Goal: Contribute content: Contribute content

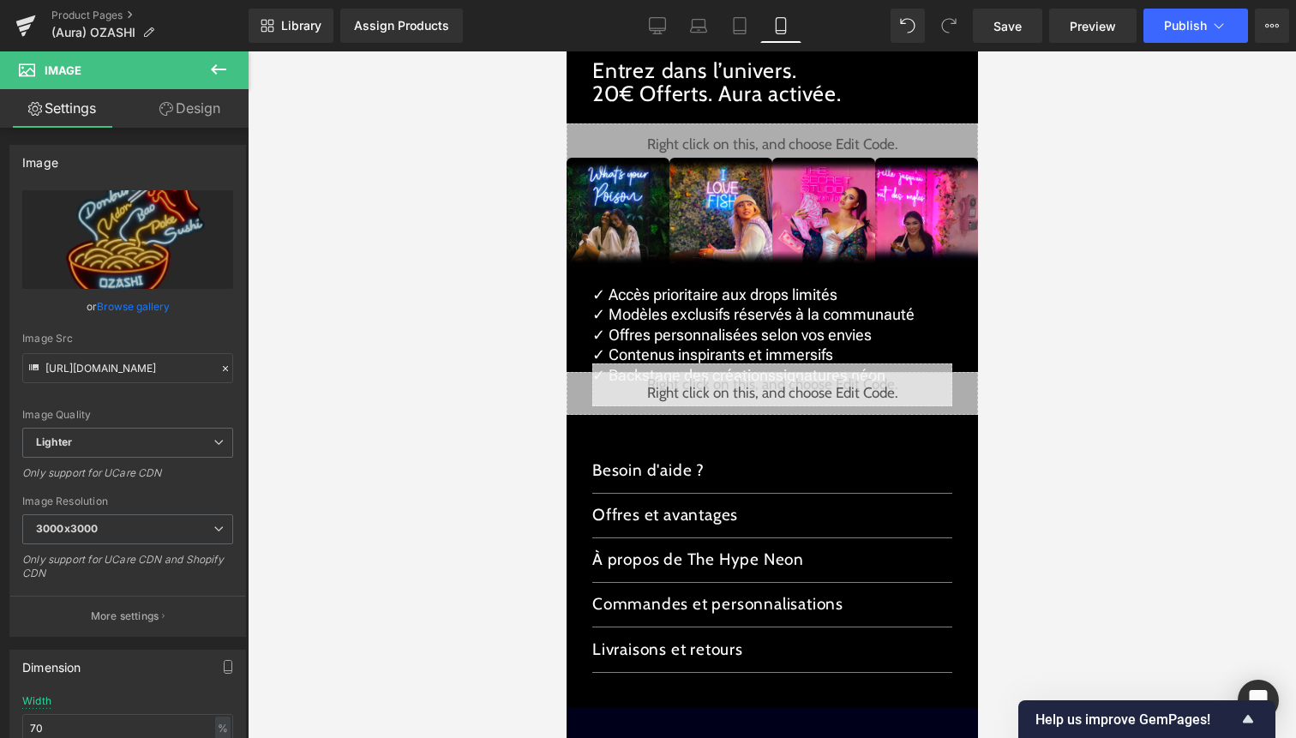
scroll to position [2, 0]
click at [125, 15] on link "Product Pages" at bounding box center [149, 16] width 197 height 14
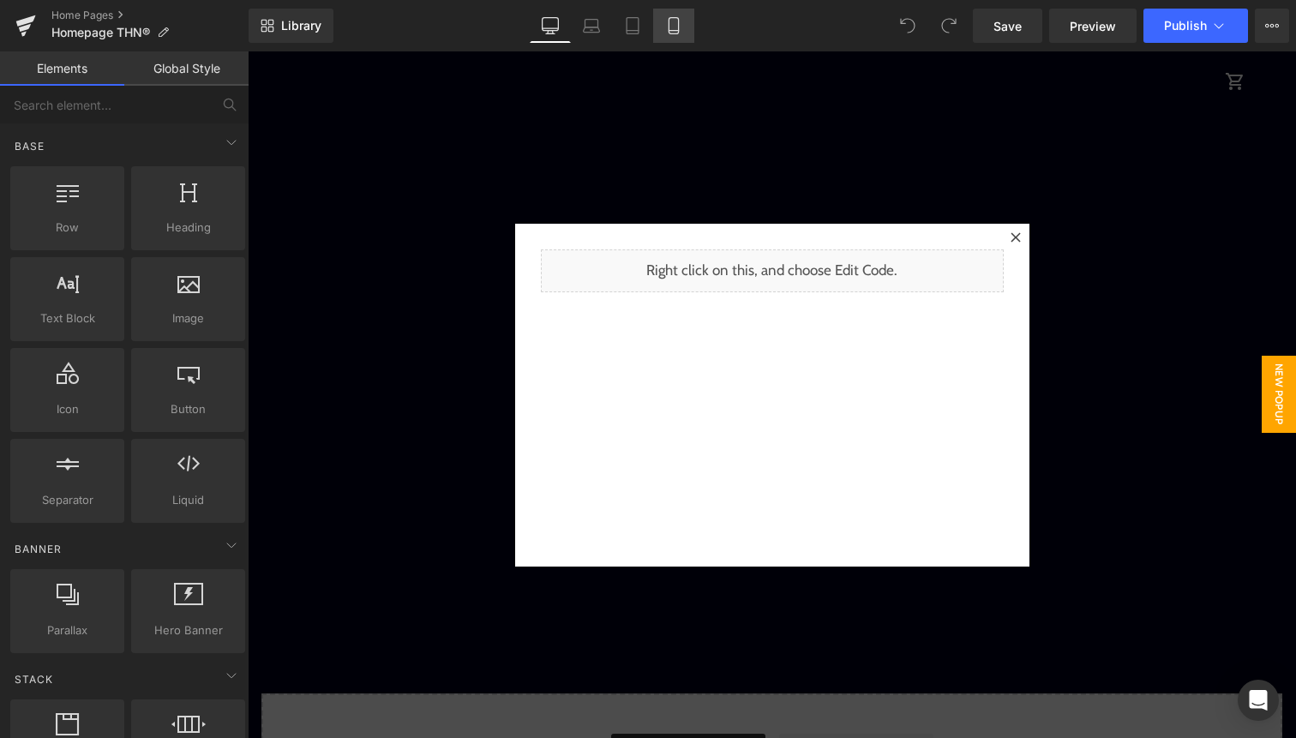
click at [678, 22] on icon at bounding box center [673, 25] width 17 height 17
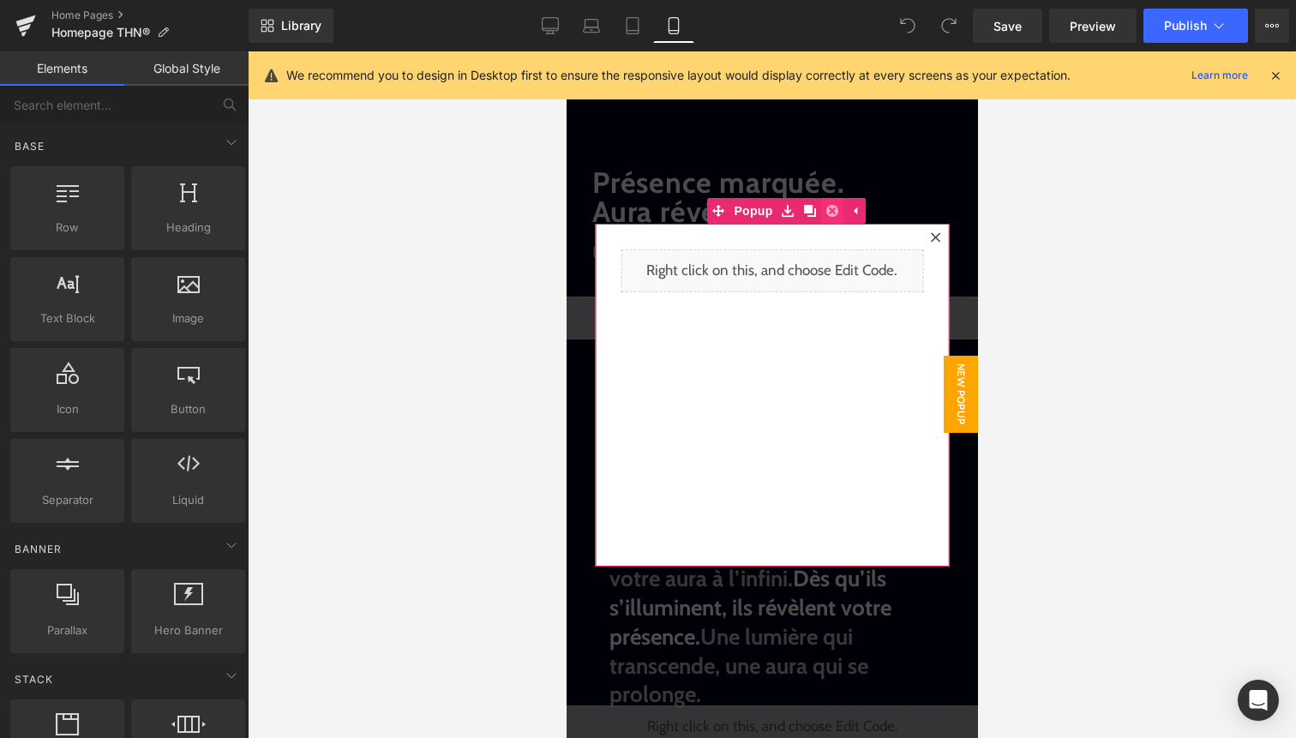
click at [838, 213] on link at bounding box center [832, 211] width 22 height 26
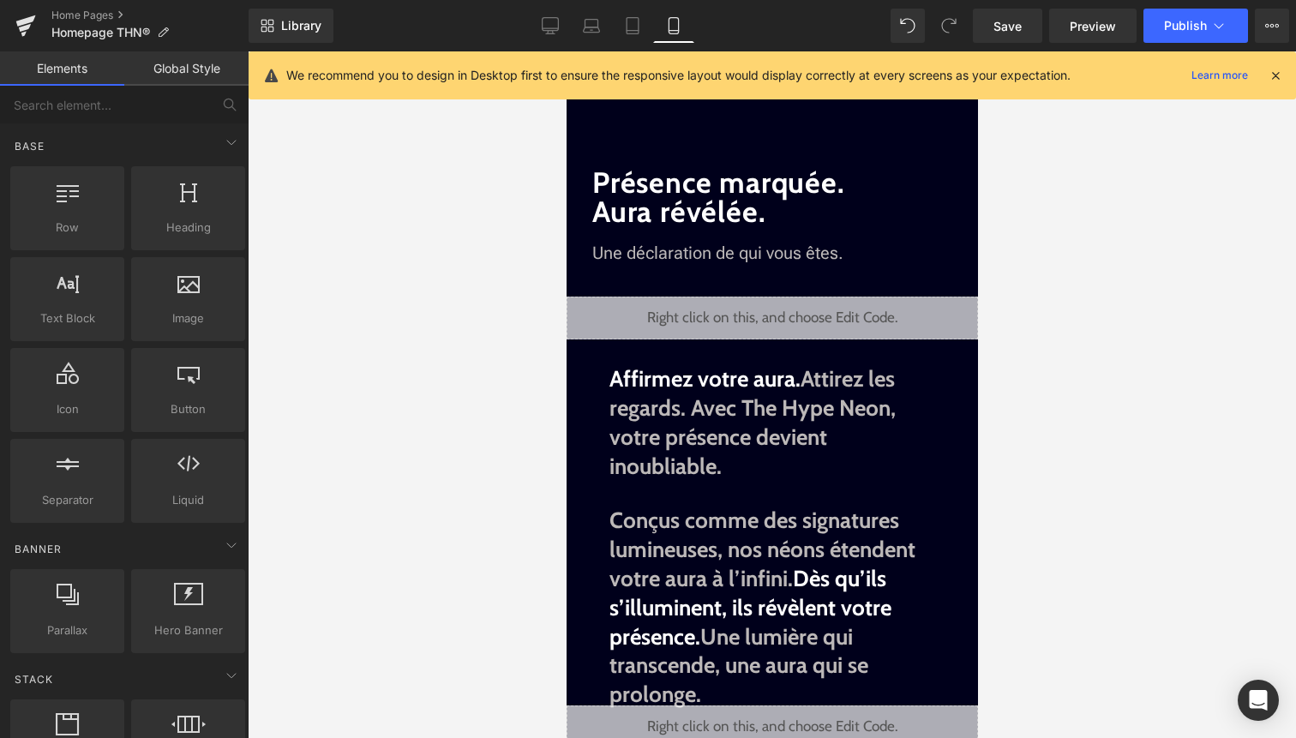
click at [1282, 80] on icon at bounding box center [1275, 75] width 15 height 15
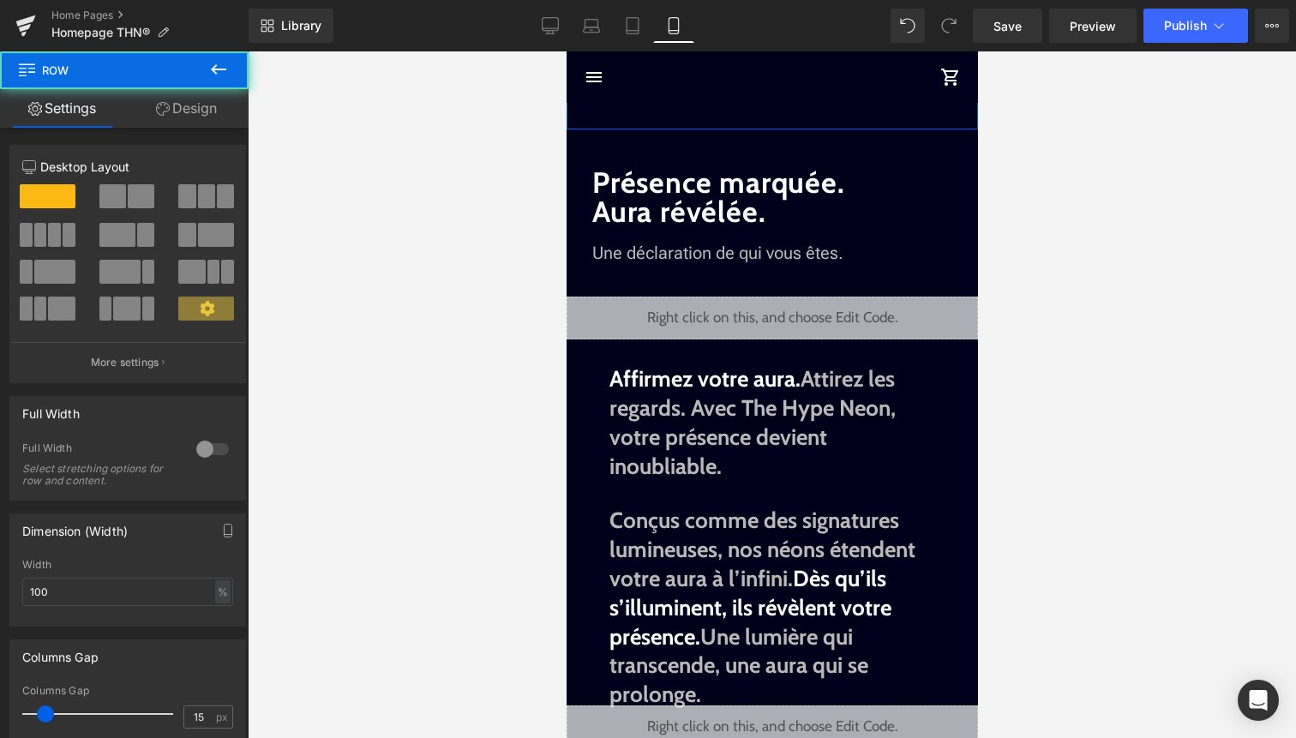
click at [206, 112] on link "Design" at bounding box center [186, 108] width 124 height 39
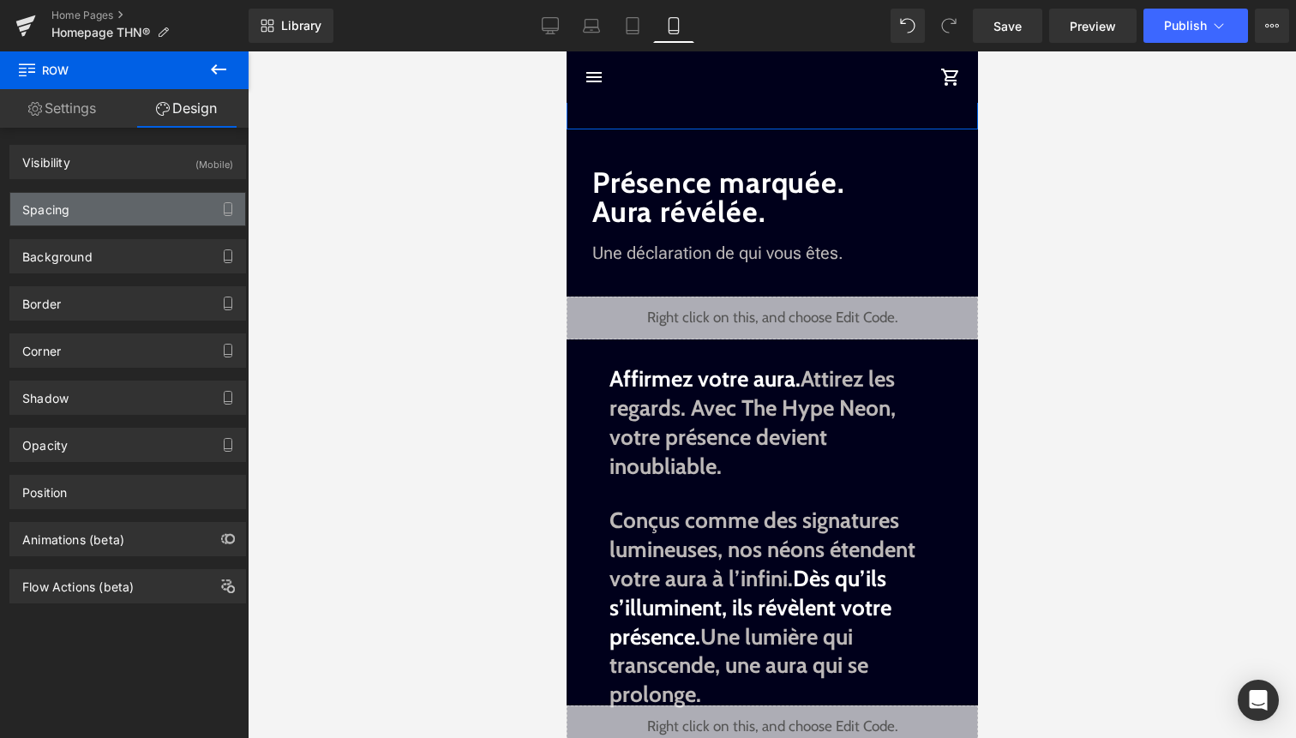
click at [159, 200] on div "Spacing" at bounding box center [127, 209] width 235 height 33
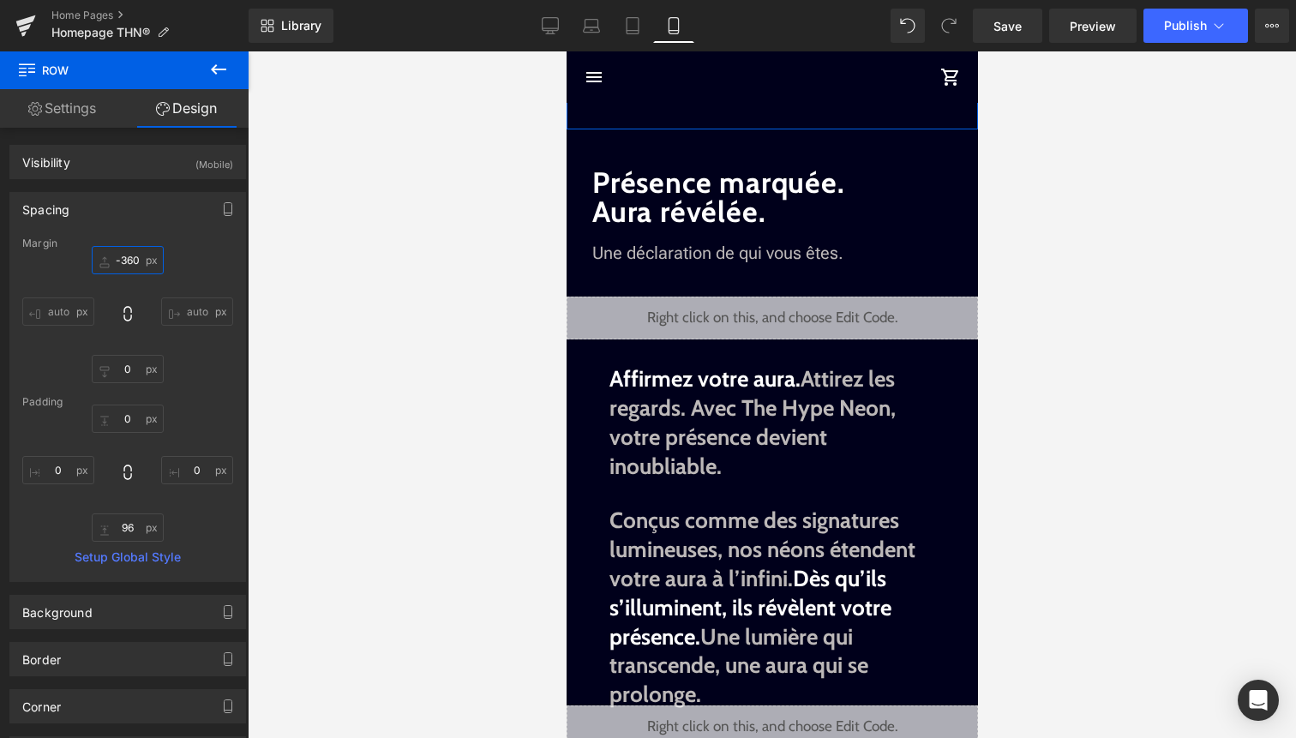
click at [135, 261] on input "-360" at bounding box center [128, 260] width 72 height 28
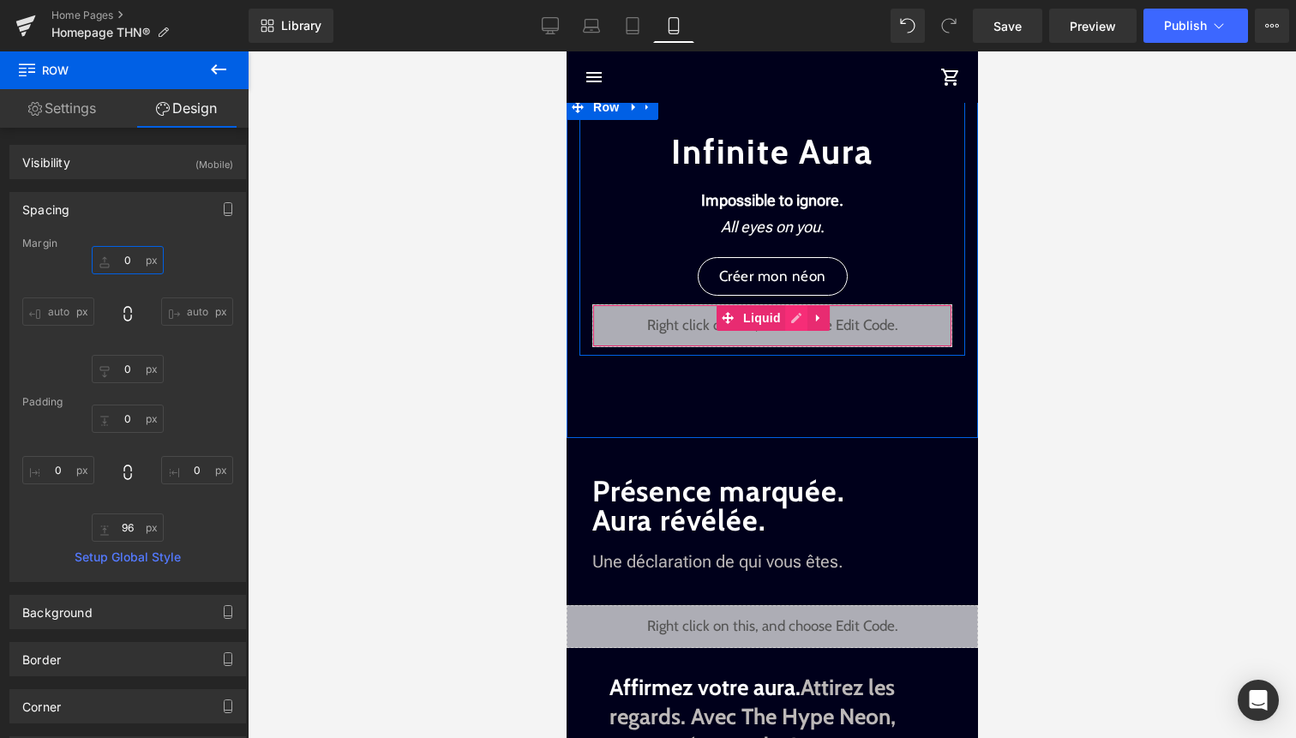
click at [797, 324] on div "Liquid" at bounding box center [772, 325] width 360 height 43
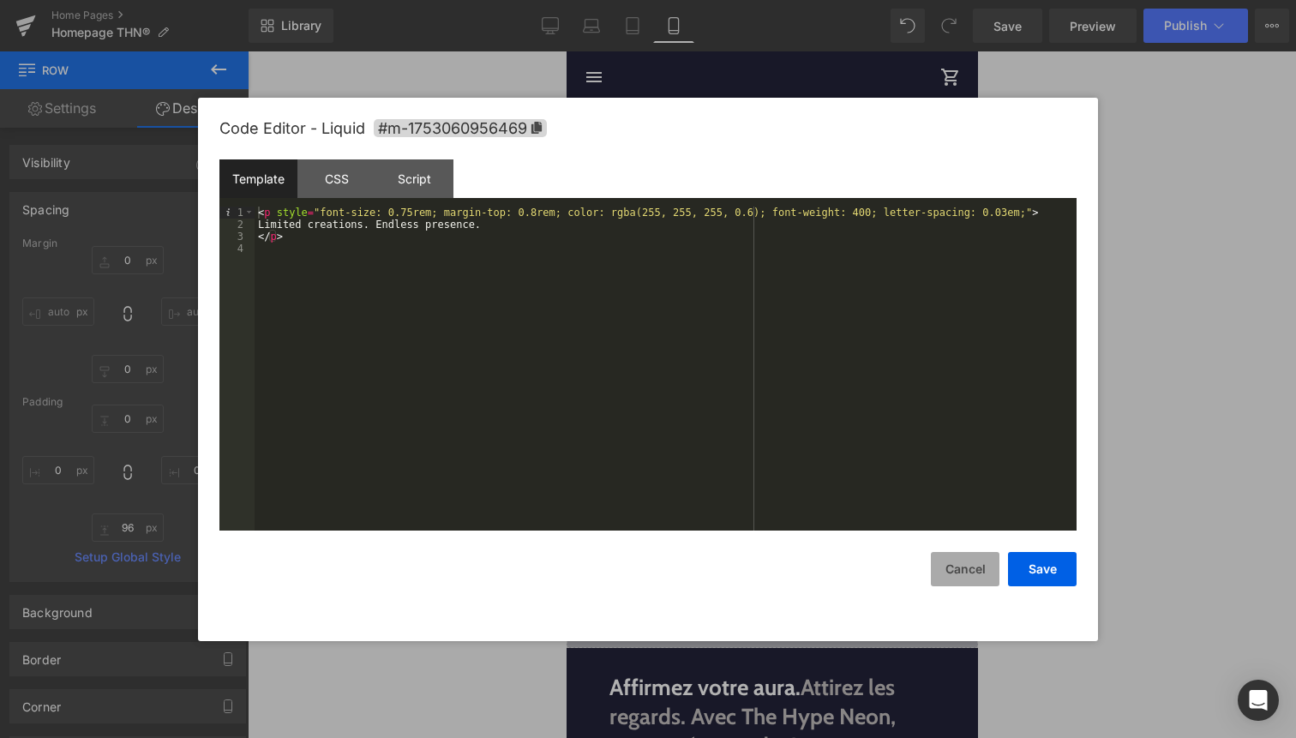
click at [974, 561] on button "Cancel" at bounding box center [965, 569] width 69 height 34
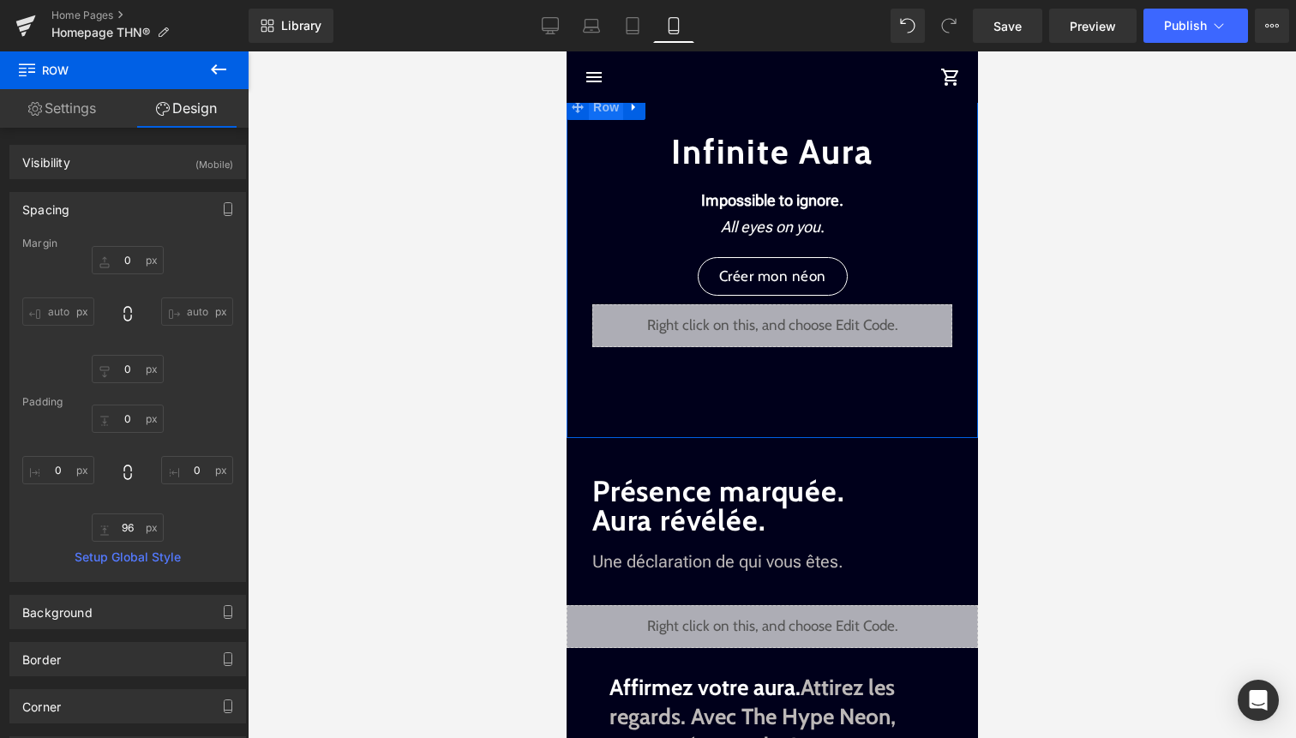
click at [612, 106] on span "Row" at bounding box center [605, 107] width 34 height 26
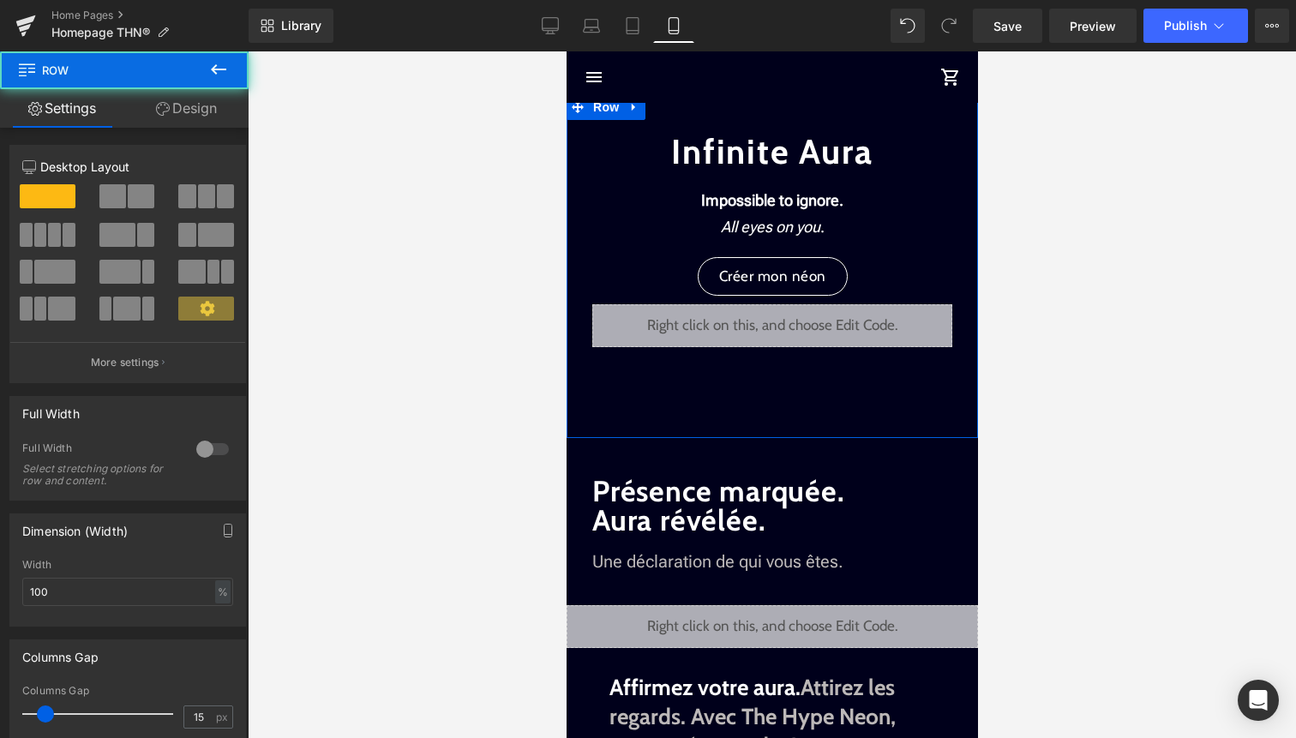
click at [188, 111] on link "Design" at bounding box center [186, 108] width 124 height 39
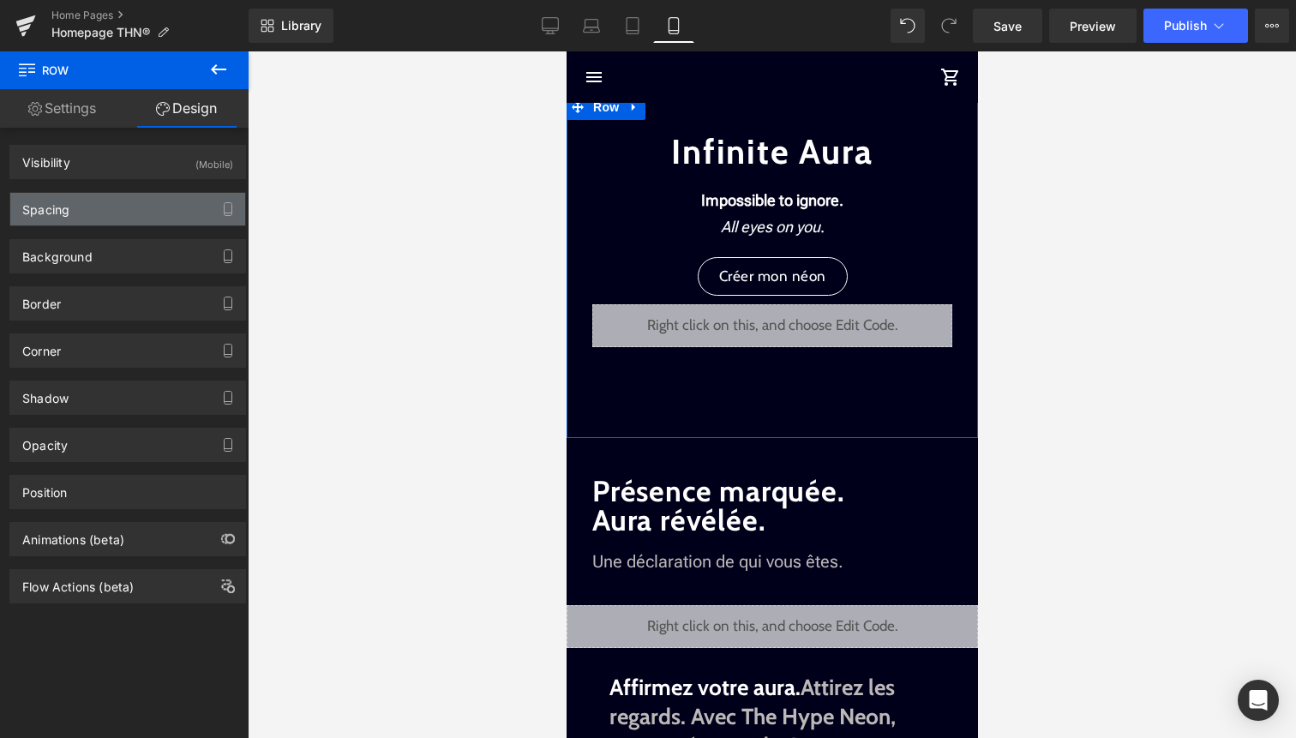
click at [159, 207] on div "Spacing" at bounding box center [127, 209] width 235 height 33
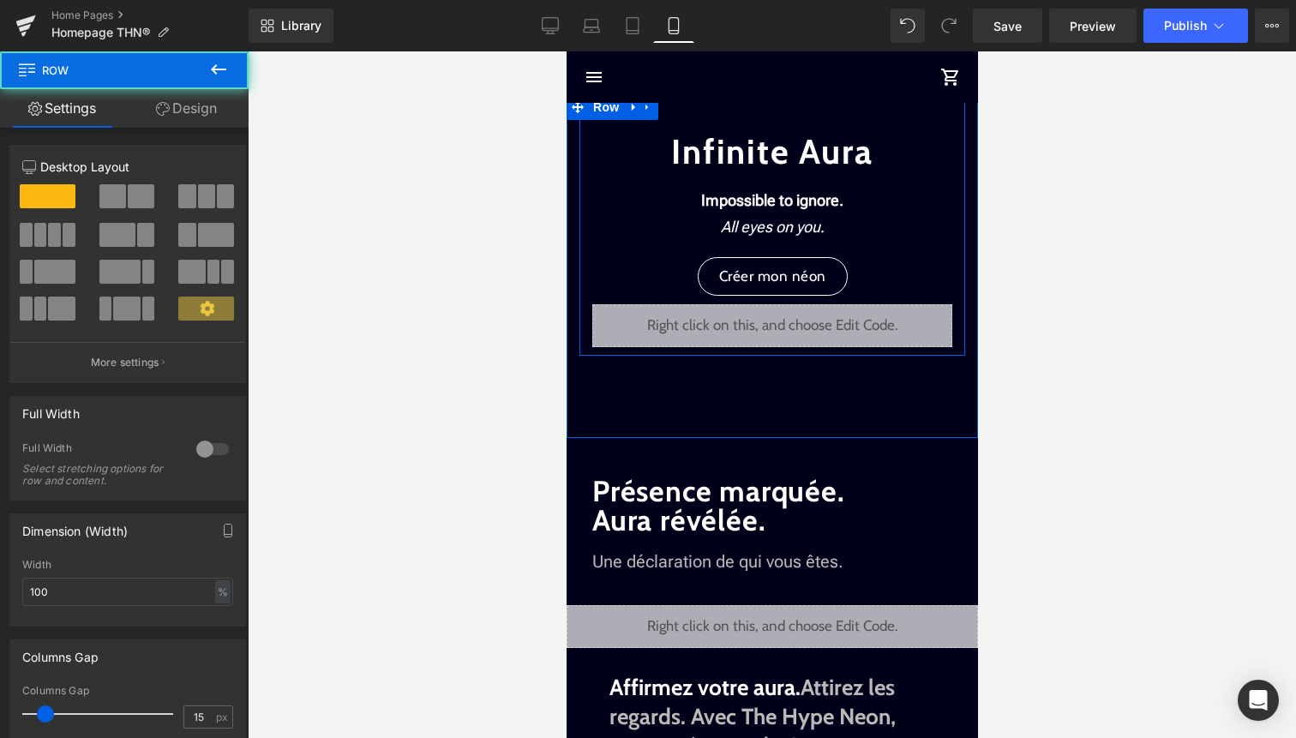
click at [750, 109] on div "Infinite Aura Text Block Impossible to ignore. All eyes on you . Text Block Cré…" at bounding box center [772, 220] width 386 height 253
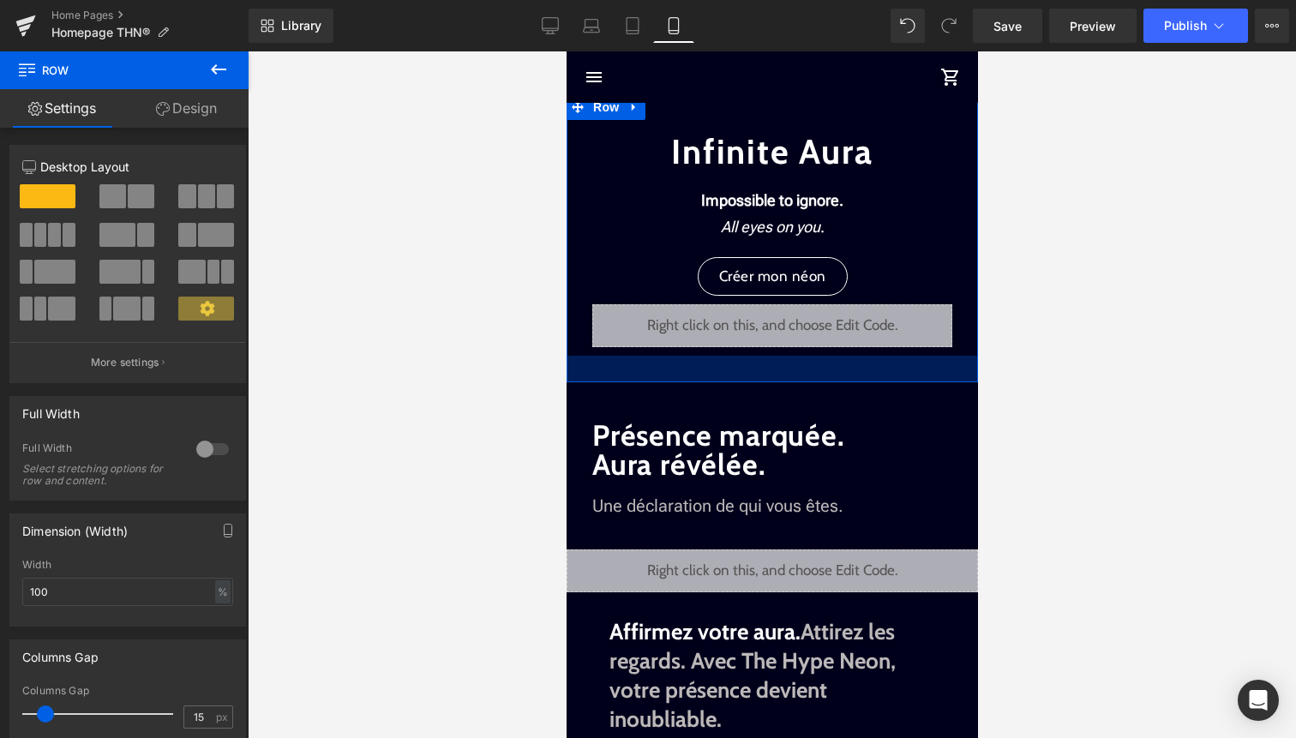
drag, startPoint x: 657, startPoint y: 376, endPoint x: 665, endPoint y: 321, distance: 56.4
click at [665, 321] on div "Infinite Aura Text Block Impossible to ignore. All eyes on you . Text Block Cré…" at bounding box center [771, 238] width 411 height 288
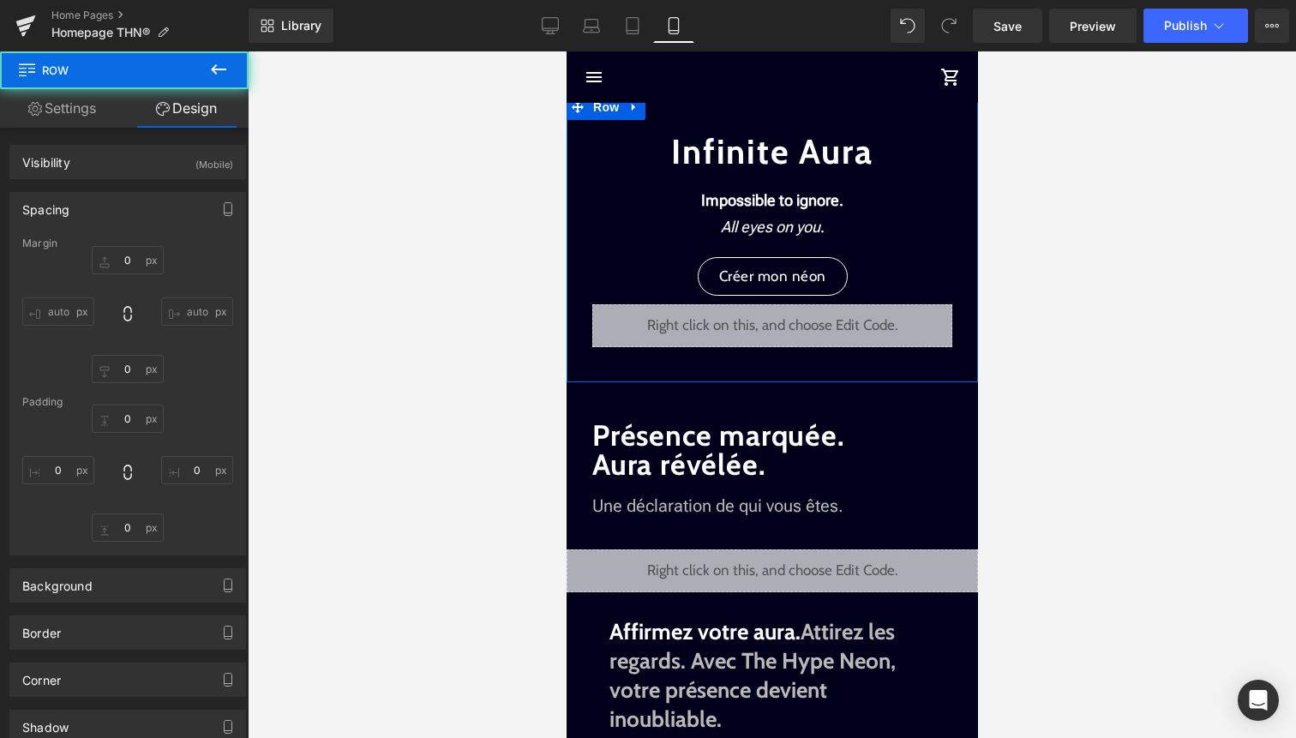
type input "0"
type input "31"
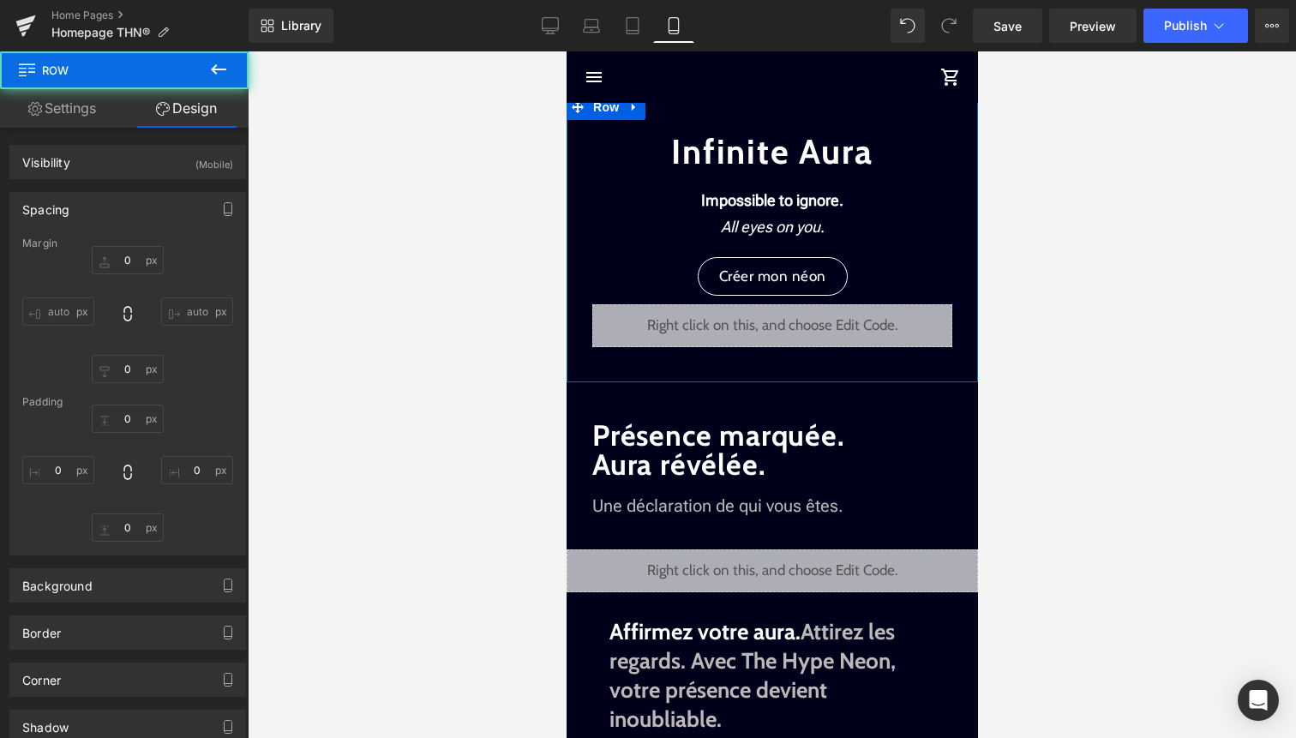
type input "0"
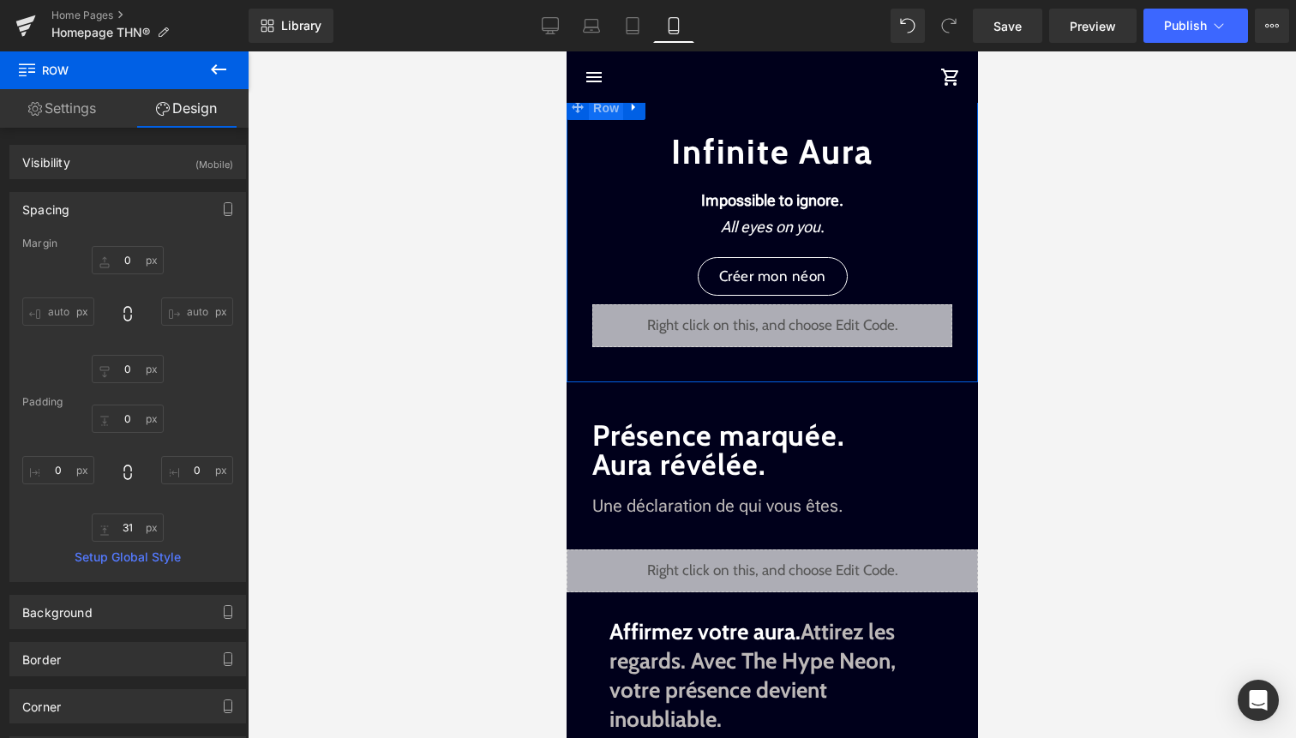
click at [606, 107] on span "Row" at bounding box center [605, 108] width 34 height 26
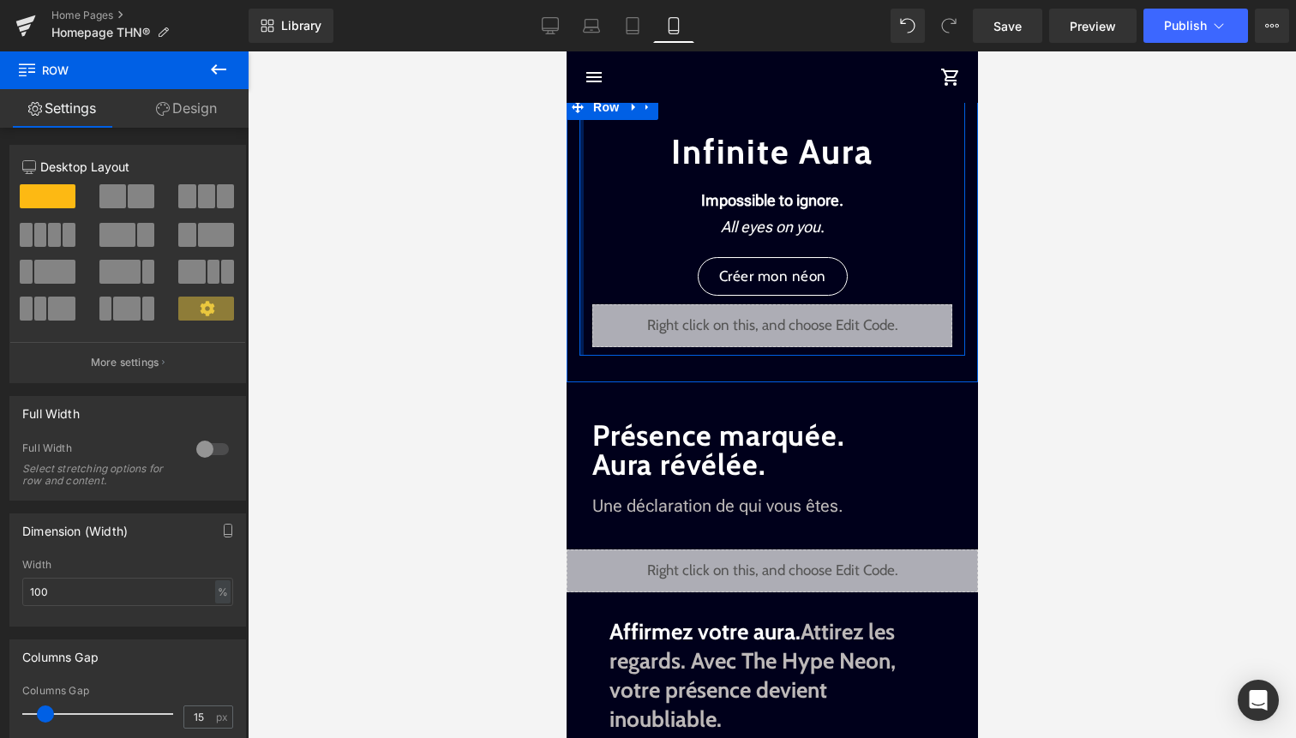
click at [581, 177] on div at bounding box center [581, 224] width 4 height 261
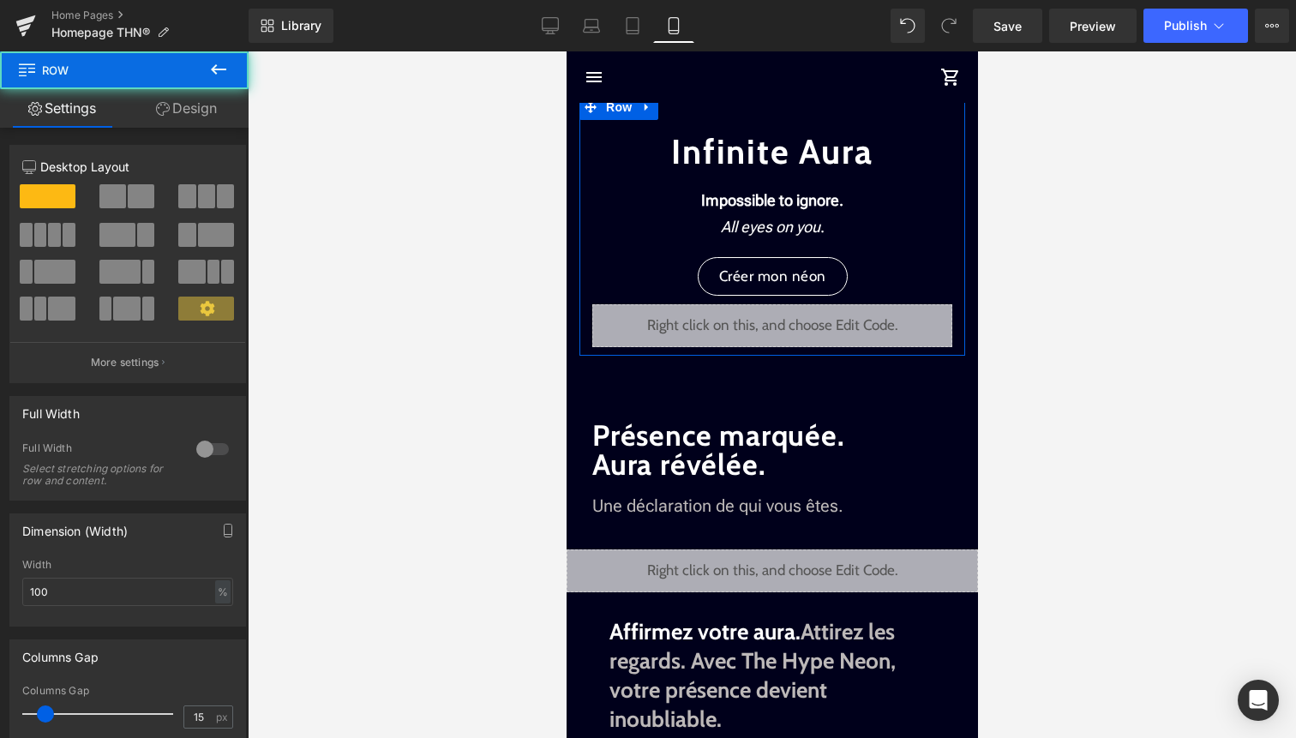
click at [188, 116] on link "Design" at bounding box center [186, 108] width 124 height 39
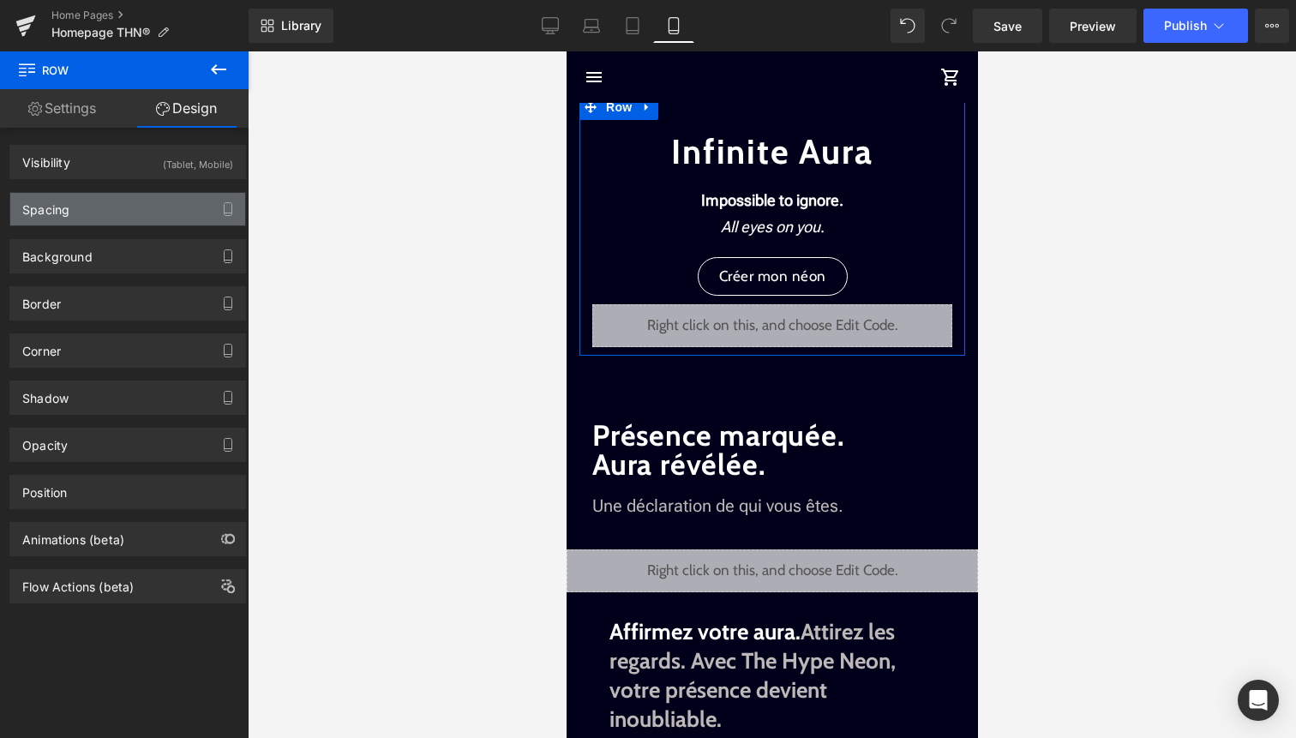
click at [140, 221] on div "Spacing" at bounding box center [127, 209] width 235 height 33
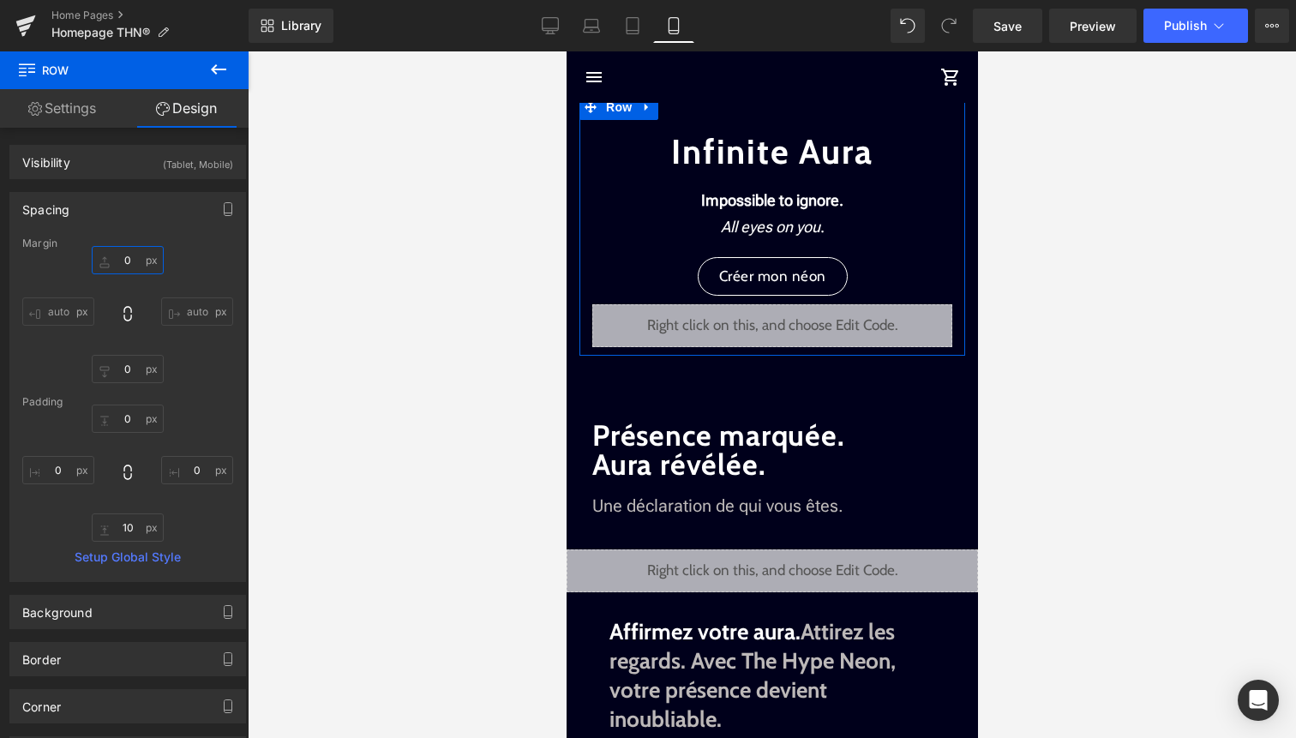
click at [135, 257] on input "0" at bounding box center [128, 260] width 72 height 28
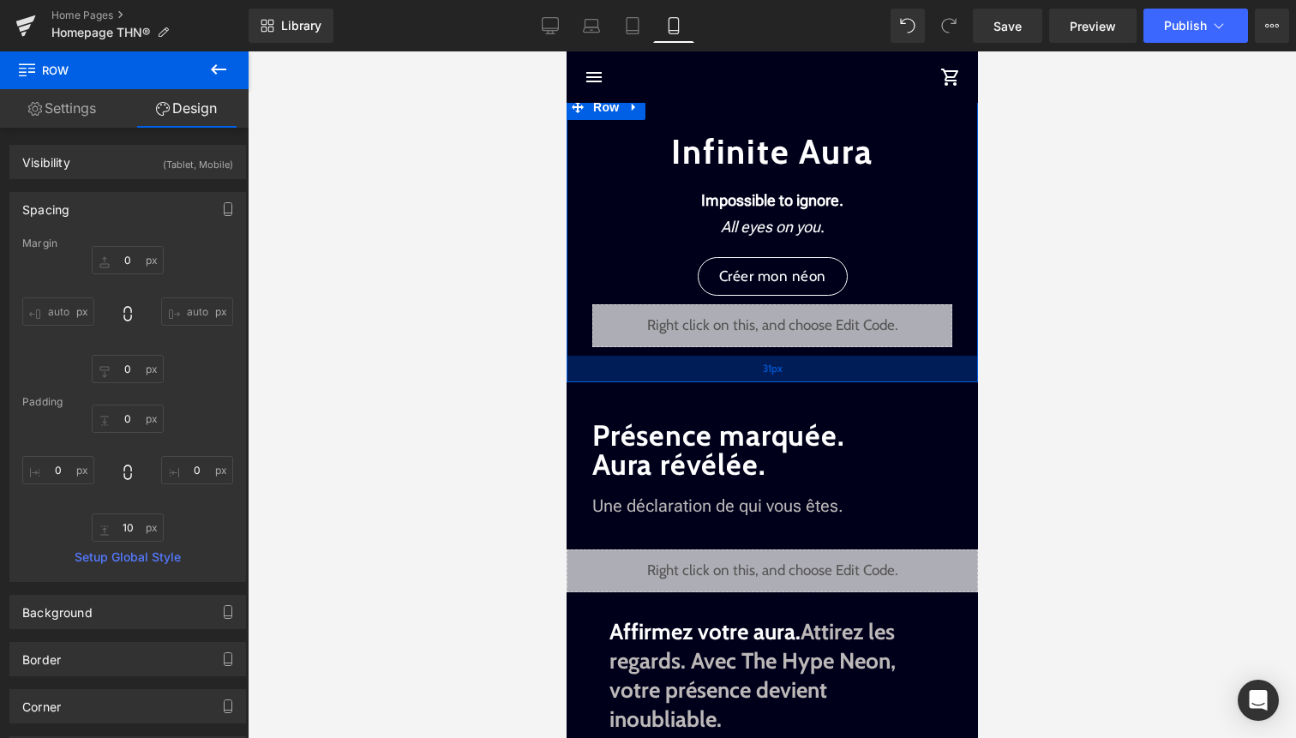
click at [668, 378] on div "31px" at bounding box center [771, 369] width 411 height 27
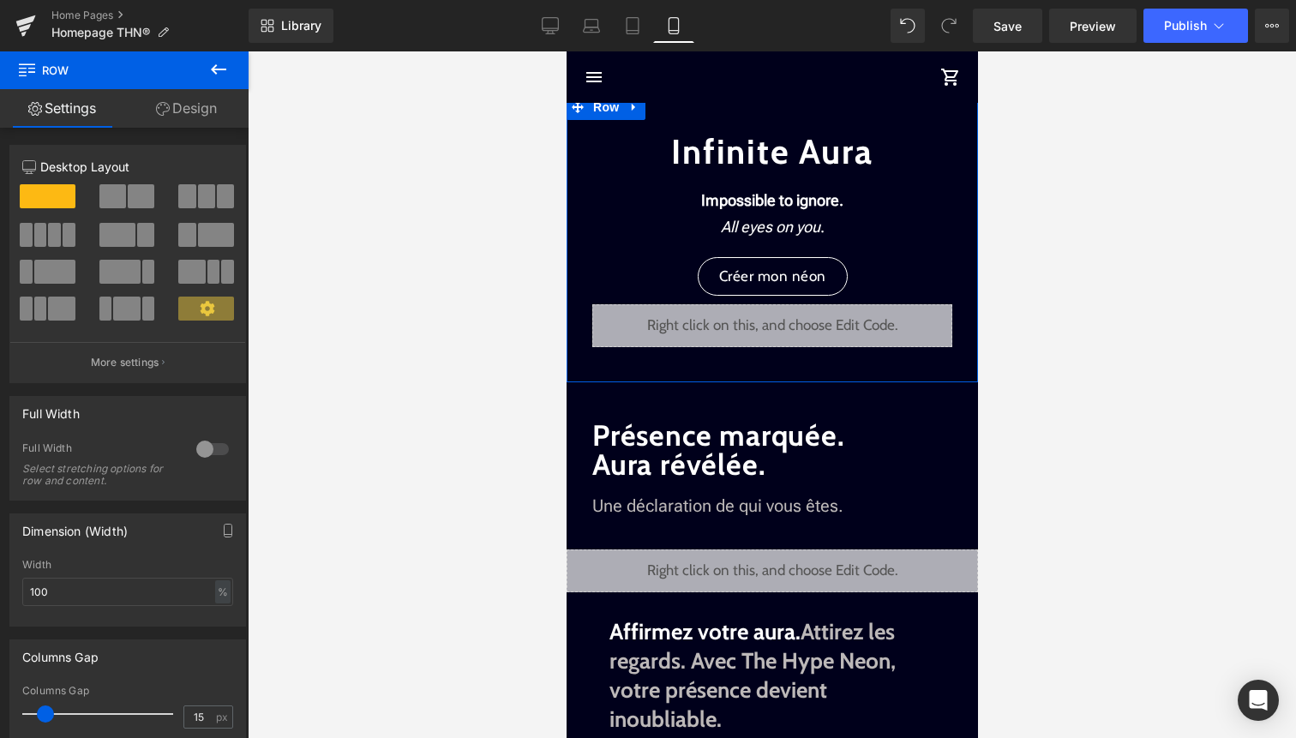
click at [204, 111] on link "Design" at bounding box center [186, 108] width 124 height 39
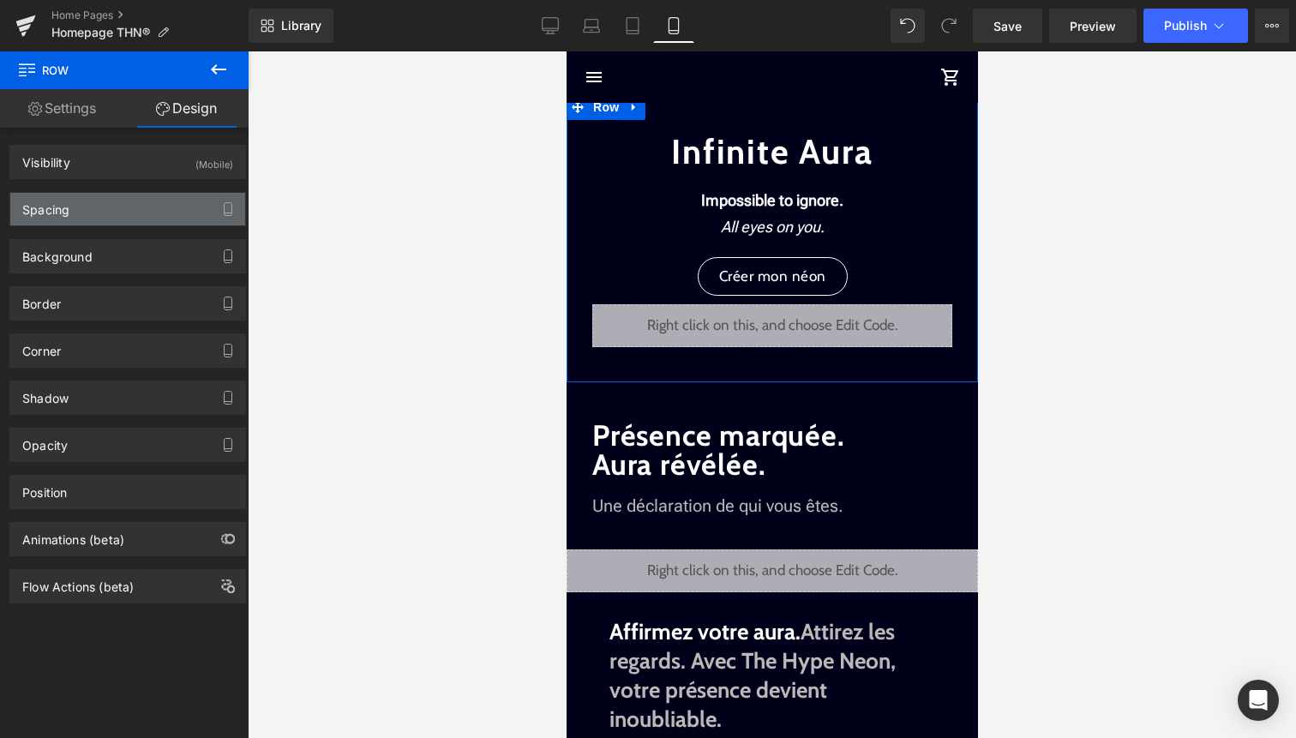
click at [175, 207] on div "Spacing" at bounding box center [127, 209] width 235 height 33
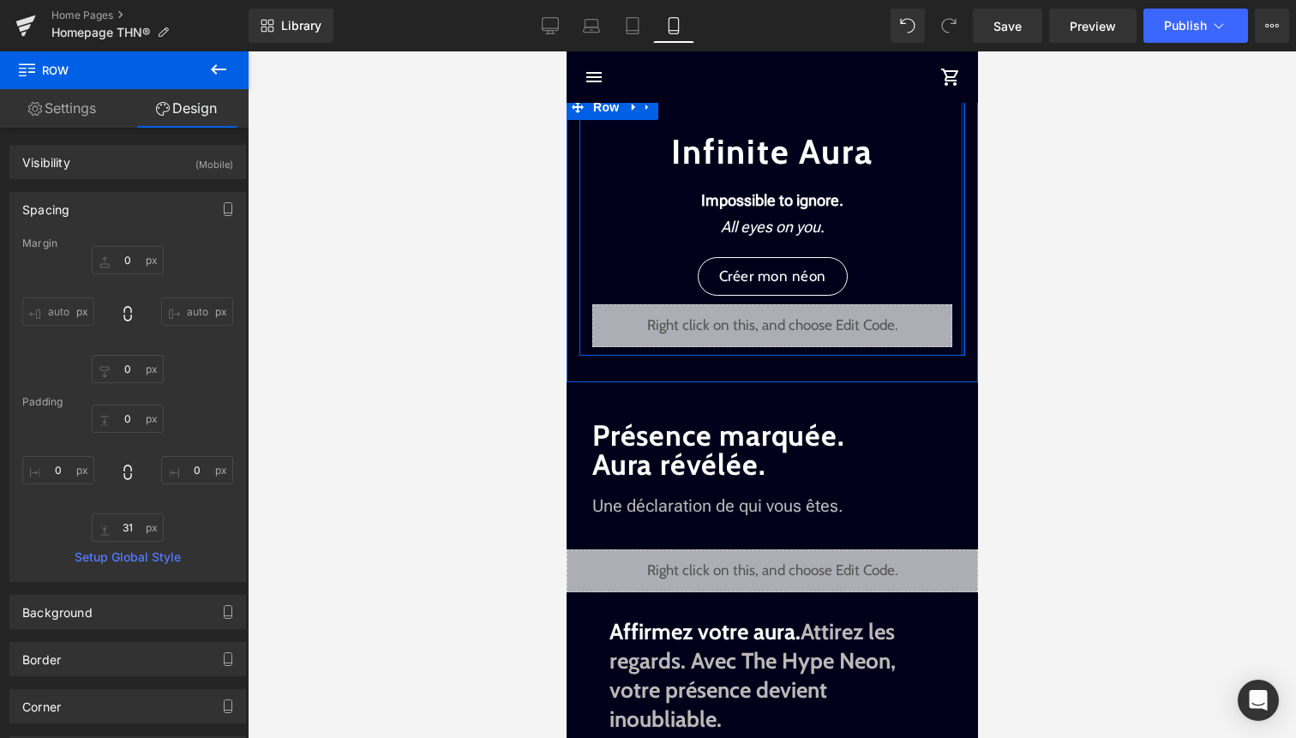
click at [963, 187] on div at bounding box center [962, 224] width 4 height 261
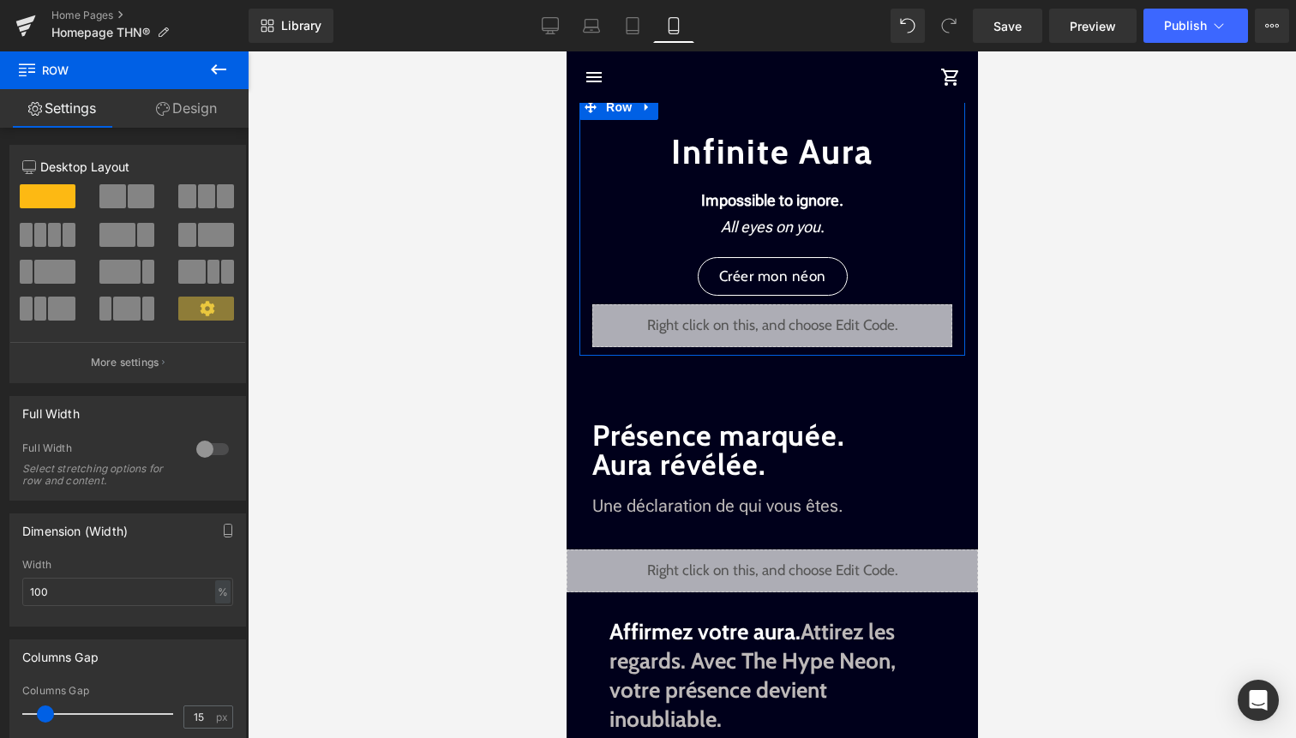
click at [208, 122] on link "Design" at bounding box center [186, 108] width 124 height 39
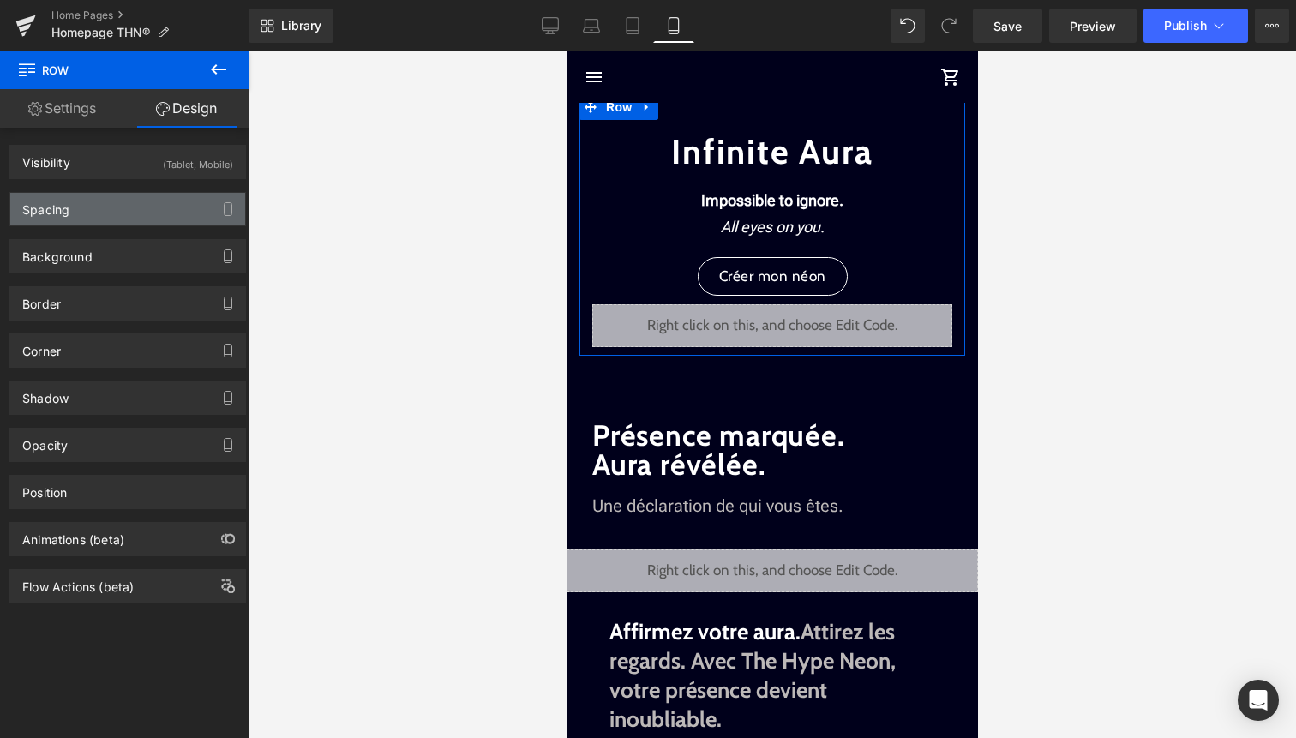
click at [165, 194] on div "Spacing" at bounding box center [127, 209] width 235 height 33
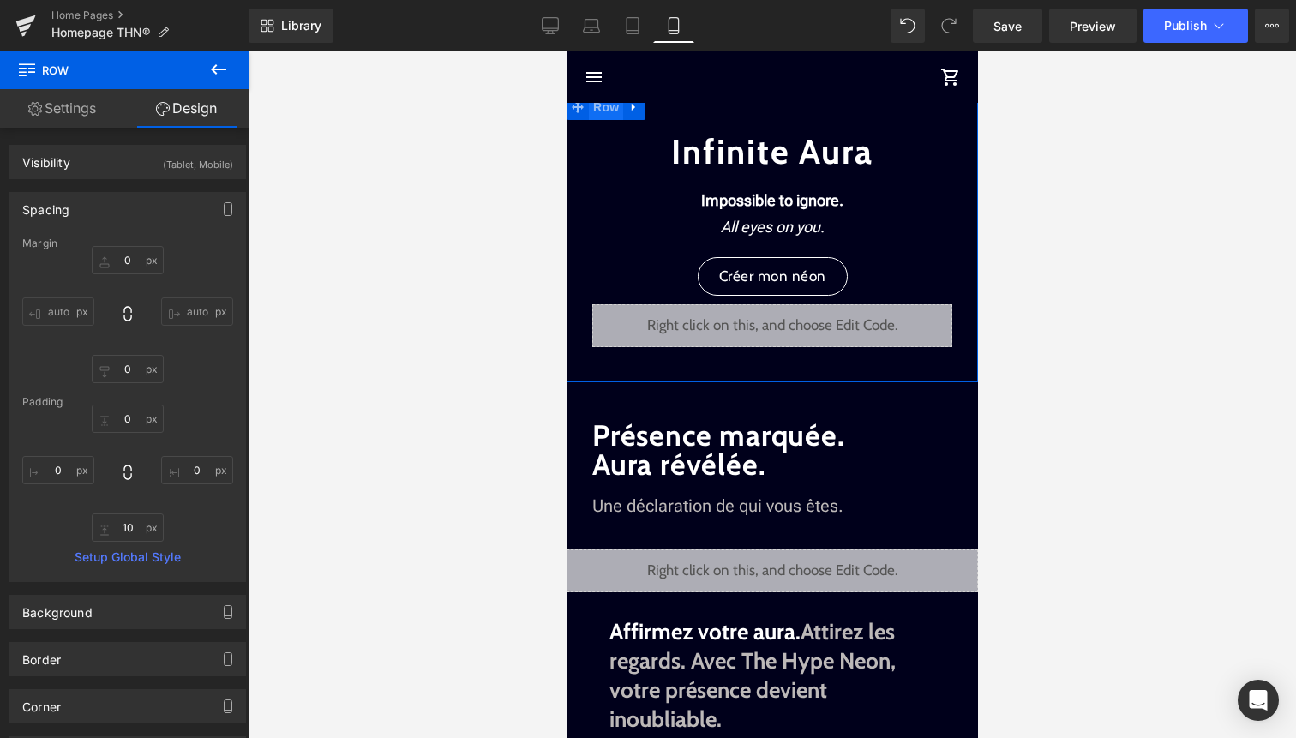
click at [602, 108] on span "Row" at bounding box center [605, 107] width 34 height 26
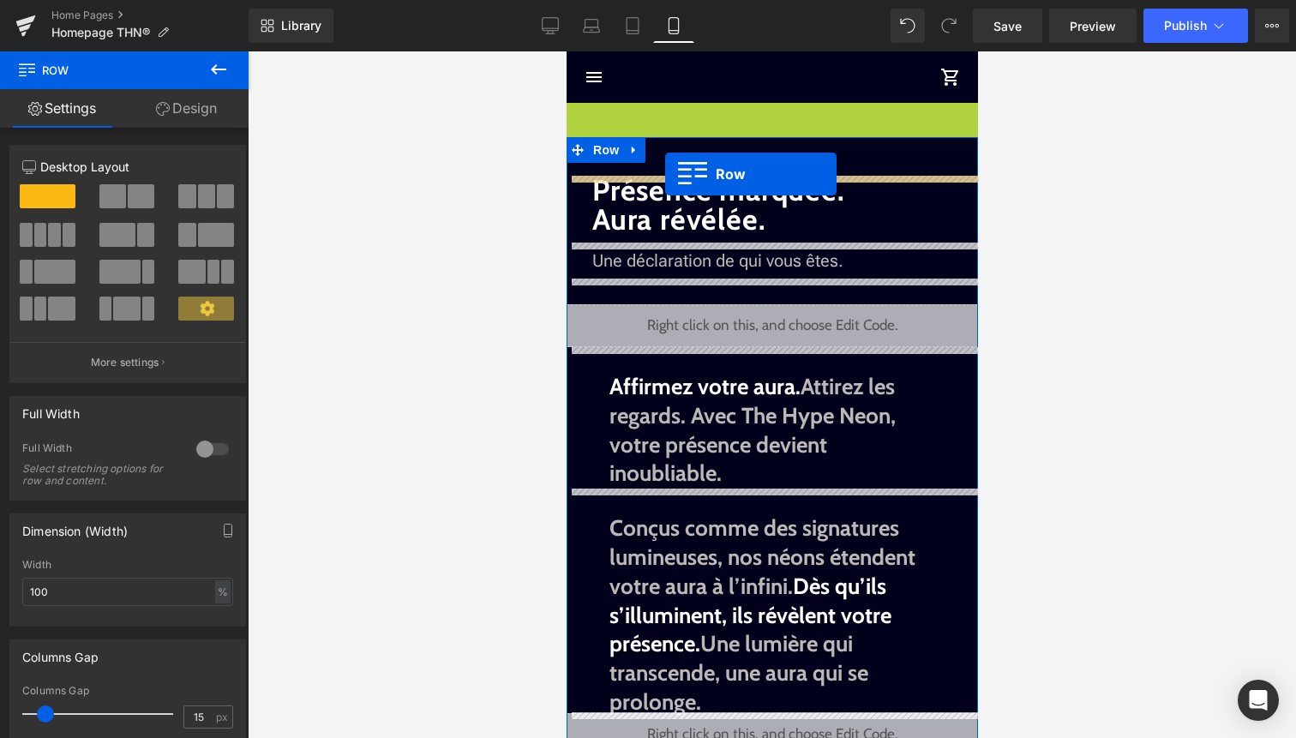
drag, startPoint x: 599, startPoint y: 105, endPoint x: 664, endPoint y: 173, distance: 94.6
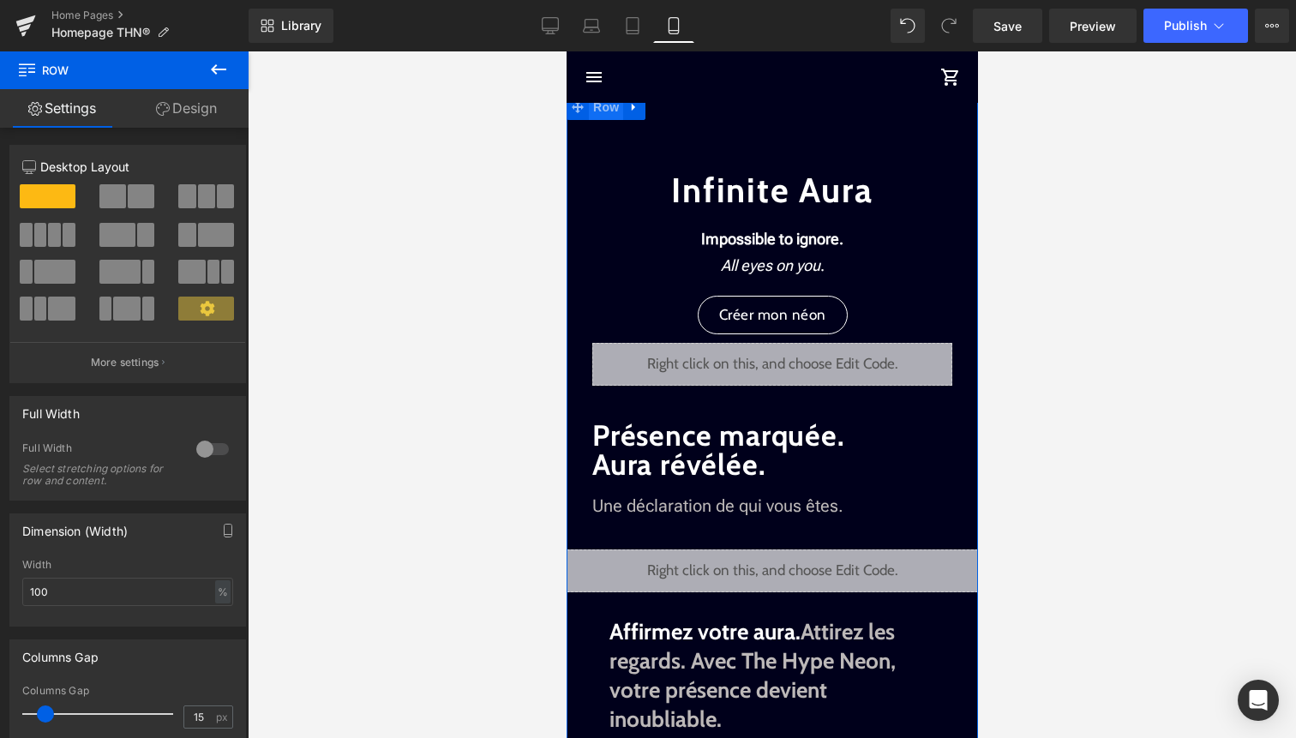
click at [617, 112] on span "Row" at bounding box center [605, 107] width 34 height 26
click at [204, 115] on link "Design" at bounding box center [186, 108] width 124 height 39
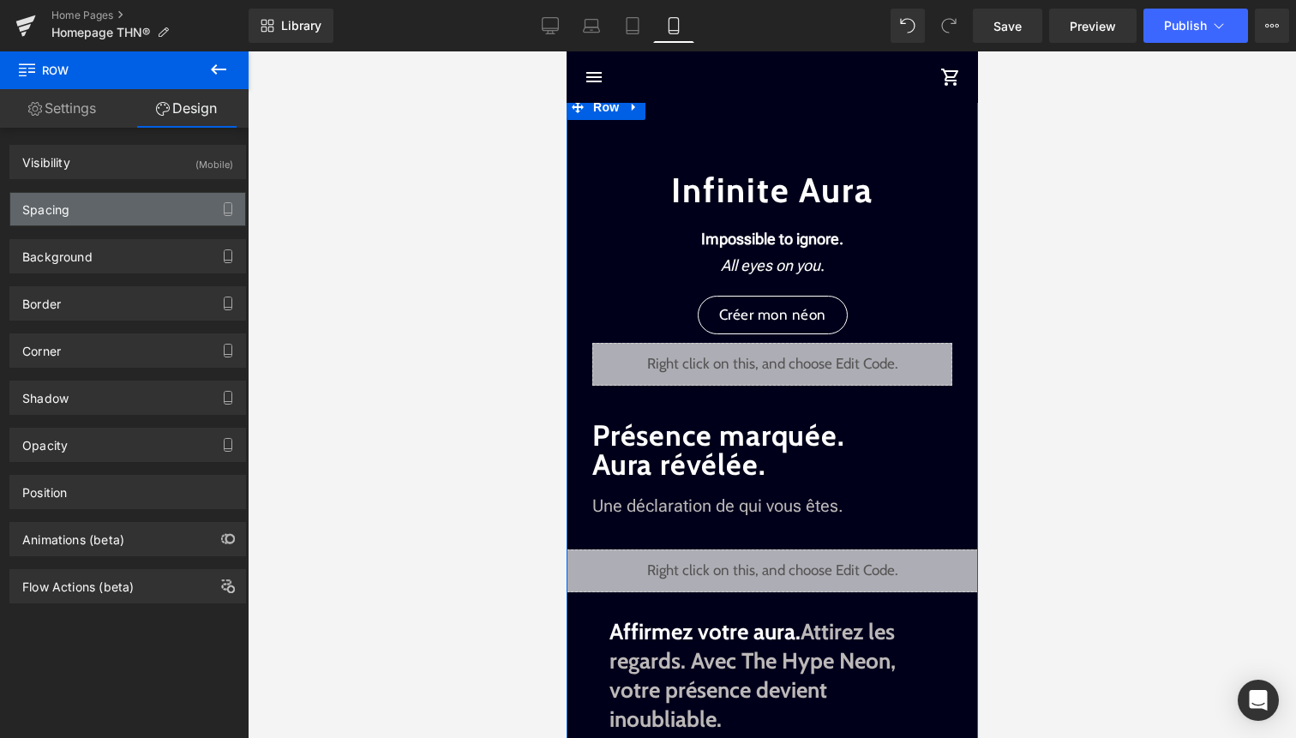
click at [144, 194] on div "Spacing" at bounding box center [127, 209] width 235 height 33
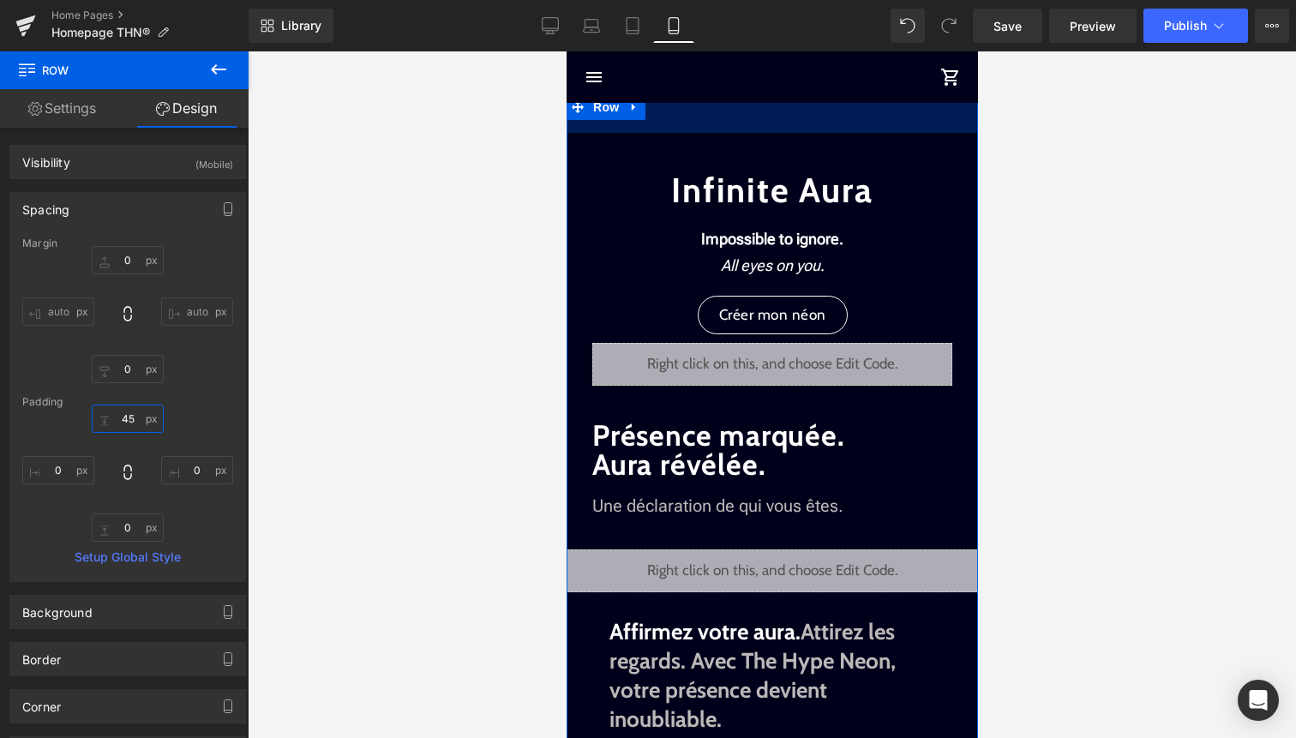
click at [135, 417] on input "45" at bounding box center [128, 419] width 72 height 28
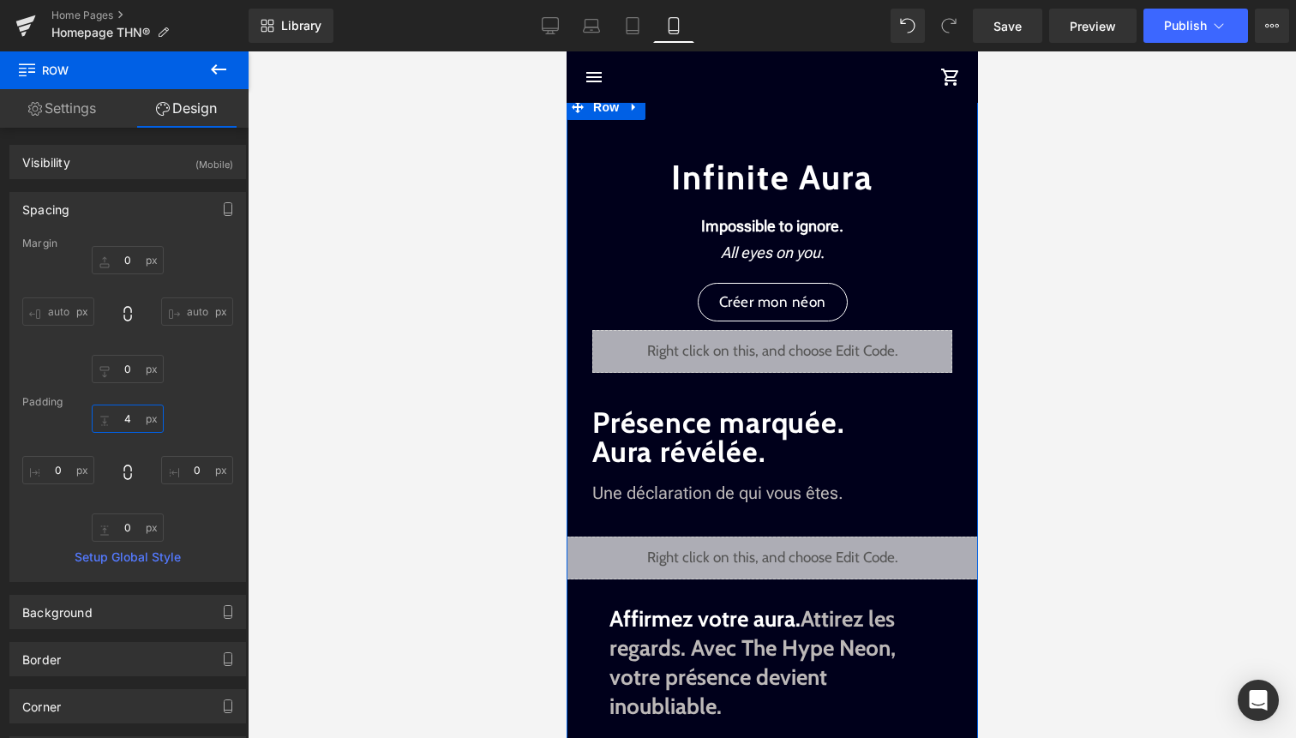
type input "45"
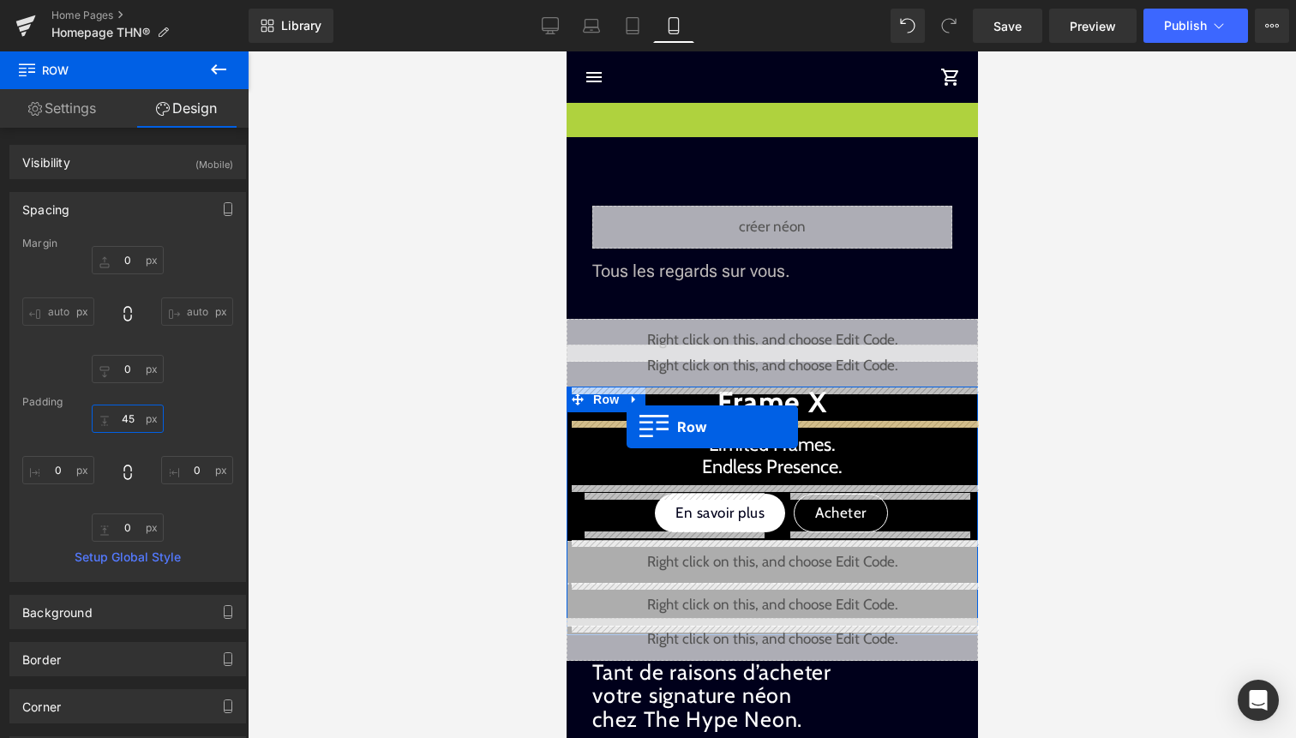
drag, startPoint x: 614, startPoint y: 106, endPoint x: 626, endPoint y: 425, distance: 319.1
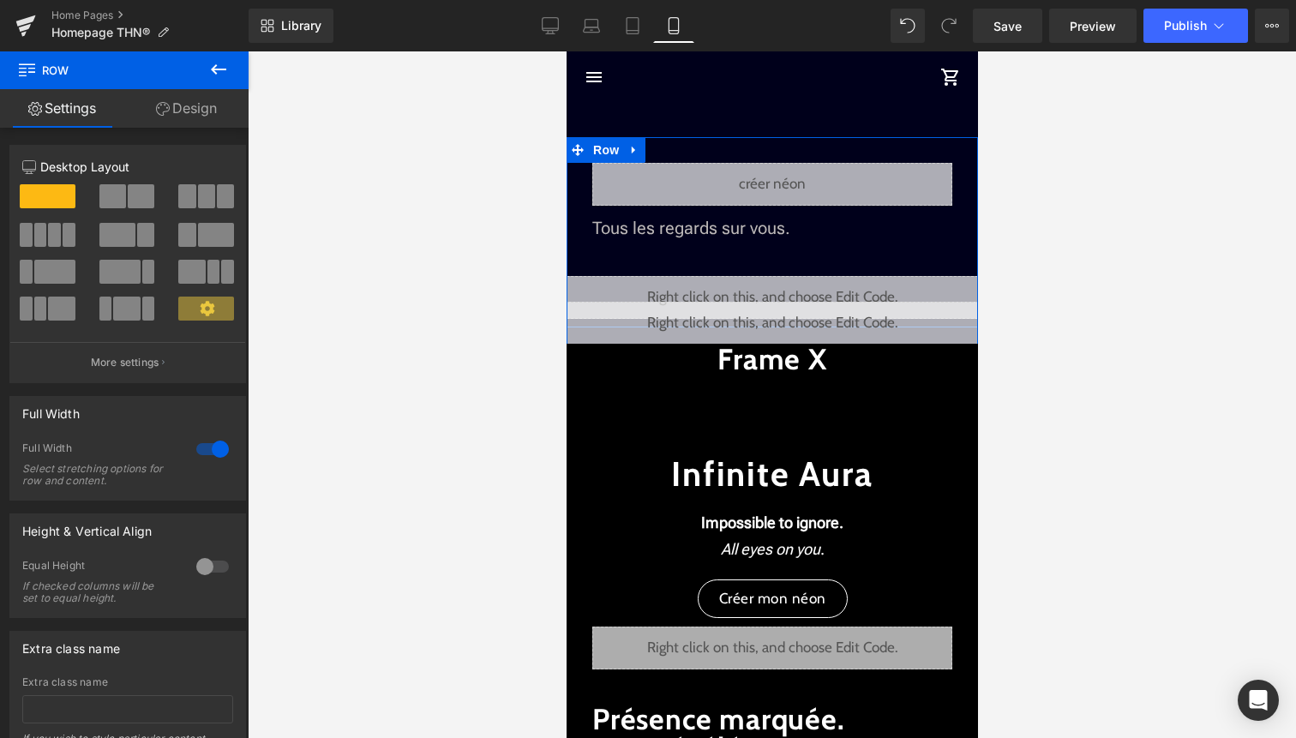
click at [798, 178] on div "Liquid" at bounding box center [772, 184] width 360 height 43
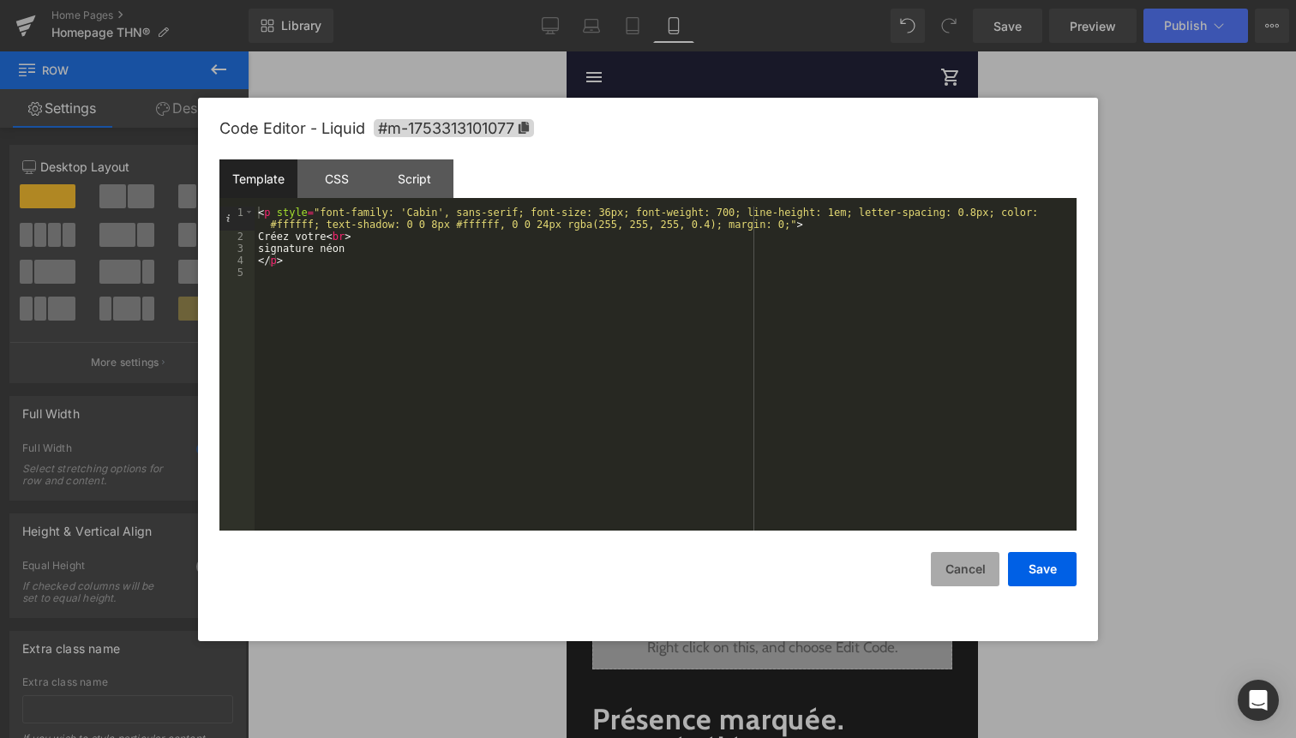
click at [965, 568] on button "Cancel" at bounding box center [965, 569] width 69 height 34
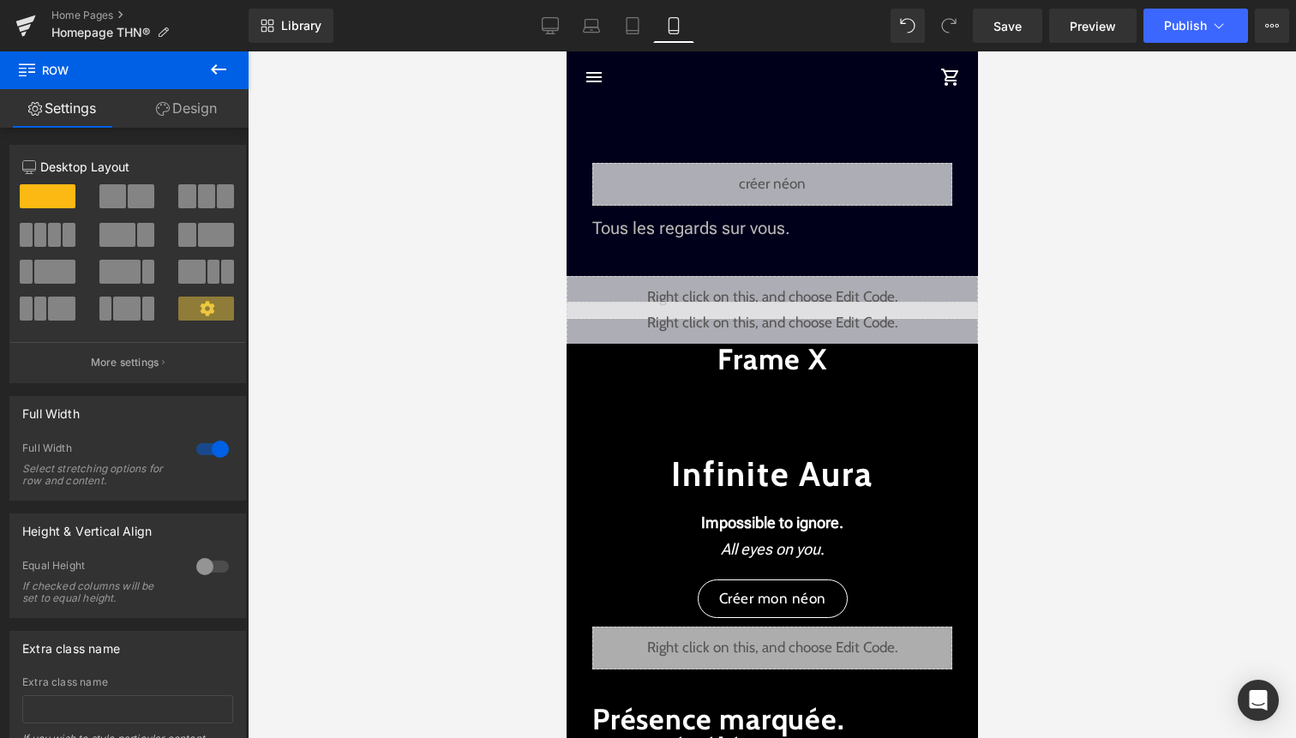
click at [736, 102] on header "menu The Hype Neon shopping_cart" at bounding box center [771, 76] width 411 height 51
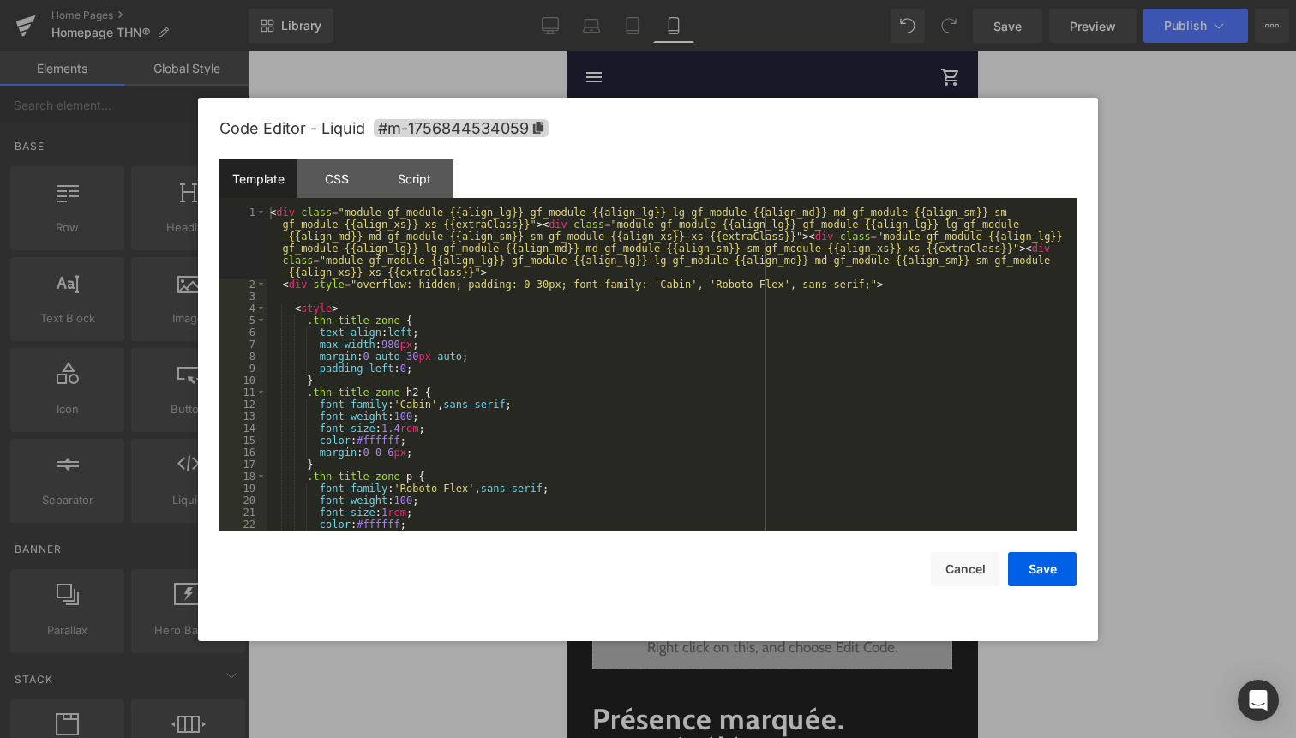
click at [790, 292] on div "Liquid" at bounding box center [771, 297] width 411 height 43
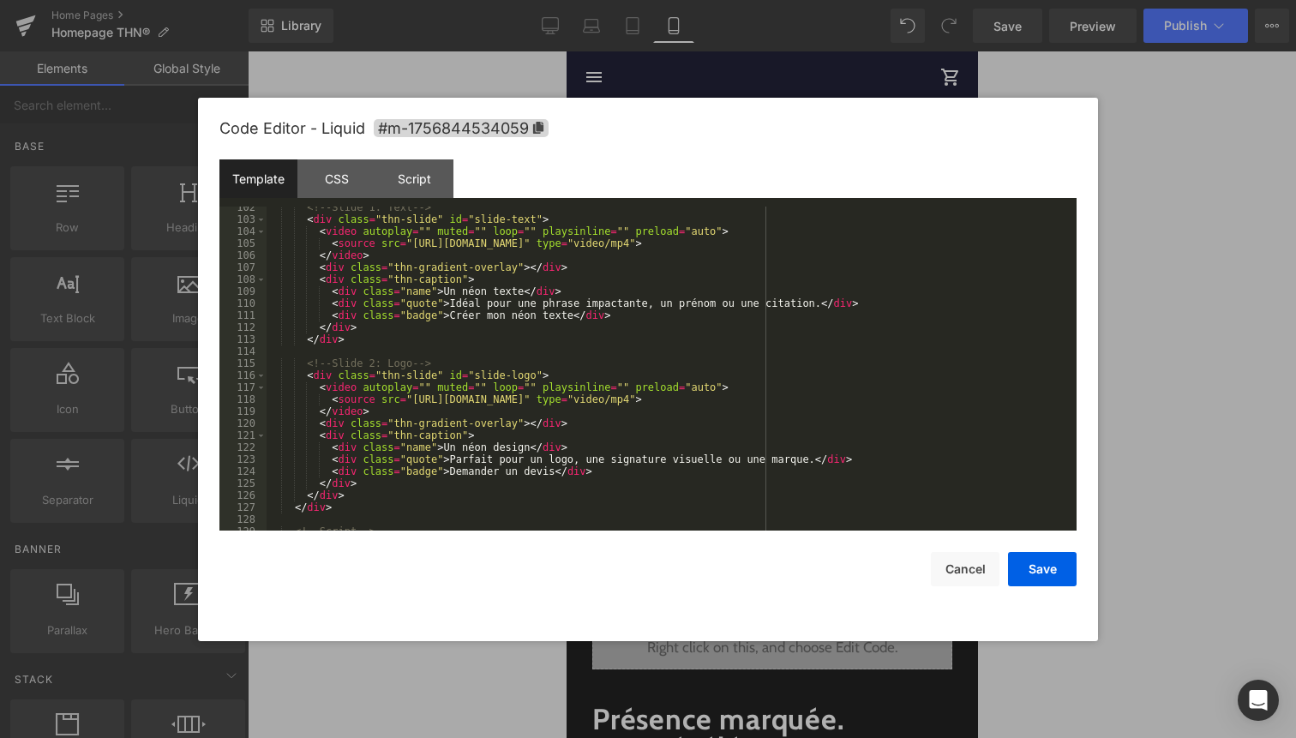
scroll to position [1296, 0]
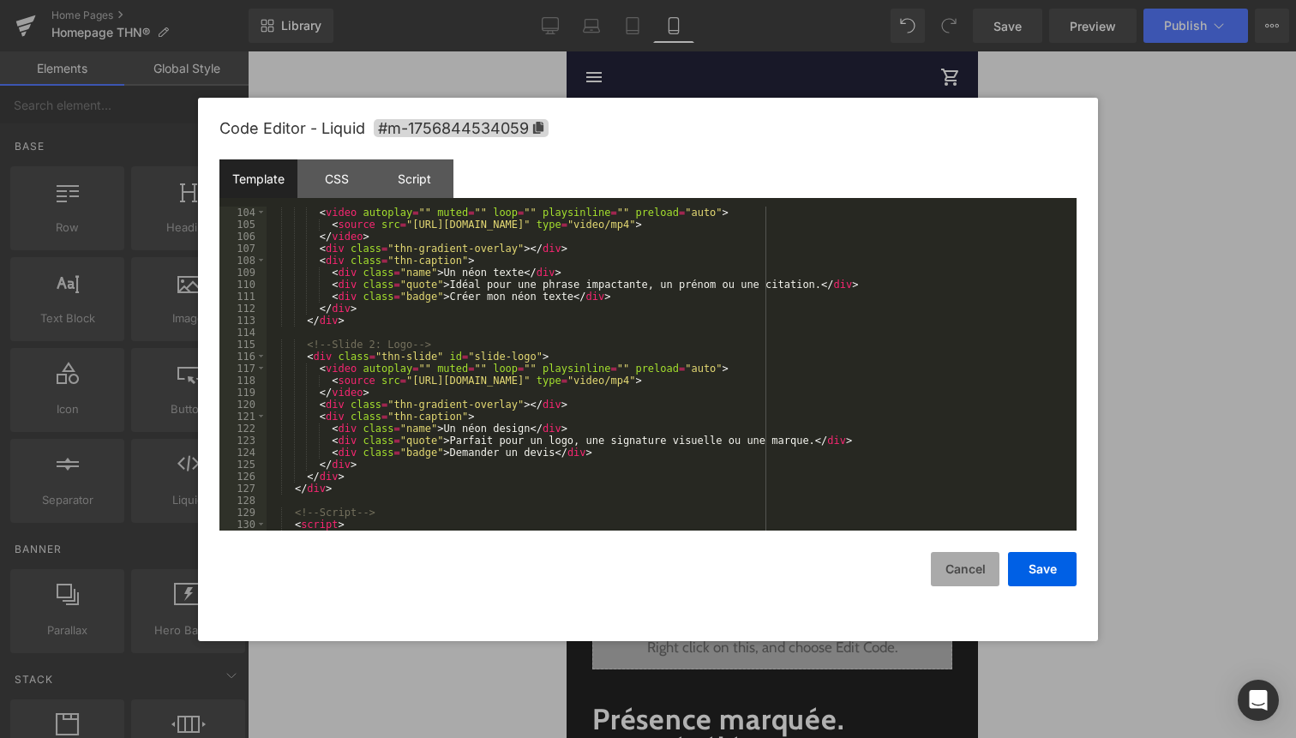
click at [976, 567] on button "Cancel" at bounding box center [965, 569] width 69 height 34
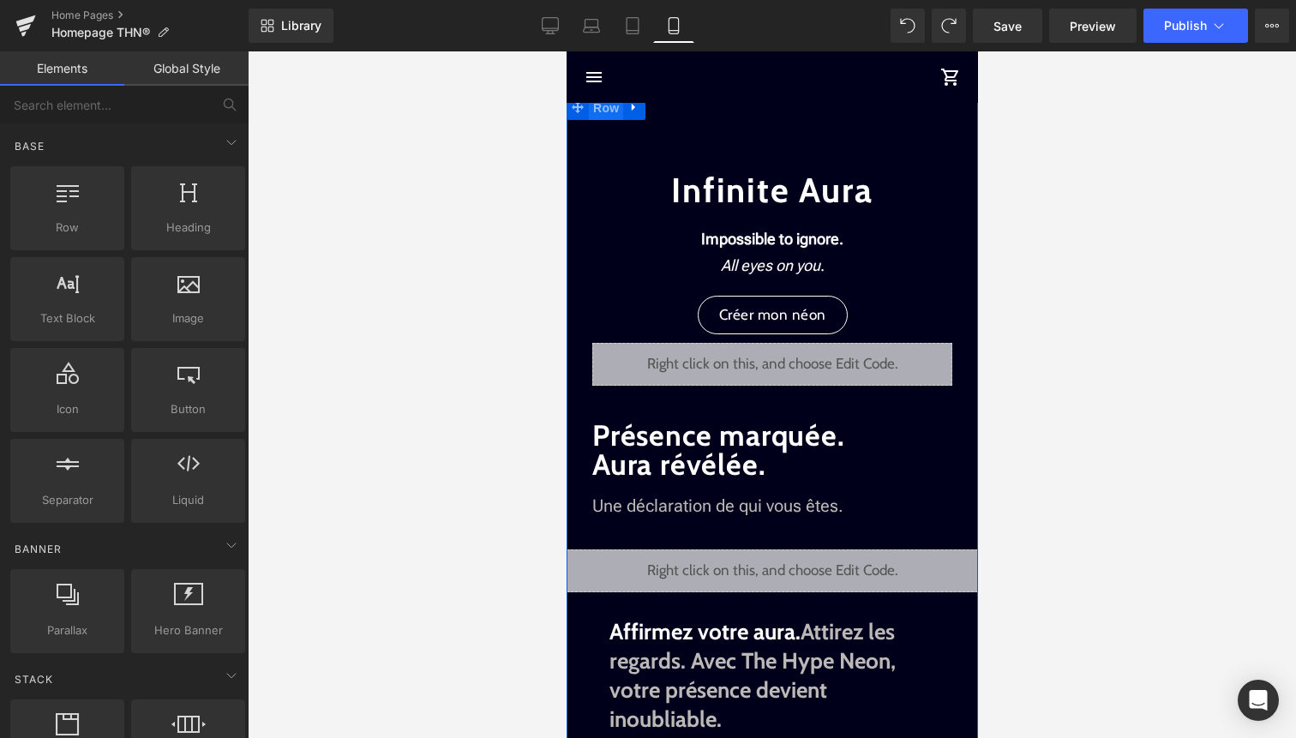
click at [614, 111] on span "Row" at bounding box center [605, 108] width 34 height 26
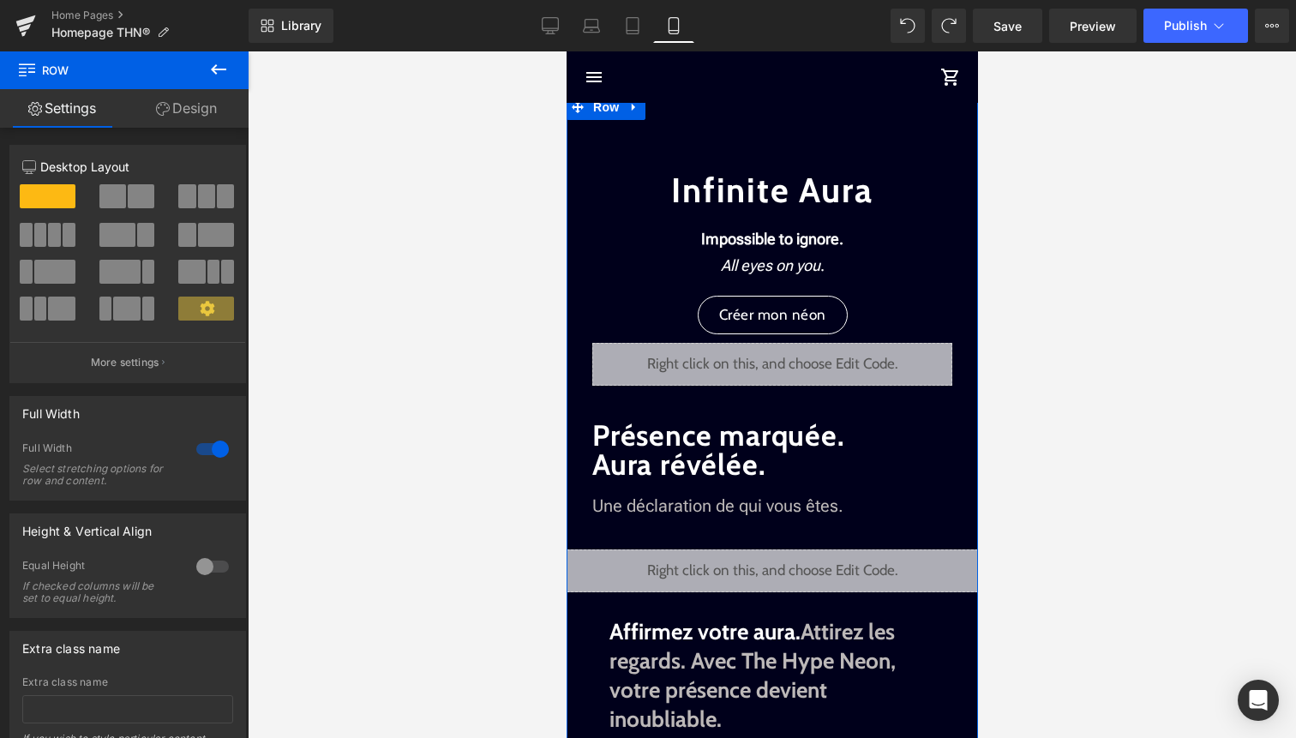
click at [201, 110] on link "Design" at bounding box center [186, 108] width 124 height 39
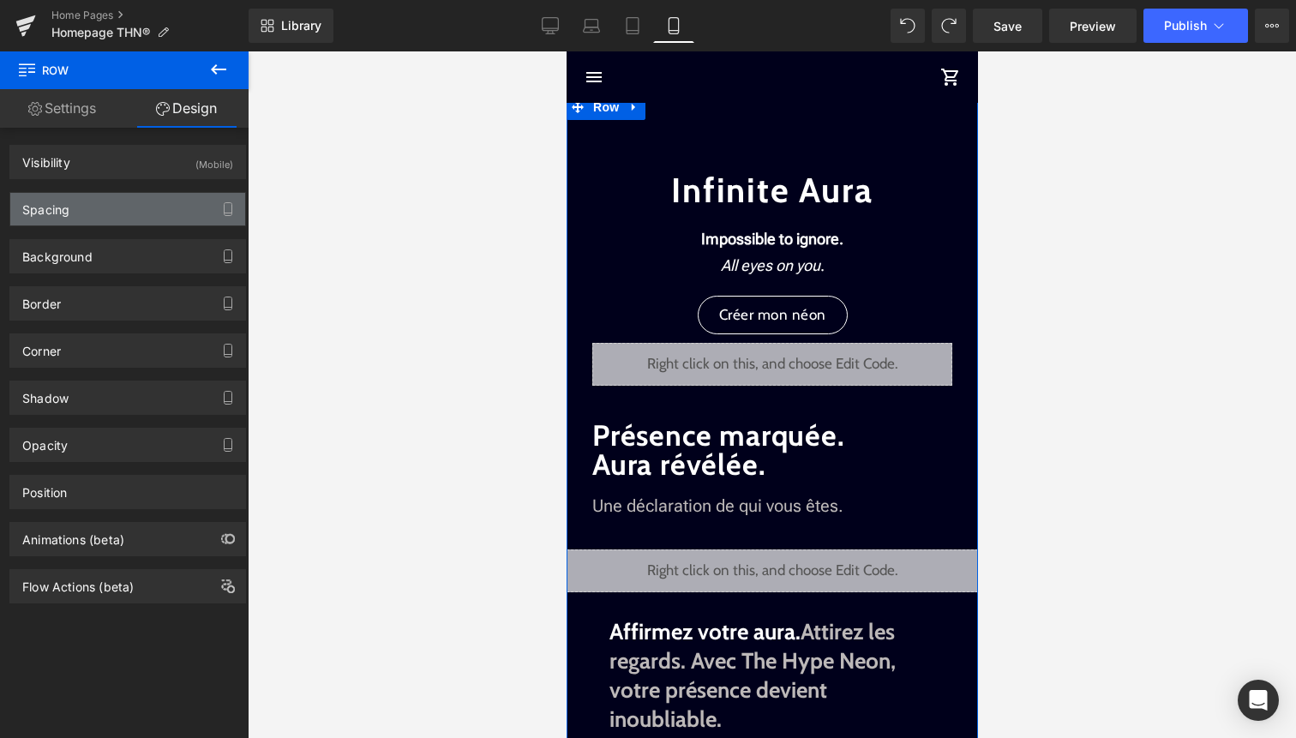
click at [148, 202] on div "Spacing" at bounding box center [127, 209] width 235 height 33
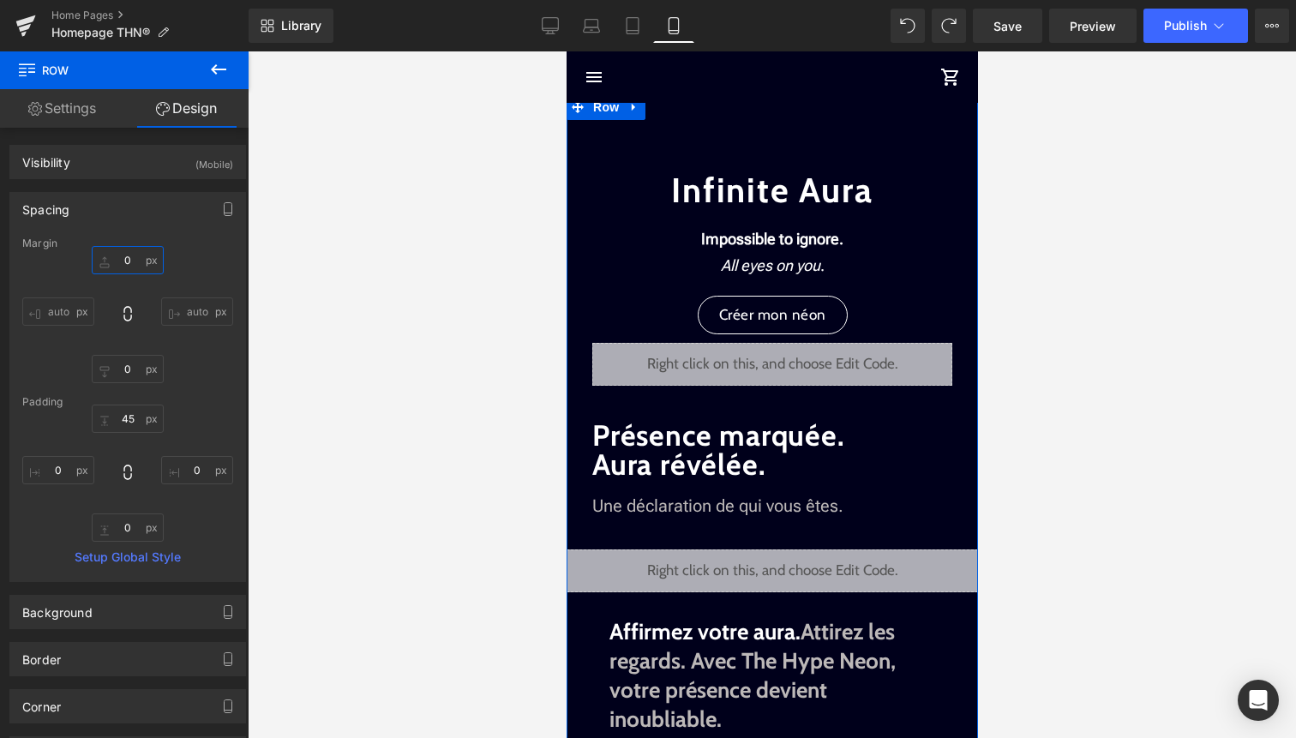
click at [132, 261] on input "0" at bounding box center [128, 260] width 72 height 28
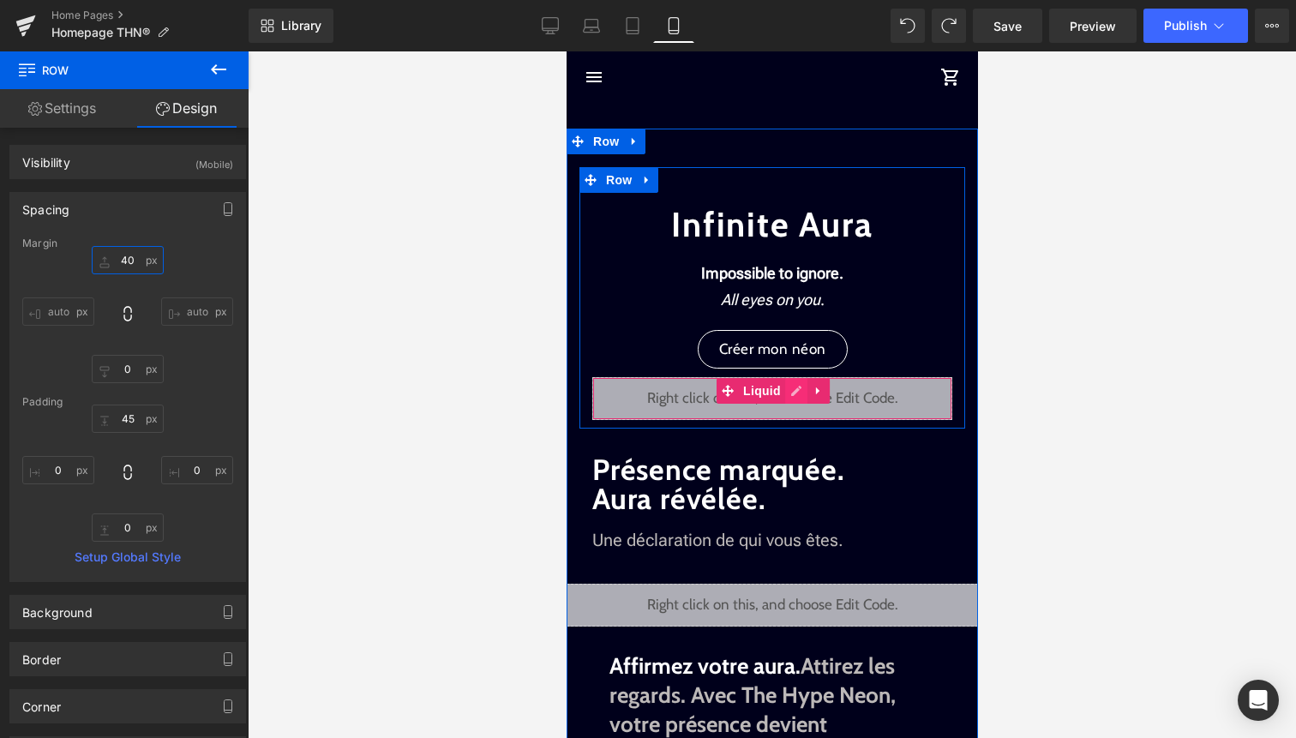
click at [796, 393] on div "Liquid" at bounding box center [772, 398] width 360 height 43
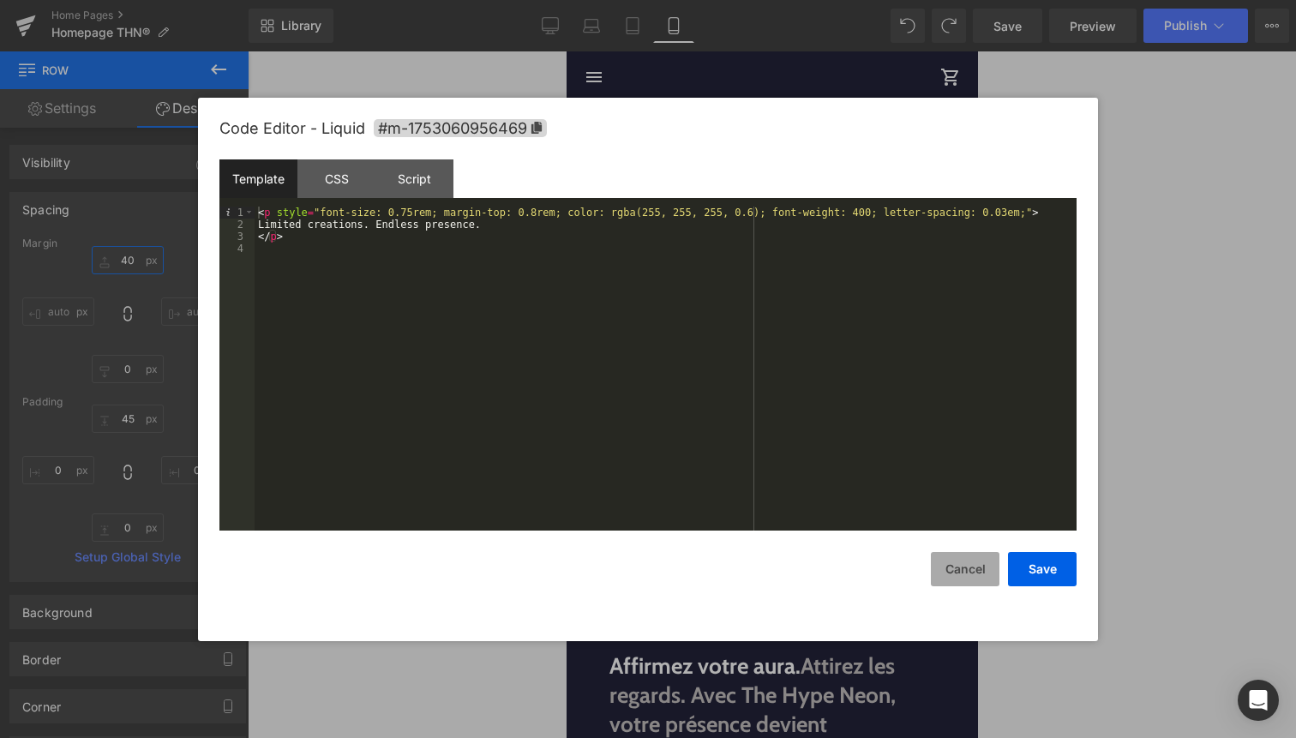
type input "40"
click at [979, 566] on button "Cancel" at bounding box center [965, 569] width 69 height 34
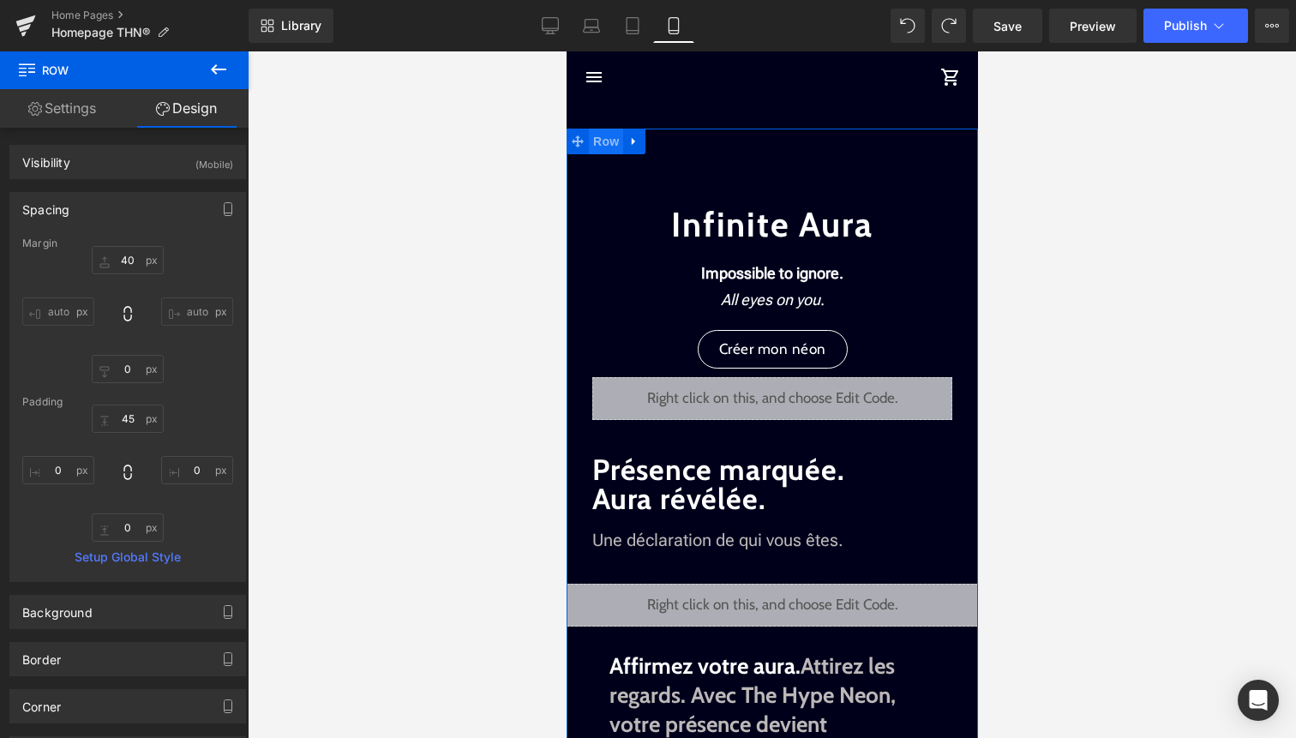
click at [611, 144] on span "Row" at bounding box center [605, 142] width 34 height 26
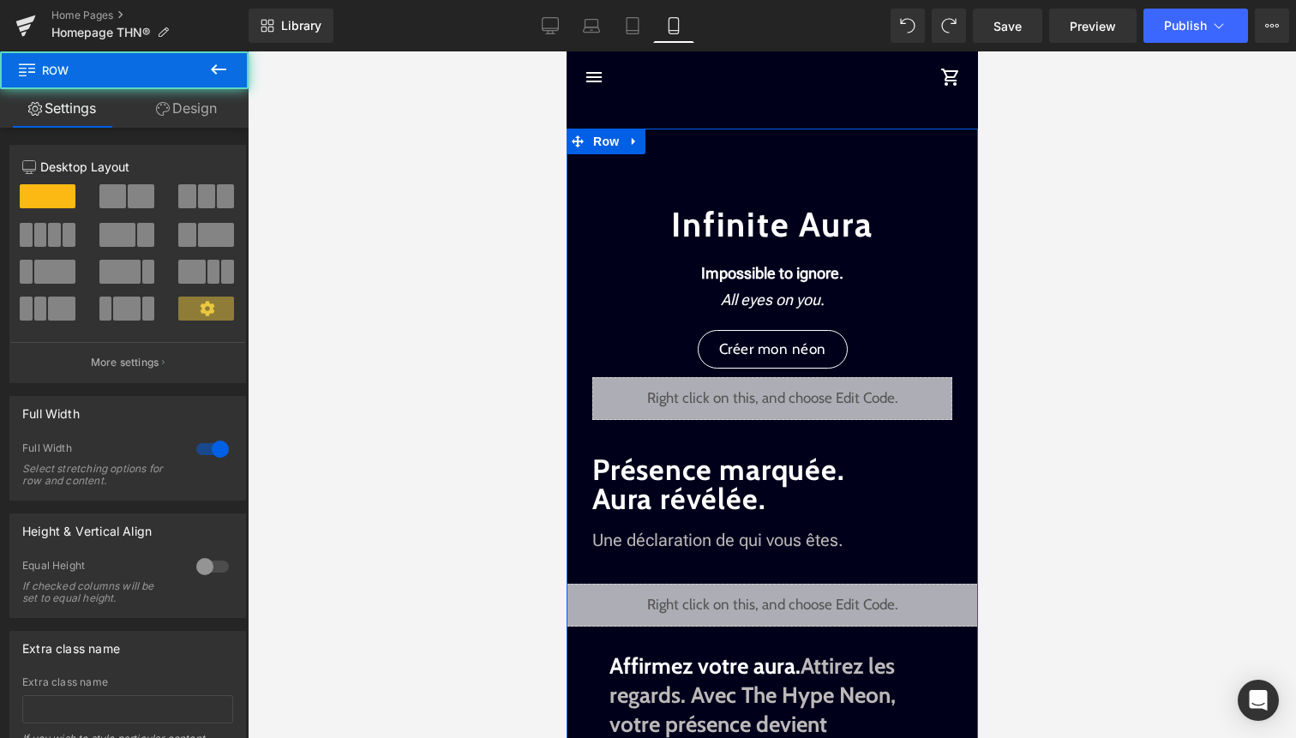
click at [203, 111] on link "Design" at bounding box center [186, 108] width 124 height 39
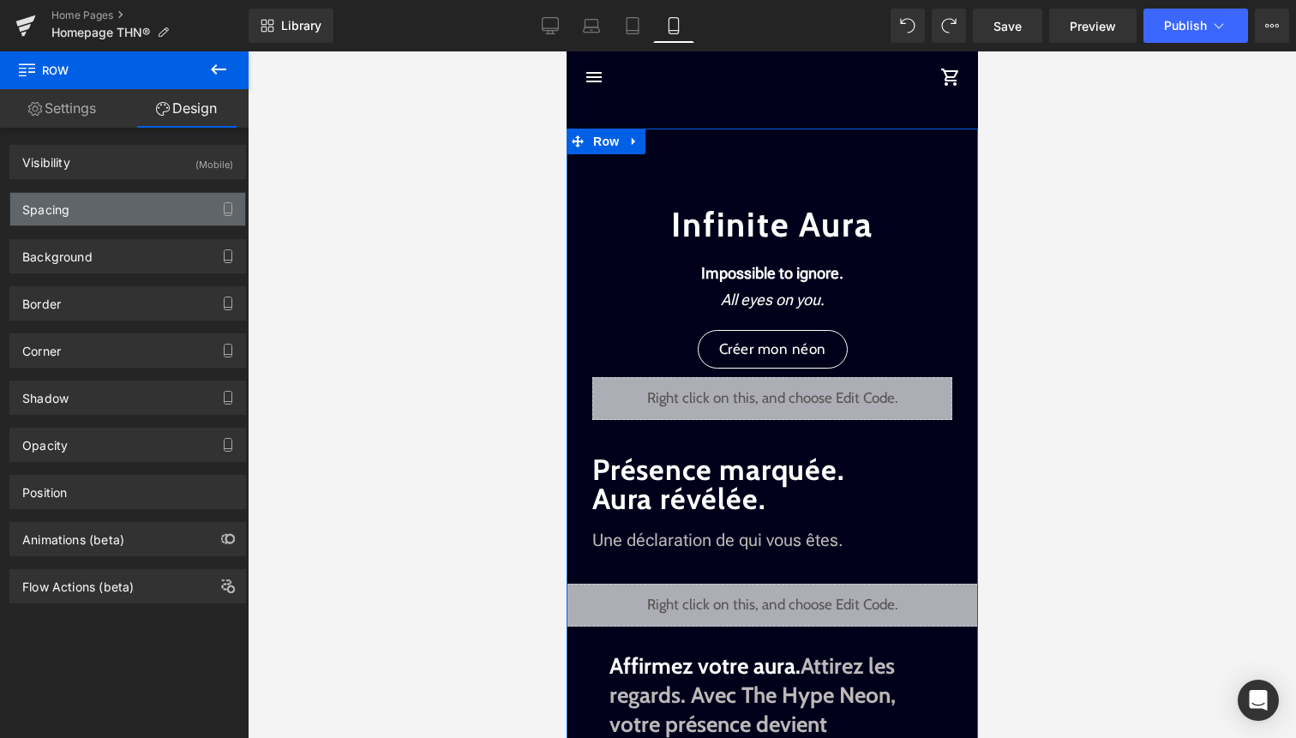
click at [170, 201] on div "Spacing" at bounding box center [127, 209] width 235 height 33
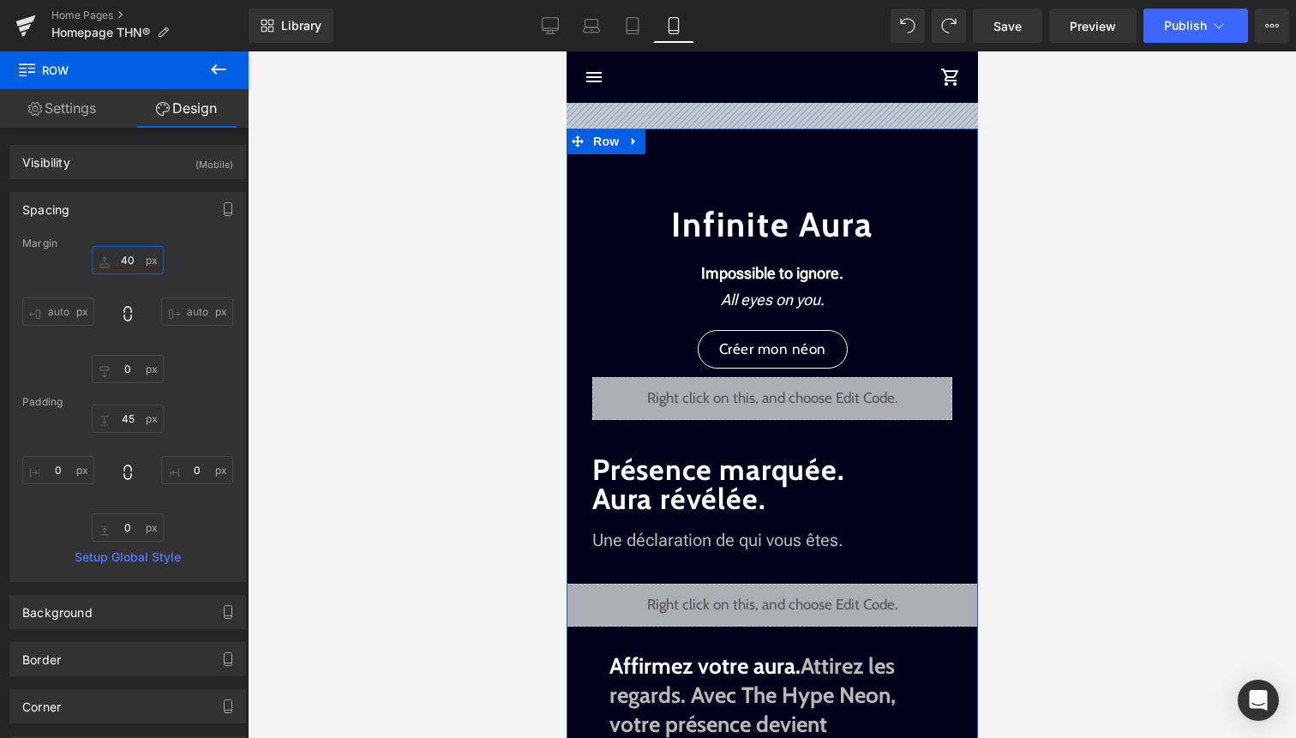
click at [135, 258] on input "40" at bounding box center [128, 260] width 72 height 28
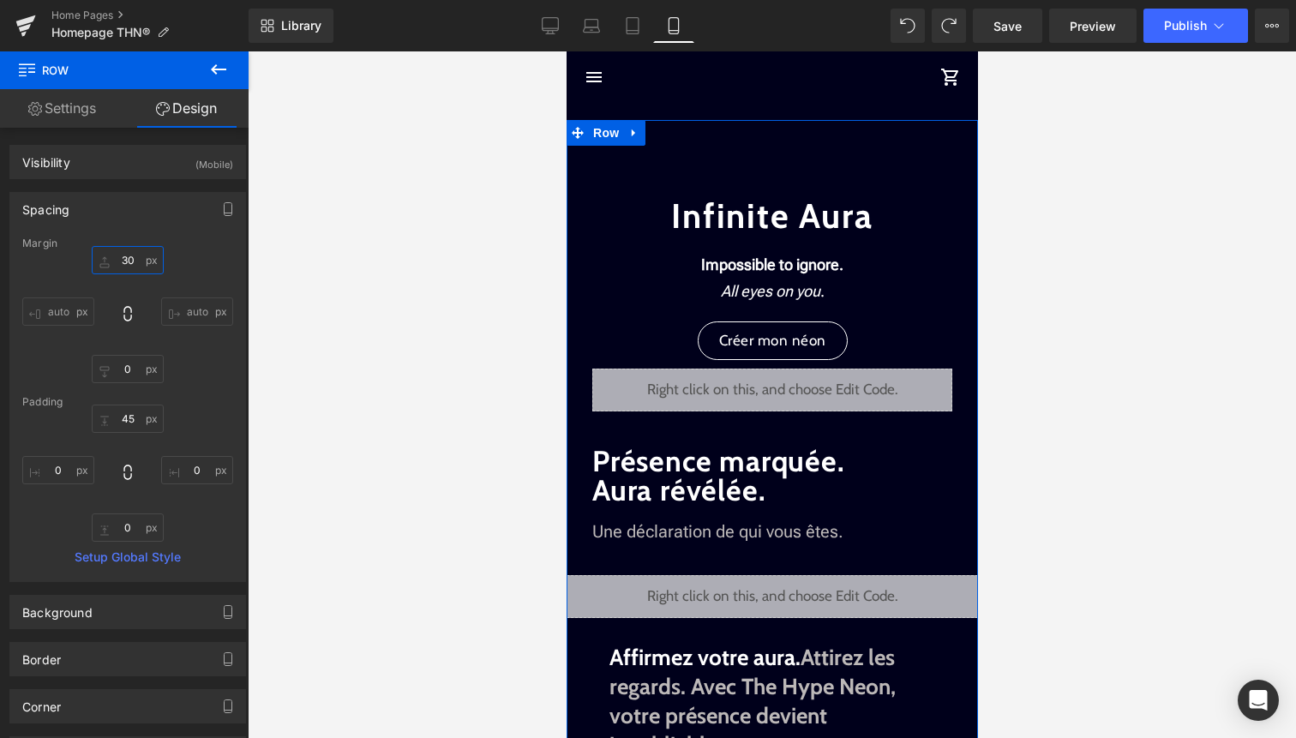
type input "300"
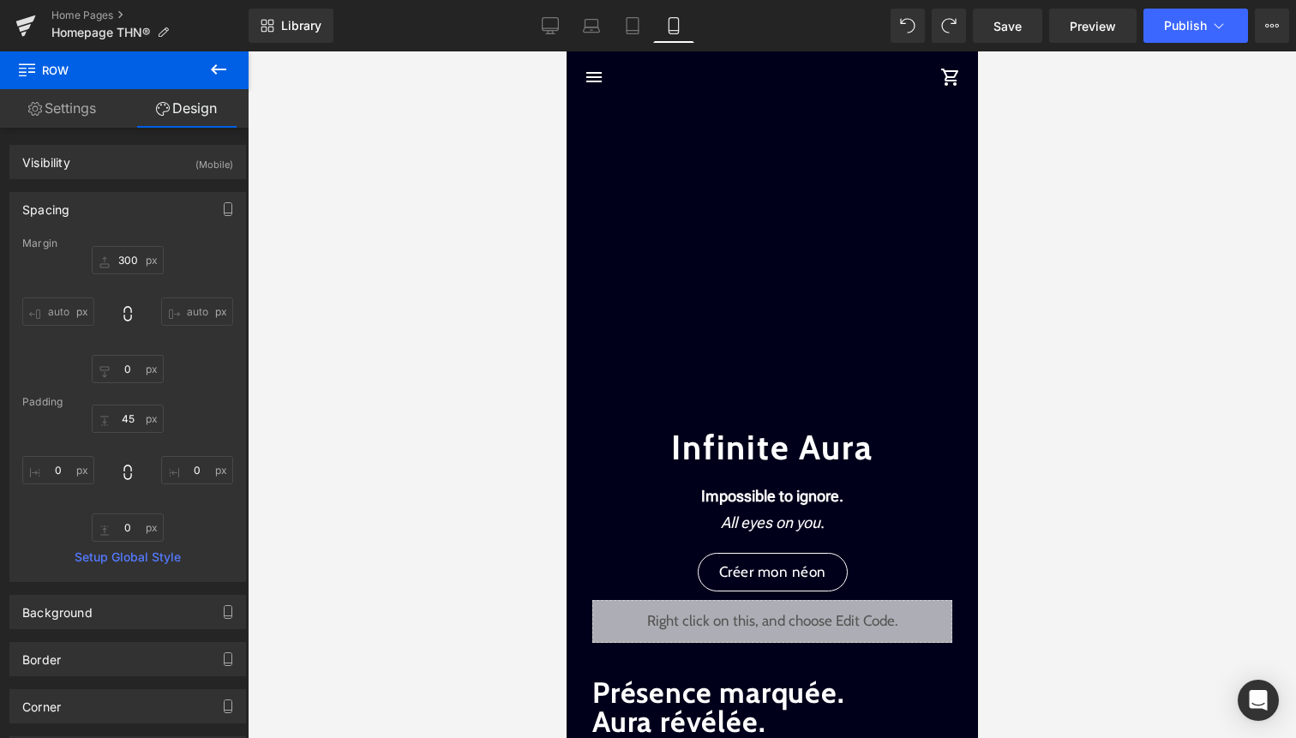
click at [782, 81] on img at bounding box center [771, 76] width 65 height 51
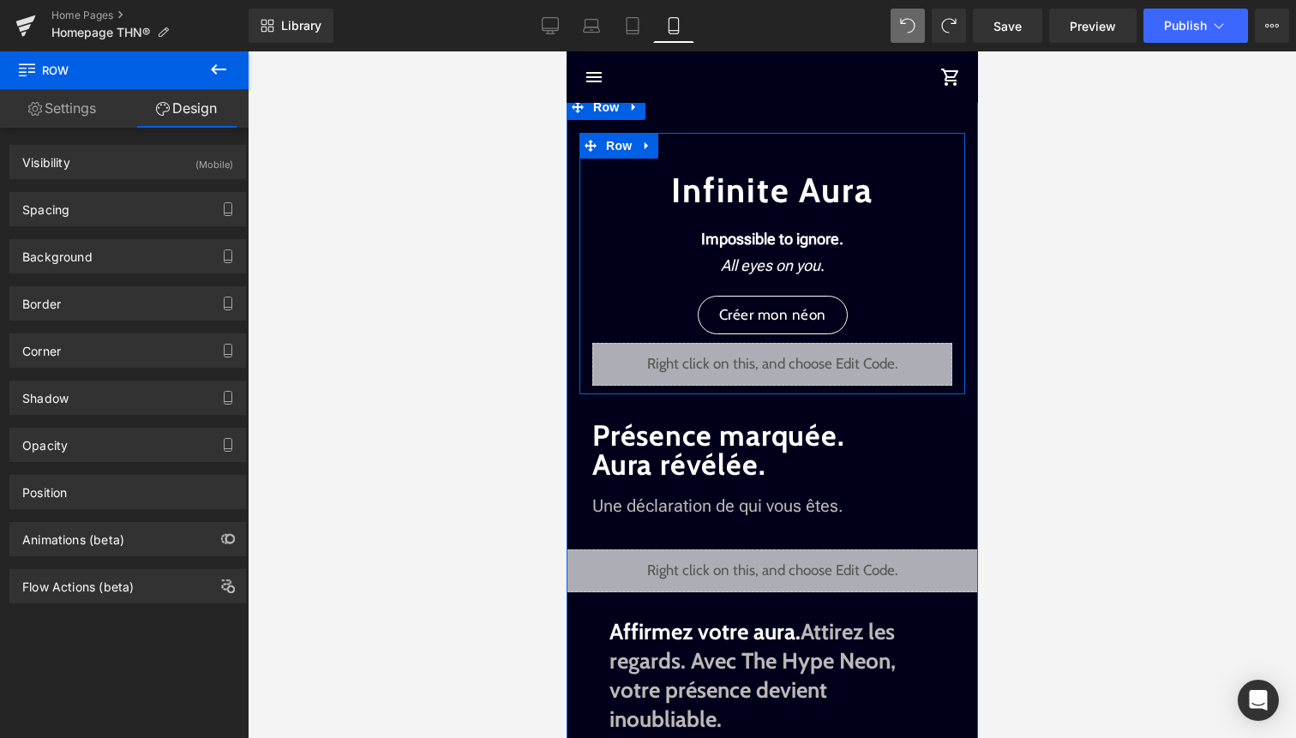
click at [790, 355] on div "Liquid" at bounding box center [772, 364] width 360 height 43
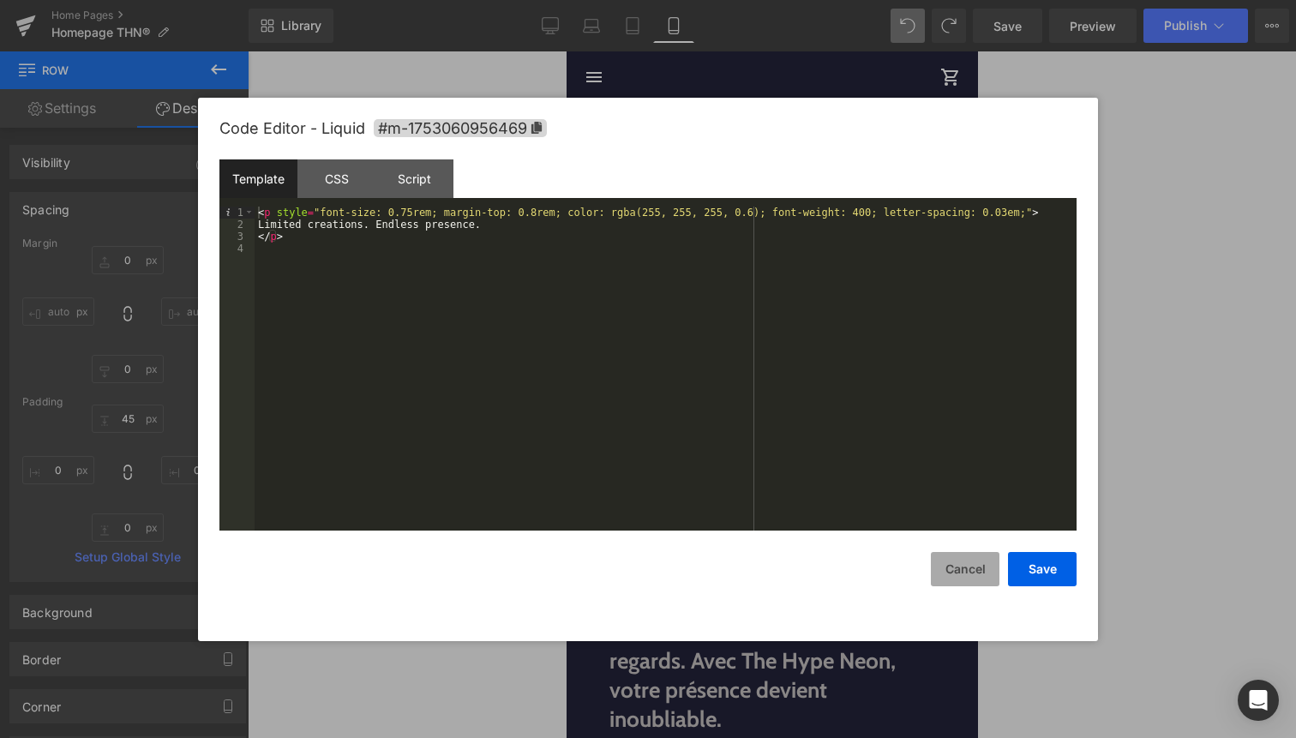
click at [981, 559] on button "Cancel" at bounding box center [965, 569] width 69 height 34
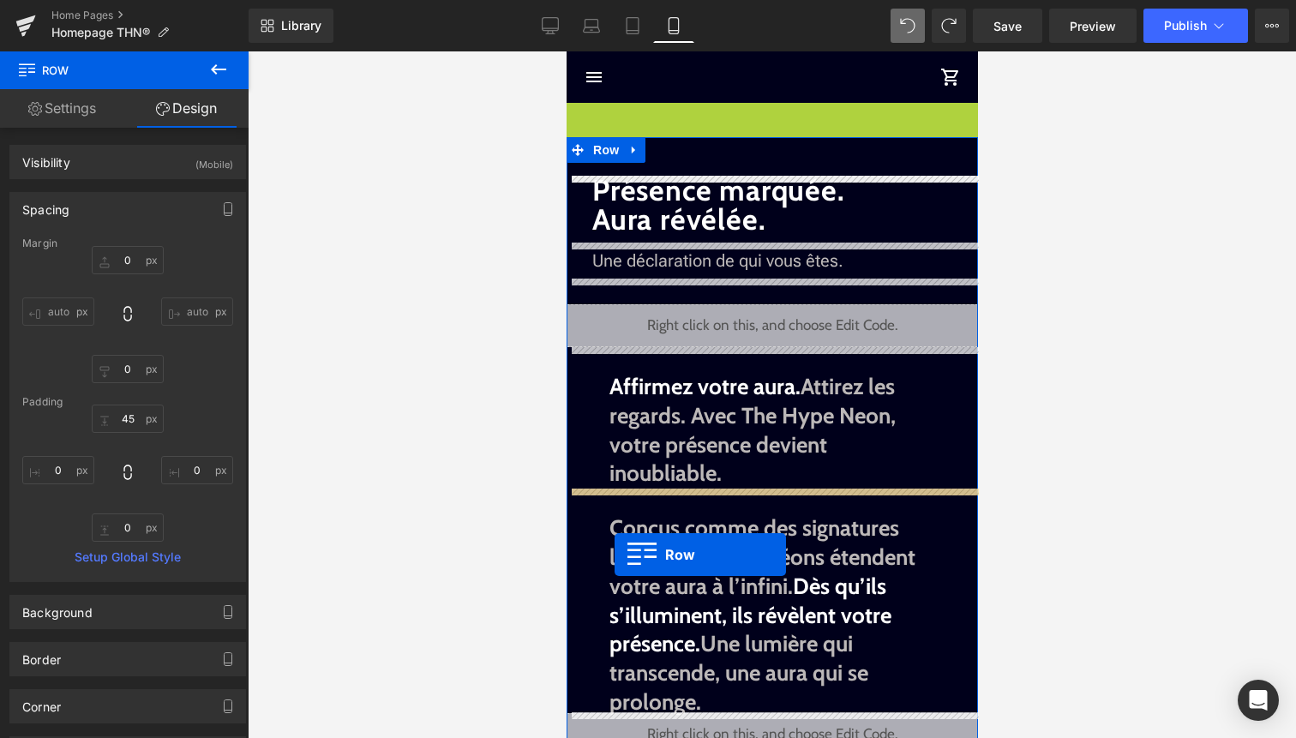
drag, startPoint x: 598, startPoint y: 105, endPoint x: 614, endPoint y: 555, distance: 450.4
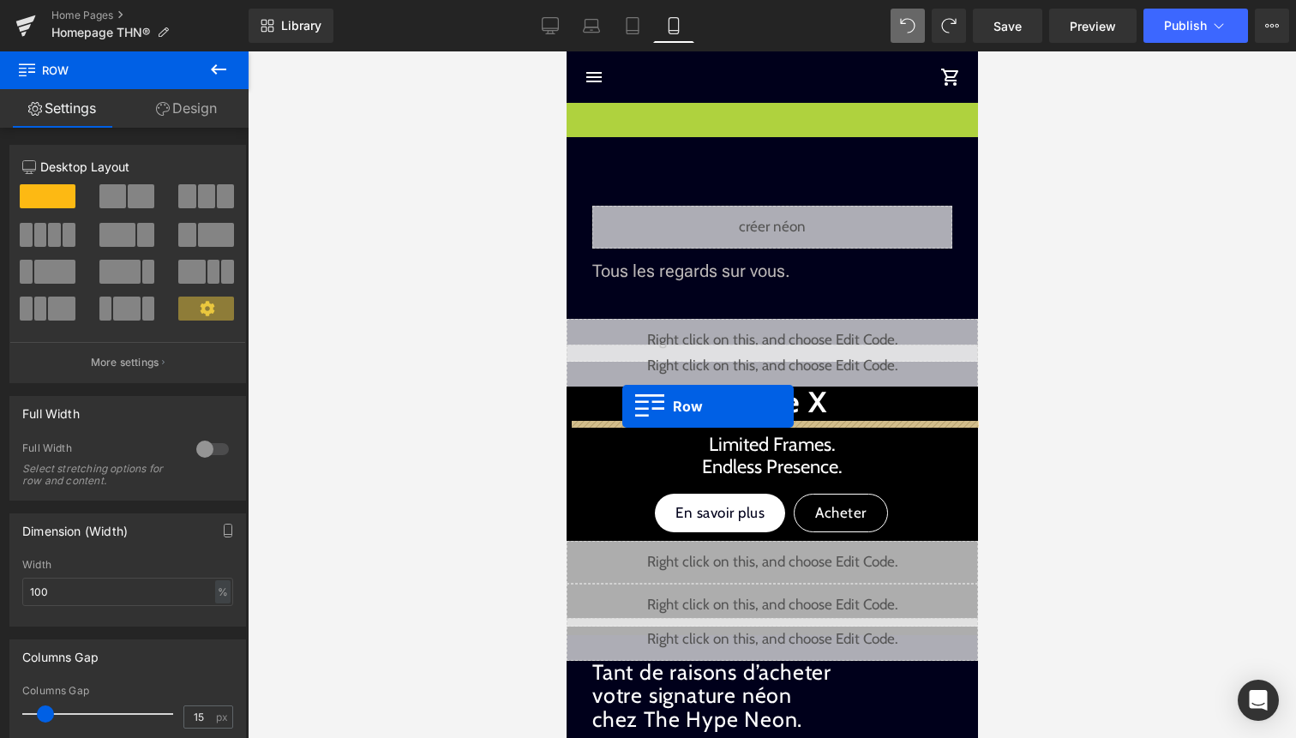
drag, startPoint x: 622, startPoint y: 107, endPoint x: 622, endPoint y: 406, distance: 299.2
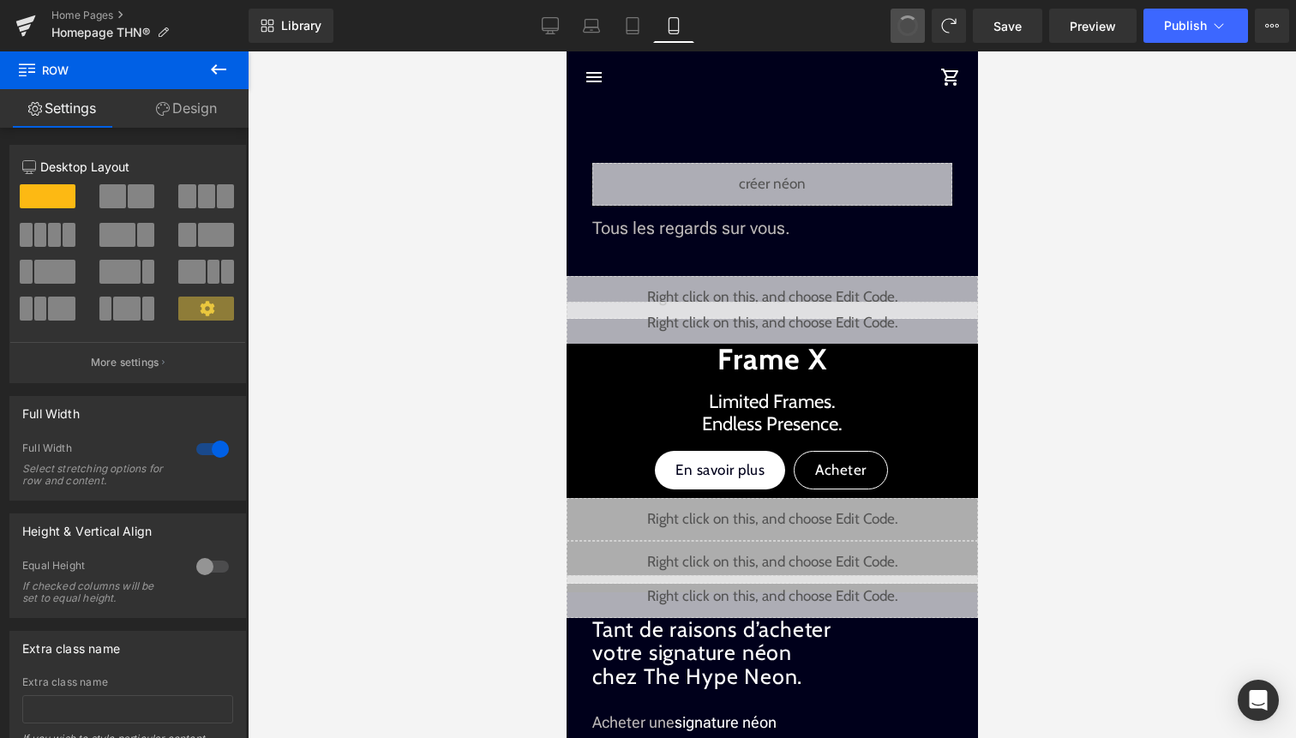
click at [910, 30] on span at bounding box center [907, 25] width 27 height 27
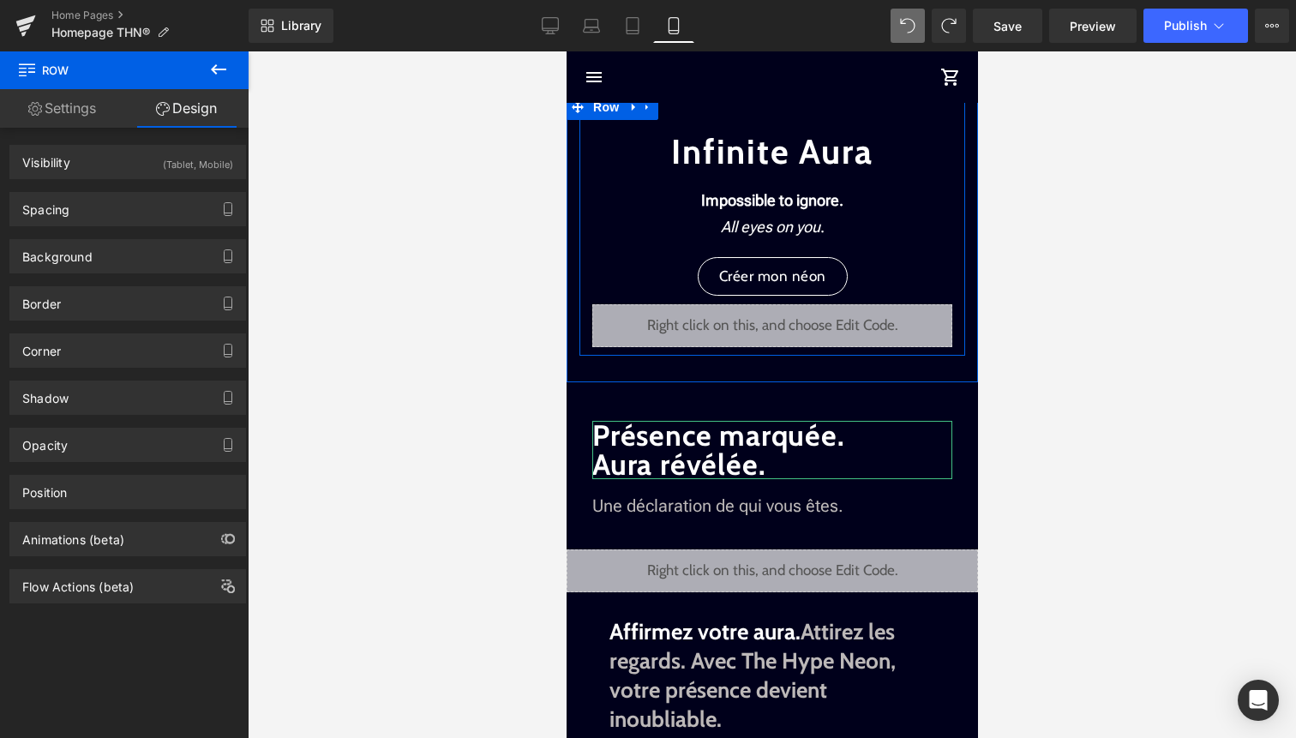
click at [793, 322] on div "Liquid" at bounding box center [772, 325] width 360 height 43
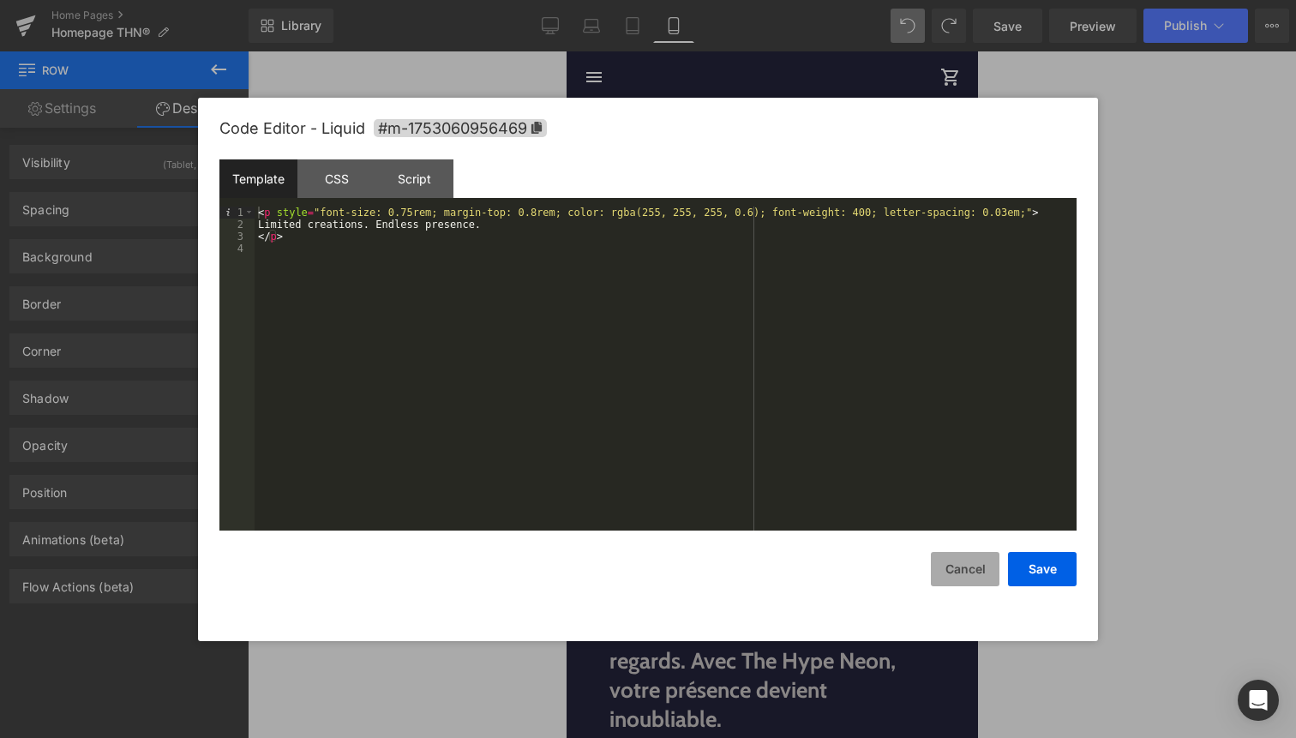
click at [974, 558] on button "Cancel" at bounding box center [965, 569] width 69 height 34
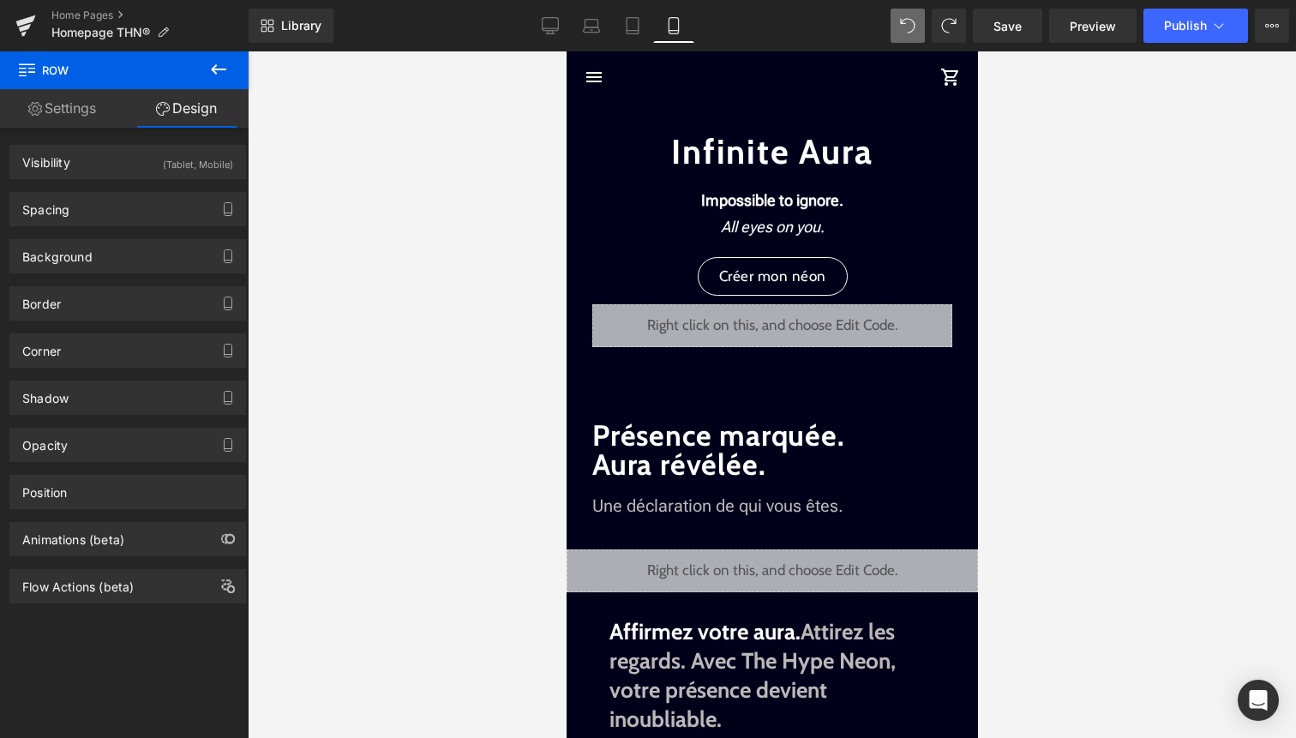
click at [670, 65] on ul "menu" at bounding box center [656, 76] width 153 height 27
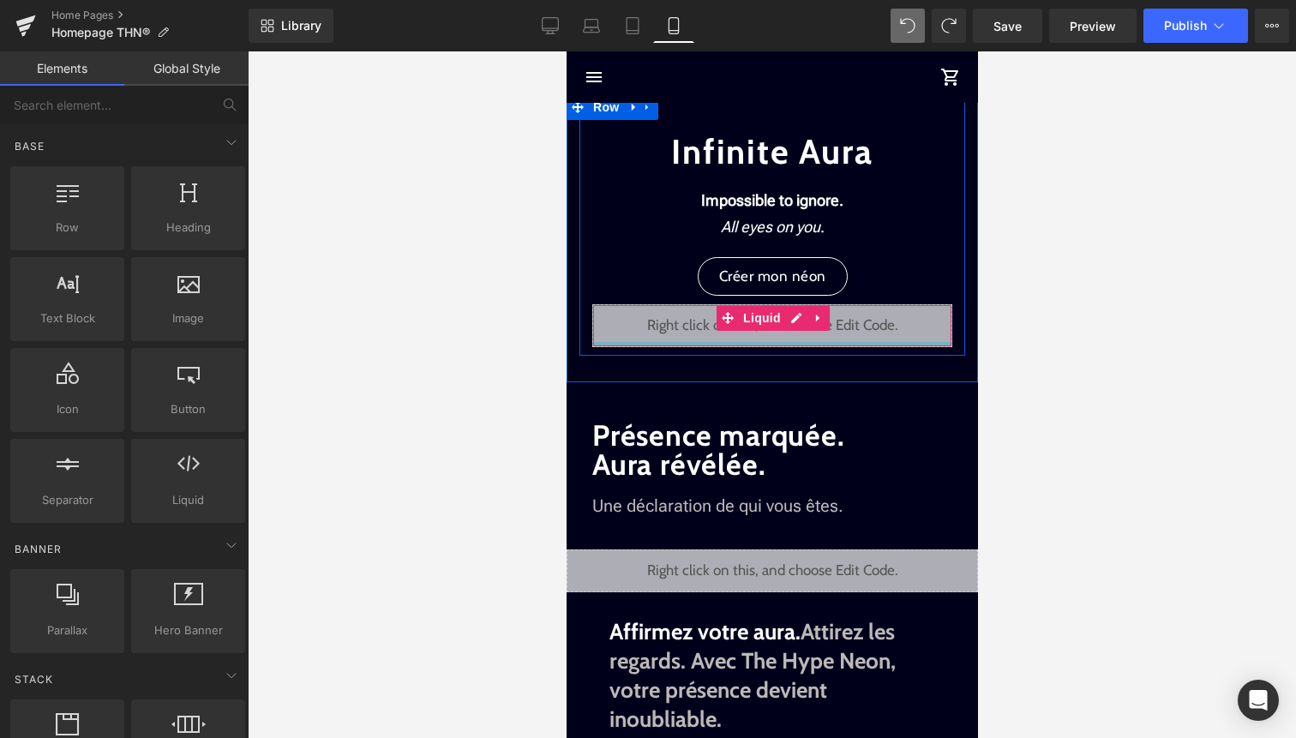
drag, startPoint x: 650, startPoint y: 117, endPoint x: 646, endPoint y: 340, distance: 222.9
click at [646, 340] on div "Infinite Aura Text Block Impossible to ignore. All eyes on you . Text Block Cré…" at bounding box center [772, 224] width 386 height 261
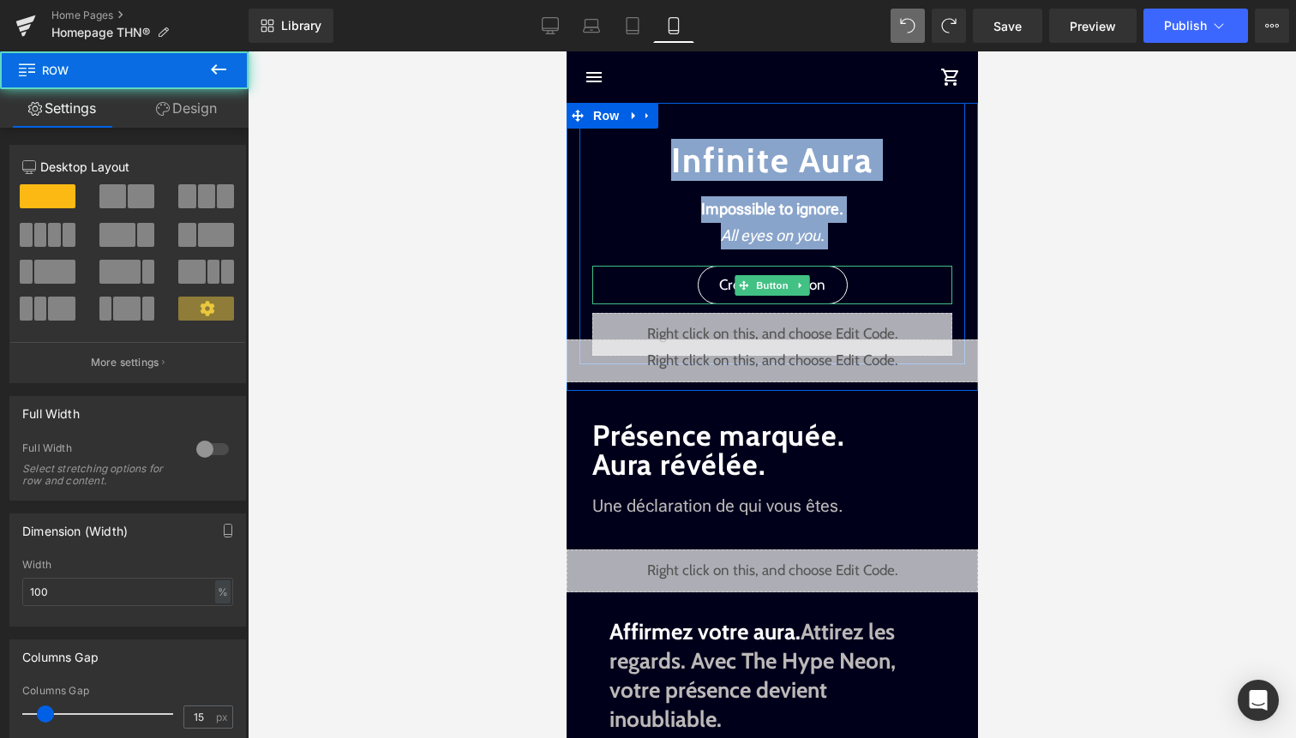
drag, startPoint x: 612, startPoint y: 131, endPoint x: 612, endPoint y: 263, distance: 132.0
click at [612, 263] on div "Infinite Aura Text Block Impossible to ignore. All eyes on you . Text Block Cré…" at bounding box center [772, 229] width 386 height 253
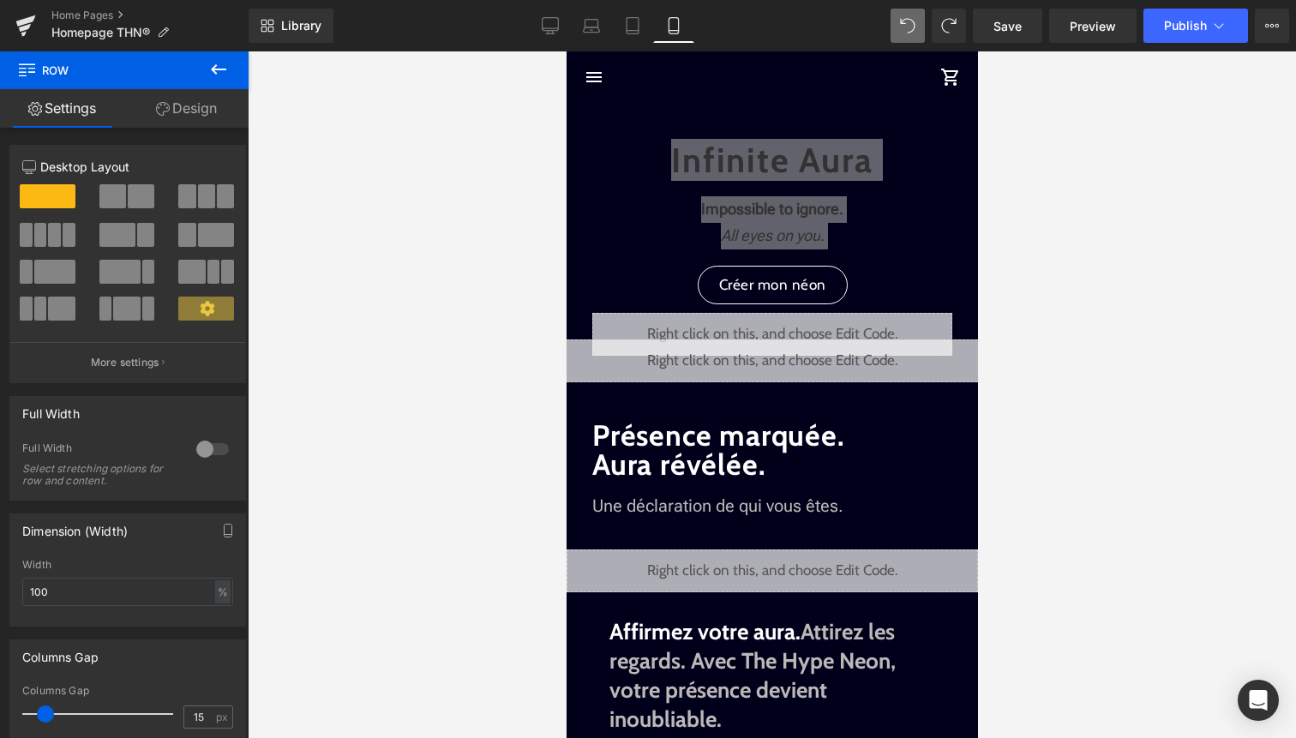
click at [1010, 265] on div at bounding box center [772, 394] width 1048 height 687
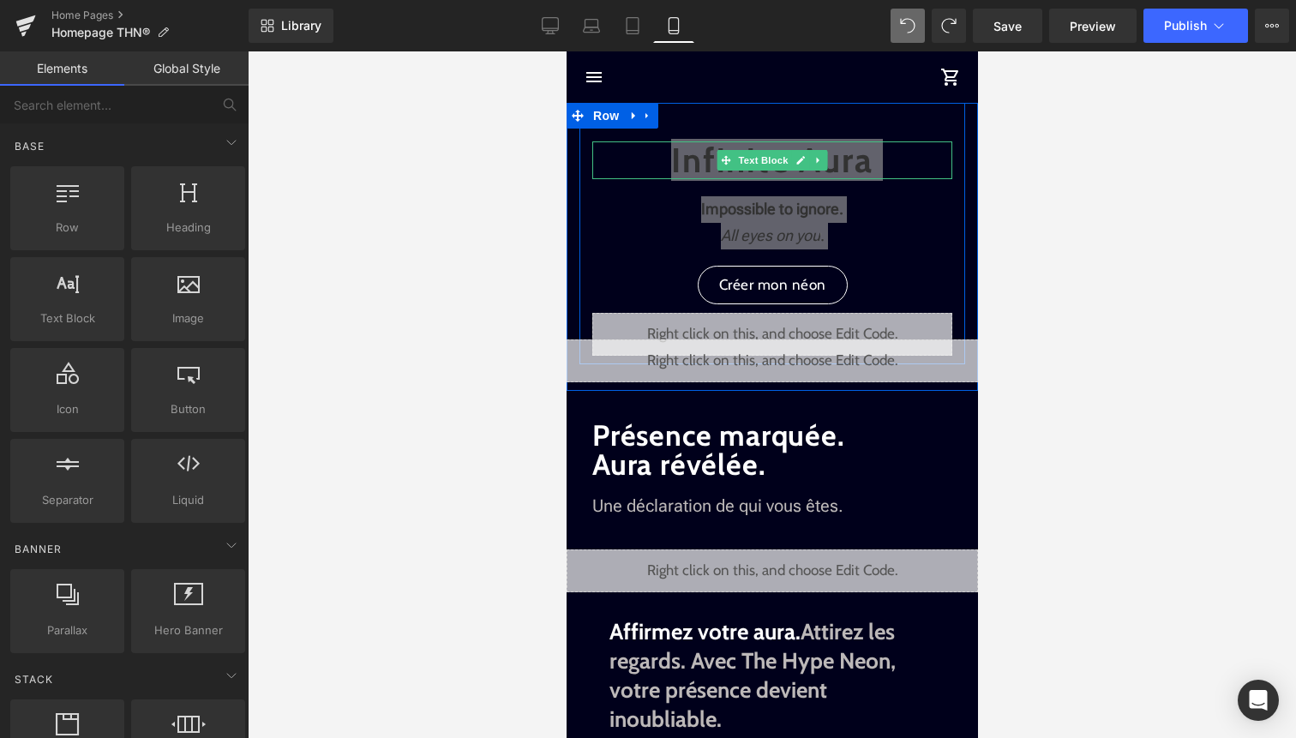
click at [752, 161] on span "Text Block" at bounding box center [762, 160] width 57 height 21
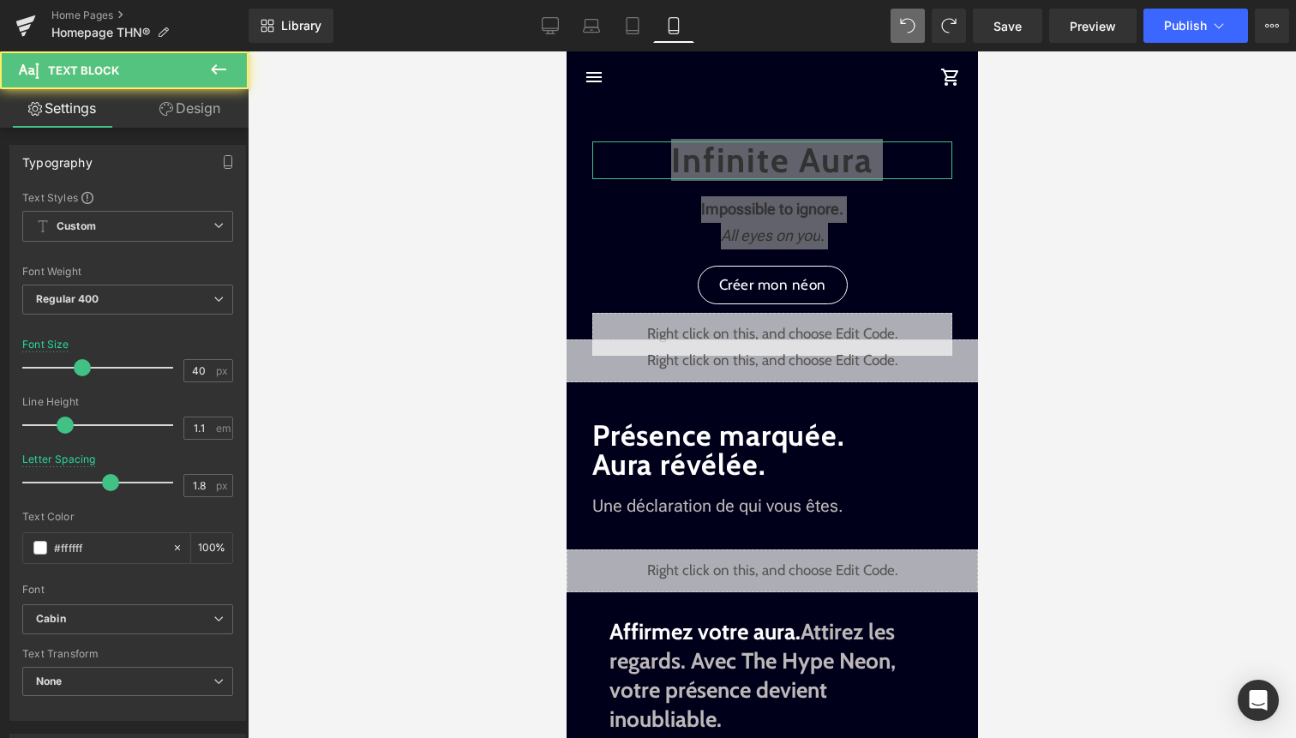
click at [212, 107] on link "Design" at bounding box center [190, 108] width 124 height 39
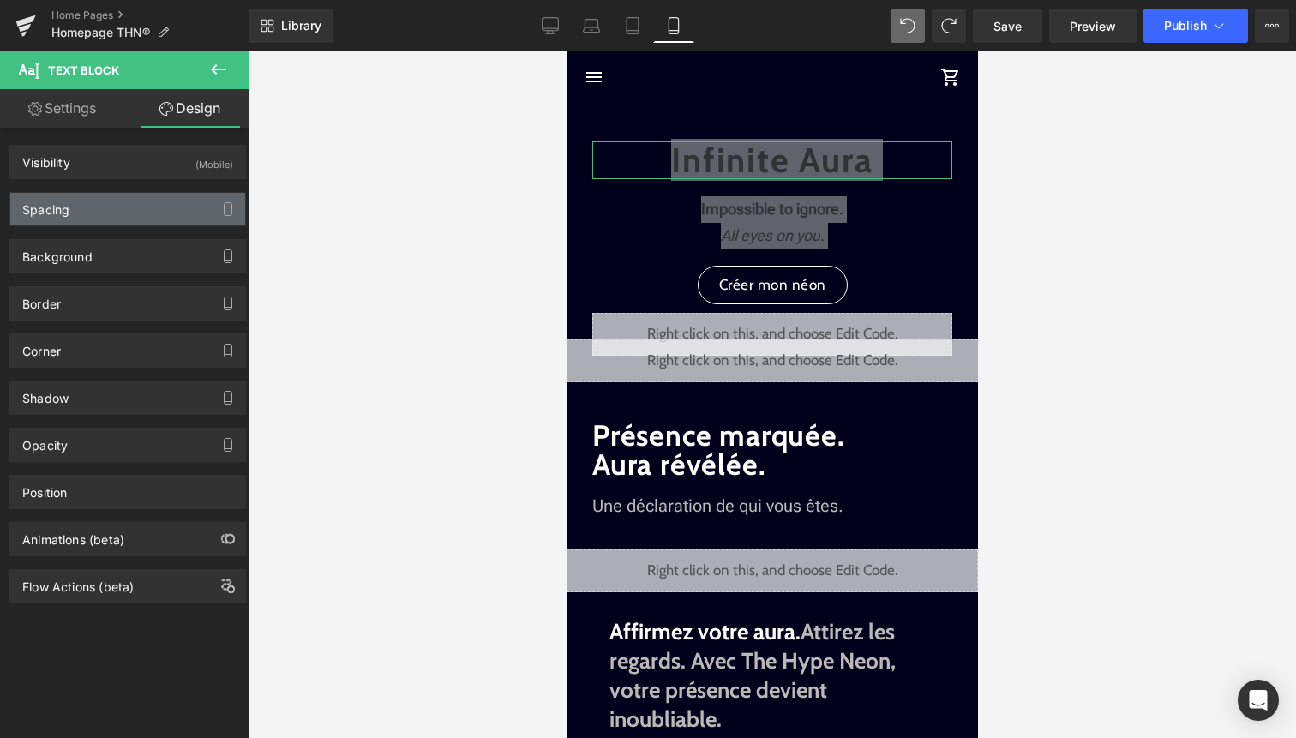
click at [167, 201] on div "Spacing" at bounding box center [127, 209] width 235 height 33
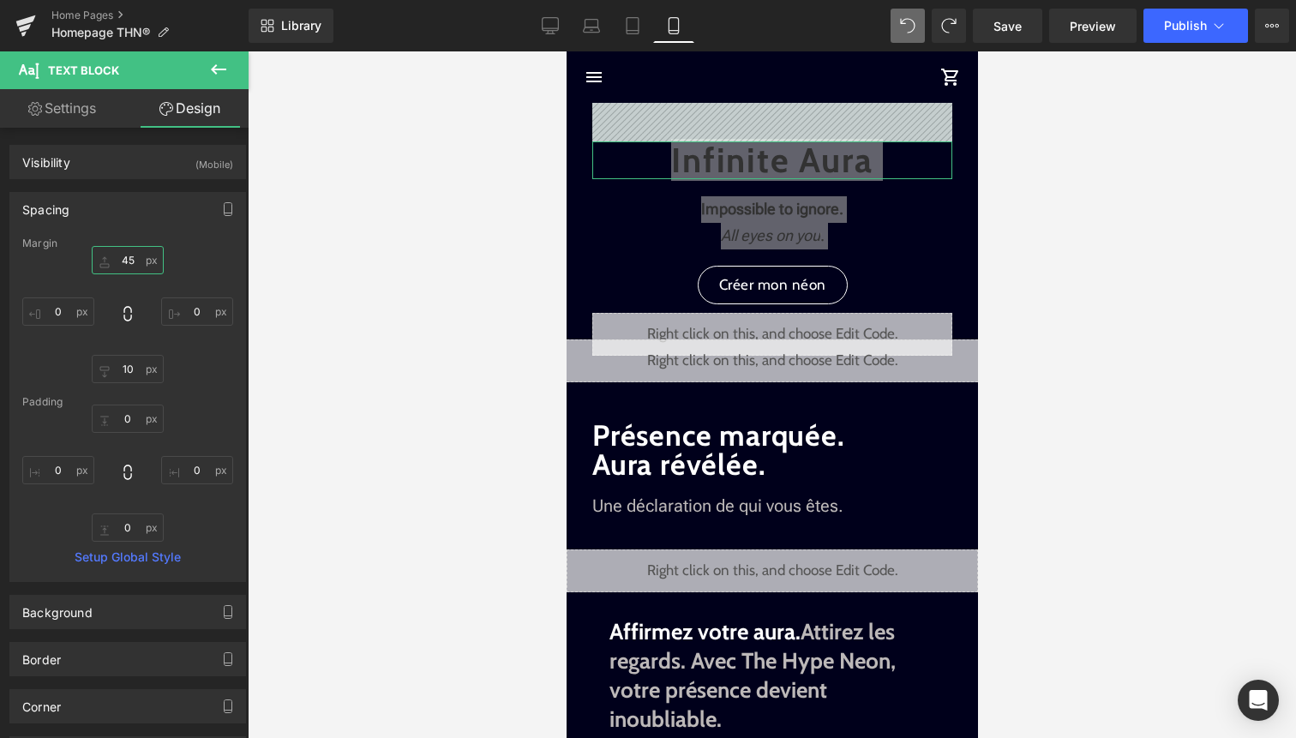
click at [135, 264] on input "45" at bounding box center [128, 260] width 72 height 28
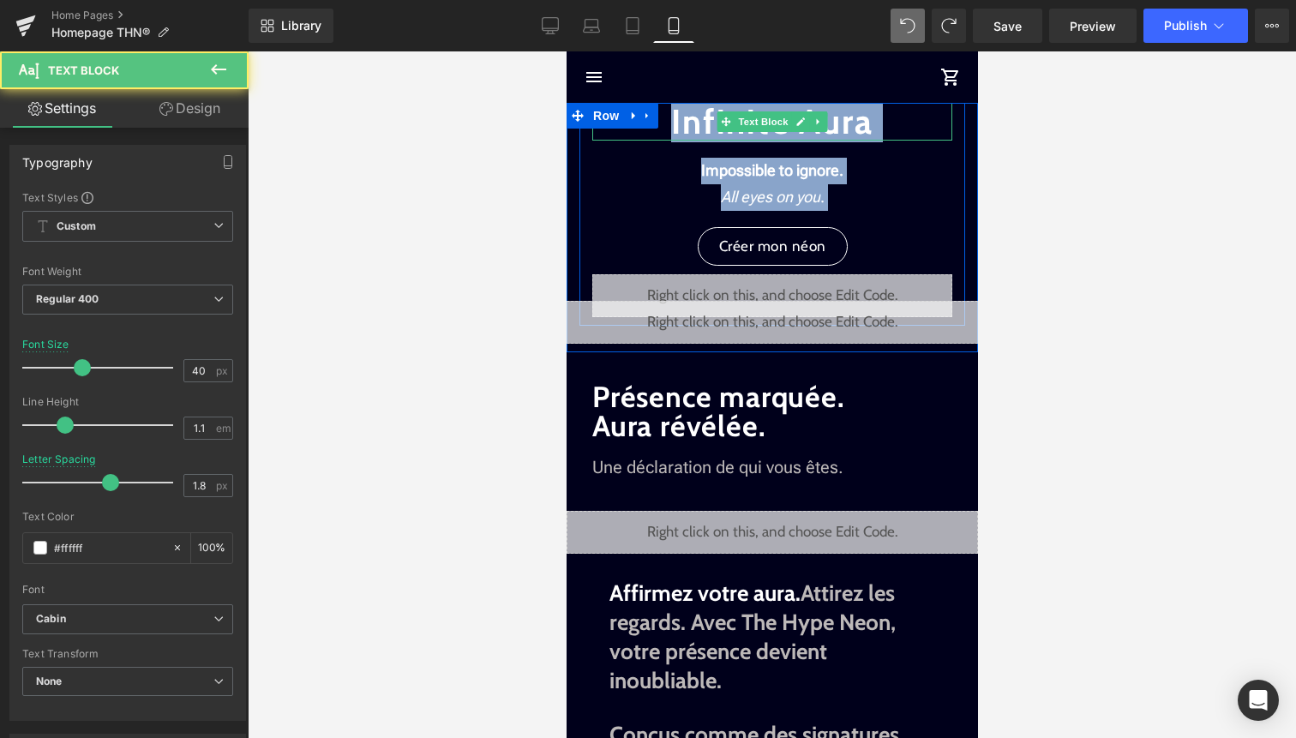
click at [695, 109] on strong "Infinite Aura" at bounding box center [770, 121] width 201 height 42
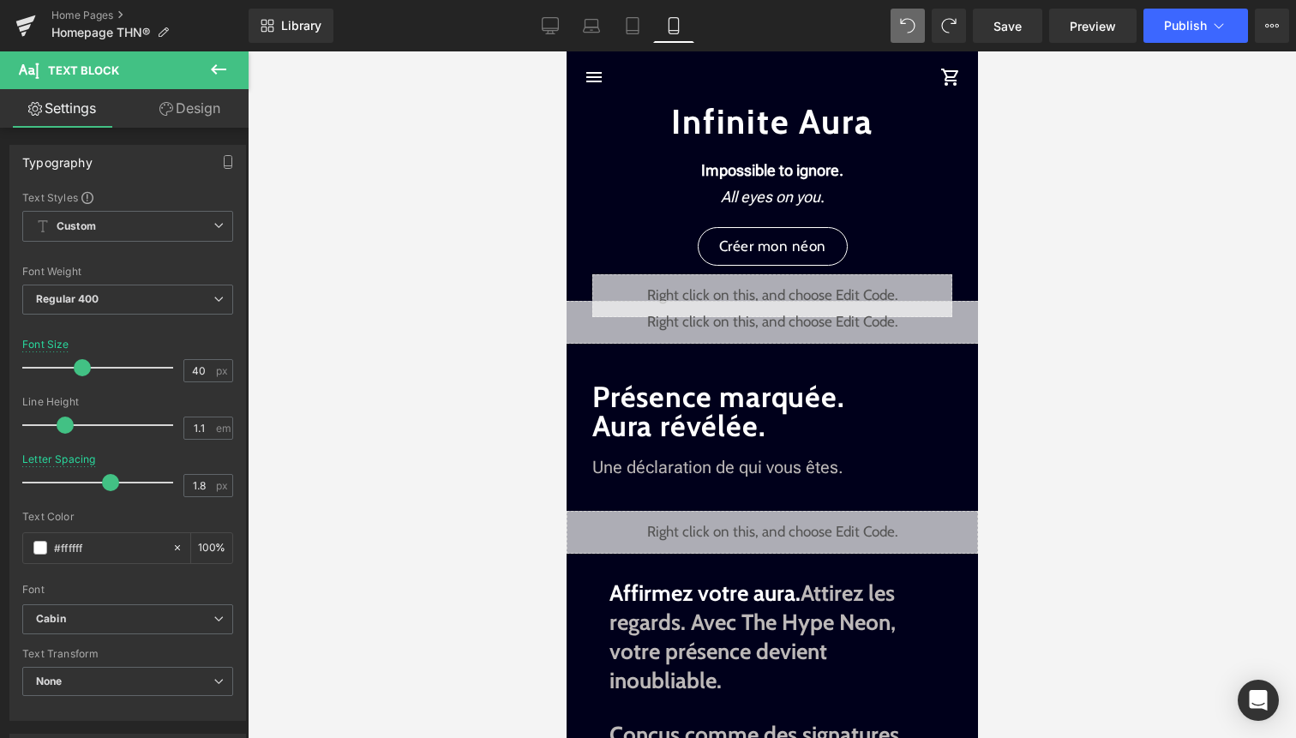
click at [217, 114] on link "Design" at bounding box center [190, 108] width 124 height 39
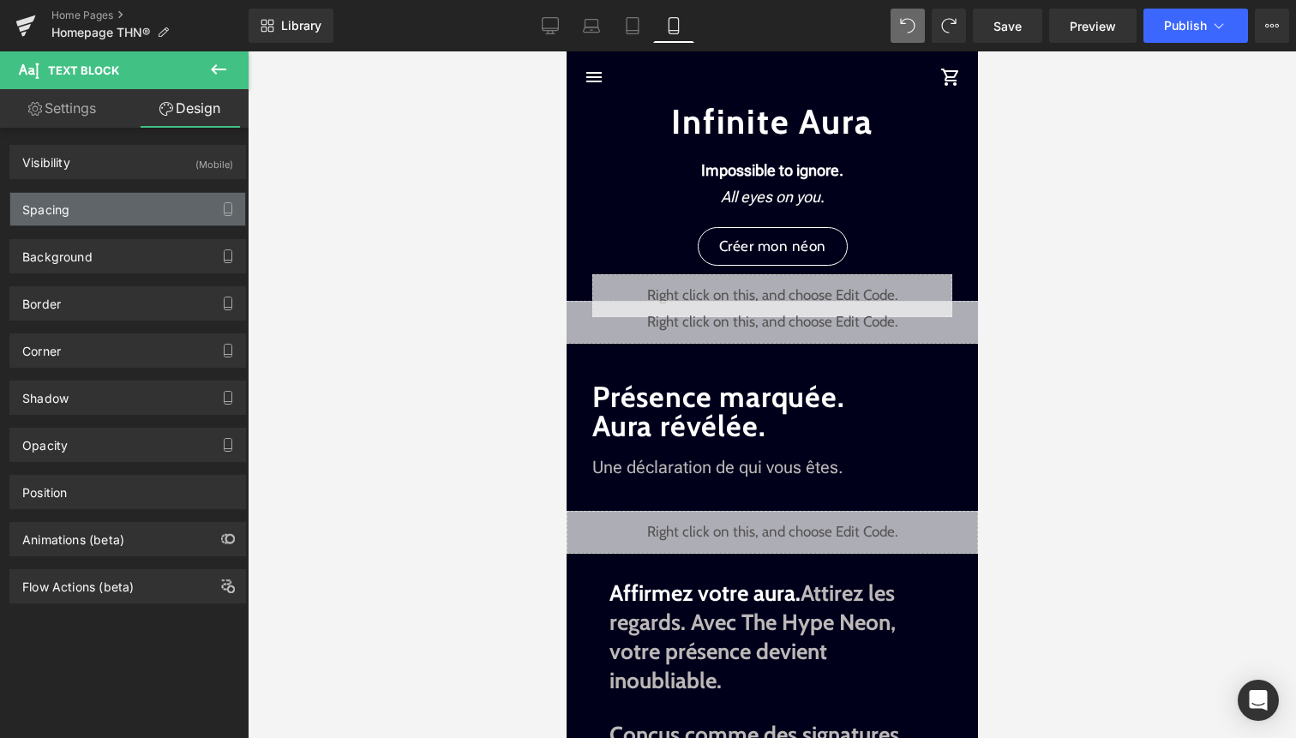
click at [151, 217] on div "Spacing" at bounding box center [127, 209] width 235 height 33
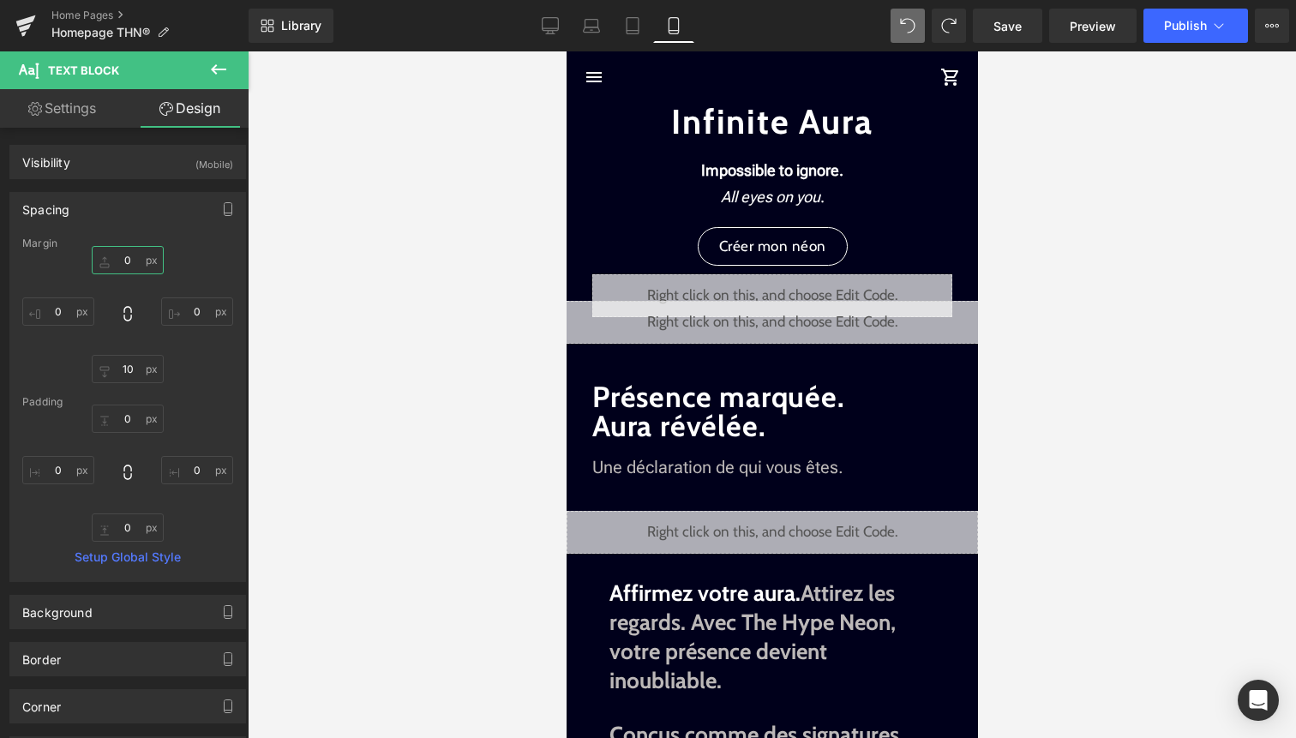
click at [131, 264] on input "0" at bounding box center [128, 260] width 72 height 28
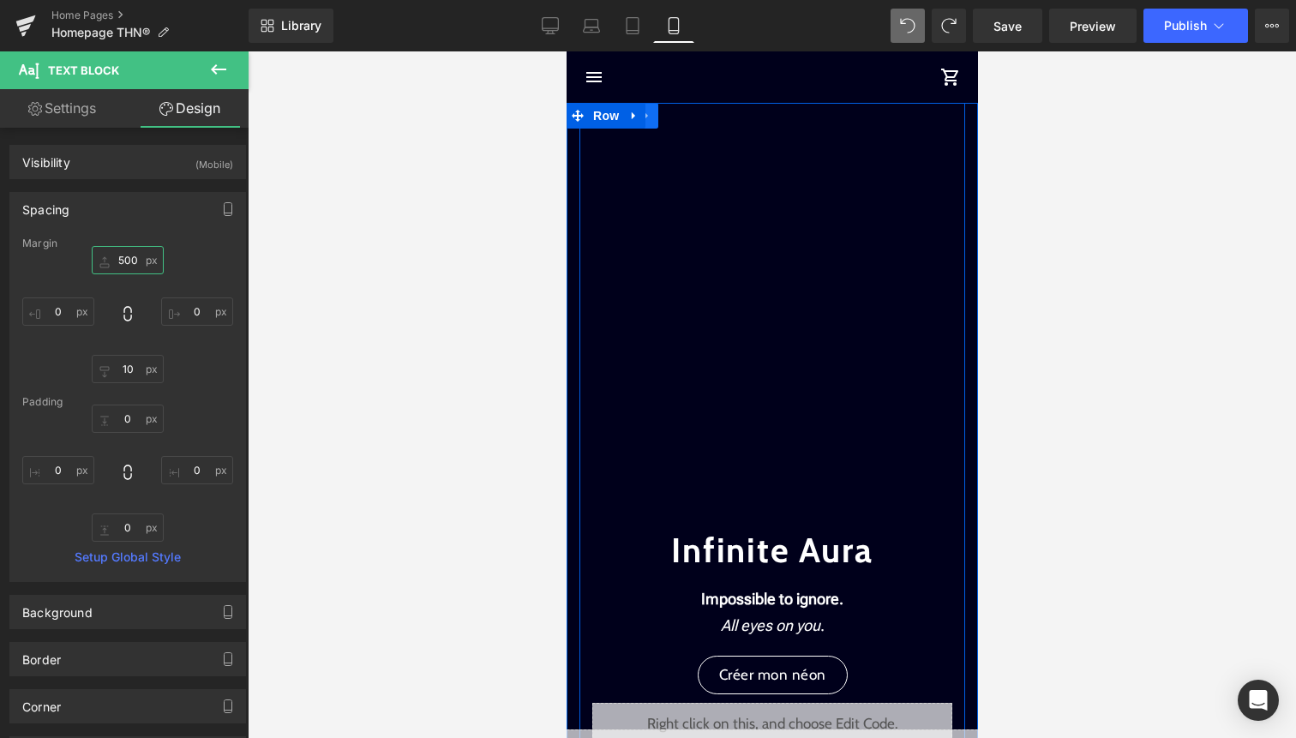
type input "500"
drag, startPoint x: 655, startPoint y: 122, endPoint x: 796, endPoint y: 337, distance: 257.0
click at [796, 337] on div "Infinite Aura Text Block Impossible to ignore. All eyes on you . Text Block Cré…" at bounding box center [772, 429] width 386 height 652
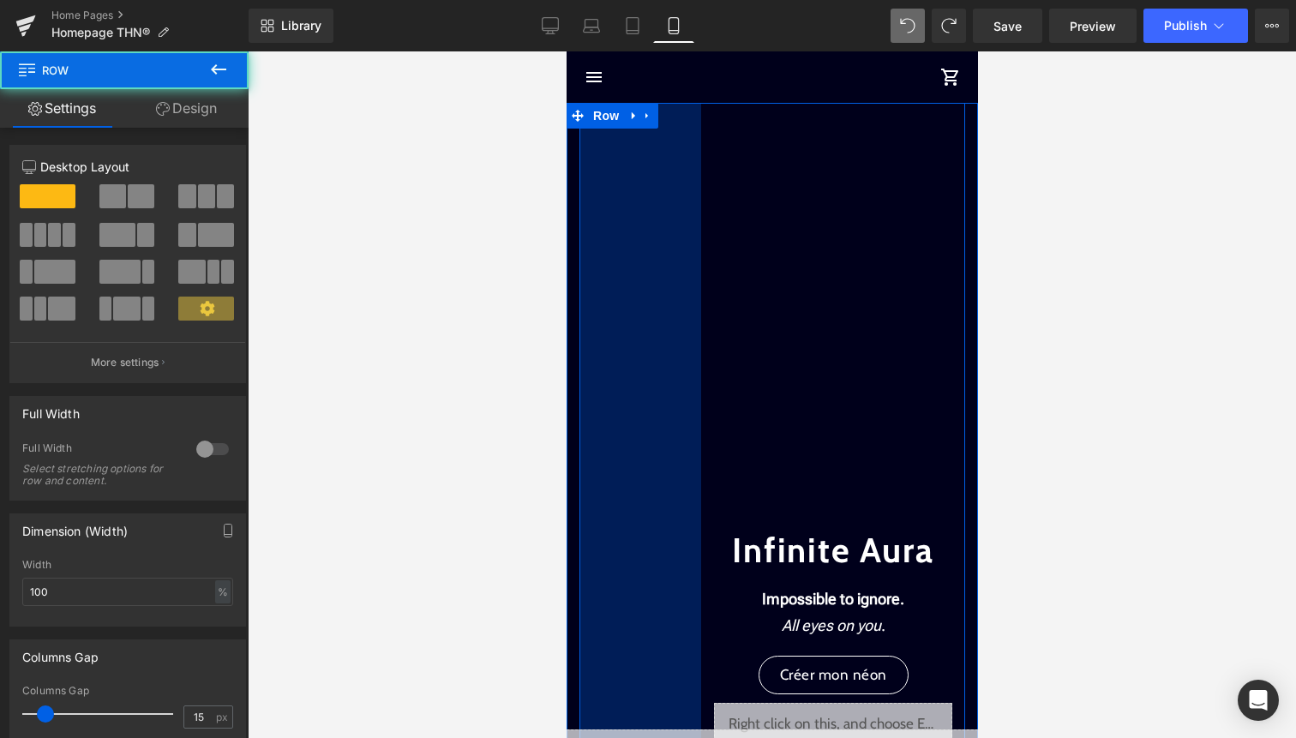
drag, startPoint x: 581, startPoint y: 152, endPoint x: 712, endPoint y: 155, distance: 131.2
click at [712, 155] on div "Infinite Aura Text Block Impossible to ignore. All eyes on you . Text Block Cré…" at bounding box center [772, 429] width 386 height 652
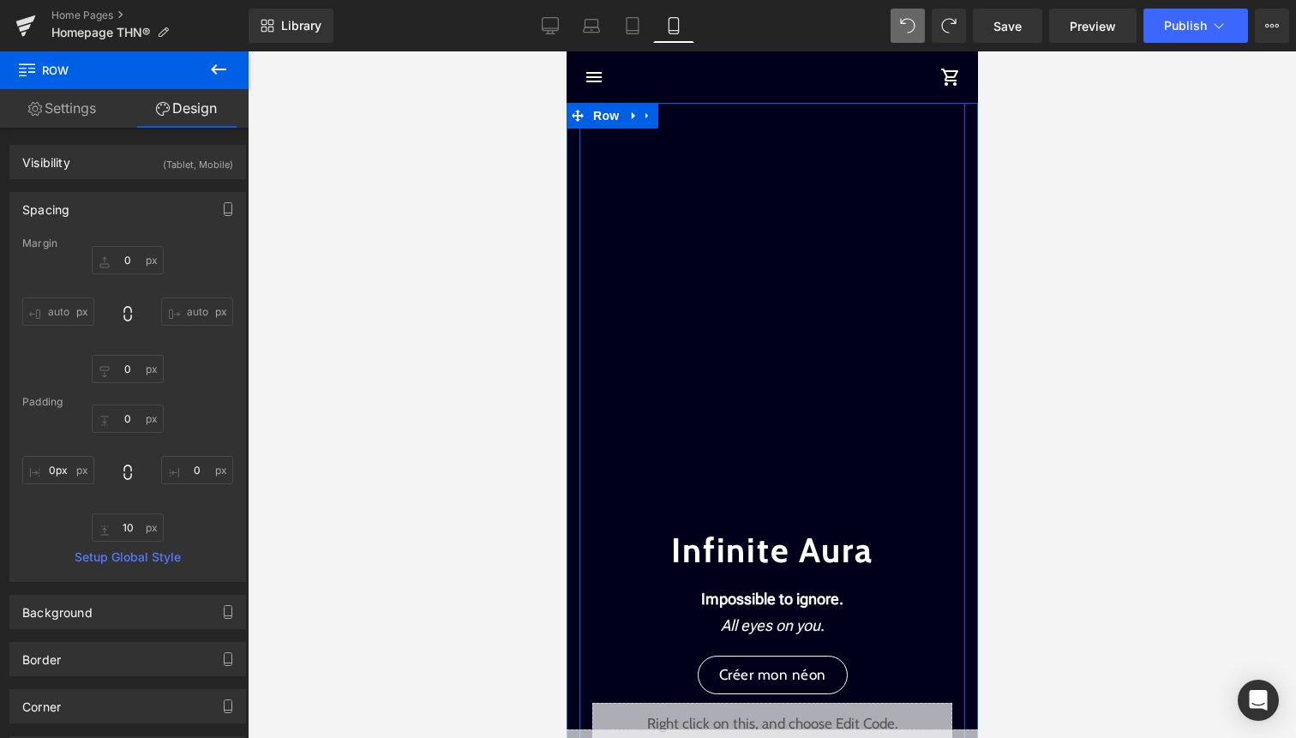
drag, startPoint x: 700, startPoint y: 182, endPoint x: 528, endPoint y: 182, distance: 171.5
click at [566, 182] on html "search close menu Menu close Mes commandes Service client Contact RGPD Conditio…" at bounding box center [771, 394] width 411 height 687
type input "0px"
click at [568, 190] on div at bounding box center [568, 442] width 4 height 678
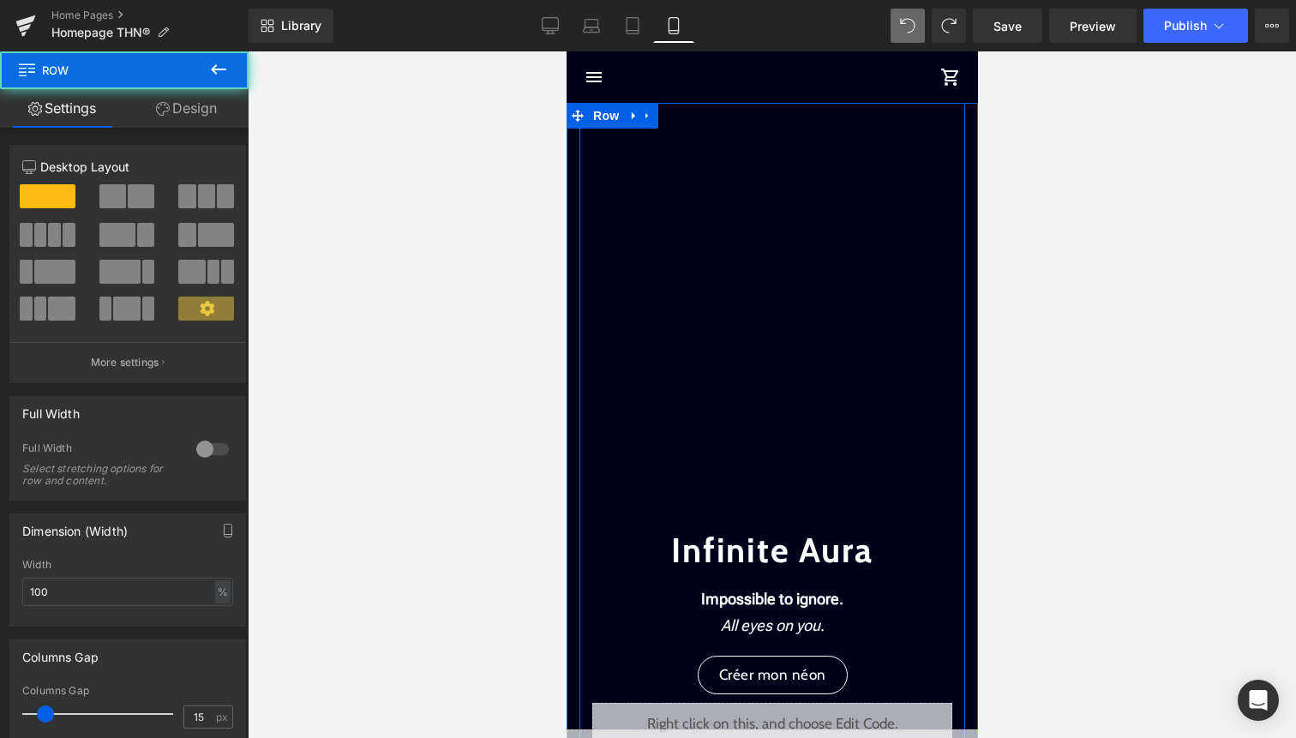
drag, startPoint x: 766, startPoint y: 107, endPoint x: 768, endPoint y: 185, distance: 78.0
click at [768, 185] on div "Infinite Aura Text Block Impossible to ignore. All eyes on you . Text Block Cré…" at bounding box center [772, 424] width 386 height 643
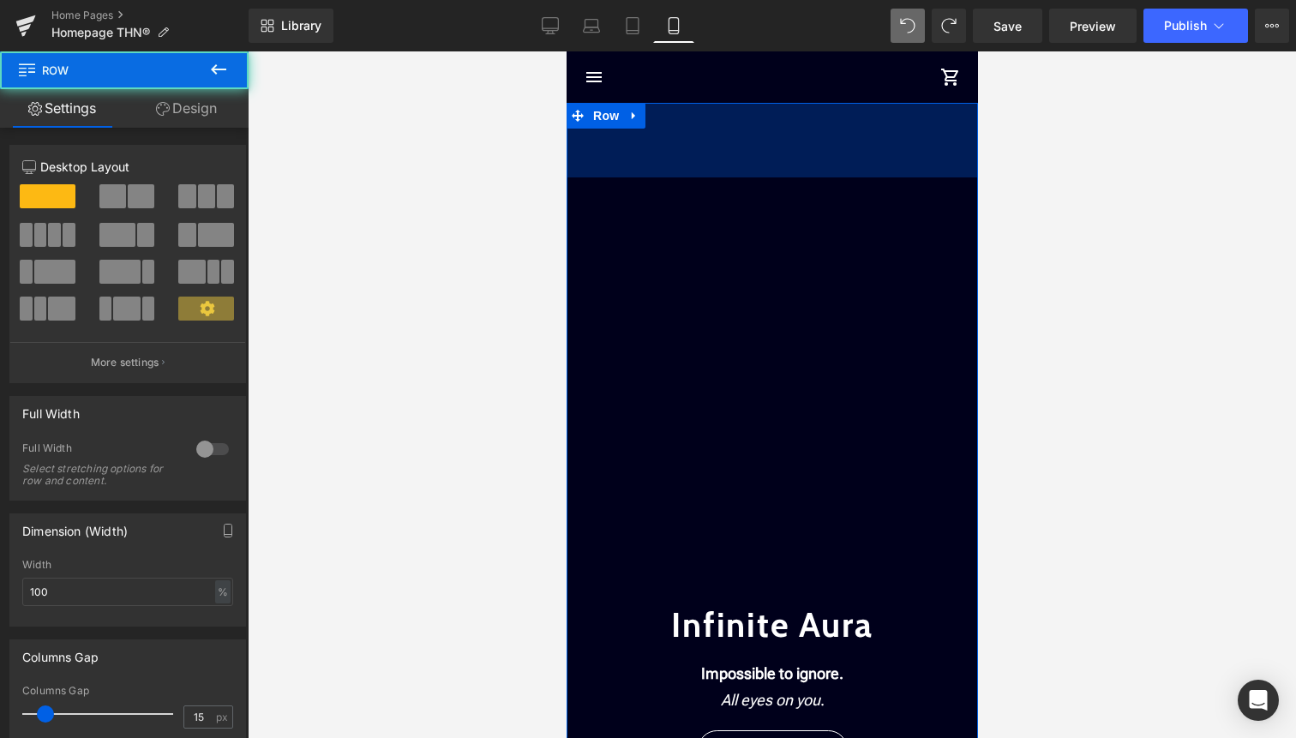
drag, startPoint x: 789, startPoint y: 106, endPoint x: 789, endPoint y: 180, distance: 73.7
click at [789, 180] on div "Infinite Aura Text Block Impossible to ignore. All eyes on you . Text Block Cré…" at bounding box center [771, 479] width 411 height 753
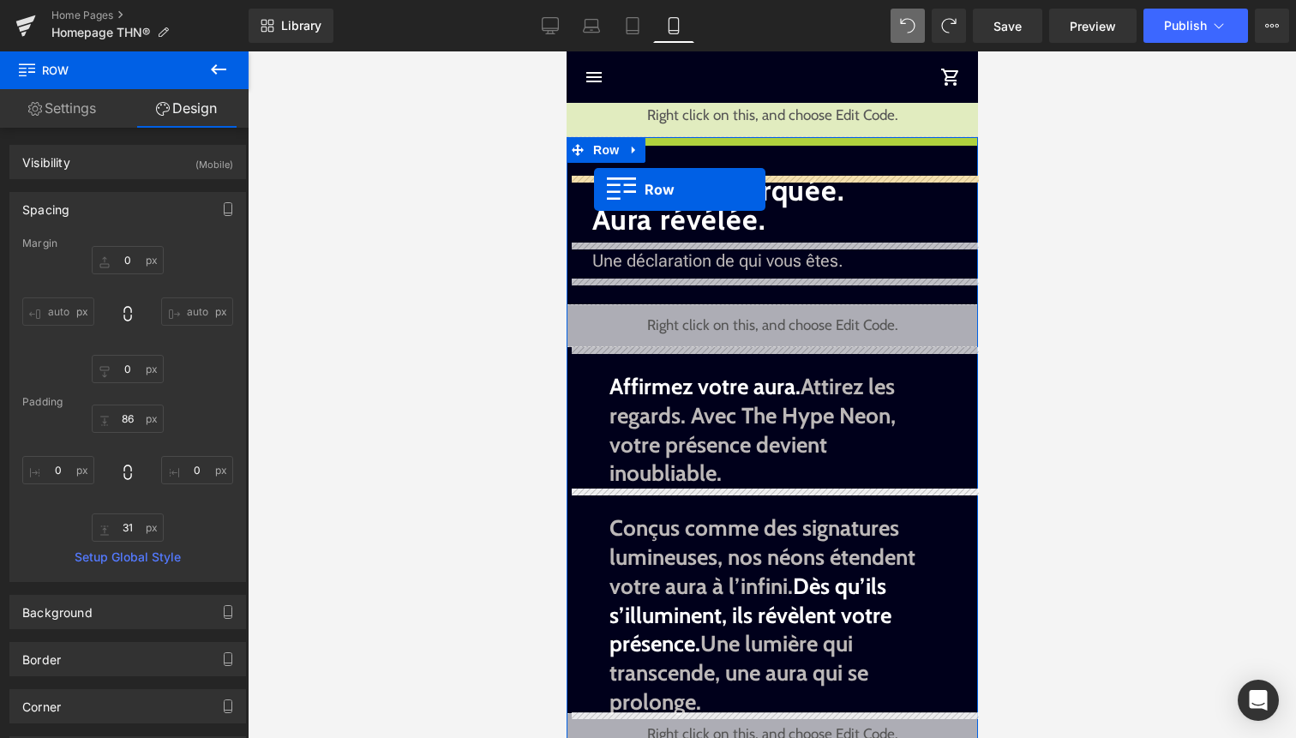
drag, startPoint x: 594, startPoint y: 113, endPoint x: 593, endPoint y: 189, distance: 76.3
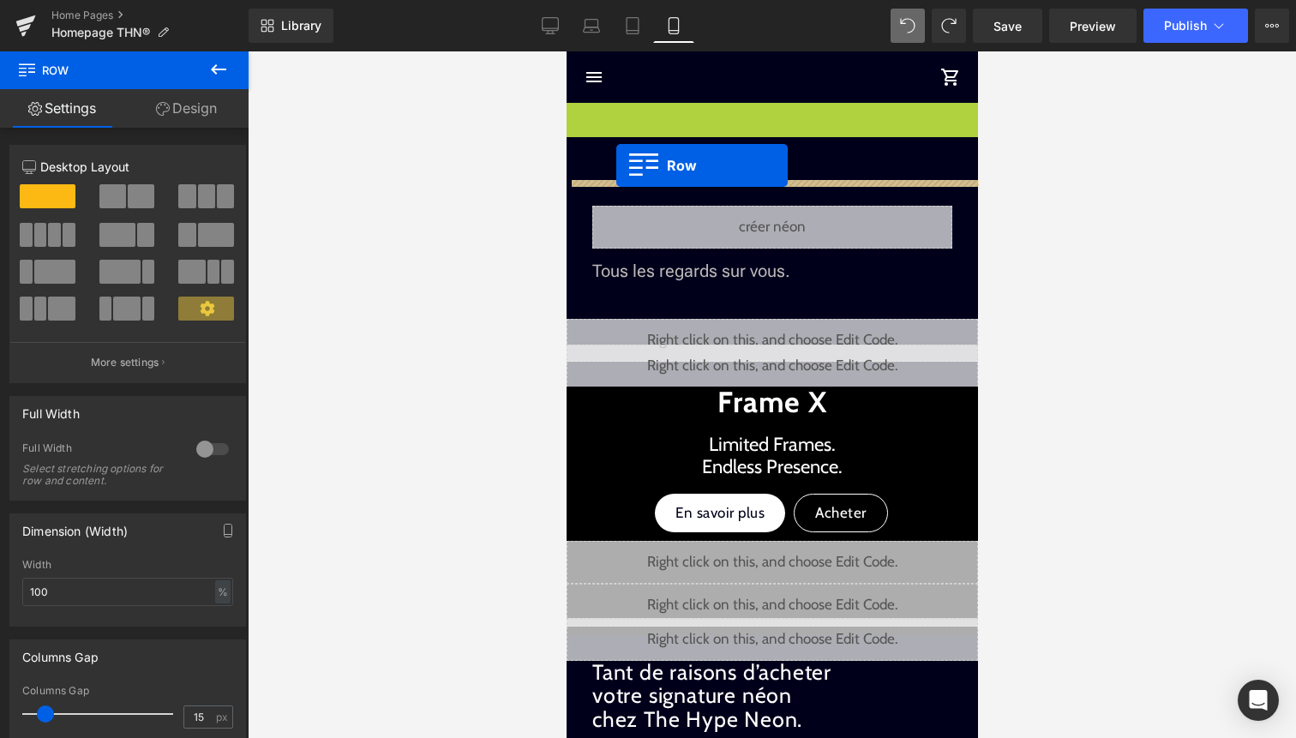
drag, startPoint x: 618, startPoint y: 116, endPoint x: 616, endPoint y: 165, distance: 49.8
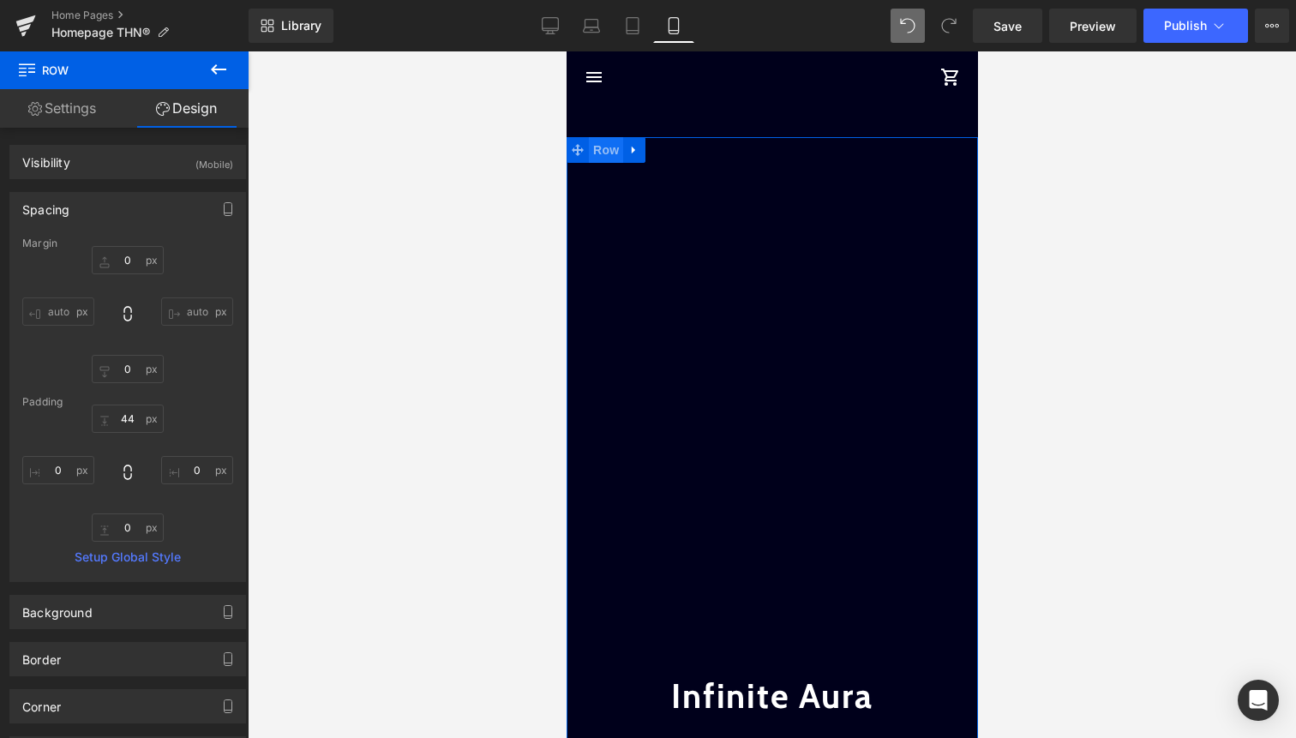
click at [606, 157] on span "Row" at bounding box center [605, 150] width 34 height 26
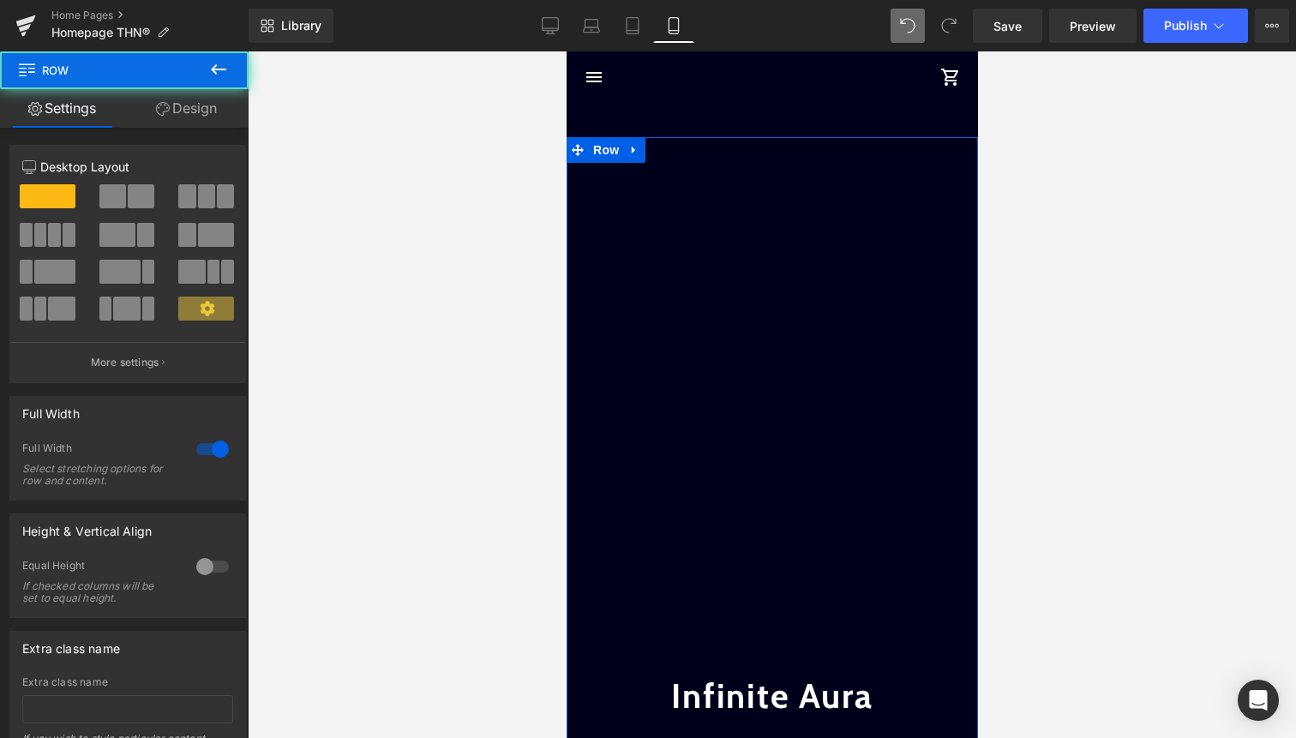
click at [200, 105] on link "Design" at bounding box center [186, 108] width 124 height 39
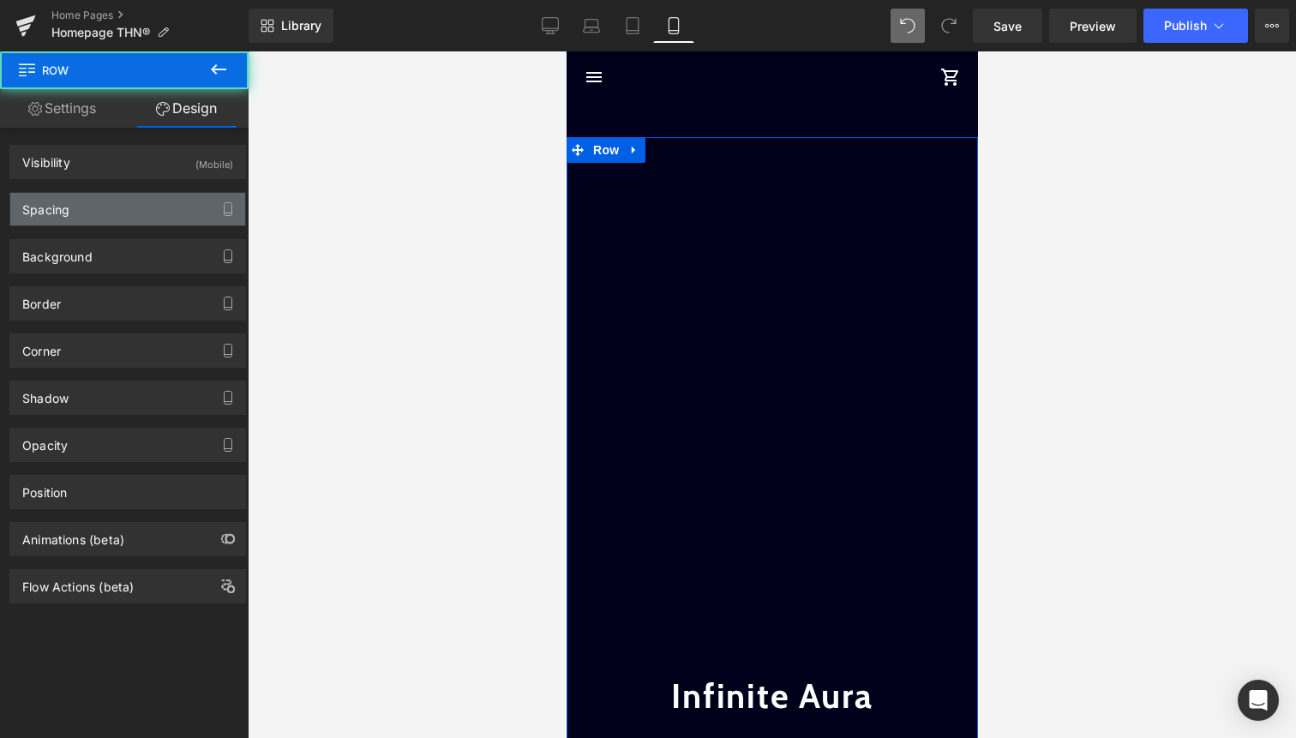
type input "50"
type input "0"
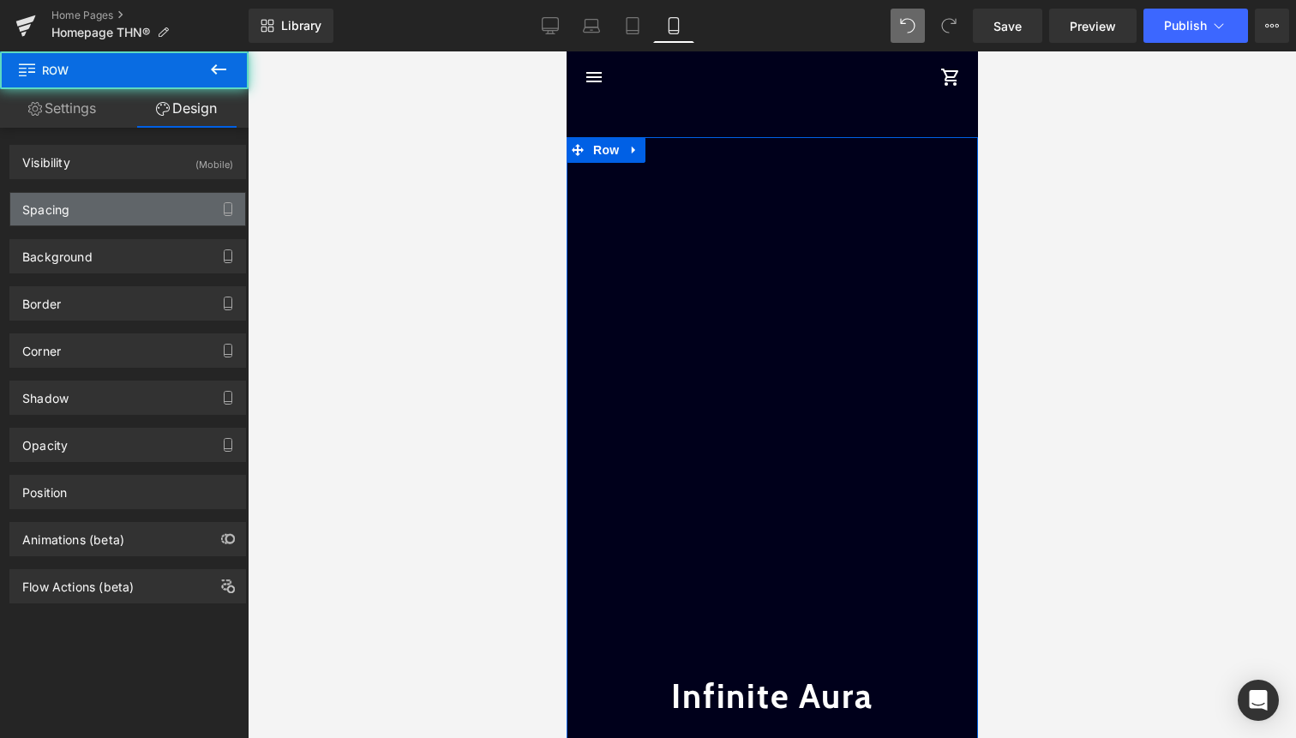
type input "0"
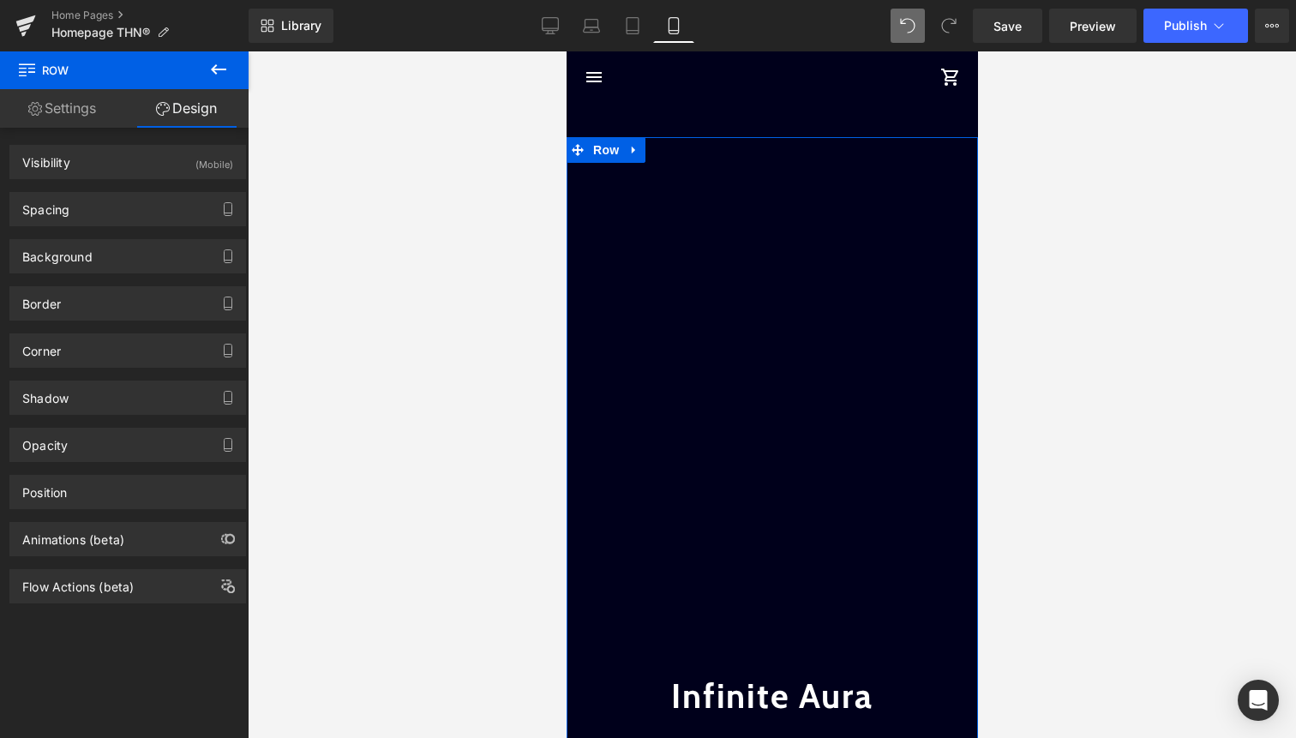
click at [141, 225] on div "Spacing Margin 50px 50 auto auto 0px 0 auto auto Padding 0px 0 0px 0 0px 0 0px …" at bounding box center [127, 209] width 237 height 34
click at [153, 208] on div "Spacing" at bounding box center [127, 209] width 235 height 33
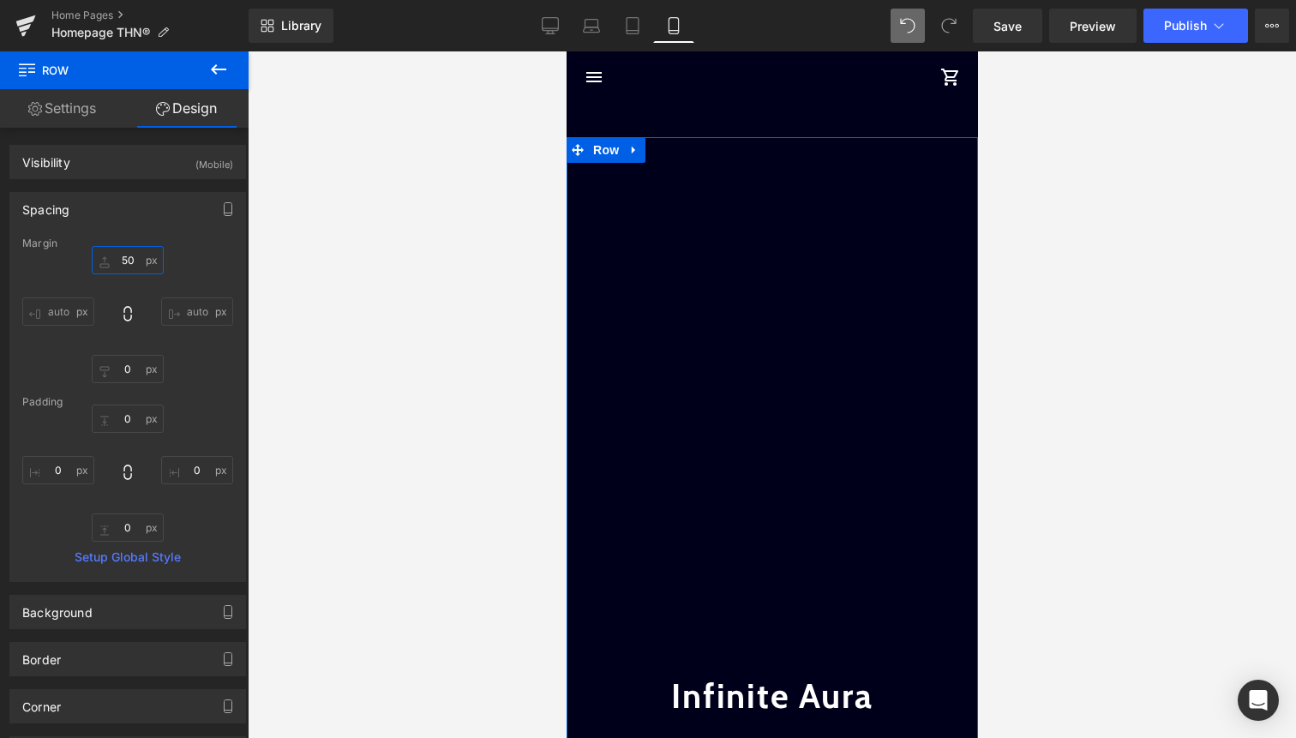
click at [133, 261] on input "50" at bounding box center [128, 260] width 72 height 28
type input "455"
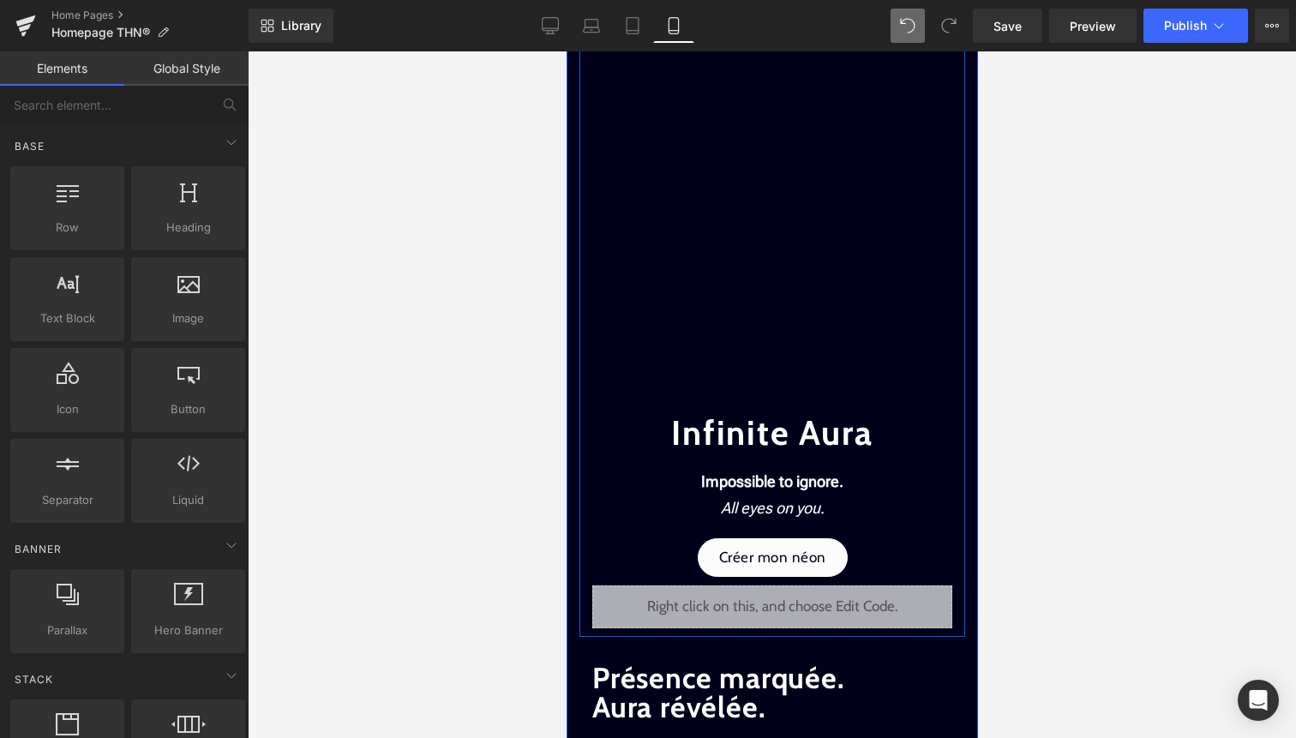
scroll to position [610, 0]
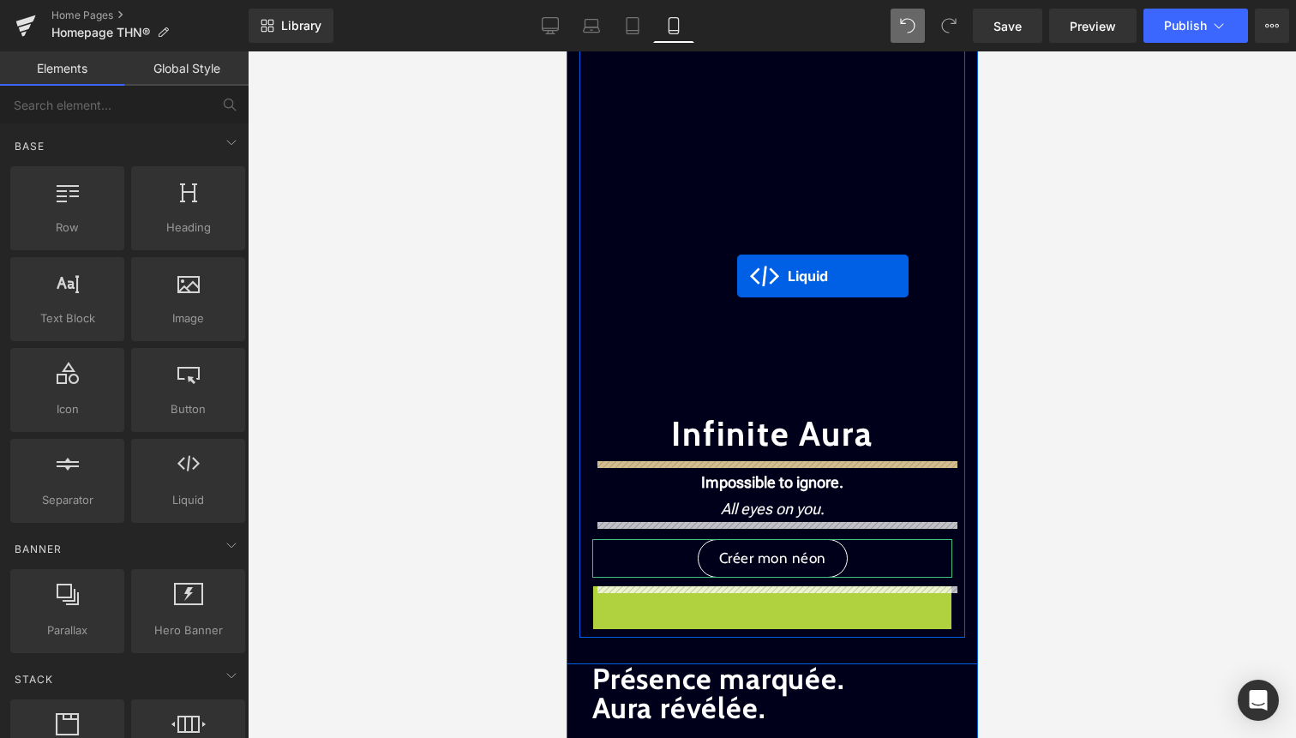
drag, startPoint x: 734, startPoint y: 604, endPoint x: 736, endPoint y: 275, distance: 329.2
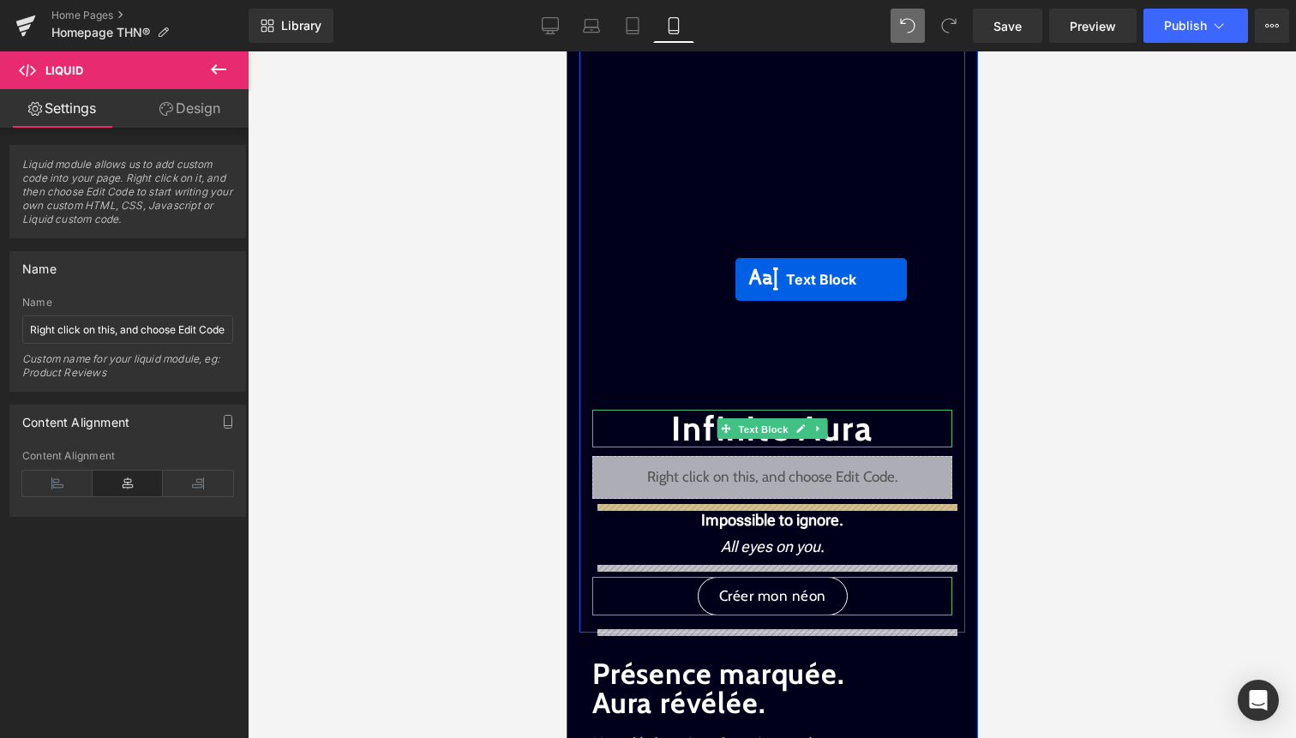
drag, startPoint x: 735, startPoint y: 432, endPoint x: 735, endPoint y: 266, distance: 166.3
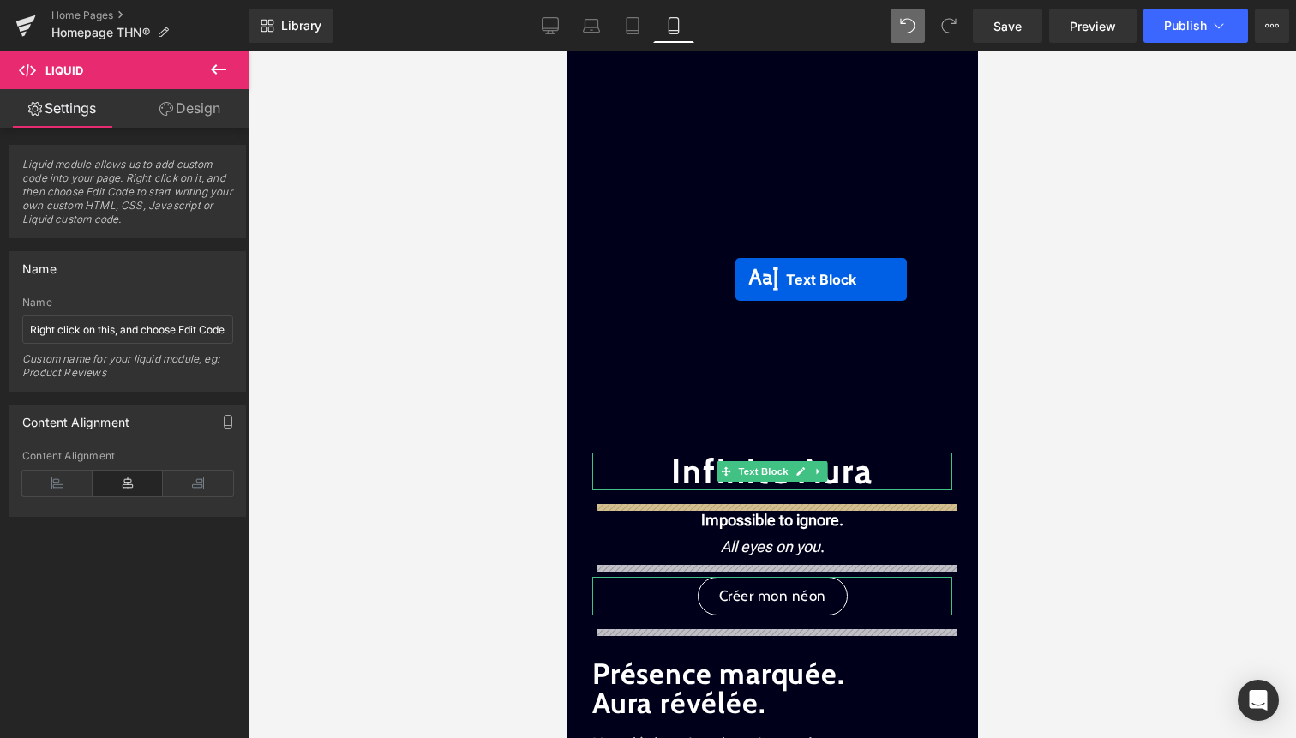
scroll to position [135, 0]
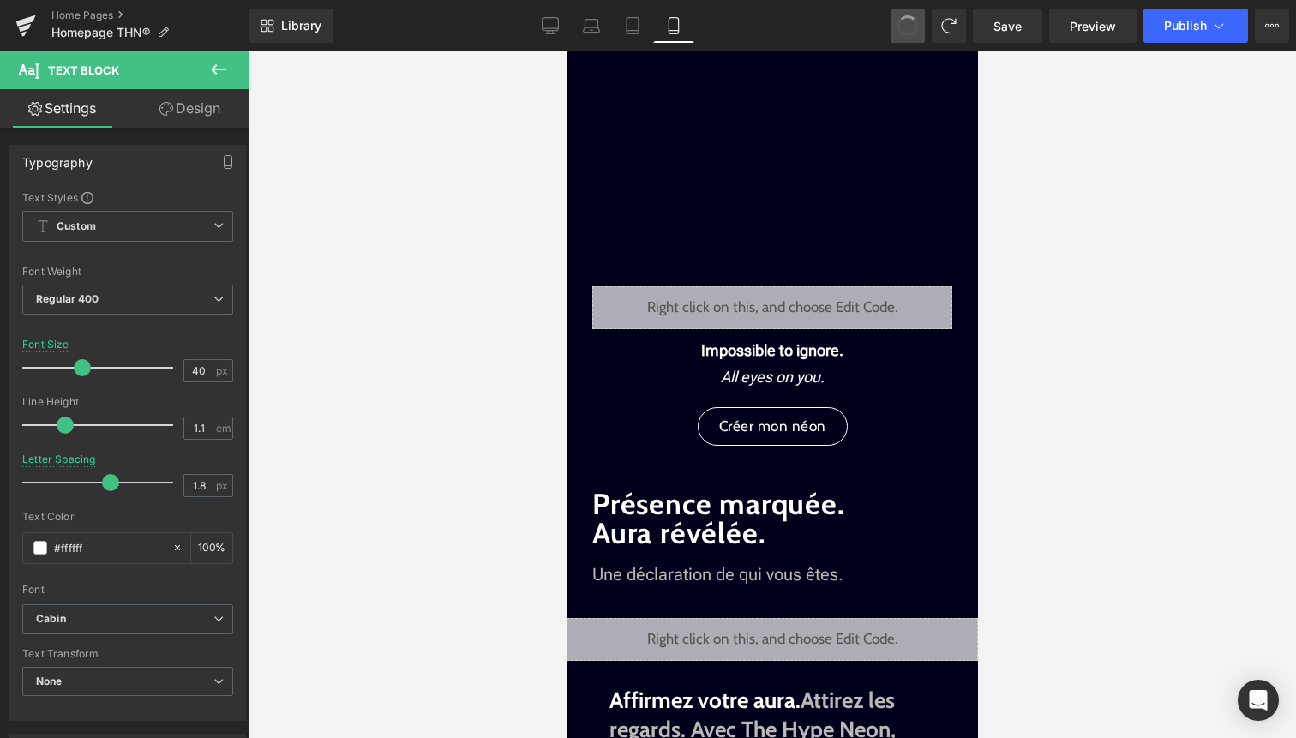
click at [924, 33] on button at bounding box center [908, 26] width 34 height 34
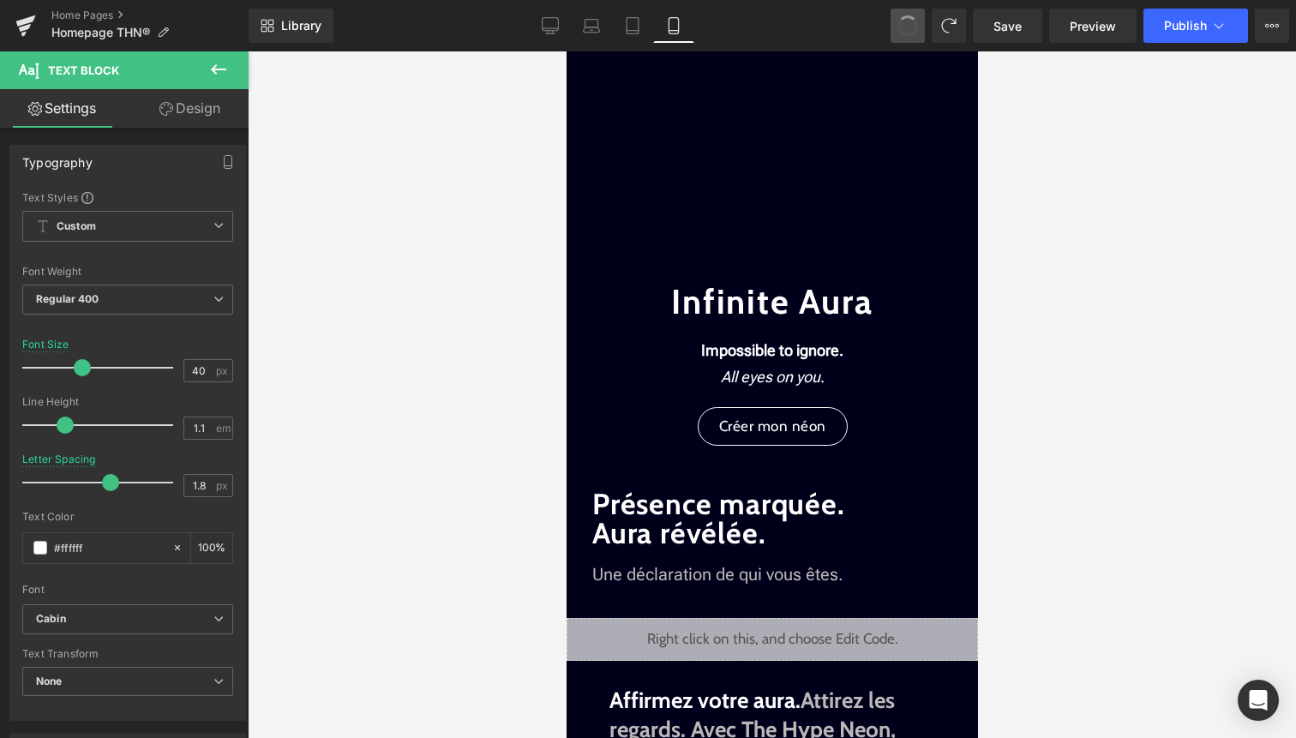
click at [924, 33] on button at bounding box center [908, 26] width 34 height 34
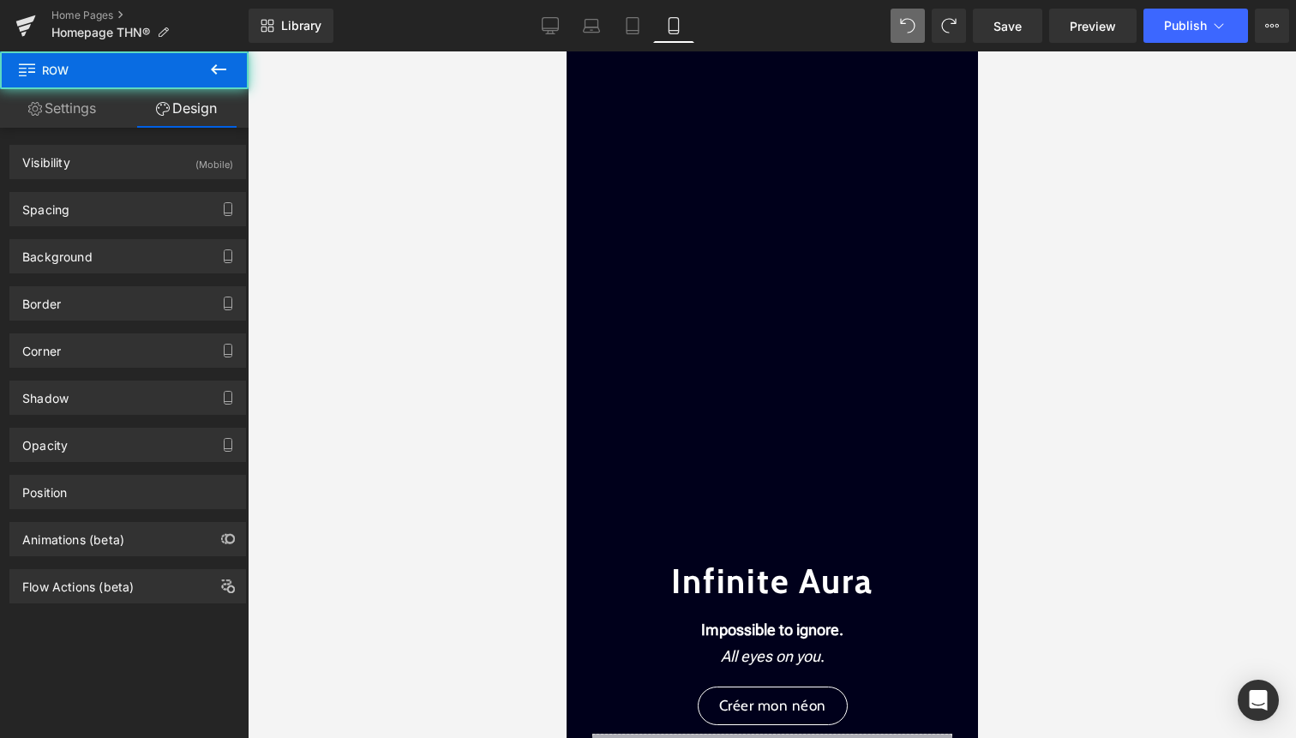
scroll to position [0, 0]
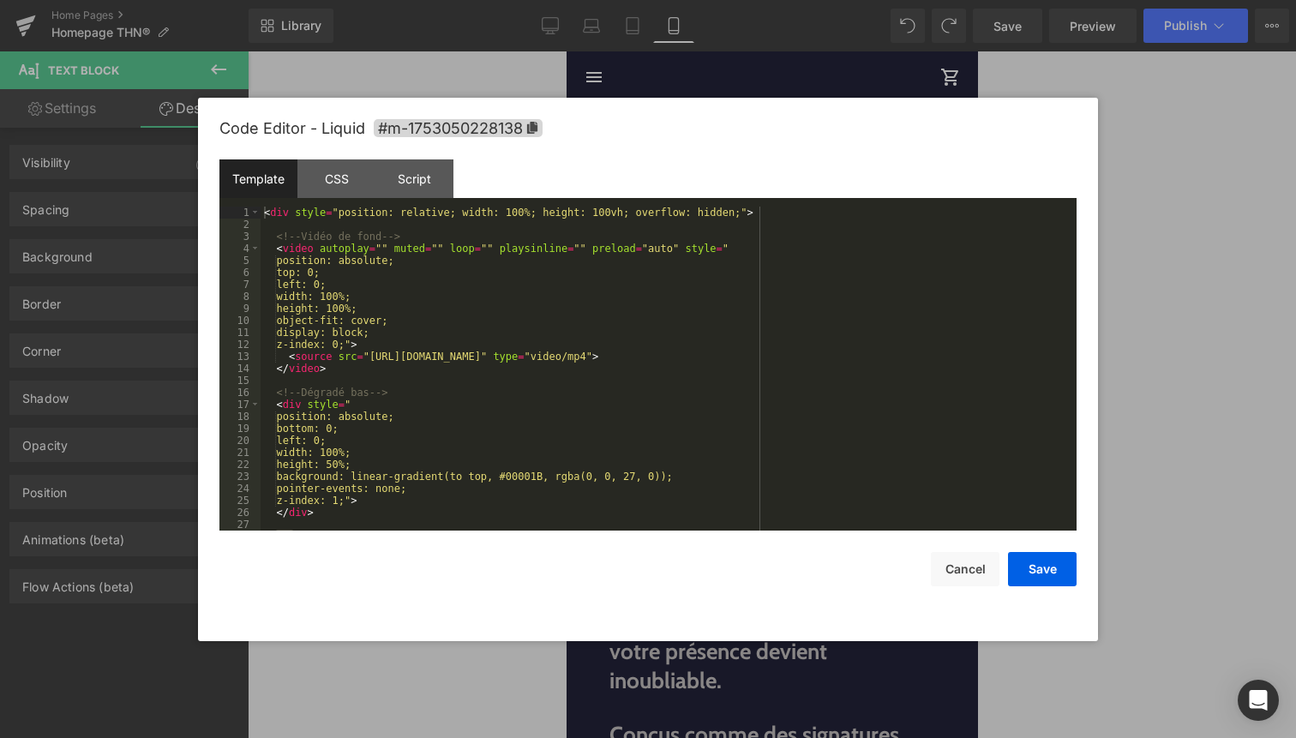
click at [793, 314] on icon at bounding box center [795, 314] width 10 height 10
click at [972, 575] on button "Cancel" at bounding box center [965, 569] width 69 height 34
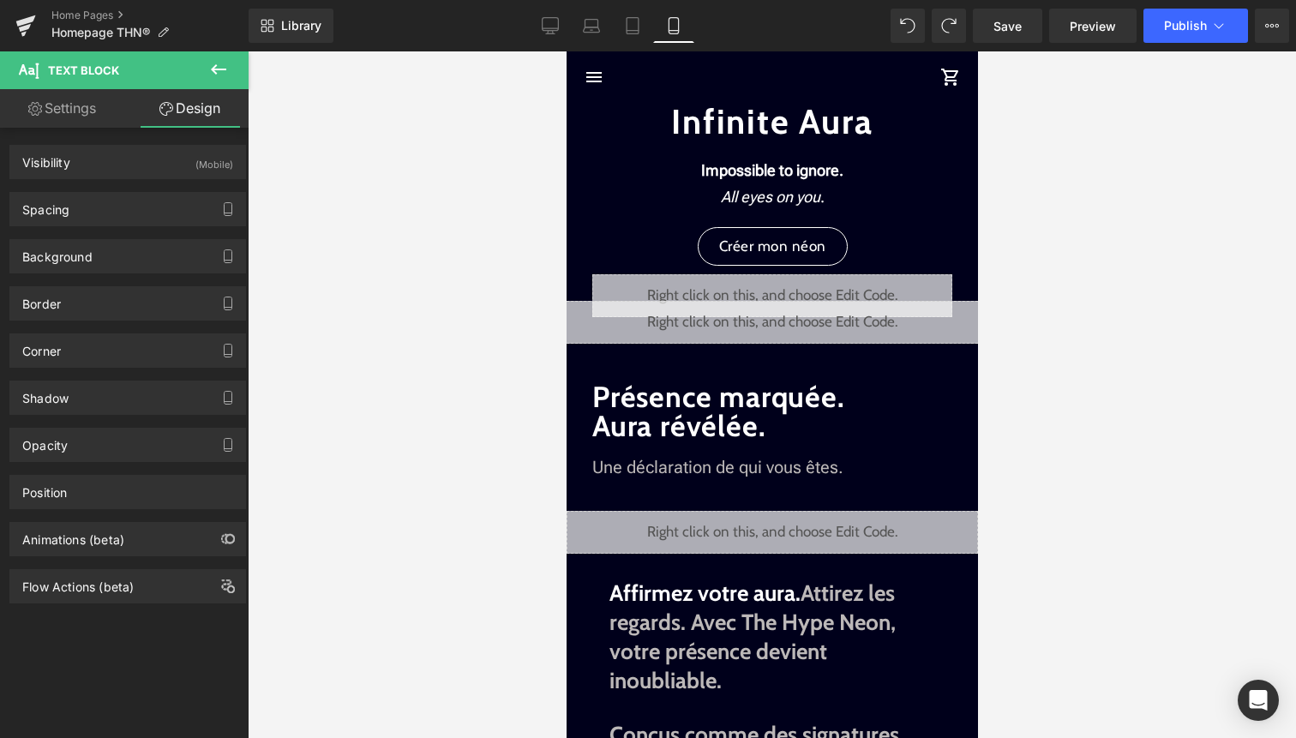
click at [789, 317] on div "Liquid" at bounding box center [772, 322] width 446 height 43
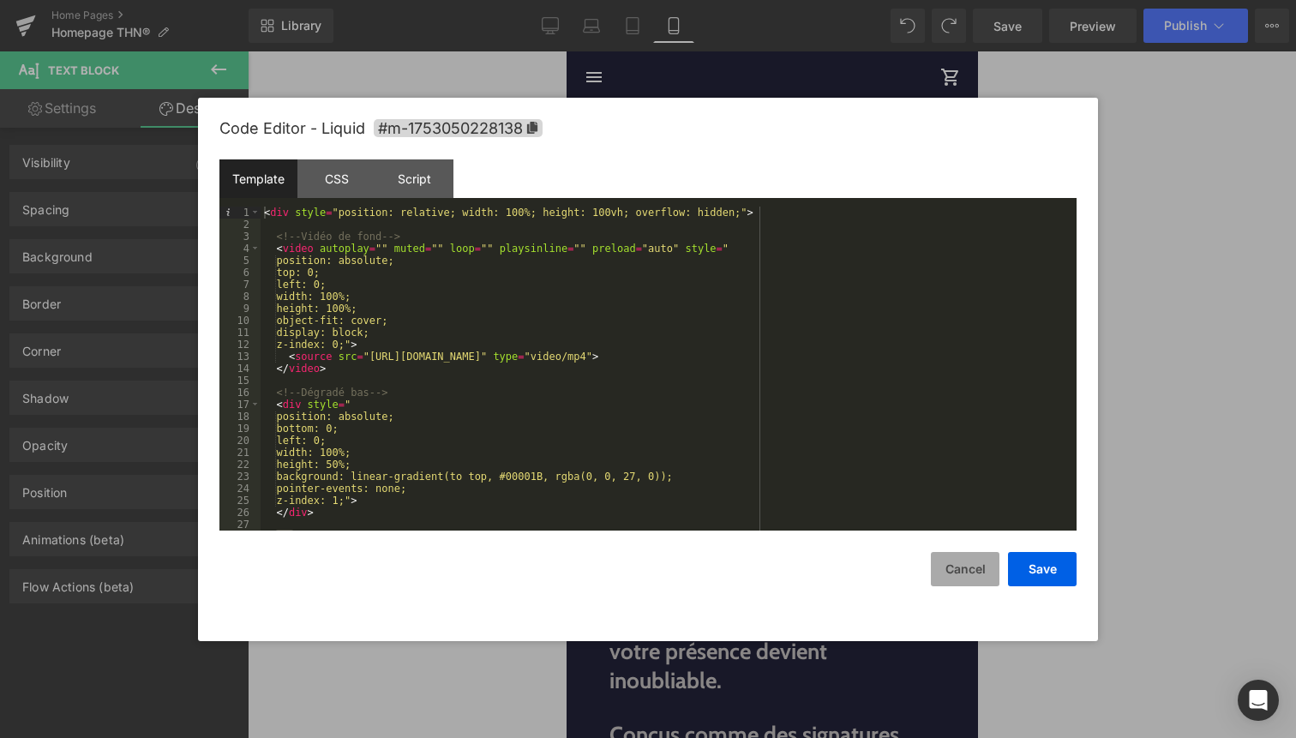
click at [943, 574] on button "Cancel" at bounding box center [965, 569] width 69 height 34
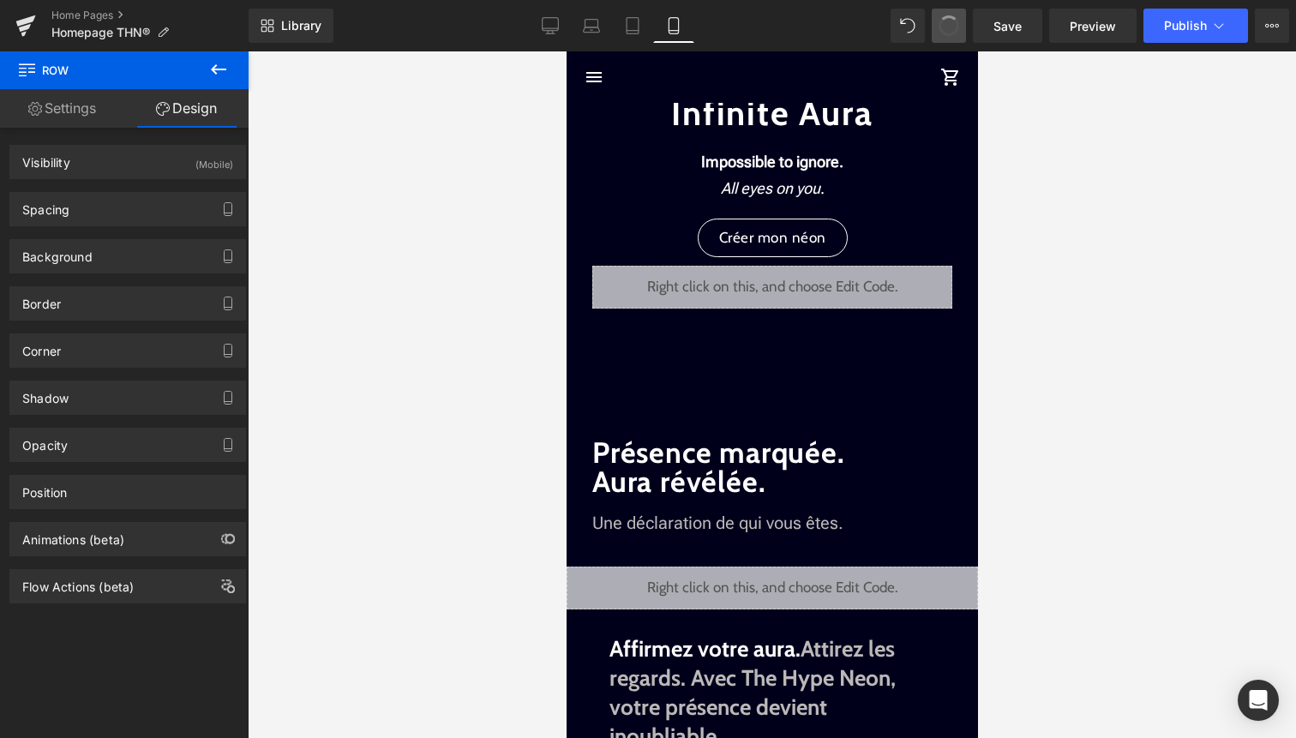
click at [947, 28] on span at bounding box center [948, 25] width 29 height 29
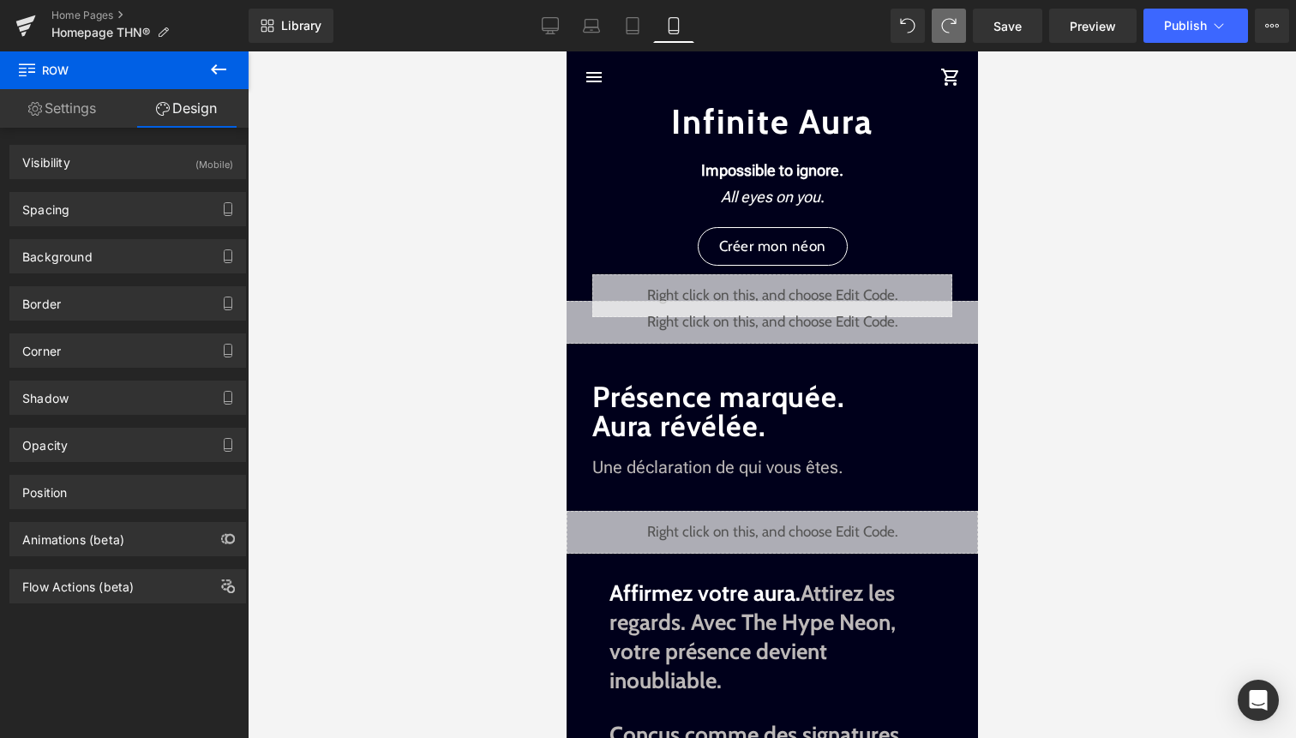
click at [793, 311] on div "Liquid" at bounding box center [772, 322] width 446 height 43
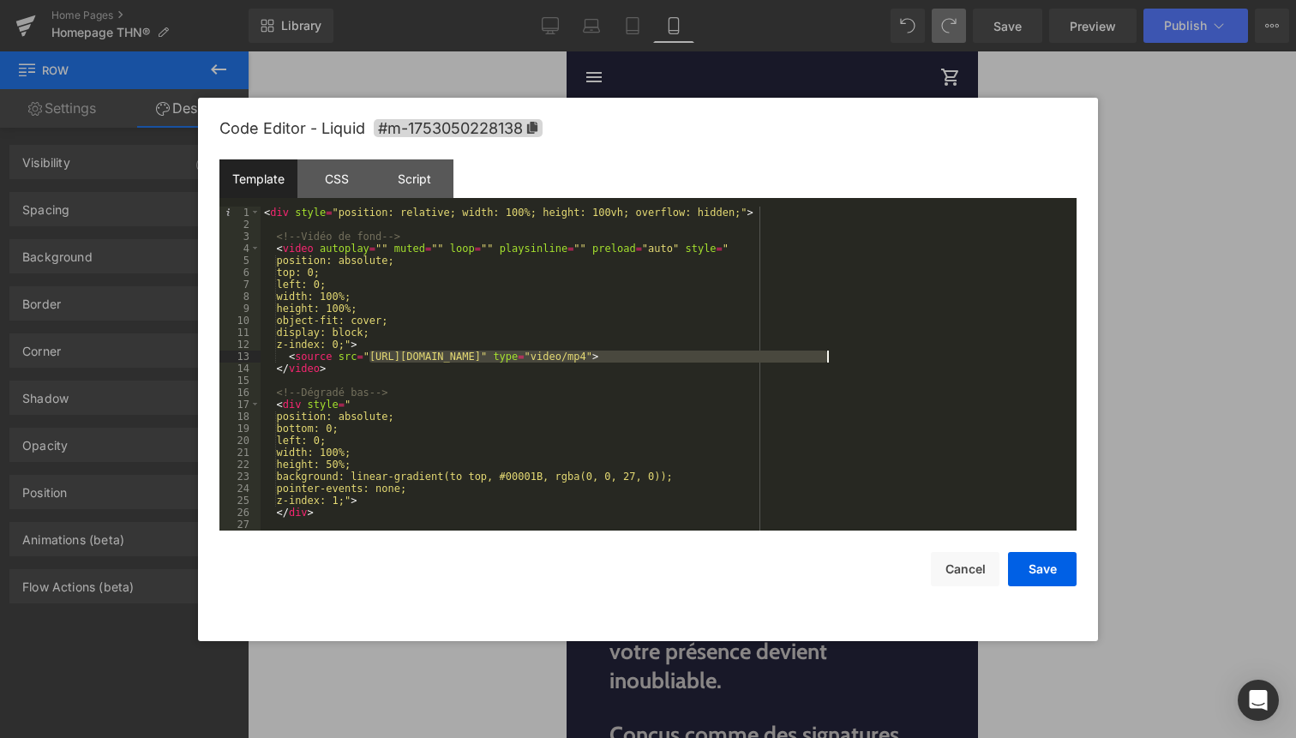
drag, startPoint x: 372, startPoint y: 357, endPoint x: 826, endPoint y: 358, distance: 453.5
click at [826, 358] on div "< div style = "position: relative; width: 100%; height: 100vh; overflow: hidden…" at bounding box center [665, 381] width 809 height 348
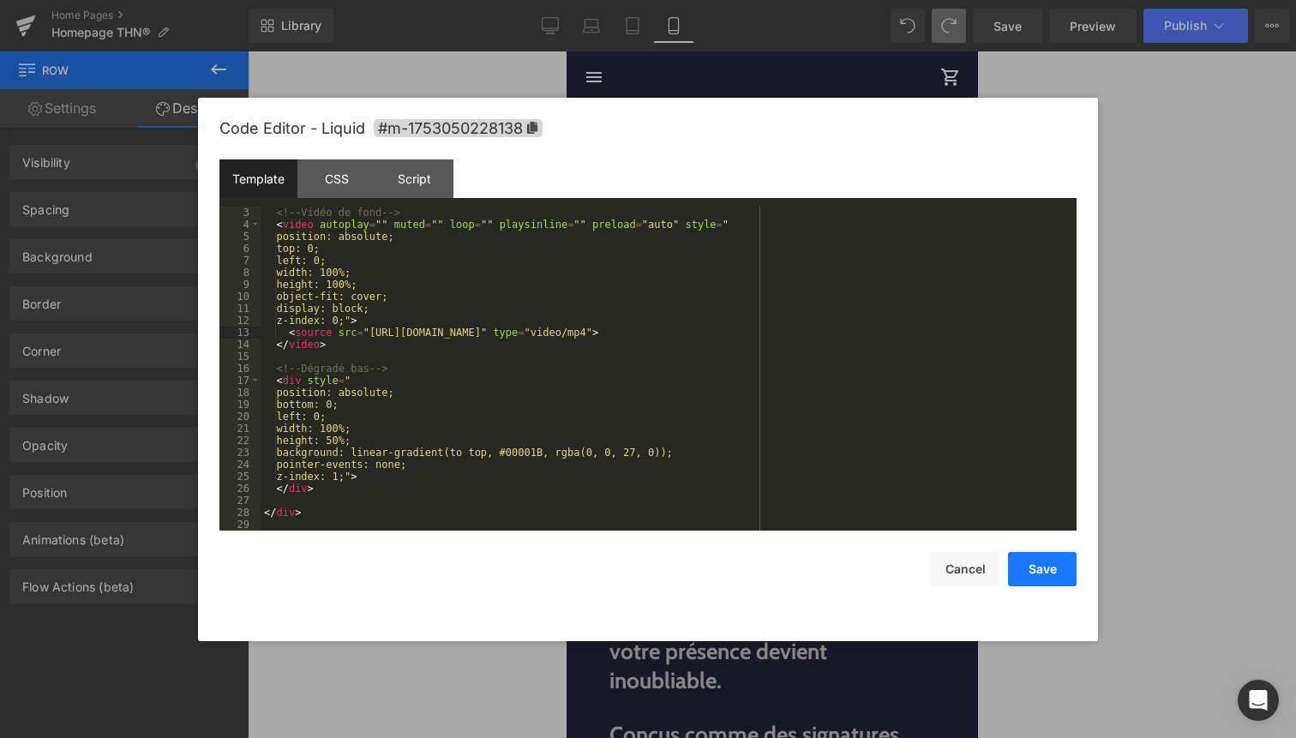
click at [1051, 569] on button "Save" at bounding box center [1042, 569] width 69 height 34
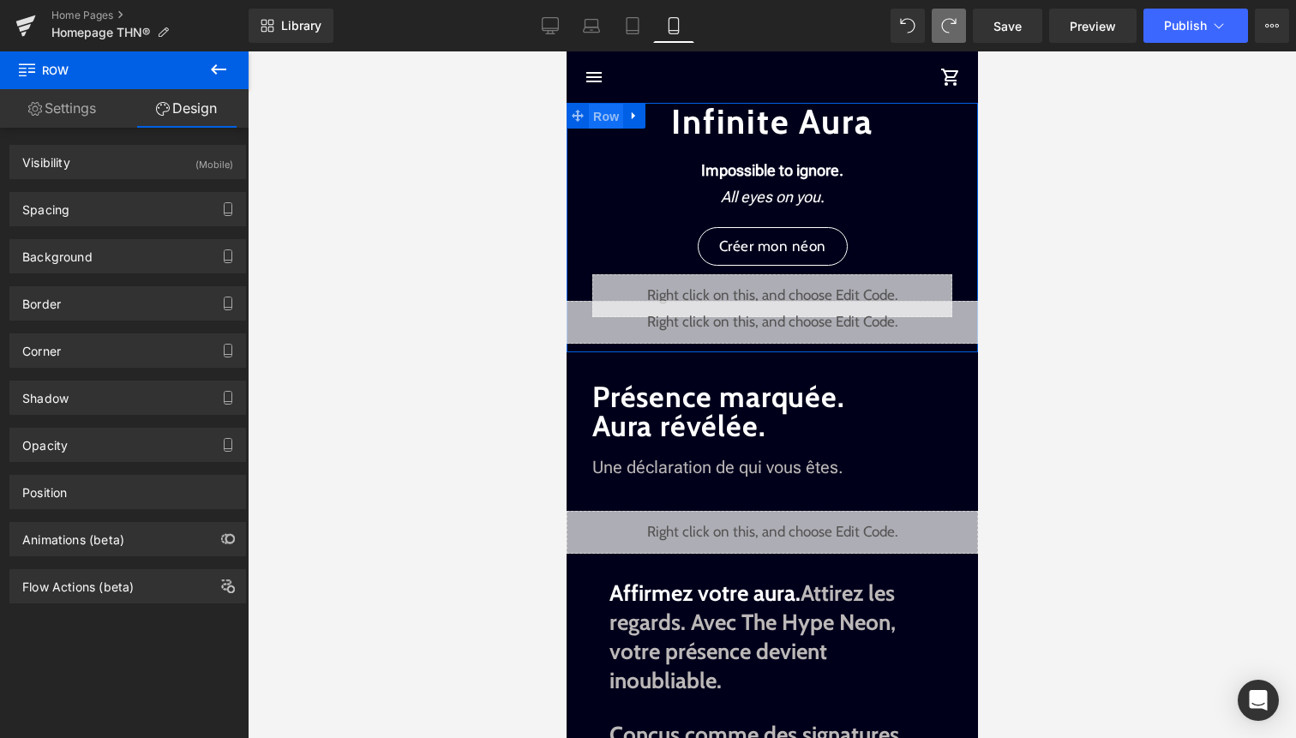
click at [611, 123] on span "Row" at bounding box center [605, 117] width 34 height 26
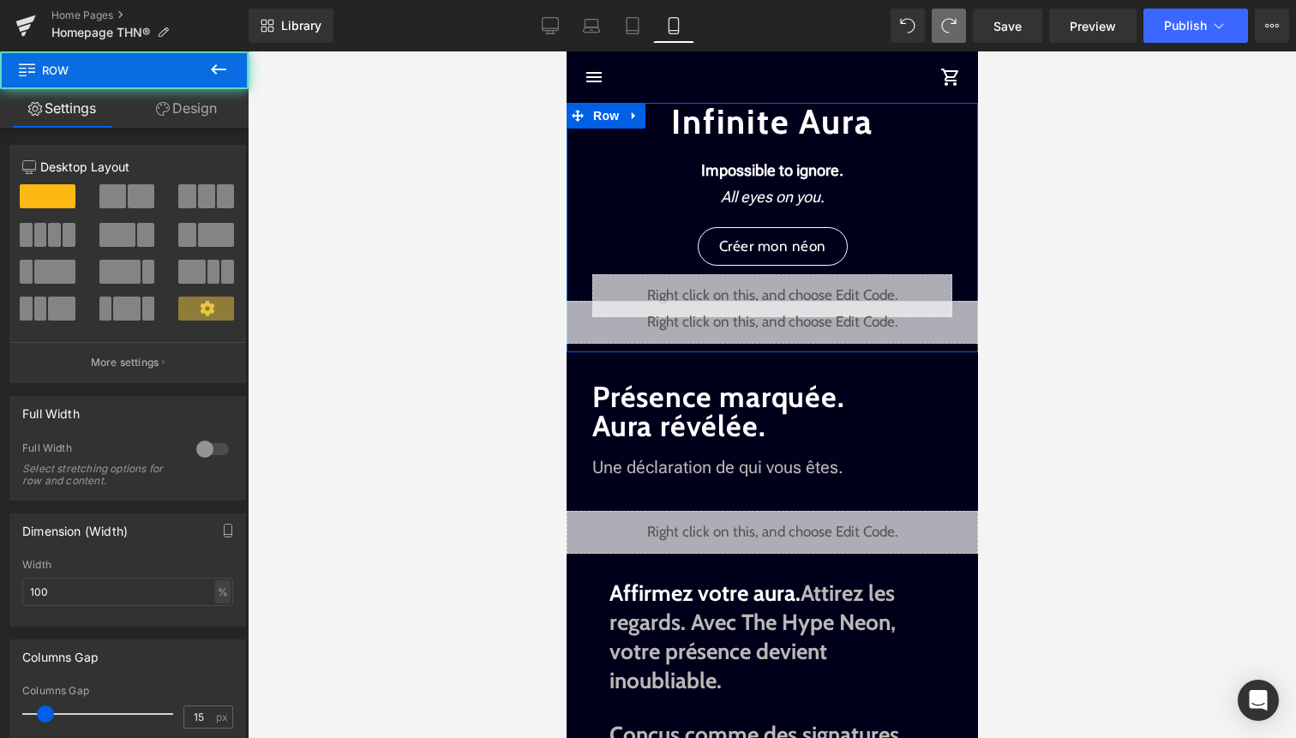
click at [193, 99] on link "Design" at bounding box center [186, 108] width 124 height 39
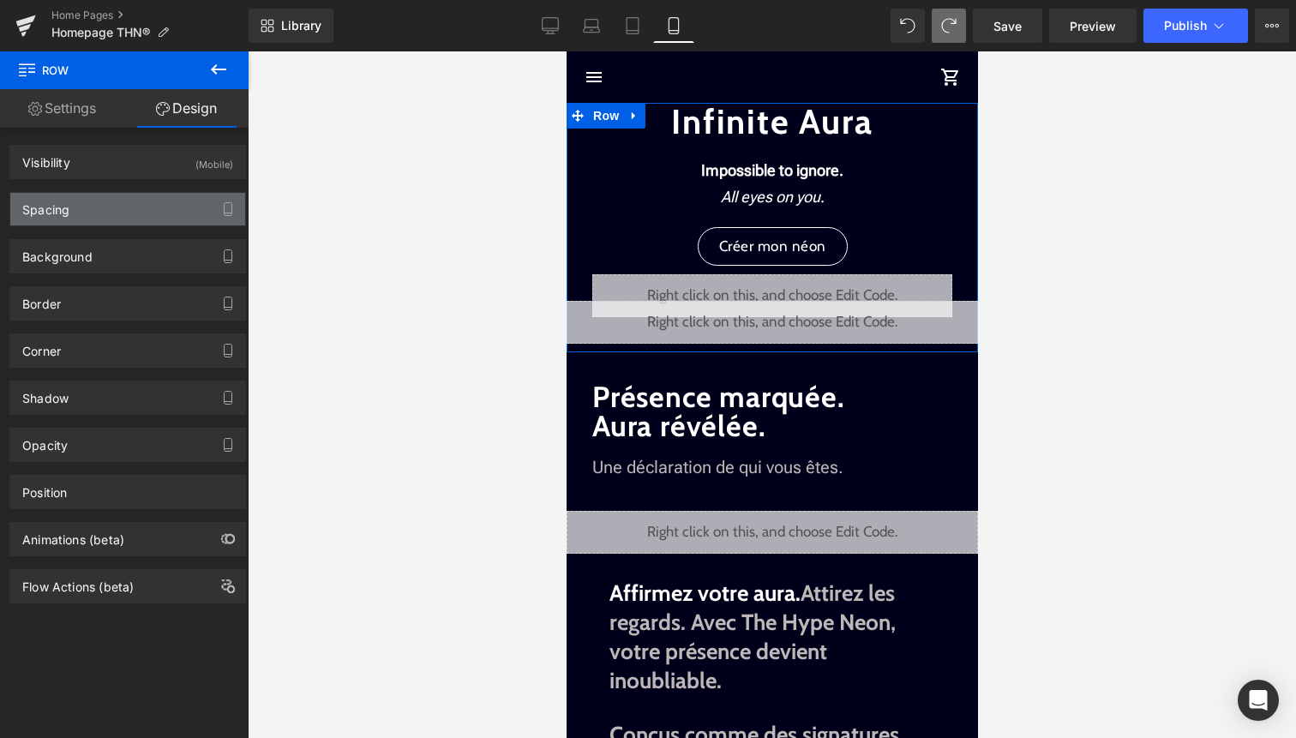
click at [166, 211] on div "Spacing" at bounding box center [127, 209] width 235 height 33
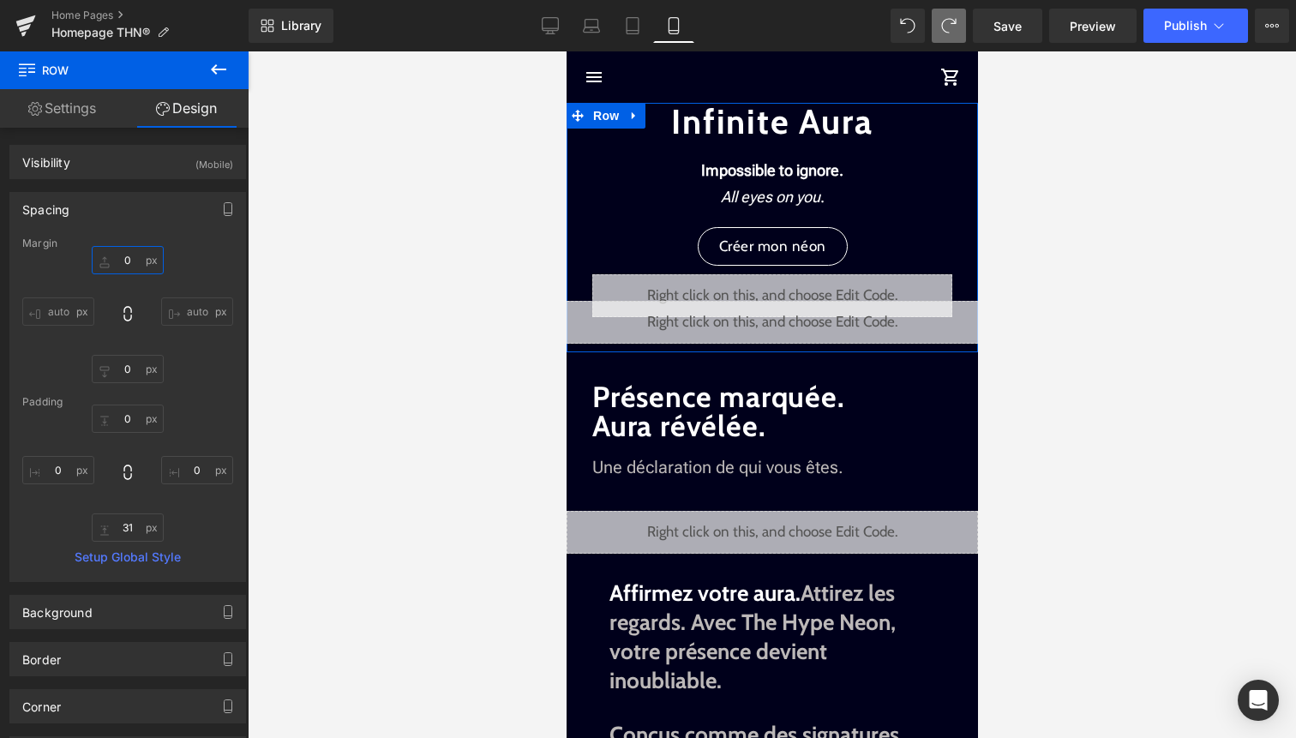
click at [129, 264] on input "0" at bounding box center [128, 260] width 72 height 28
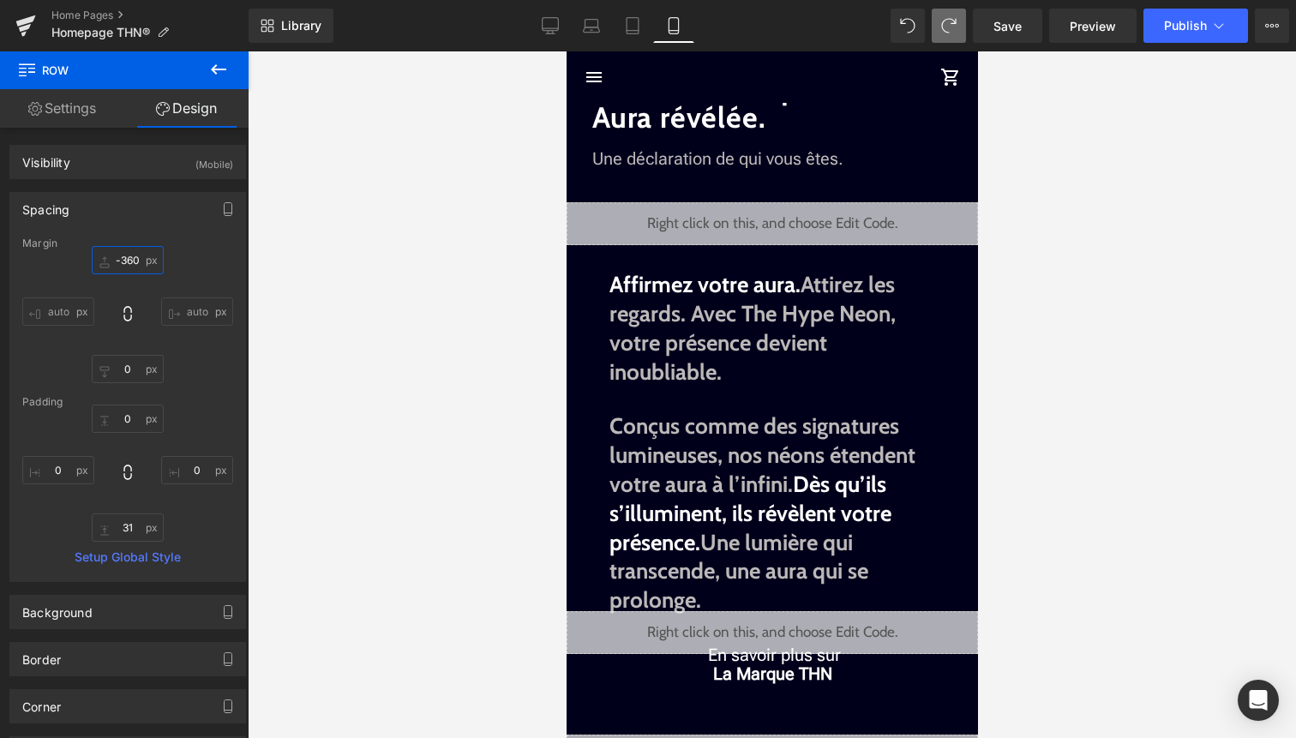
type input "-36"
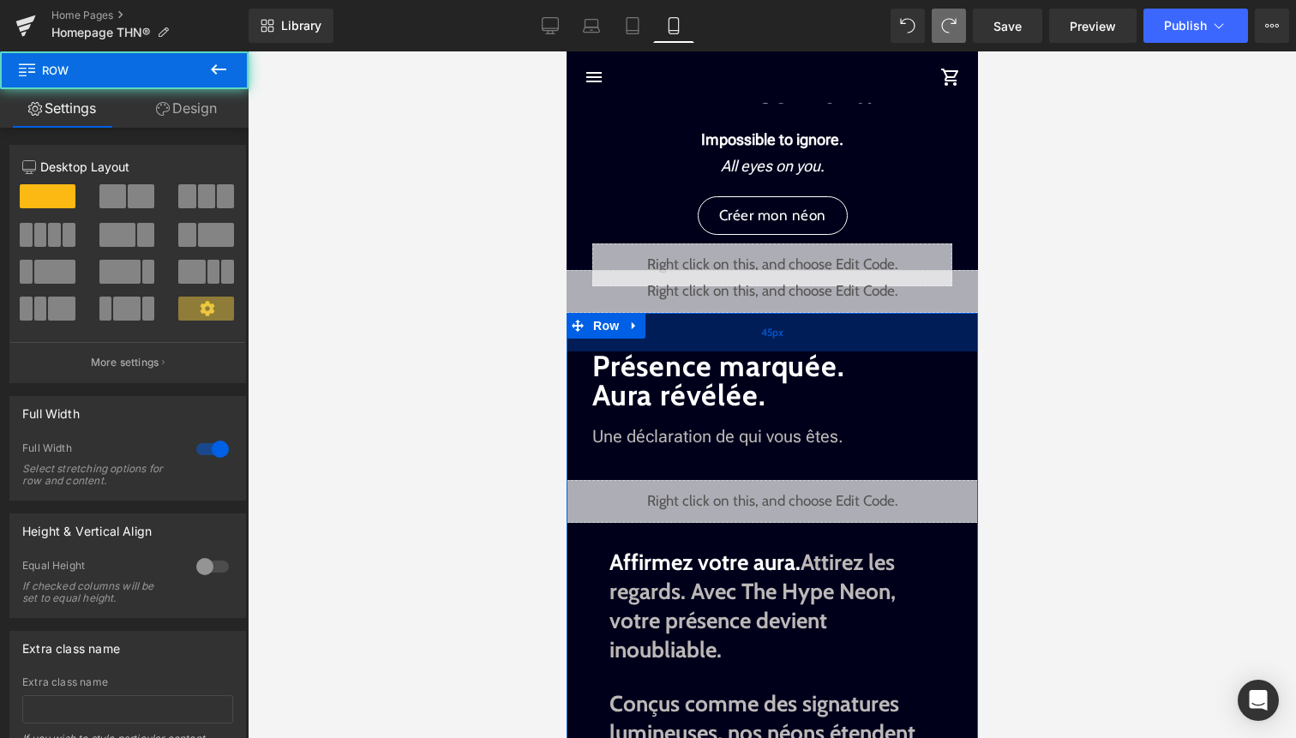
click at [682, 324] on div "45px" at bounding box center [771, 332] width 411 height 39
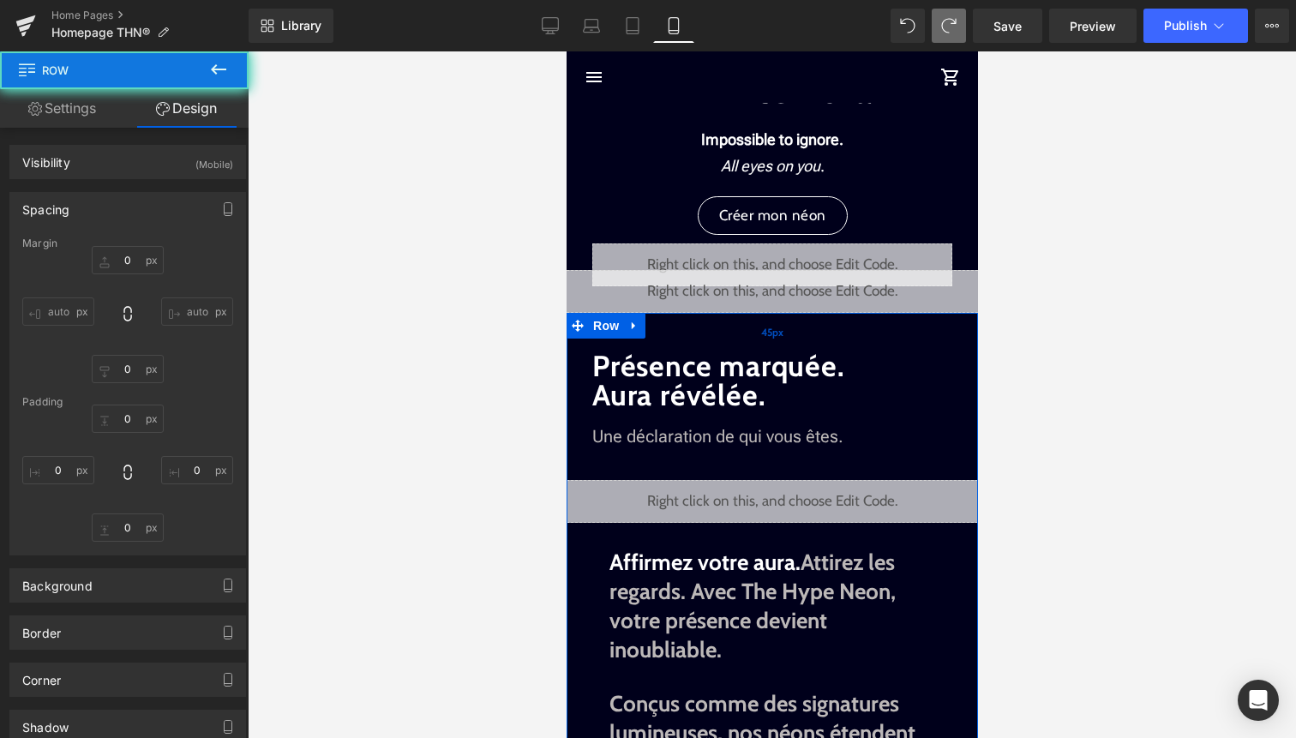
type input "0"
type input "45"
type input "0"
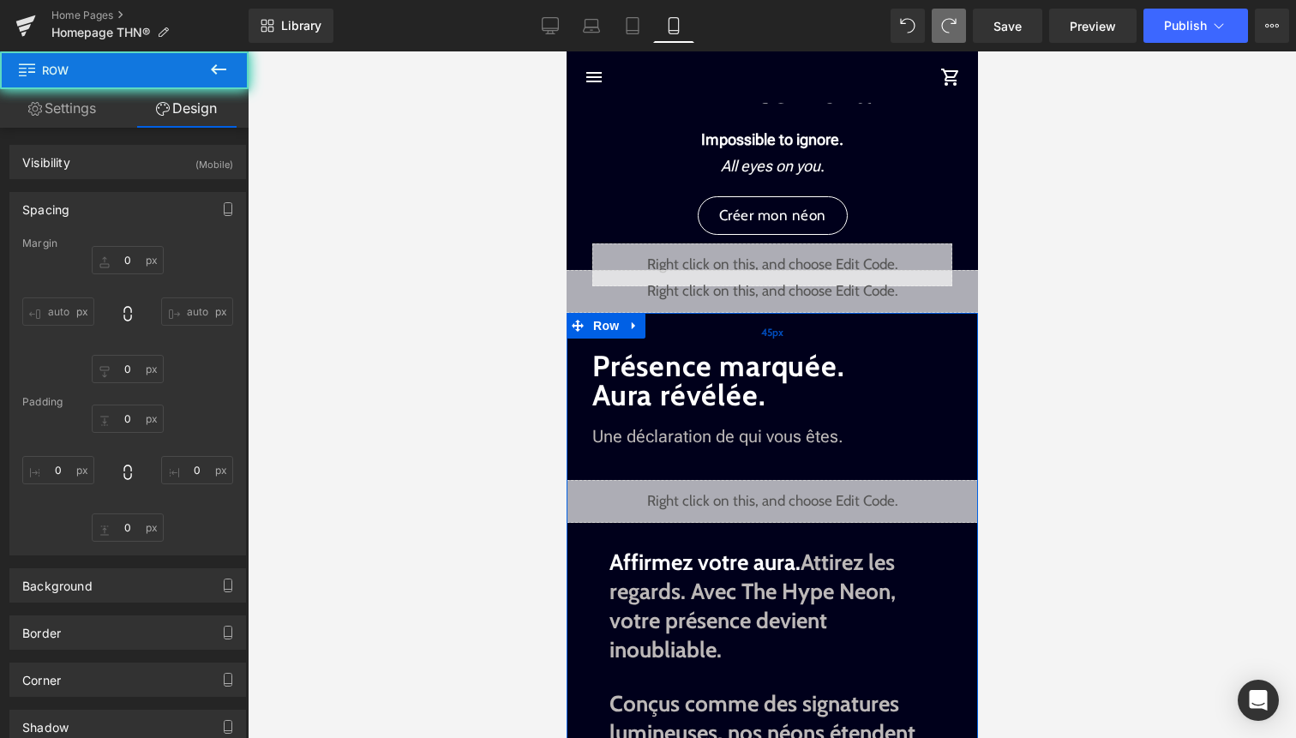
type input "0"
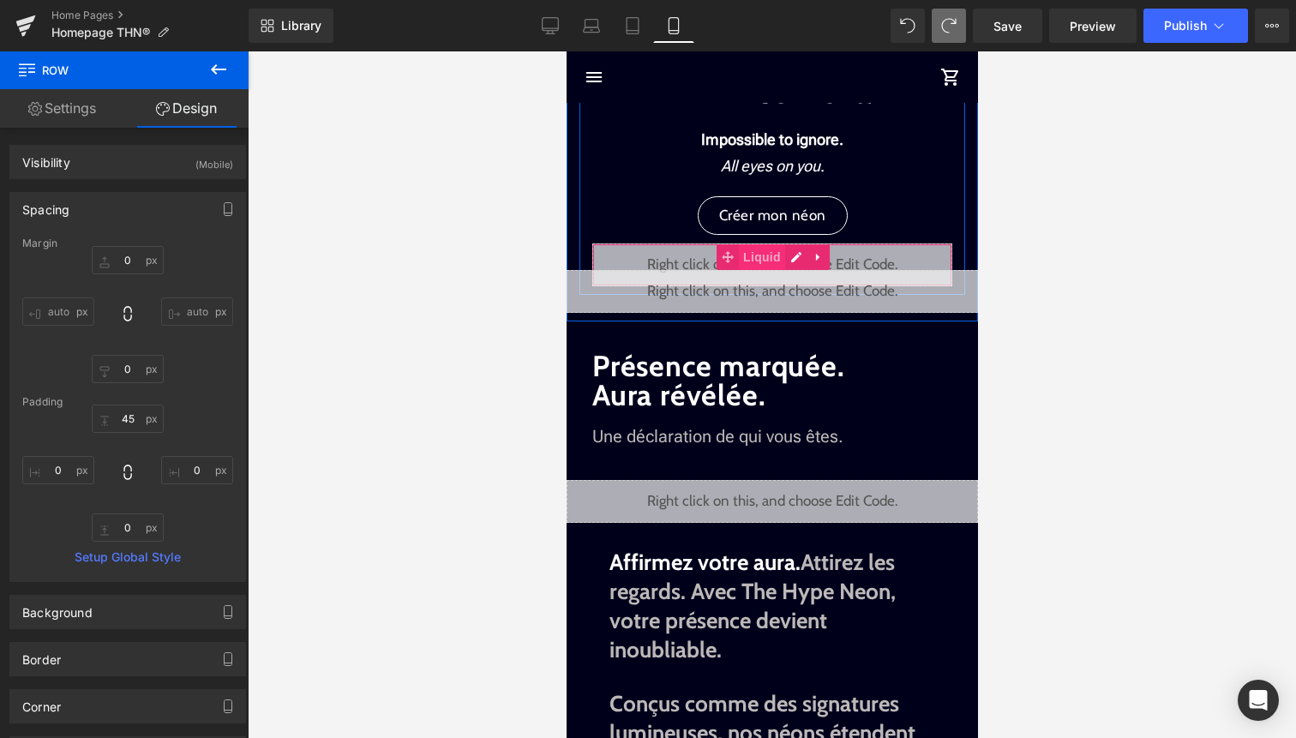
click at [755, 259] on span "Liquid" at bounding box center [761, 257] width 46 height 26
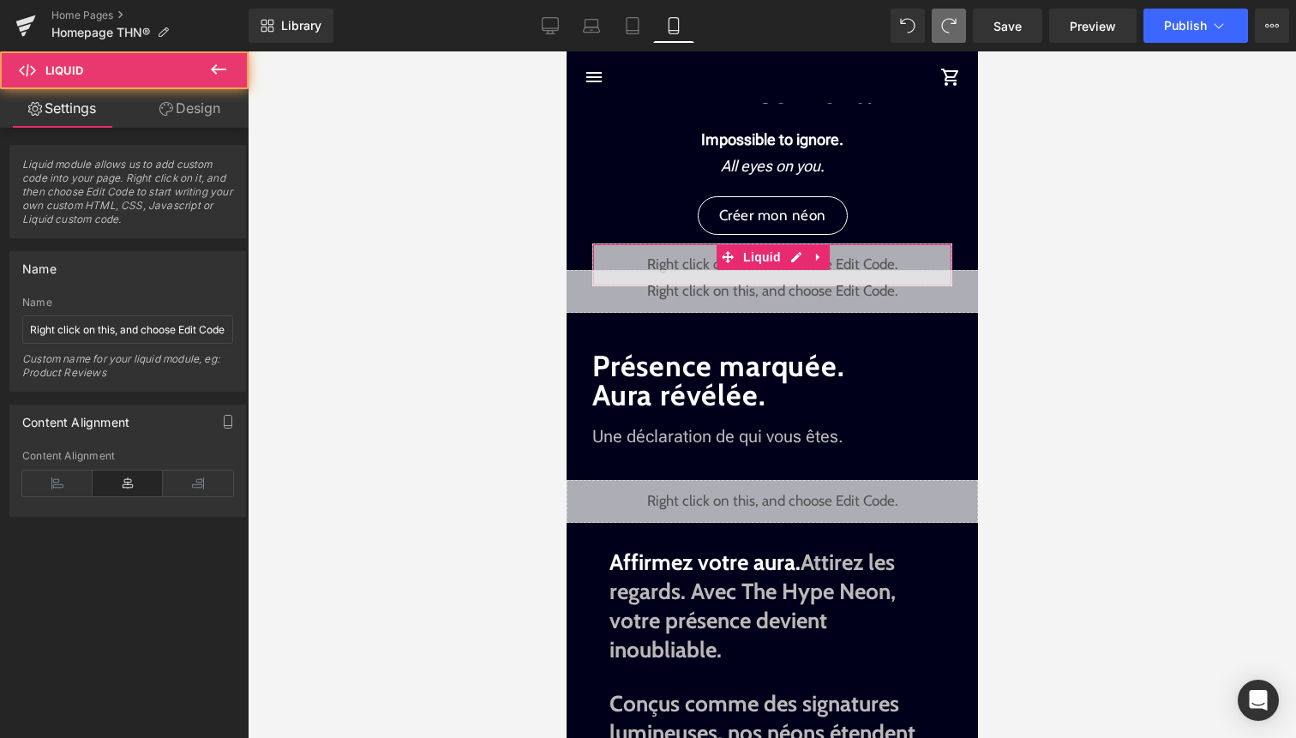
click at [210, 111] on link "Design" at bounding box center [190, 108] width 124 height 39
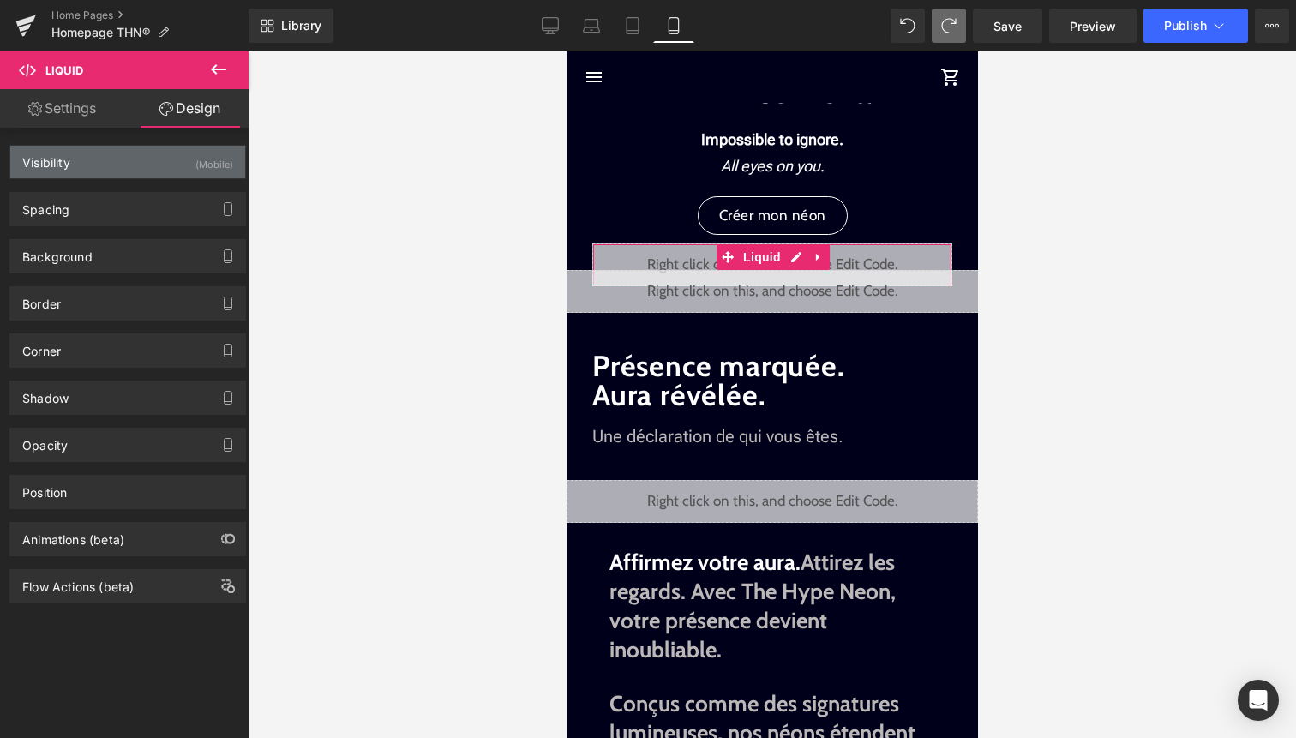
type input "0"
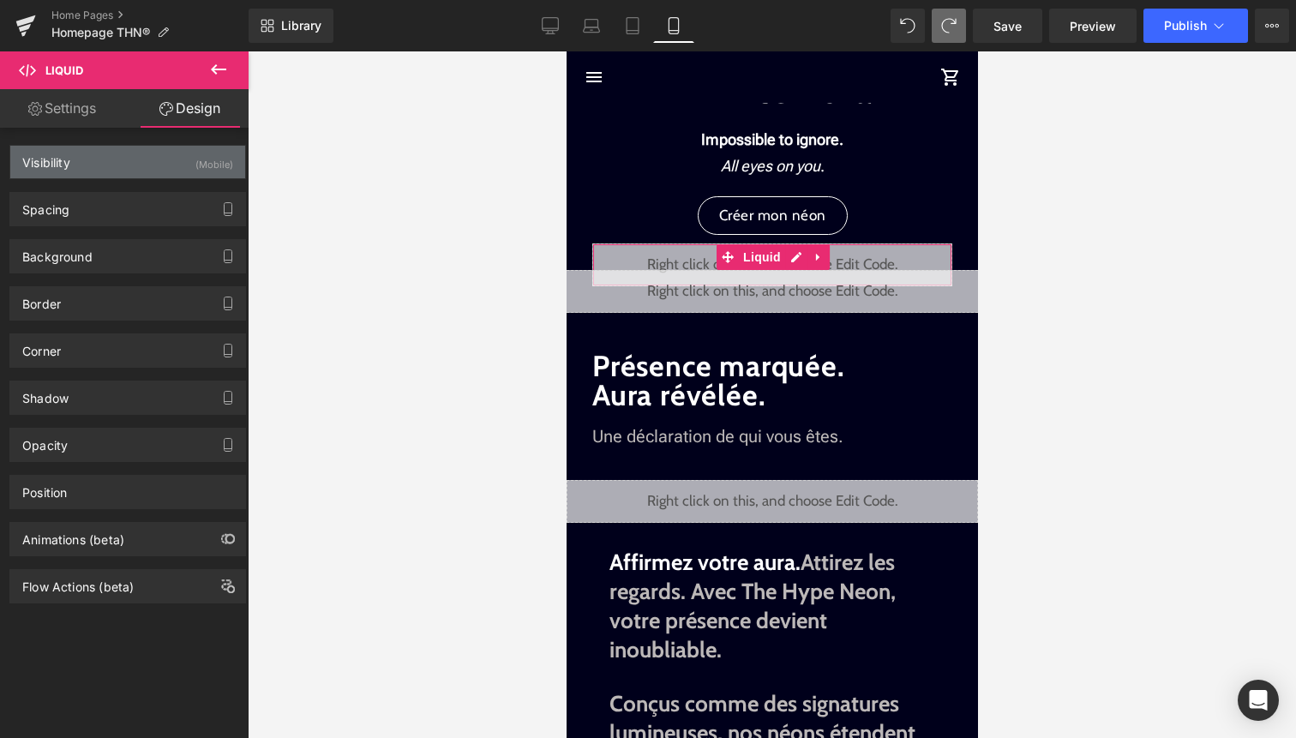
type input "0"
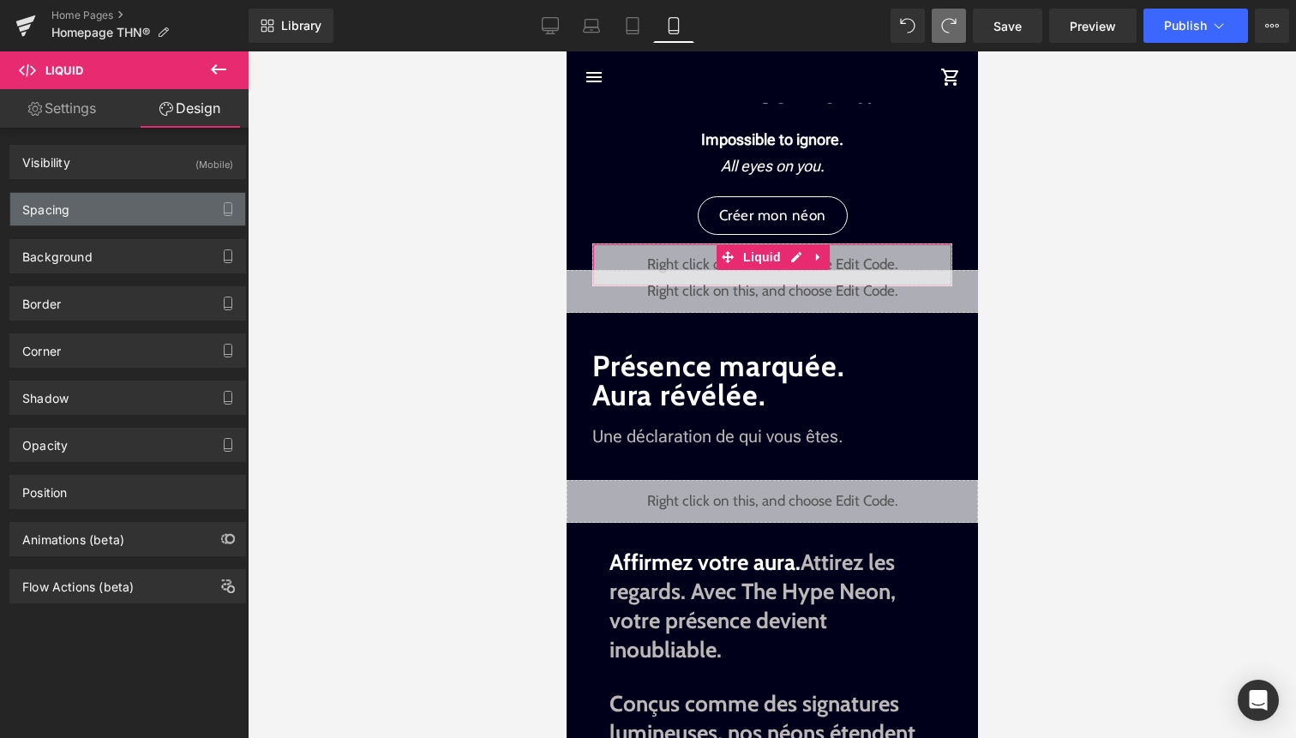
click at [122, 206] on div "Spacing" at bounding box center [127, 209] width 235 height 33
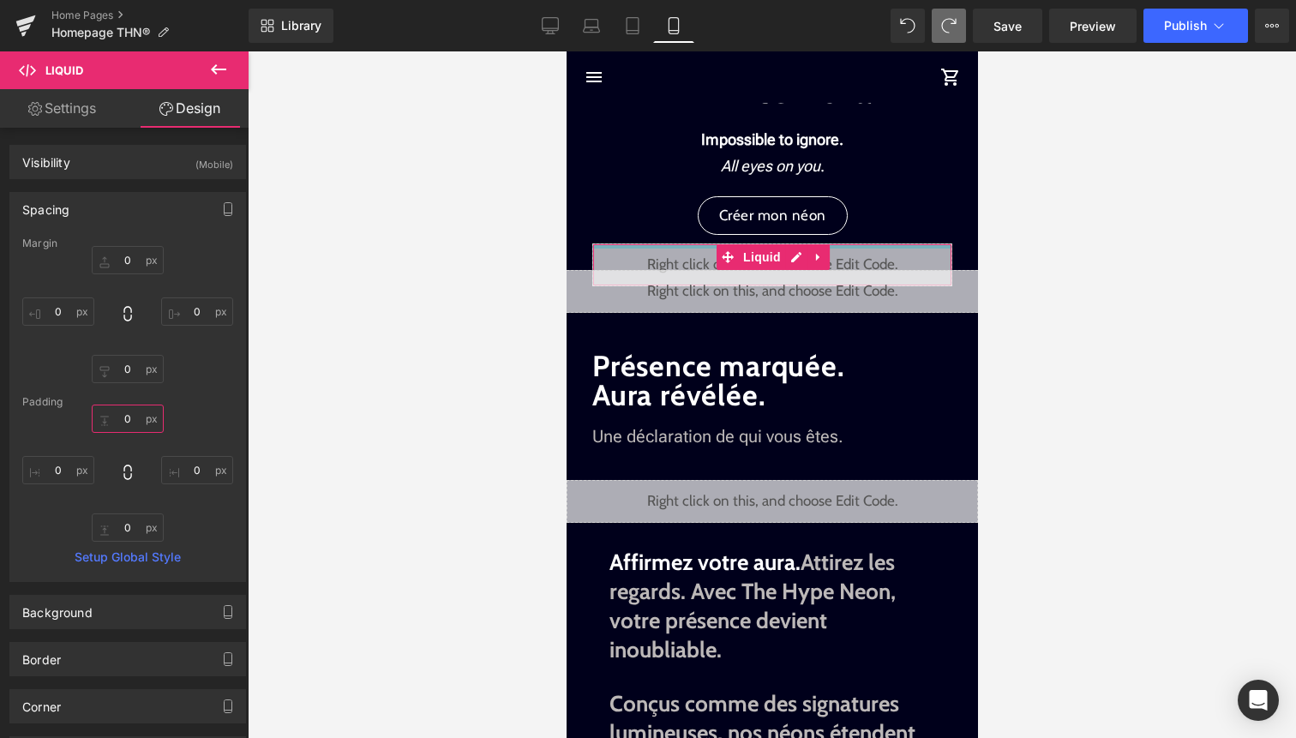
click at [127, 422] on input "0" at bounding box center [128, 419] width 72 height 28
type input "4"
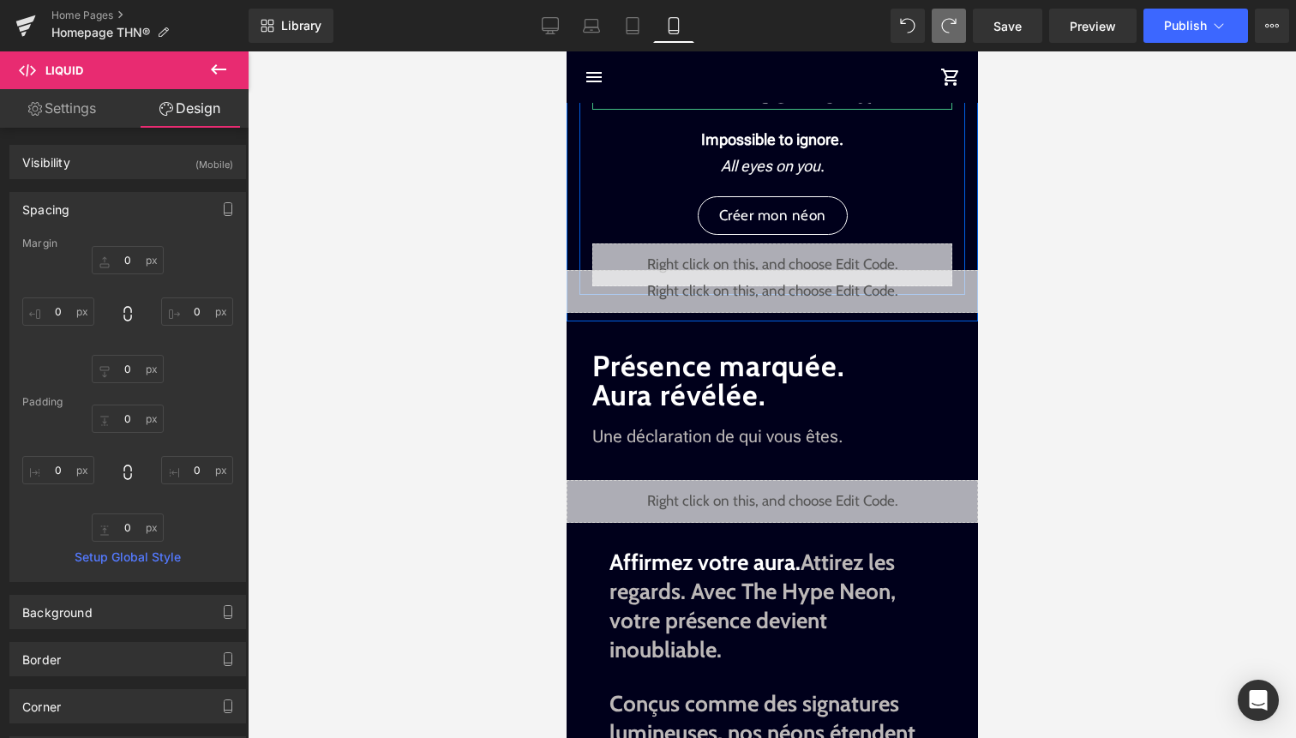
click at [763, 105] on strong "Infinite Aura" at bounding box center [770, 90] width 201 height 42
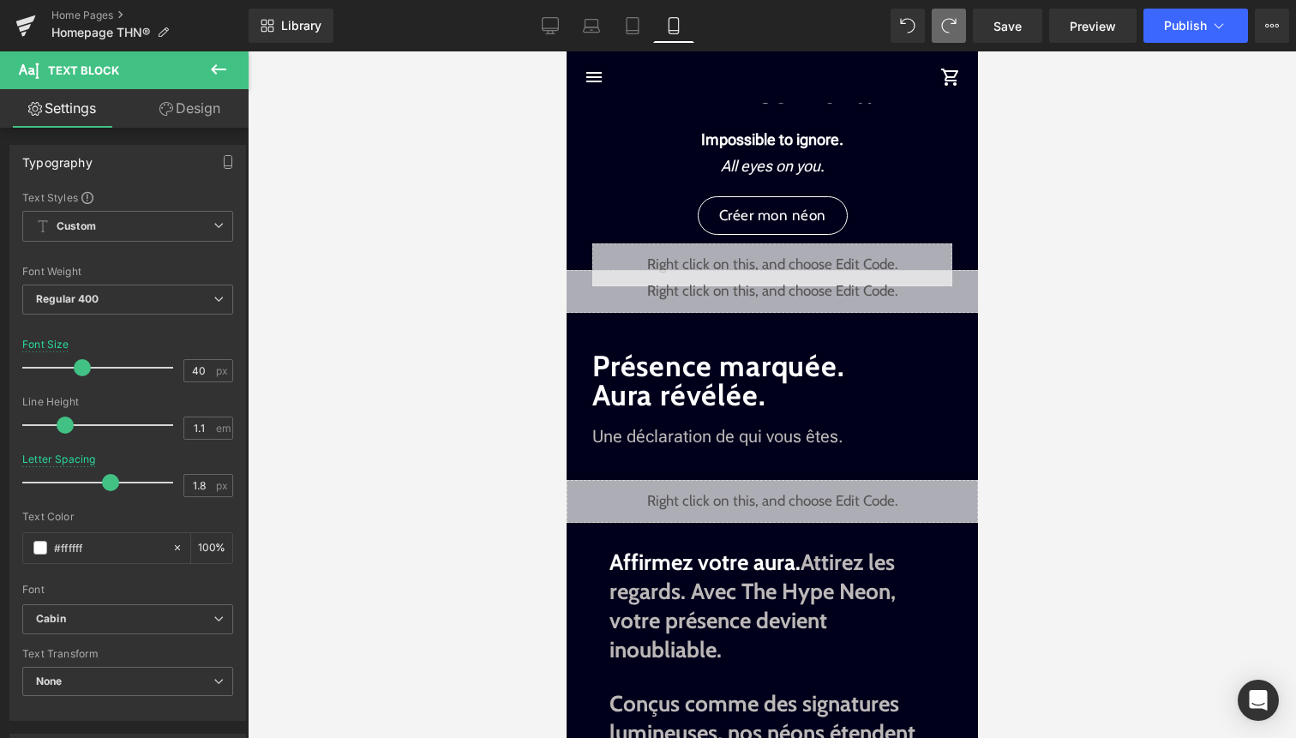
drag, startPoint x: 211, startPoint y: 123, endPoint x: 205, endPoint y: 132, distance: 11.2
click at [211, 123] on link "Design" at bounding box center [190, 108] width 124 height 39
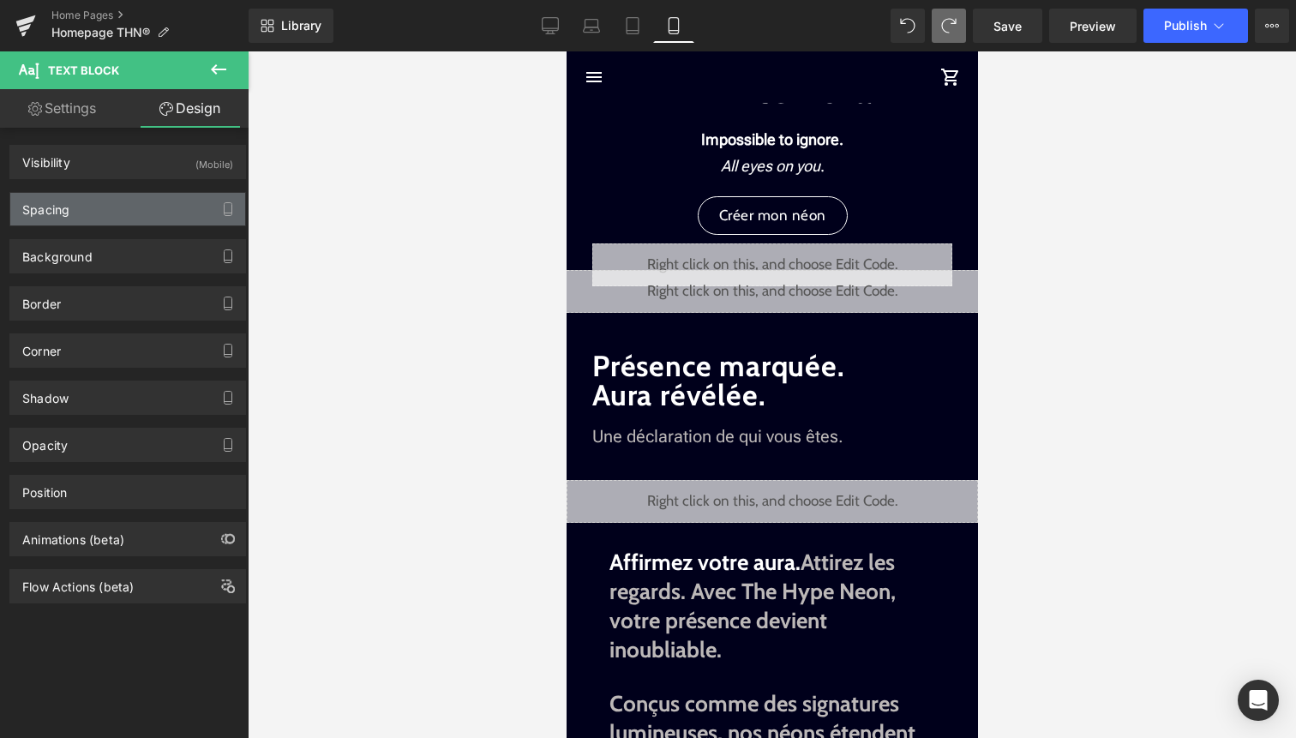
type input "0"
type input "10"
type input "0"
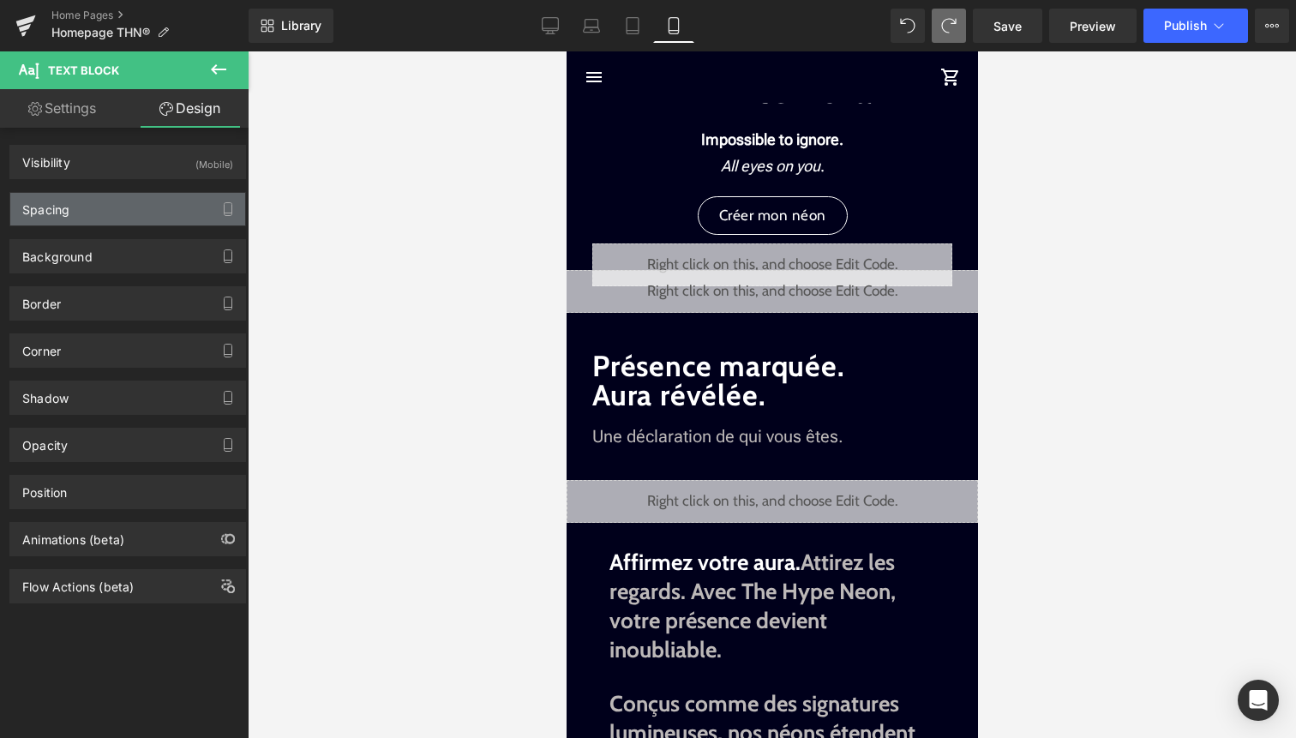
type input "0"
click at [129, 213] on div "Spacing" at bounding box center [127, 209] width 235 height 33
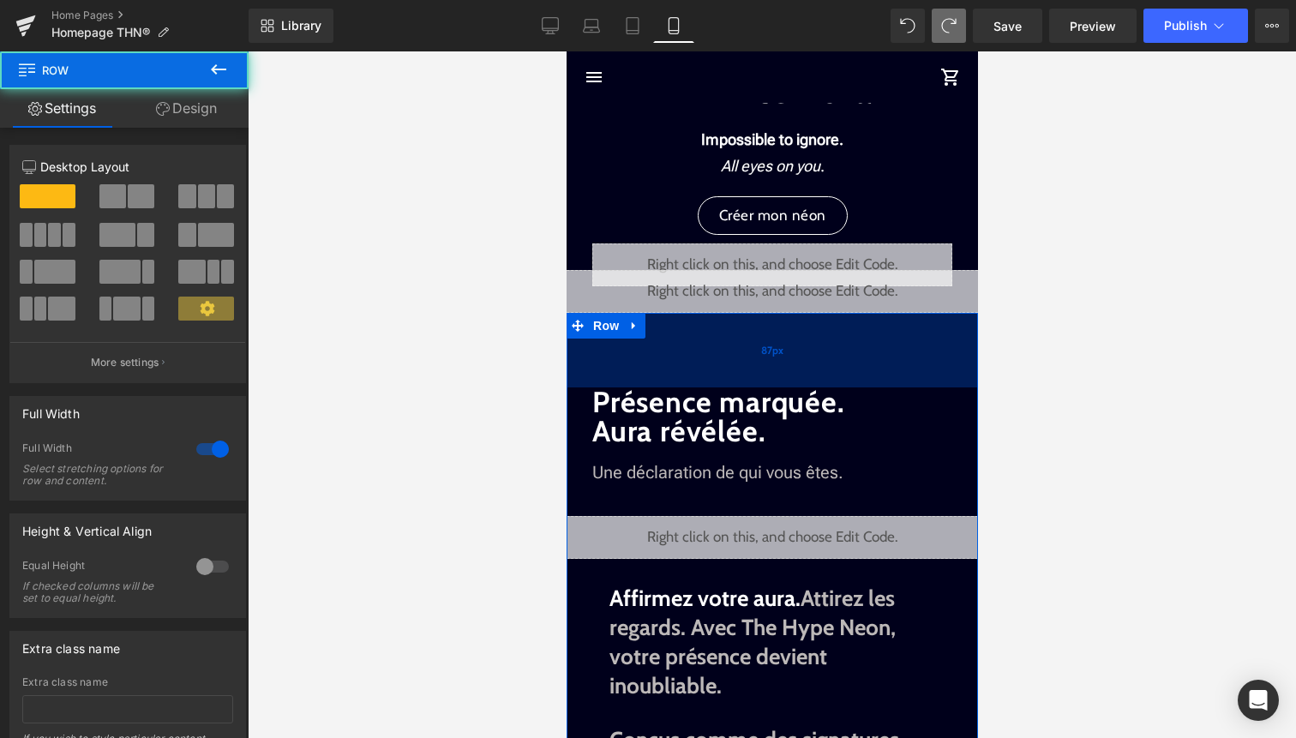
drag, startPoint x: 712, startPoint y: 327, endPoint x: 712, endPoint y: 364, distance: 36.9
click at [712, 364] on div "87px" at bounding box center [771, 350] width 411 height 75
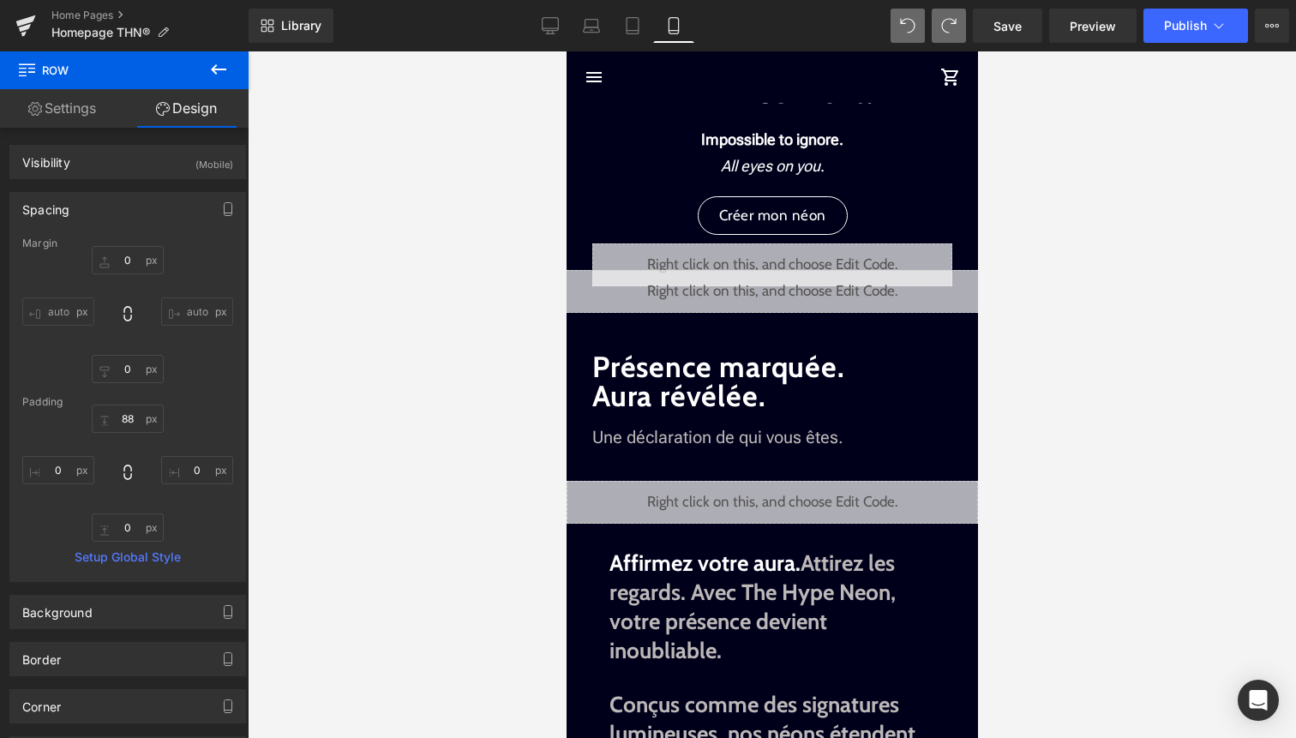
type input "0"
type input "46"
type input "0"
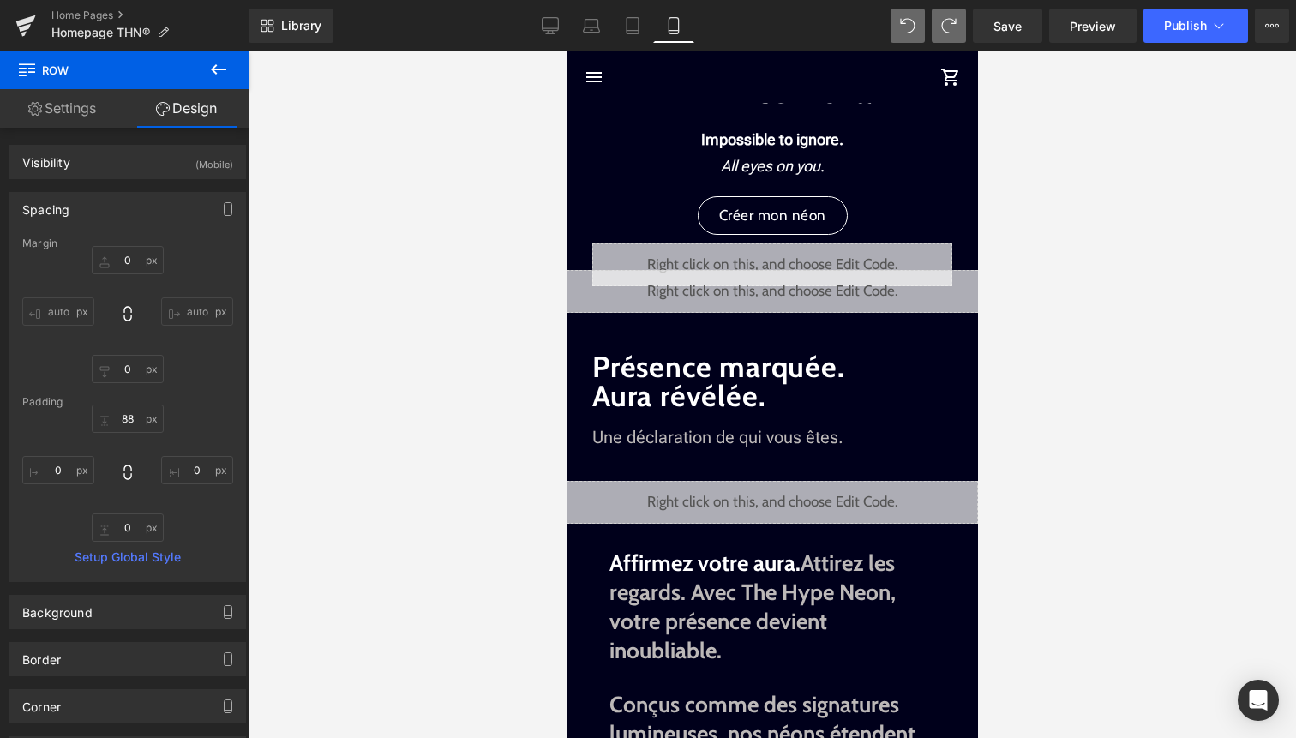
type input "0"
type input "45"
type input "0"
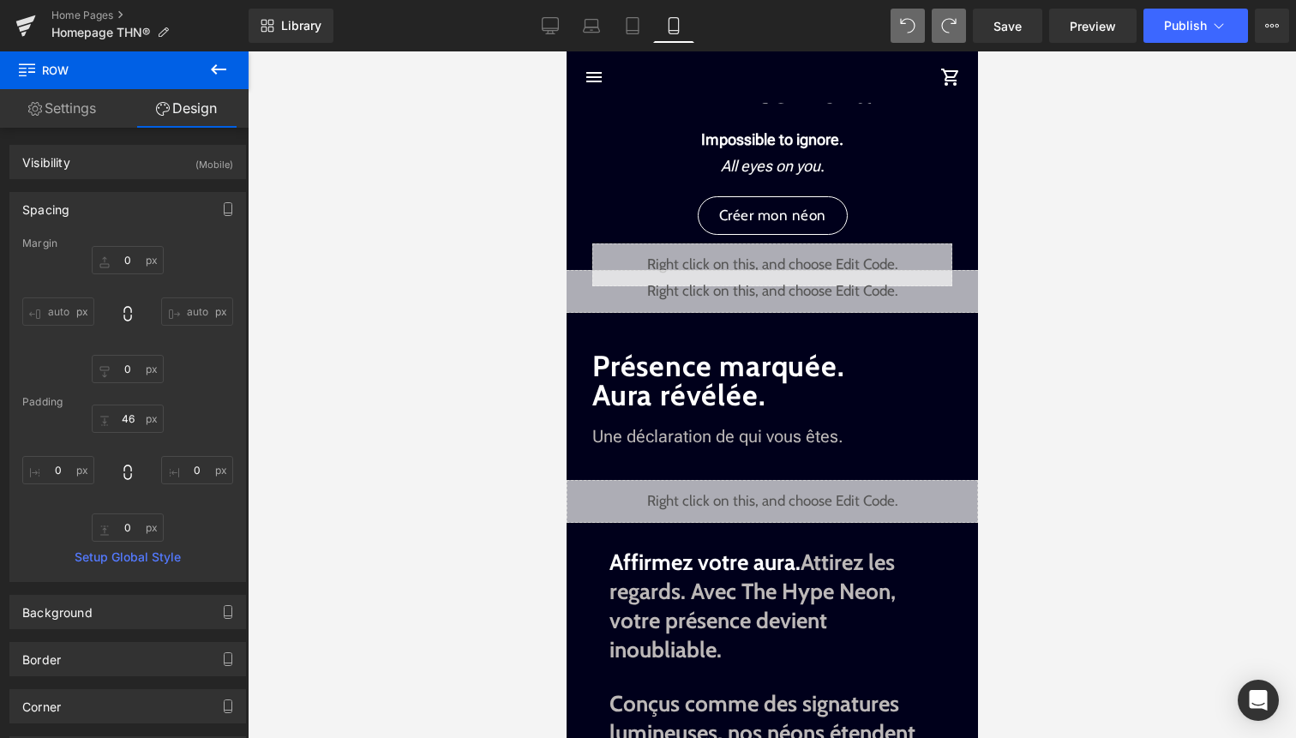
type input "0"
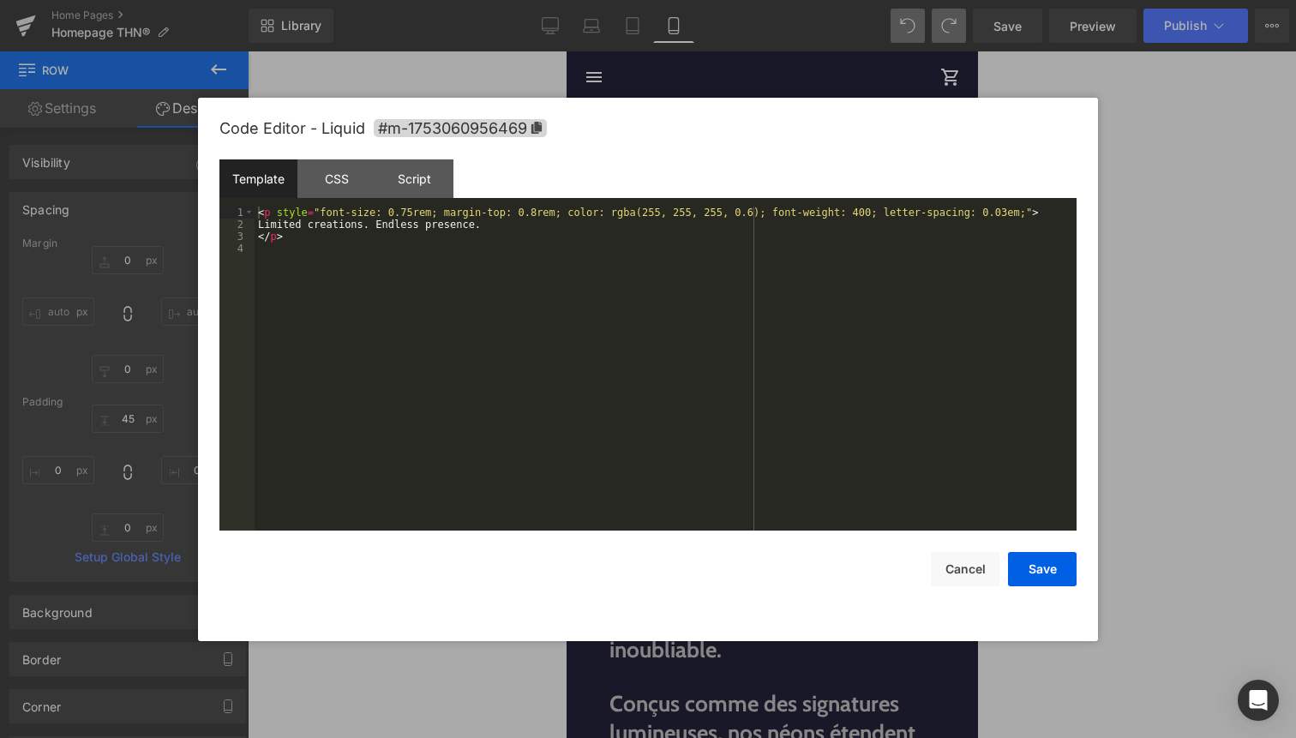
click at [796, 250] on div "Liquid NaNpx" at bounding box center [772, 256] width 360 height 43
click at [951, 562] on button "Cancel" at bounding box center [965, 569] width 69 height 34
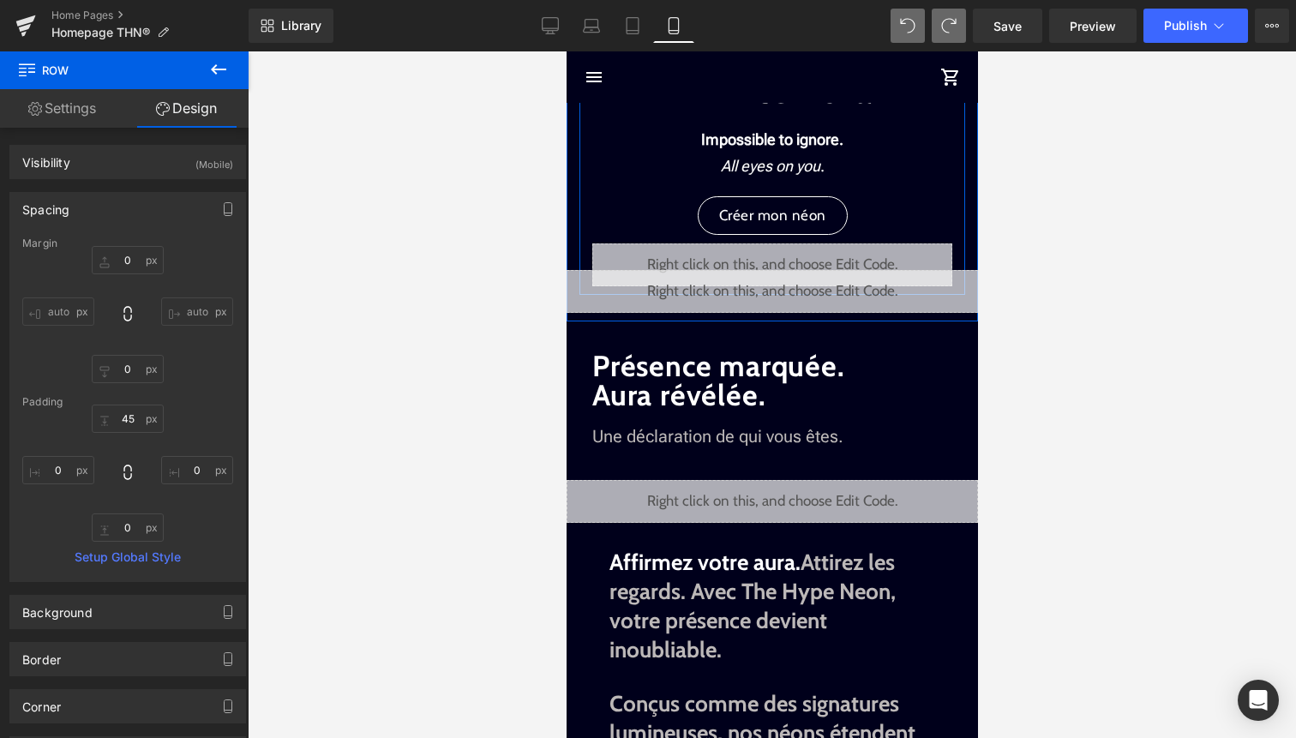
click at [583, 221] on div "Infinite Aura Text Block Impossible to ignore. All eyes on you . Text Block Cré…" at bounding box center [772, 179] width 386 height 214
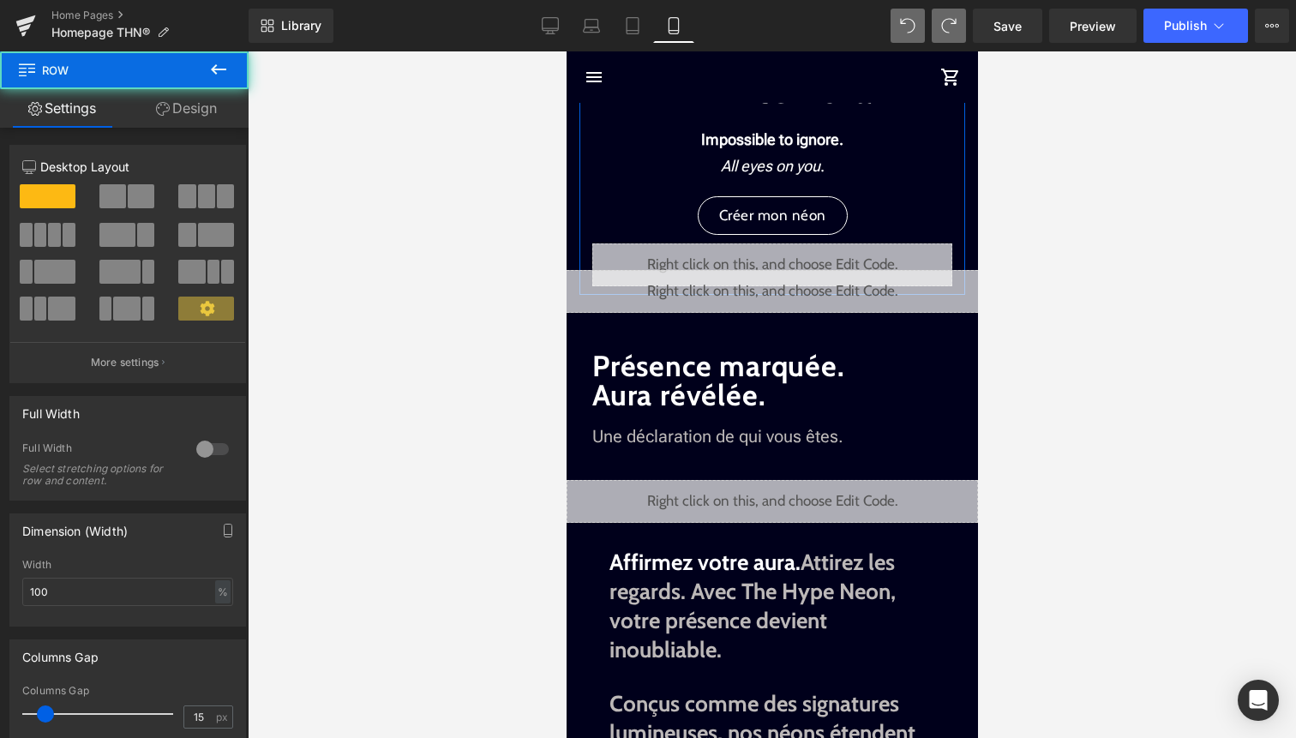
click at [219, 101] on link "Design" at bounding box center [186, 108] width 124 height 39
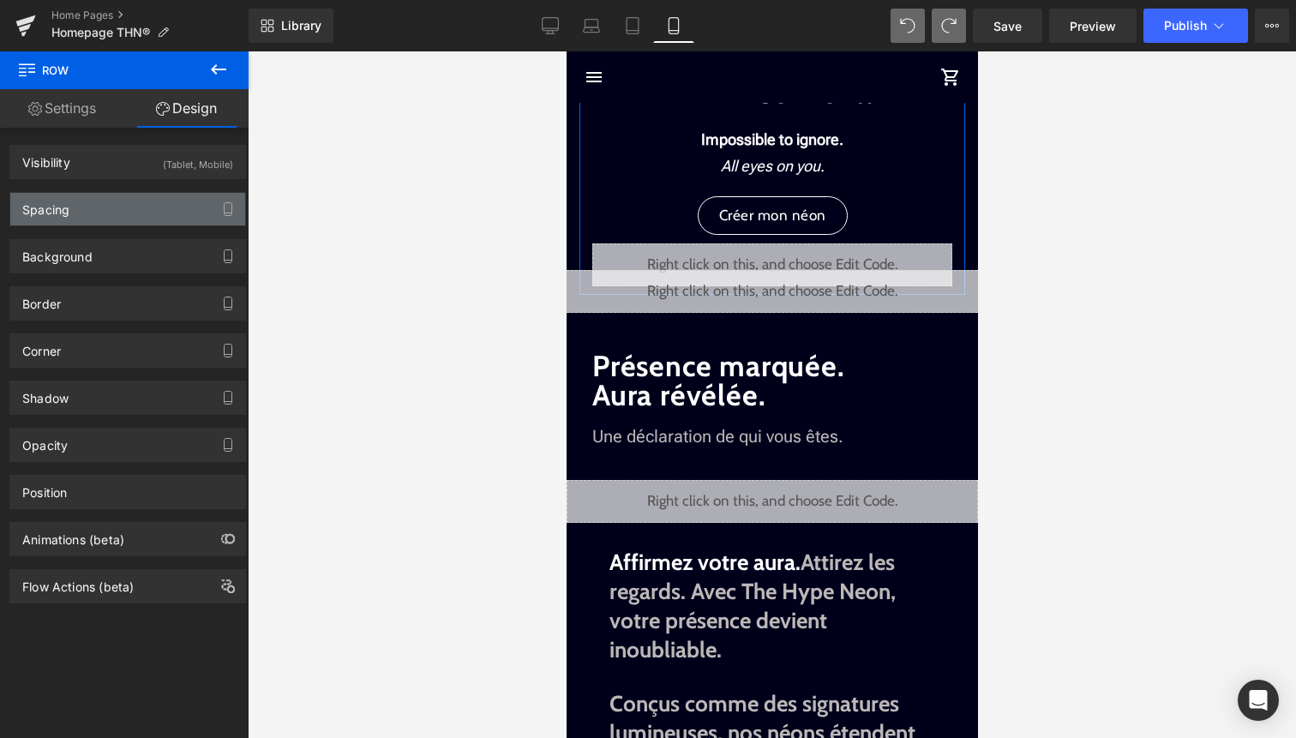
click at [164, 195] on div "Spacing" at bounding box center [127, 209] width 235 height 33
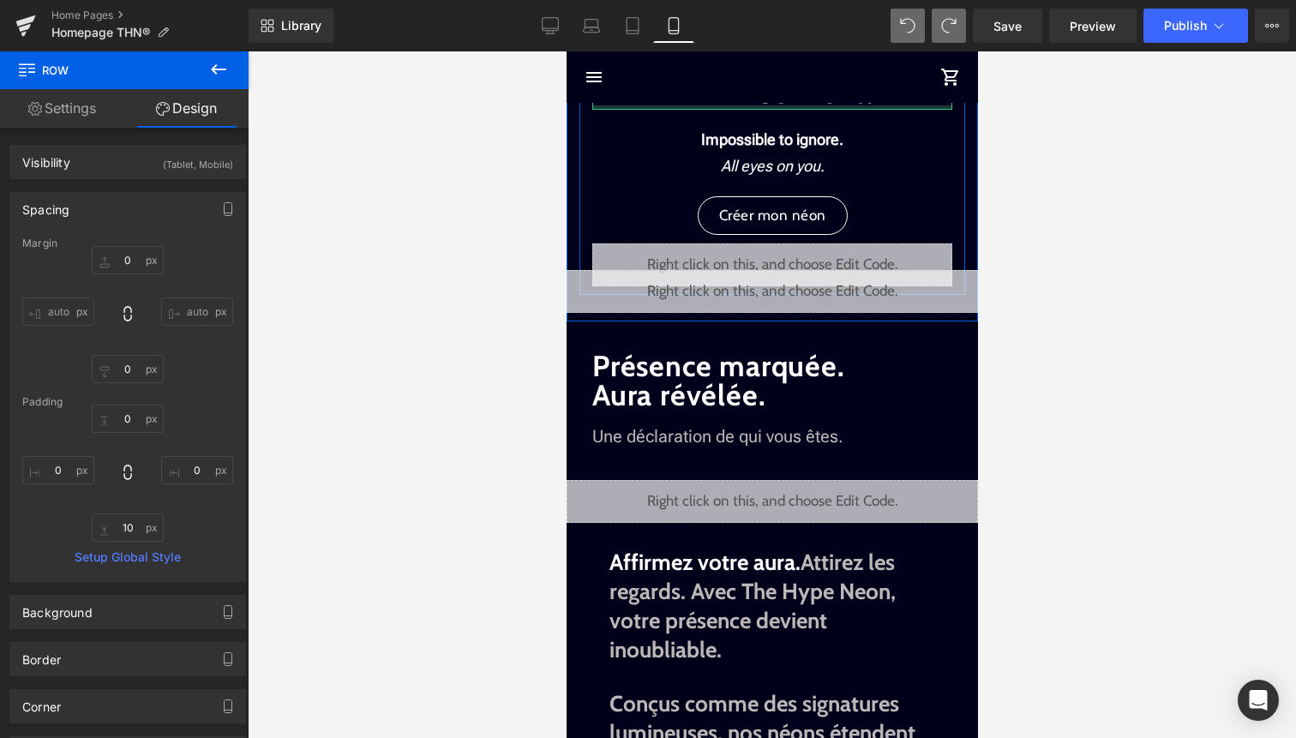
click at [790, 105] on div at bounding box center [772, 107] width 360 height 4
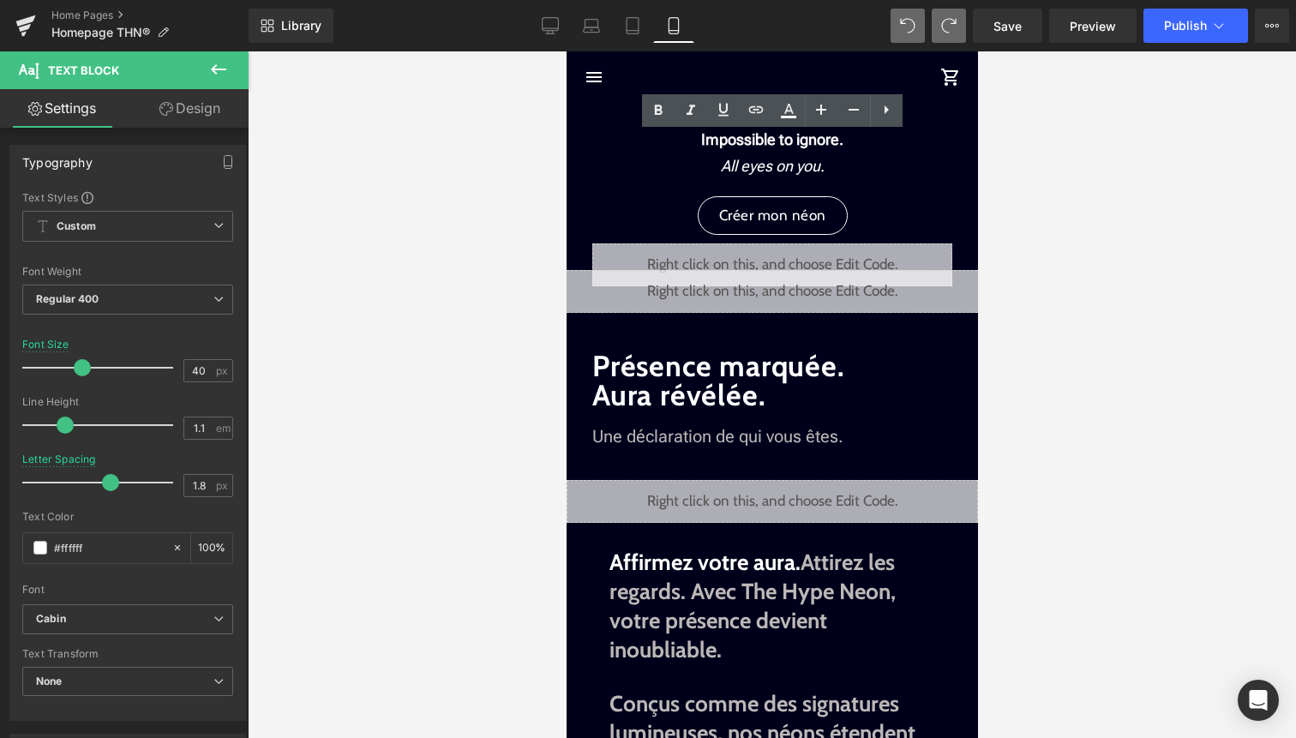
click at [1154, 246] on div at bounding box center [772, 394] width 1048 height 687
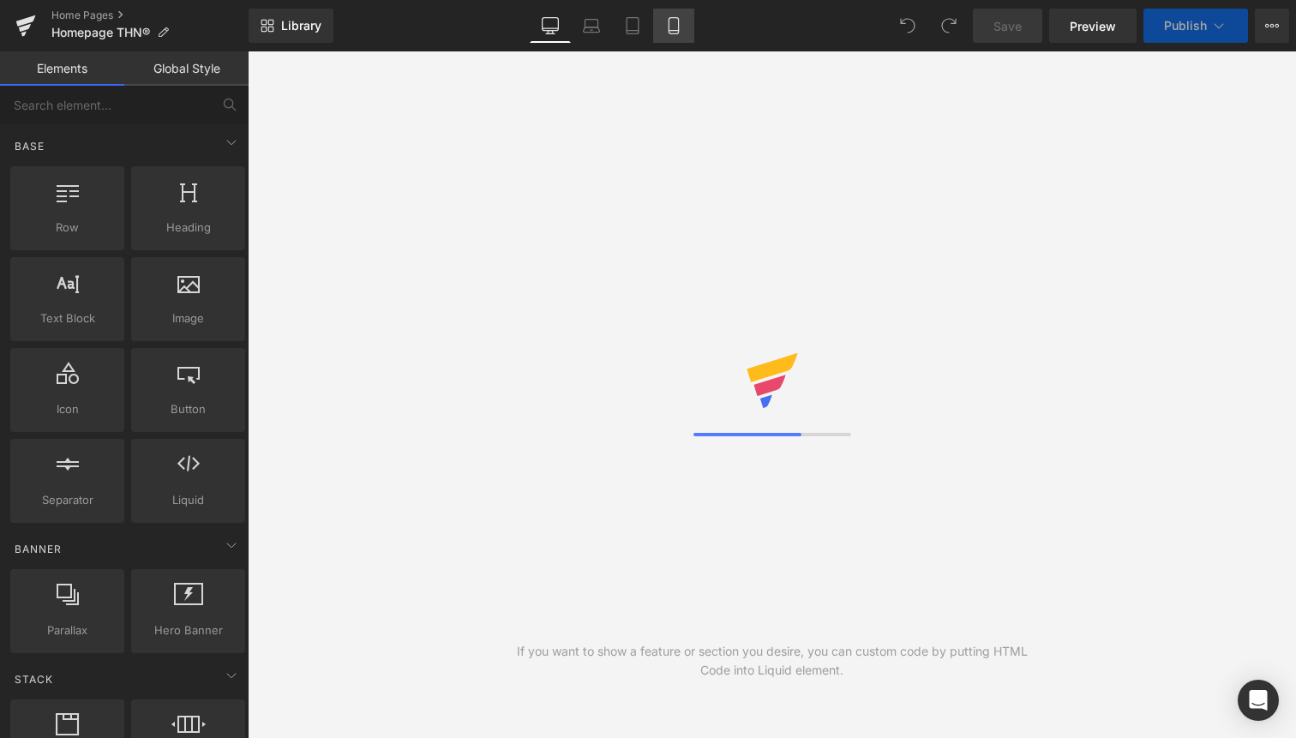
click at [676, 32] on icon at bounding box center [673, 25] width 17 height 17
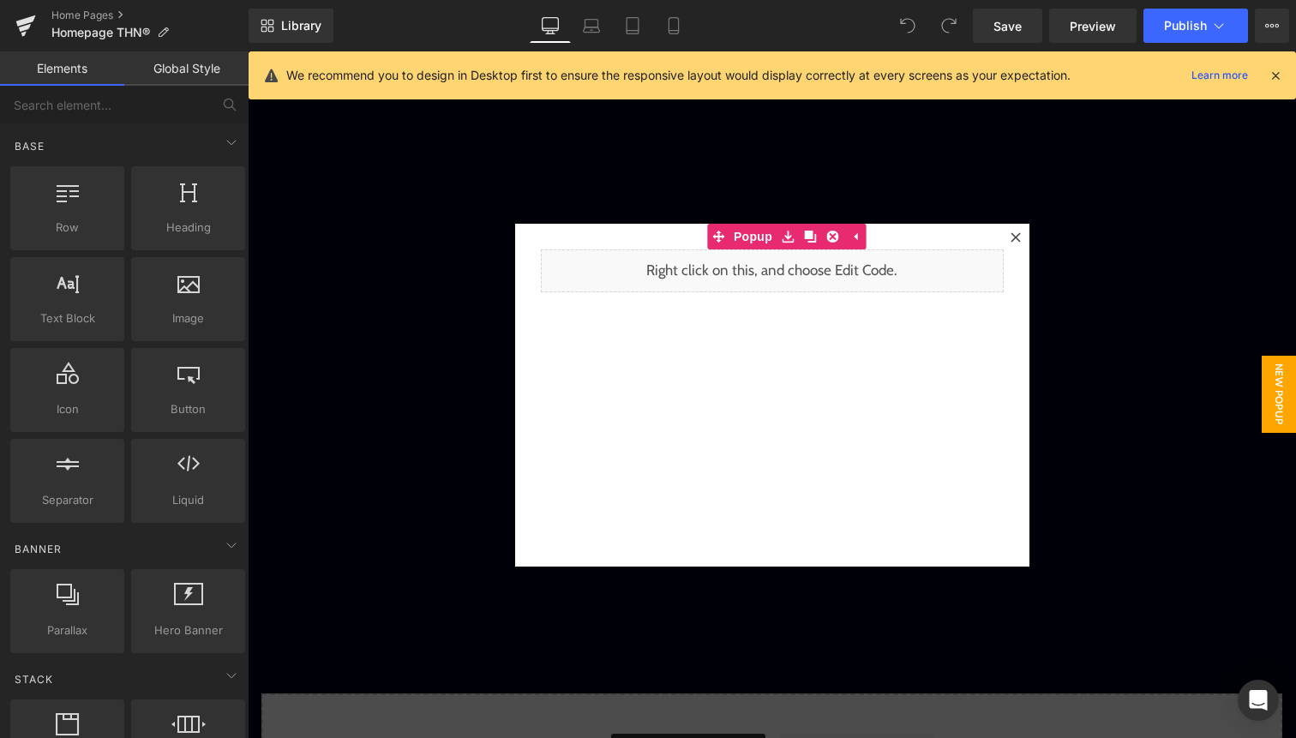
click at [1274, 76] on icon at bounding box center [1275, 75] width 15 height 15
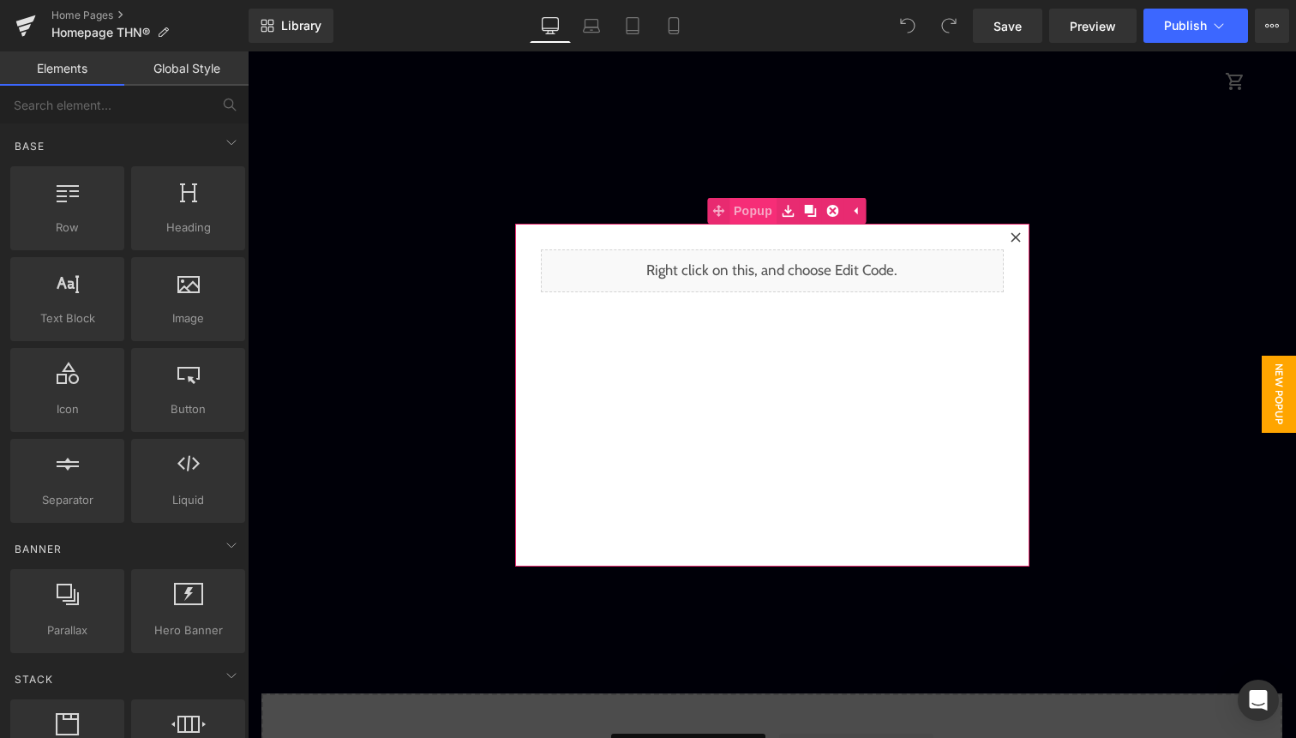
click at [755, 215] on span "Popup" at bounding box center [753, 211] width 47 height 26
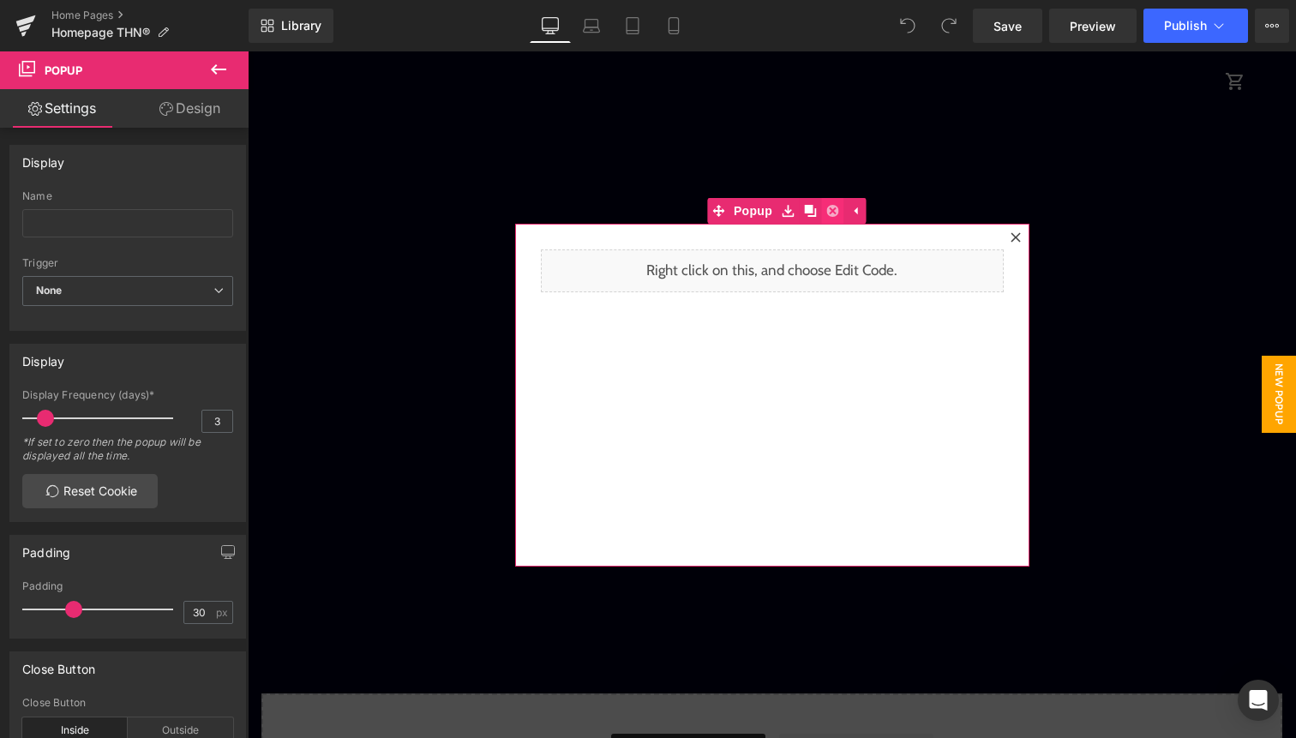
click at [835, 206] on icon at bounding box center [832, 211] width 12 height 12
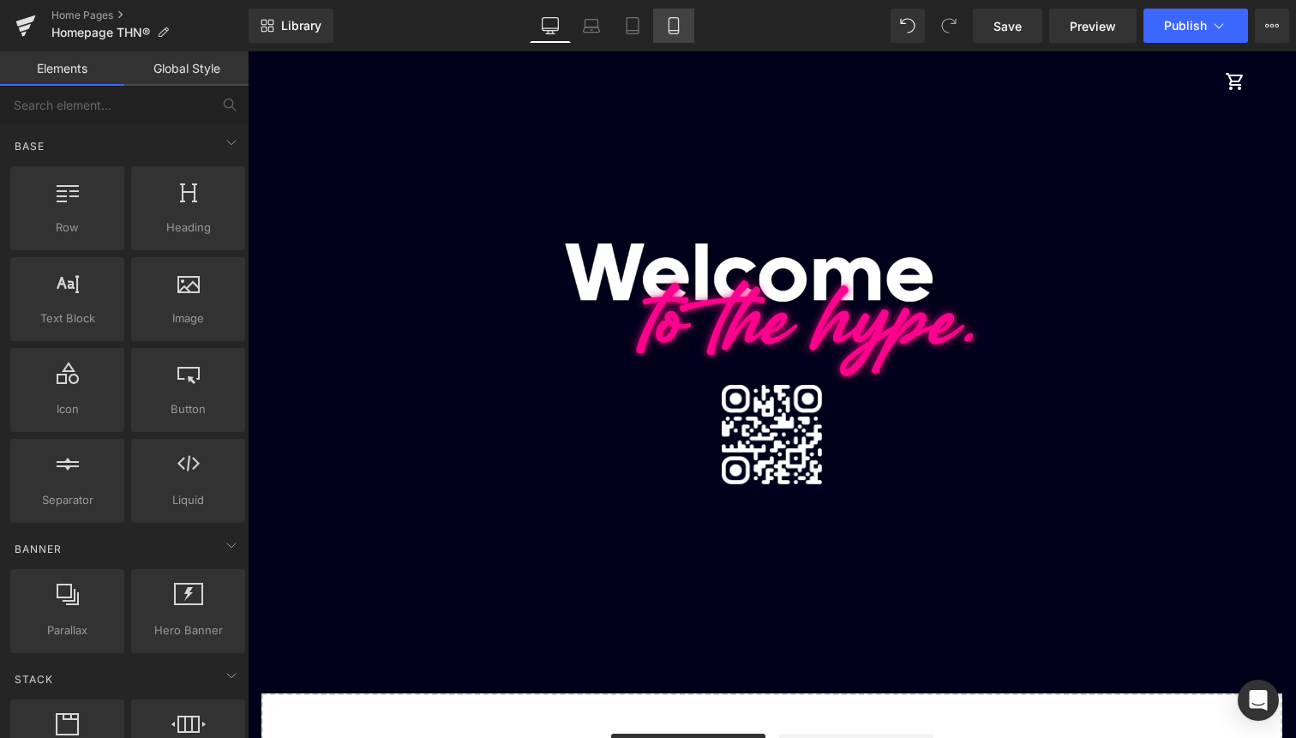
click at [682, 18] on icon at bounding box center [673, 25] width 17 height 17
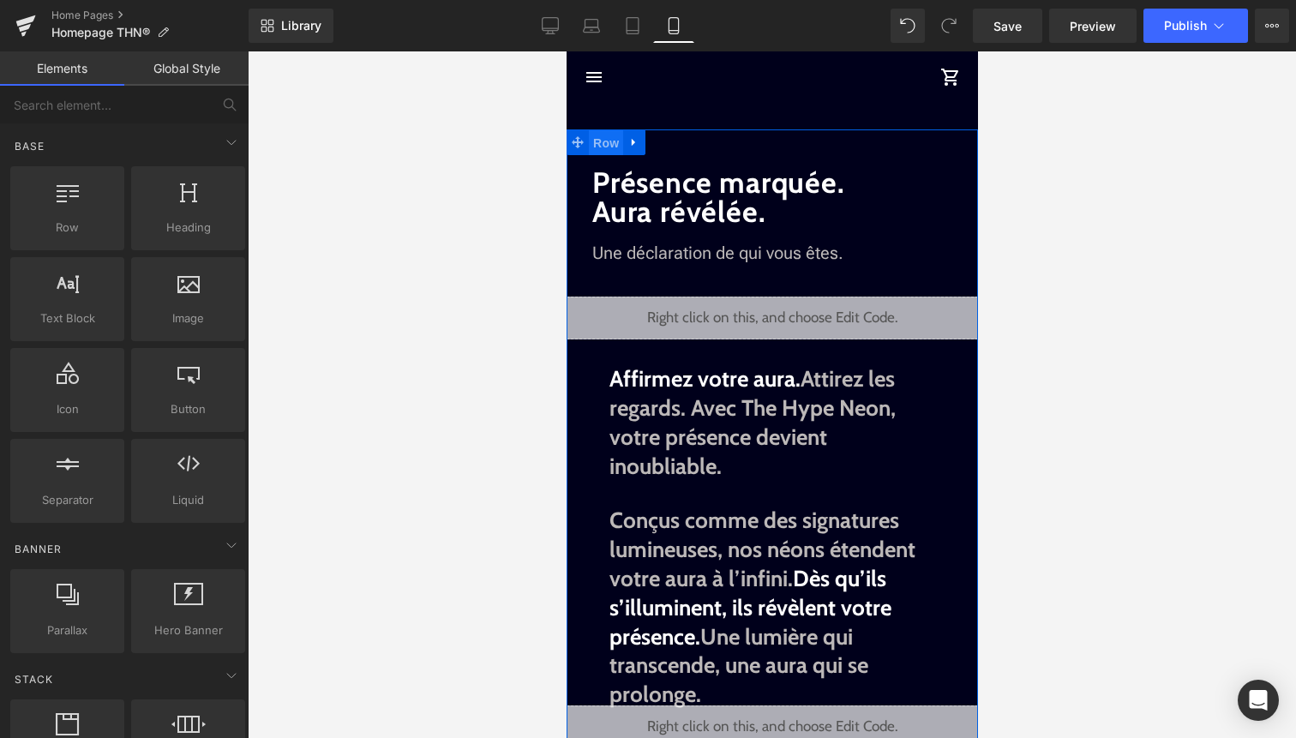
click at [617, 141] on span "Row" at bounding box center [605, 143] width 34 height 26
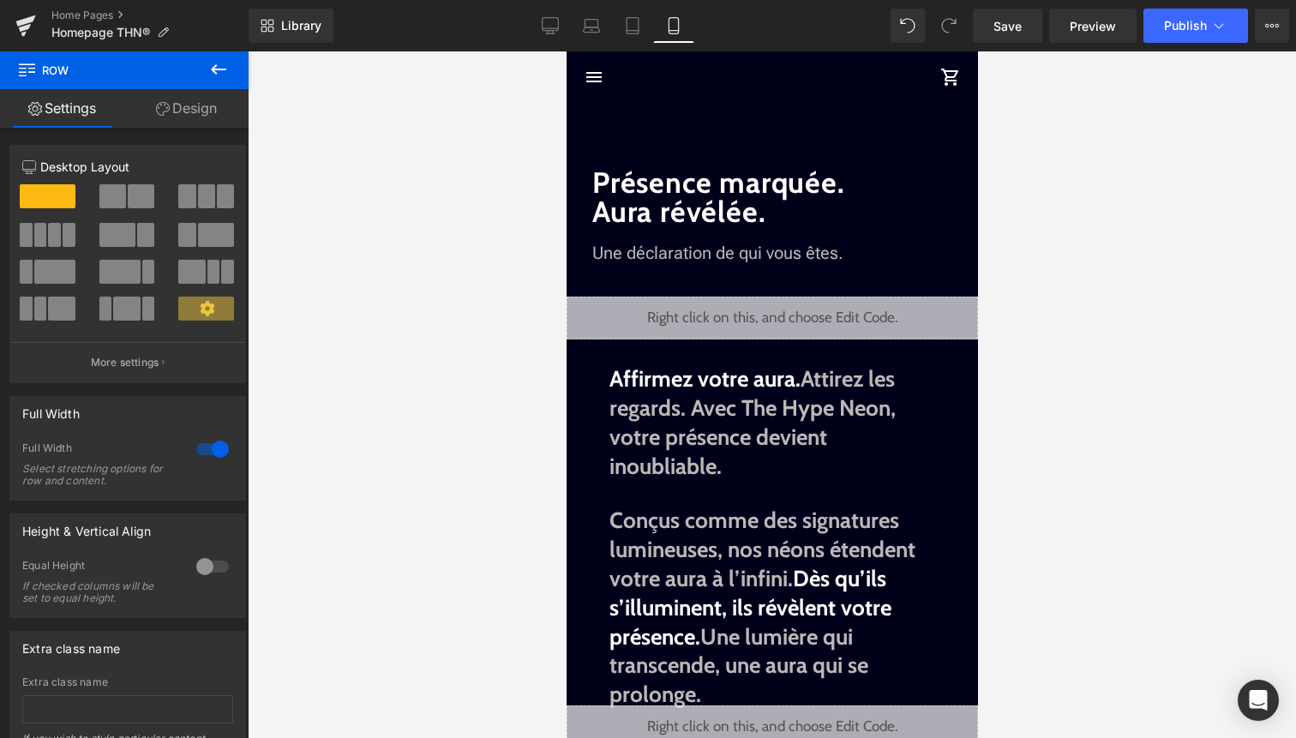
click at [671, 96] on div "menu The Hype Neon shopping_cart" at bounding box center [768, 76] width 391 height 51
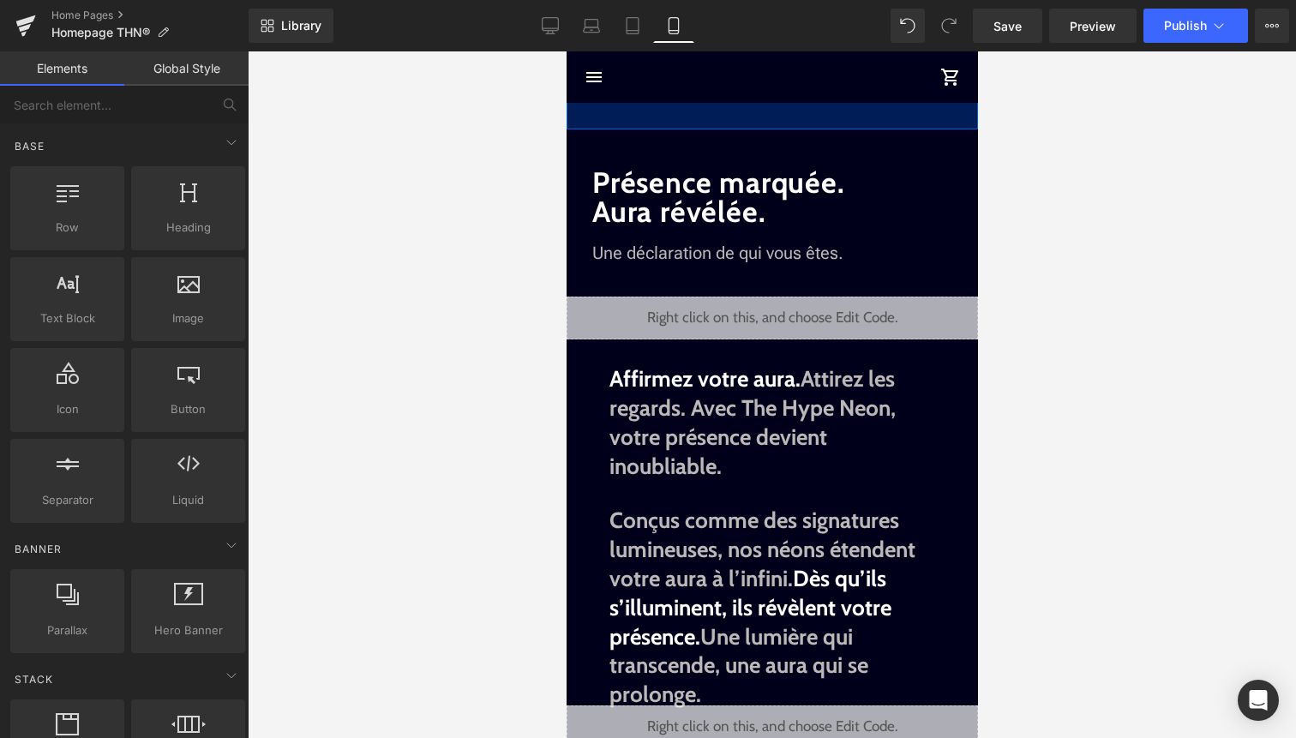
click at [679, 111] on div "96px" at bounding box center [771, 88] width 411 height 82
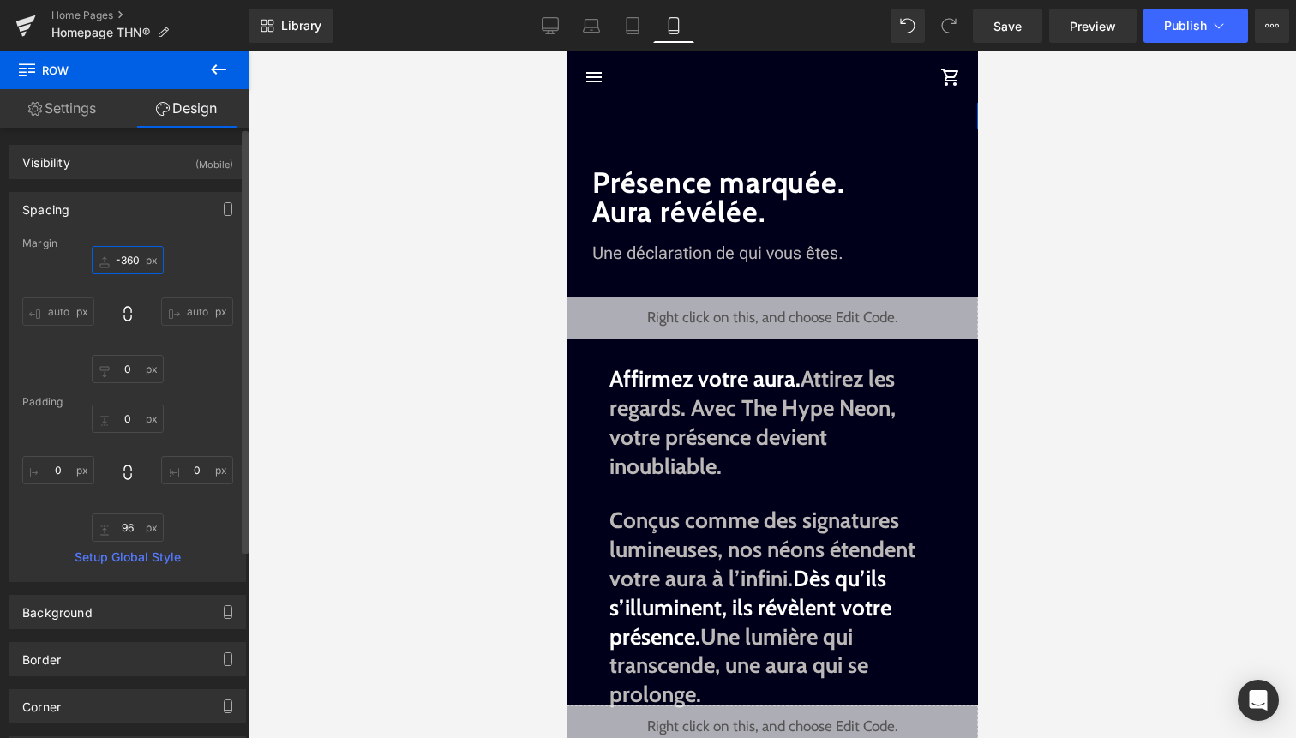
click at [134, 261] on input "-360" at bounding box center [128, 260] width 72 height 28
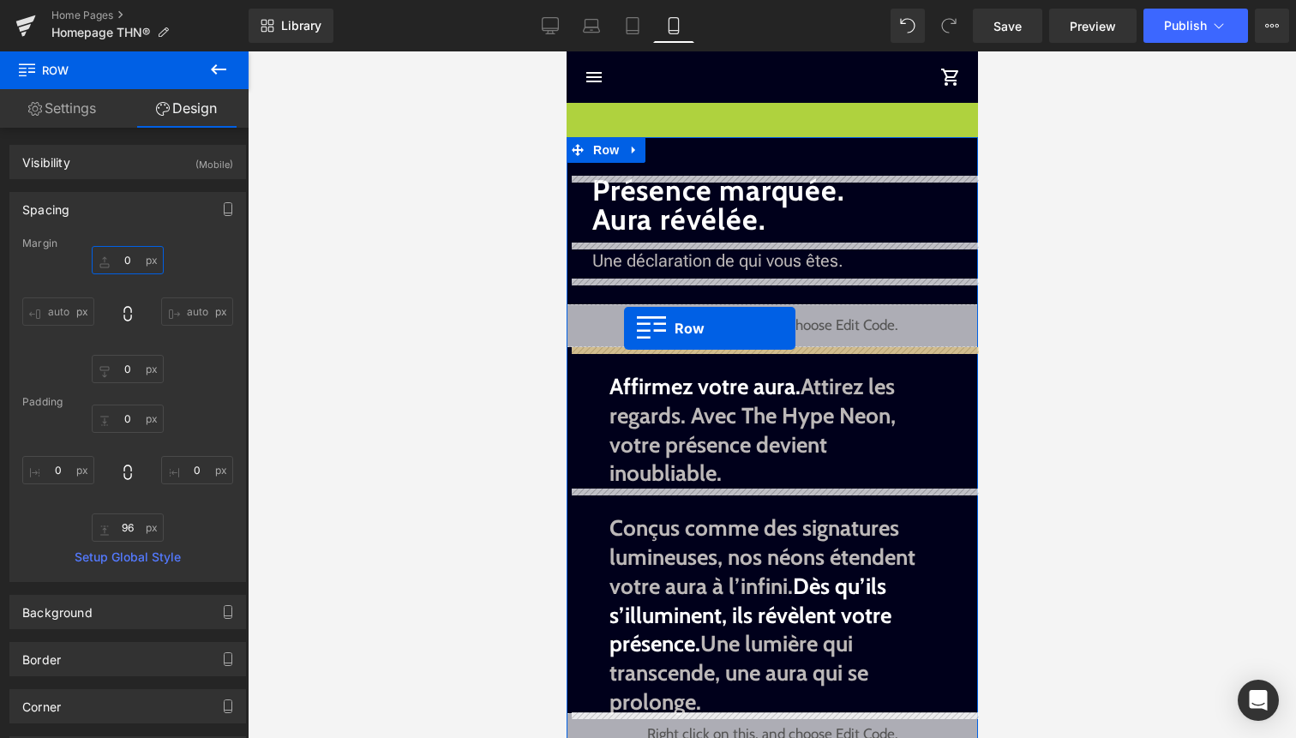
drag, startPoint x: 620, startPoint y: 116, endPoint x: 623, endPoint y: 328, distance: 212.6
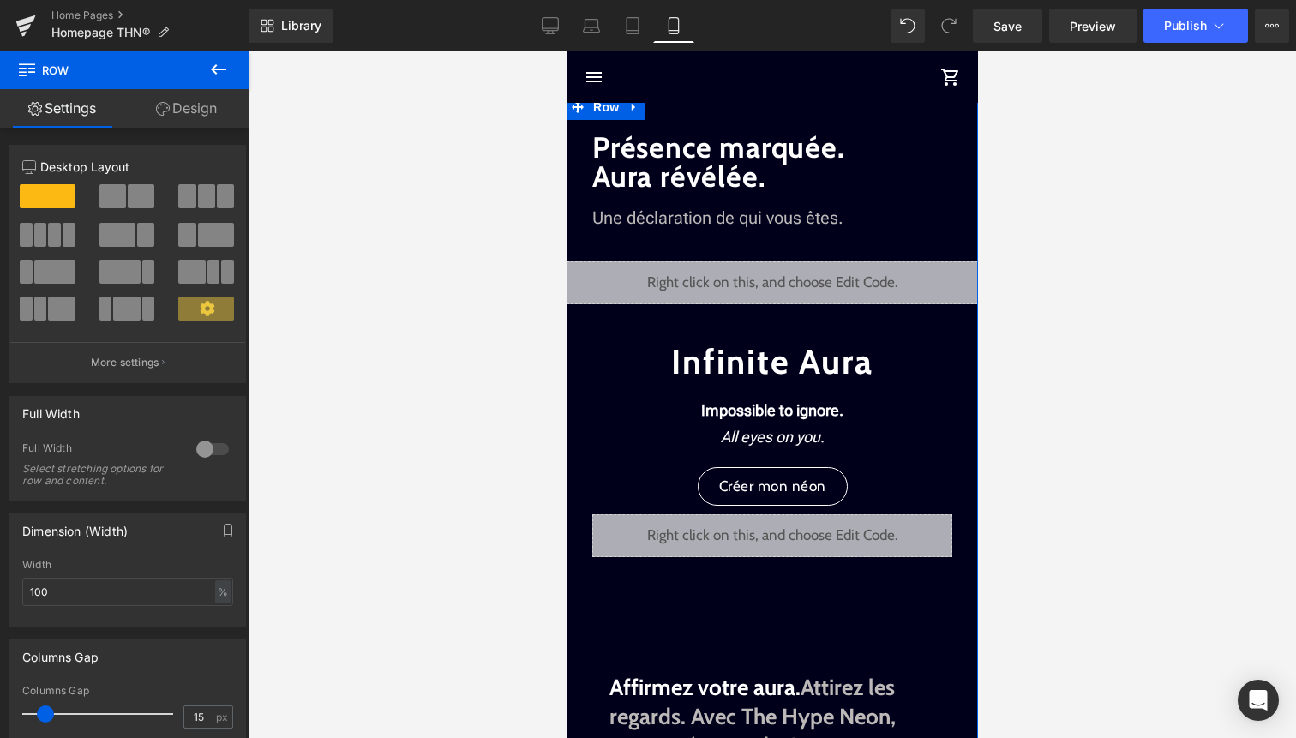
click at [791, 273] on div "Liquid" at bounding box center [771, 282] width 411 height 43
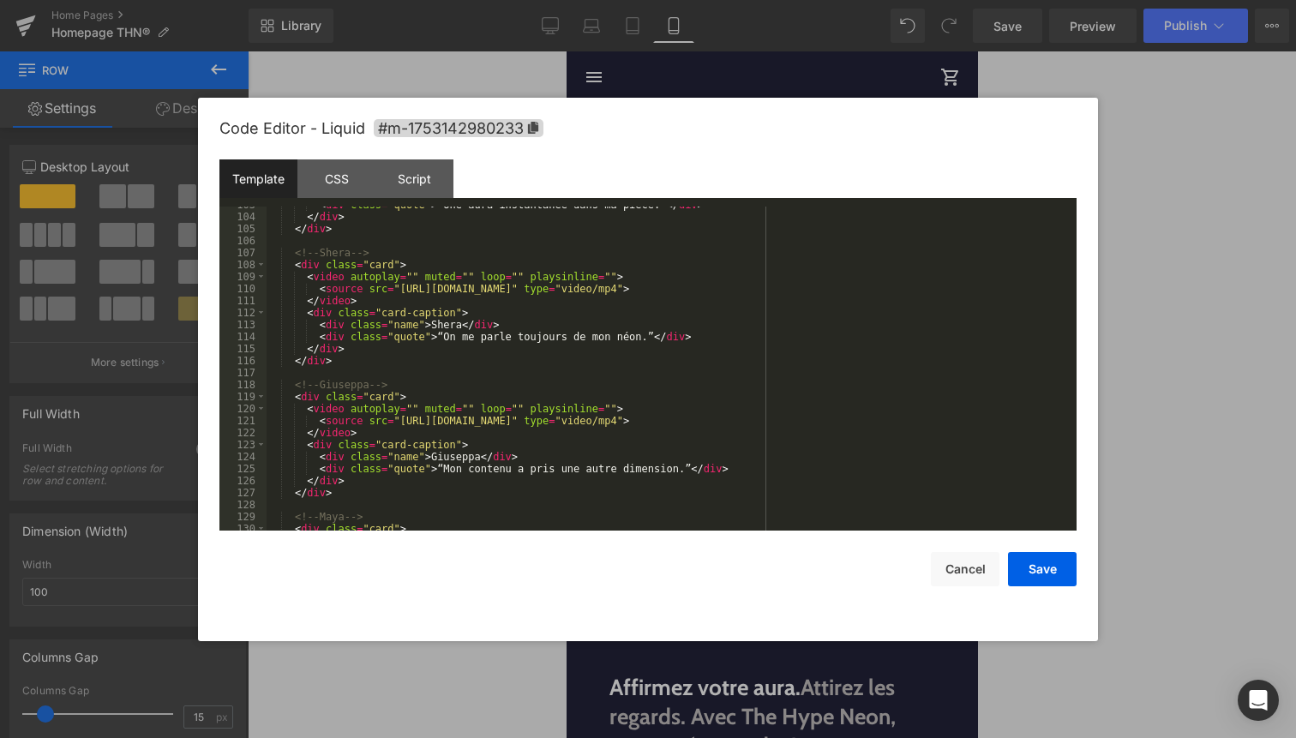
scroll to position [1276, 0]
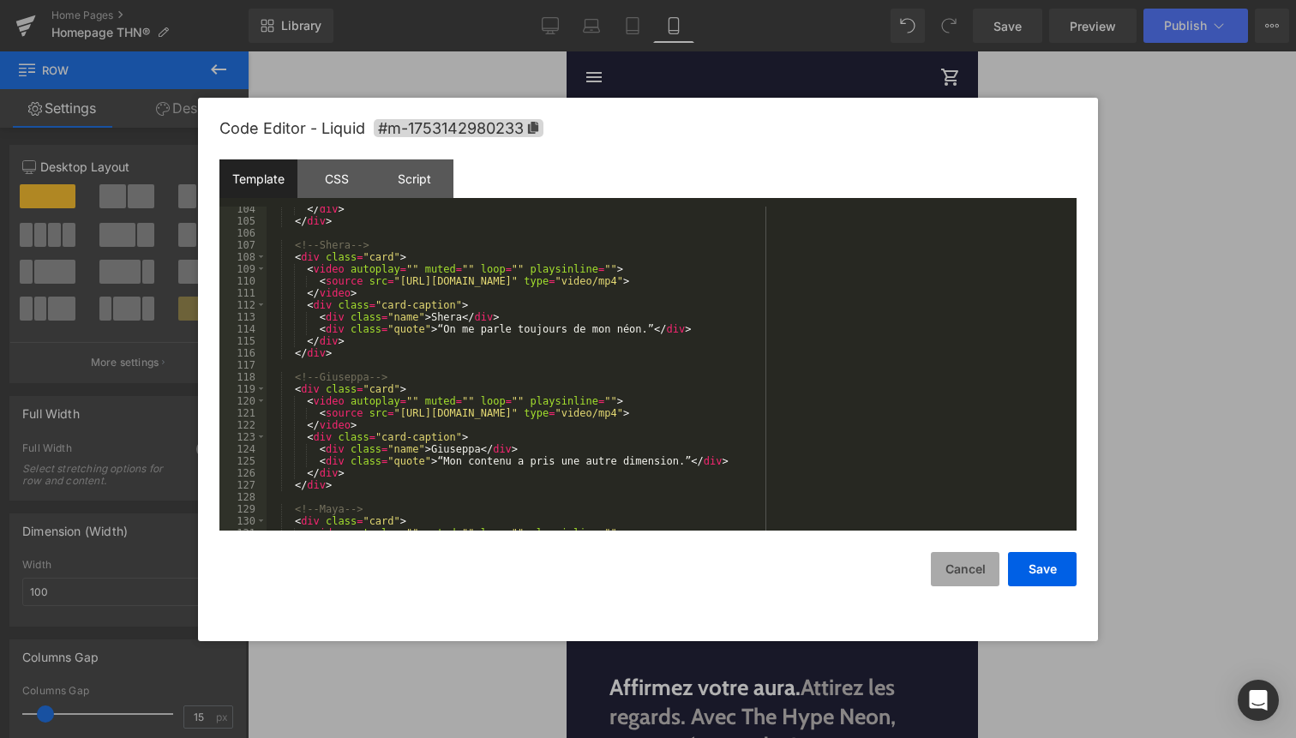
click at [978, 579] on button "Cancel" at bounding box center [965, 569] width 69 height 34
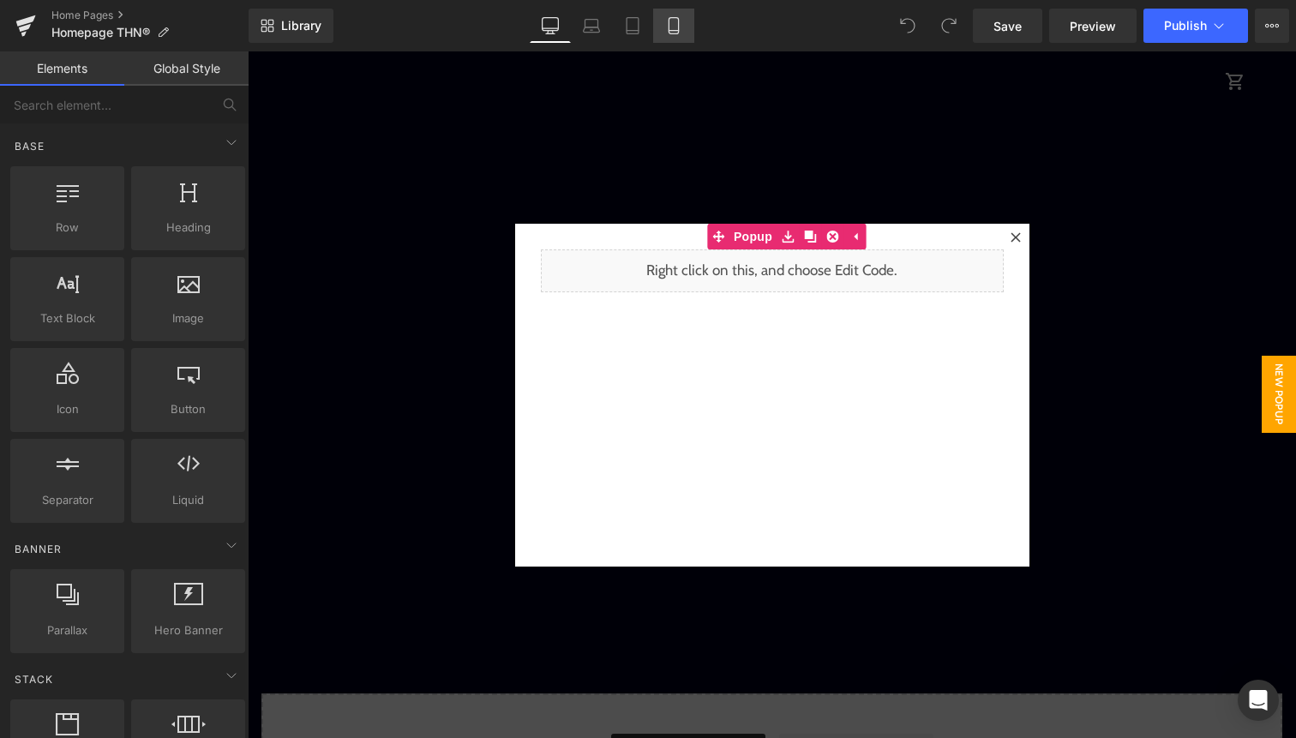
click at [678, 27] on icon at bounding box center [673, 26] width 9 height 16
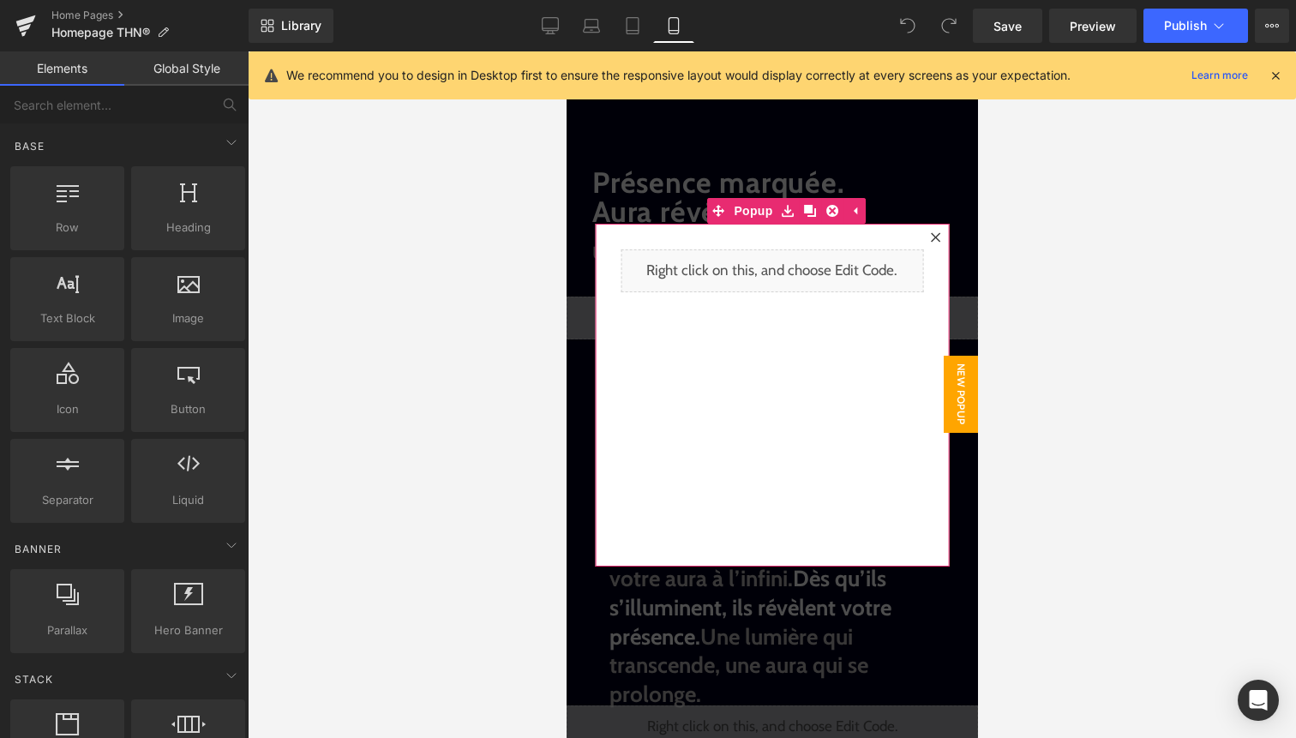
click at [937, 233] on icon at bounding box center [934, 236] width 9 height 9
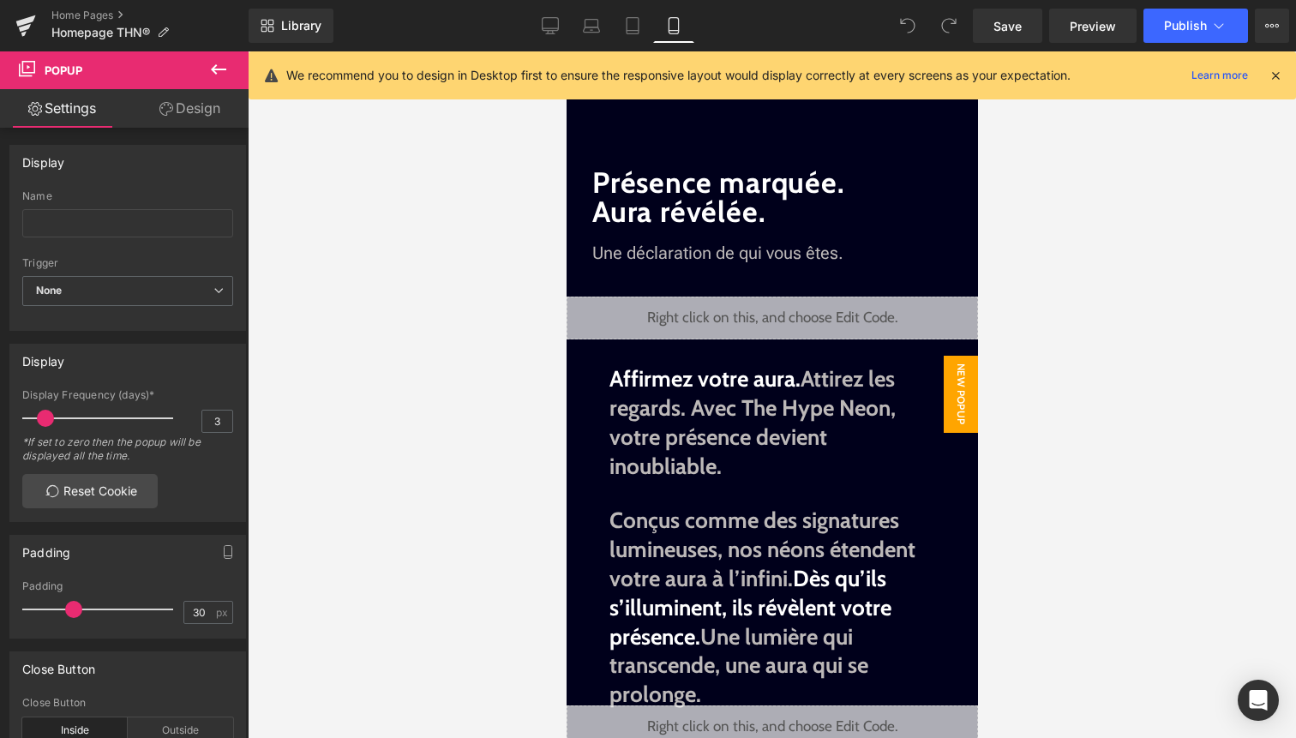
click at [969, 384] on span "New Popup" at bounding box center [960, 394] width 34 height 77
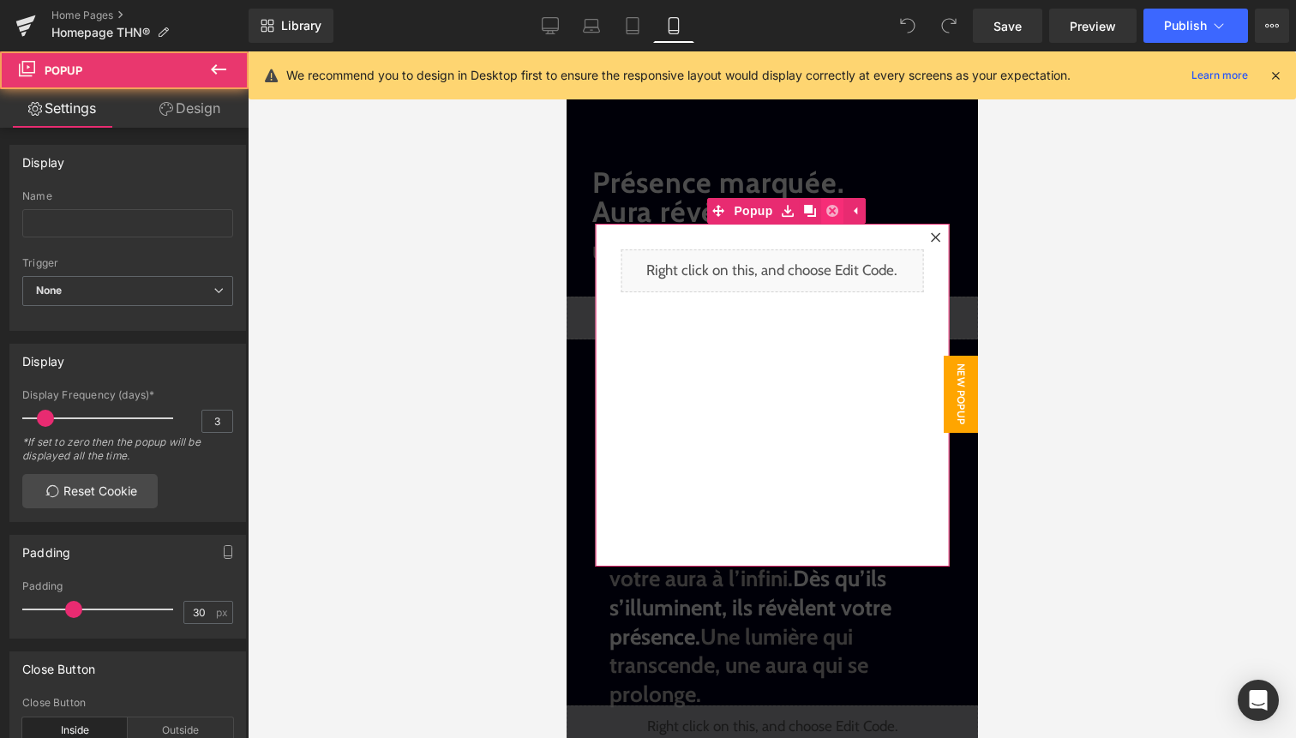
click at [836, 206] on icon at bounding box center [832, 210] width 12 height 13
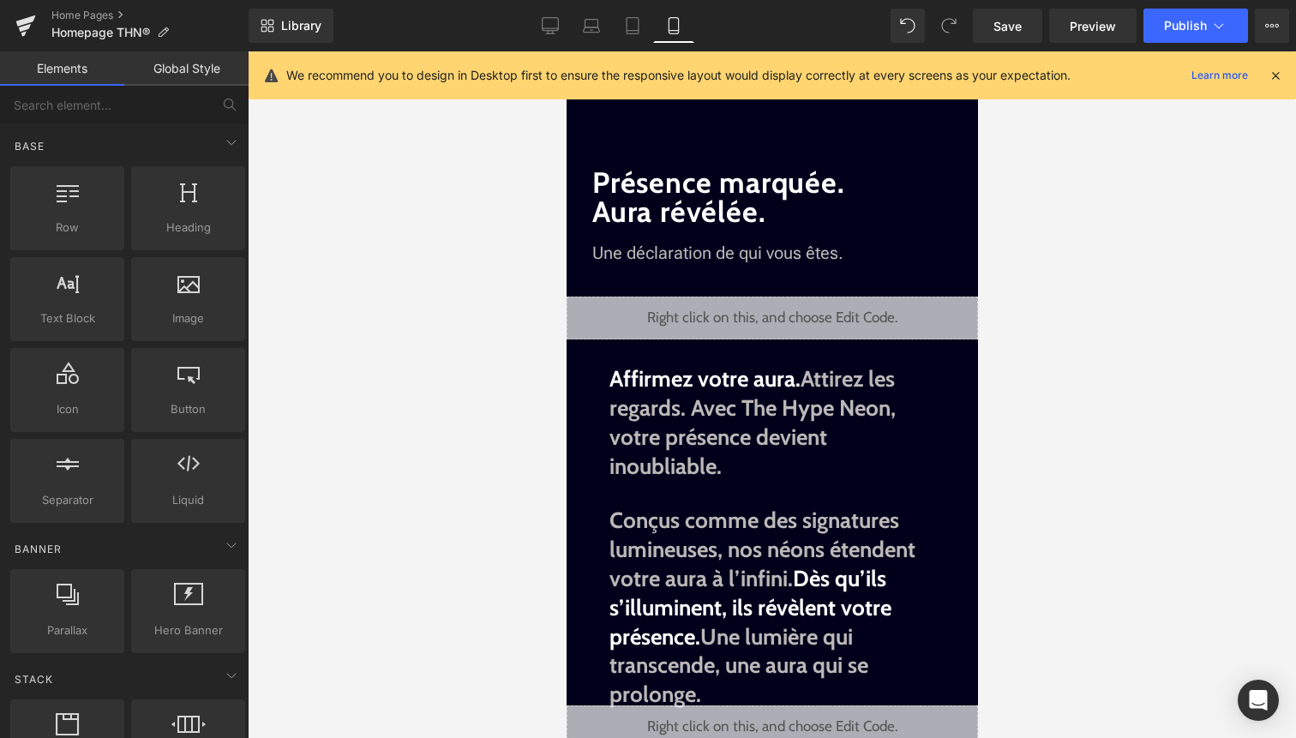
click at [1271, 68] on icon at bounding box center [1275, 75] width 15 height 15
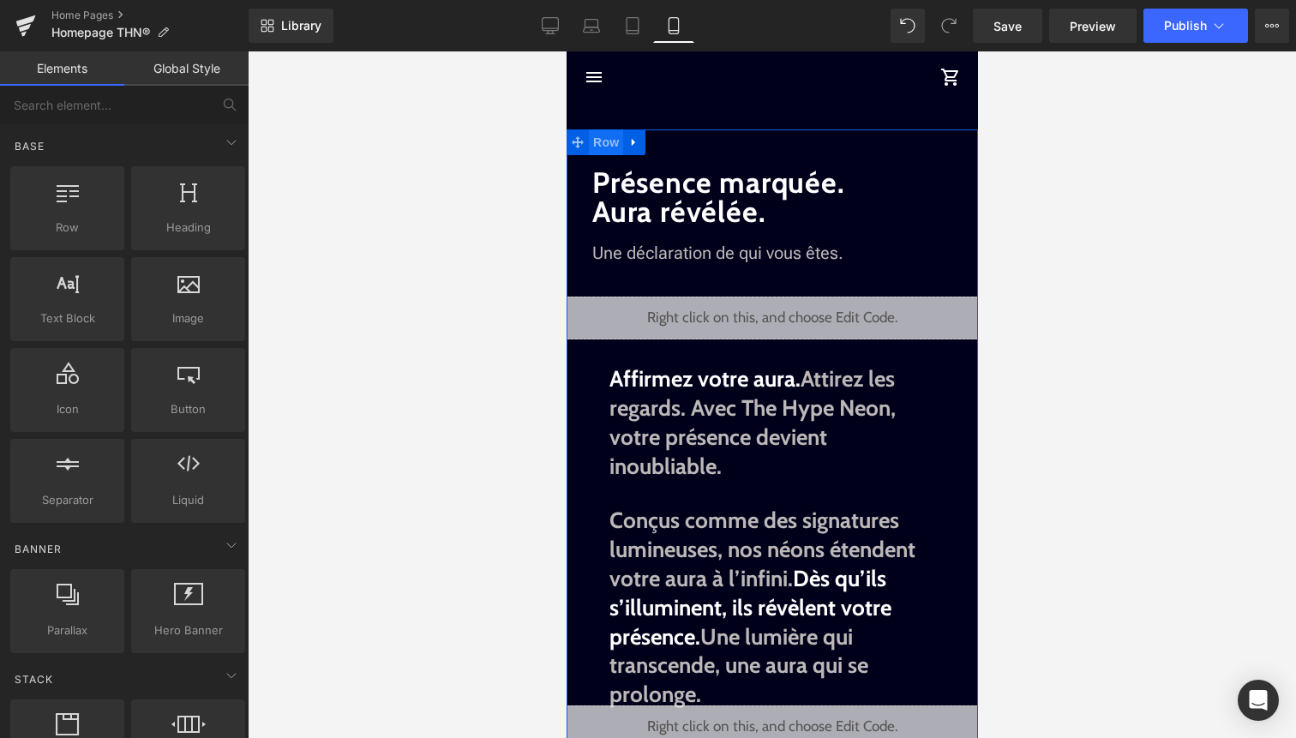
click at [600, 135] on span "Row" at bounding box center [605, 142] width 34 height 26
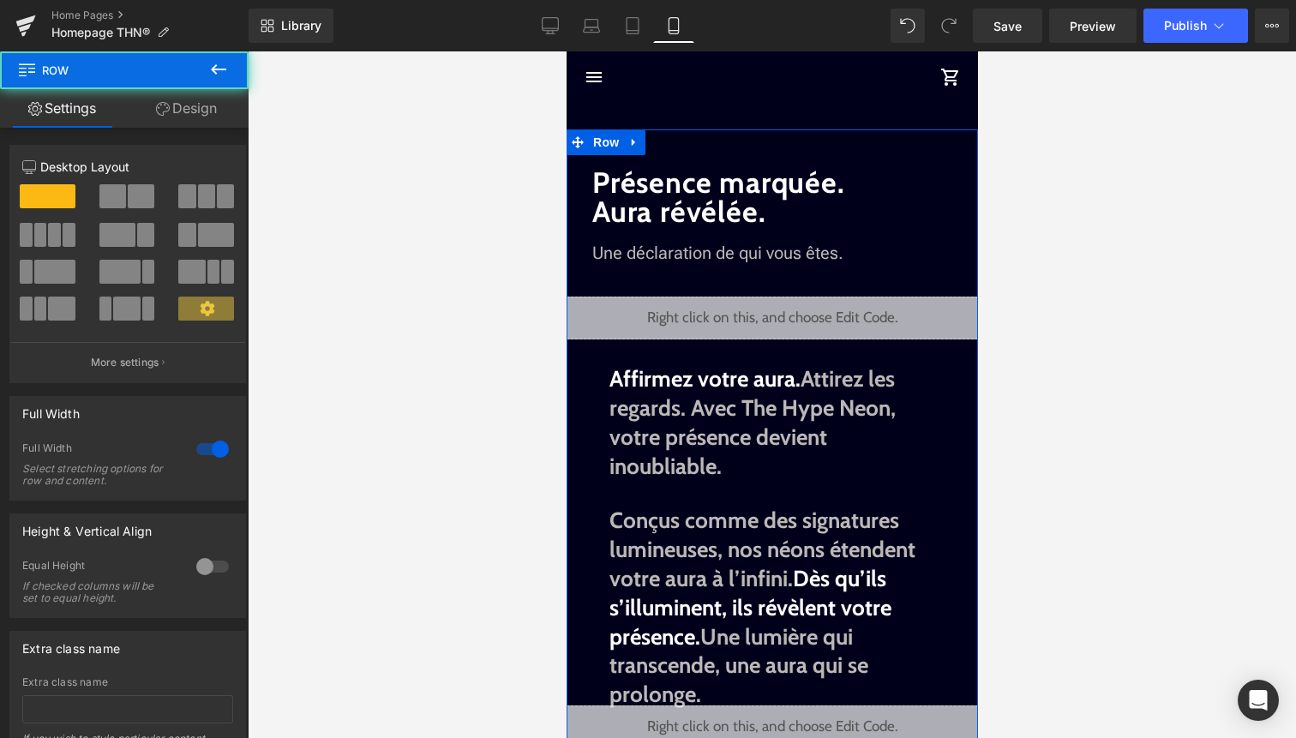
click at [199, 117] on link "Design" at bounding box center [186, 108] width 124 height 39
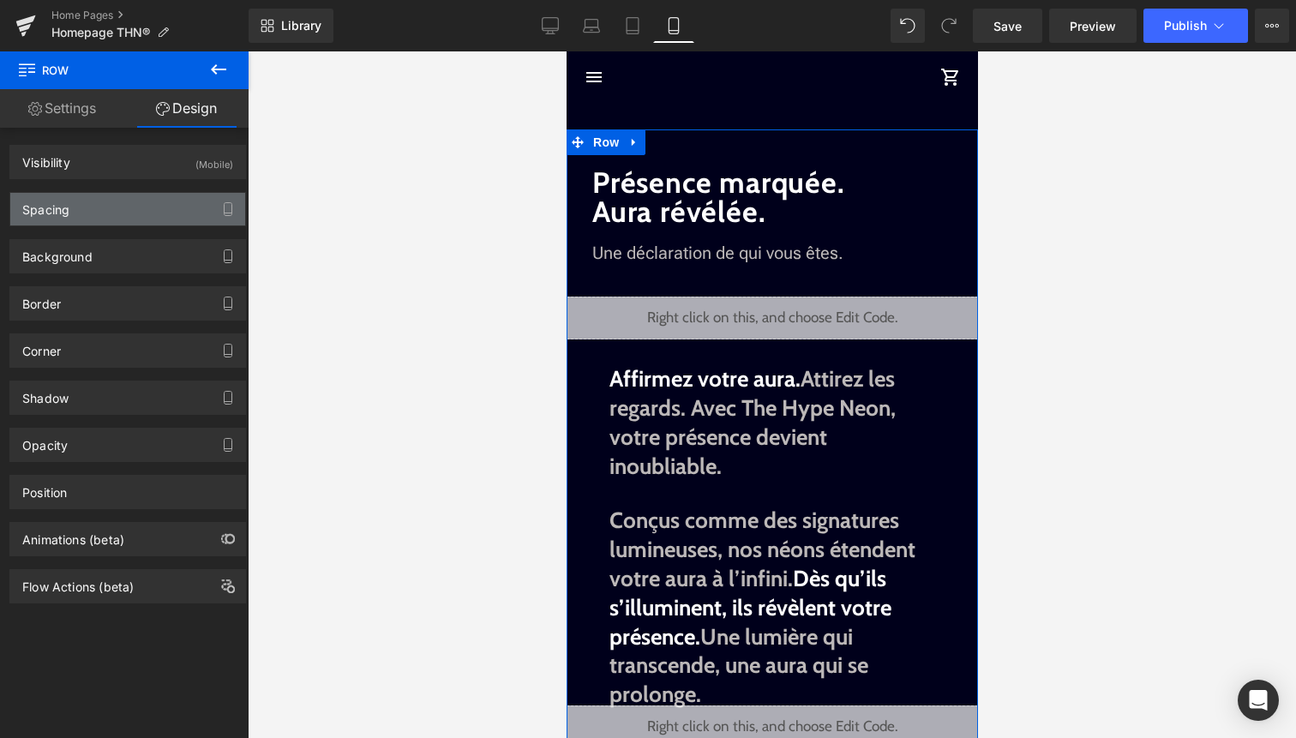
click at [158, 217] on div "Spacing" at bounding box center [127, 209] width 235 height 33
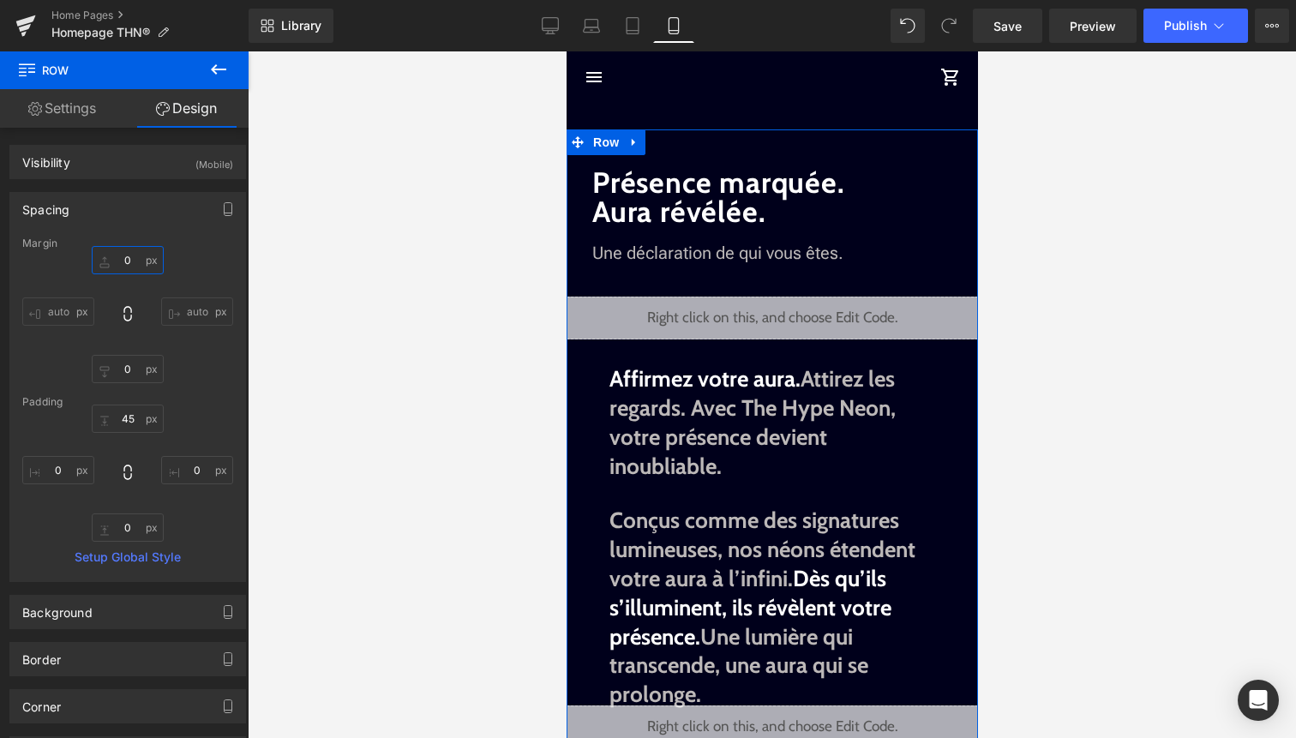
click at [134, 264] on input "0" at bounding box center [128, 260] width 72 height 28
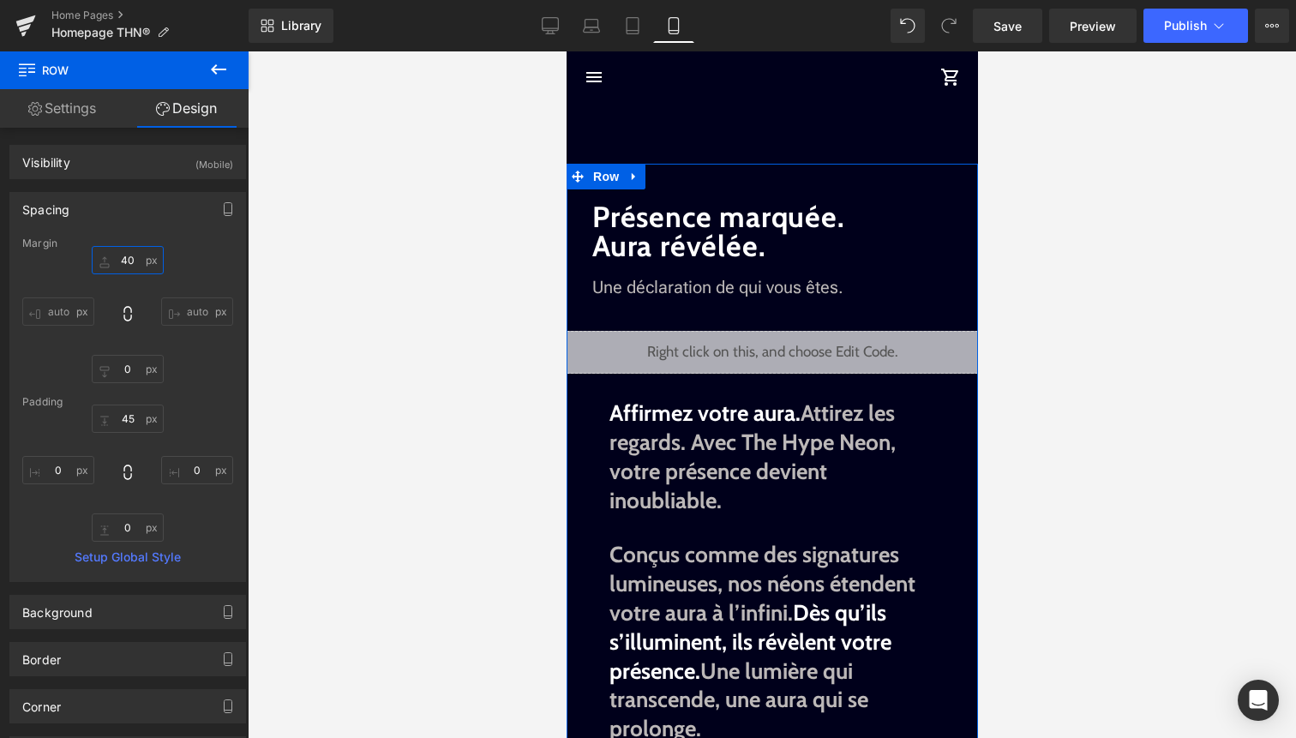
type input "400"
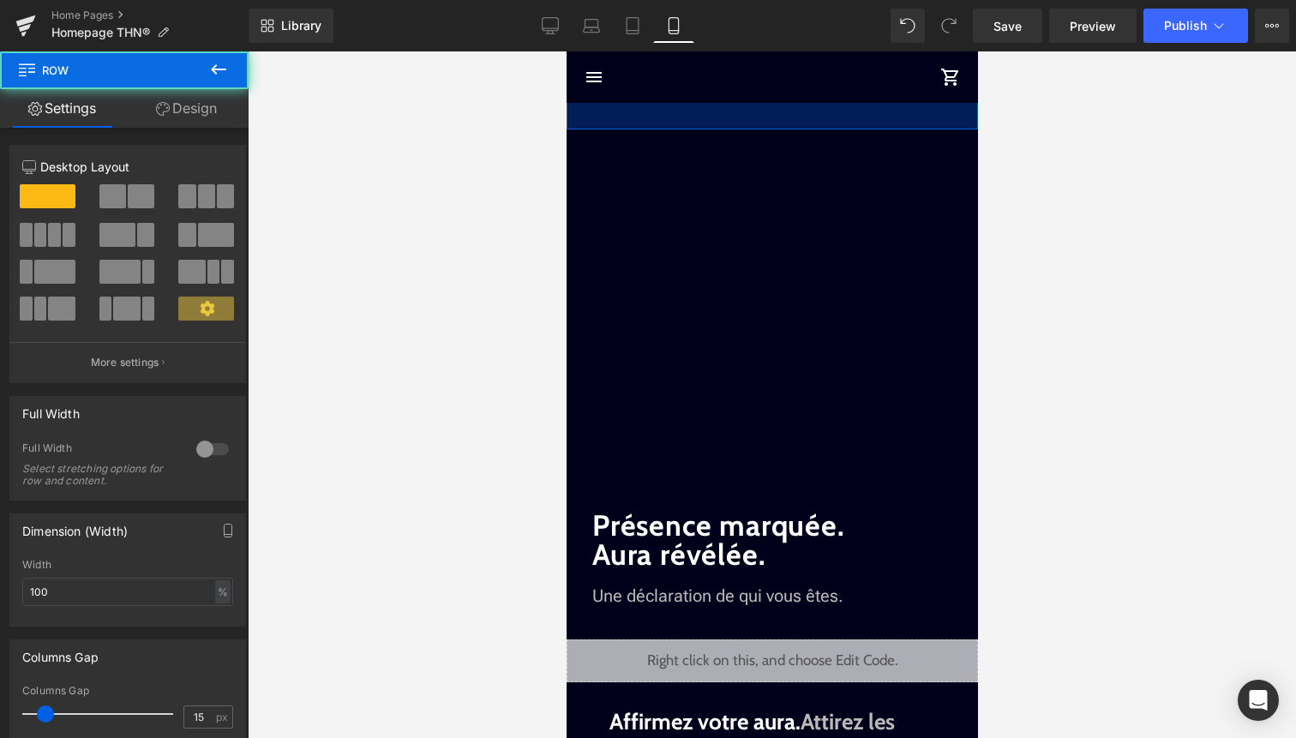
click at [740, 120] on div "96px" at bounding box center [771, 88] width 411 height 82
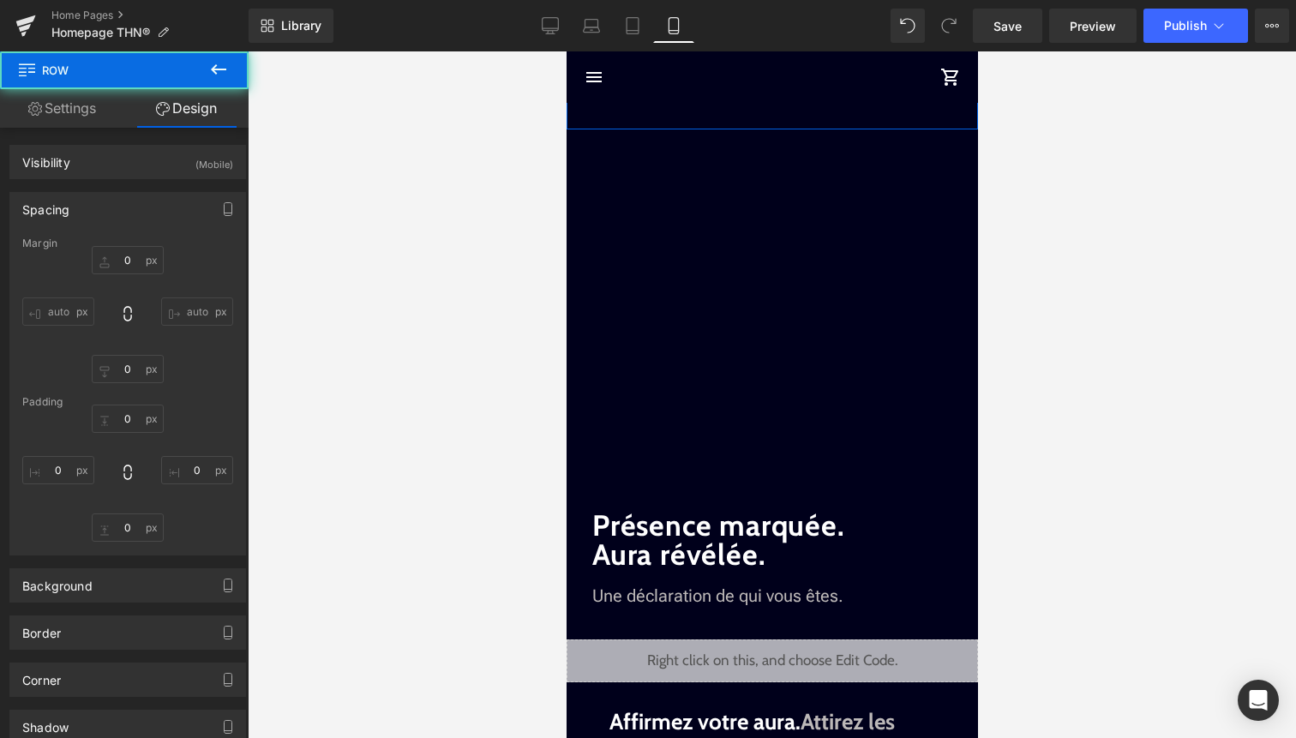
type input "-360"
type input "0"
type input "96"
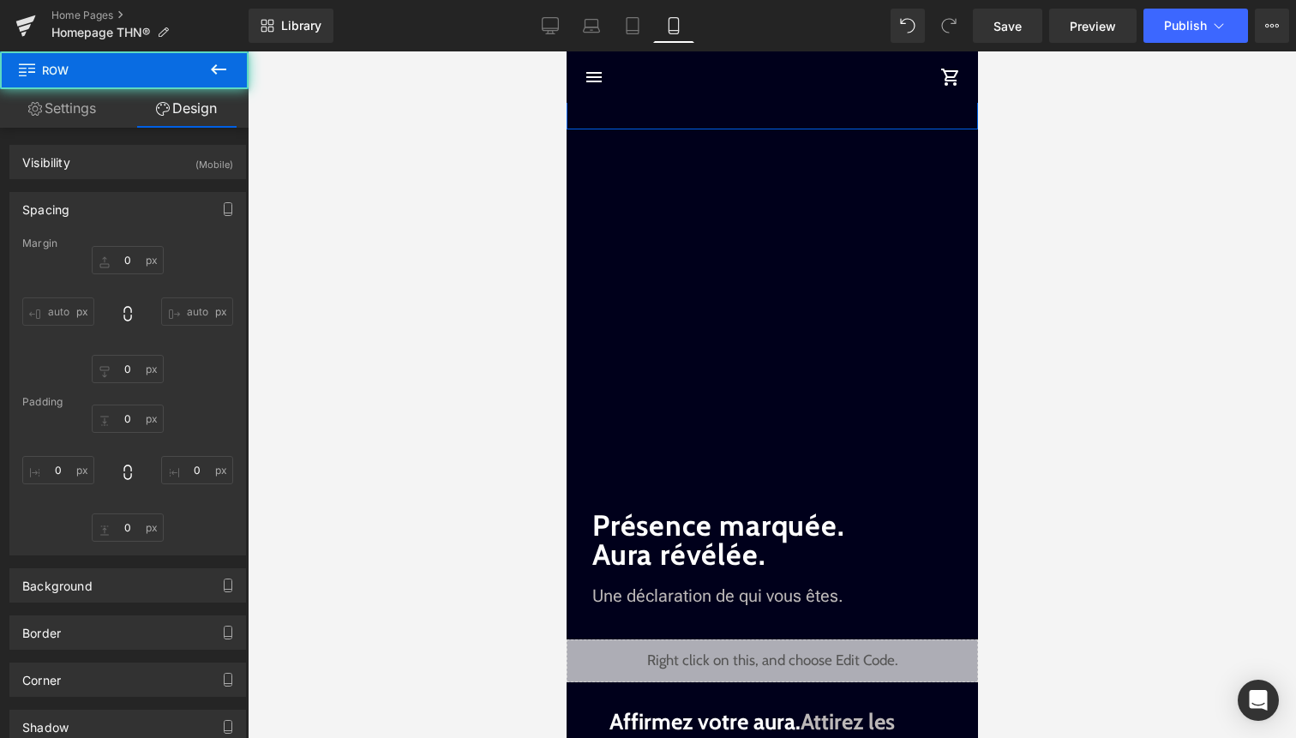
type input "0"
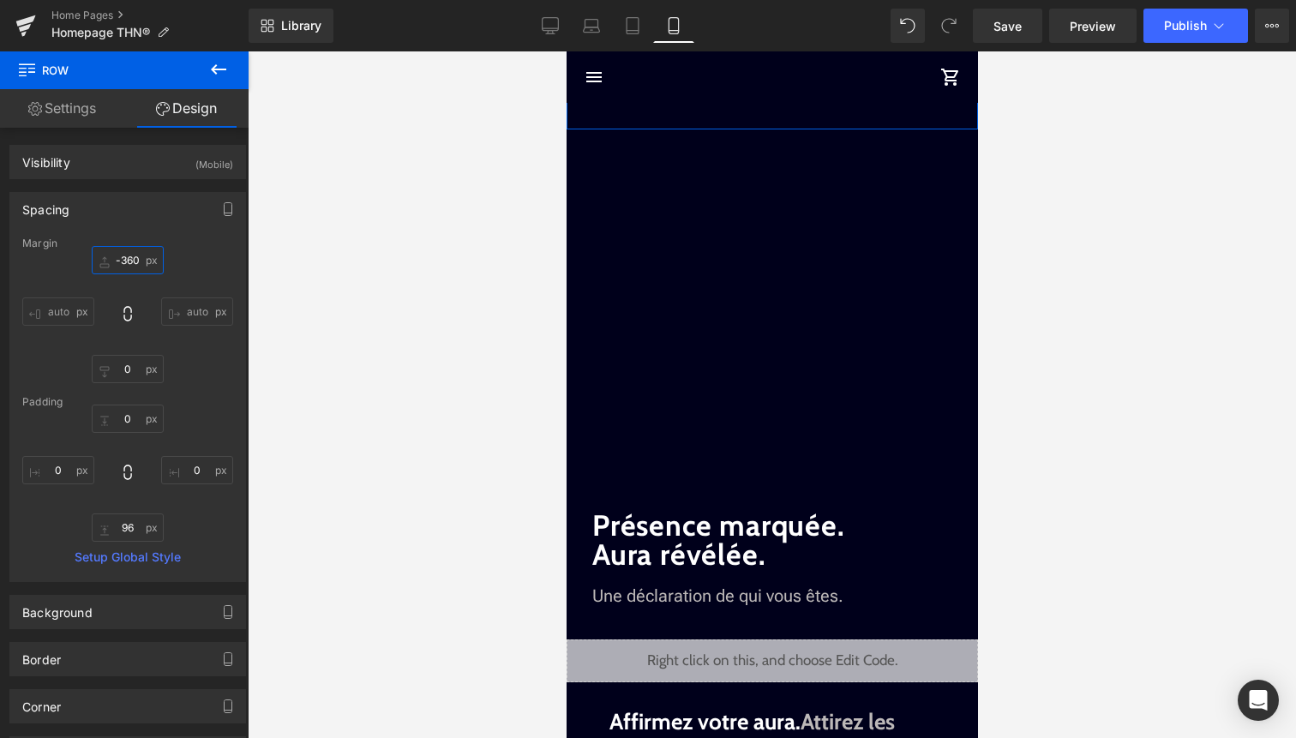
click at [131, 262] on input "-360" at bounding box center [128, 260] width 72 height 28
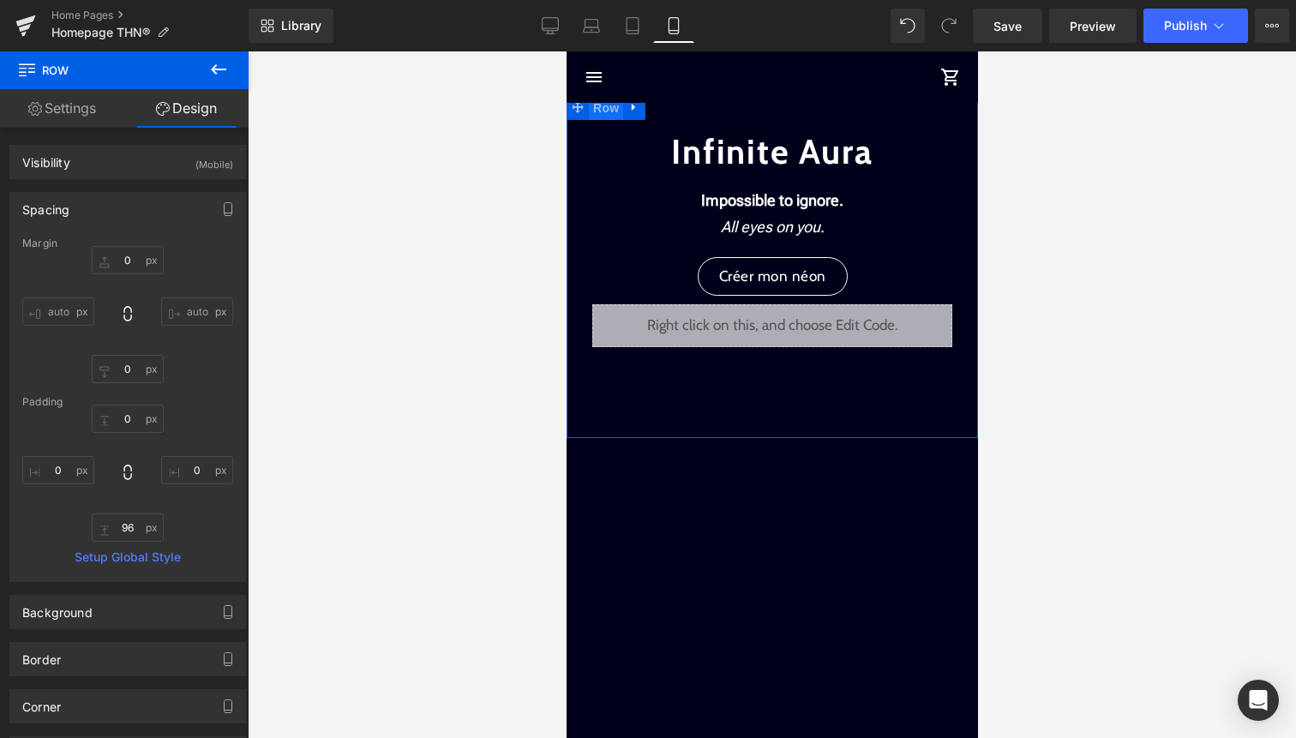
click at [616, 105] on span "Row" at bounding box center [605, 108] width 34 height 26
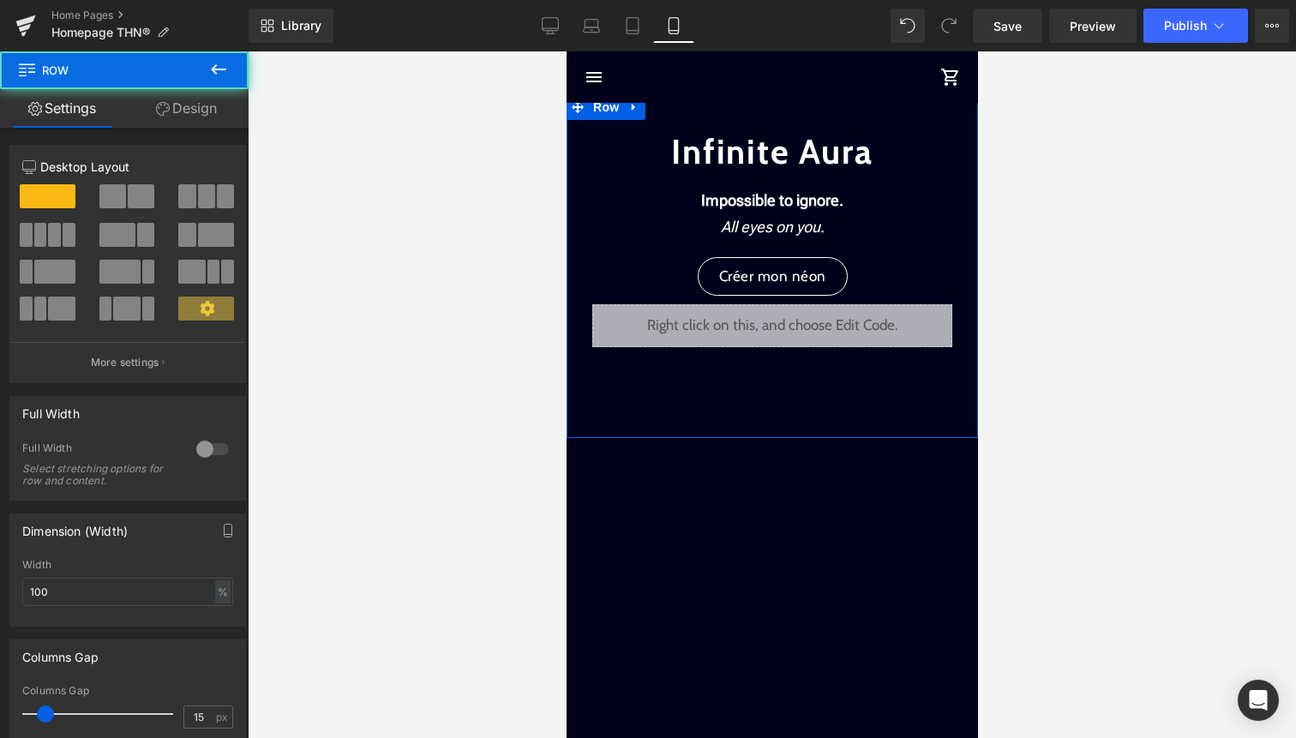
click at [194, 115] on link "Design" at bounding box center [186, 108] width 124 height 39
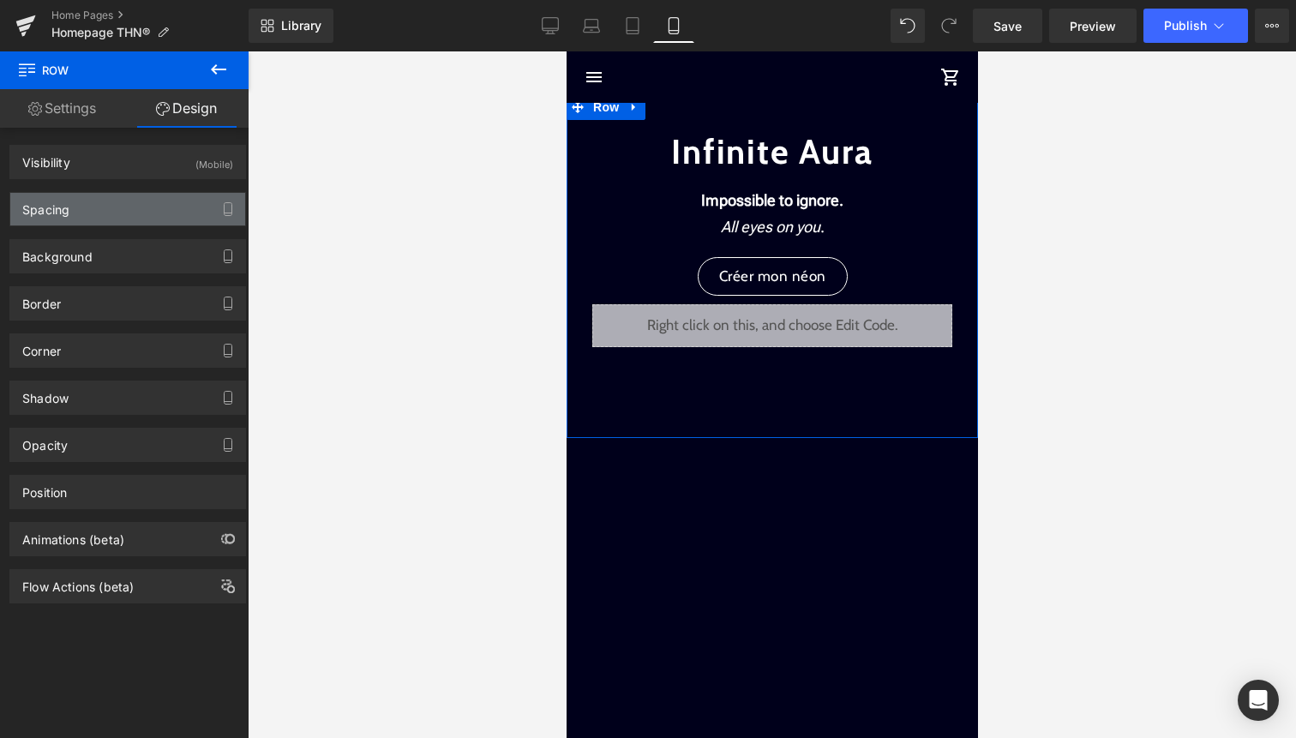
click at [159, 202] on div "Spacing" at bounding box center [127, 209] width 235 height 33
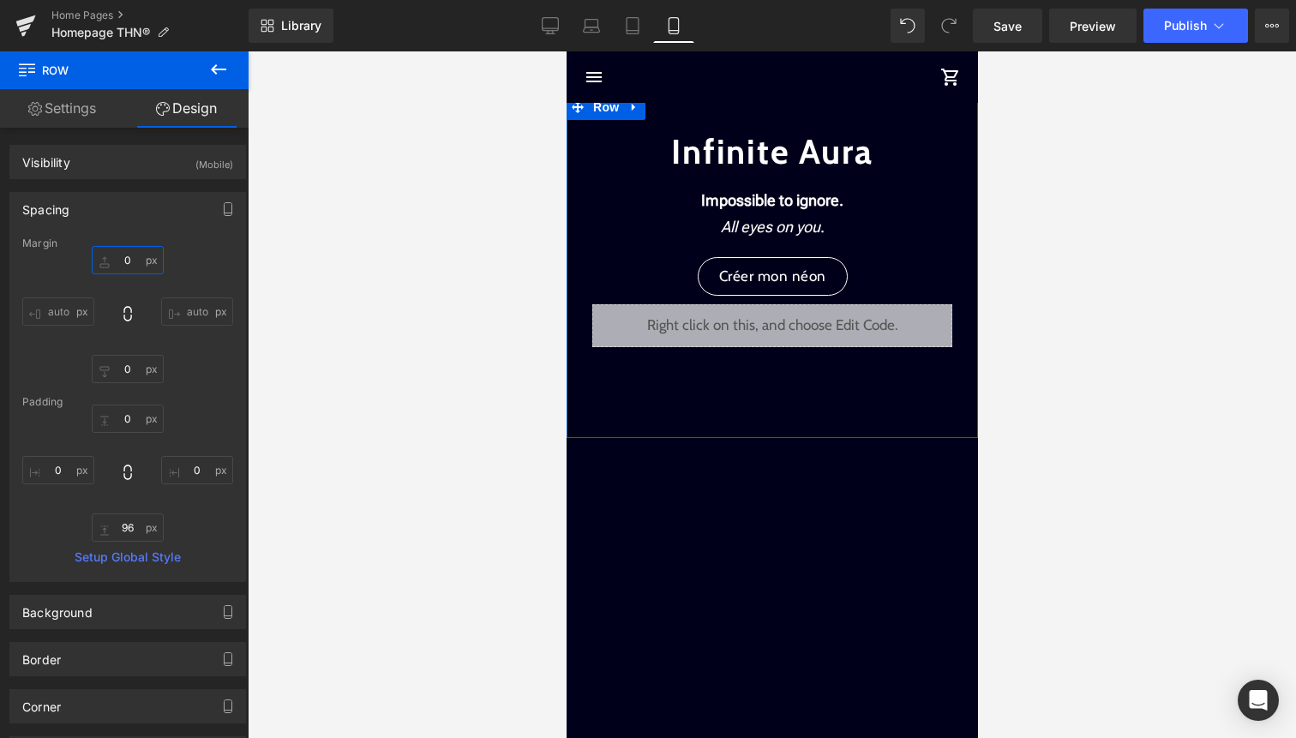
click at [135, 258] on input "0" at bounding box center [128, 260] width 72 height 28
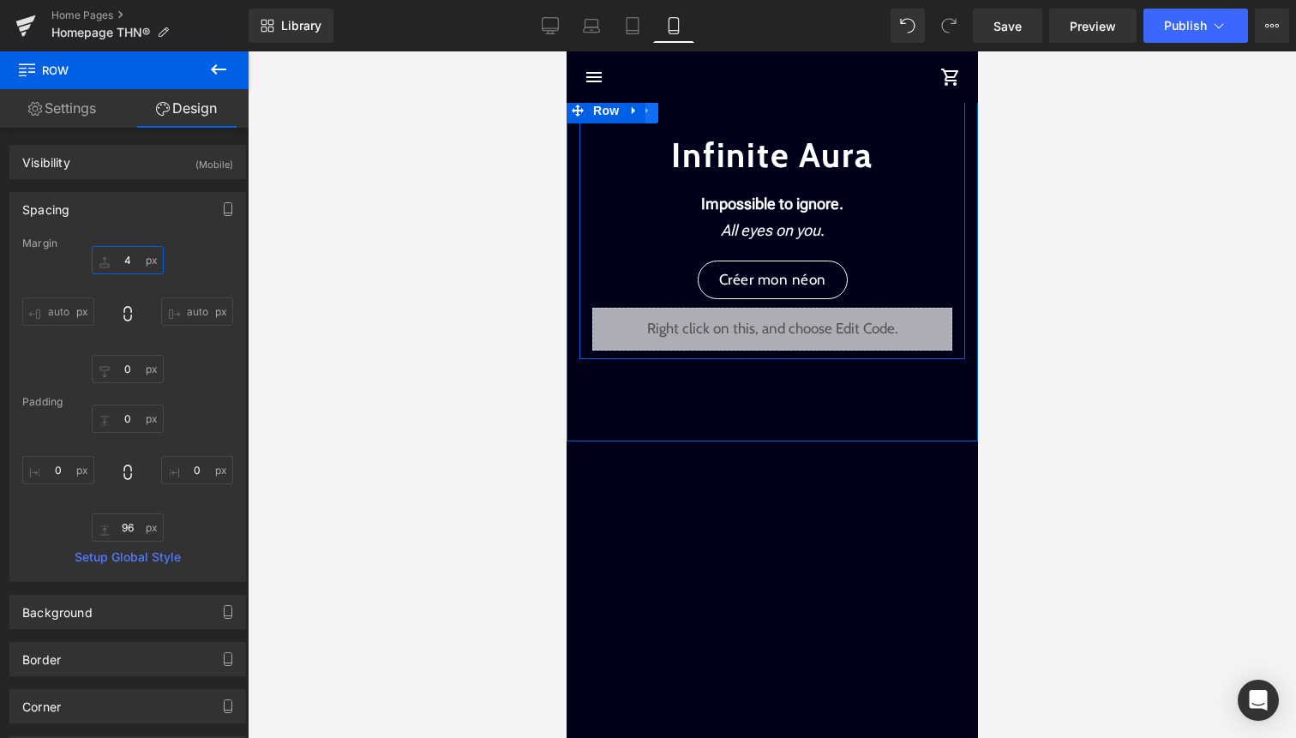
type input "4"
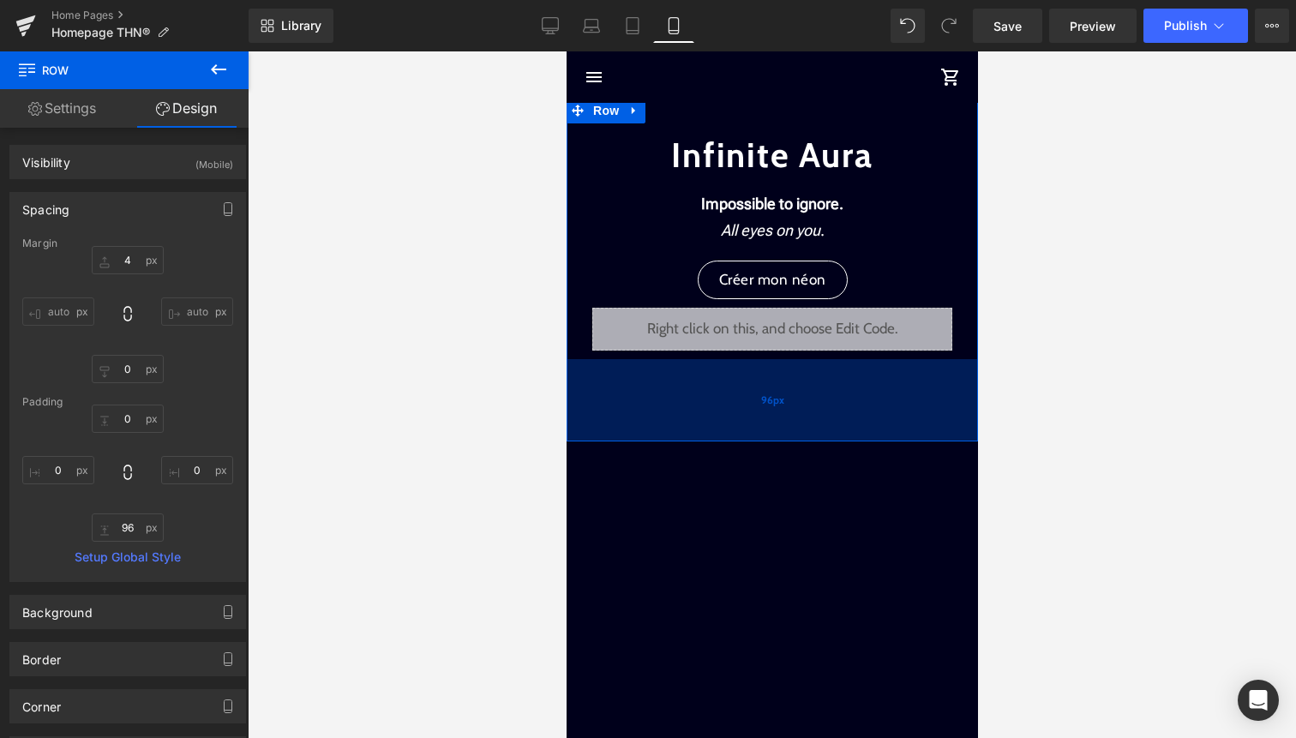
drag, startPoint x: 652, startPoint y: 116, endPoint x: 685, endPoint y: 391, distance: 277.1
click at [685, 391] on div "Infinite Aura Text Block Impossible to ignore. All eyes on you . Text Block Cré…" at bounding box center [771, 270] width 411 height 344
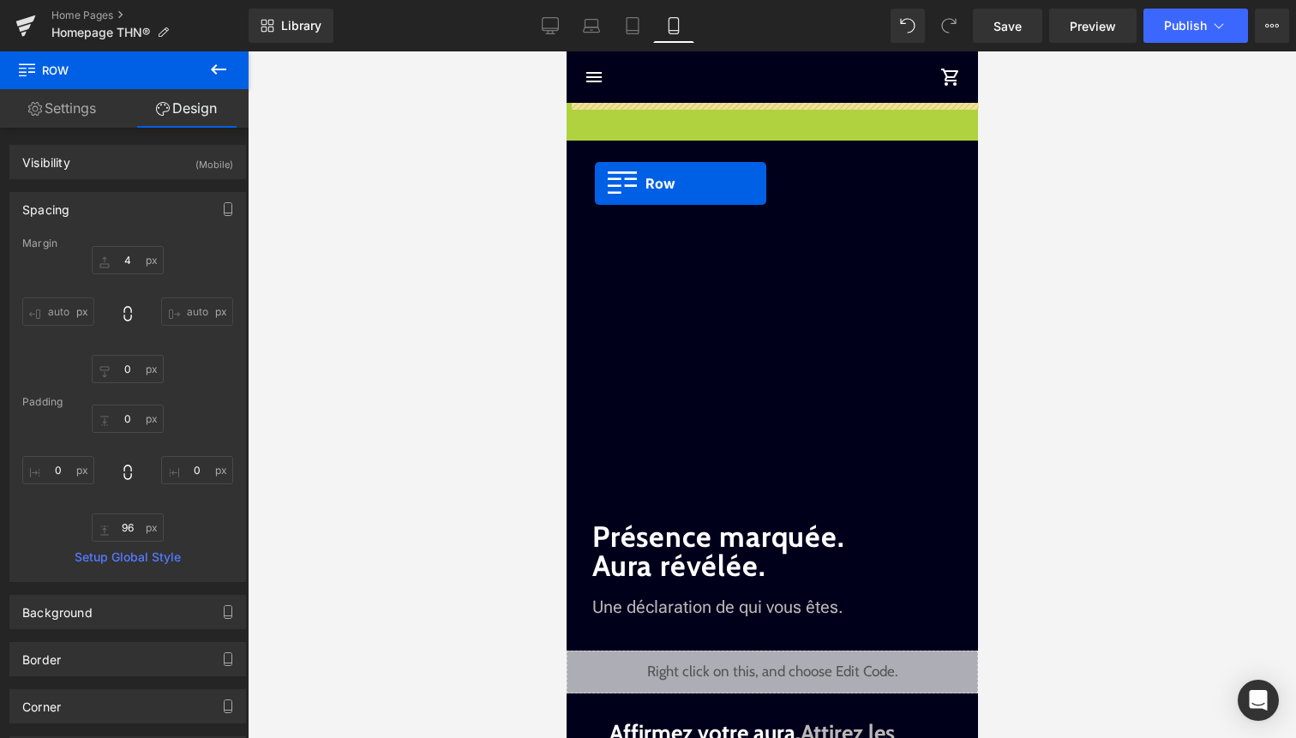
drag, startPoint x: 593, startPoint y: 116, endPoint x: 594, endPoint y: 183, distance: 67.7
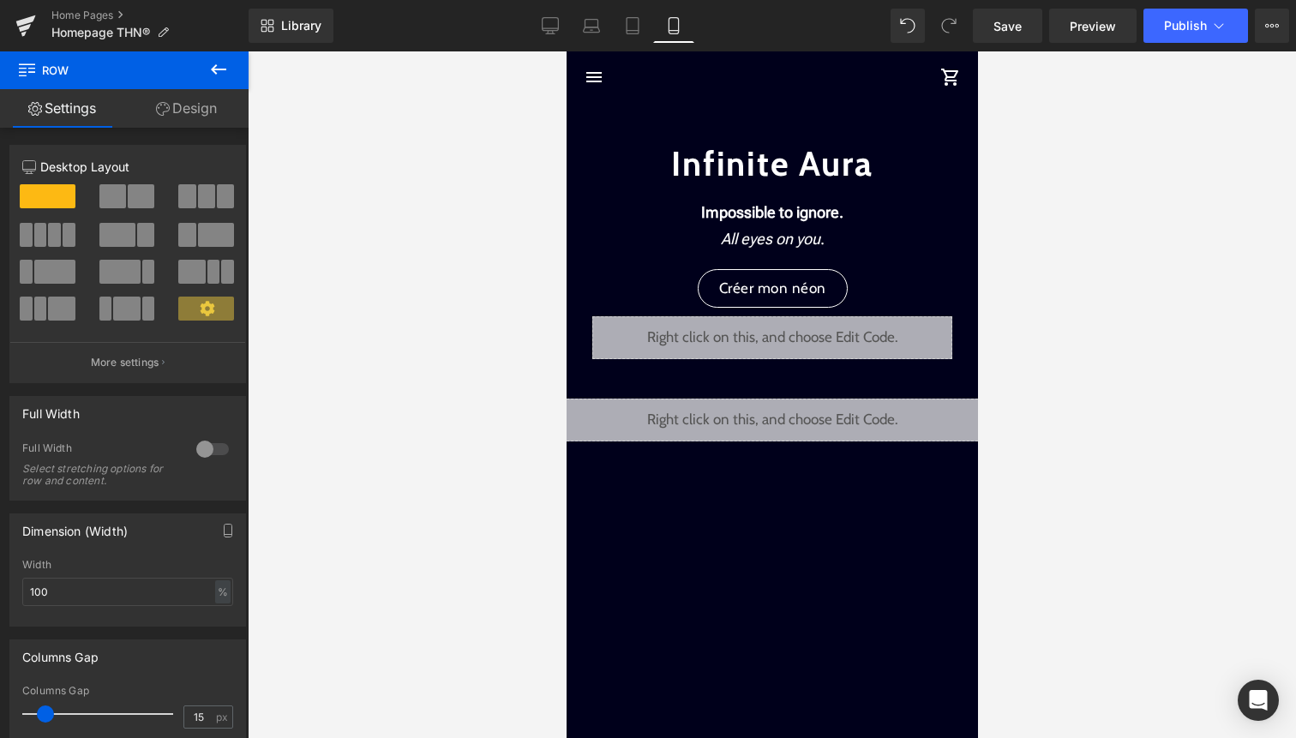
click at [799, 413] on div "Liquid" at bounding box center [772, 420] width 446 height 43
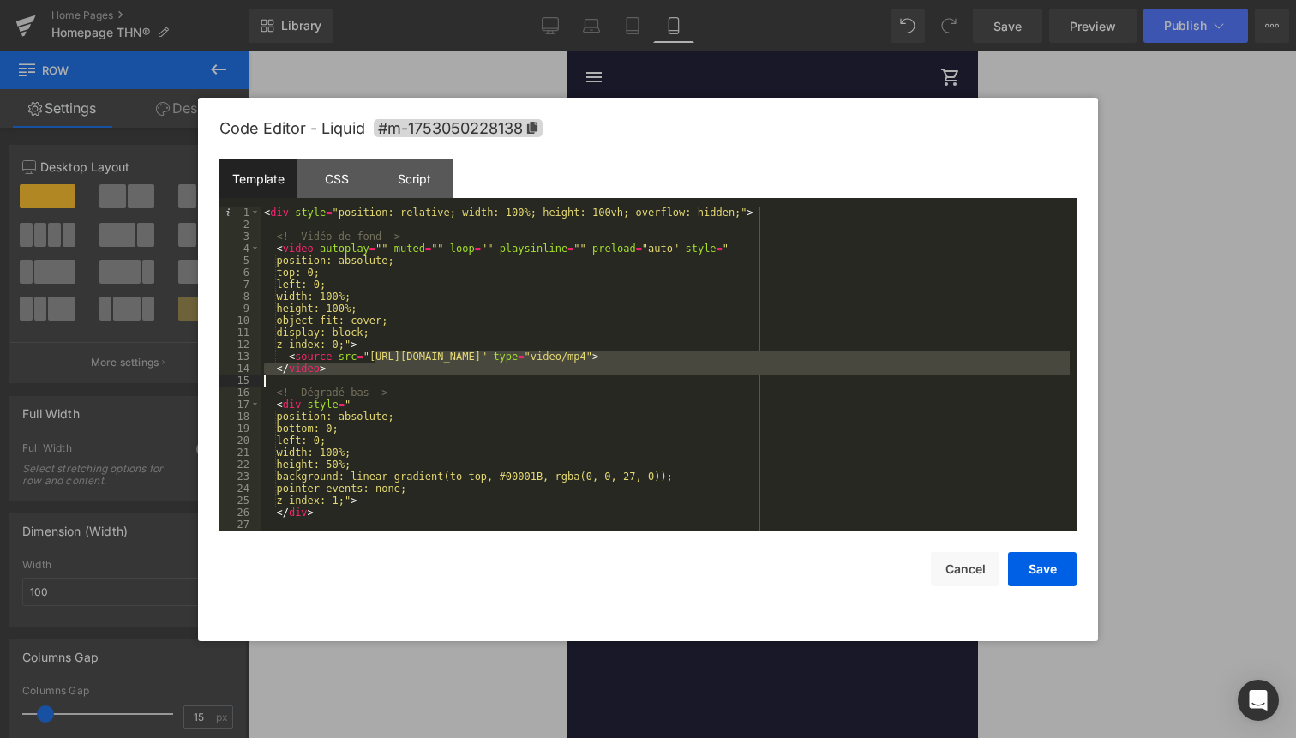
drag, startPoint x: 373, startPoint y: 358, endPoint x: 698, endPoint y: 375, distance: 325.3
click at [698, 375] on div "< div style = "position: relative; width: 100%; height: 100vh; overflow: hidden…" at bounding box center [665, 381] width 809 height 348
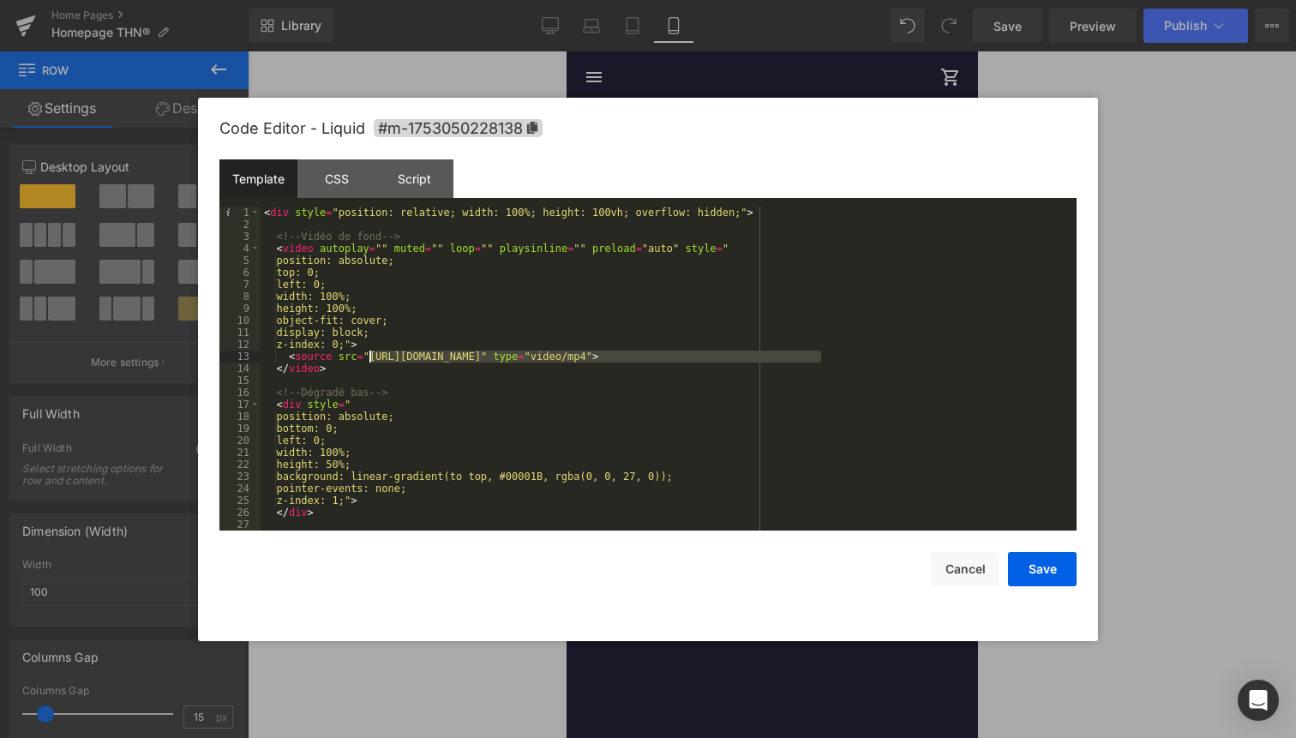
drag, startPoint x: 819, startPoint y: 356, endPoint x: 369, endPoint y: 361, distance: 449.2
click at [369, 360] on div "< div style = "position: relative; width: 100%; height: 100vh; overflow: hidden…" at bounding box center [665, 381] width 809 height 348
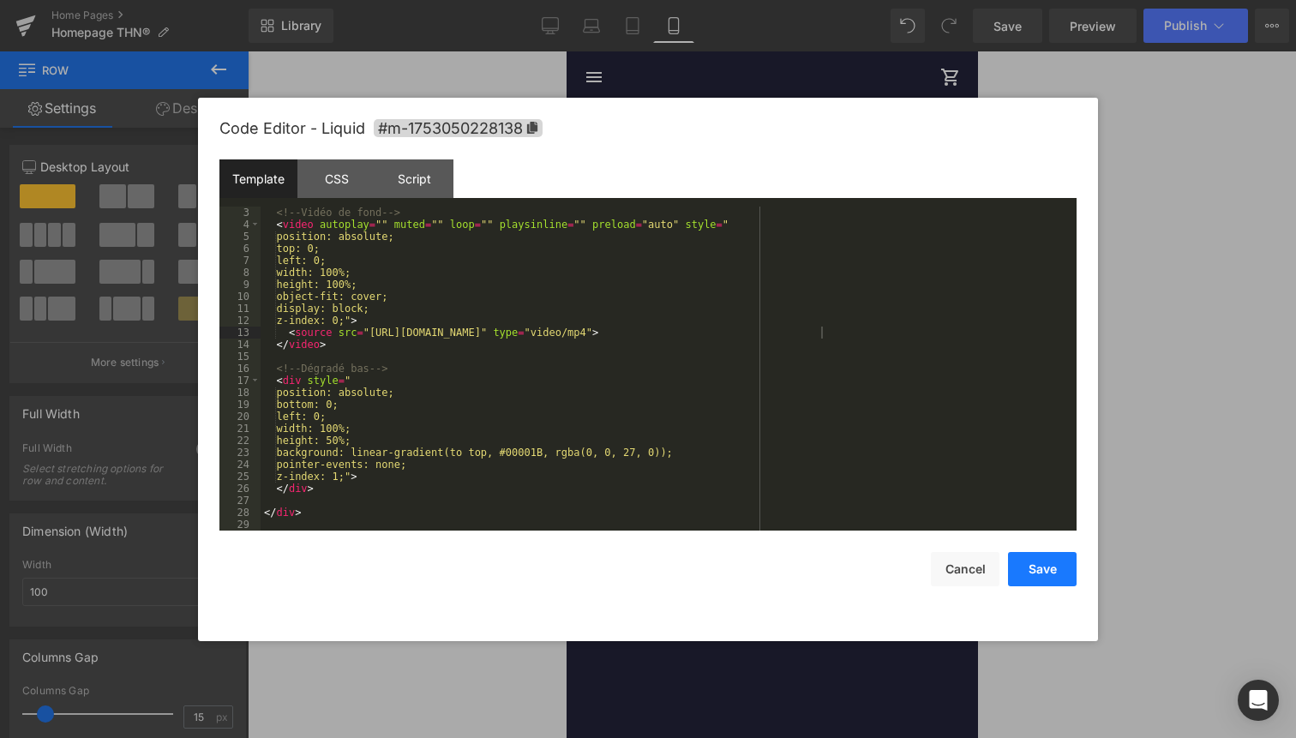
click at [1039, 574] on button "Save" at bounding box center [1042, 569] width 69 height 34
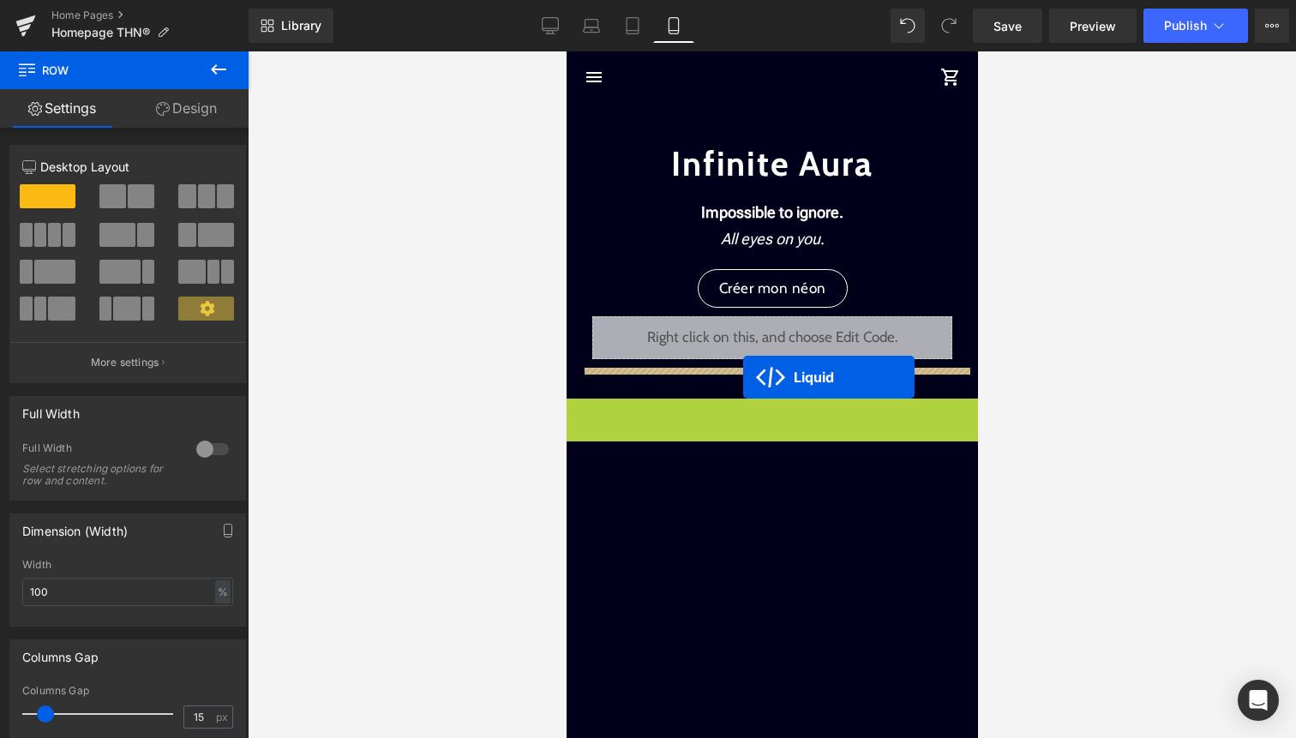
drag, startPoint x: 741, startPoint y: 414, endPoint x: 742, endPoint y: 377, distance: 36.9
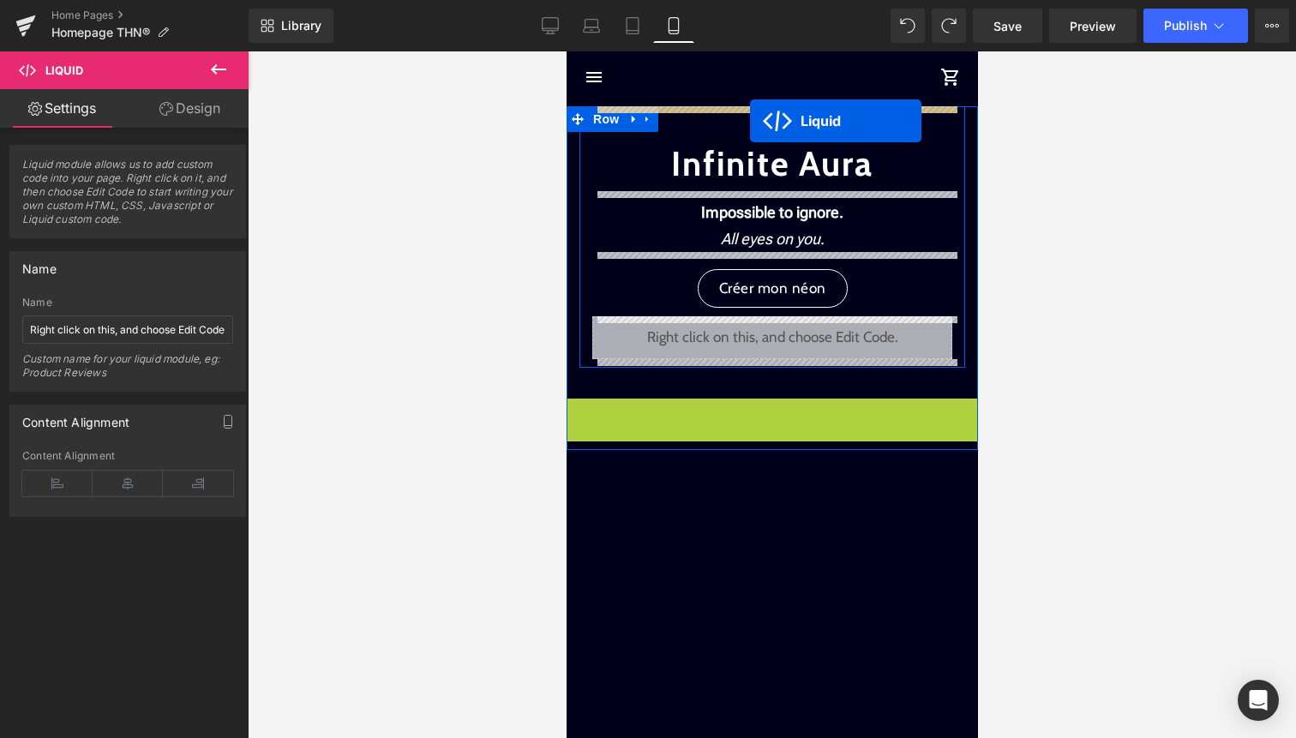
drag, startPoint x: 734, startPoint y: 413, endPoint x: 750, endPoint y: 118, distance: 295.4
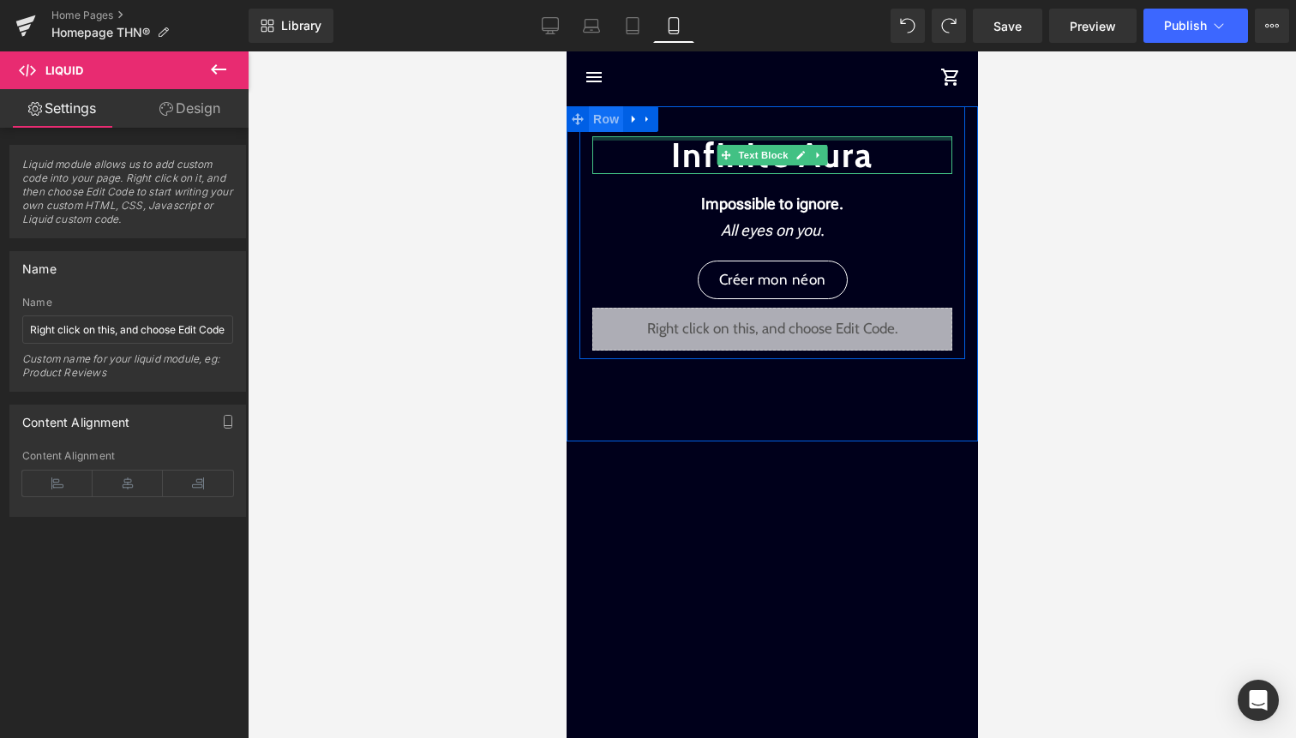
click at [614, 116] on span "Row" at bounding box center [605, 119] width 34 height 26
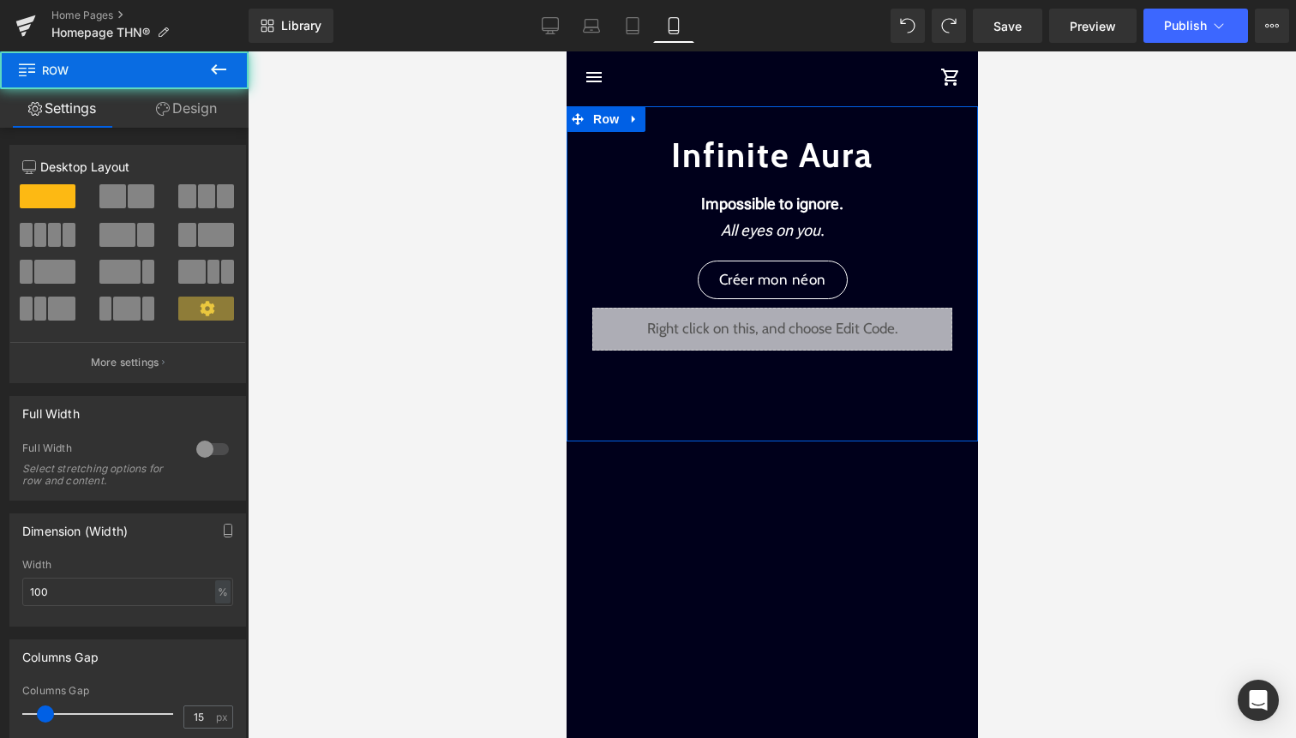
click at [186, 101] on link "Design" at bounding box center [186, 108] width 124 height 39
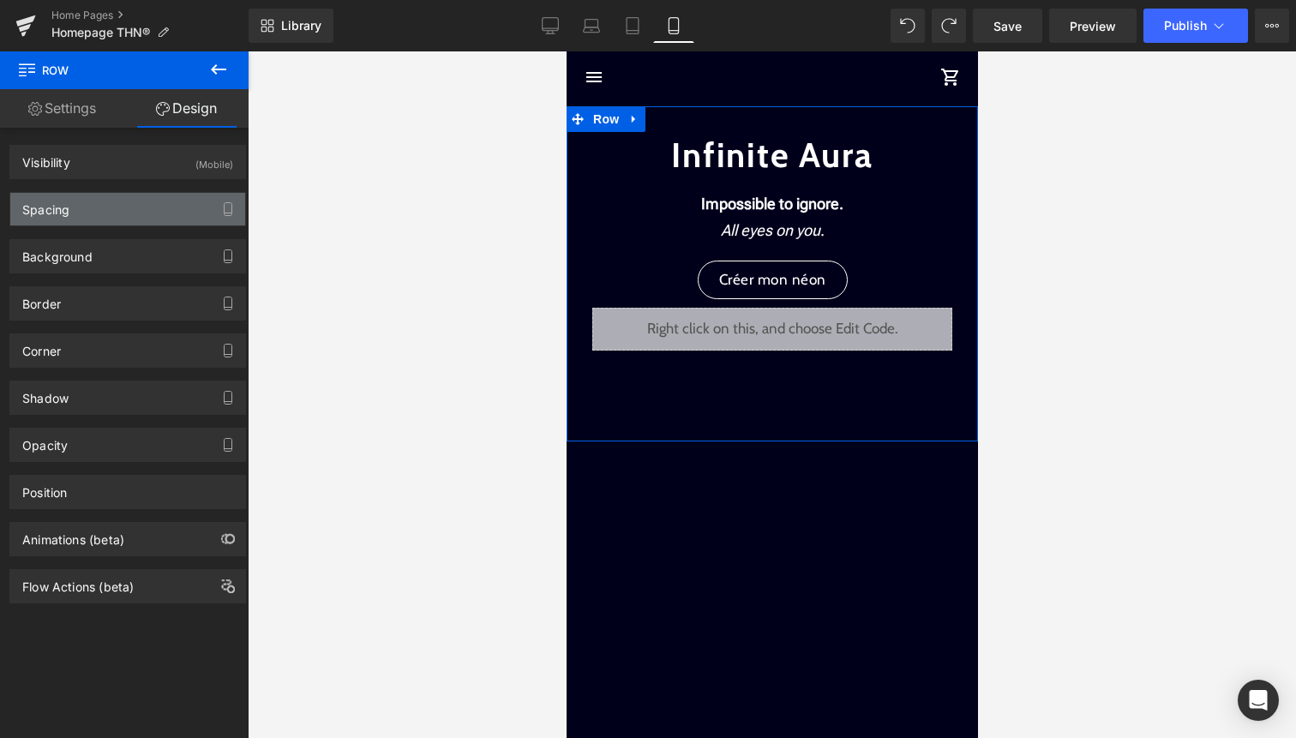
click at [142, 215] on div "Spacing" at bounding box center [127, 209] width 235 height 33
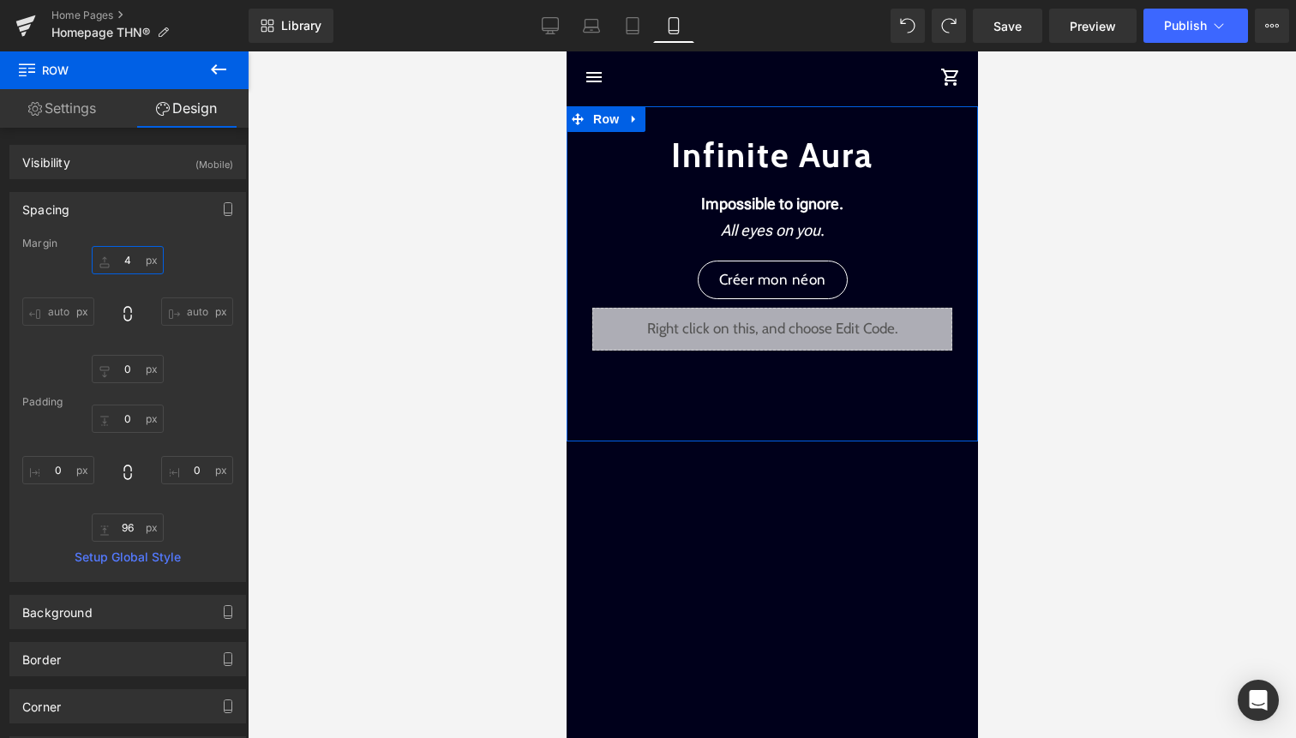
click at [139, 267] on input "4" at bounding box center [128, 260] width 72 height 28
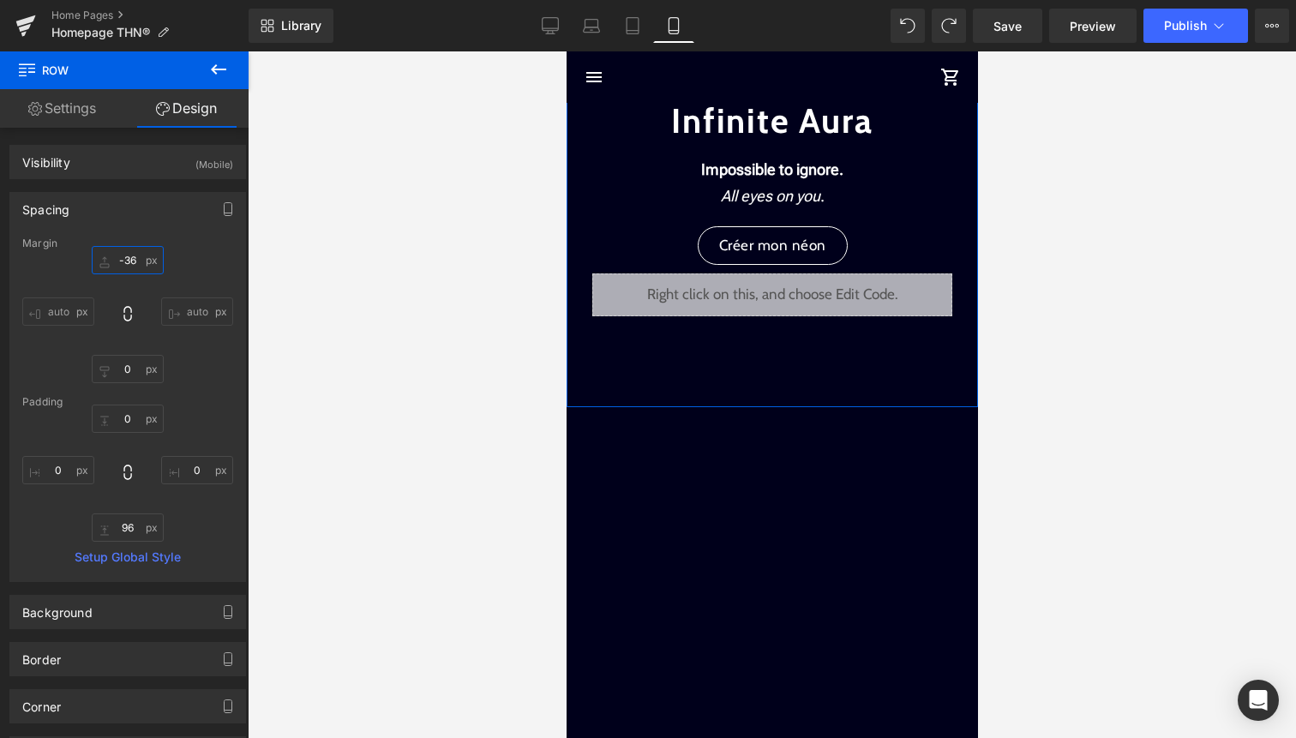
type input "-360"
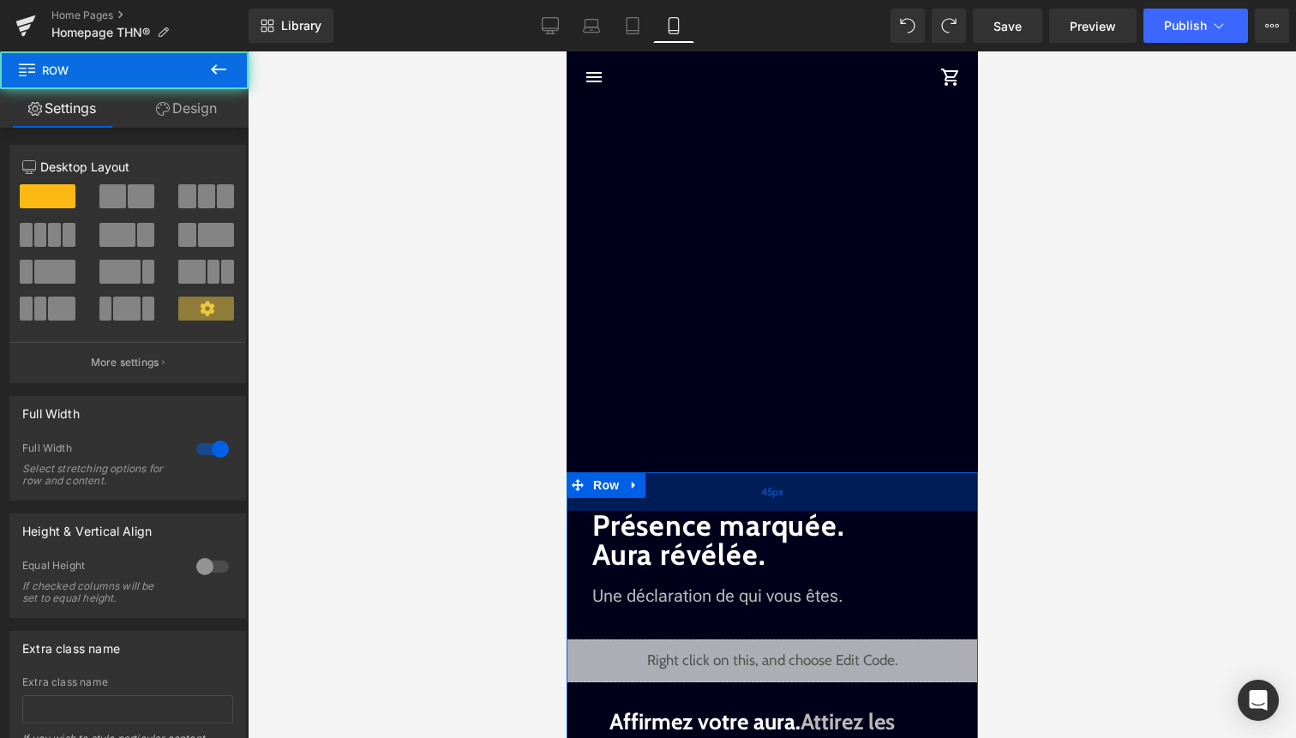
click at [706, 498] on div "45px" at bounding box center [771, 491] width 411 height 39
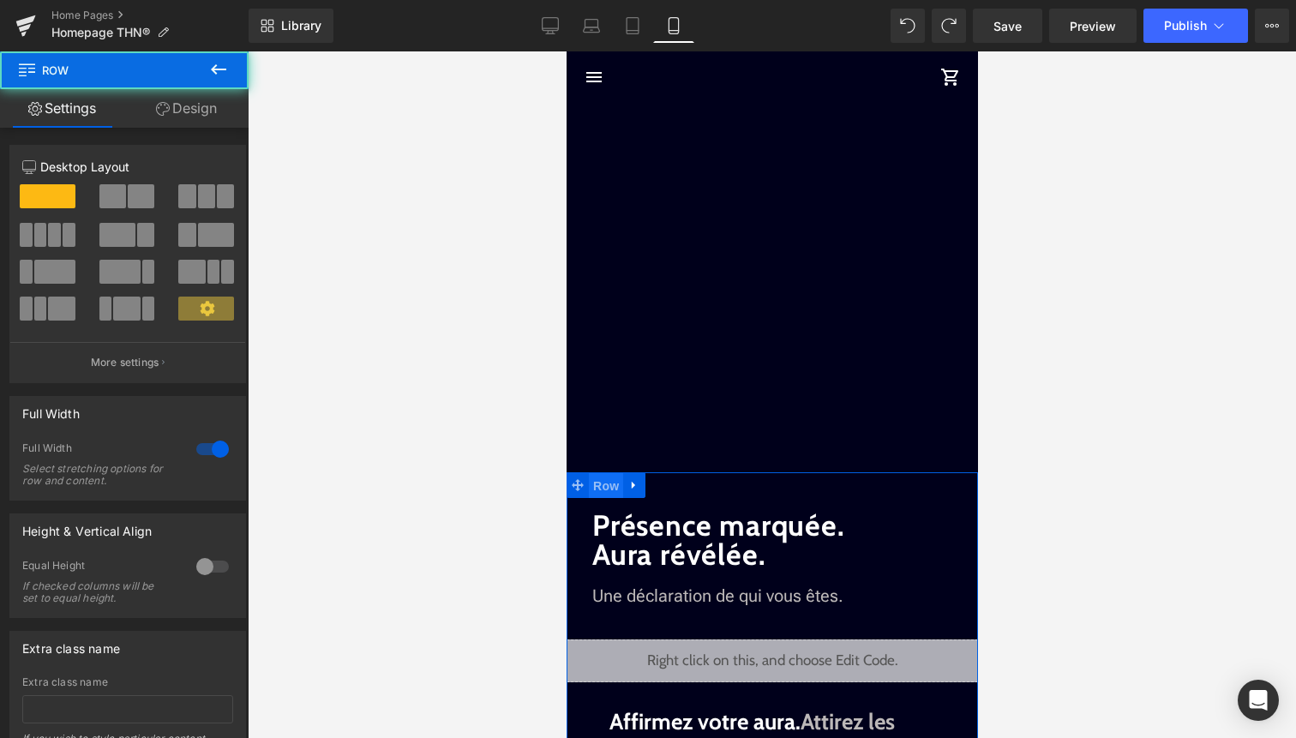
click at [593, 484] on span "Row" at bounding box center [605, 486] width 34 height 26
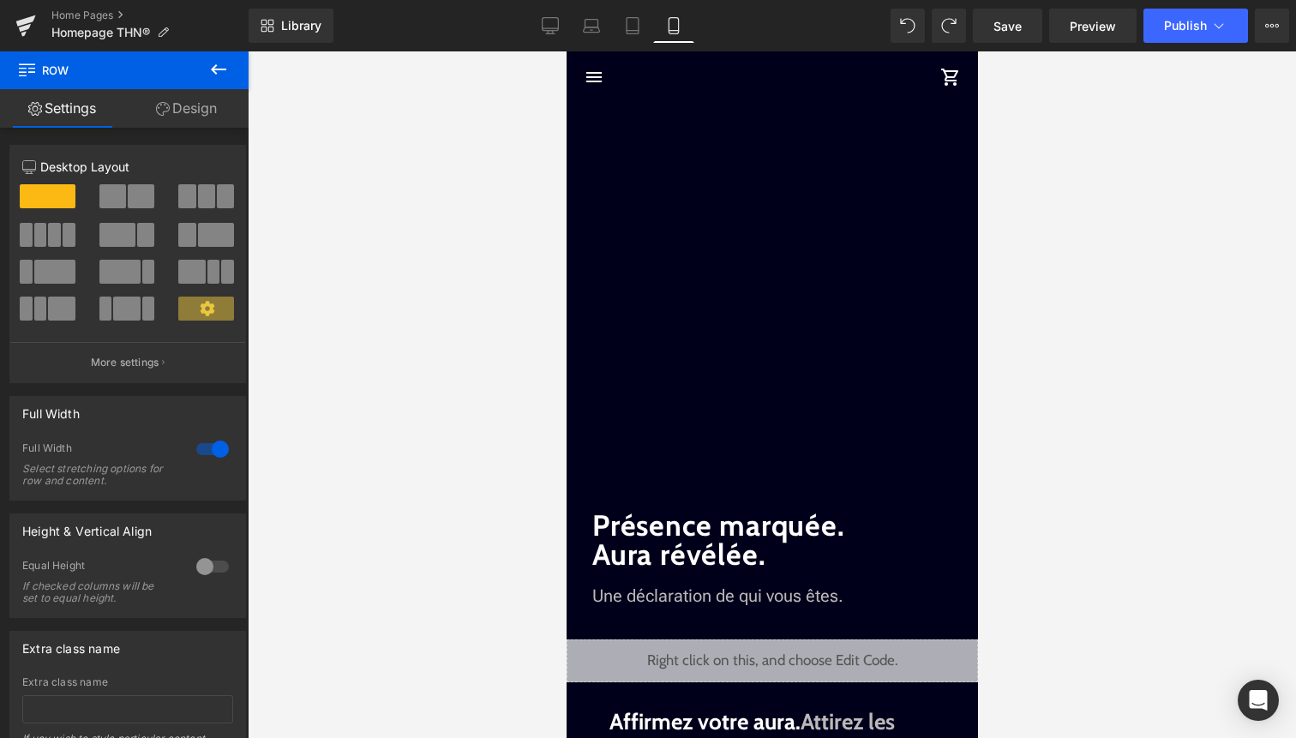
click at [195, 96] on link "Design" at bounding box center [186, 108] width 124 height 39
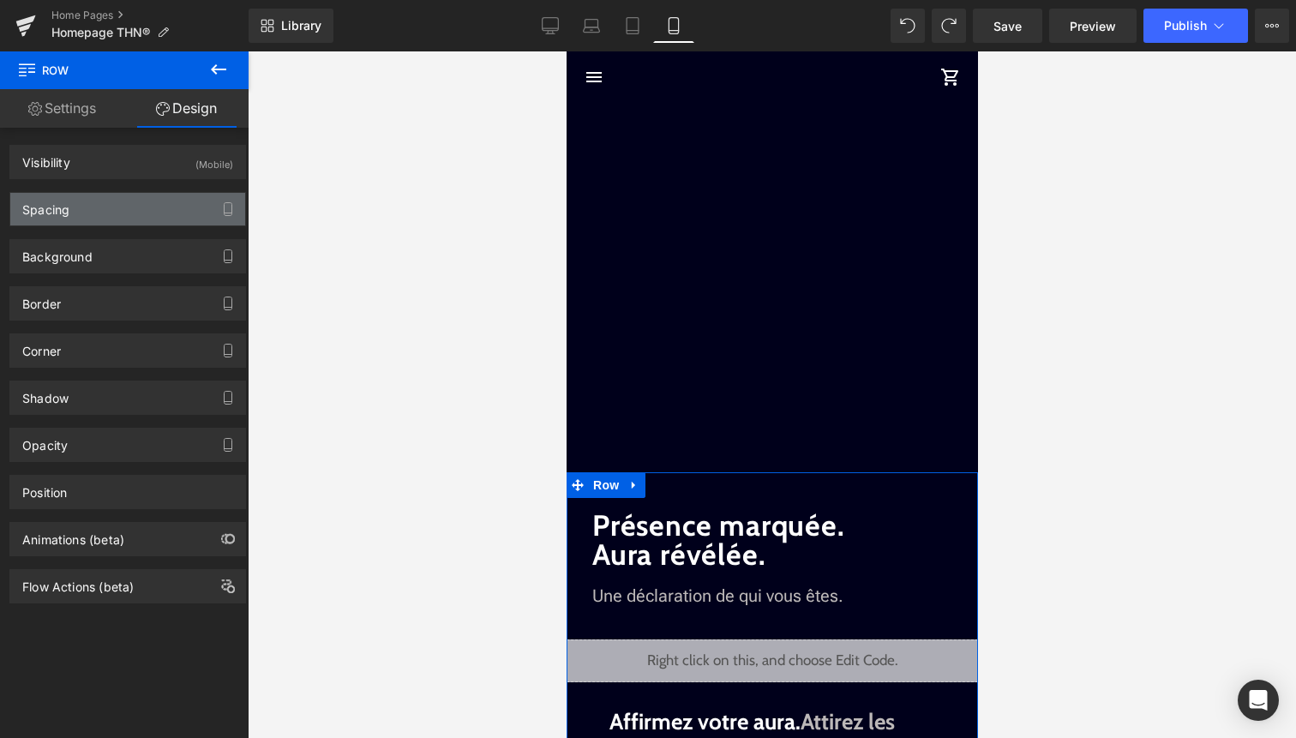
click at [155, 201] on div "Spacing" at bounding box center [127, 209] width 235 height 33
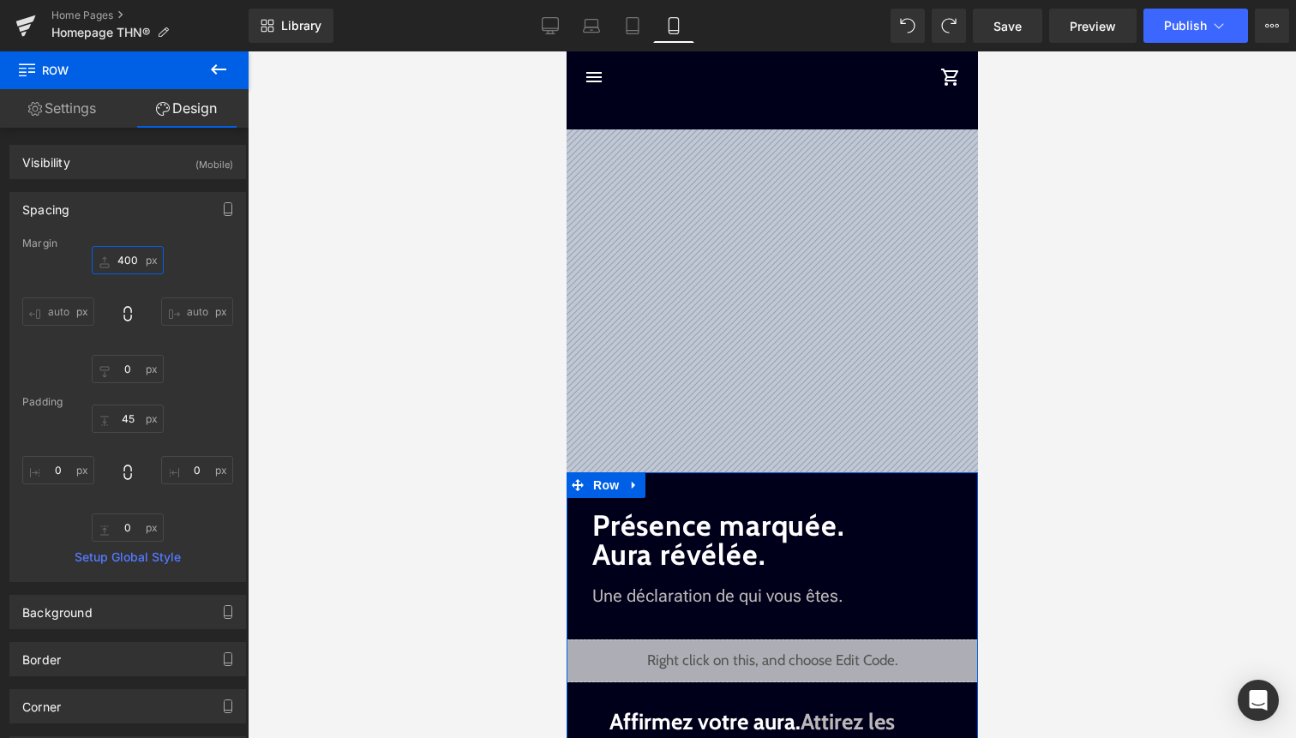
click at [135, 266] on input "400" at bounding box center [128, 260] width 72 height 28
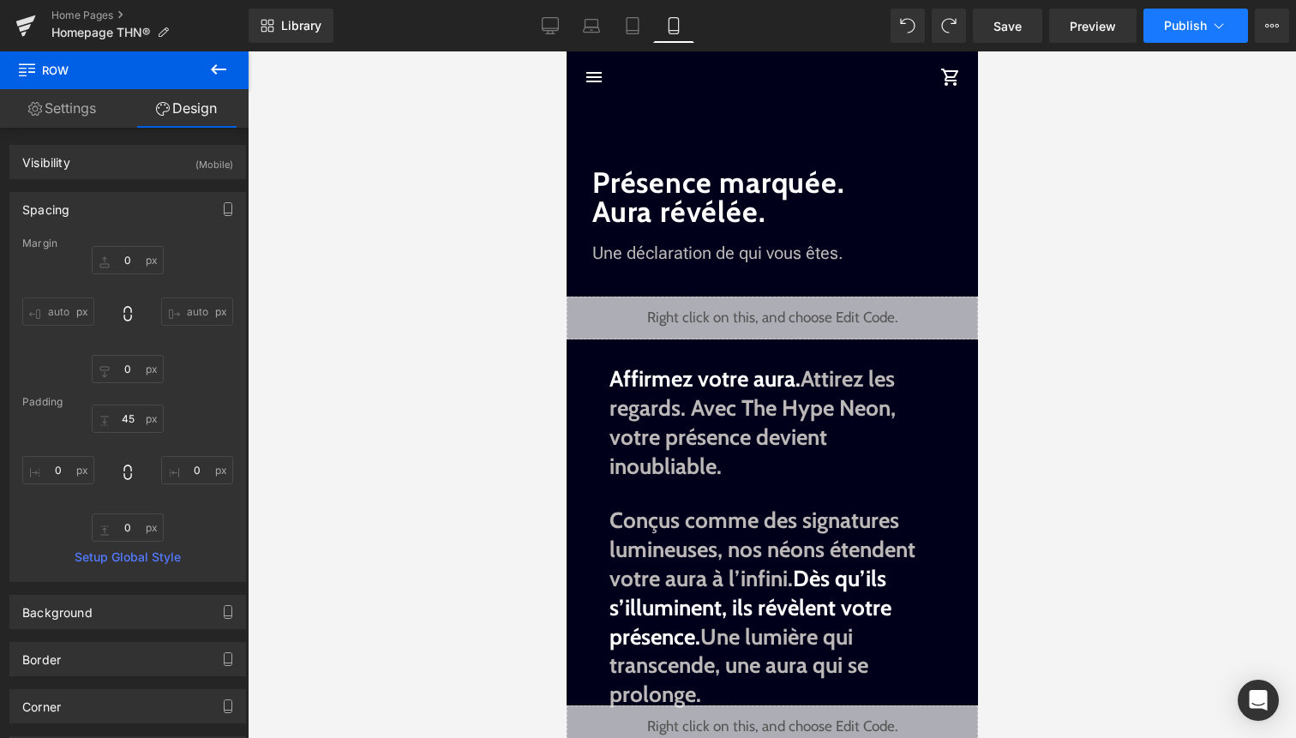
click at [1206, 33] on button "Publish" at bounding box center [1196, 26] width 105 height 34
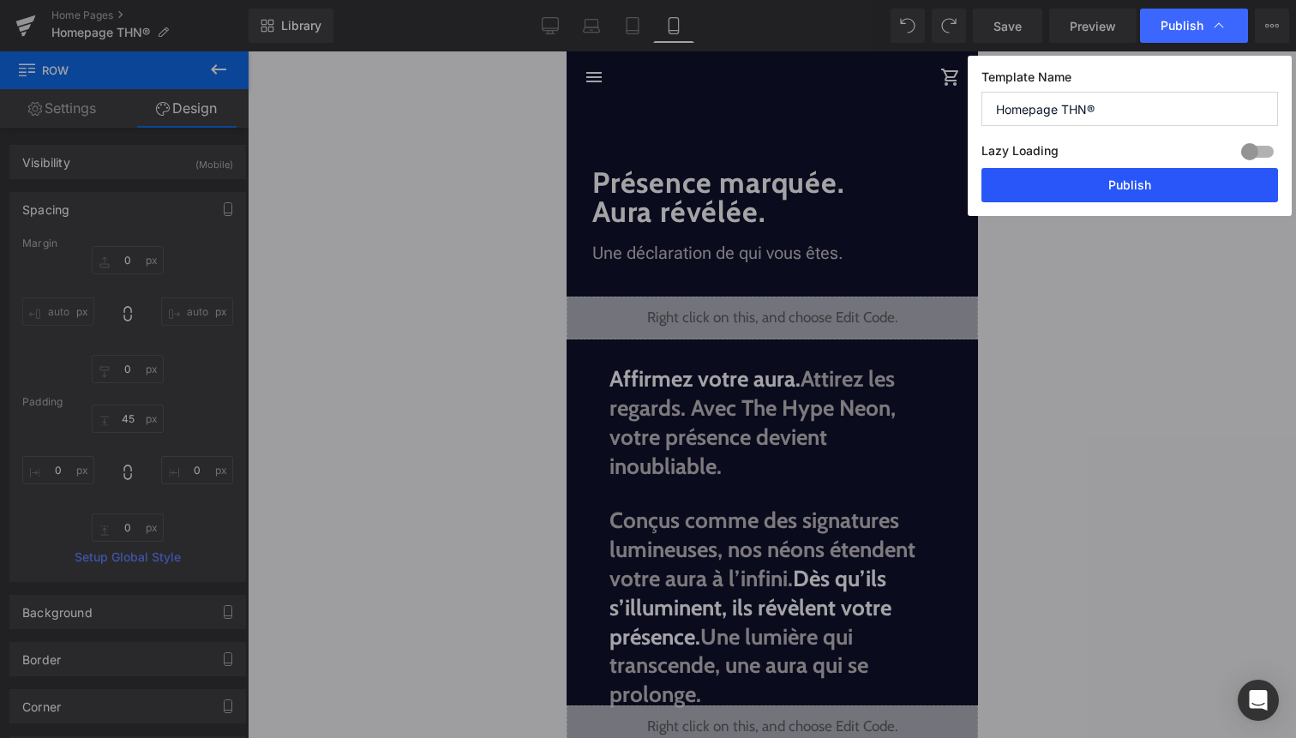
click at [1189, 173] on button "Publish" at bounding box center [1130, 185] width 297 height 34
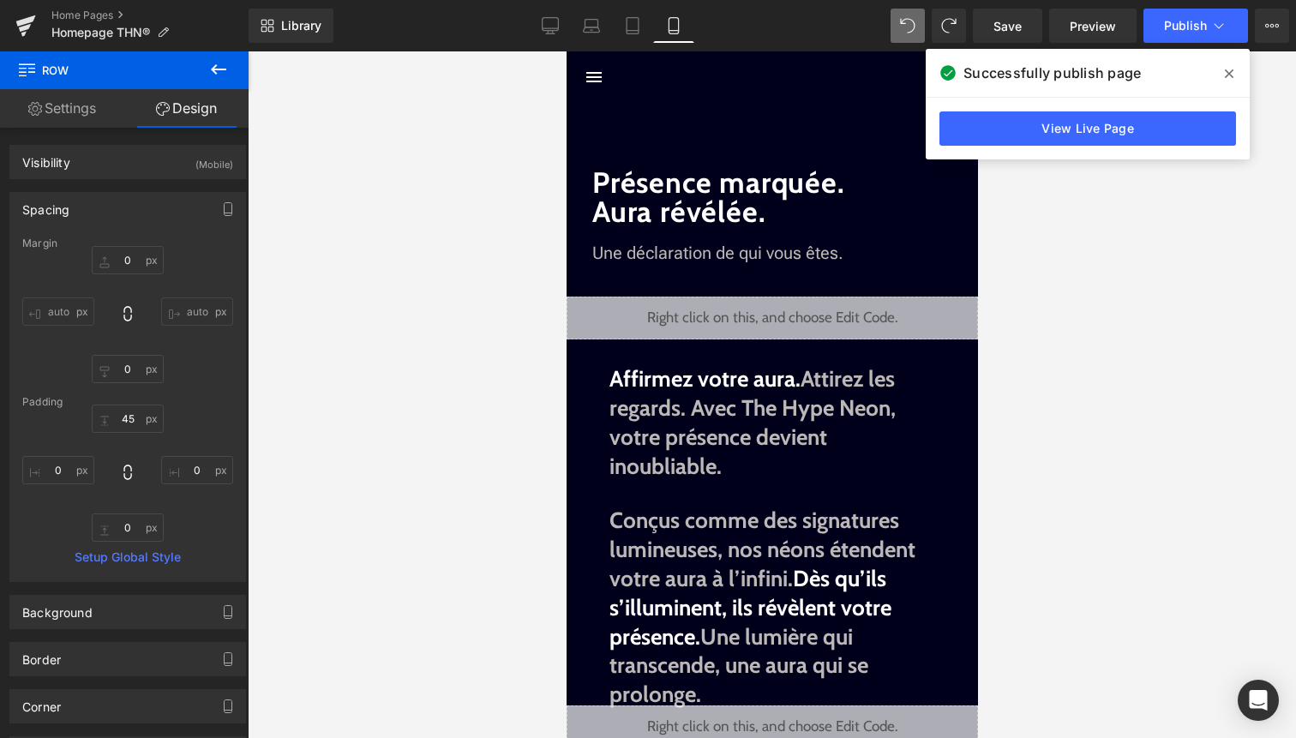
type input "400"
type input "0"
type input "45"
type input "0"
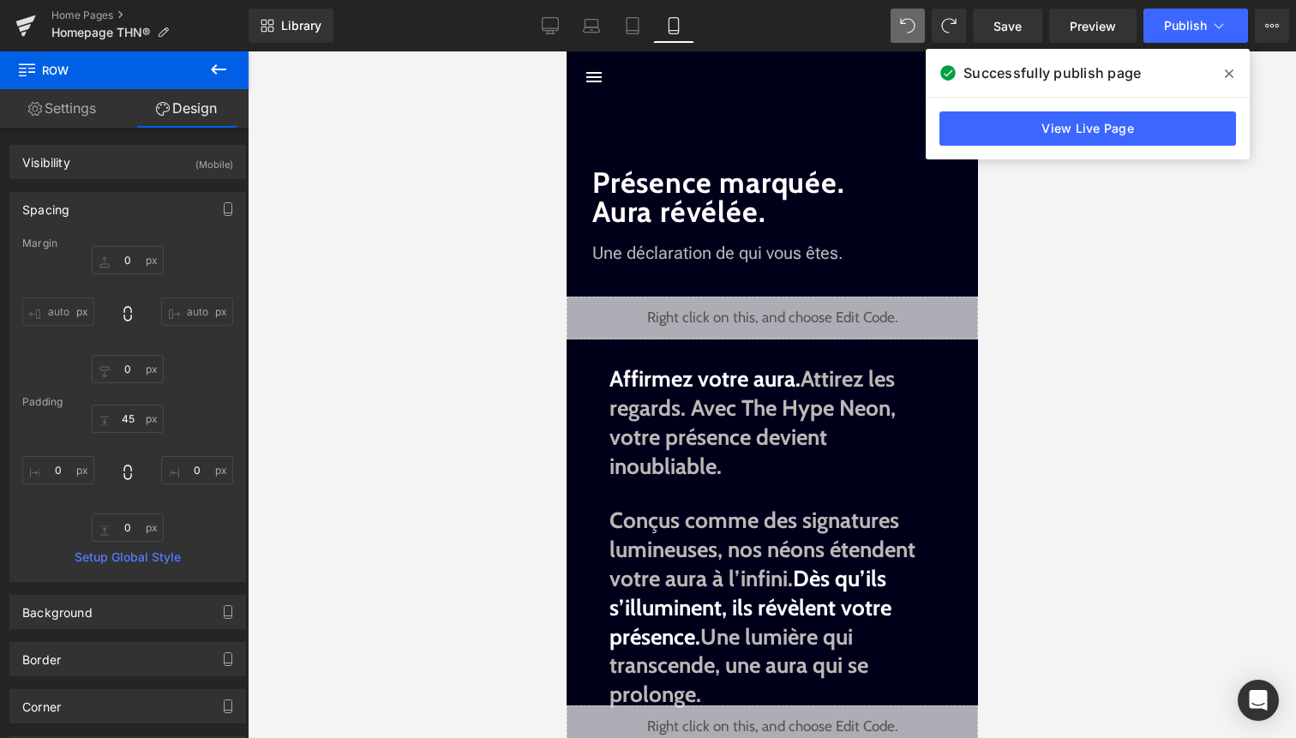
type input "0"
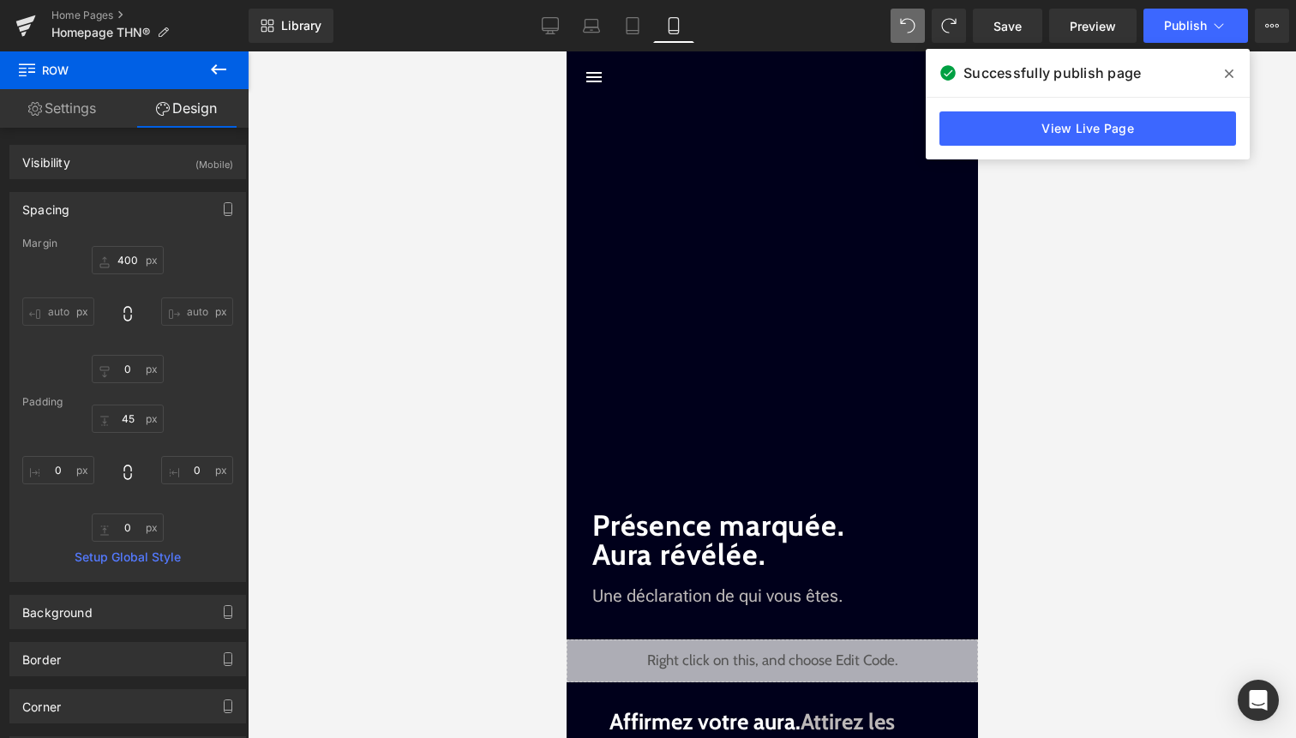
click at [1231, 71] on icon at bounding box center [1229, 73] width 9 height 9
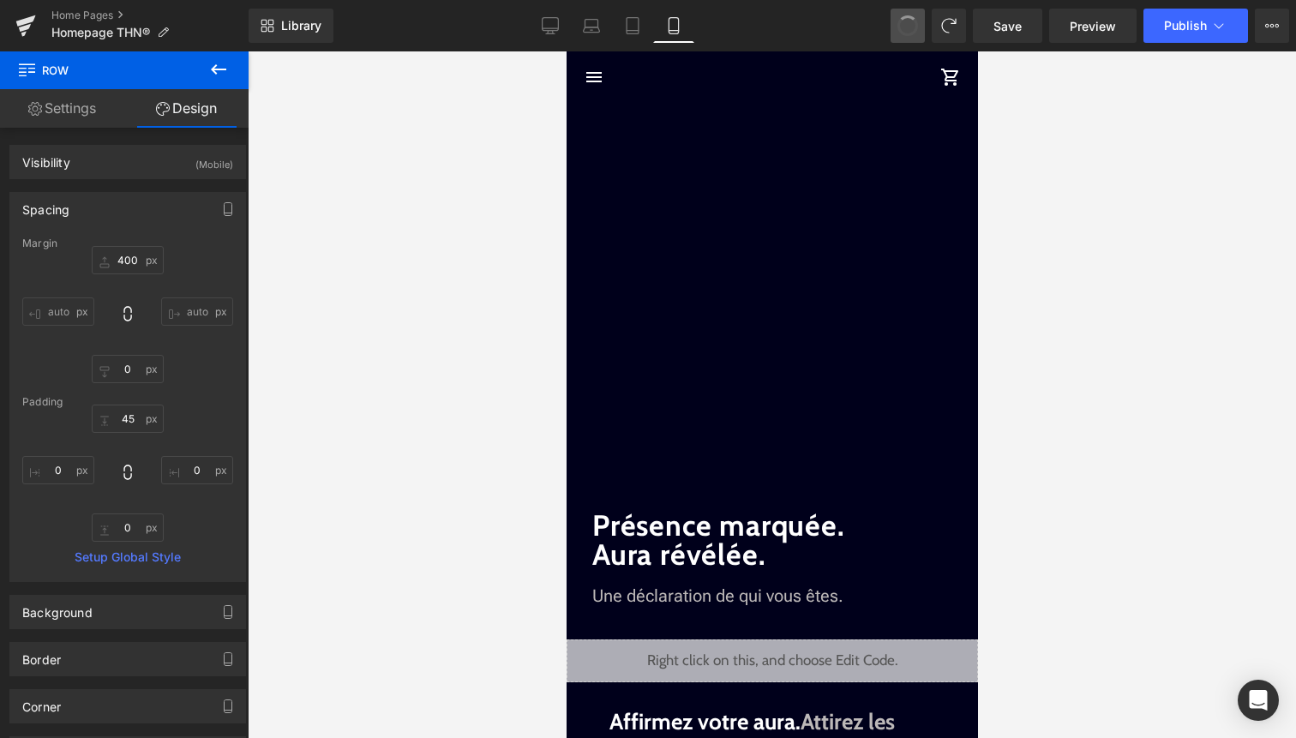
type input "400"
type input "0"
type input "45"
type input "0"
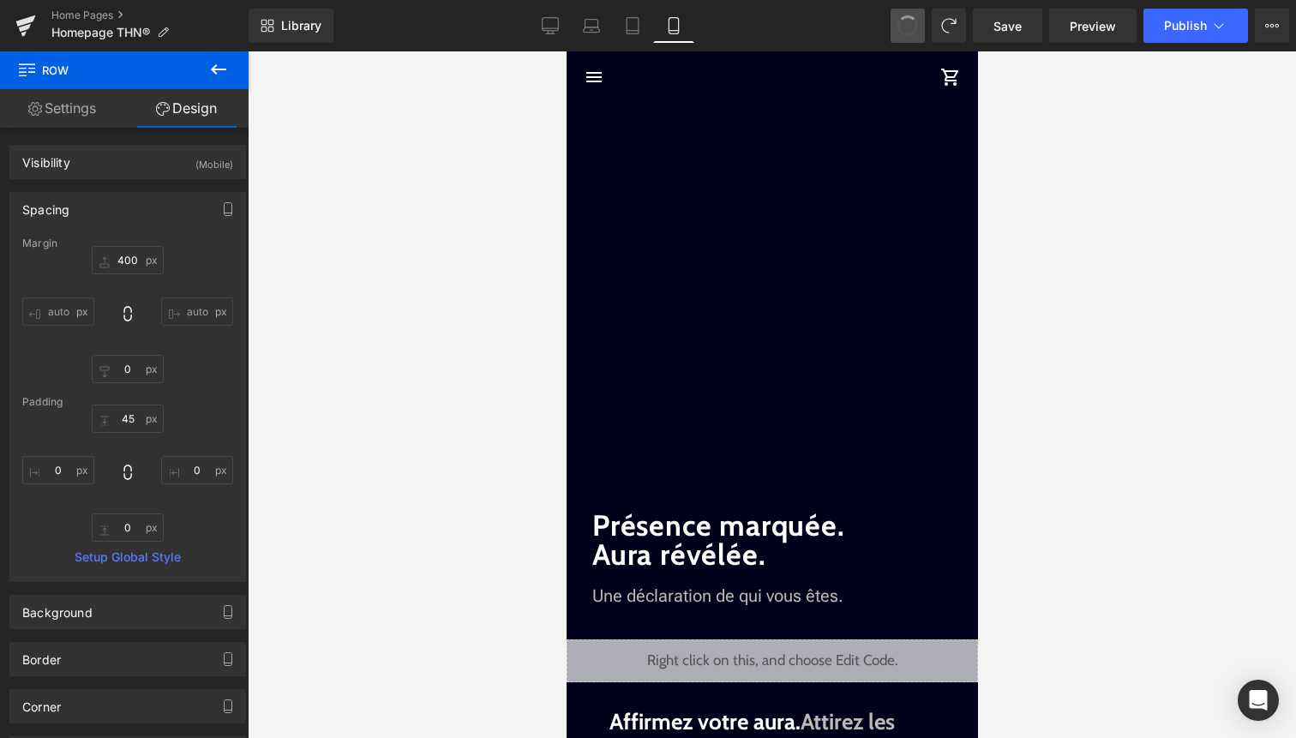
type input "0"
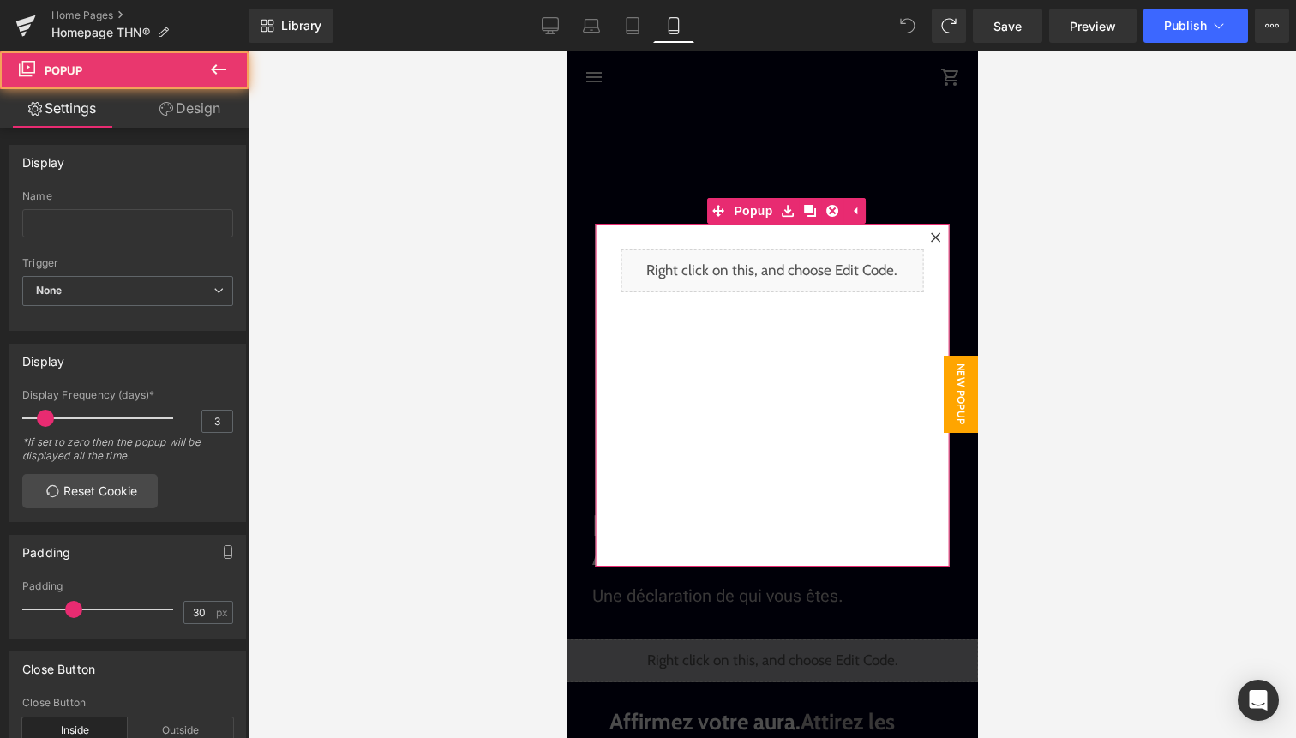
click at [937, 227] on div at bounding box center [934, 237] width 21 height 21
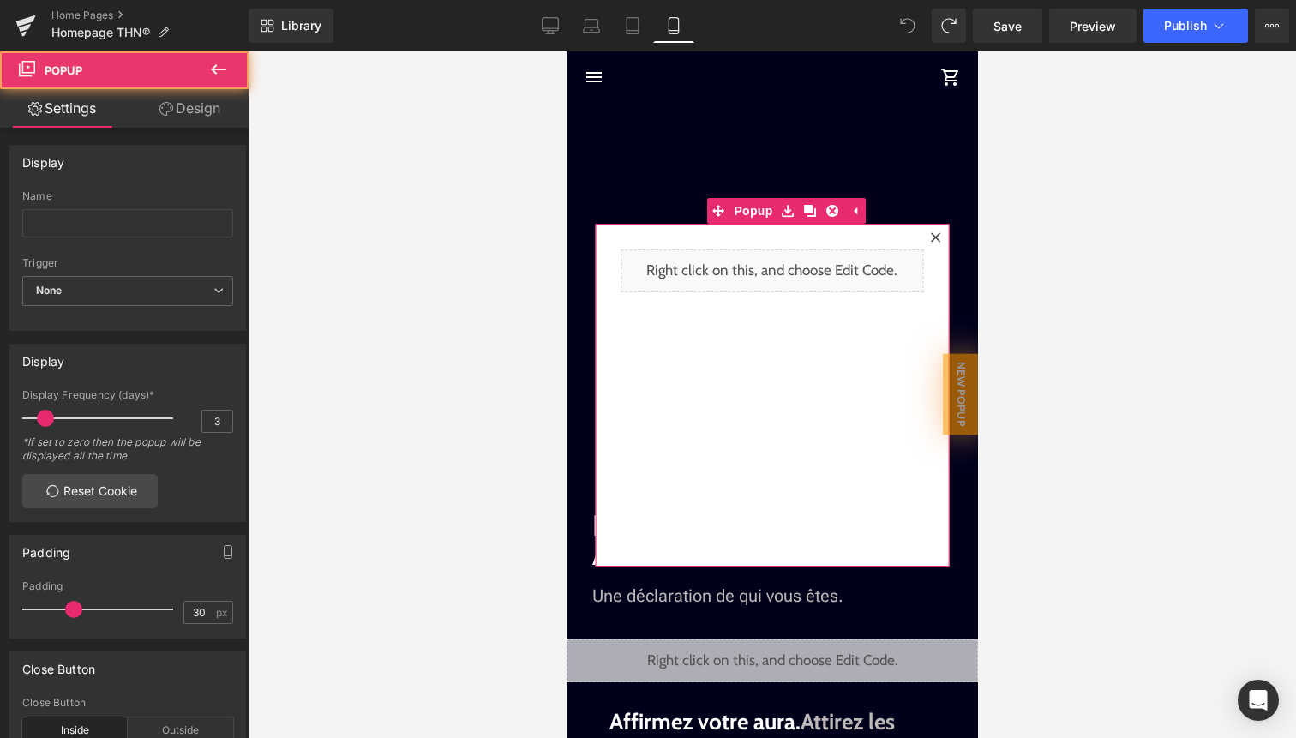
click at [936, 232] on icon at bounding box center [934, 237] width 10 height 10
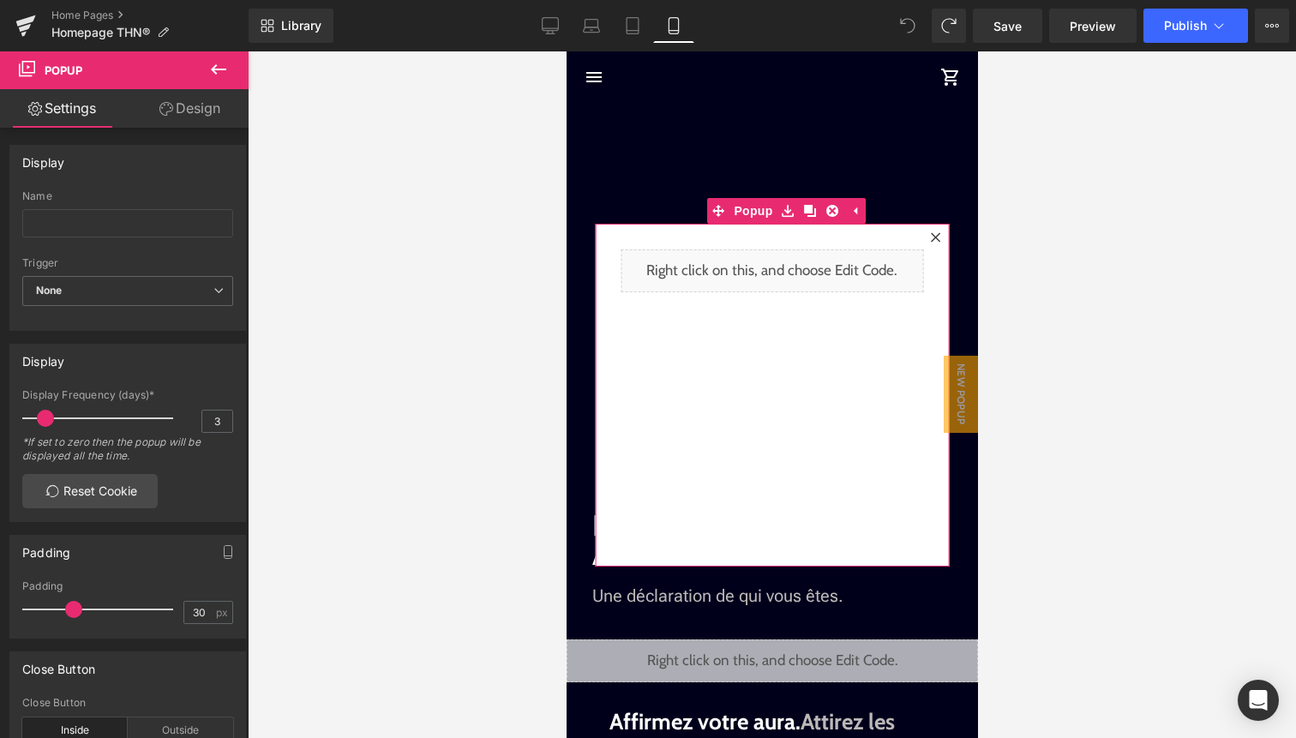
click at [935, 240] on icon at bounding box center [934, 237] width 10 height 10
click at [832, 209] on icon at bounding box center [832, 210] width 12 height 13
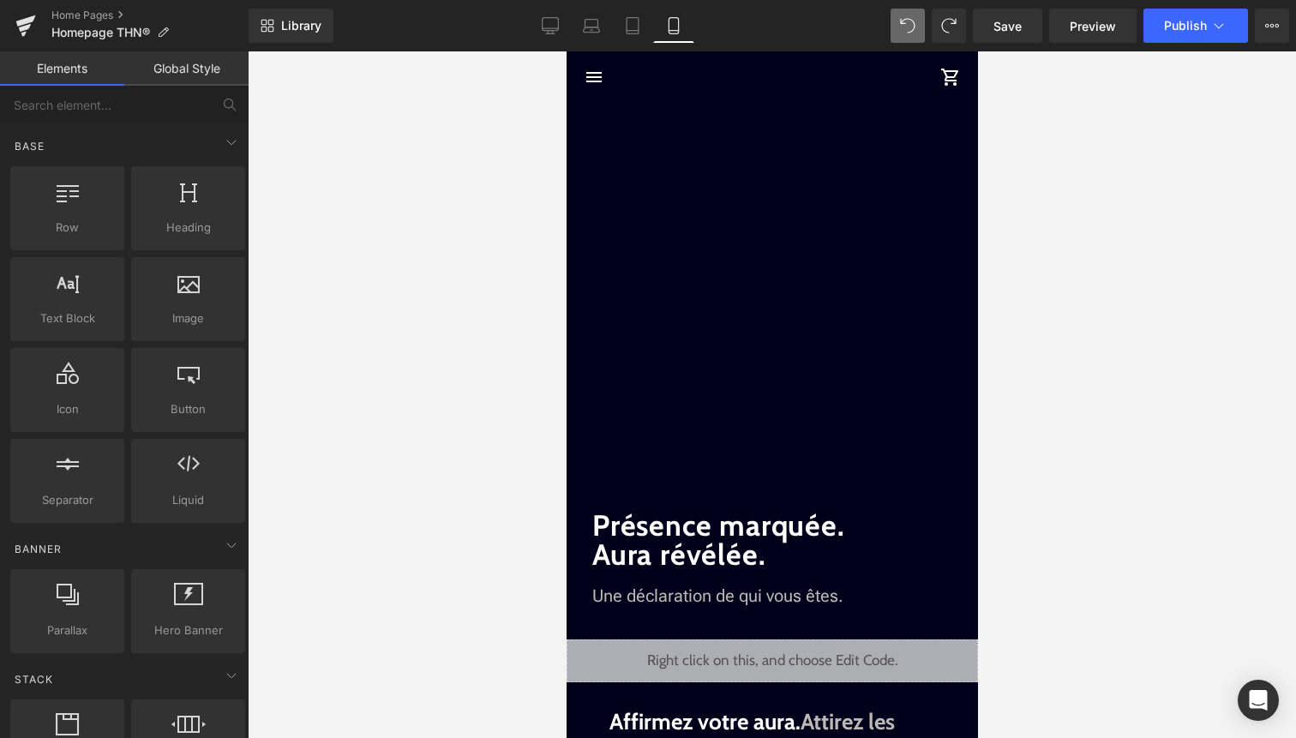
click at [760, 96] on img at bounding box center [771, 76] width 65 height 51
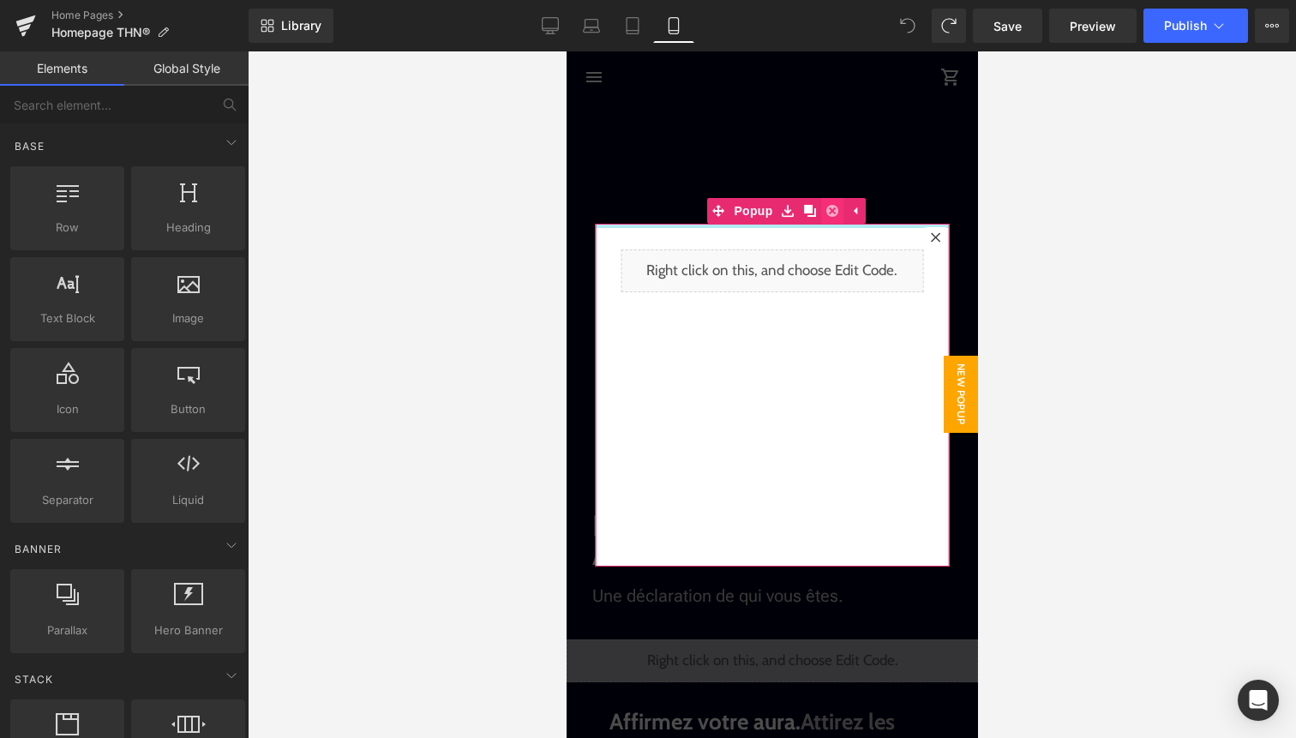
click at [831, 213] on icon at bounding box center [832, 211] width 12 height 12
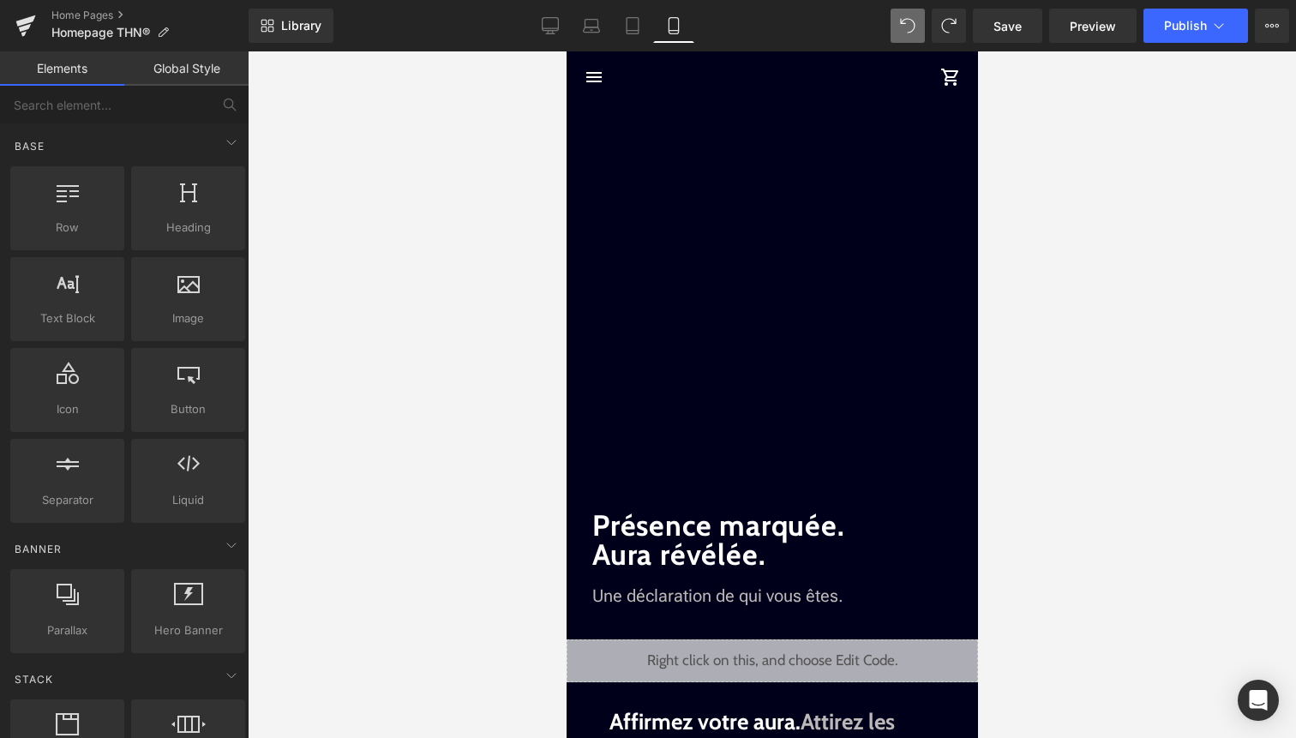
click at [722, 92] on div "menu The Hype Neon shopping_cart" at bounding box center [768, 76] width 391 height 51
click at [743, 547] on span "Heading" at bounding box center [763, 540] width 46 height 21
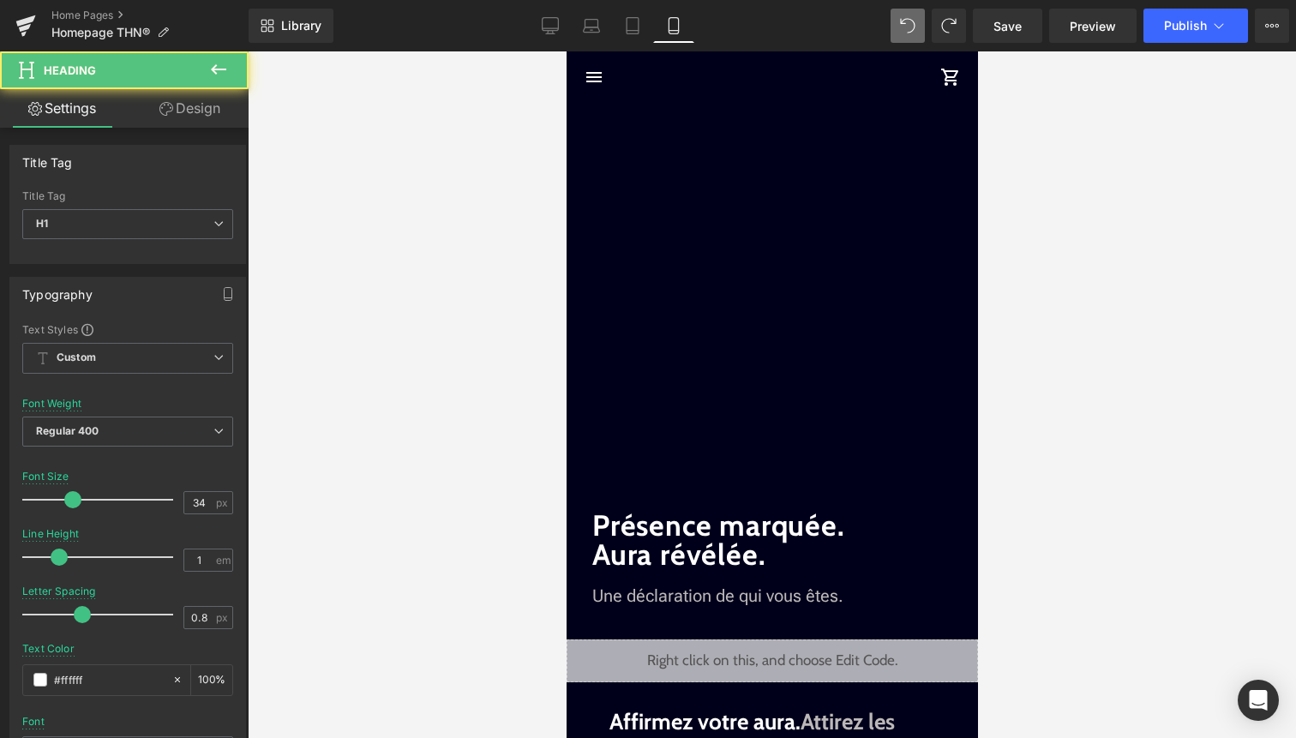
click at [566, 51] on div "96px" at bounding box center [566, 51] width 0 height 0
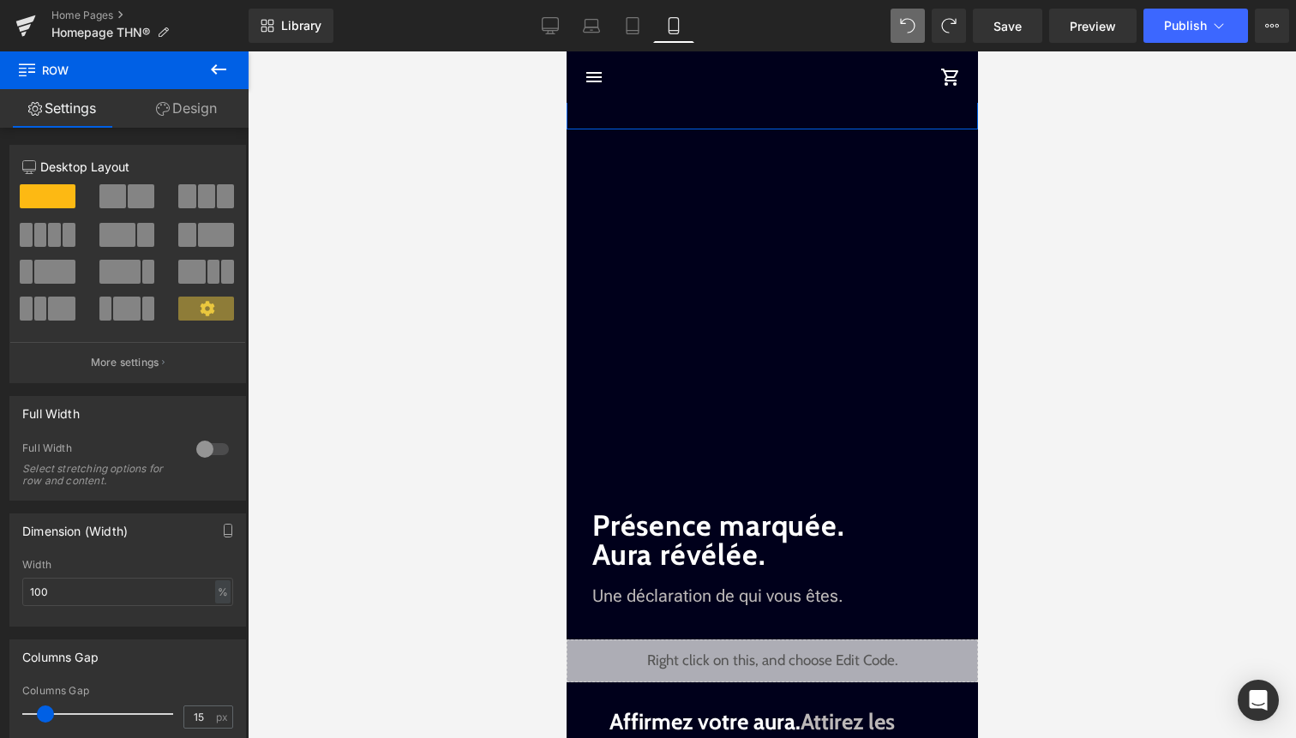
click at [210, 116] on link "Design" at bounding box center [186, 108] width 124 height 39
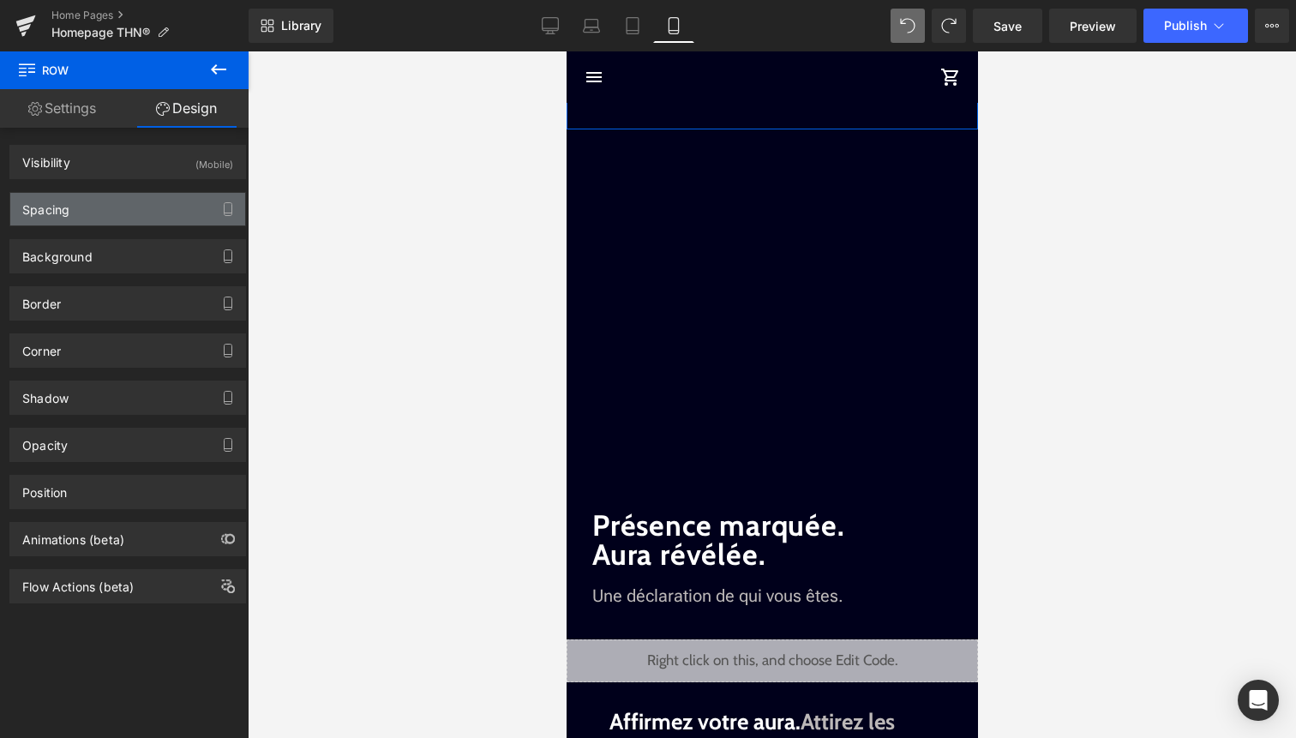
click at [135, 202] on div "Spacing" at bounding box center [127, 209] width 235 height 33
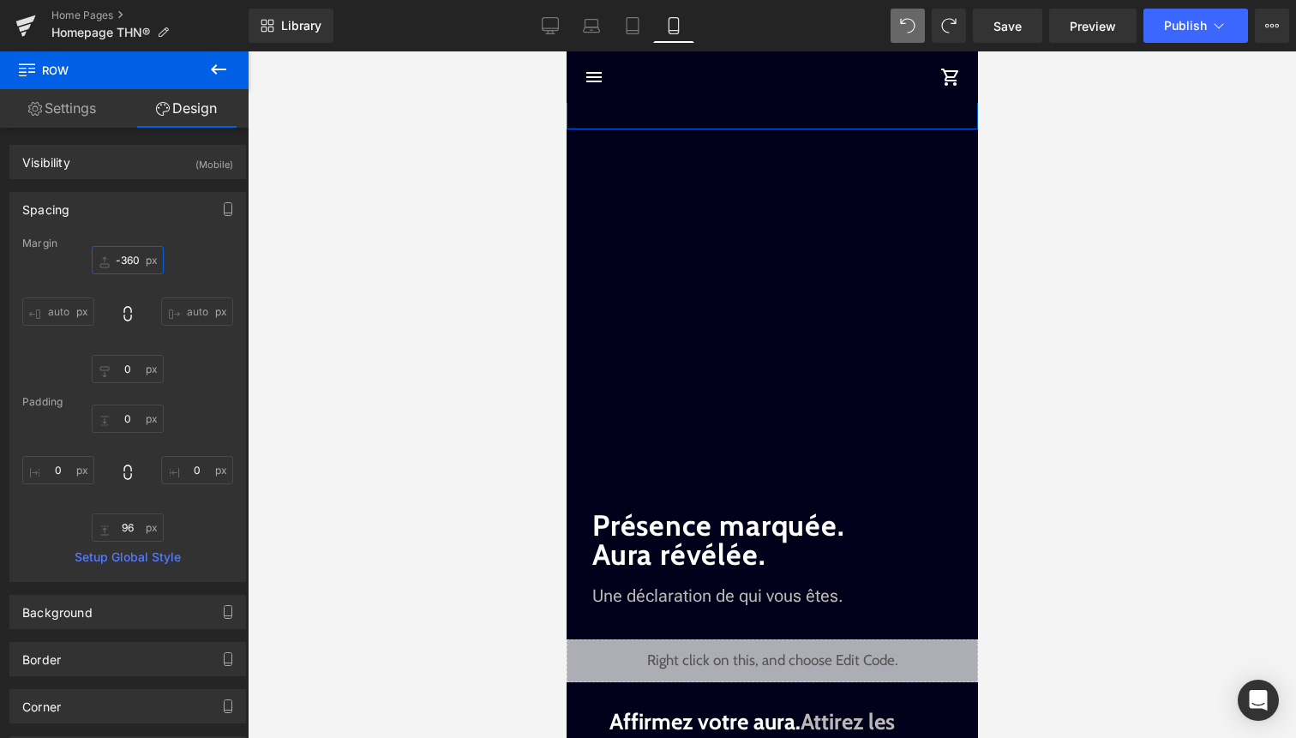
click at [128, 256] on input "-360" at bounding box center [128, 260] width 72 height 28
type input "0"
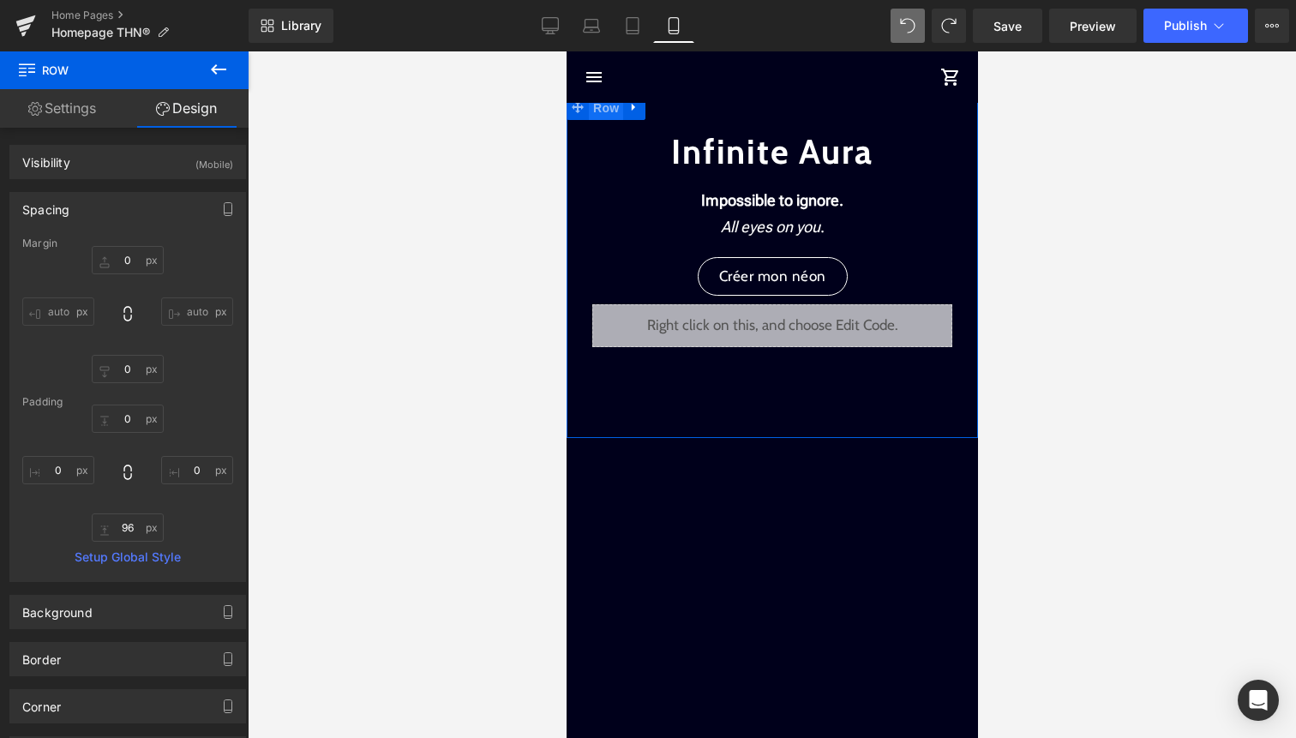
click at [618, 108] on span "Row" at bounding box center [605, 108] width 34 height 26
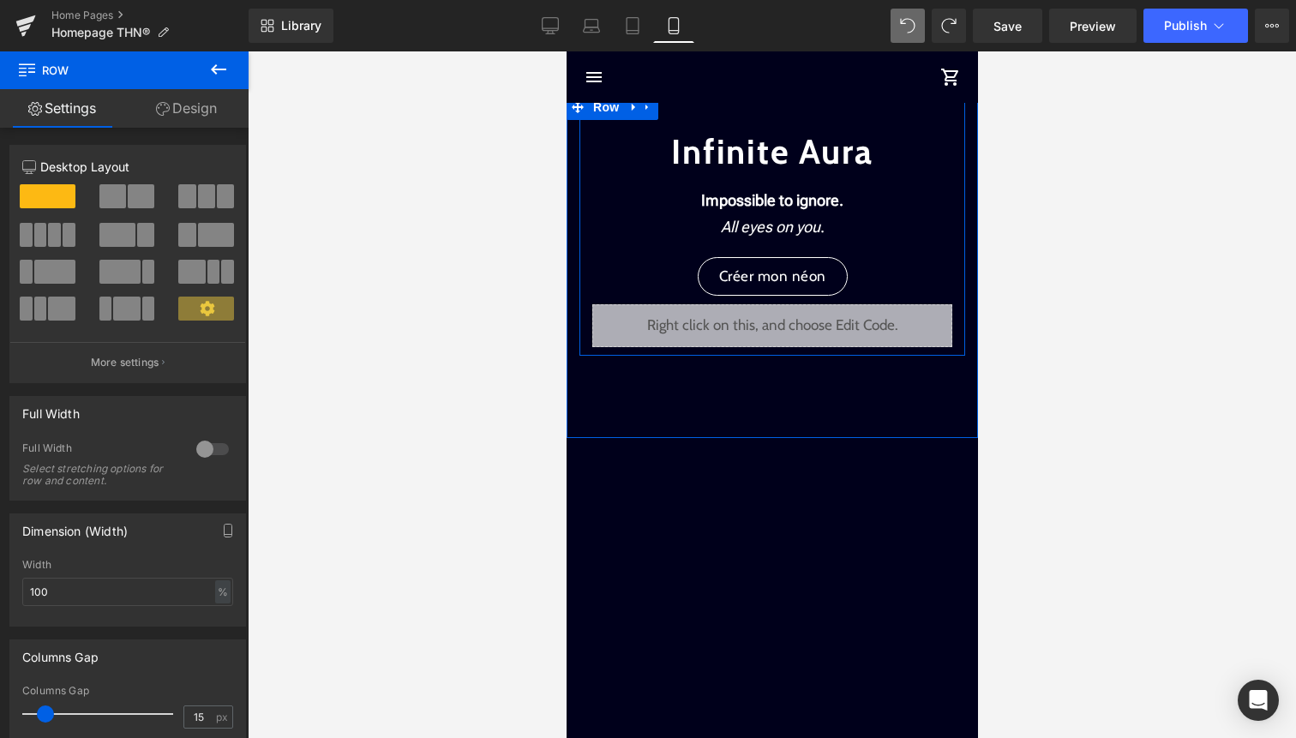
drag, startPoint x: 639, startPoint y: 116, endPoint x: 640, endPoint y: 186, distance: 70.3
click at [640, 186] on div "Infinite Aura Text Block Impossible to ignore. All eyes on you . Text Block Cré…" at bounding box center [771, 266] width 411 height 344
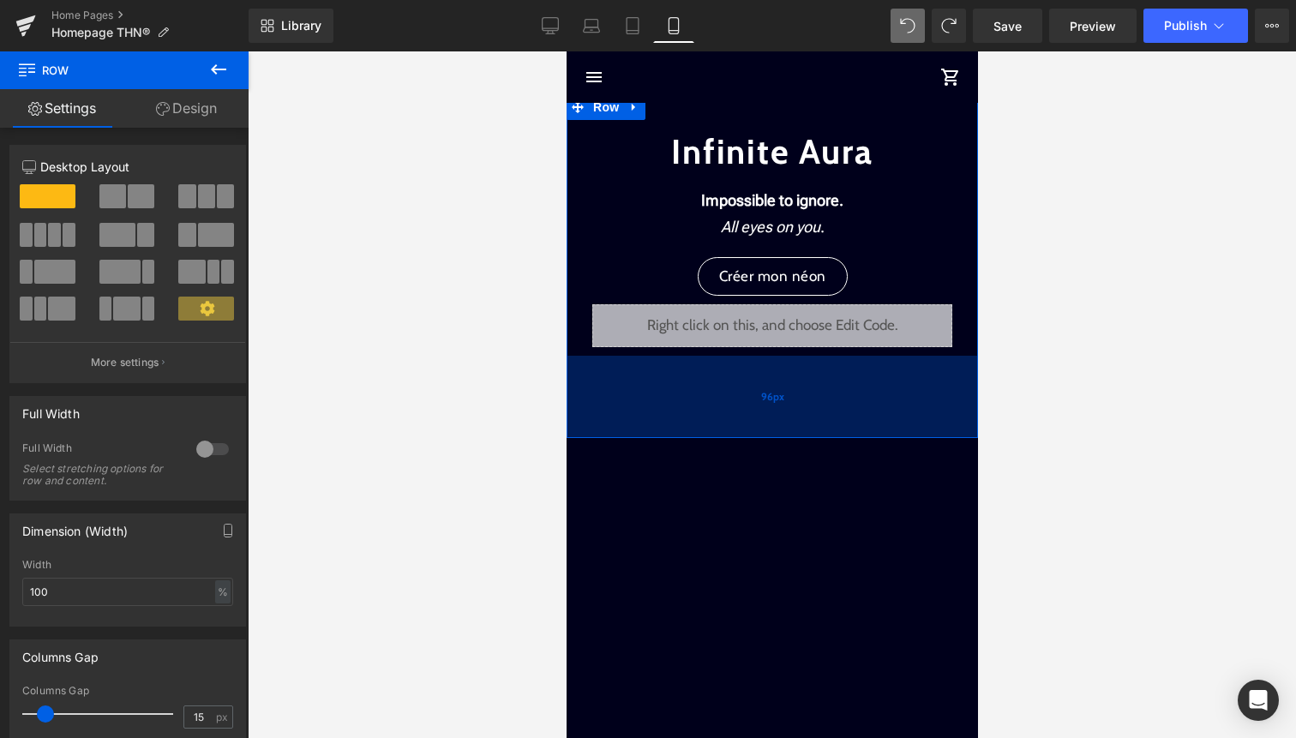
click at [687, 410] on div "96px" at bounding box center [771, 397] width 411 height 82
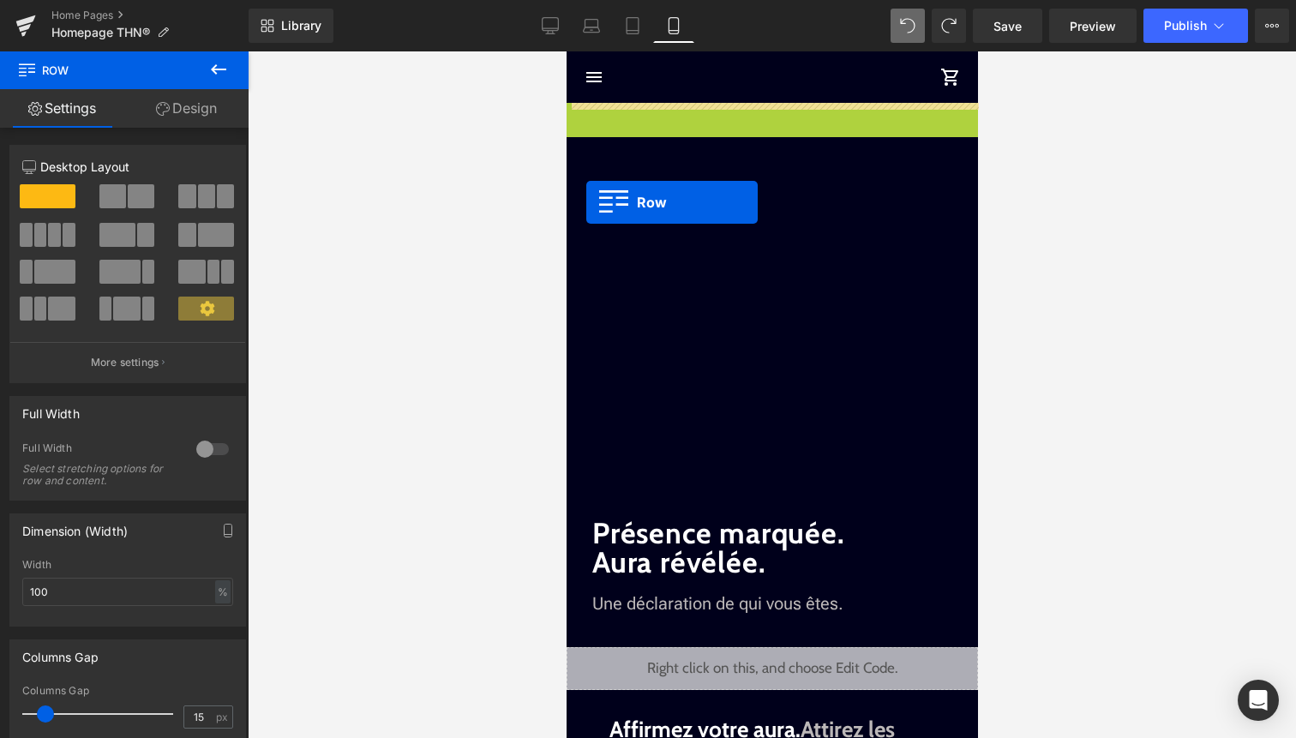
drag, startPoint x: 586, startPoint y: 105, endPoint x: 585, endPoint y: 199, distance: 93.4
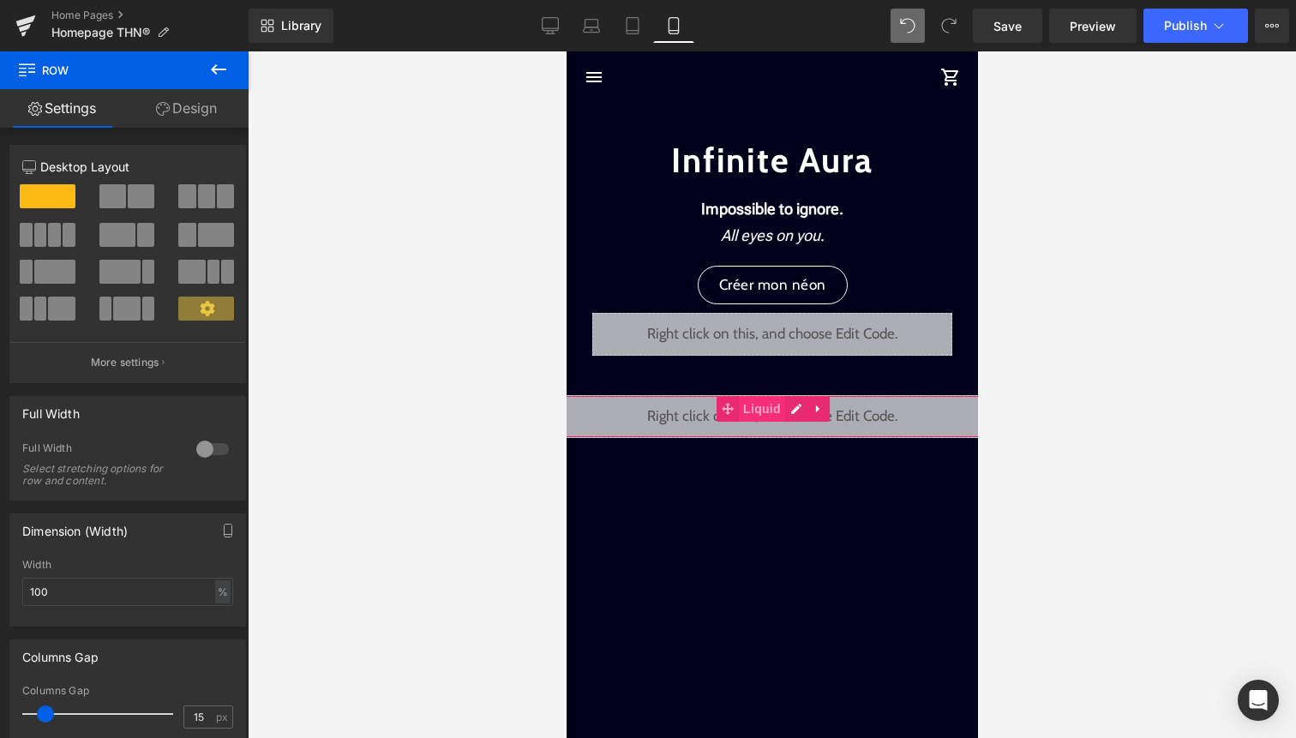
click at [772, 409] on span "Liquid" at bounding box center [761, 409] width 46 height 26
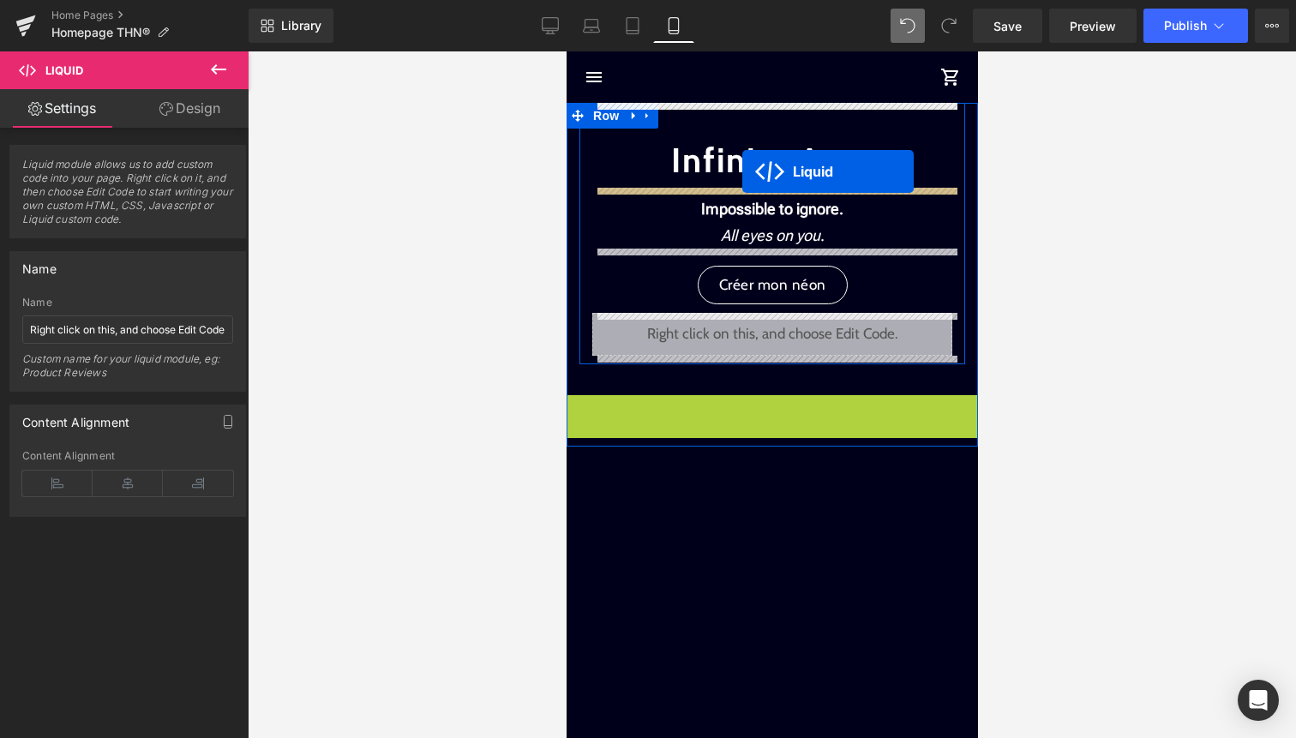
drag, startPoint x: 730, startPoint y: 409, endPoint x: 742, endPoint y: 171, distance: 237.7
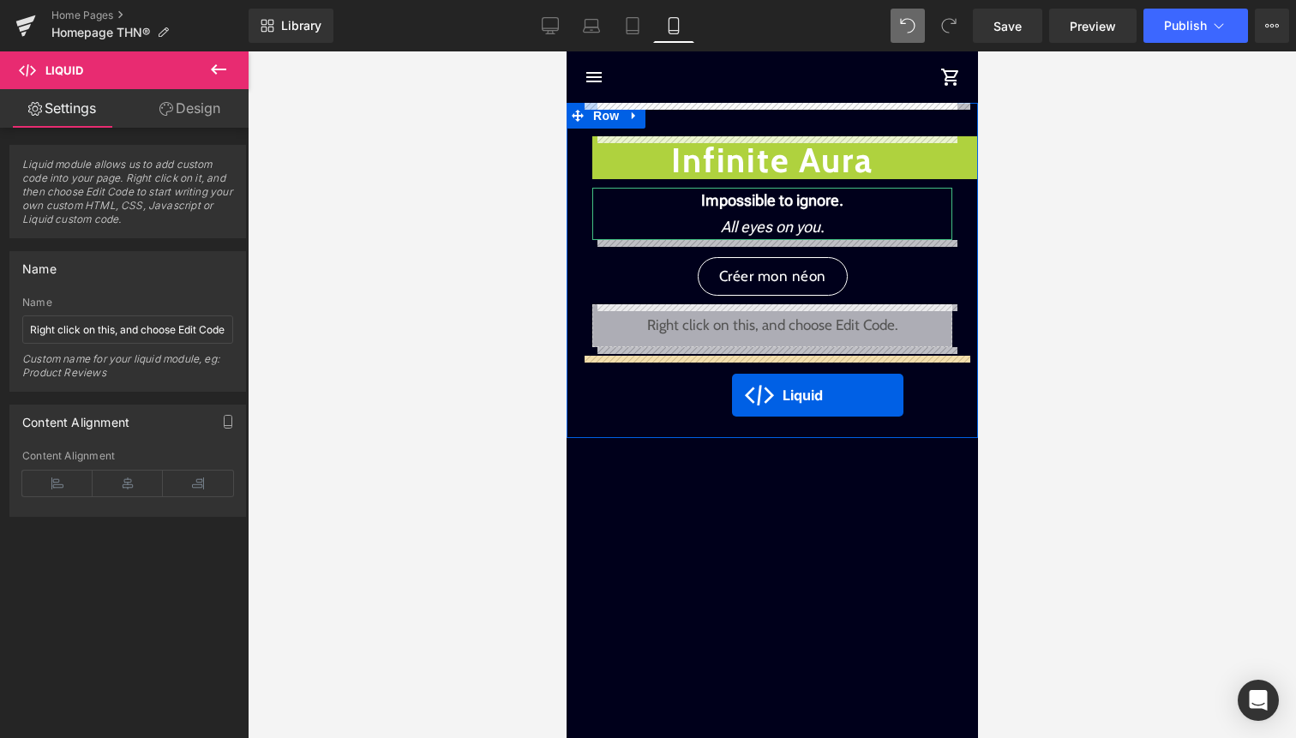
drag, startPoint x: 736, startPoint y: 149, endPoint x: 731, endPoint y: 395, distance: 246.1
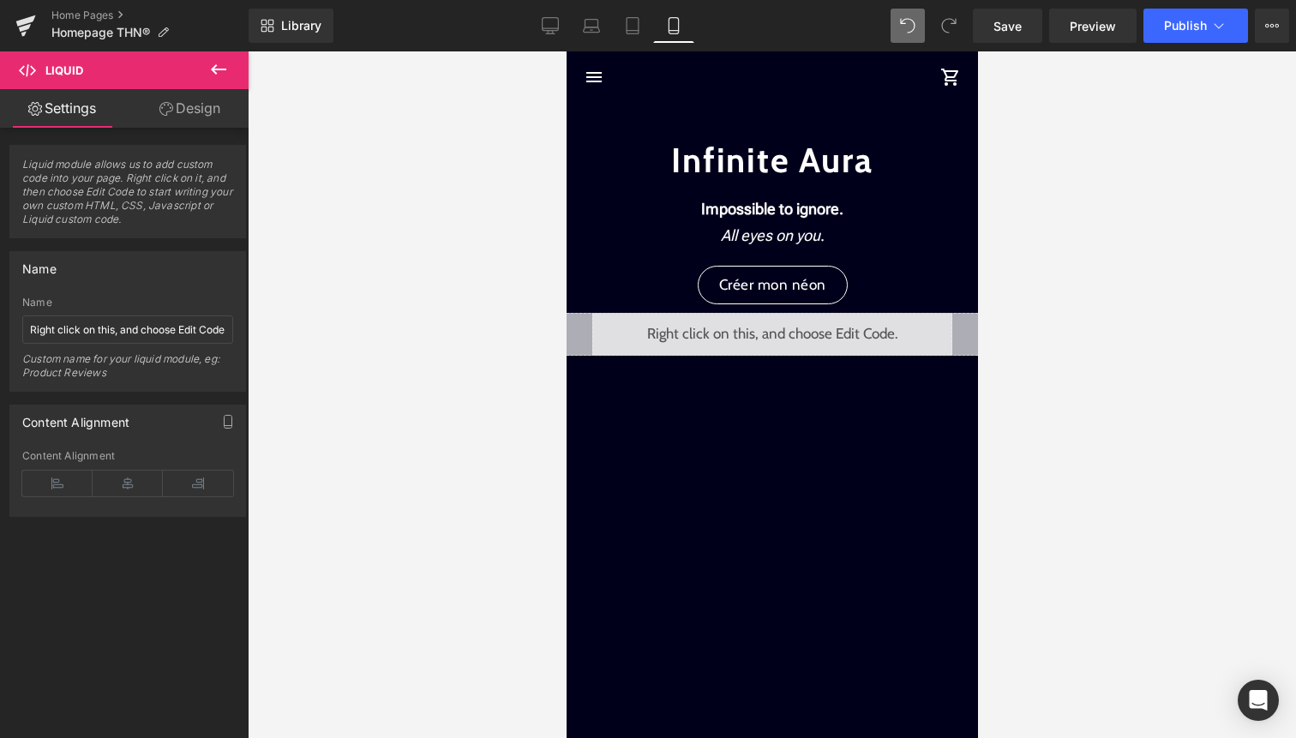
click at [886, 18] on div "Library Mobile Desktop Laptop Tablet Mobile Save Preview Publish Scheduled View…" at bounding box center [773, 26] width 1048 height 34
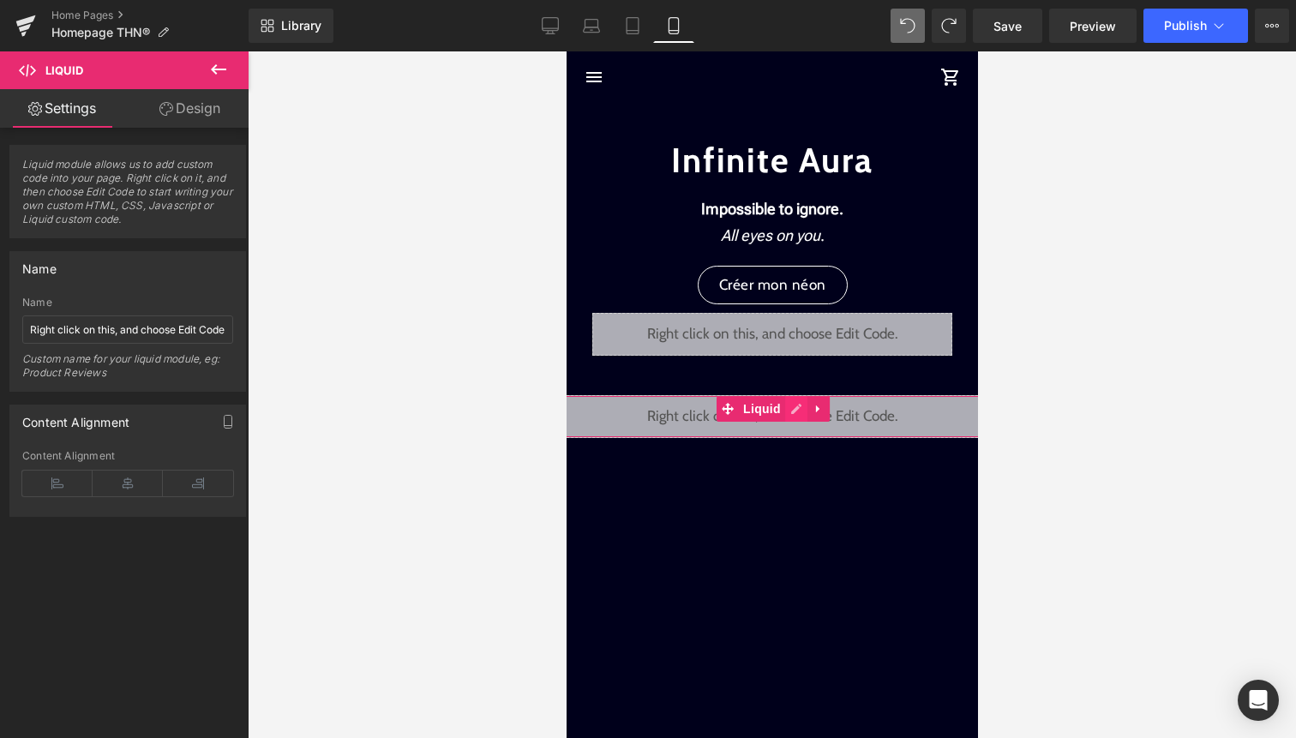
click at [798, 407] on div "Liquid" at bounding box center [772, 416] width 446 height 43
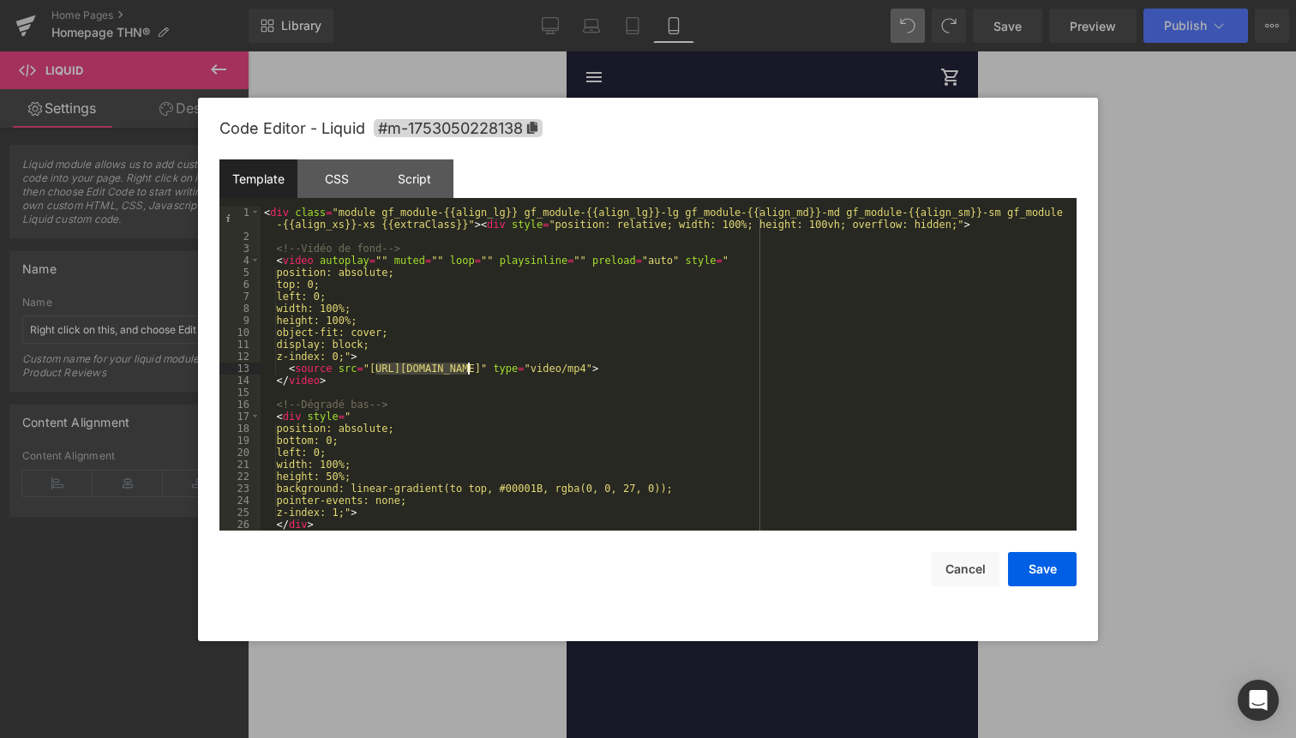
drag, startPoint x: 373, startPoint y: 370, endPoint x: 468, endPoint y: 370, distance: 95.2
click at [468, 371] on div "< div class = "module gf_module-{{align_lg}} gf_module-{{align_lg}}-lg gf_modul…" at bounding box center [665, 387] width 809 height 360
drag, startPoint x: 369, startPoint y: 368, endPoint x: 818, endPoint y: 370, distance: 448.4
click at [818, 370] on div "< div class = "module gf_module-{{align_lg}} gf_module-{{align_lg}}-lg gf_modul…" at bounding box center [665, 387] width 809 height 360
click at [1068, 566] on button "Save" at bounding box center [1042, 569] width 69 height 34
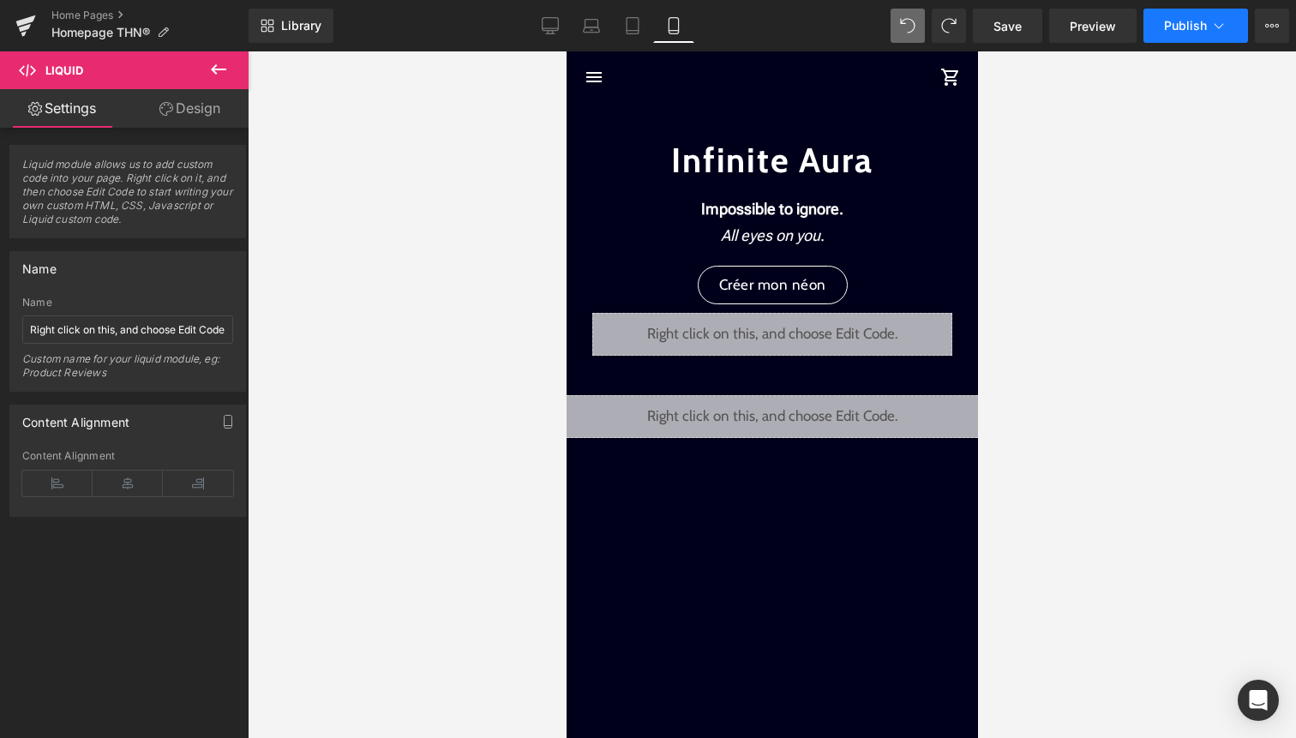
click at [1213, 33] on icon at bounding box center [1218, 25] width 17 height 17
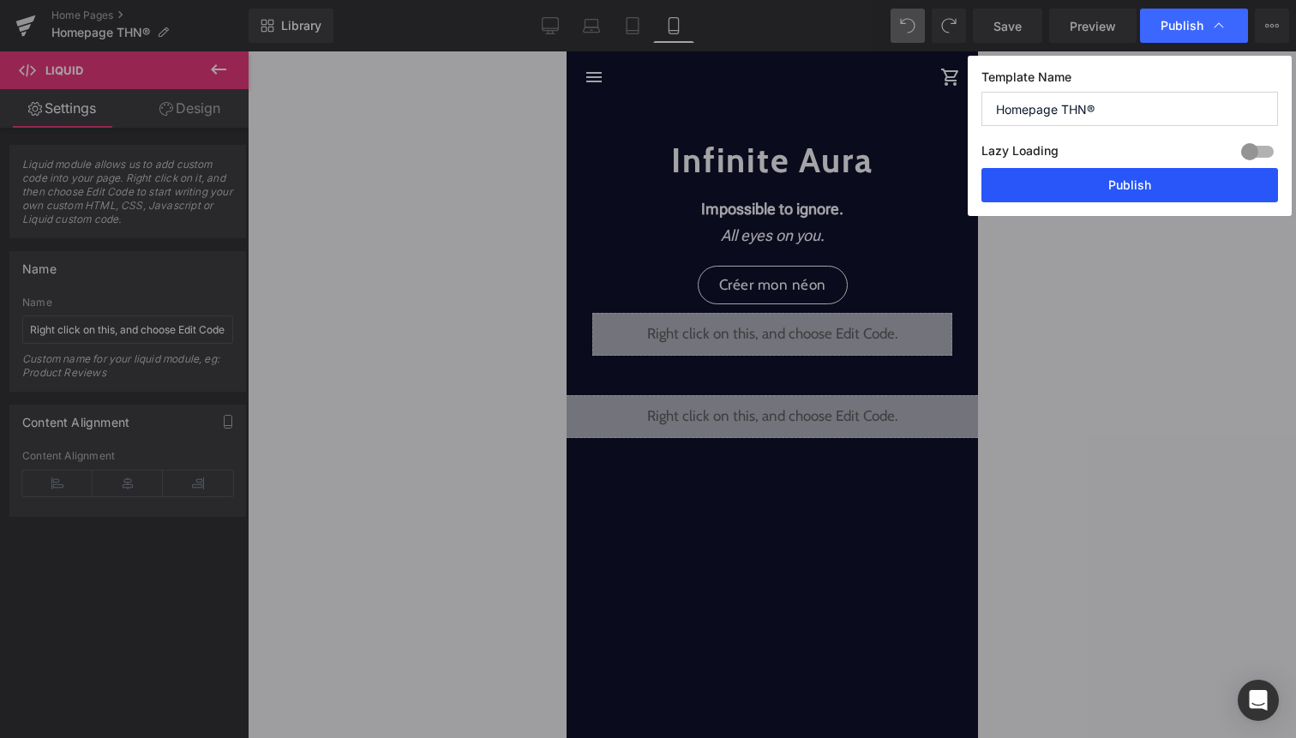
click at [1174, 192] on button "Publish" at bounding box center [1130, 185] width 297 height 34
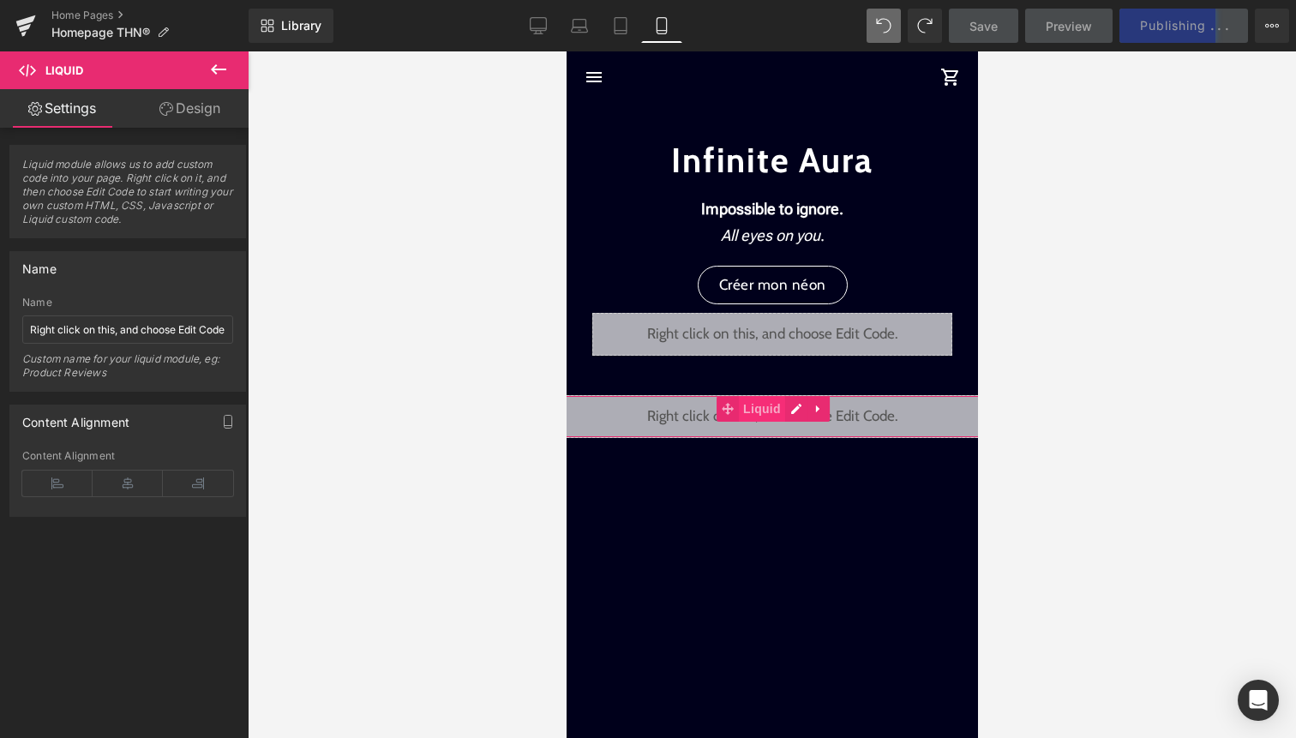
click at [756, 407] on span "Liquid" at bounding box center [761, 409] width 46 height 26
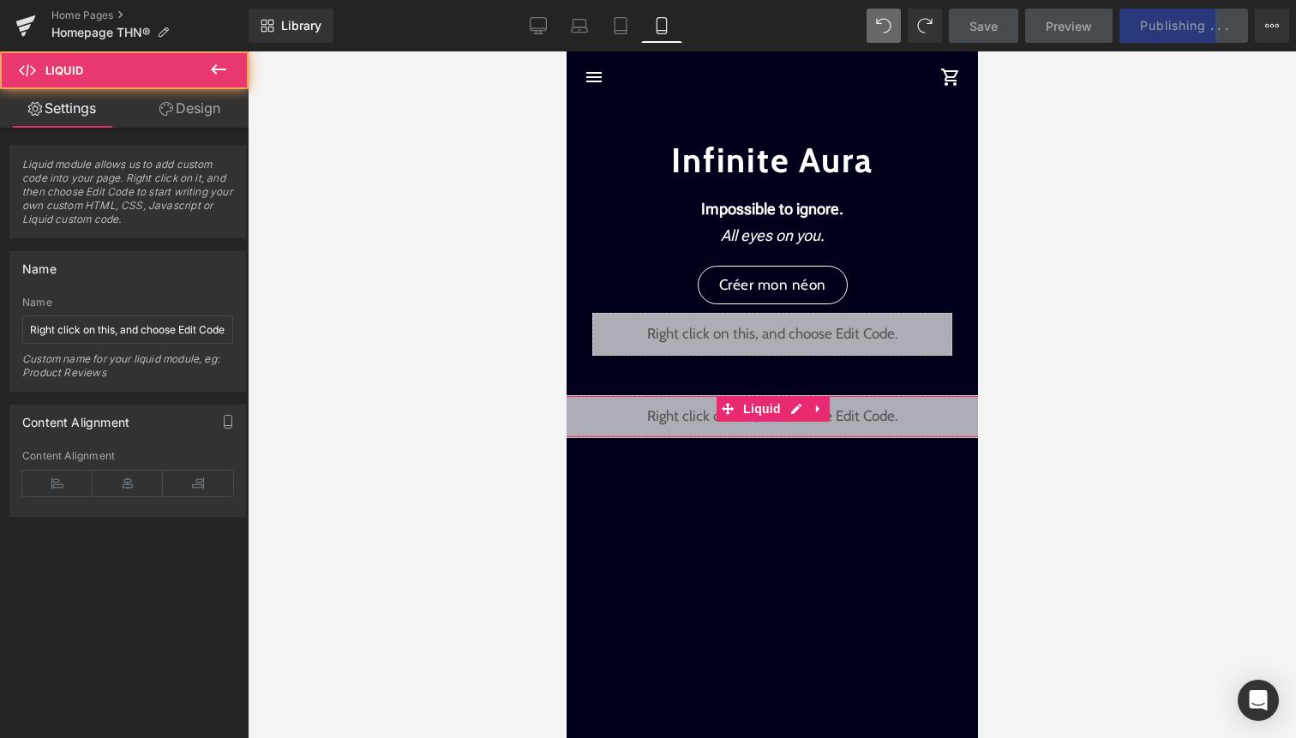
click at [203, 109] on link "Design" at bounding box center [190, 108] width 124 height 39
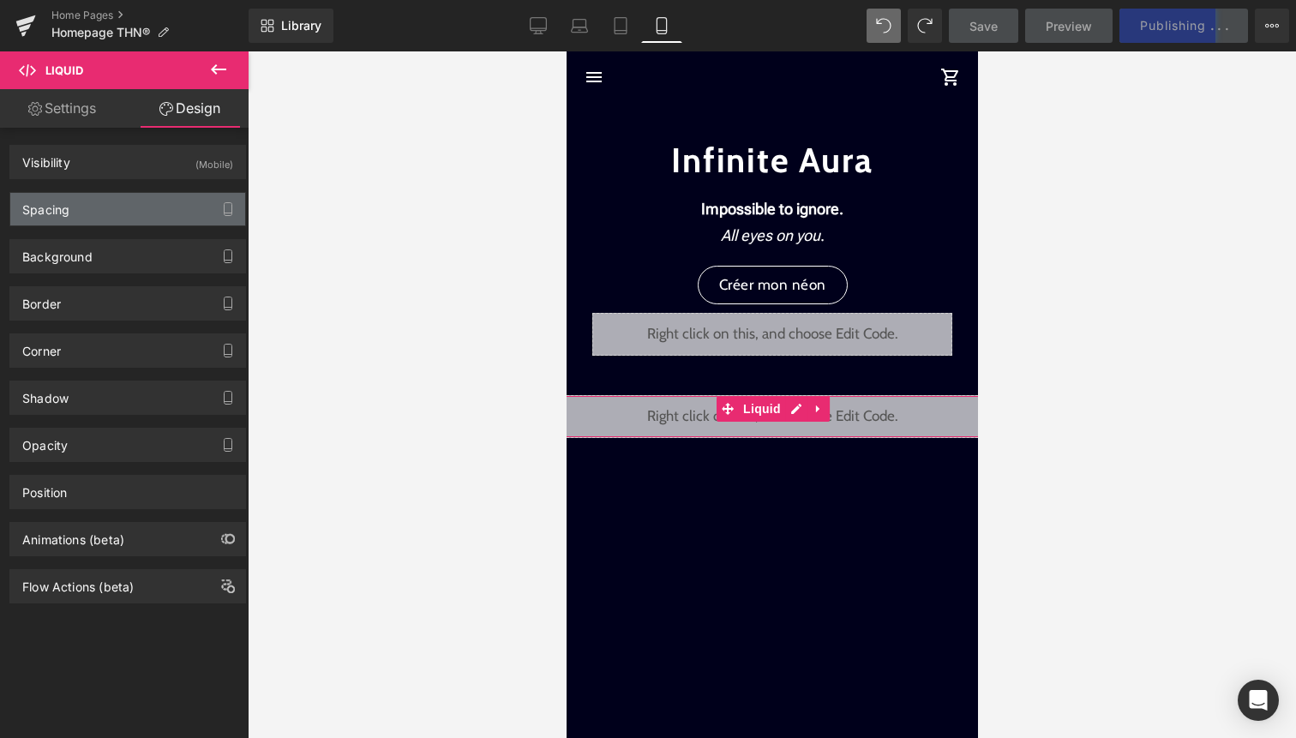
click at [190, 206] on div "Spacing" at bounding box center [127, 209] width 235 height 33
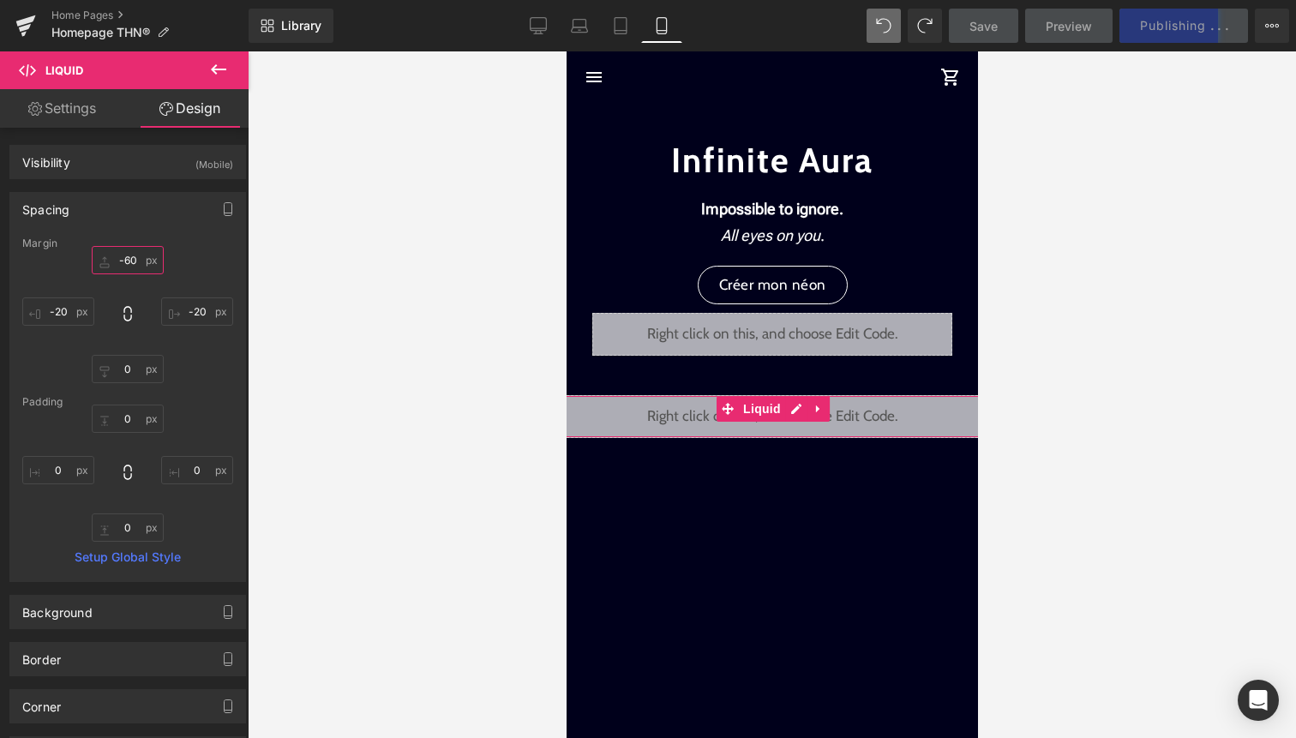
click at [135, 259] on input "-60" at bounding box center [128, 260] width 72 height 28
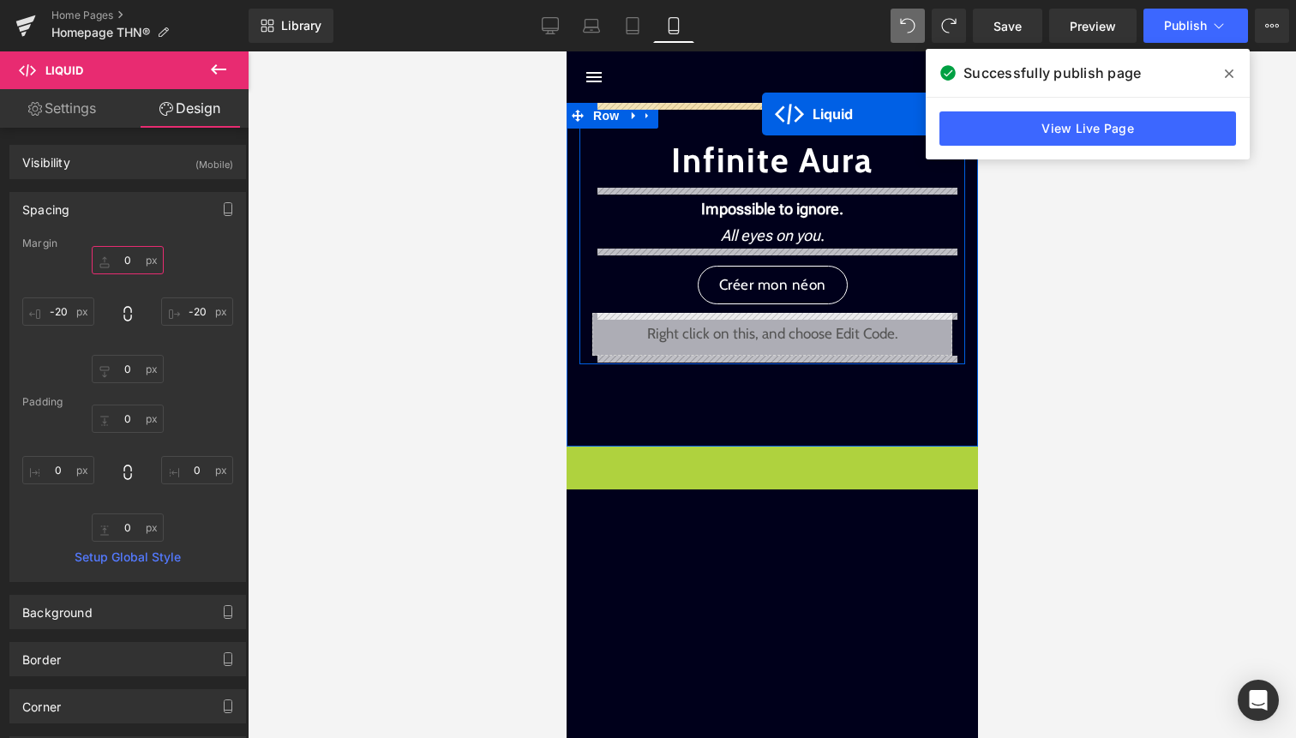
drag, startPoint x: 748, startPoint y: 460, endPoint x: 761, endPoint y: 114, distance: 345.7
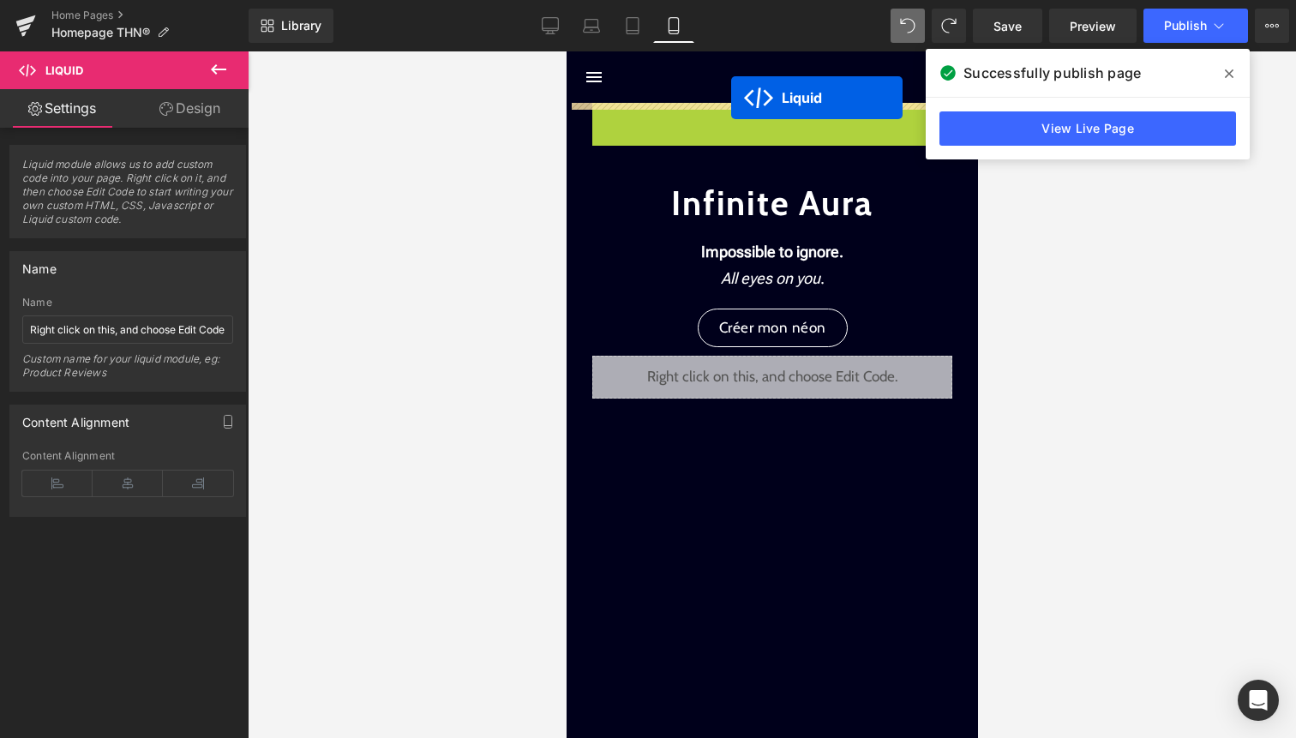
drag, startPoint x: 730, startPoint y: 118, endPoint x: 730, endPoint y: 98, distance: 20.6
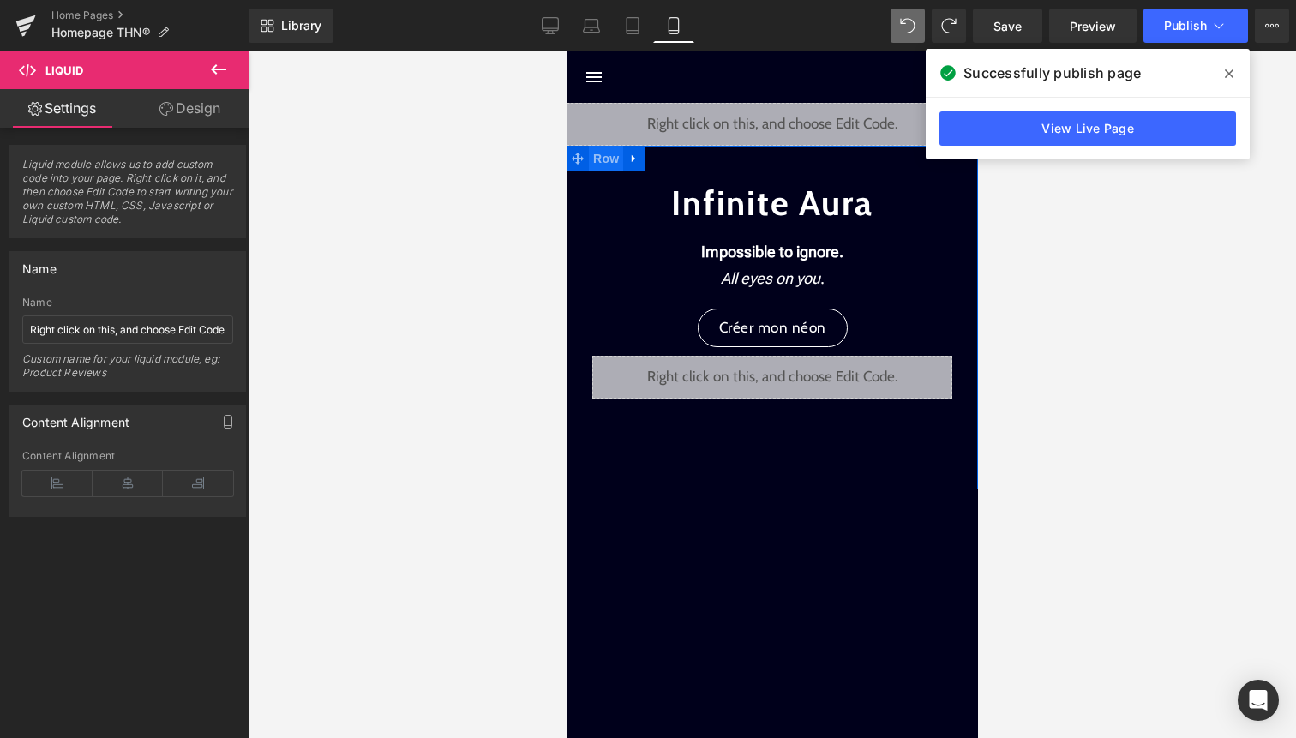
click at [613, 158] on span "Row" at bounding box center [605, 159] width 34 height 26
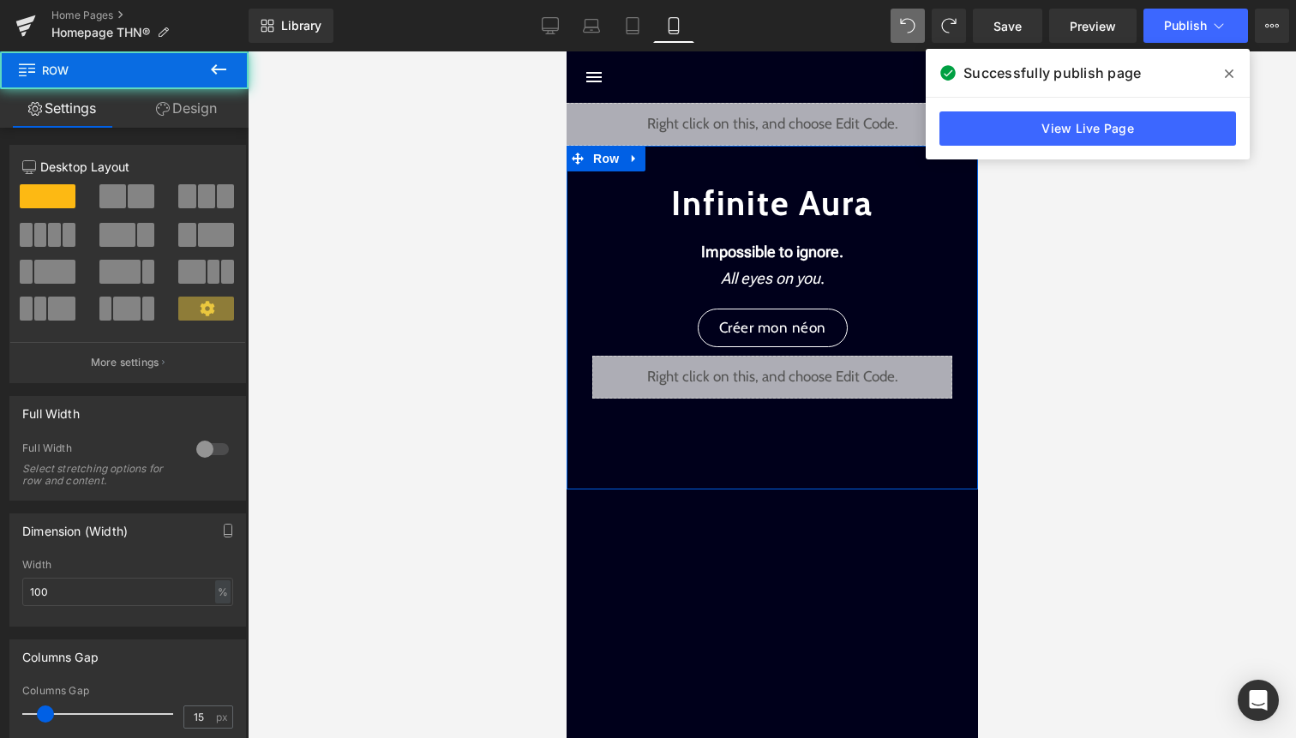
click at [207, 100] on link "Design" at bounding box center [186, 108] width 124 height 39
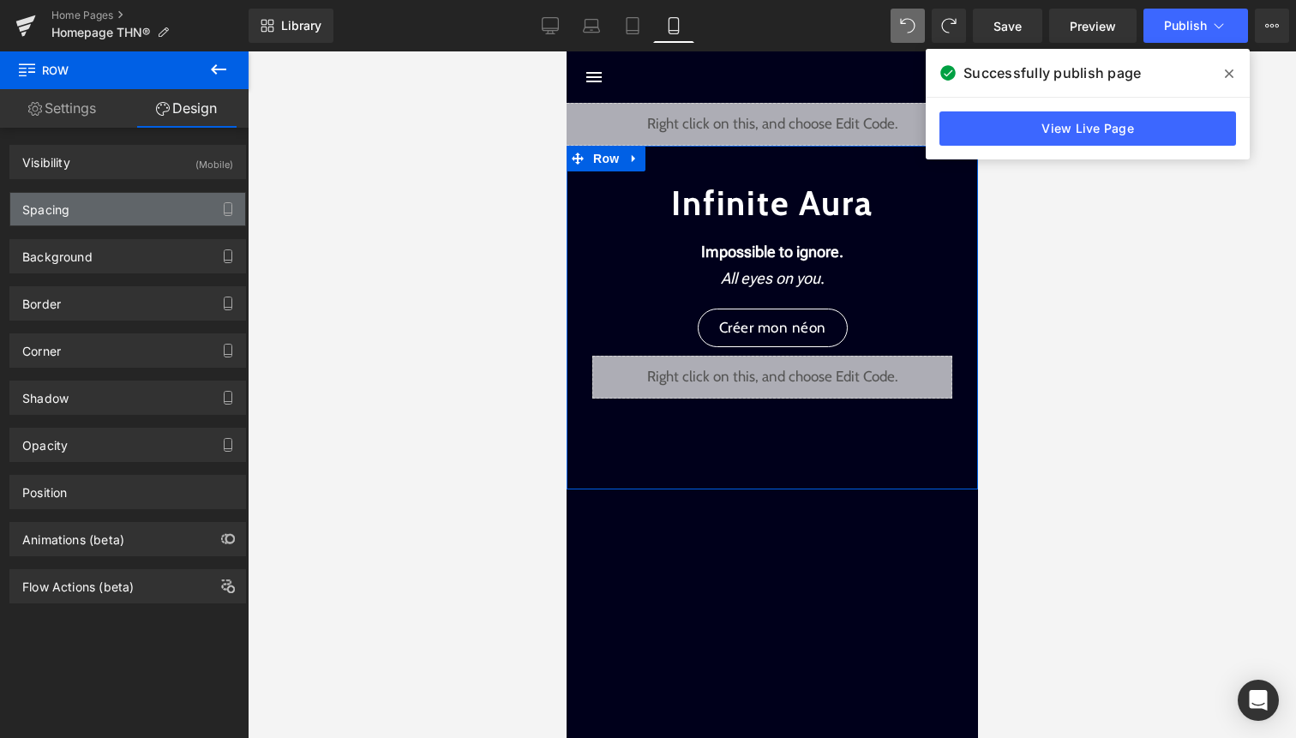
click at [185, 214] on div "Spacing" at bounding box center [127, 209] width 235 height 33
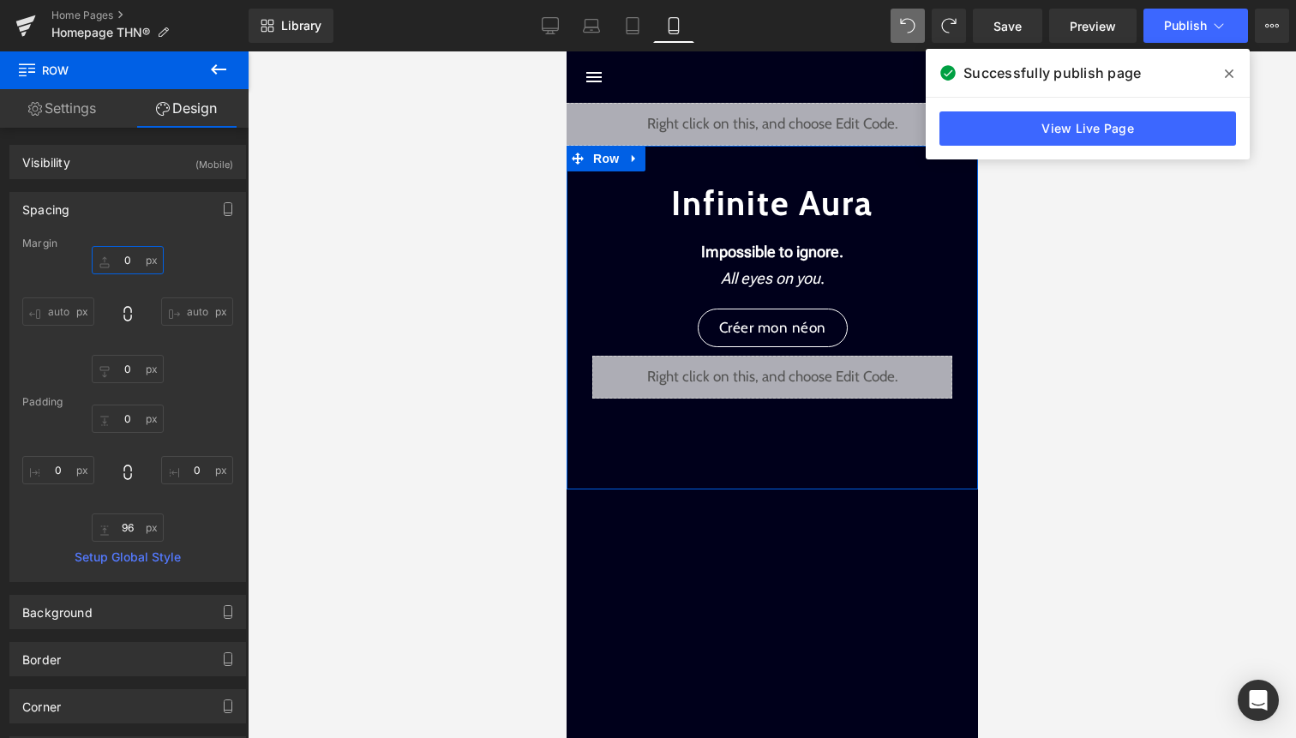
click at [137, 264] on input "0" at bounding box center [128, 260] width 72 height 28
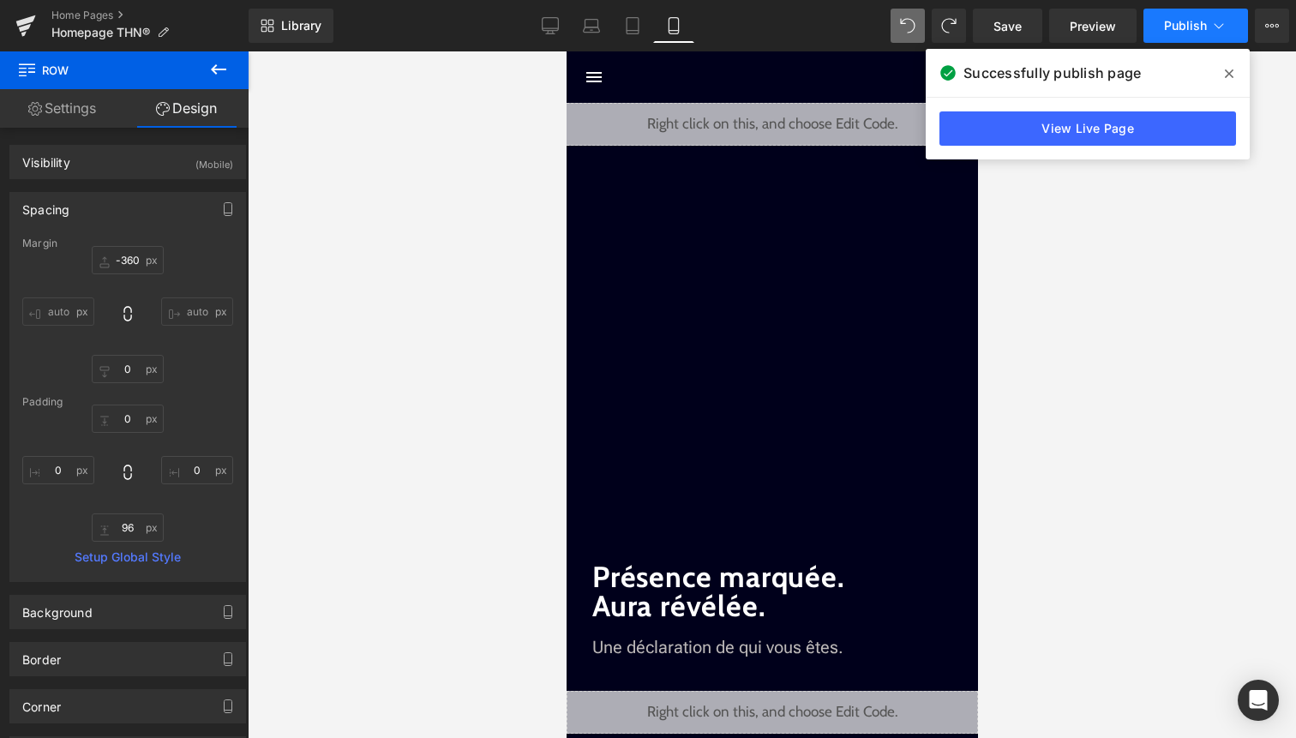
click at [1224, 21] on icon at bounding box center [1218, 25] width 17 height 17
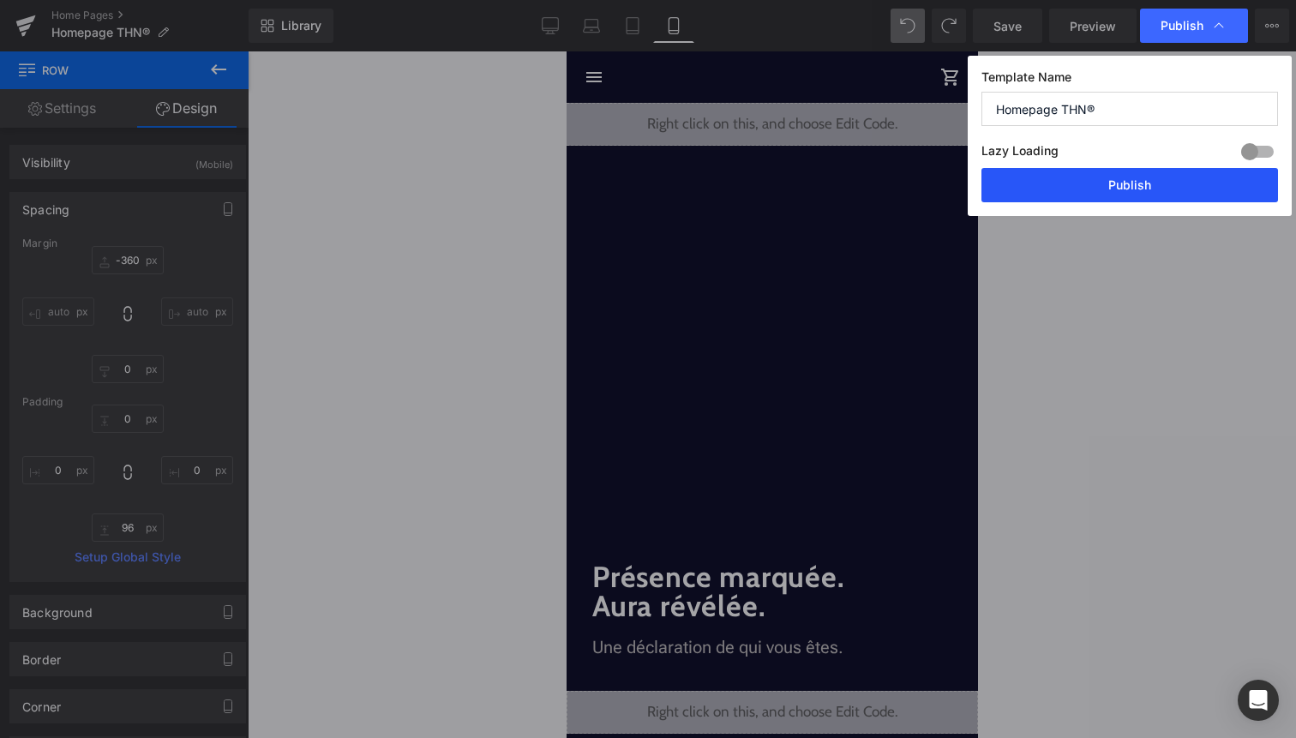
click at [1114, 171] on button "Publish" at bounding box center [1130, 185] width 297 height 34
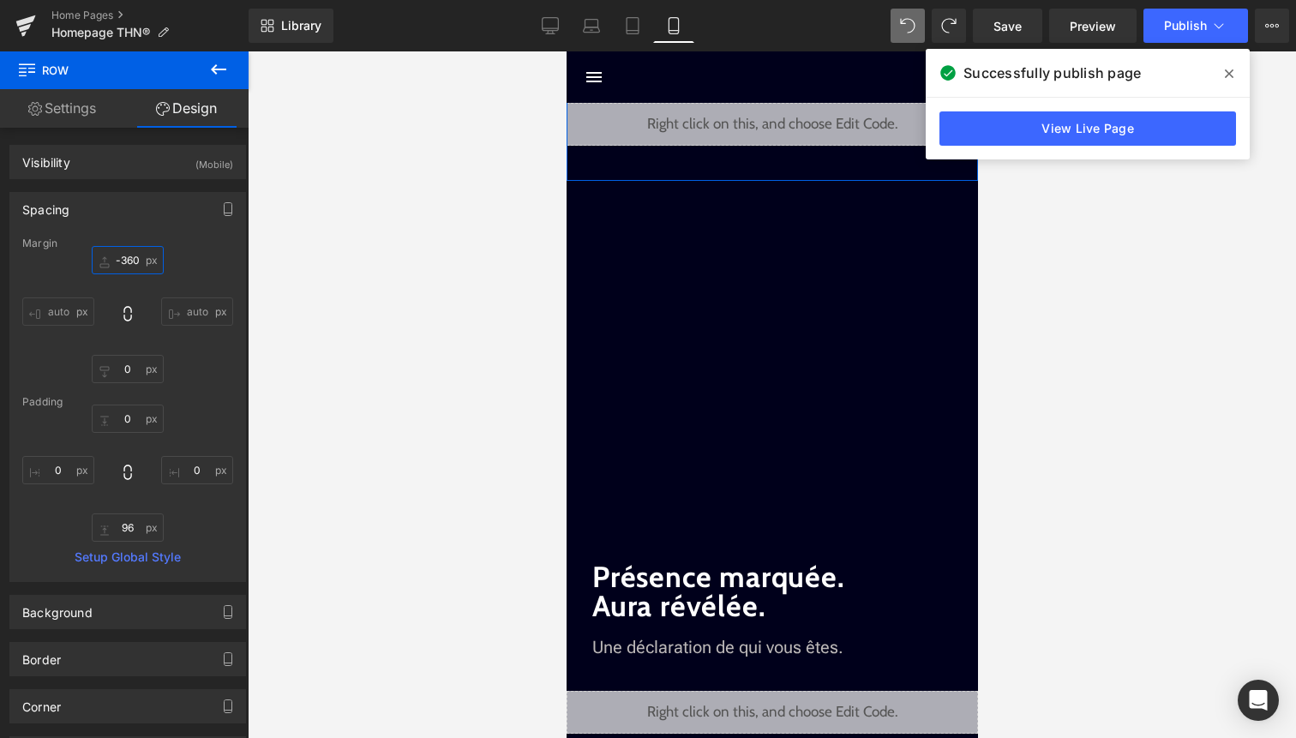
click at [135, 266] on input "-360" at bounding box center [128, 260] width 72 height 28
click at [135, 261] on input "-360" at bounding box center [128, 260] width 72 height 28
type input "-3"
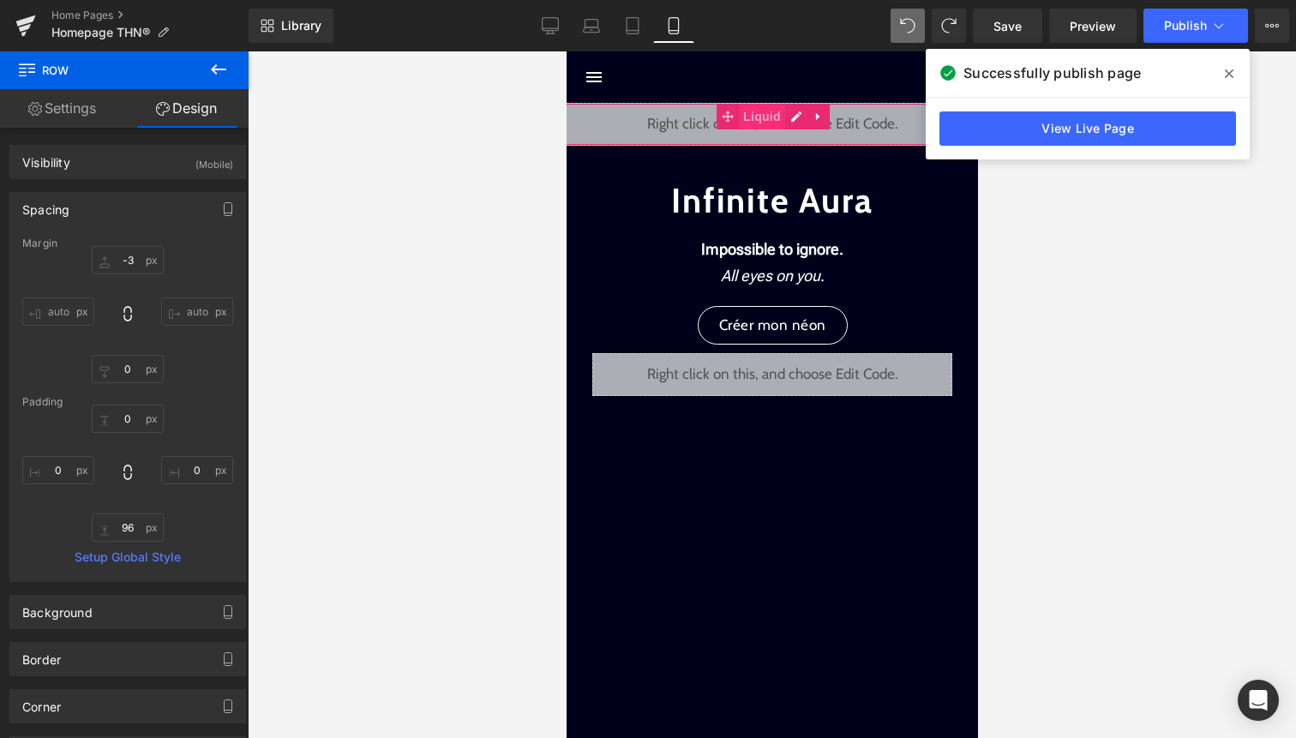
click at [762, 121] on span "Liquid" at bounding box center [761, 117] width 46 height 26
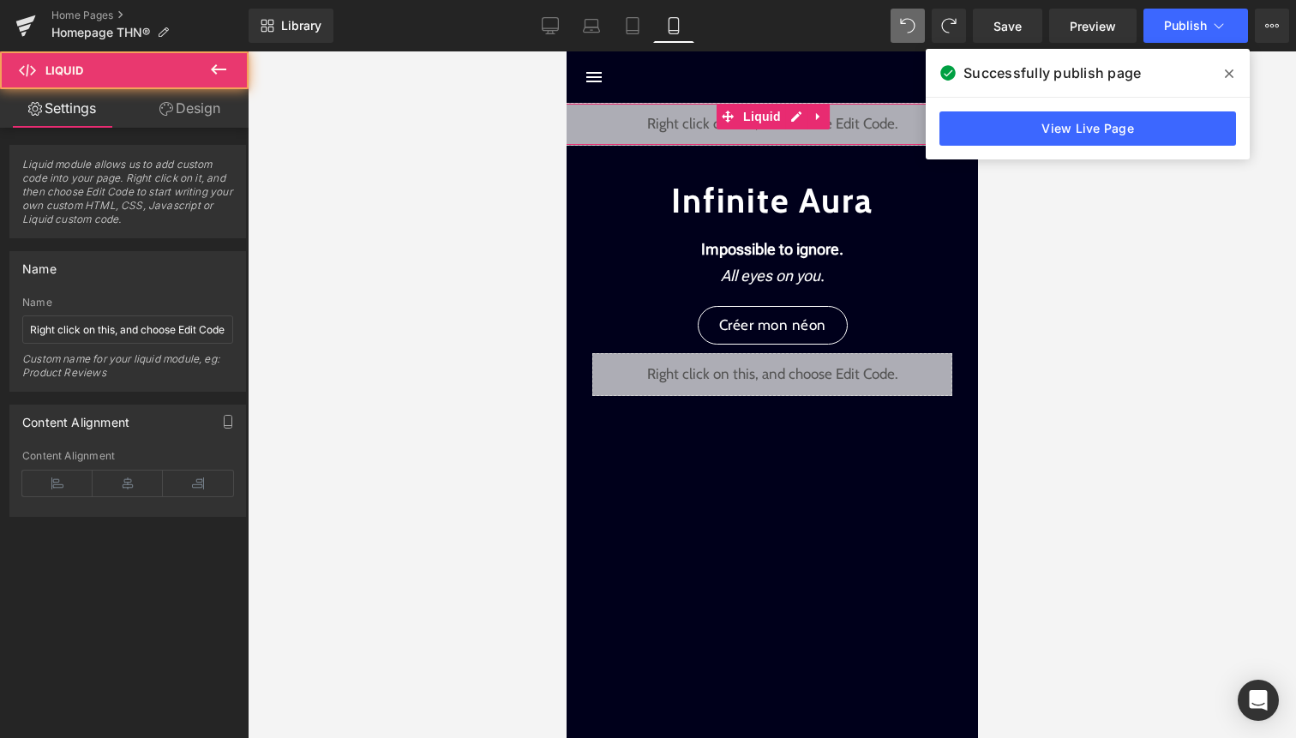
click at [207, 116] on link "Design" at bounding box center [190, 108] width 124 height 39
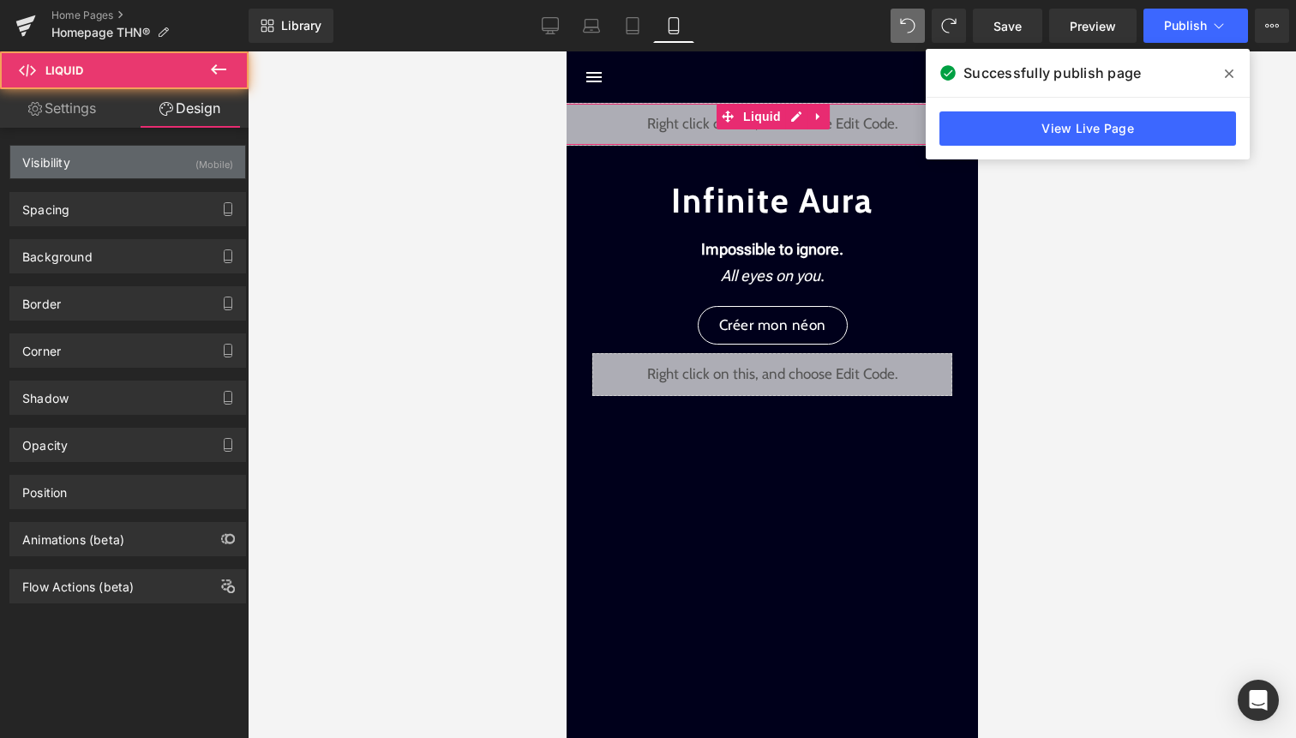
type input "0"
type input "-20"
type input "0"
type input "-20"
type input "0"
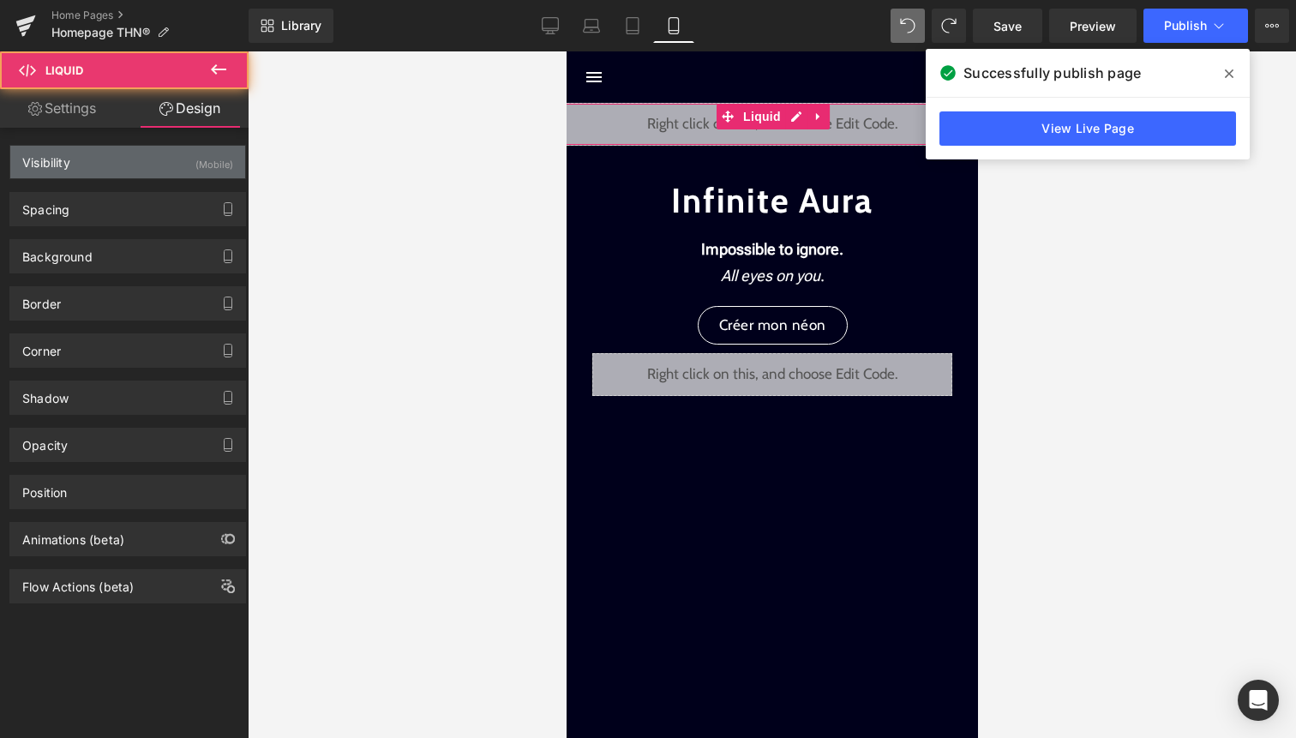
type input "0"
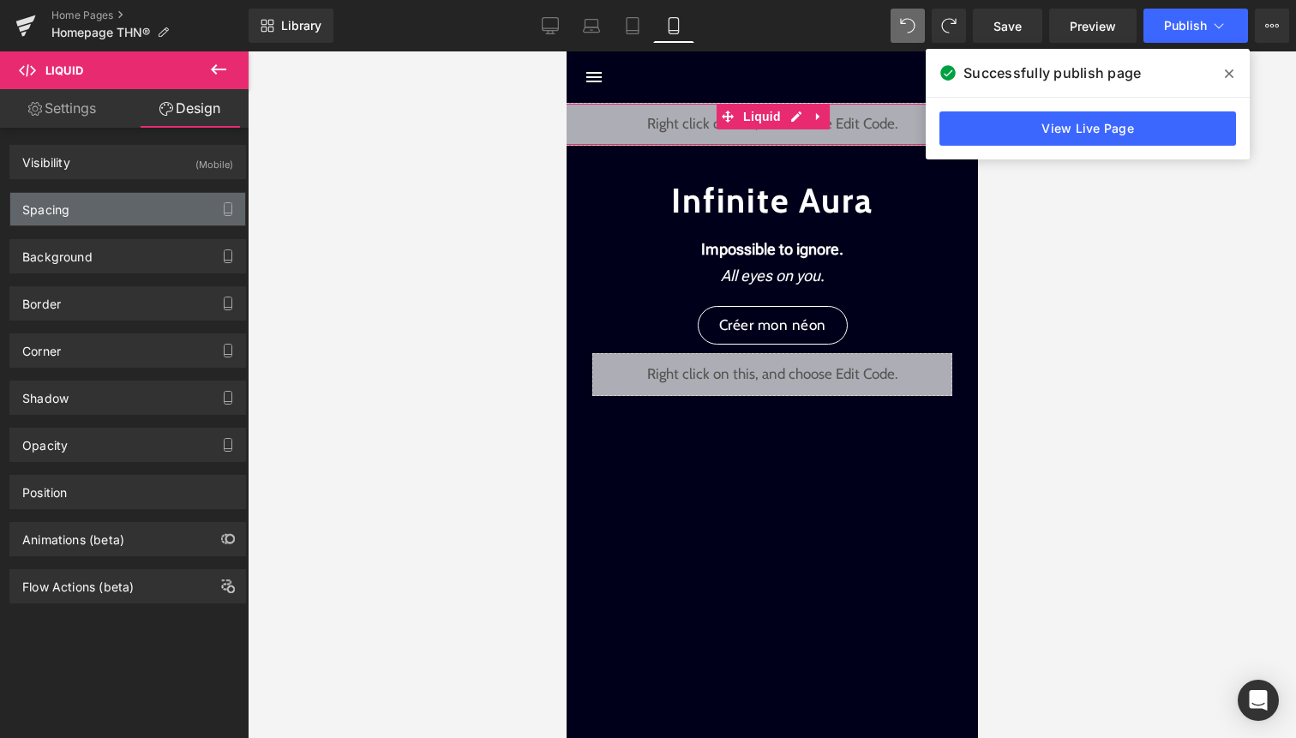
click at [150, 203] on div "Spacing" at bounding box center [127, 209] width 235 height 33
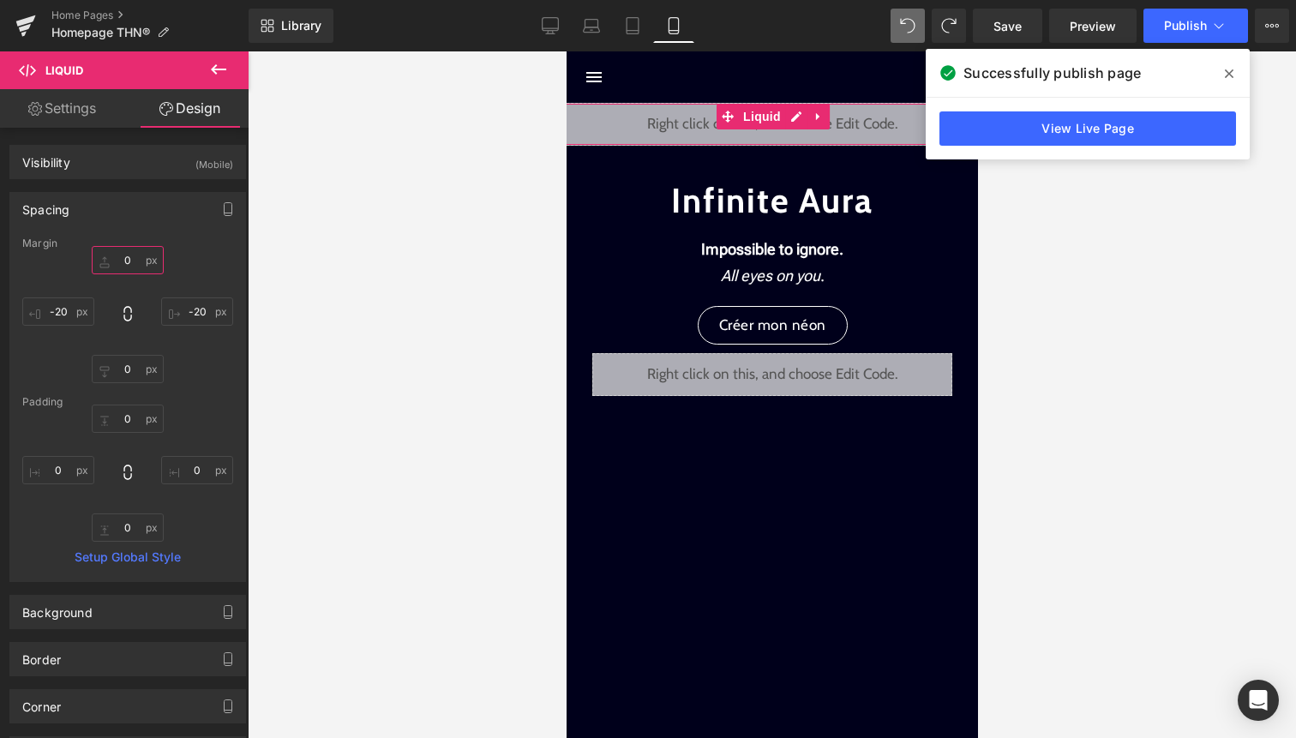
click at [128, 258] on input "0" at bounding box center [128, 260] width 72 height 28
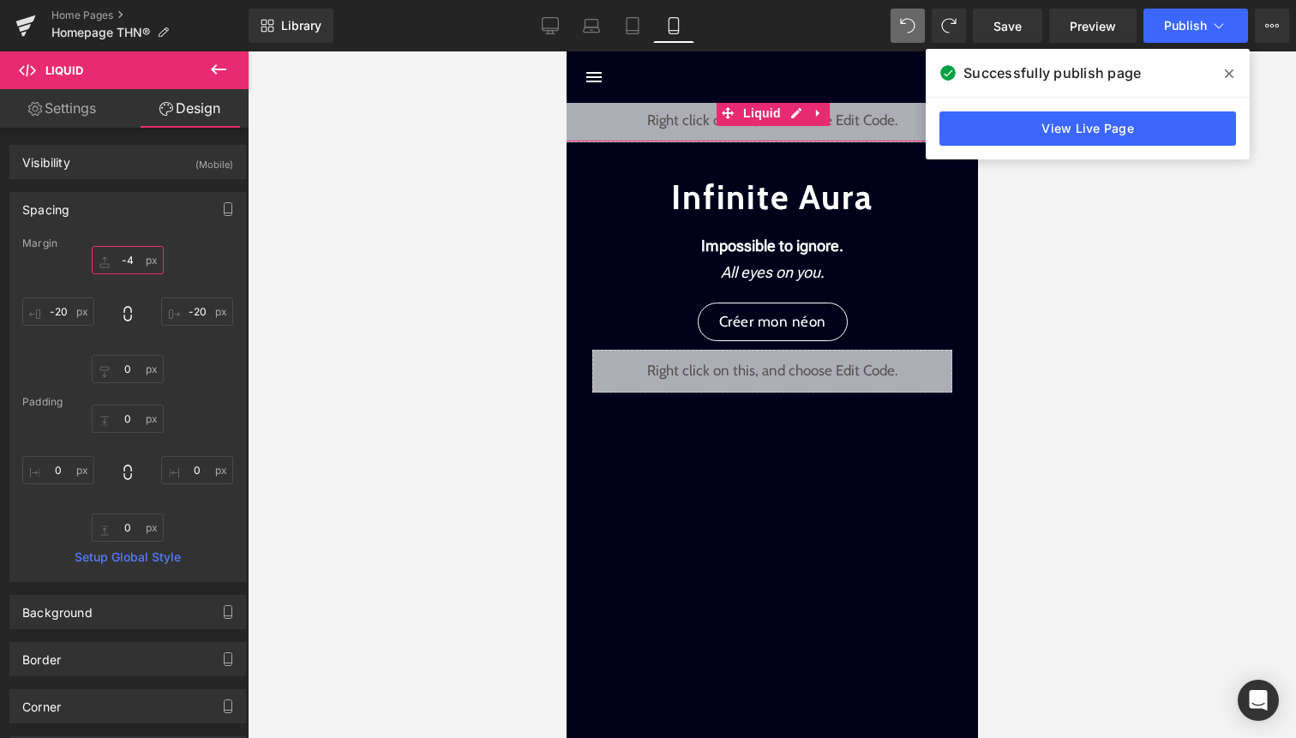
type input "-45"
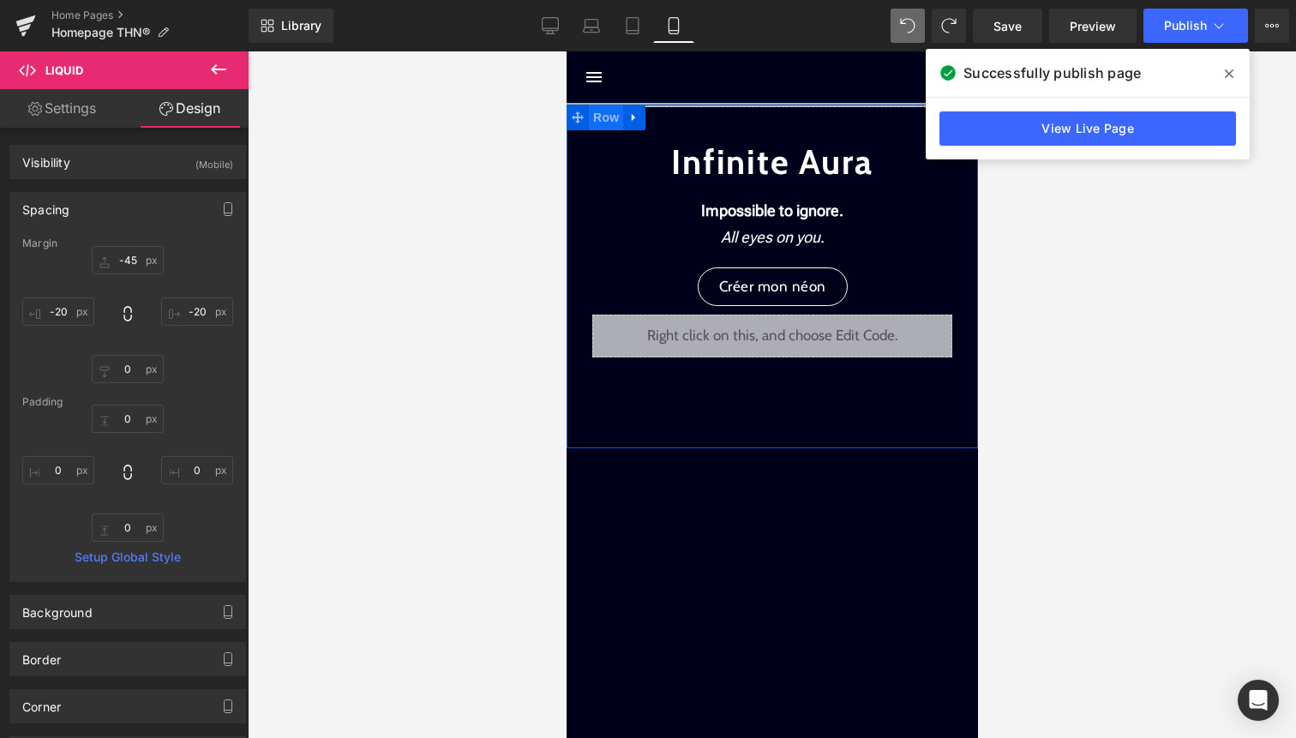
click at [610, 118] on span "Row" at bounding box center [605, 118] width 34 height 26
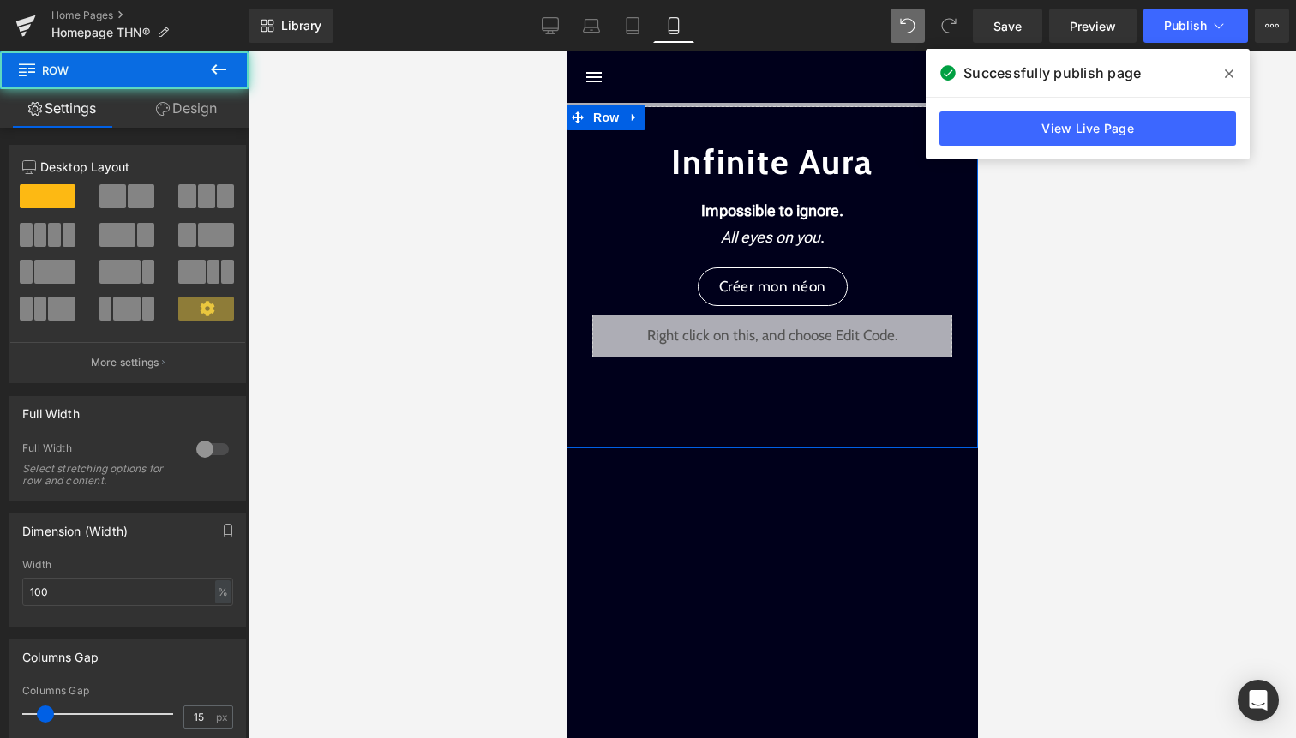
click at [196, 99] on link "Design" at bounding box center [186, 108] width 124 height 39
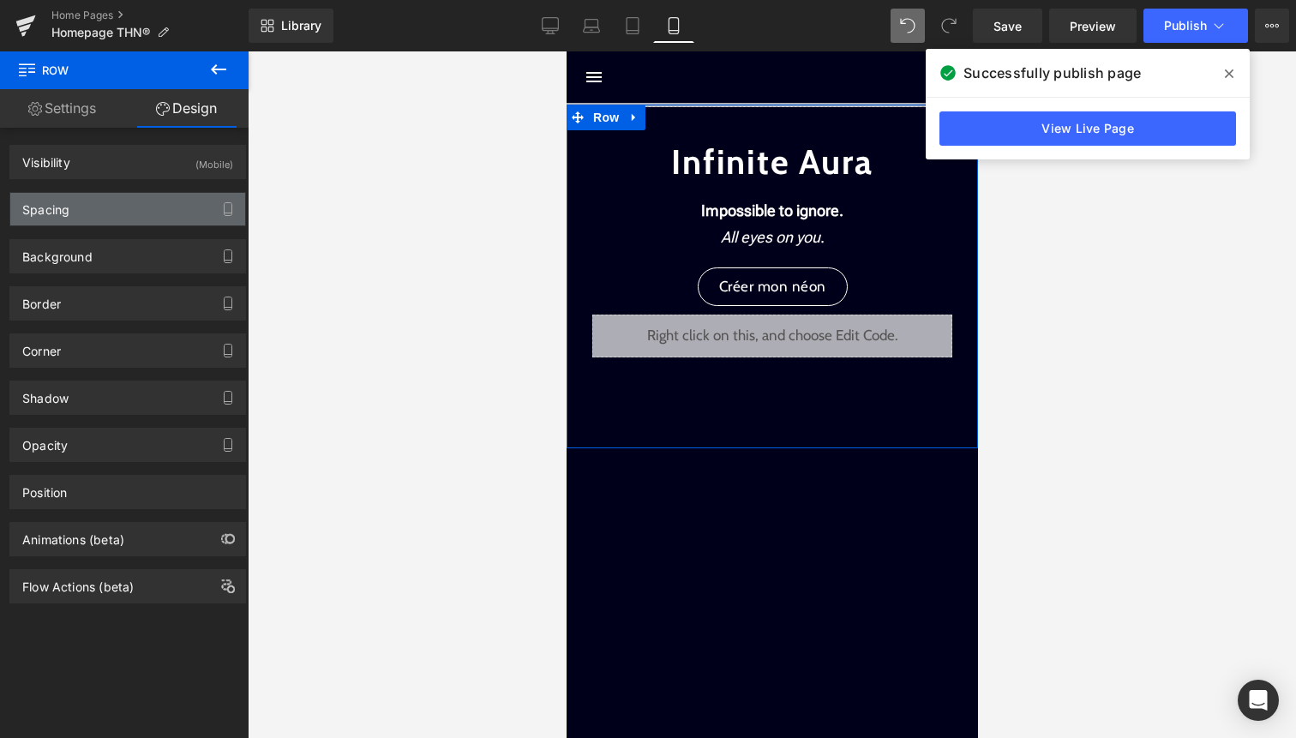
click at [158, 205] on div "Spacing" at bounding box center [127, 209] width 235 height 33
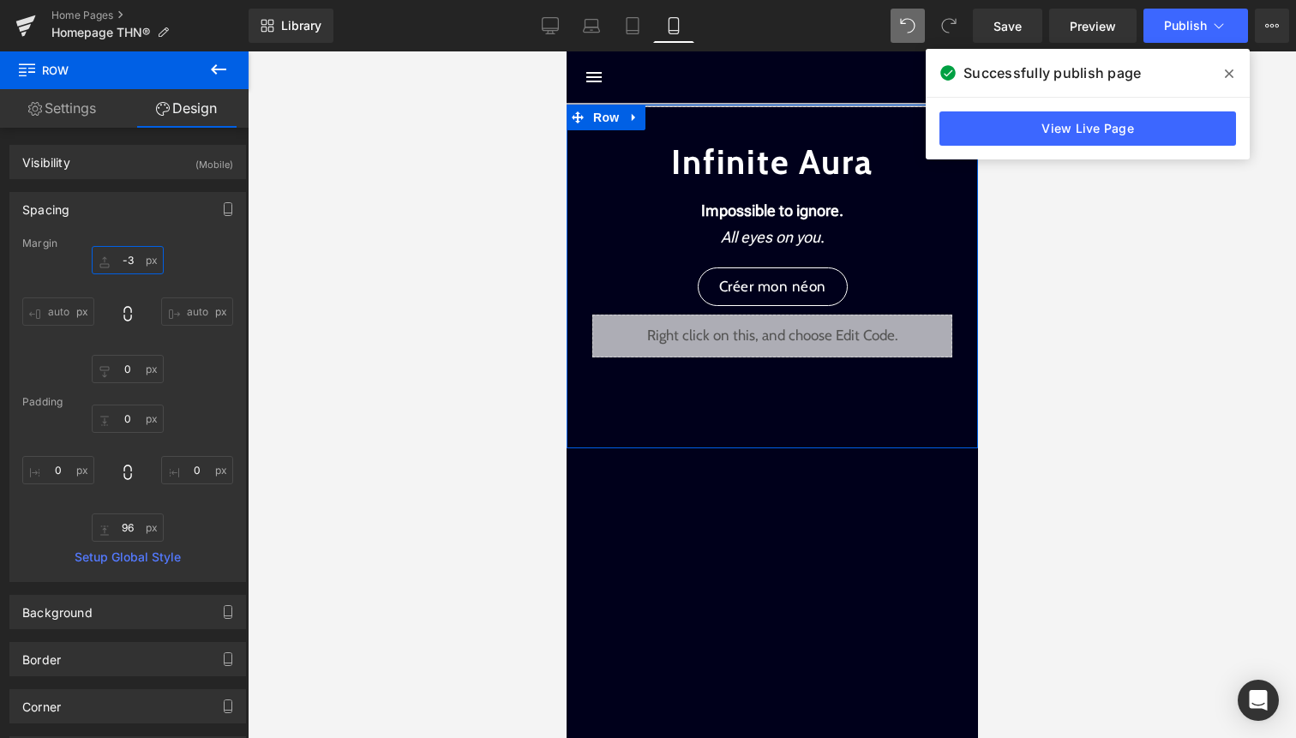
click at [130, 261] on input "-3" at bounding box center [128, 260] width 72 height 28
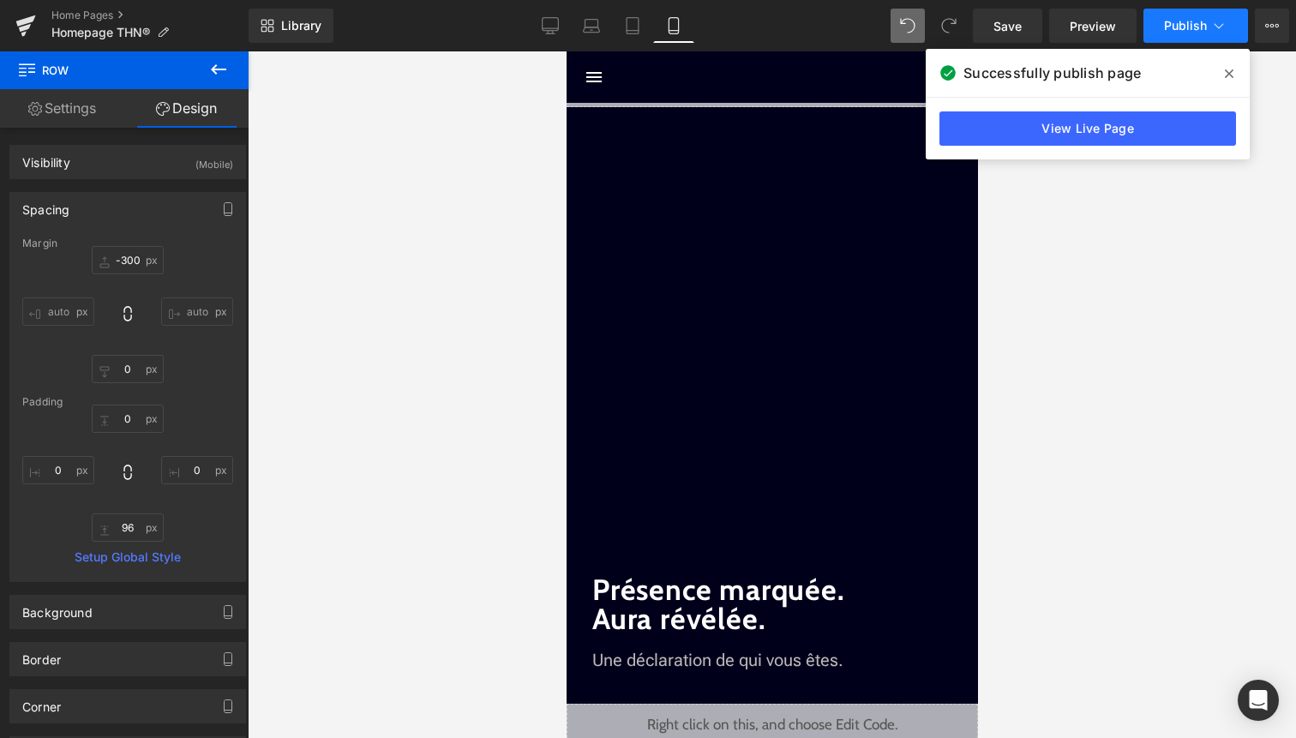
click at [1187, 34] on button "Publish" at bounding box center [1196, 26] width 105 height 34
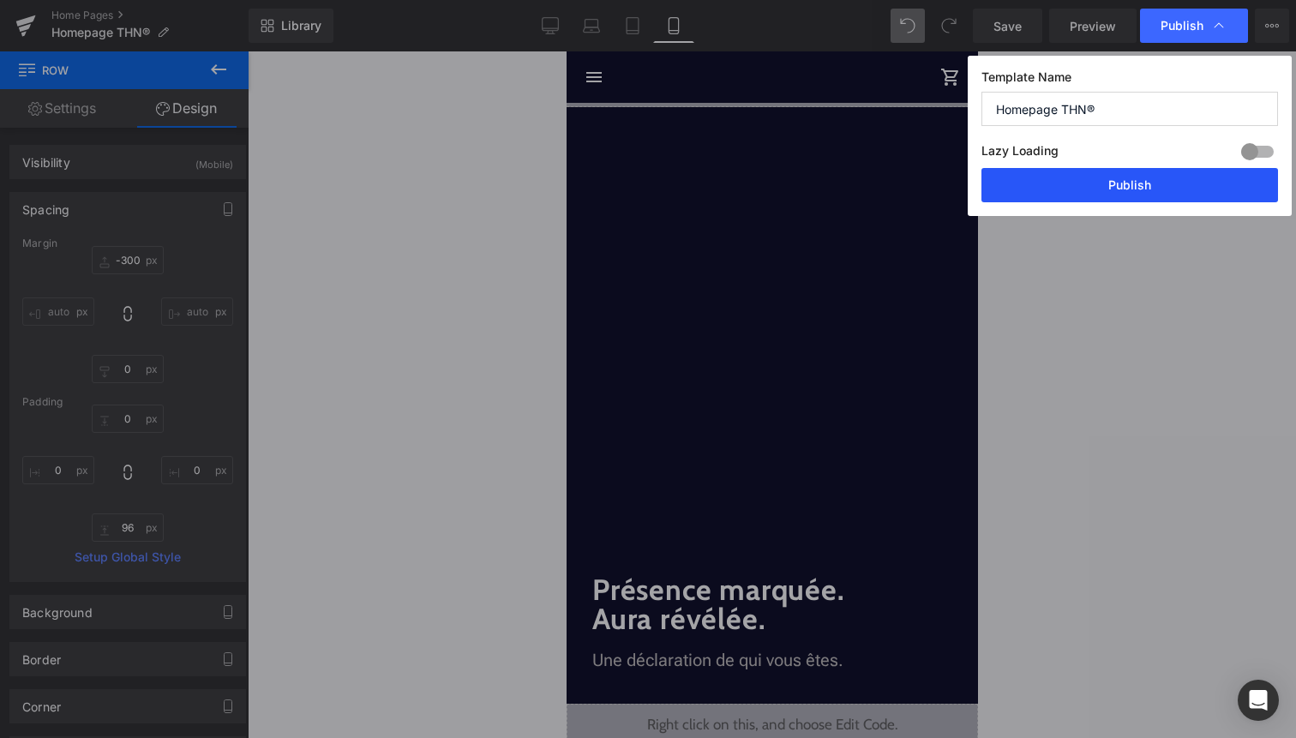
click at [1162, 193] on button "Publish" at bounding box center [1130, 185] width 297 height 34
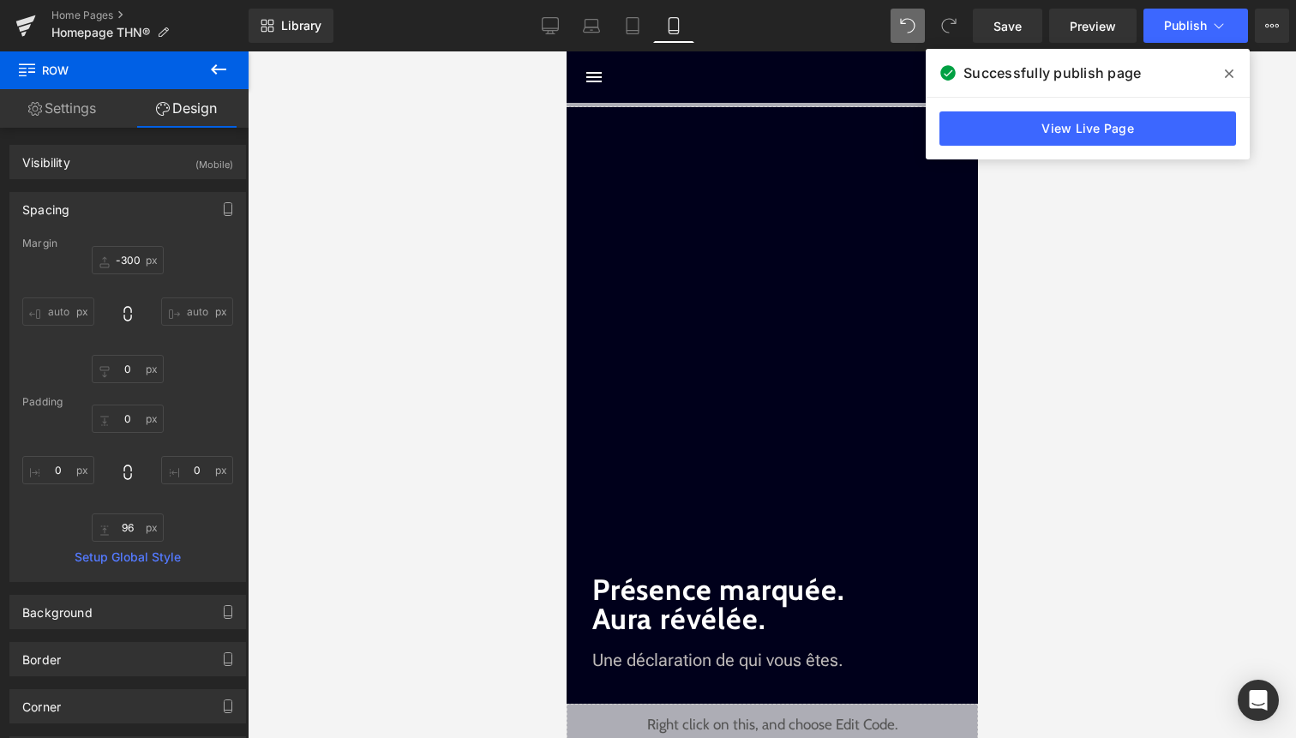
click at [1235, 69] on span at bounding box center [1229, 73] width 27 height 27
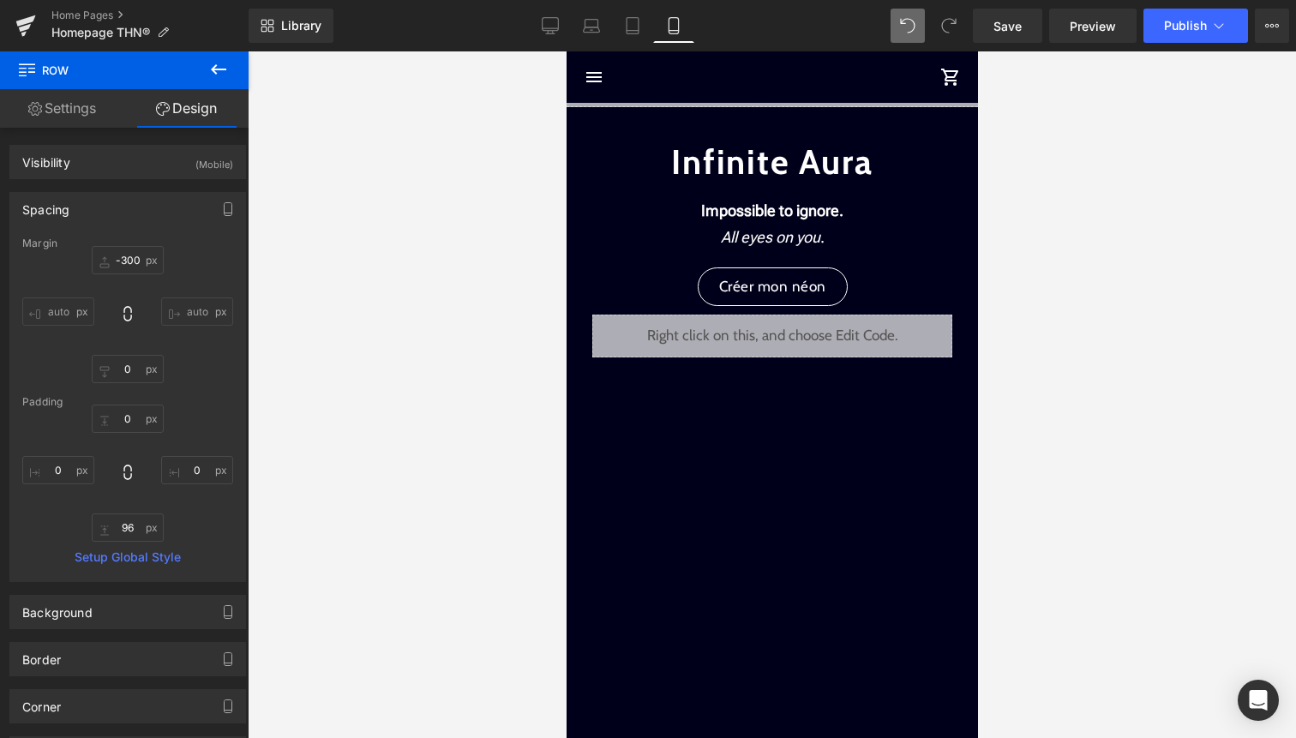
type input "-3"
type input "0"
type input "96"
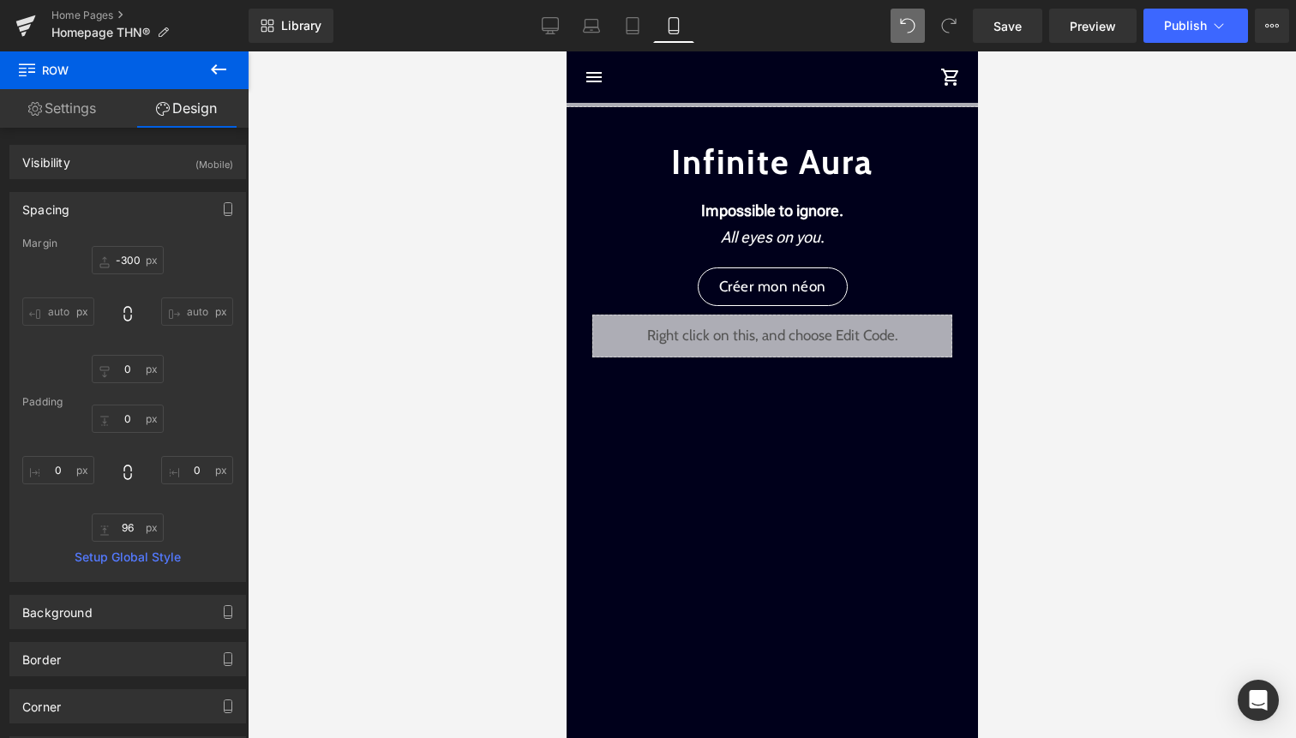
type input "0"
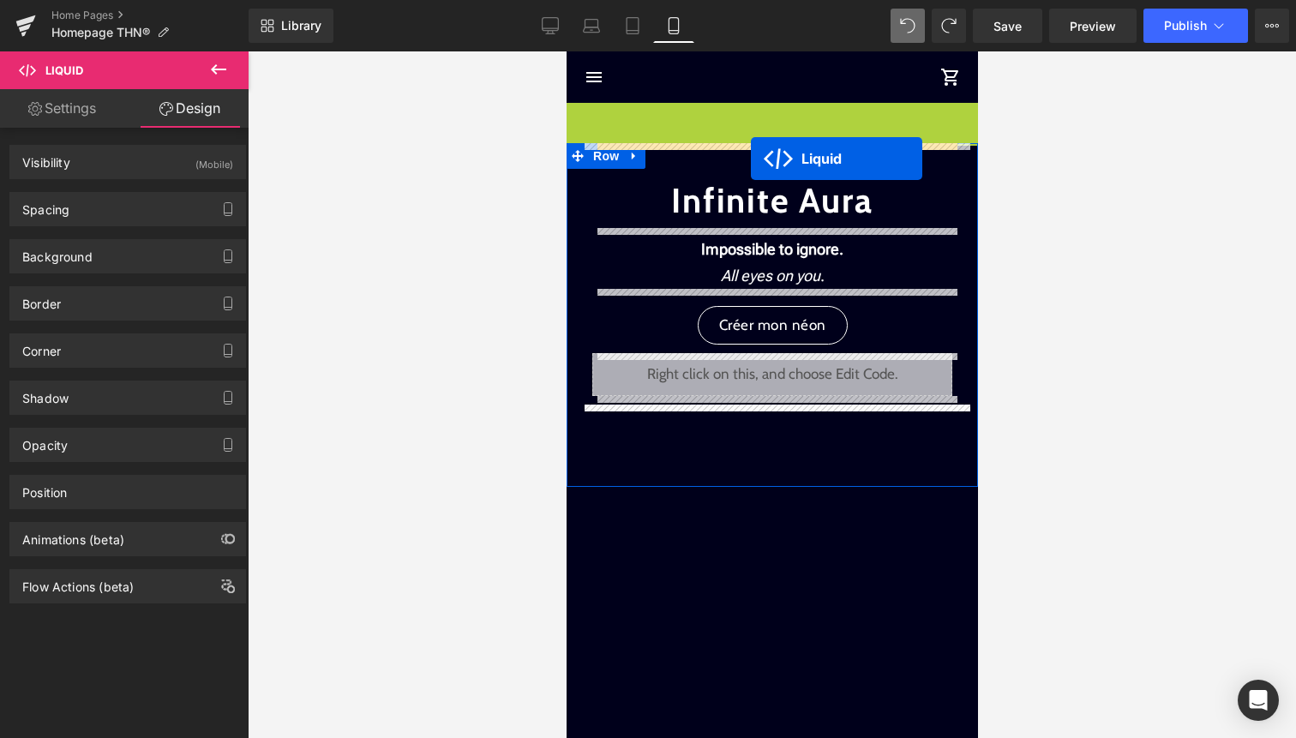
drag, startPoint x: 750, startPoint y: 117, endPoint x: 750, endPoint y: 159, distance: 42.0
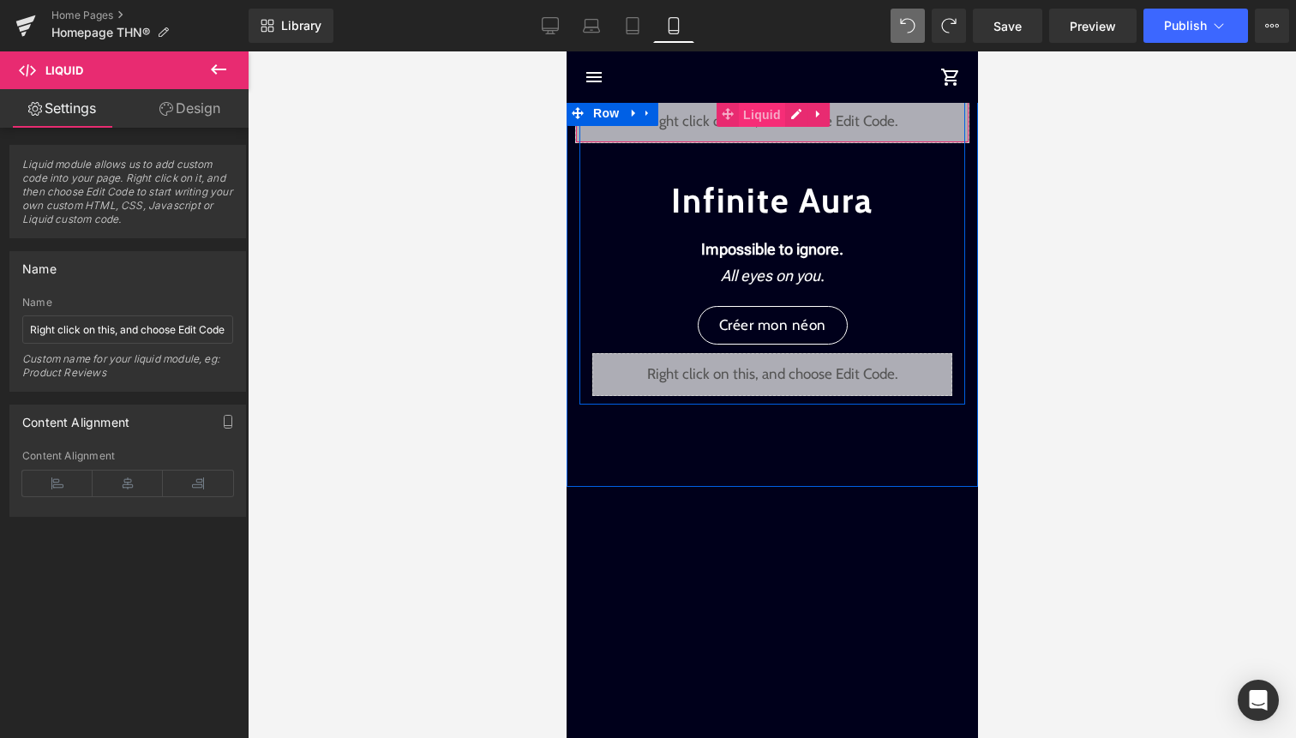
click at [755, 117] on span "Liquid" at bounding box center [761, 115] width 46 height 26
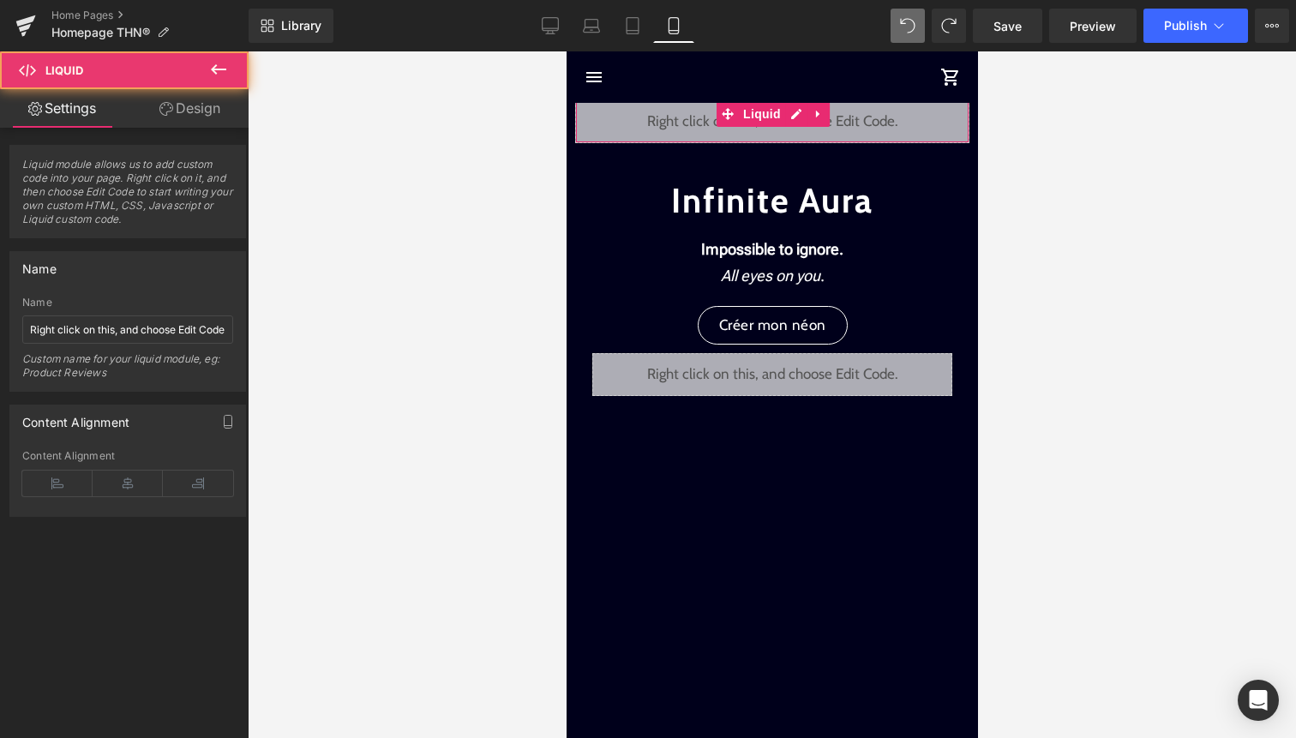
click at [217, 111] on link "Design" at bounding box center [190, 108] width 124 height 39
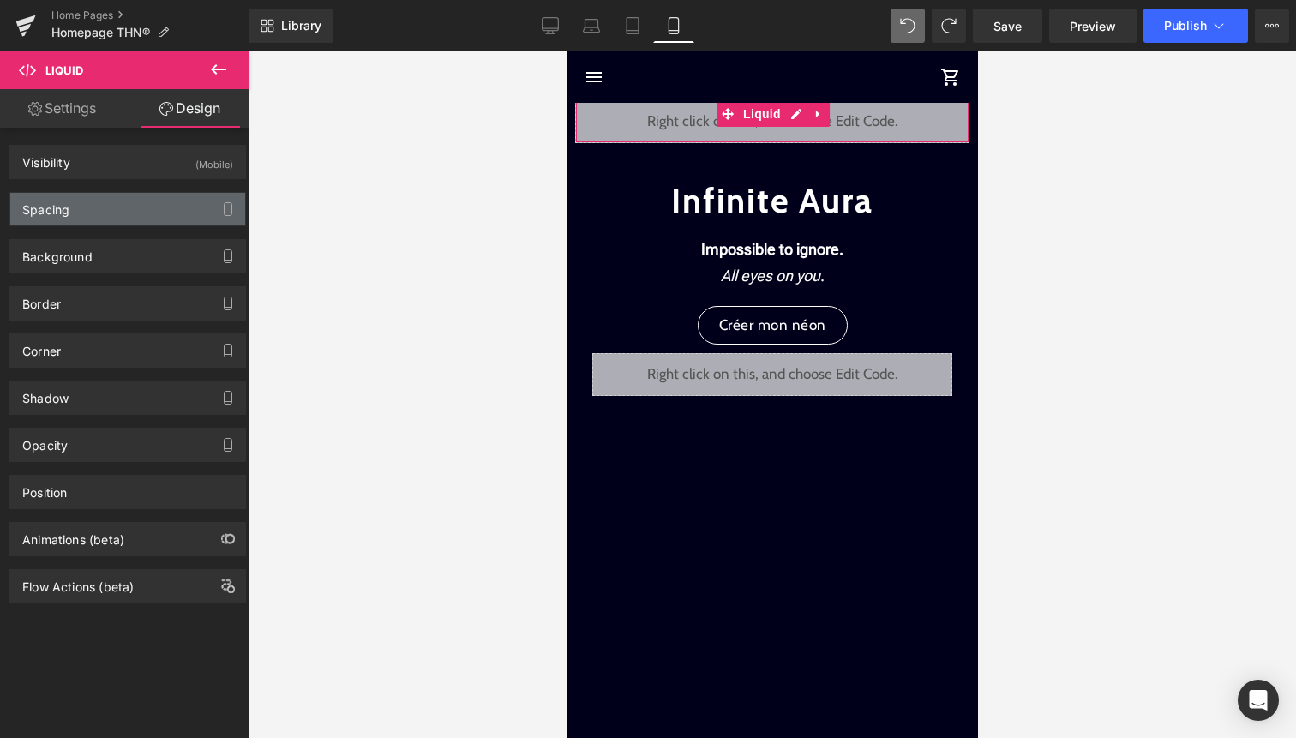
click at [170, 207] on div "Spacing" at bounding box center [127, 209] width 235 height 33
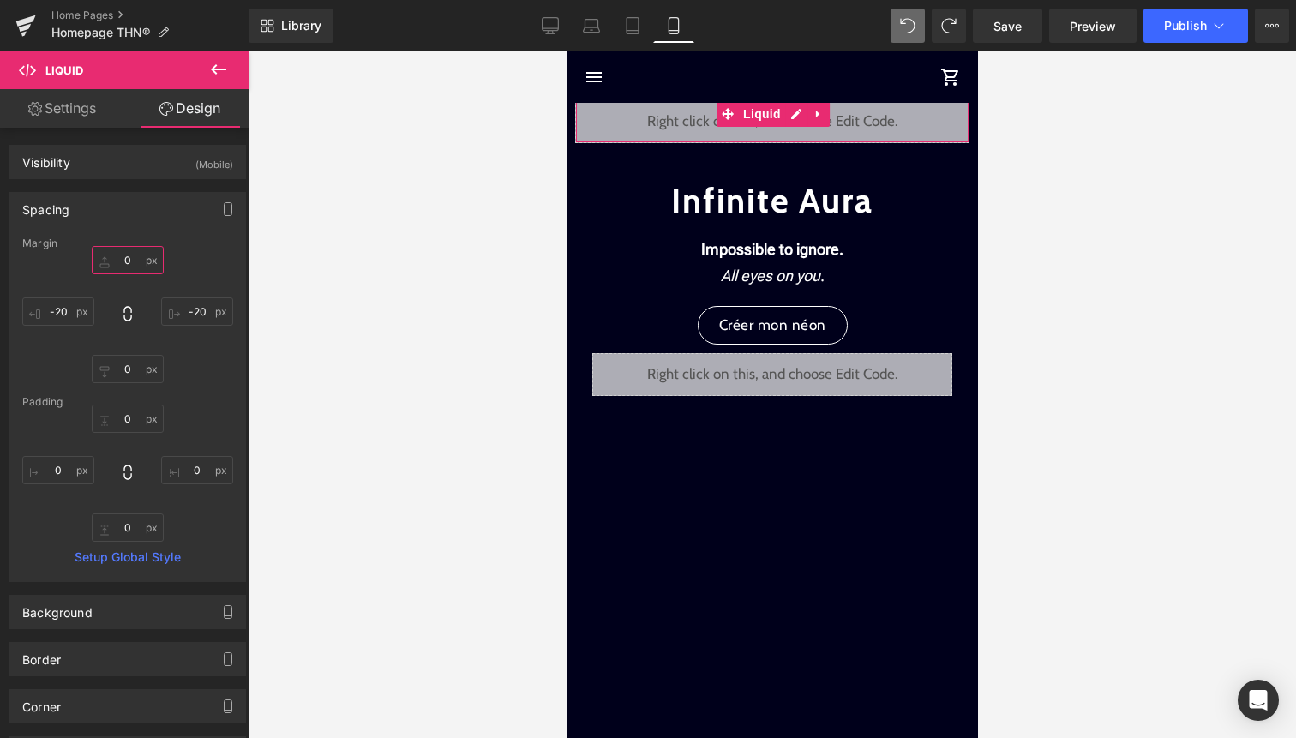
click at [123, 263] on input "0" at bounding box center [128, 260] width 72 height 28
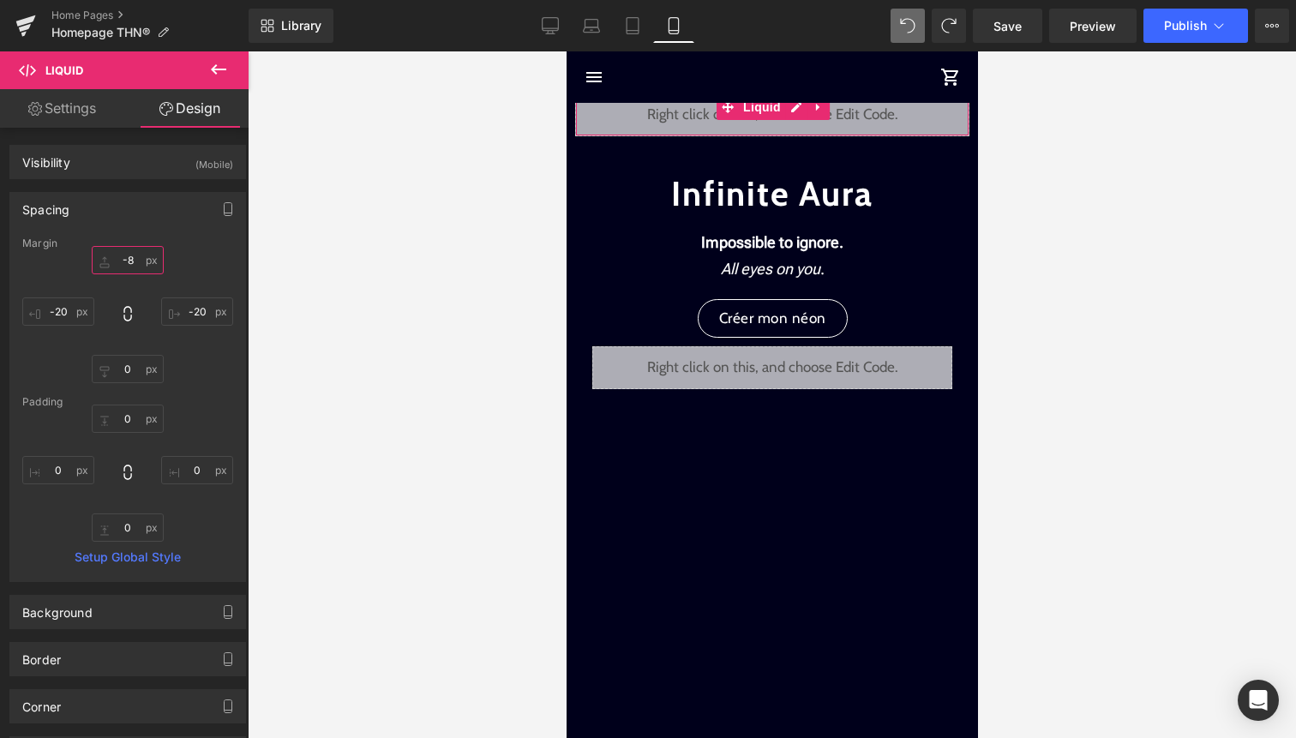
type input "-80"
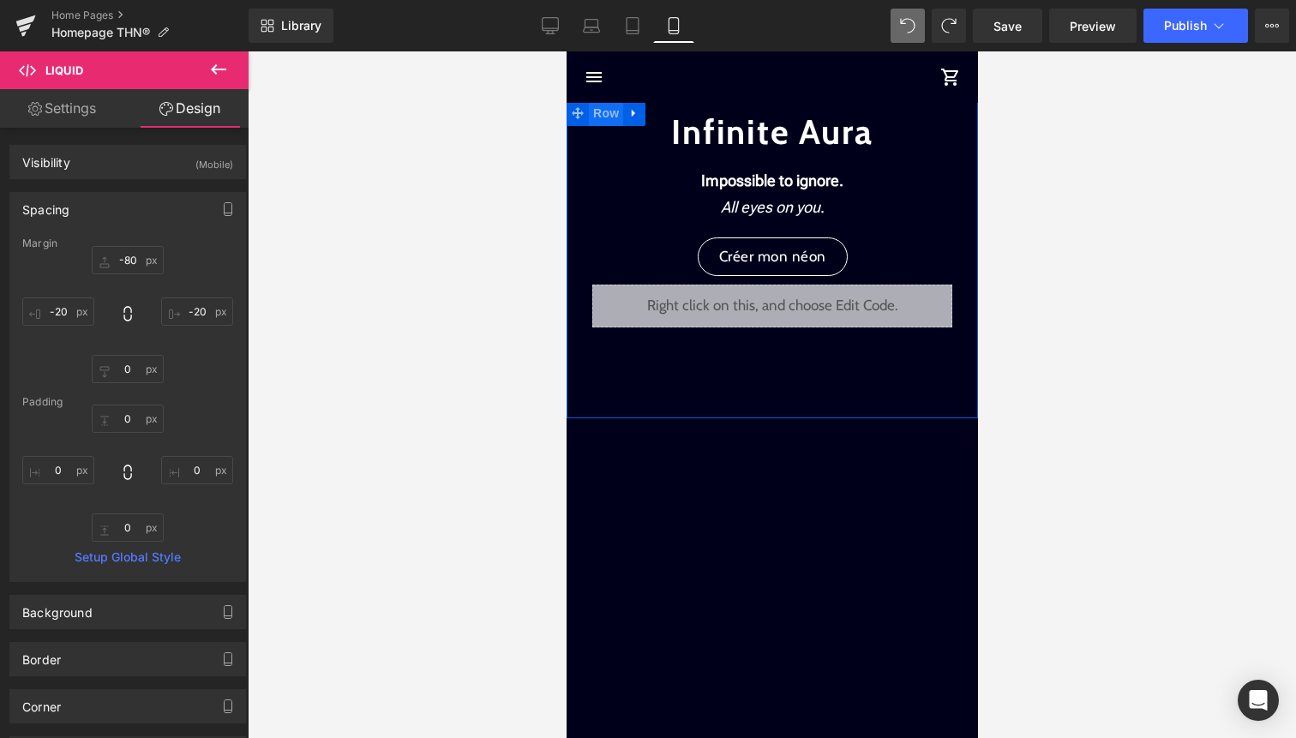
click at [617, 115] on span "Row" at bounding box center [605, 113] width 34 height 26
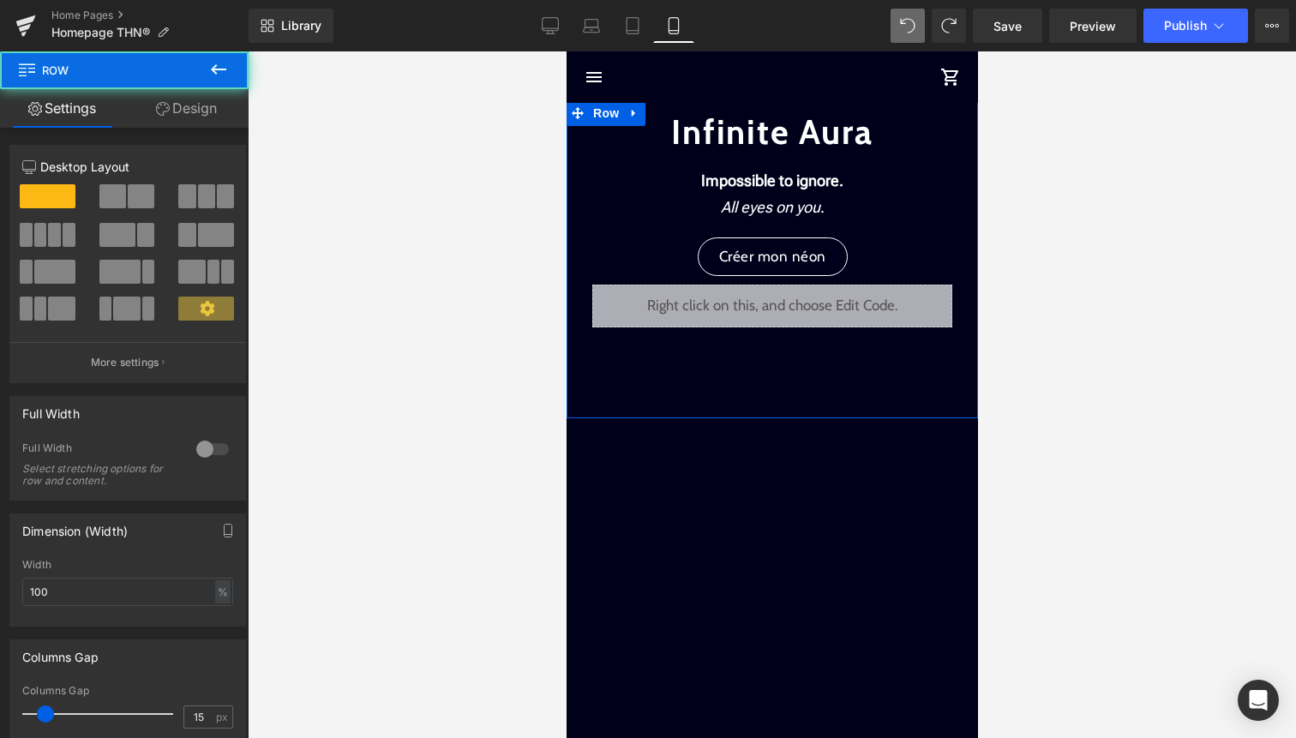
drag, startPoint x: 179, startPoint y: 109, endPoint x: 180, endPoint y: 134, distance: 24.9
click at [179, 108] on link "Design" at bounding box center [186, 108] width 124 height 39
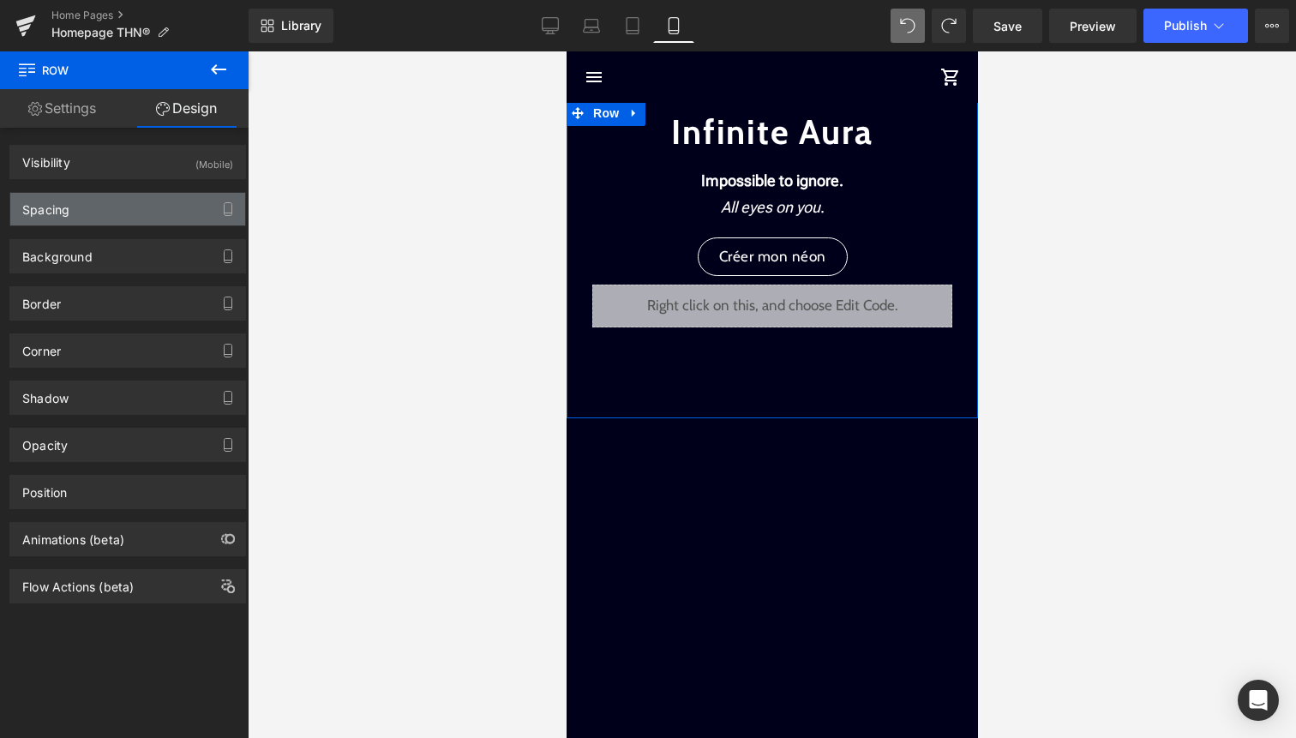
click at [159, 204] on div "Spacing" at bounding box center [127, 209] width 235 height 33
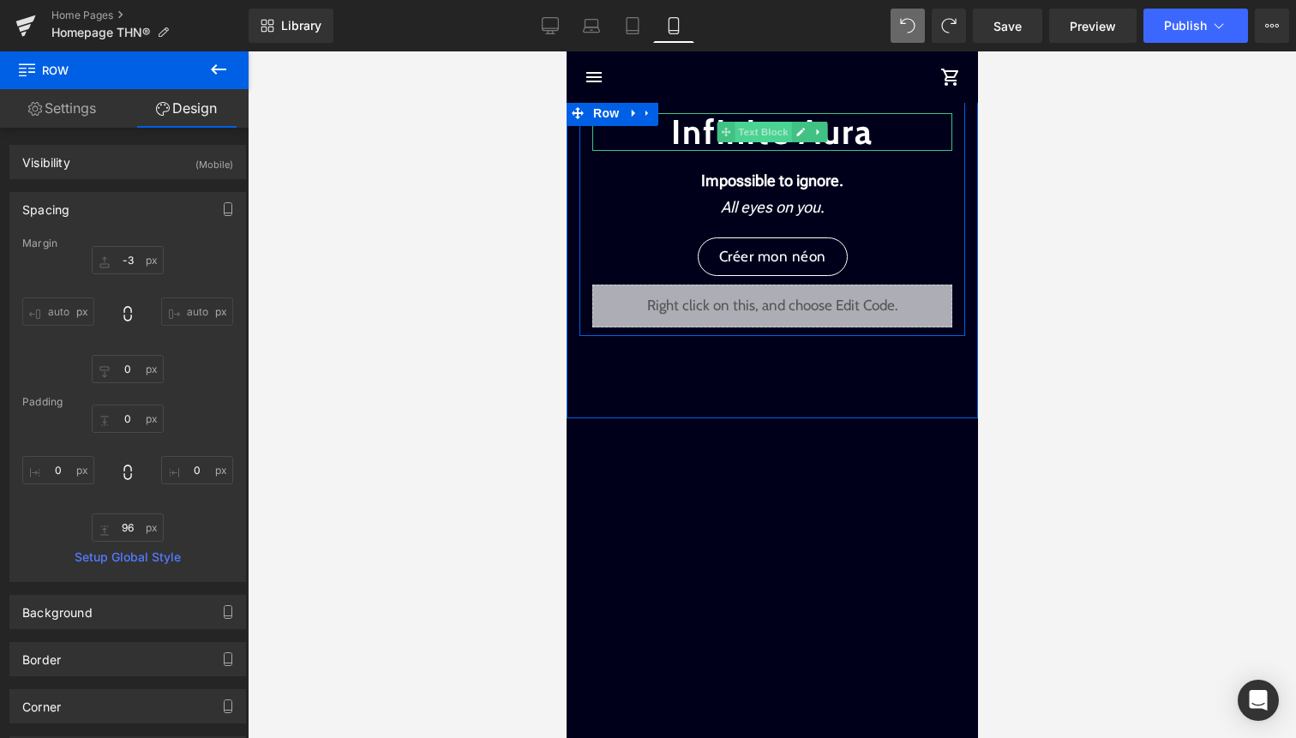
click at [756, 130] on span "Text Block" at bounding box center [762, 132] width 57 height 21
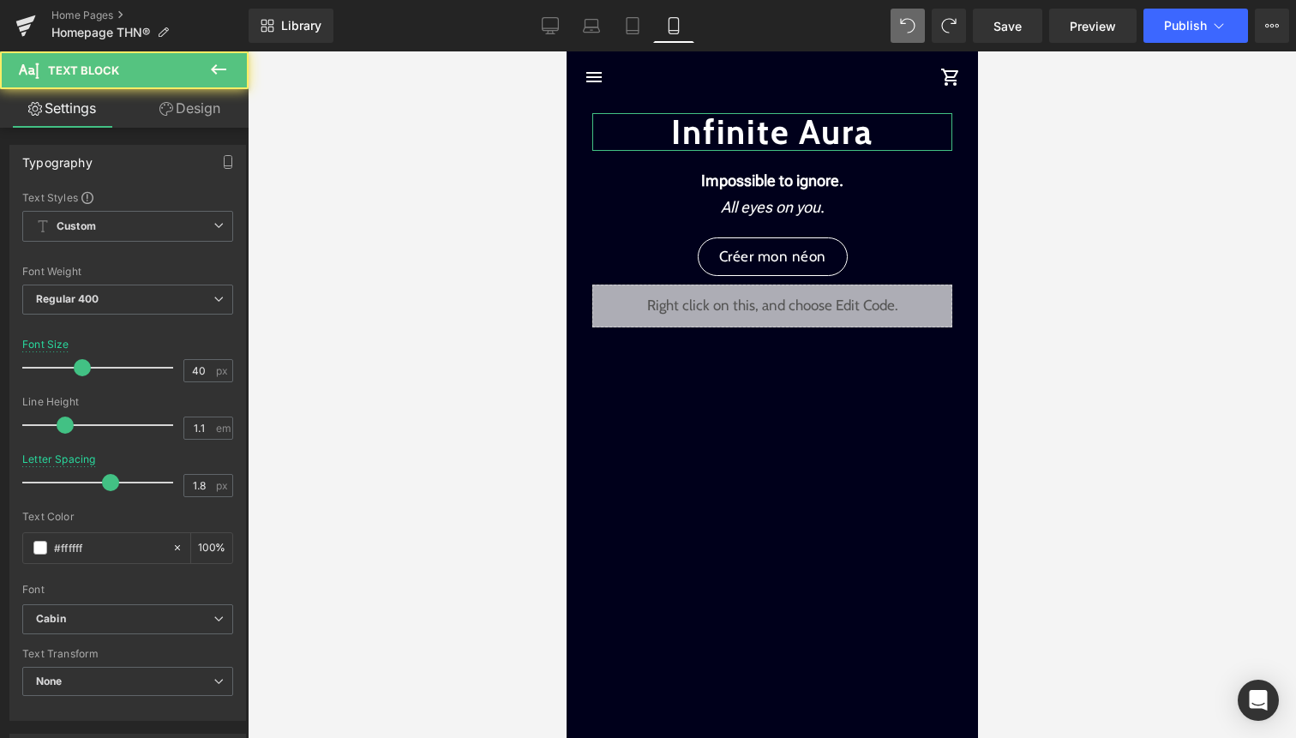
click at [203, 116] on link "Design" at bounding box center [190, 108] width 124 height 39
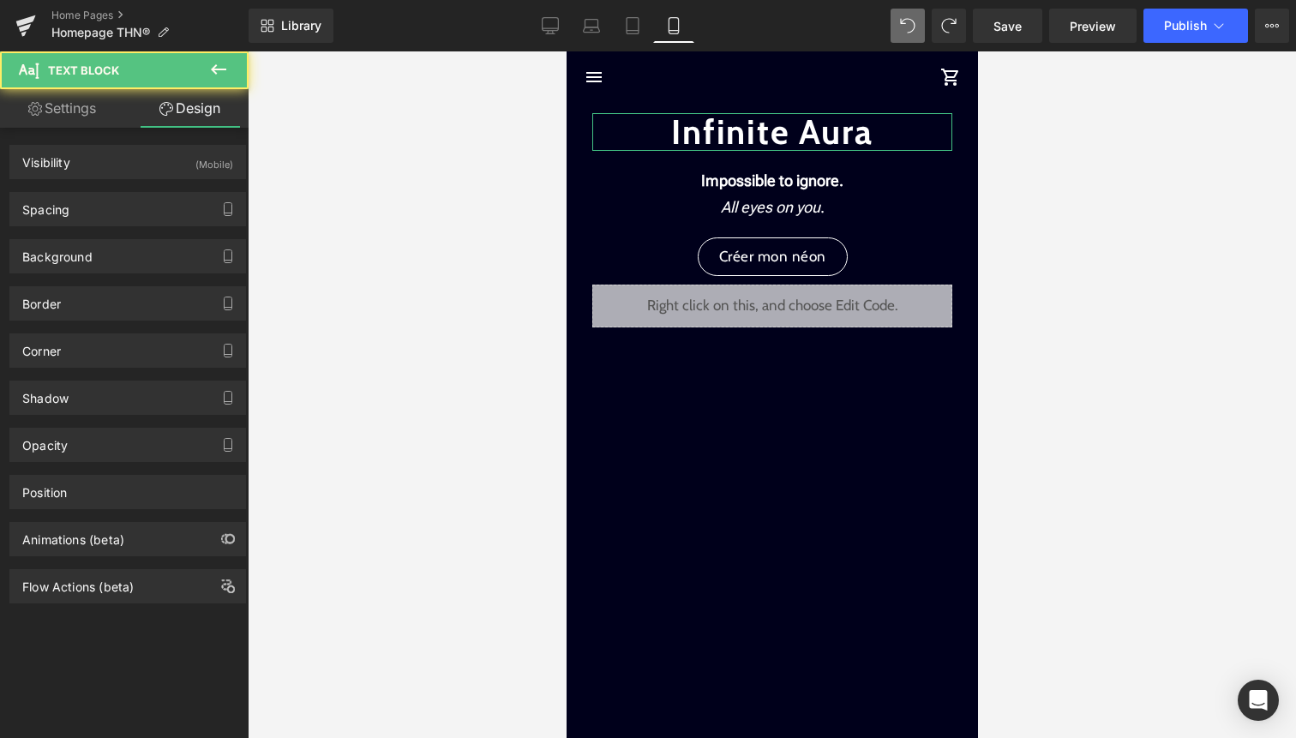
type input "45"
type input "0"
type input "10"
type input "0"
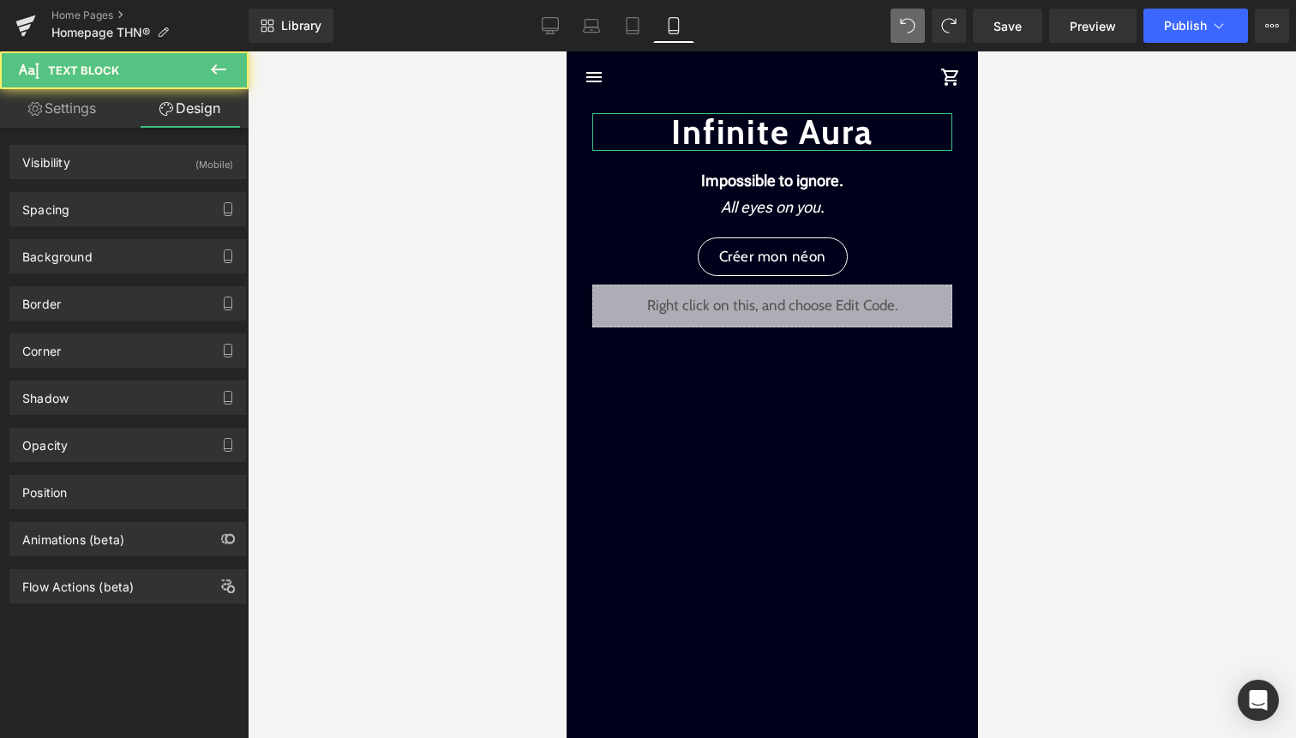
type input "0"
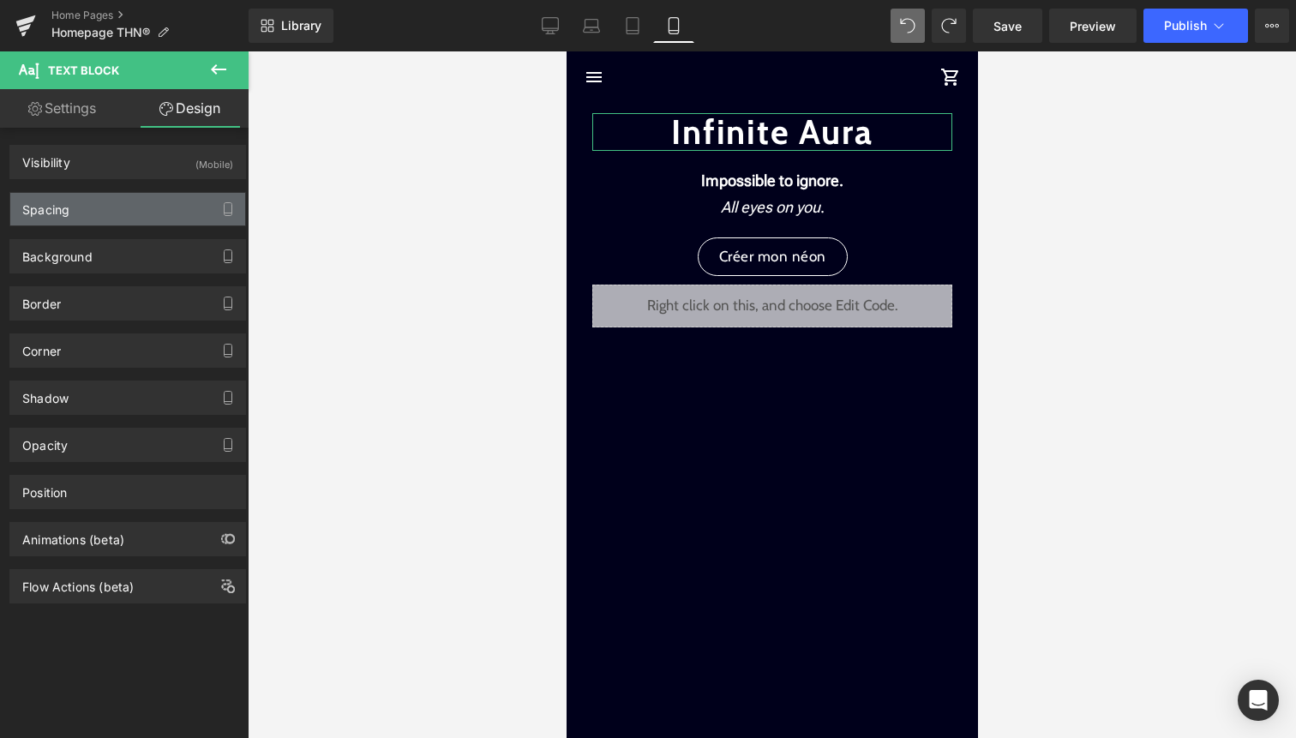
click at [174, 208] on div "Spacing" at bounding box center [127, 209] width 235 height 33
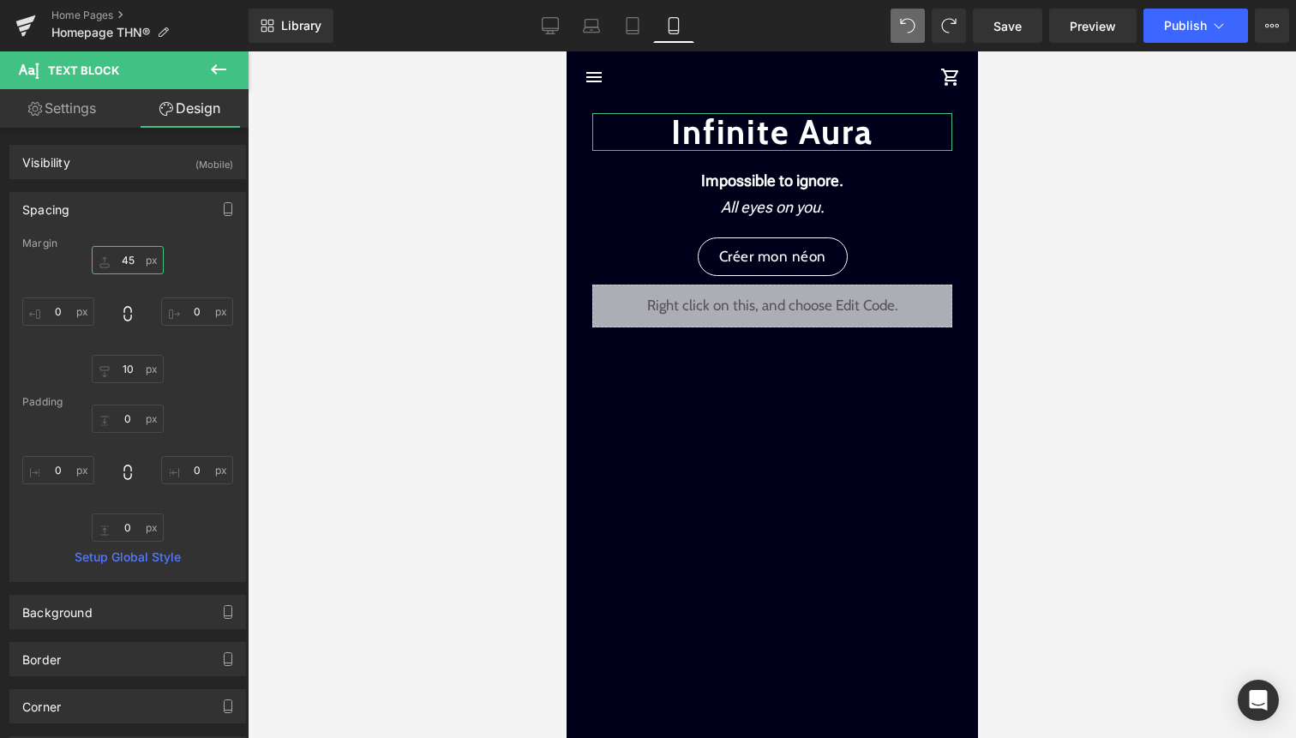
click at [129, 262] on input "45" at bounding box center [128, 260] width 72 height 28
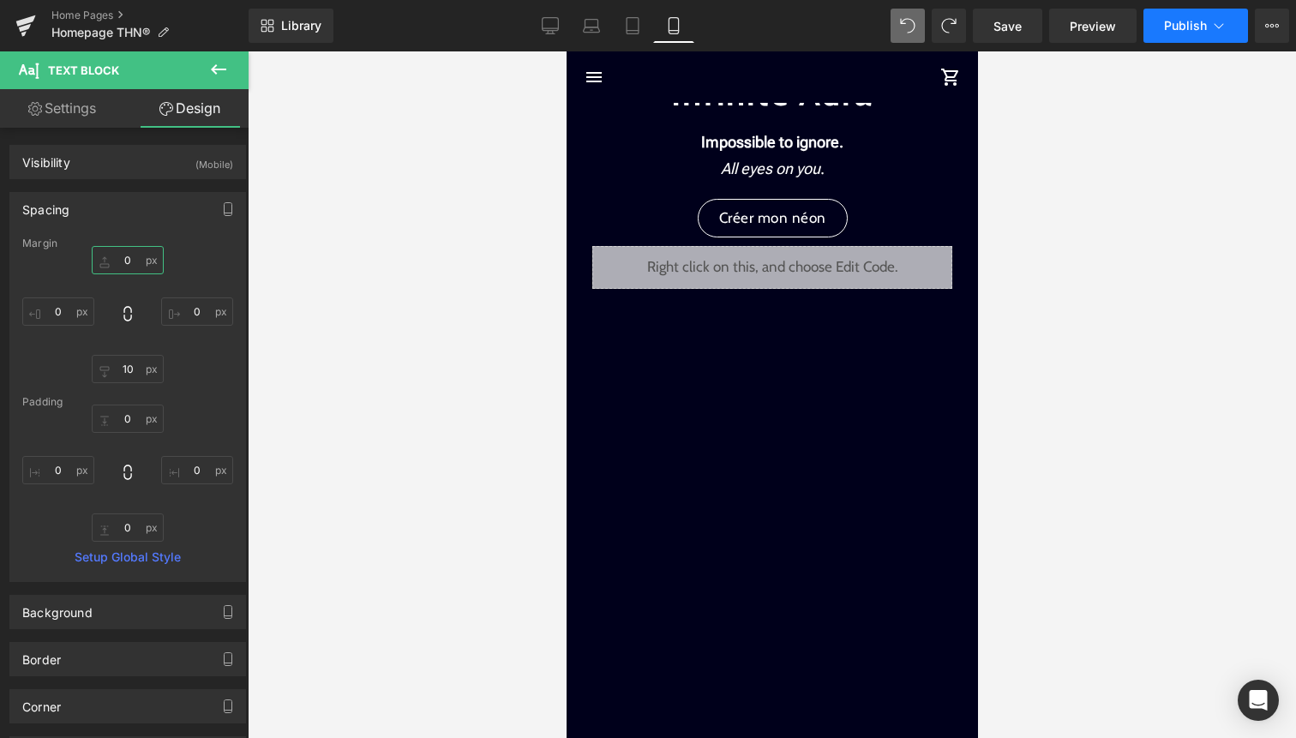
type input "45"
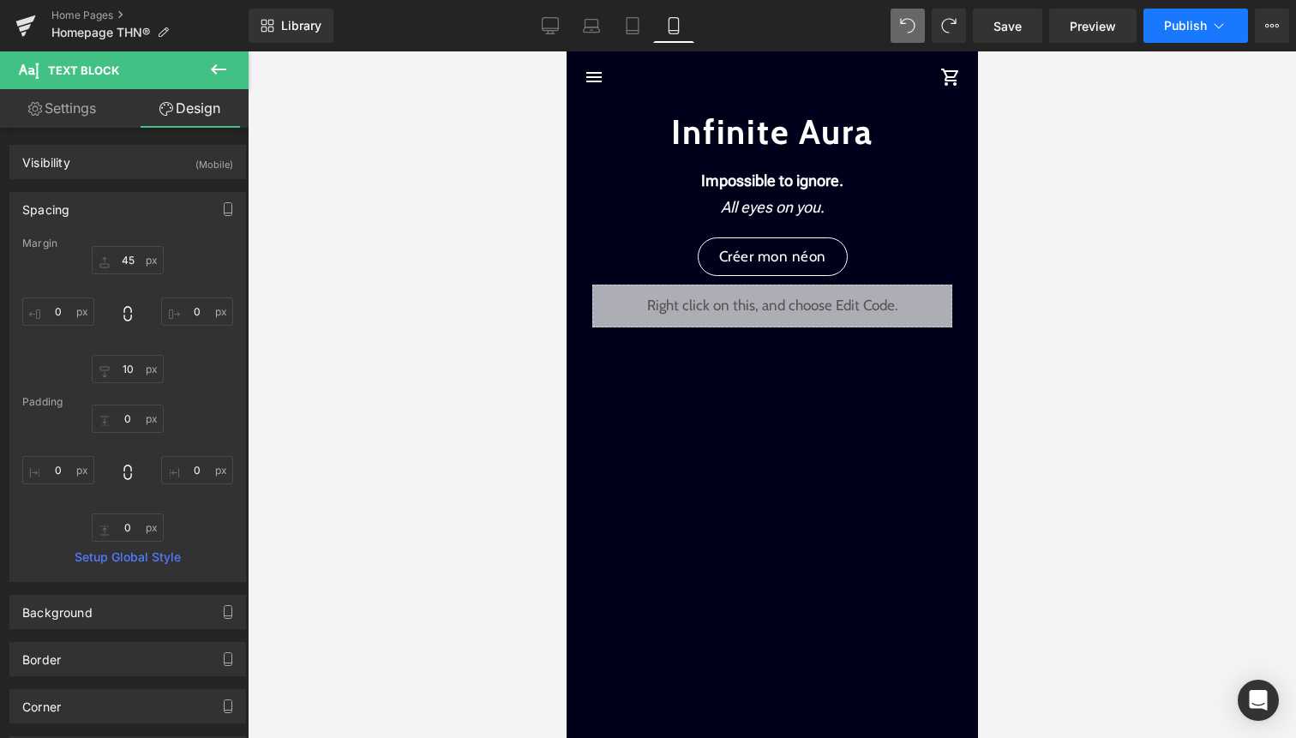
click at [1231, 27] on button "Publish" at bounding box center [1196, 26] width 105 height 34
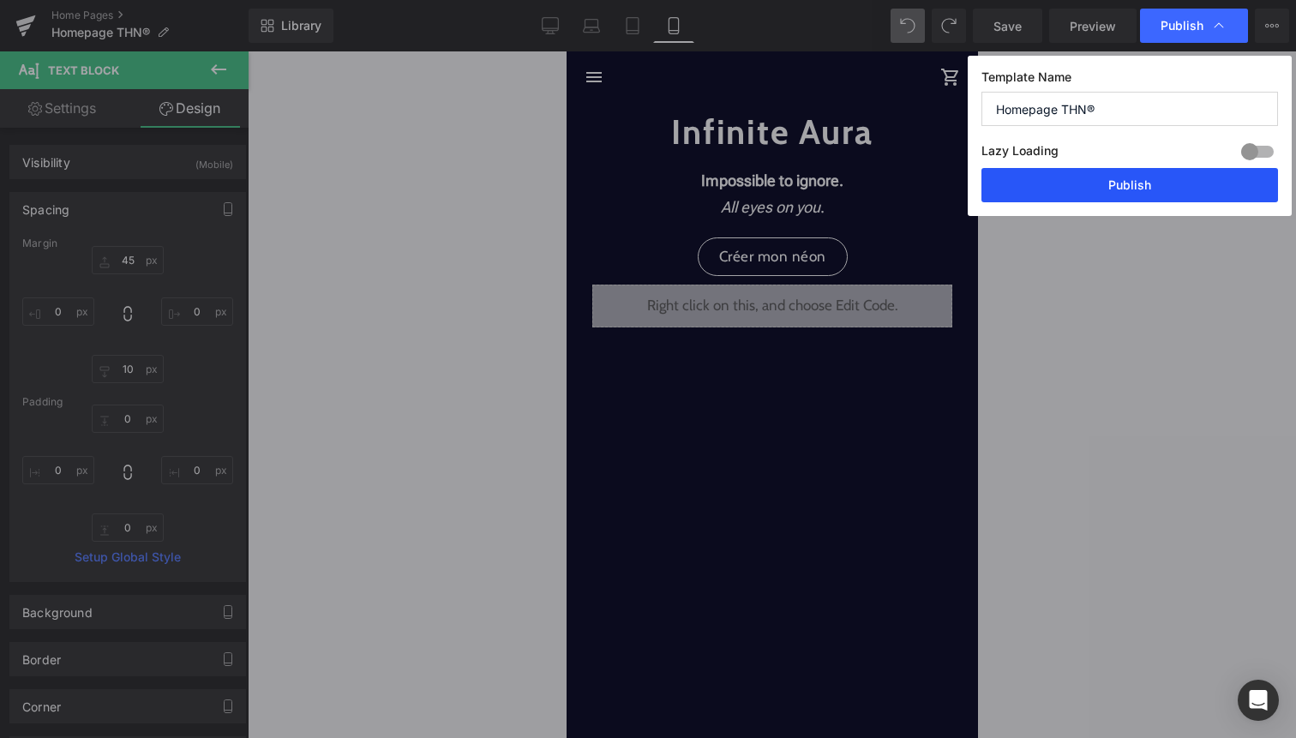
click at [1156, 181] on button "Publish" at bounding box center [1130, 185] width 297 height 34
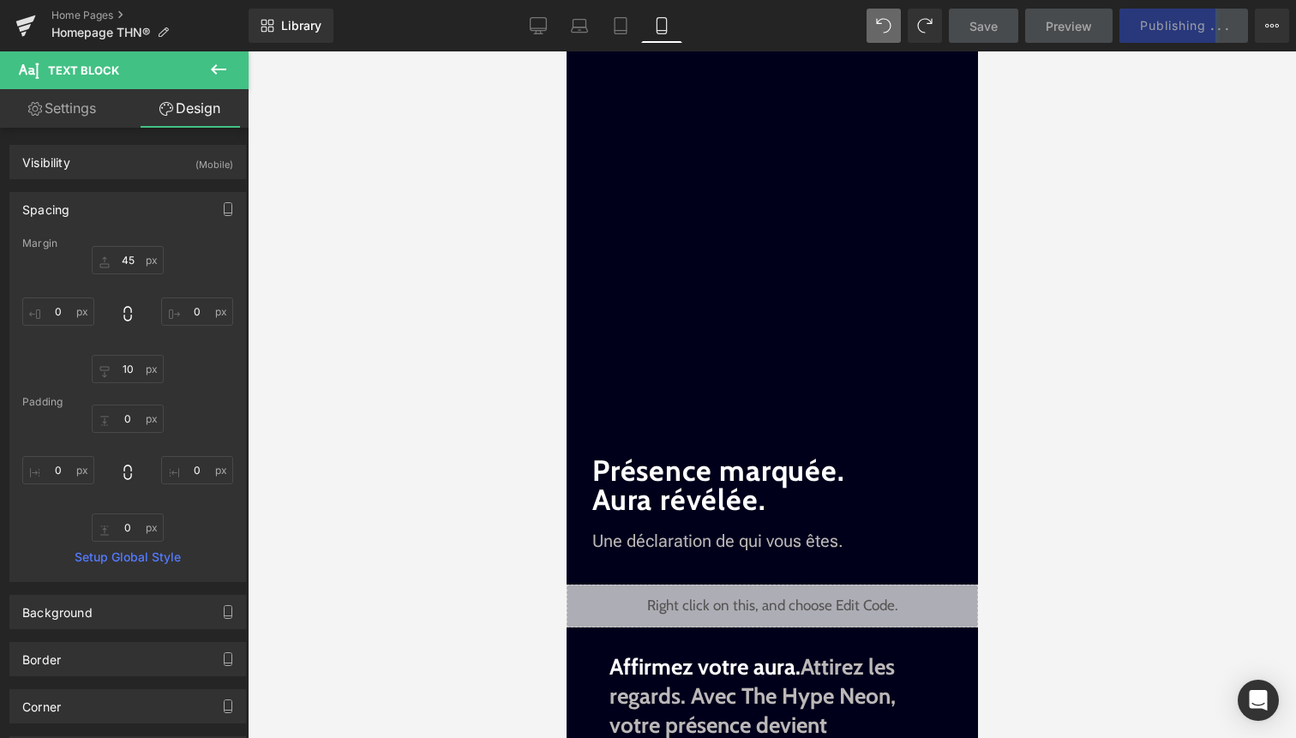
scroll to position [354, 0]
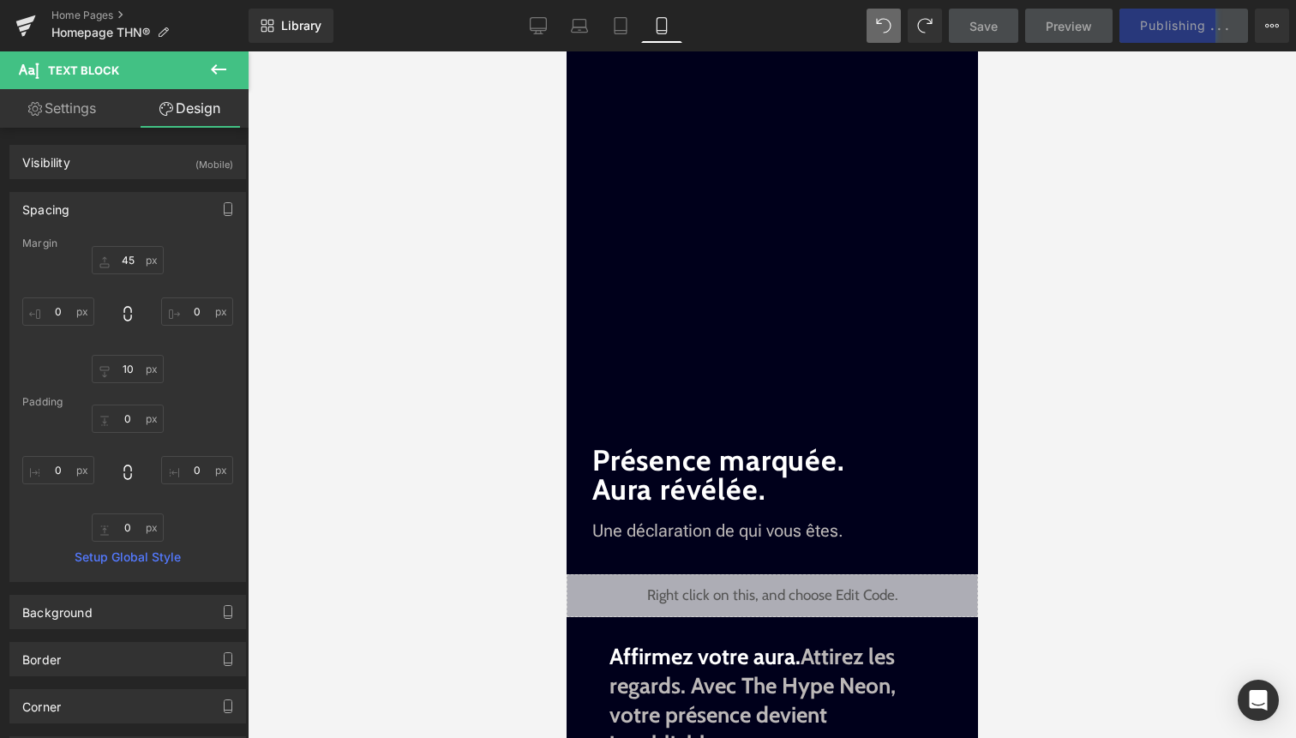
click at [760, 470] on div "Présence marquée. Aura révélée. Heading" at bounding box center [772, 475] width 360 height 58
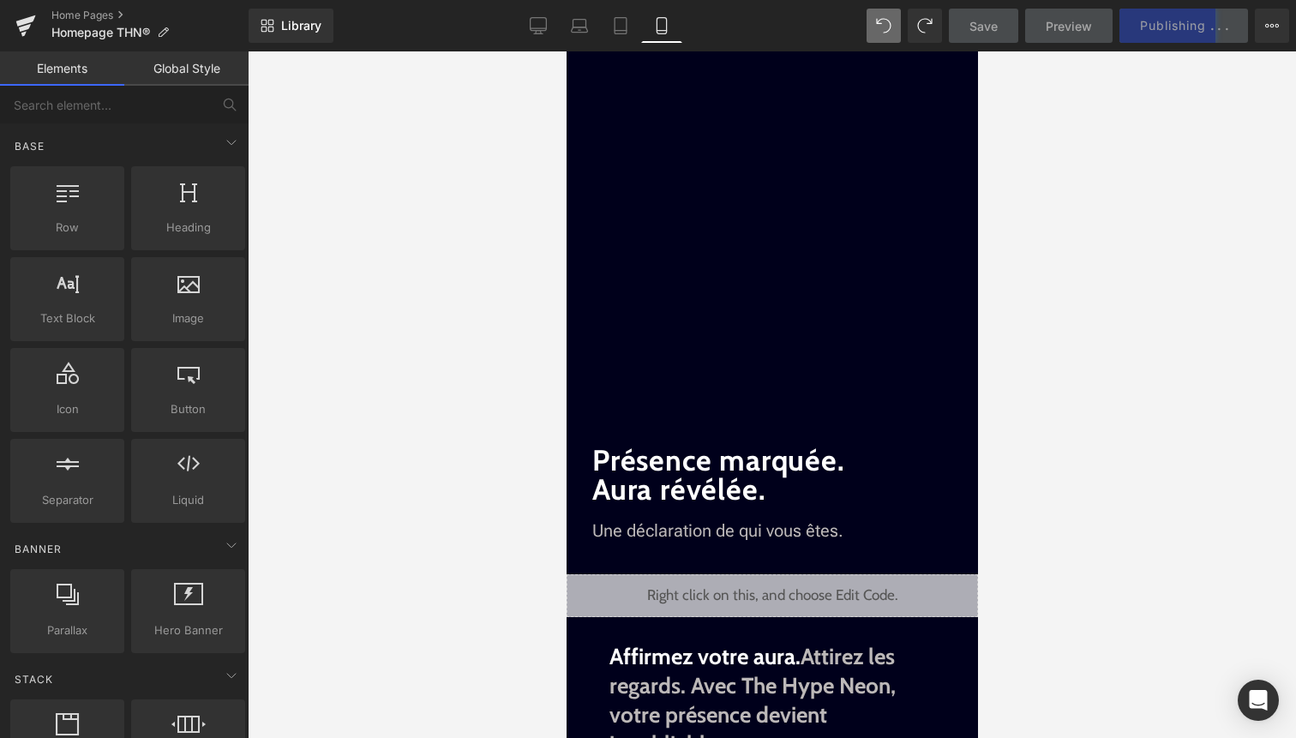
scroll to position [0, 0]
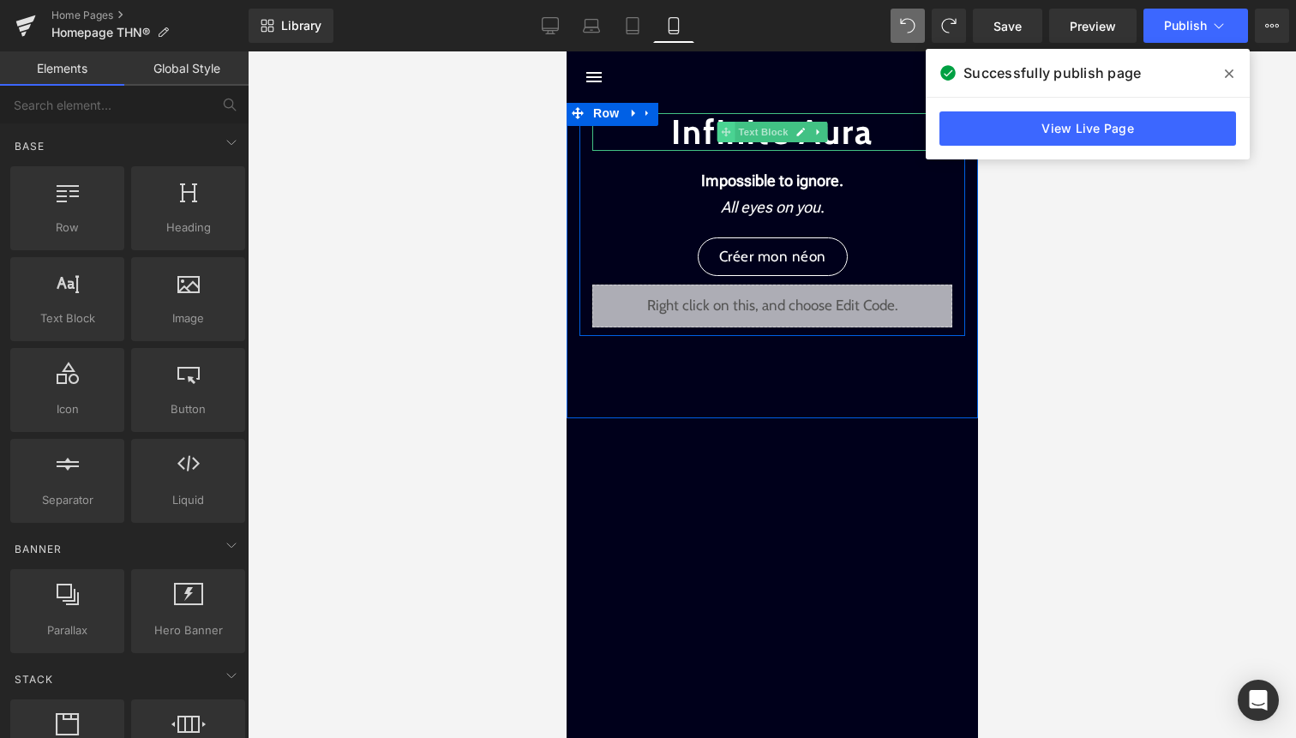
click at [730, 132] on icon at bounding box center [724, 131] width 9 height 9
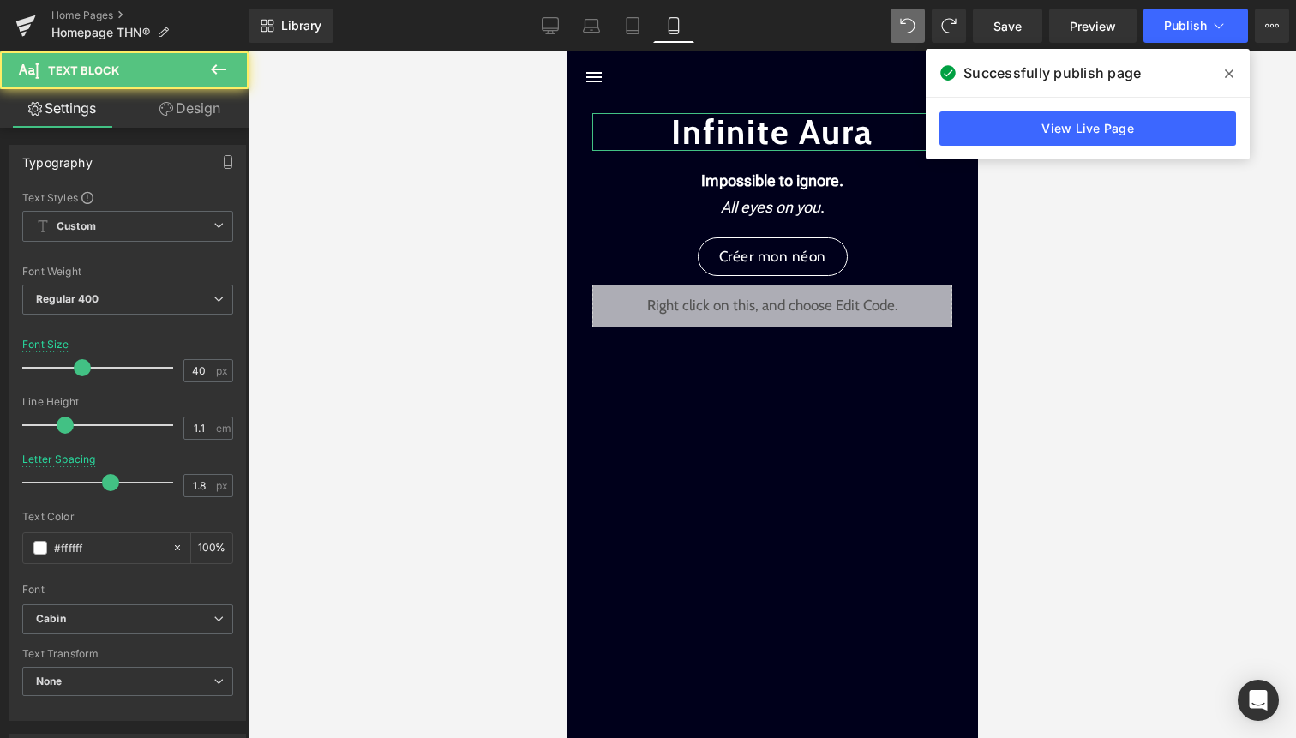
click at [191, 115] on link "Design" at bounding box center [190, 108] width 124 height 39
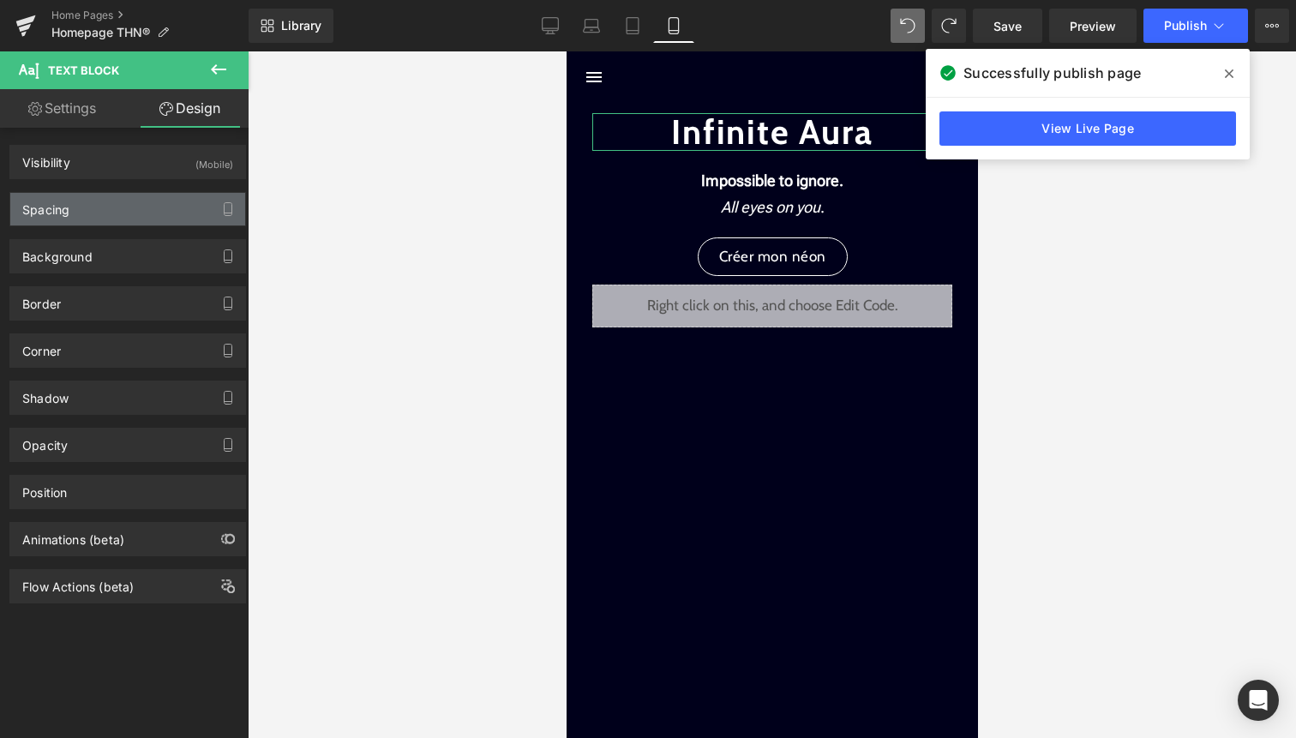
click at [137, 202] on div "Spacing" at bounding box center [127, 209] width 235 height 33
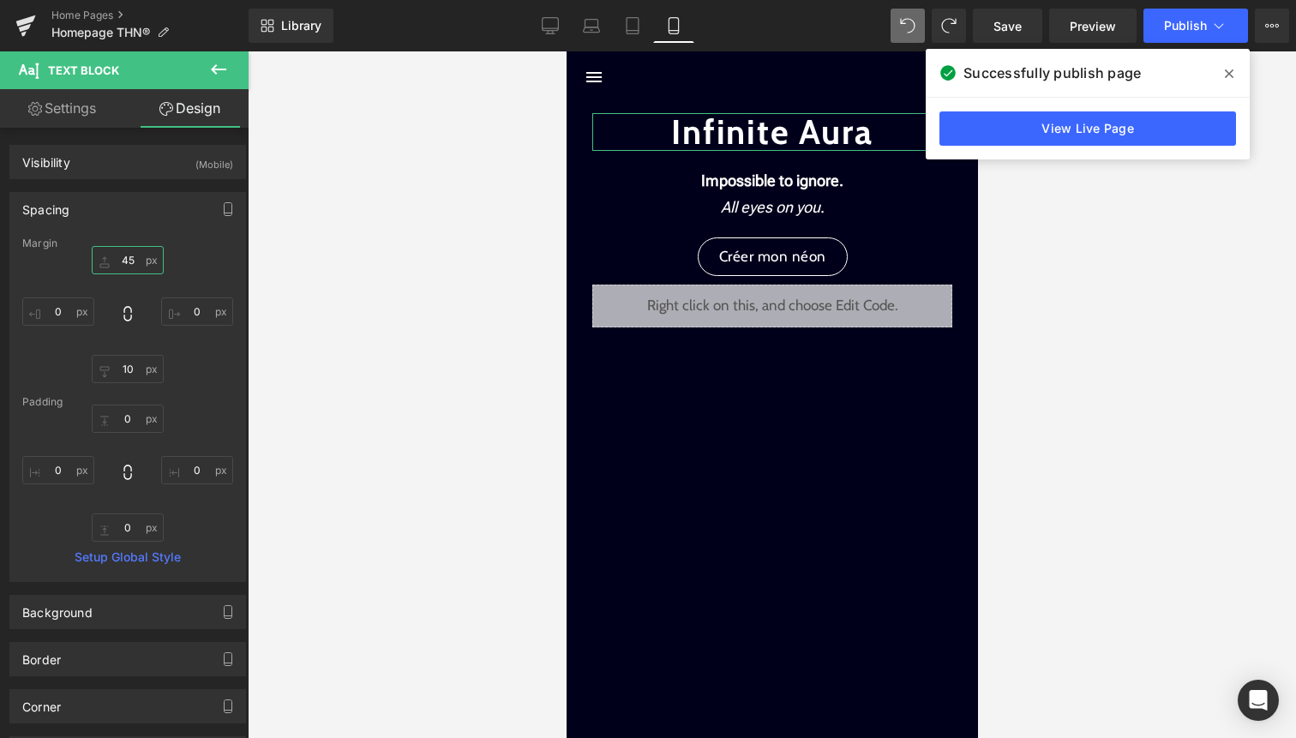
click at [129, 260] on input "45" at bounding box center [128, 260] width 72 height 28
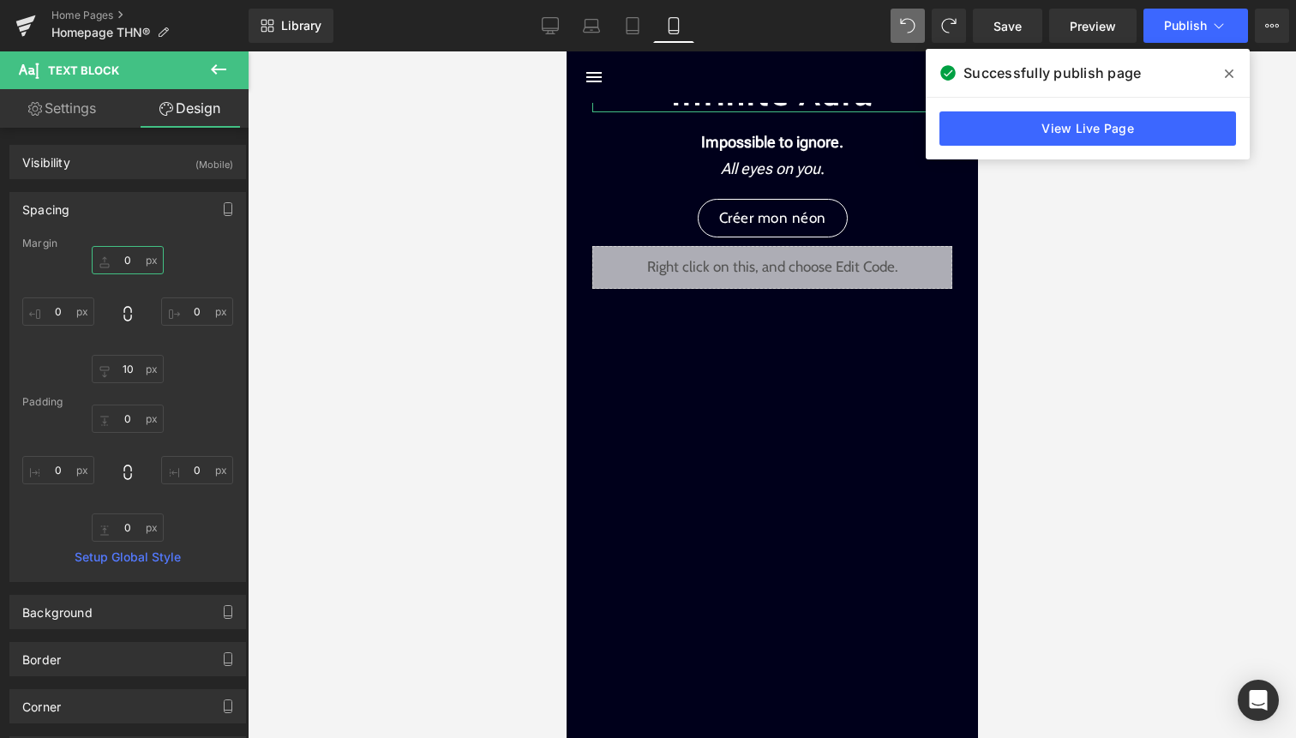
type input "_"
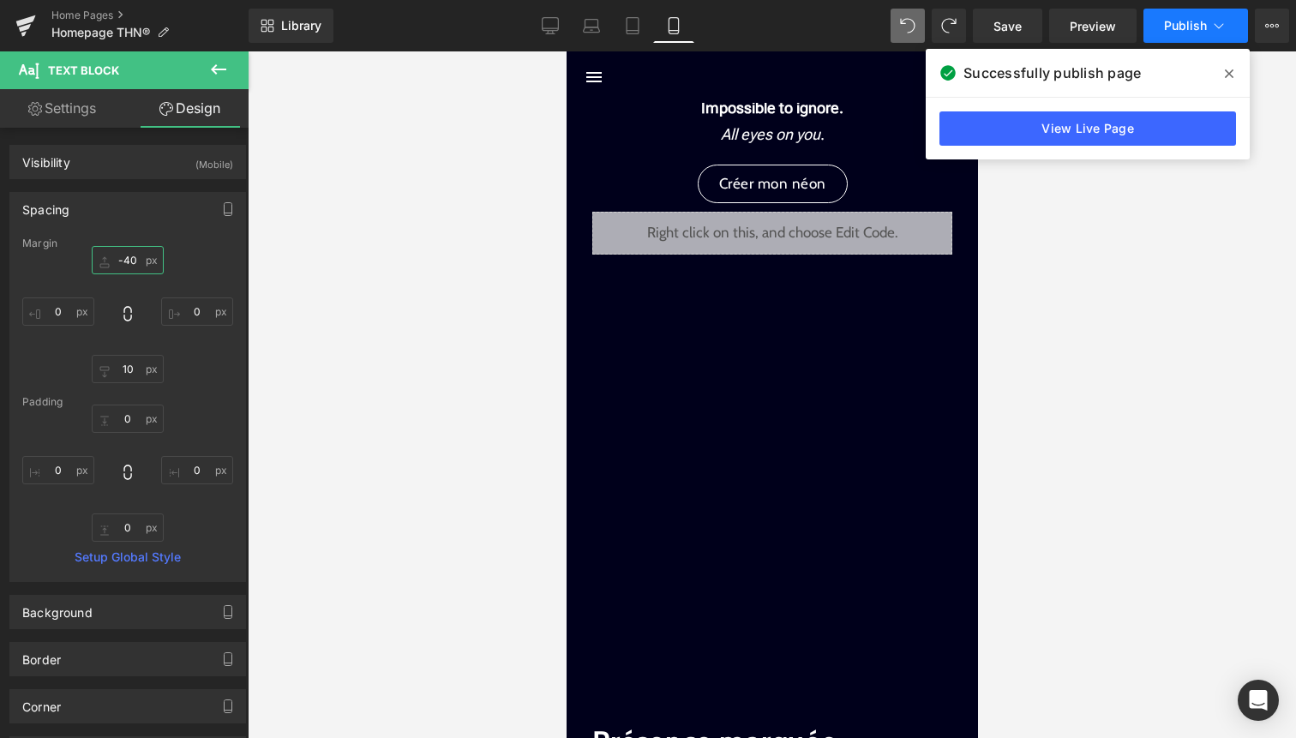
type input "-40"
click at [1190, 27] on span "Publish" at bounding box center [1185, 26] width 43 height 14
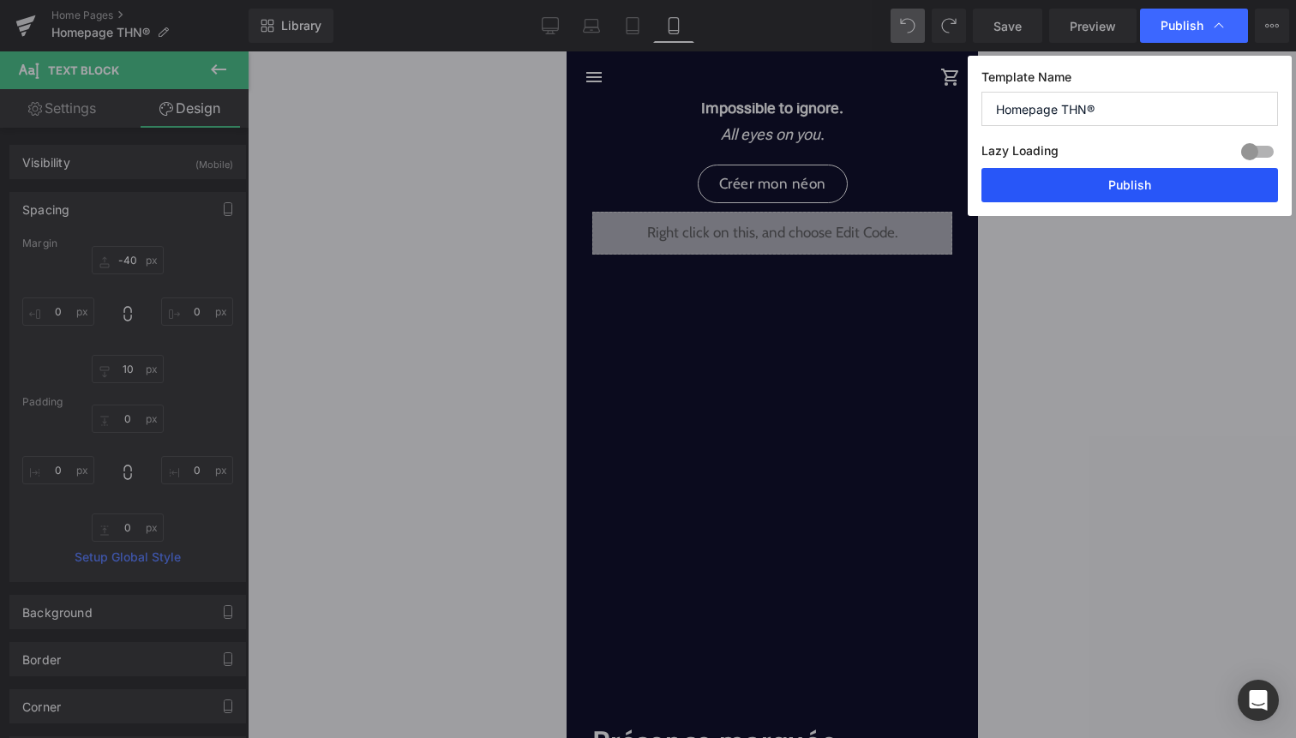
click at [1124, 184] on button "Publish" at bounding box center [1130, 185] width 297 height 34
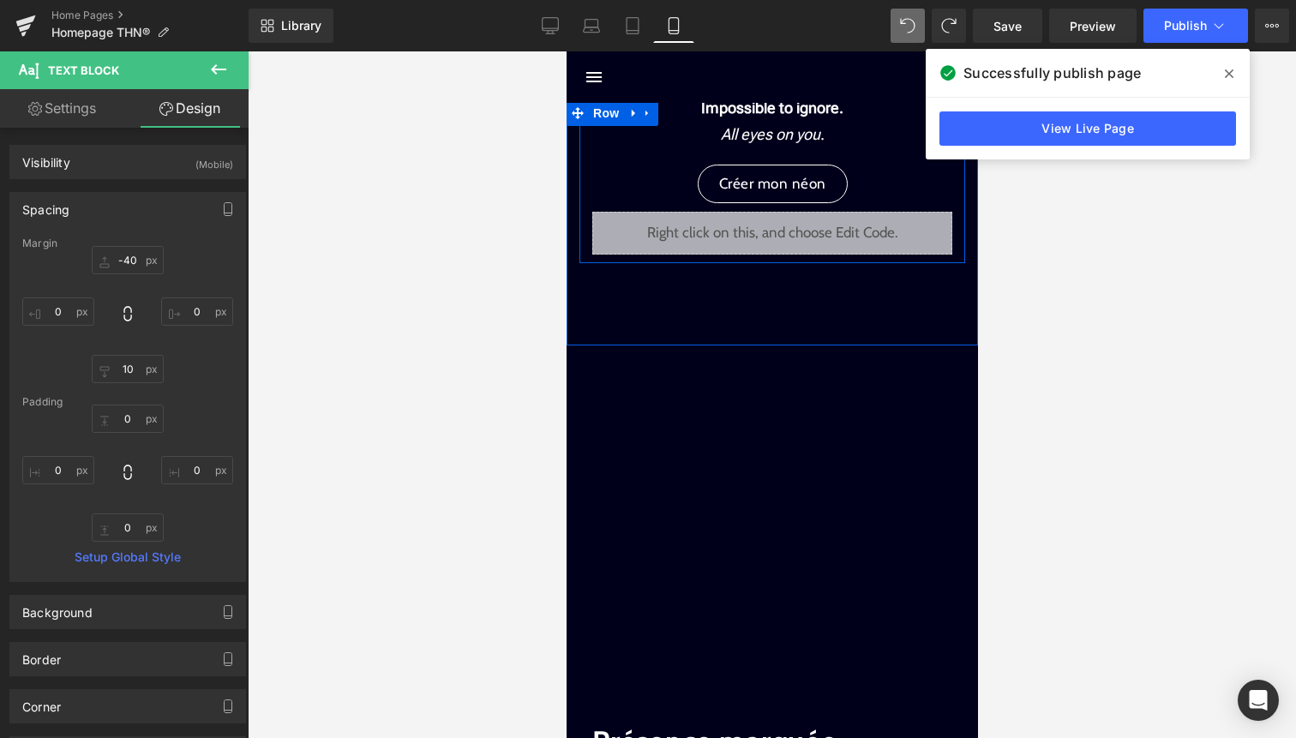
click at [584, 147] on div "Liquid Infinite Aura Text Block Impossible to ignore. All eyes on you . Text Bl…" at bounding box center [772, 177] width 386 height 154
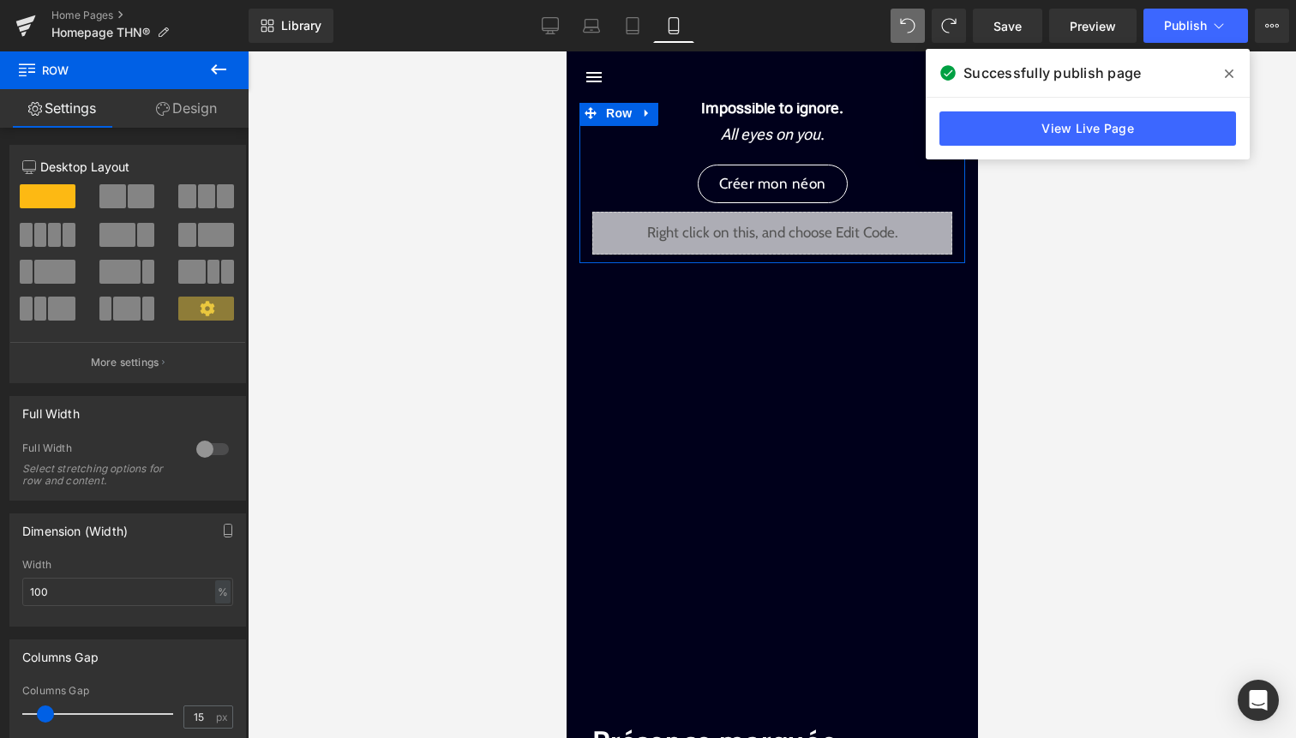
click at [207, 448] on div at bounding box center [212, 448] width 41 height 27
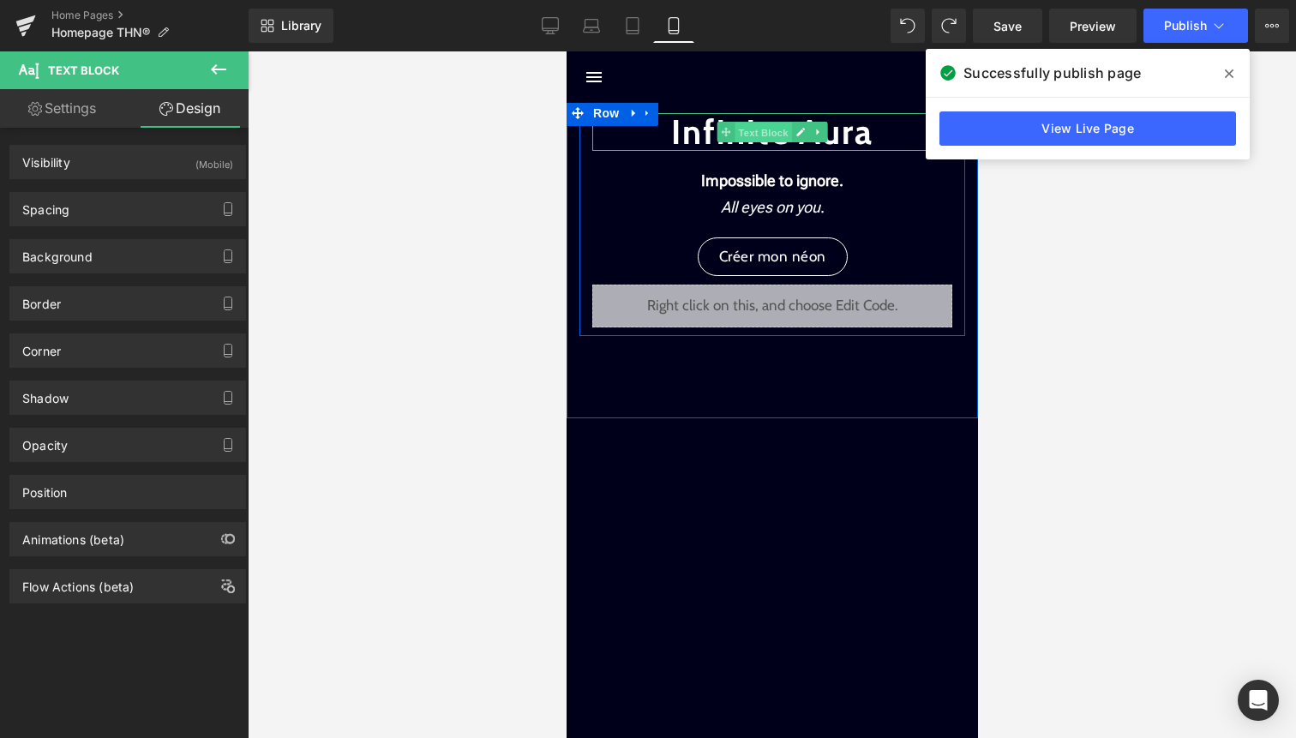
click at [764, 131] on span "Text Block" at bounding box center [762, 133] width 57 height 21
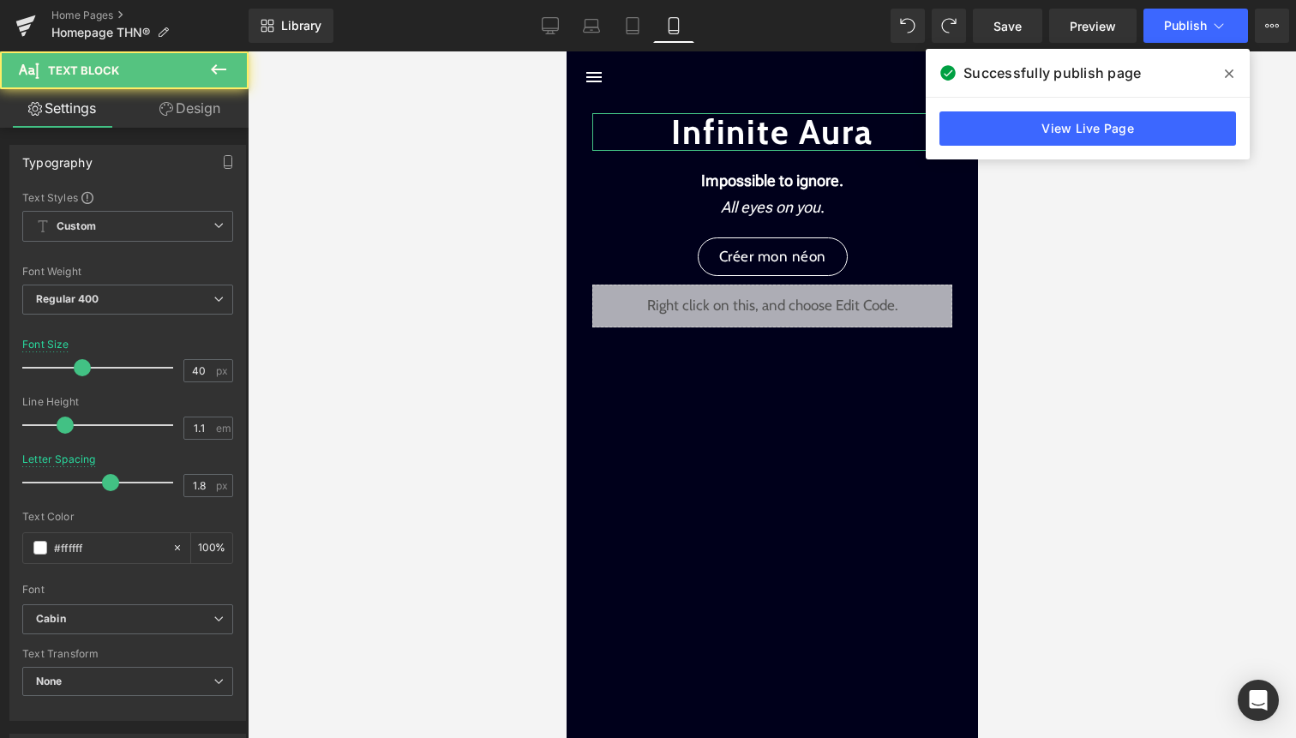
click at [210, 111] on link "Design" at bounding box center [190, 108] width 124 height 39
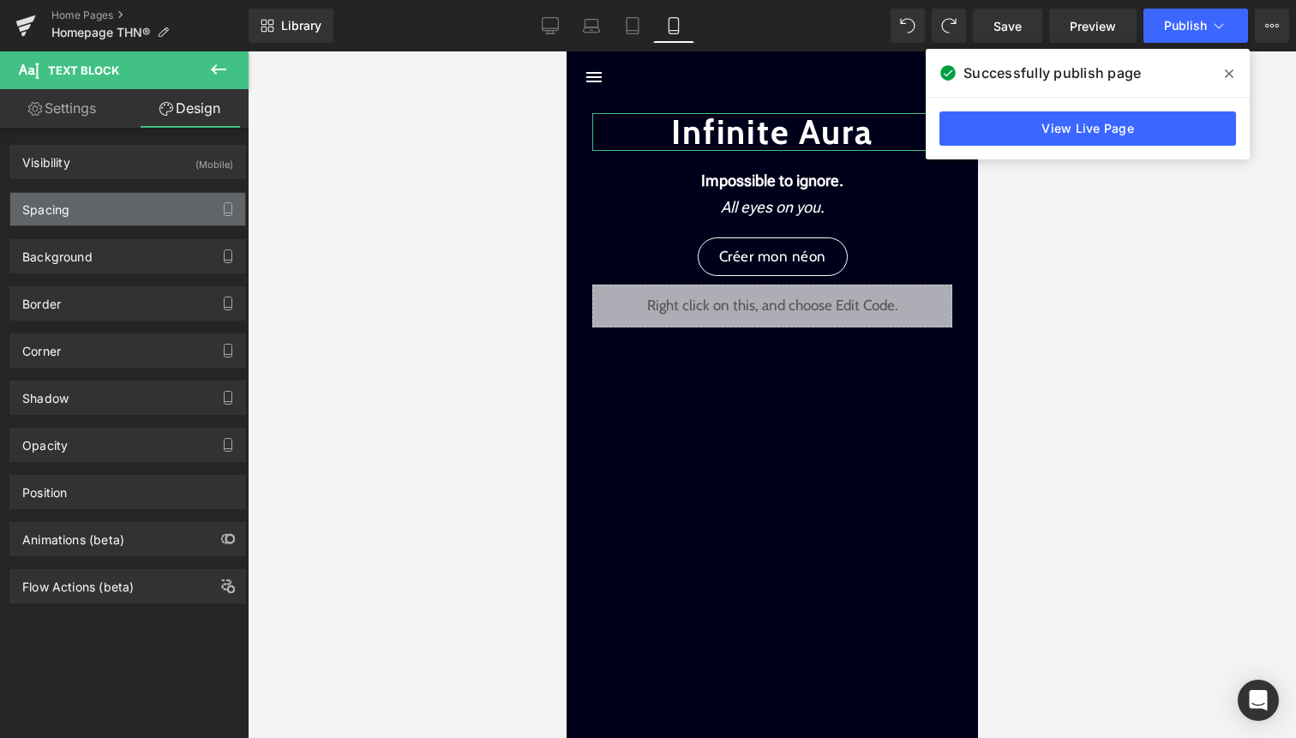
click at [153, 213] on div "Spacing" at bounding box center [127, 209] width 235 height 33
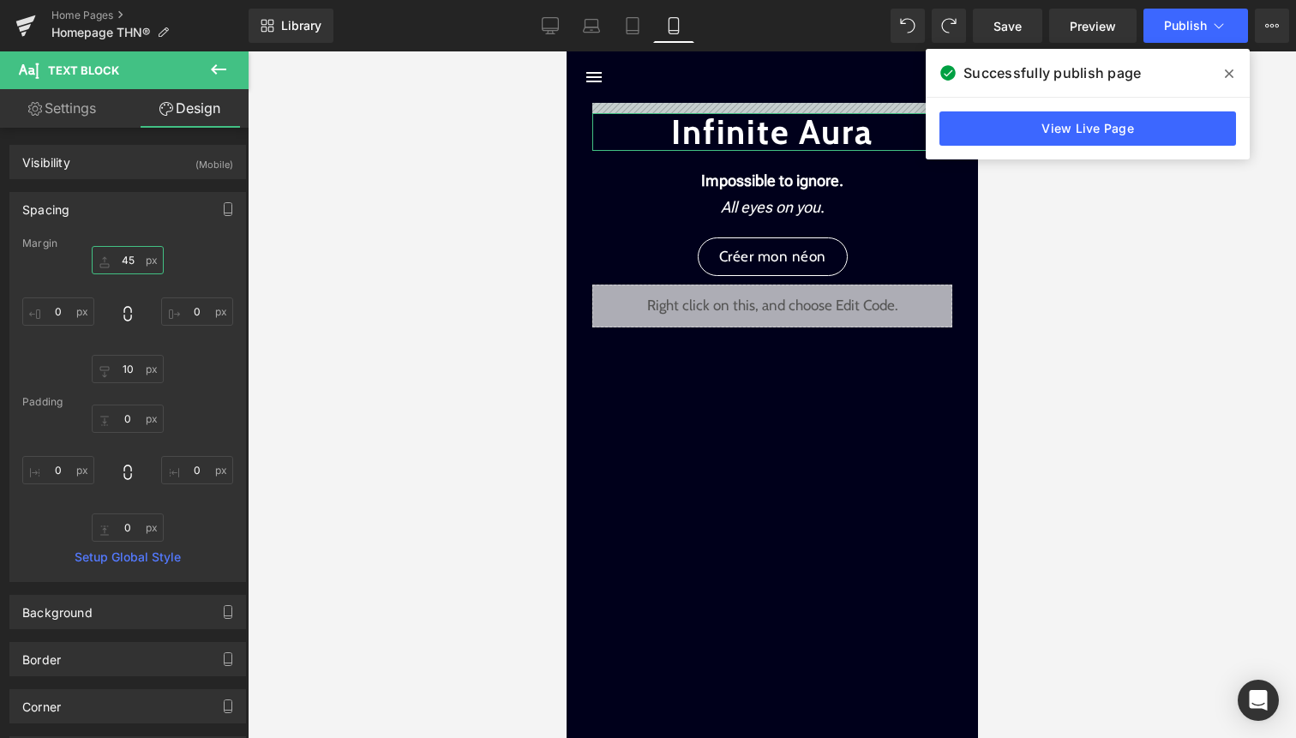
click at [129, 260] on input "45" at bounding box center [128, 260] width 72 height 28
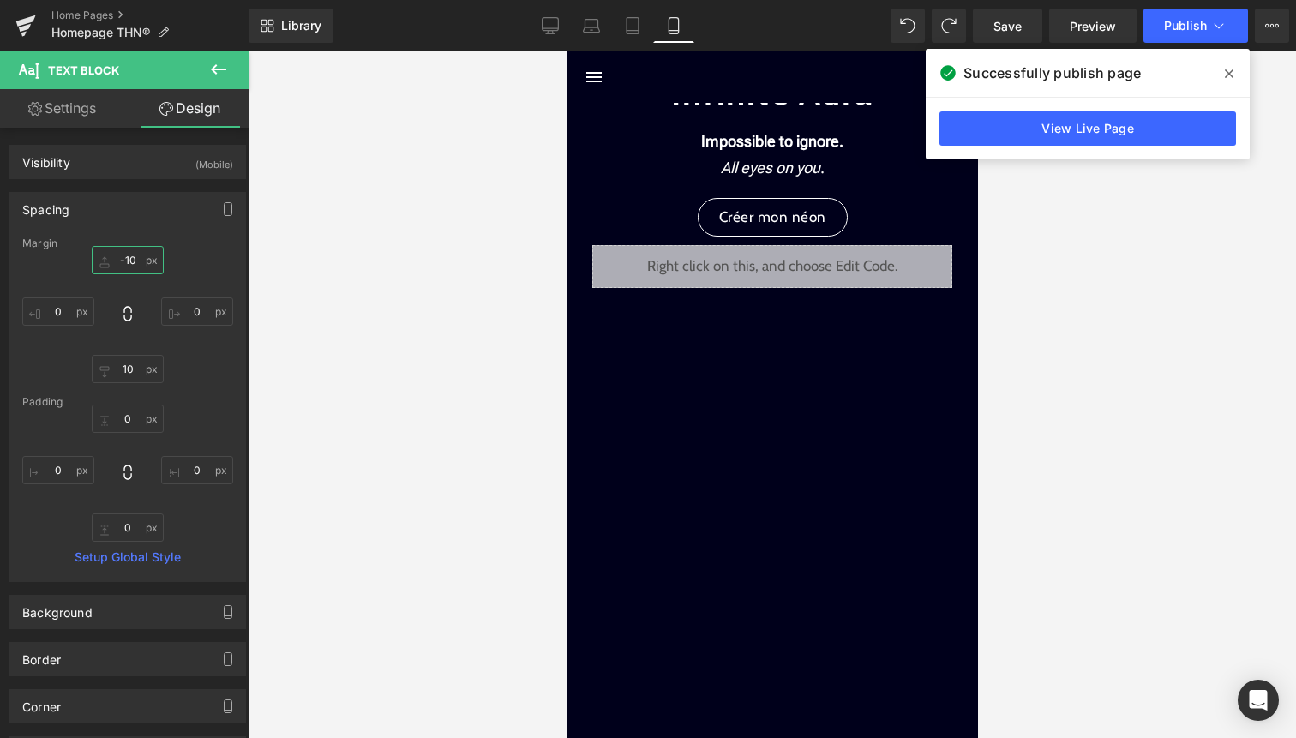
type input "-100"
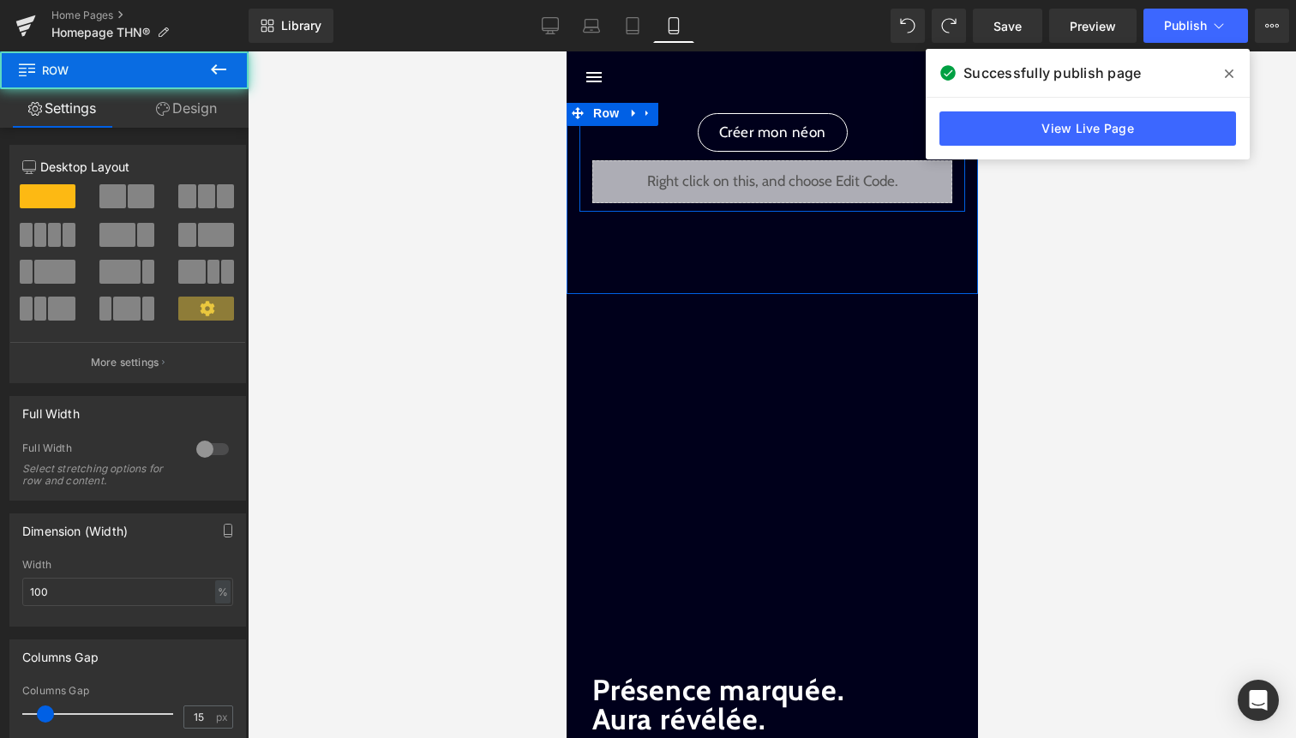
click at [583, 143] on div "Liquid Infinite Aura Text Block Impossible to ignore. All eyes on you . Text Bl…" at bounding box center [772, 151] width 386 height 103
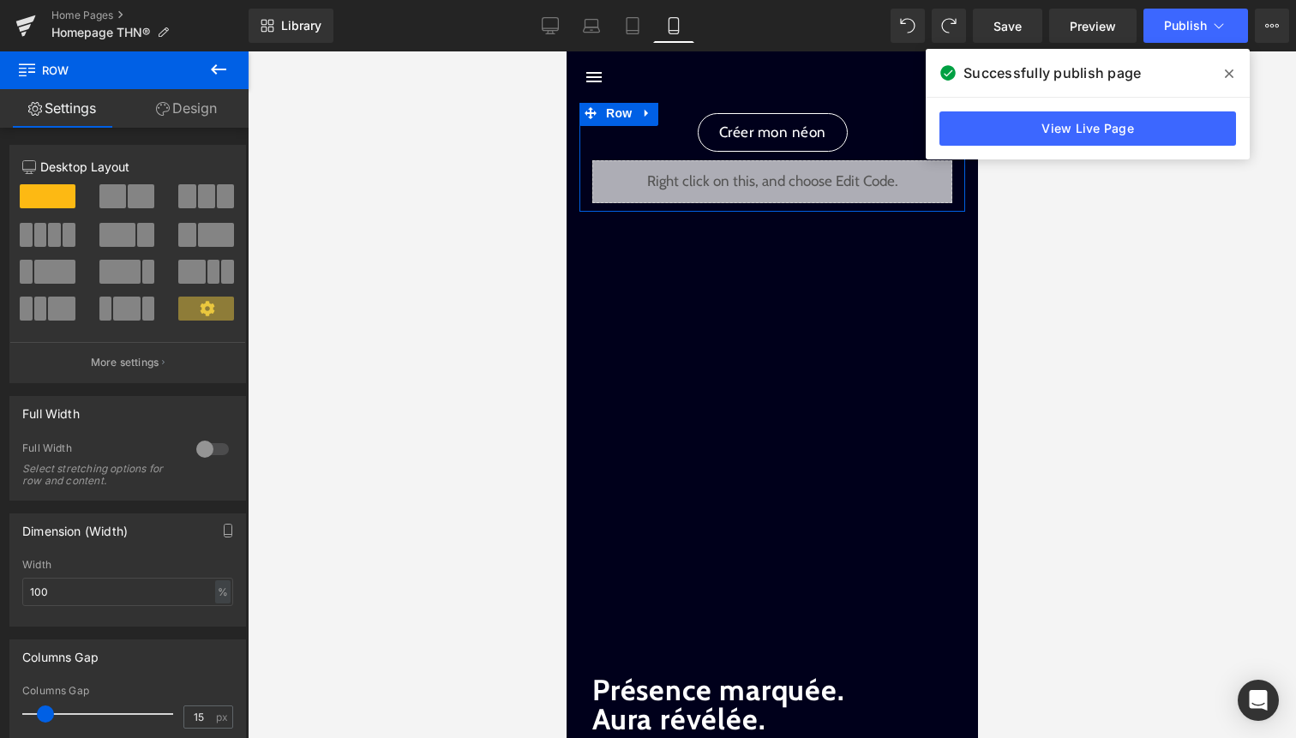
click at [192, 450] on div at bounding box center [212, 448] width 41 height 27
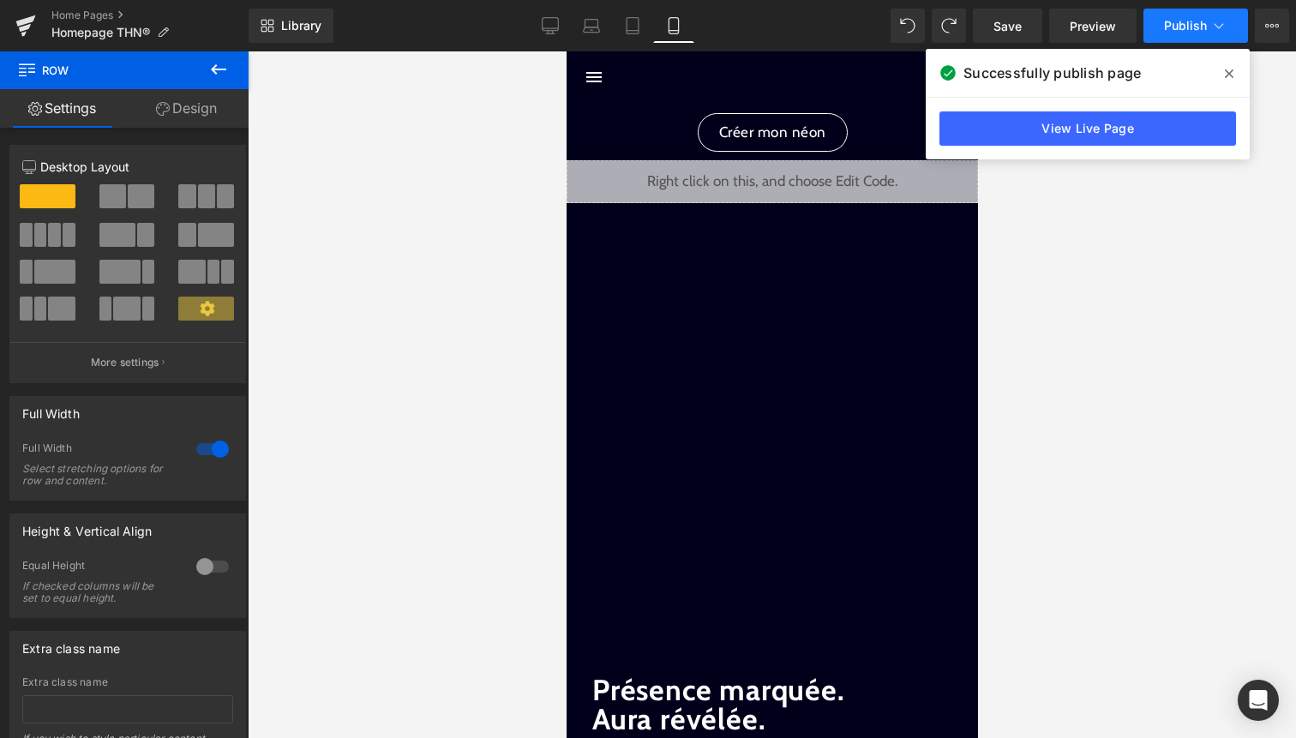
click at [1197, 29] on span "Publish" at bounding box center [1185, 26] width 43 height 14
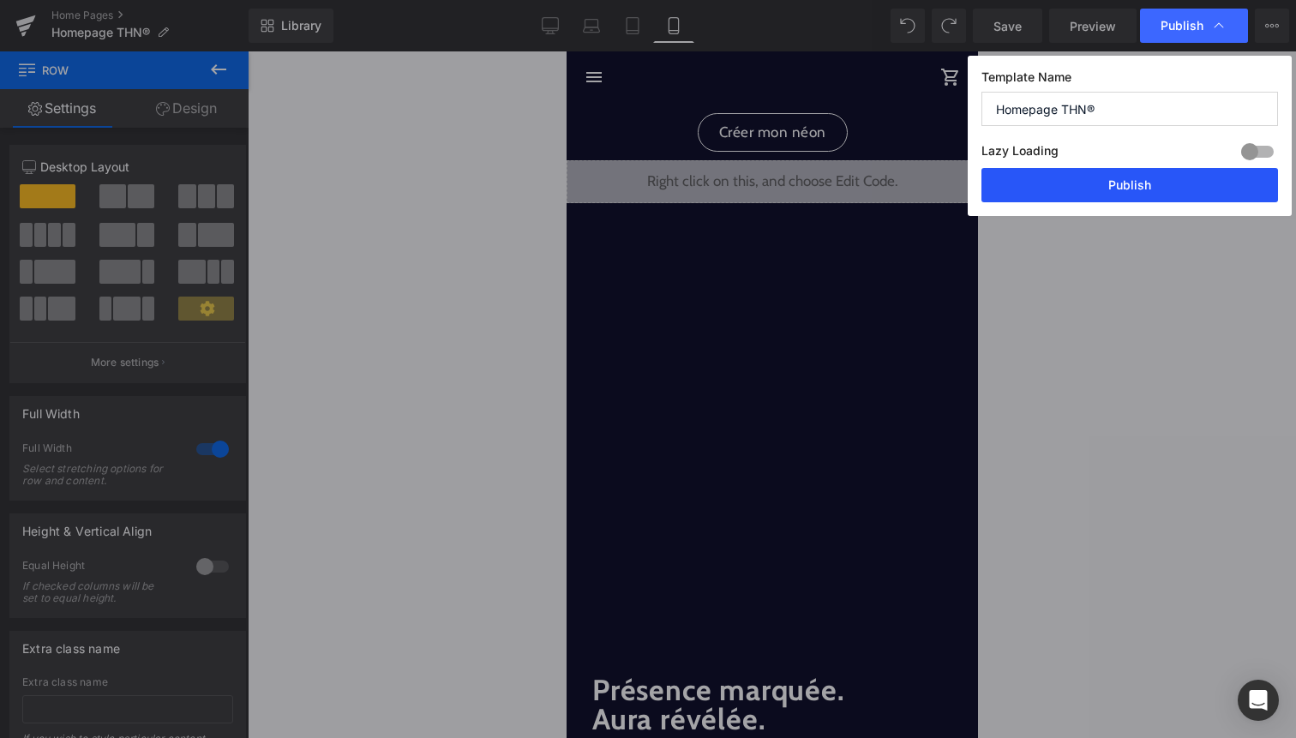
click at [1125, 183] on button "Publish" at bounding box center [1130, 185] width 297 height 34
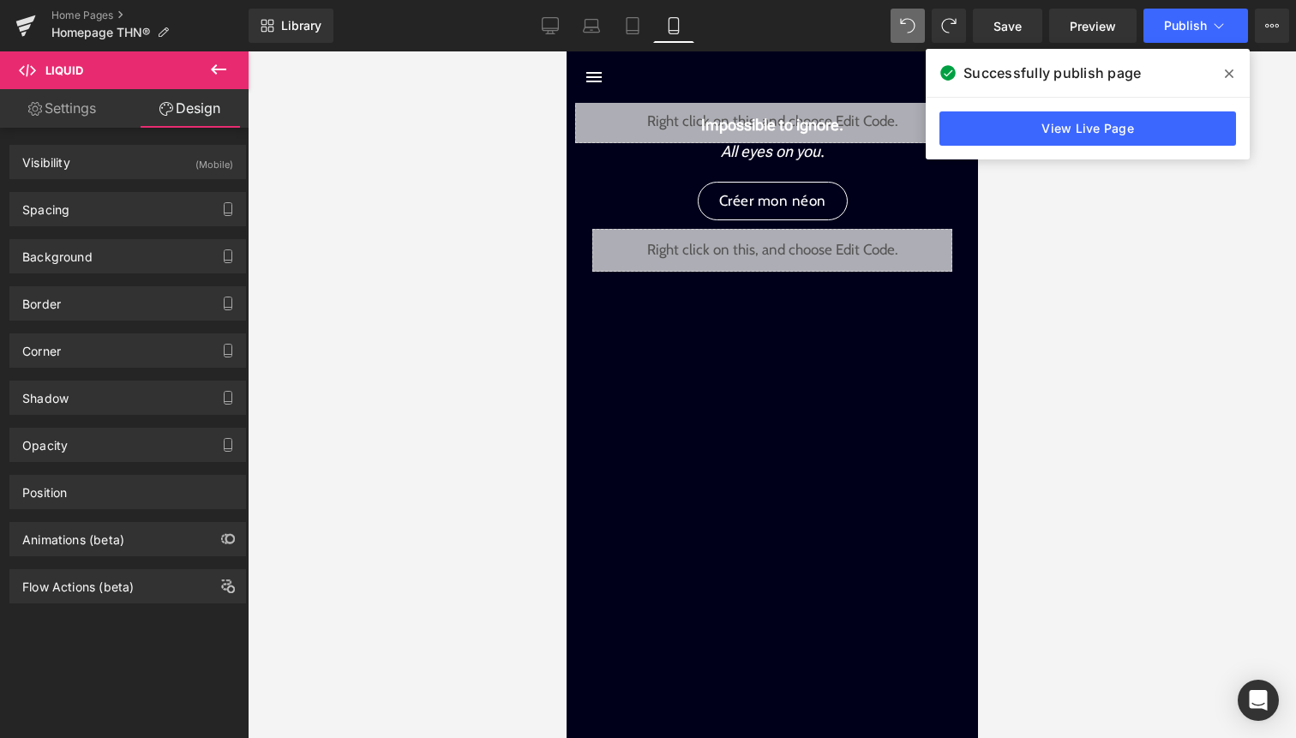
click at [907, 48] on div "Library Mobile Desktop Laptop Tablet Mobile Save Preview Publish Scheduled View…" at bounding box center [773, 25] width 1048 height 51
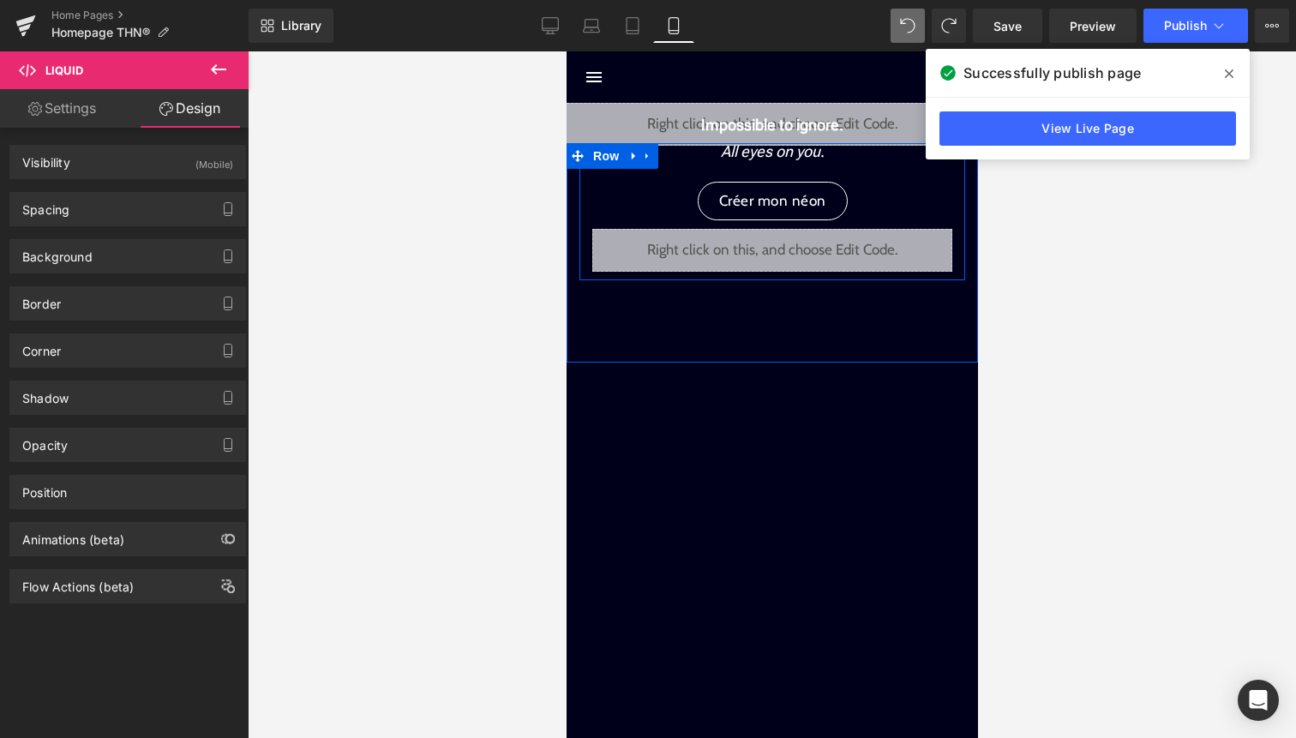
click at [712, 171] on div "Infinite Aura Text Block Impossible to ignore. All eyes on you . Text Block Cré…" at bounding box center [772, 207] width 386 height 129
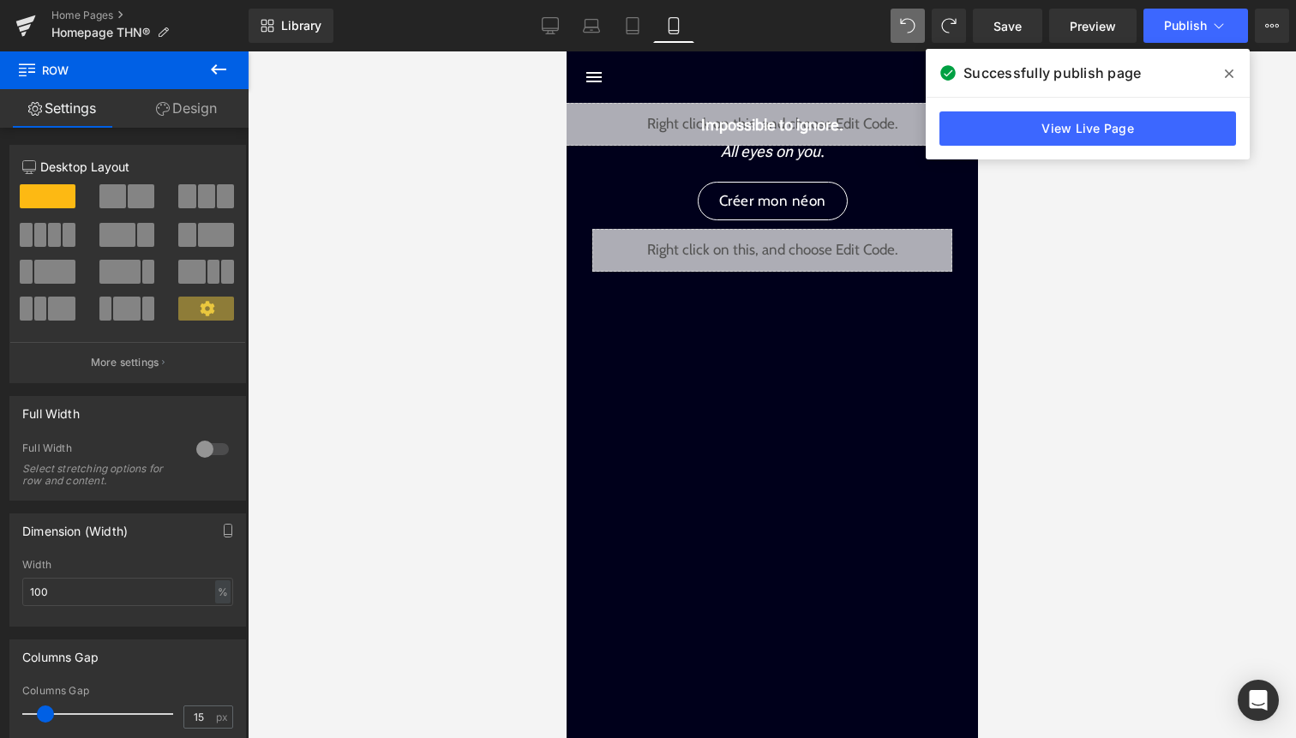
click at [928, 21] on div at bounding box center [928, 26] width 75 height 34
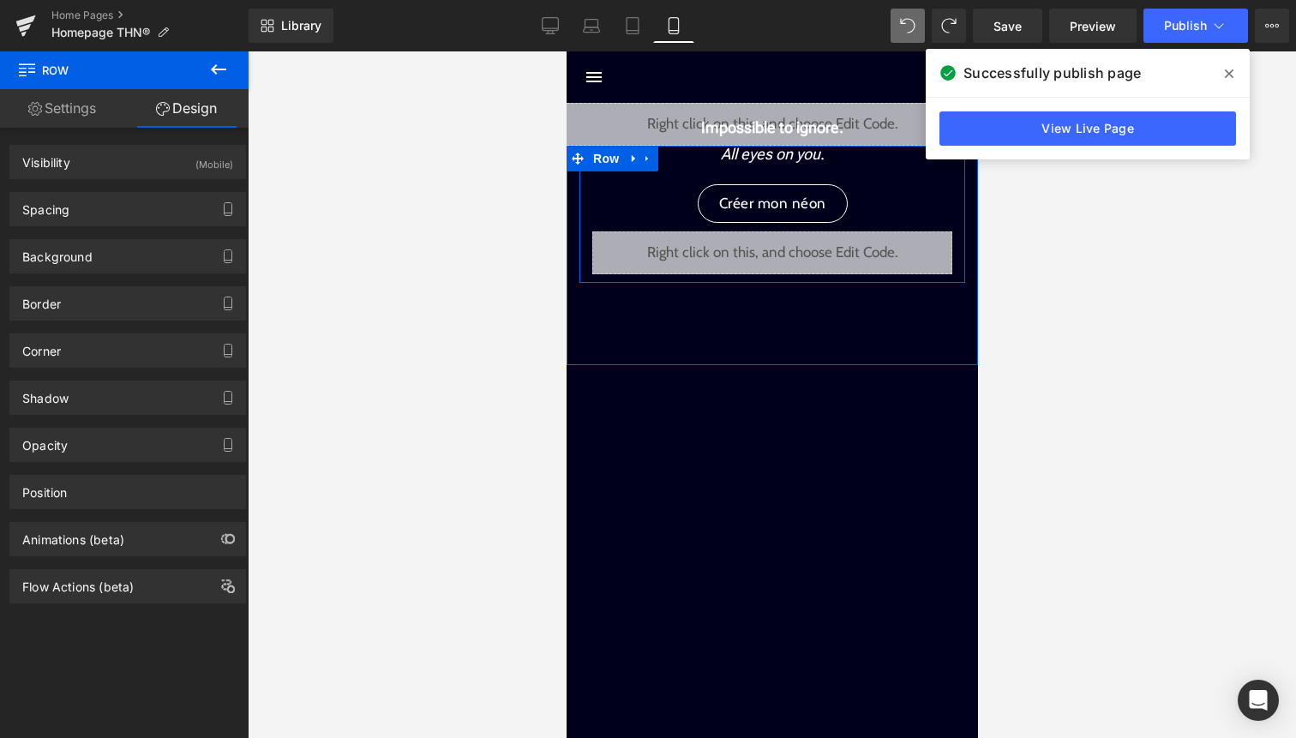
click at [784, 156] on icon "All eyes on you" at bounding box center [769, 154] width 99 height 18
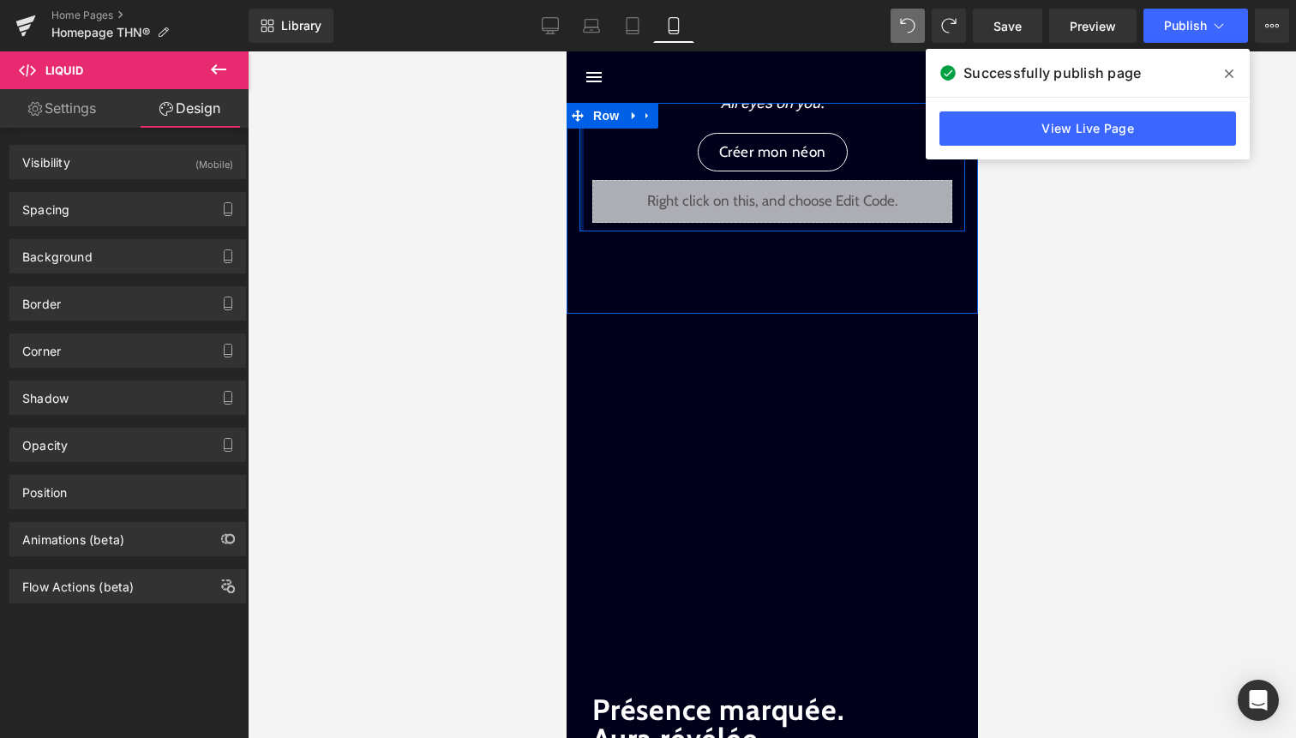
click at [581, 164] on div at bounding box center [581, 167] width 4 height 129
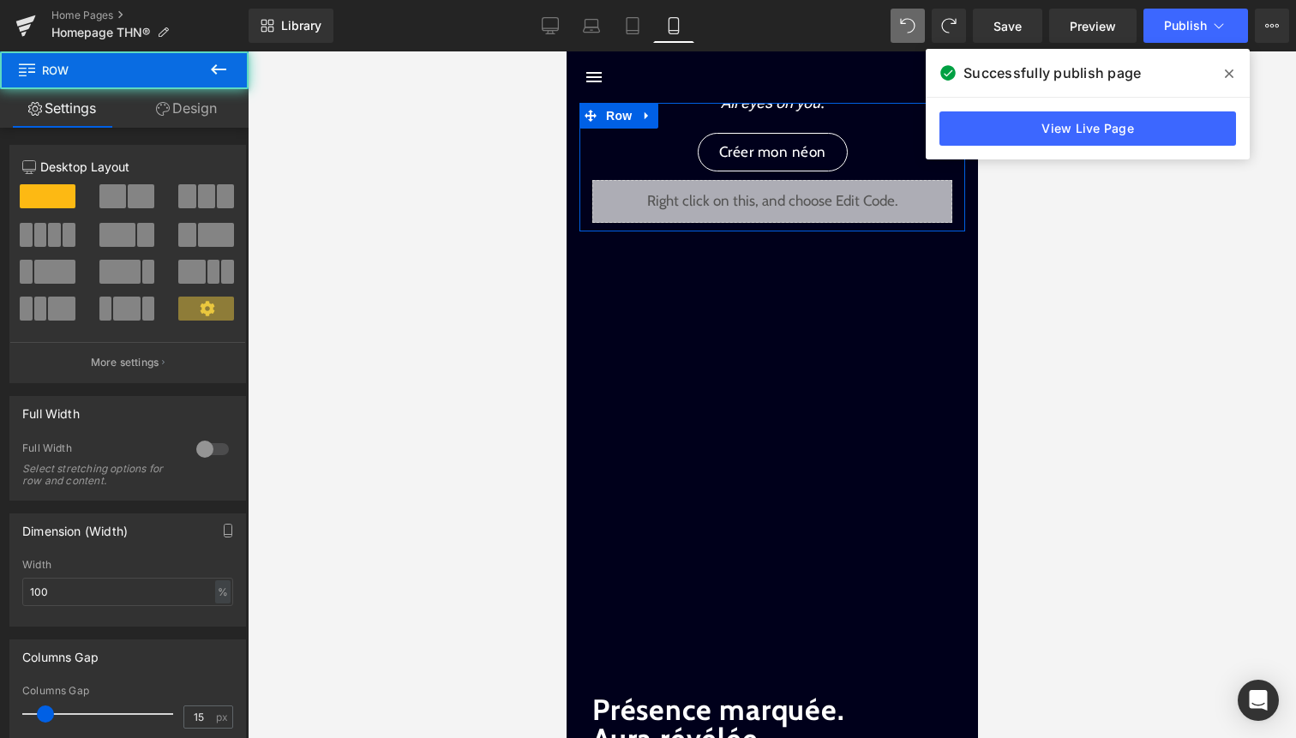
click at [201, 111] on link "Design" at bounding box center [186, 108] width 124 height 39
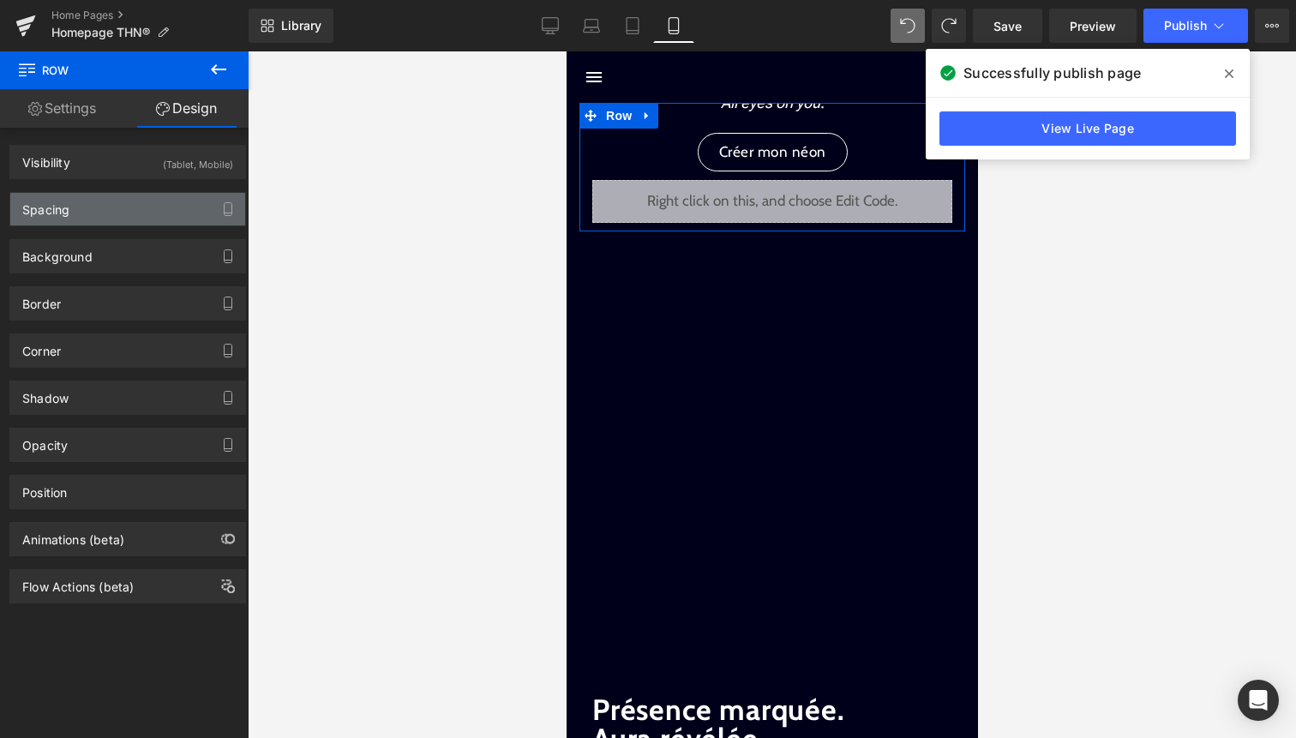
click at [163, 208] on div "Spacing" at bounding box center [127, 209] width 235 height 33
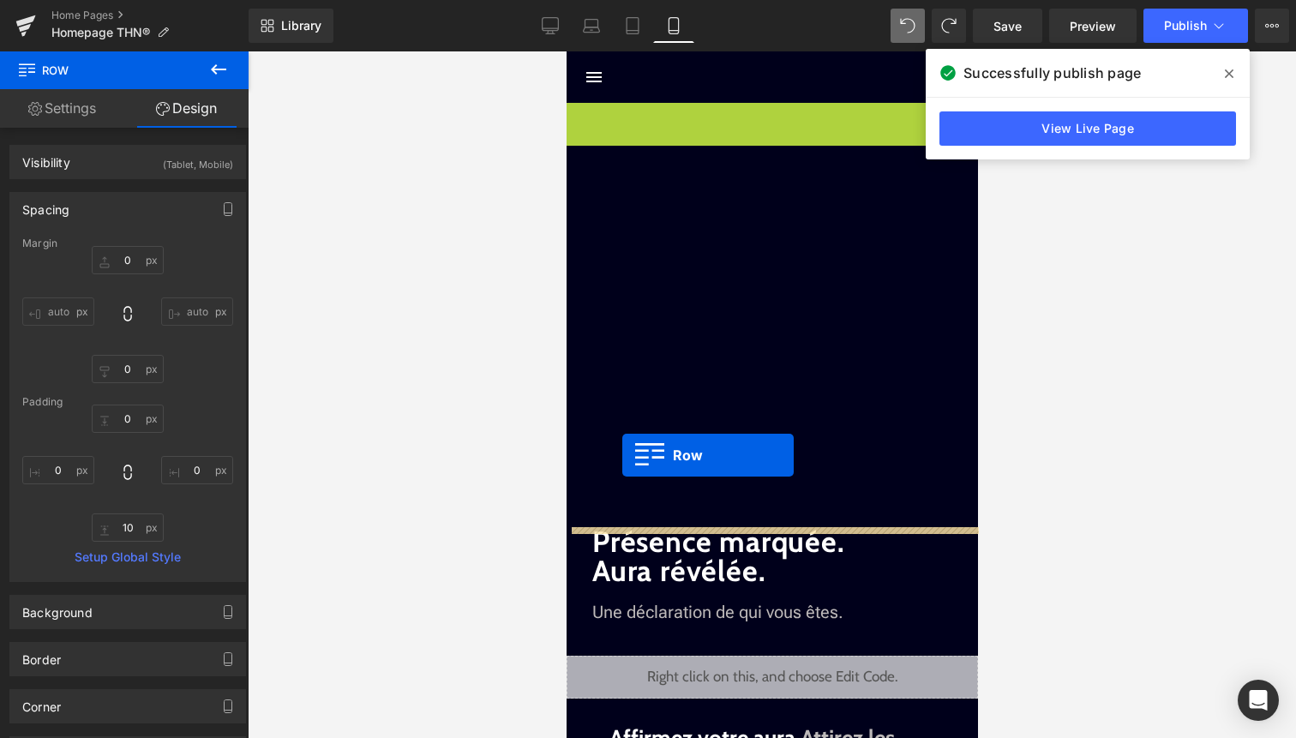
drag, startPoint x: 604, startPoint y: 121, endPoint x: 622, endPoint y: 455, distance: 334.8
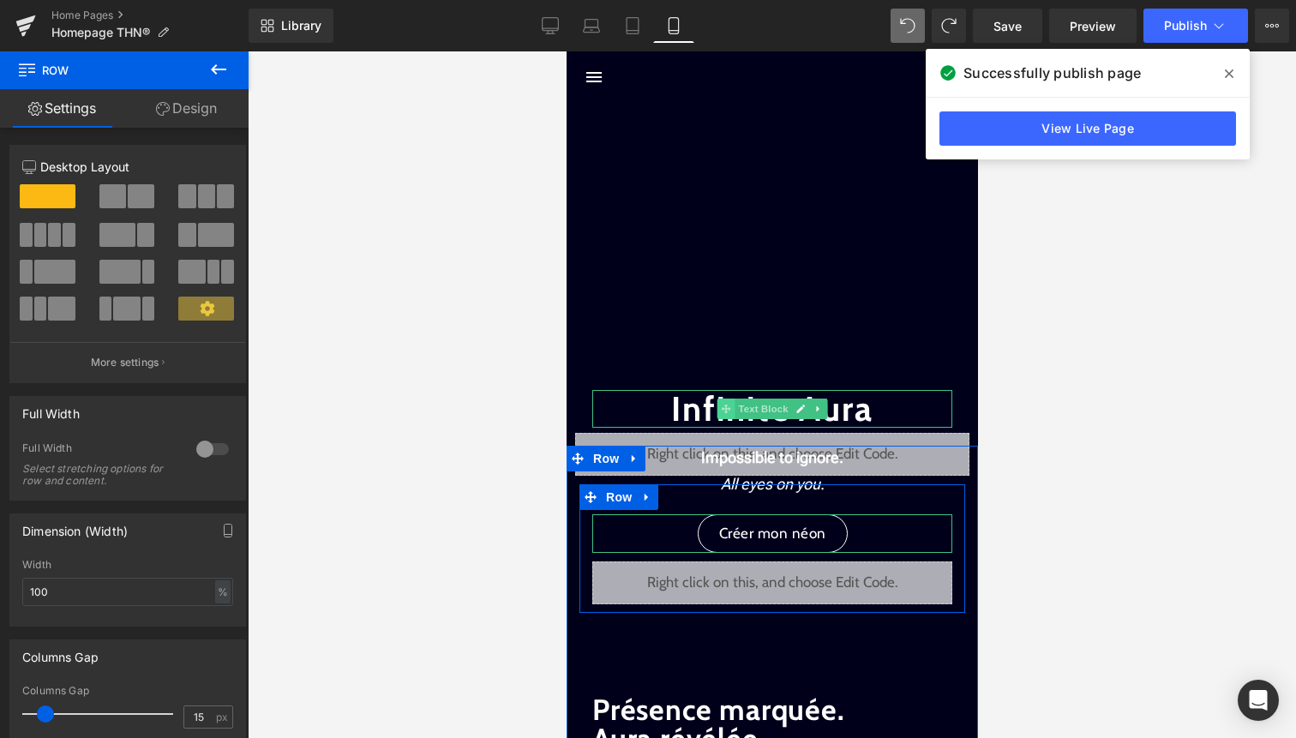
click at [728, 410] on icon at bounding box center [724, 408] width 9 height 9
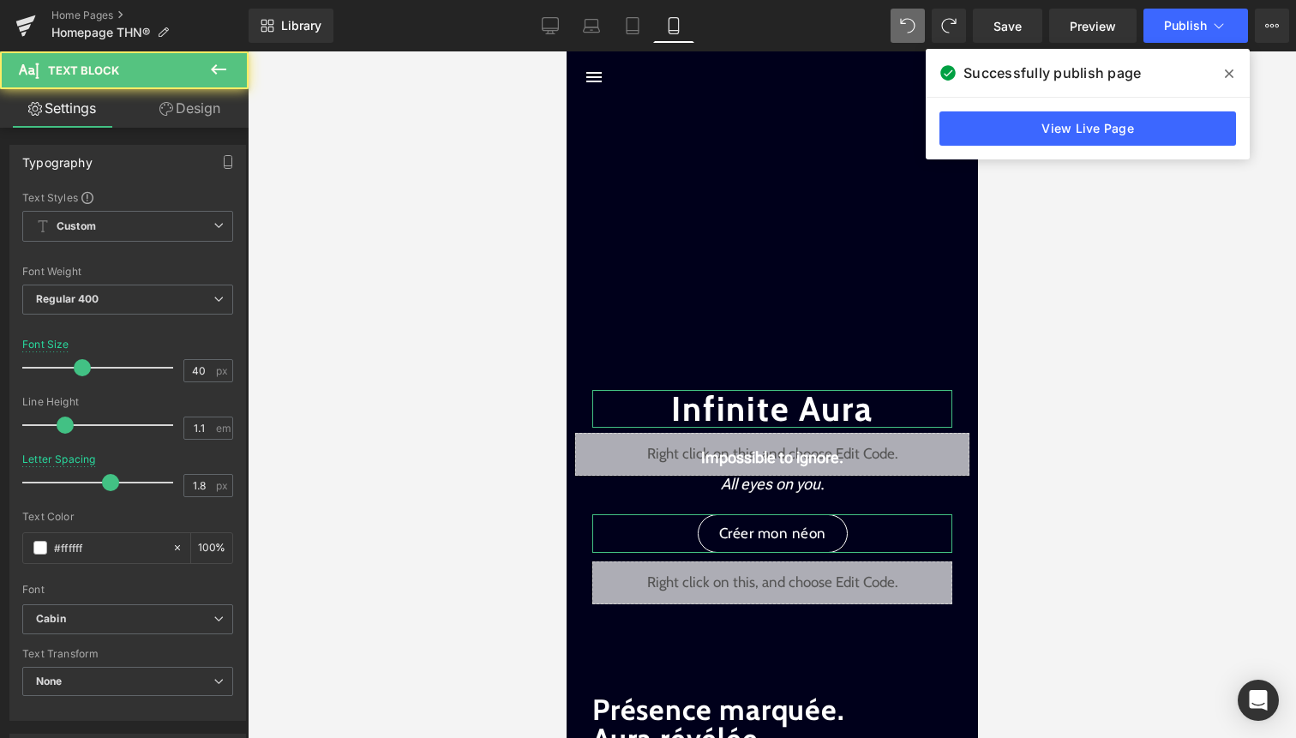
click at [208, 111] on link "Design" at bounding box center [190, 108] width 124 height 39
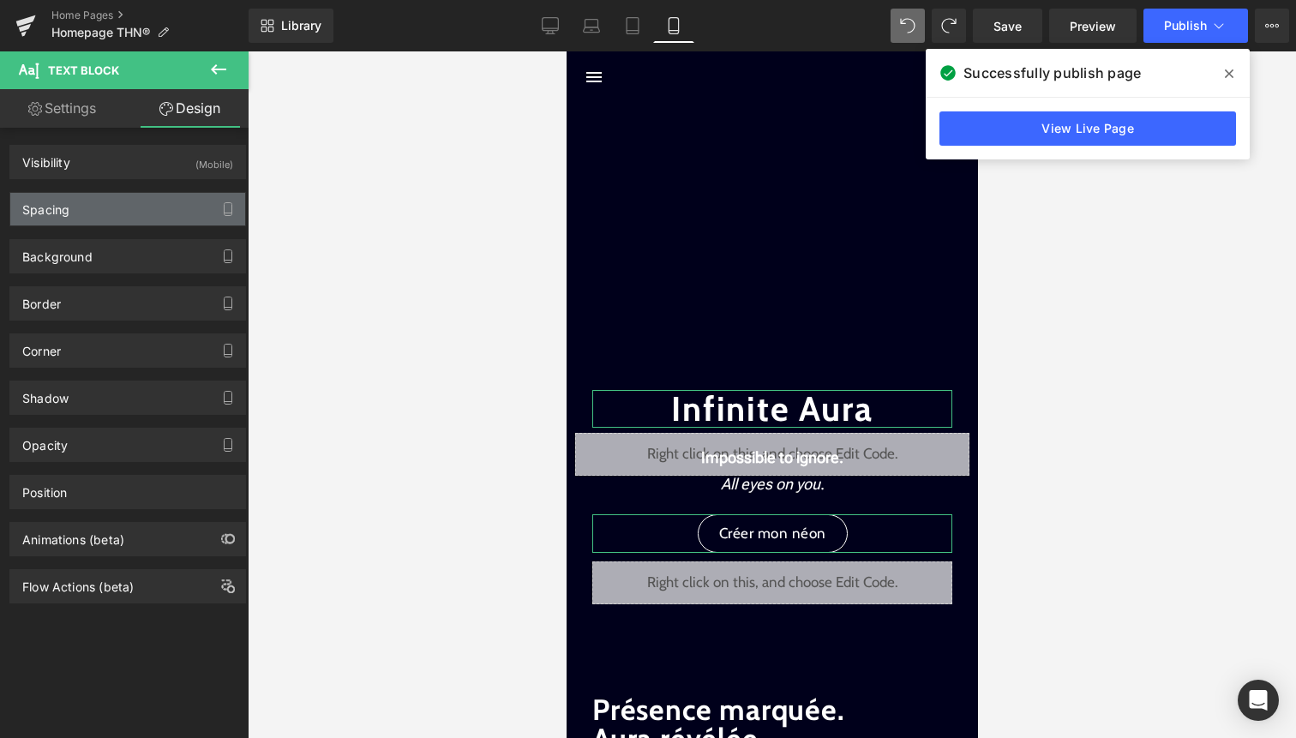
click at [145, 213] on div "Spacing" at bounding box center [127, 209] width 235 height 33
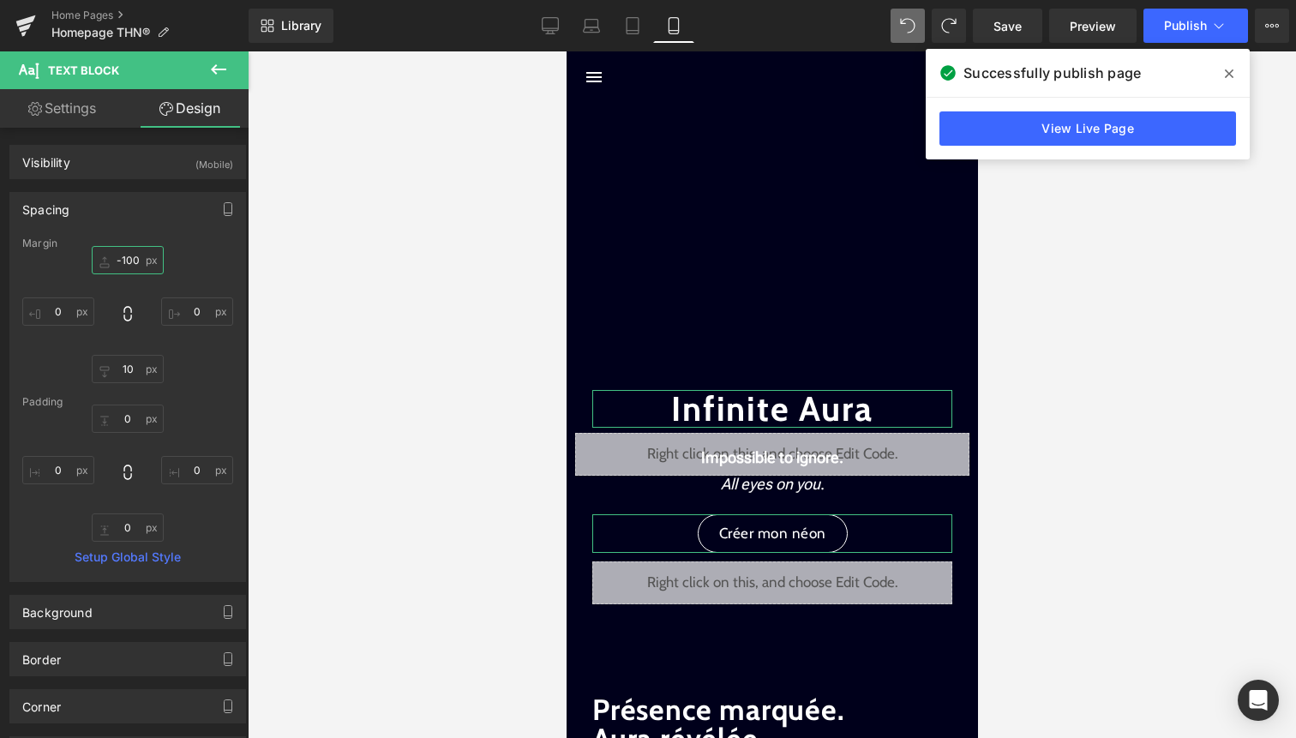
click at [126, 261] on input "-100" at bounding box center [128, 260] width 72 height 28
type input "0"
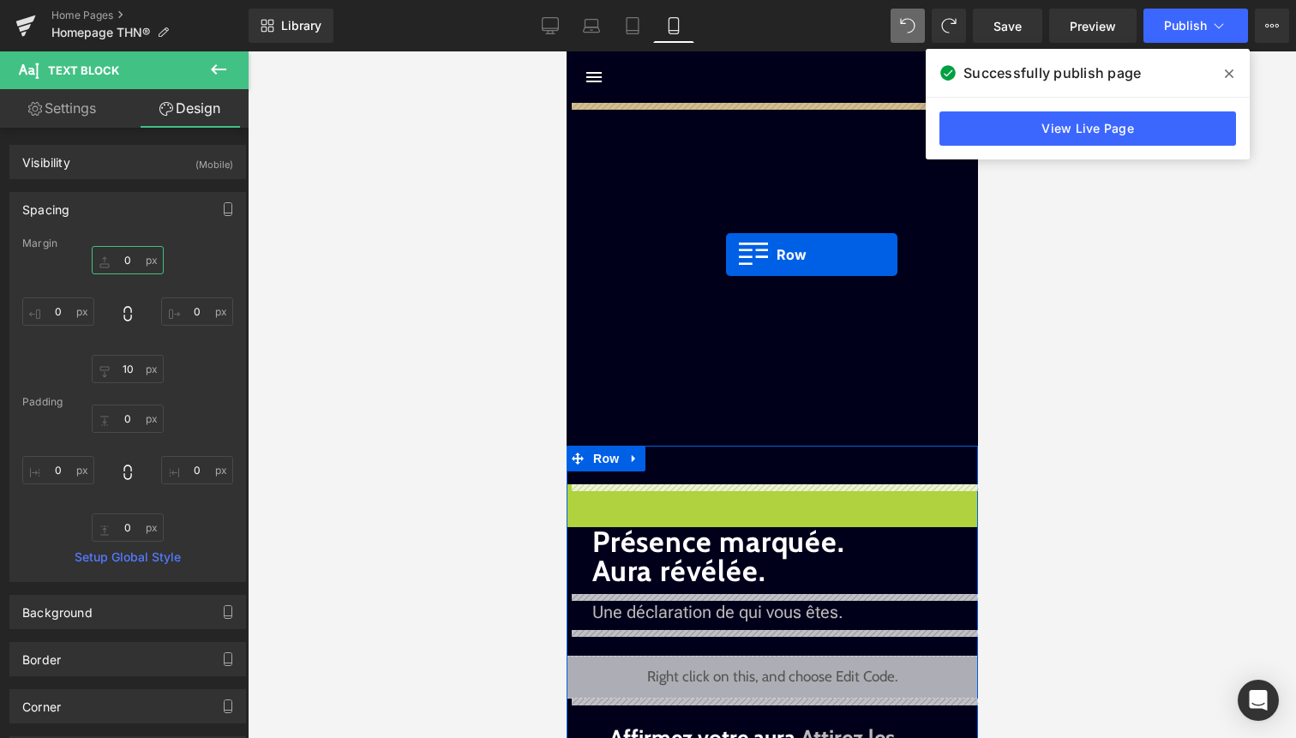
drag, startPoint x: 610, startPoint y: 498, endPoint x: 725, endPoint y: 255, distance: 268.4
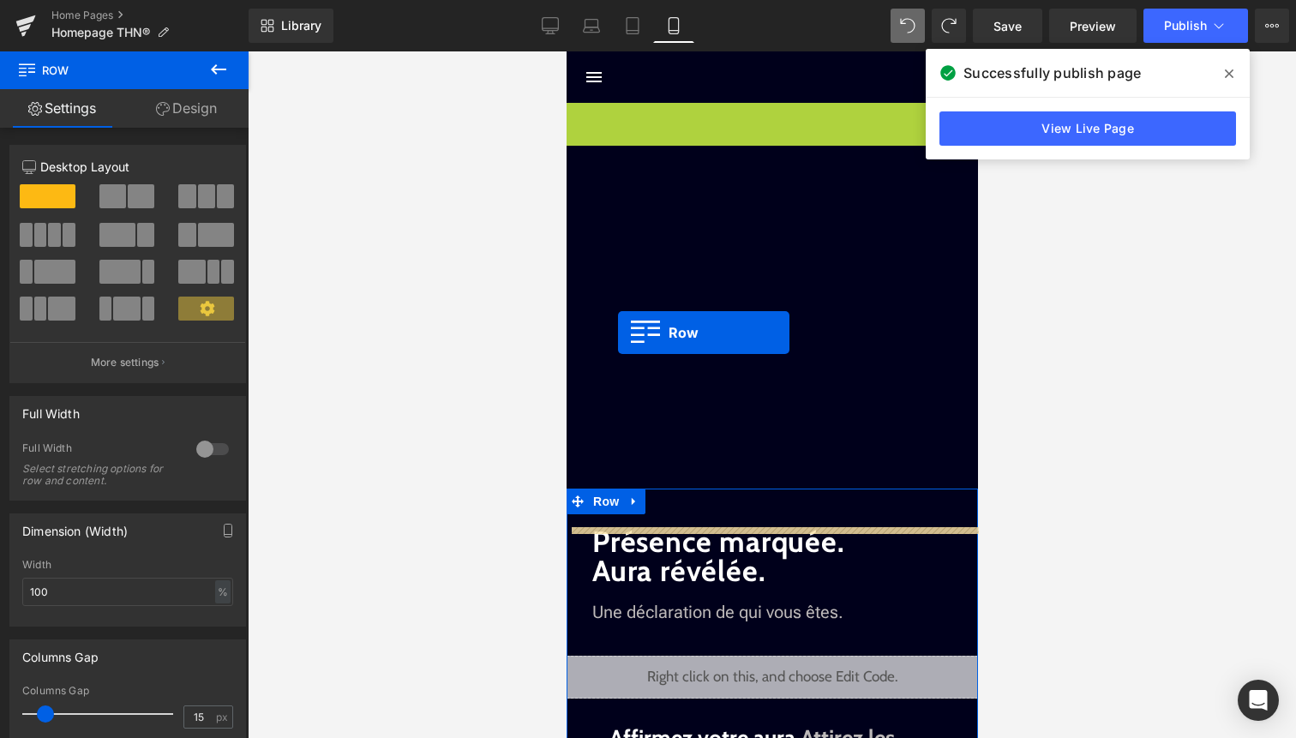
drag, startPoint x: 606, startPoint y: 124, endPoint x: 616, endPoint y: 342, distance: 218.0
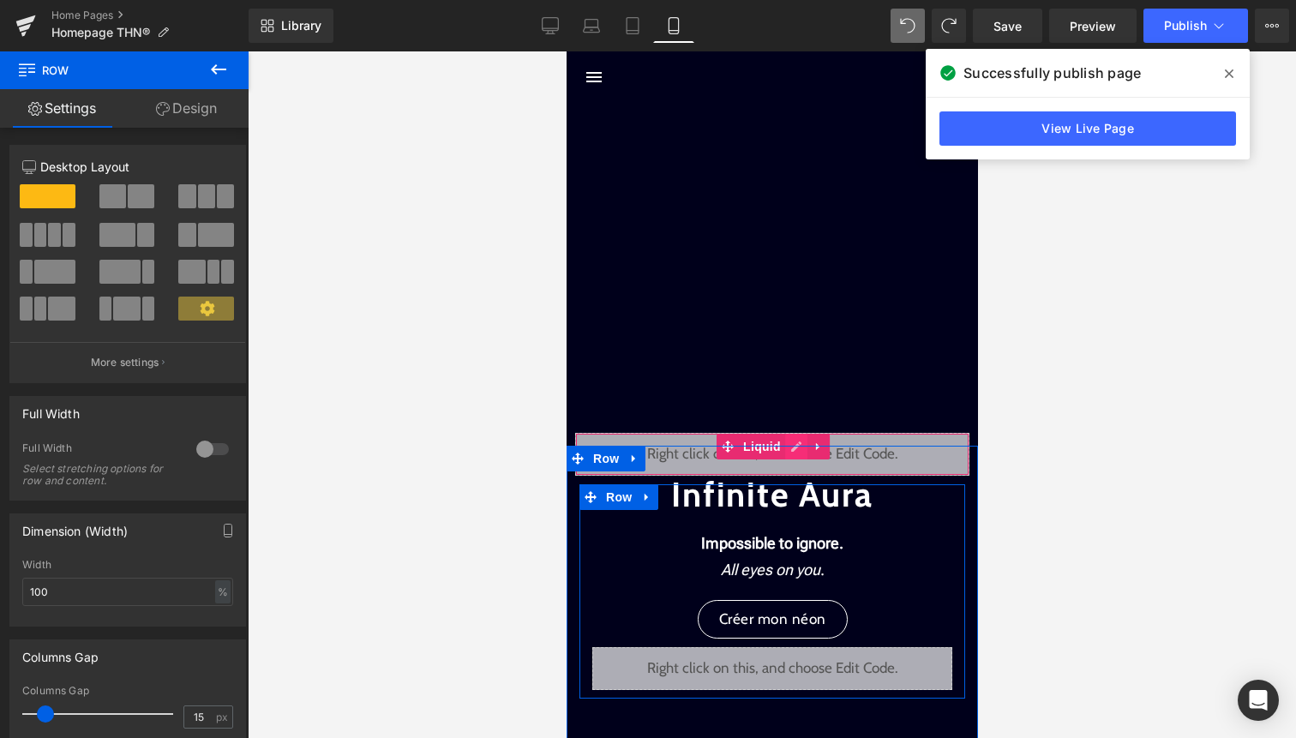
click at [801, 438] on div "Liquid" at bounding box center [771, 454] width 394 height 43
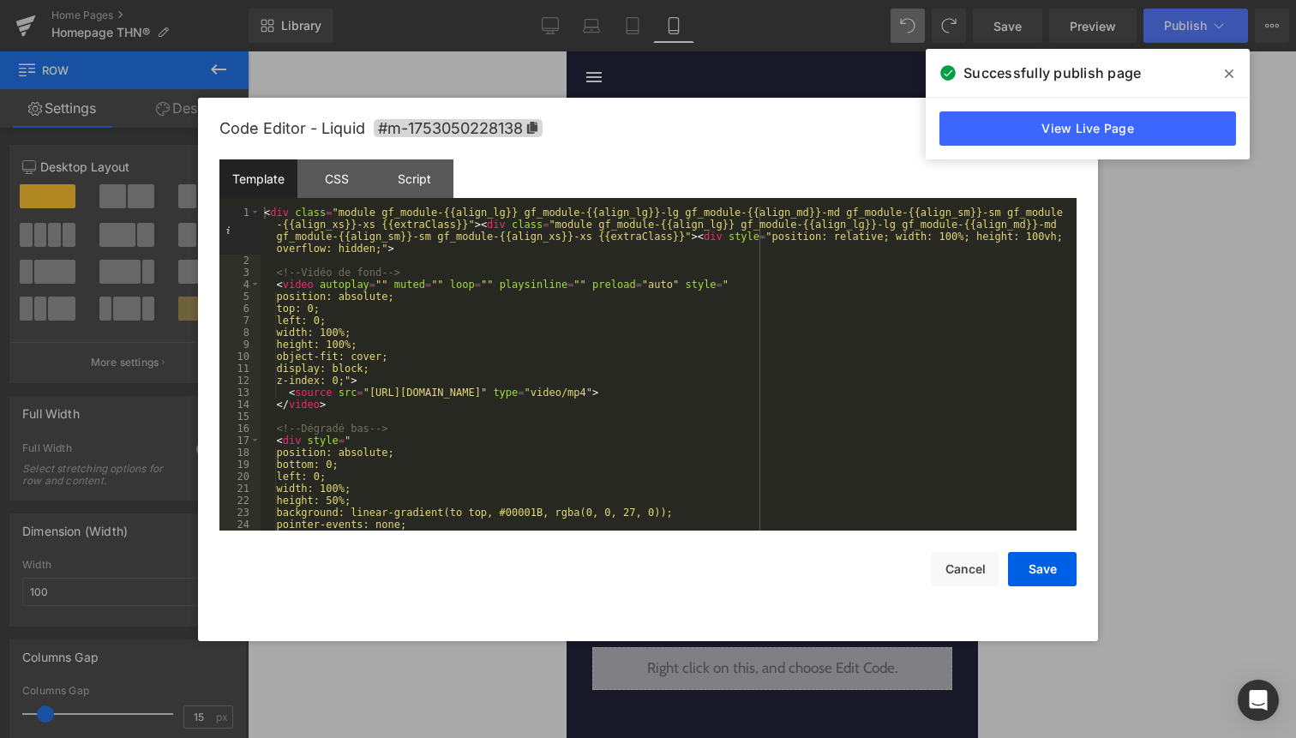
scroll to position [60, 0]
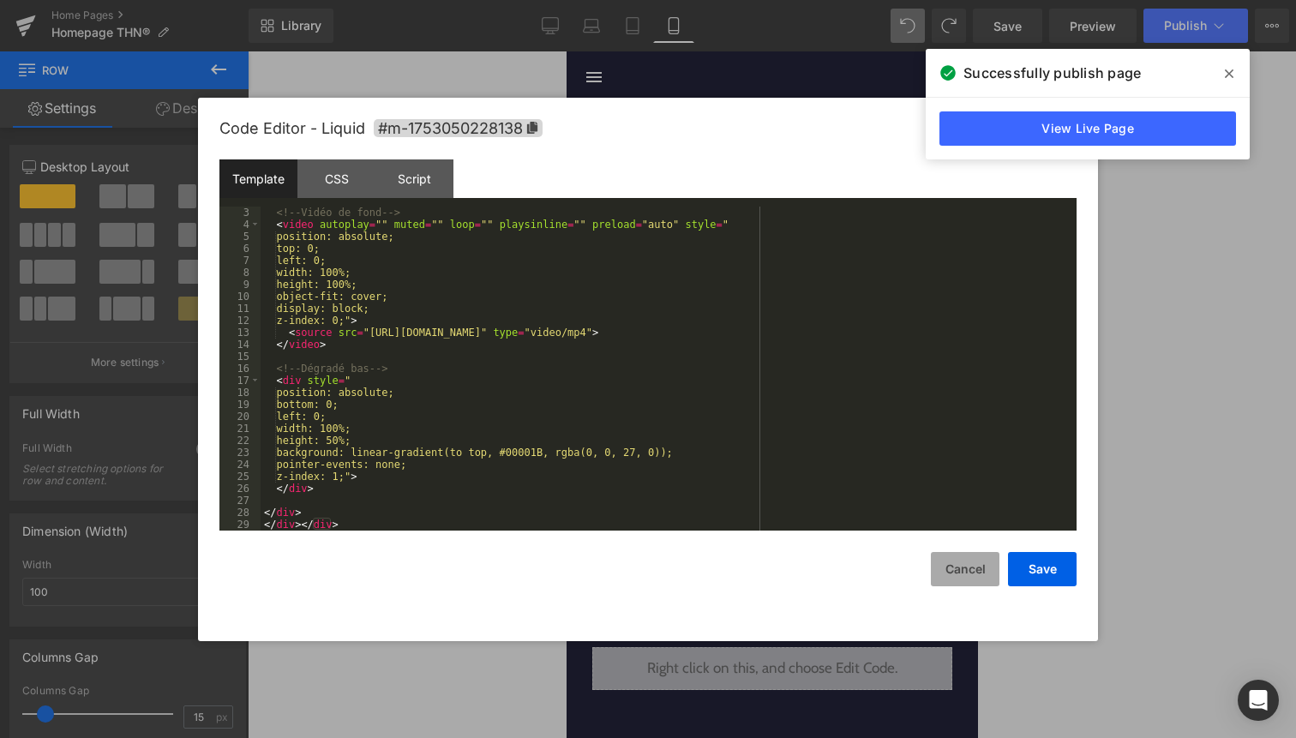
click at [960, 566] on button "Cancel" at bounding box center [965, 569] width 69 height 34
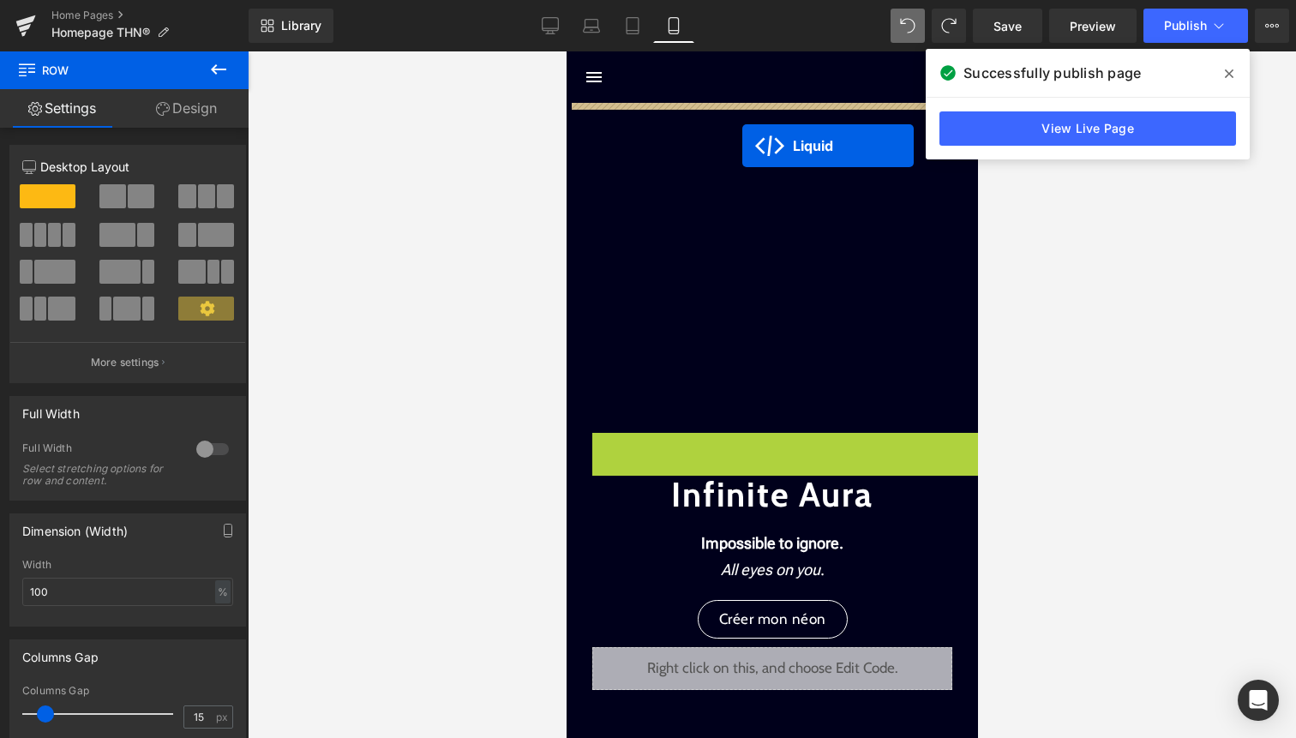
drag, startPoint x: 735, startPoint y: 438, endPoint x: 742, endPoint y: 133, distance: 305.3
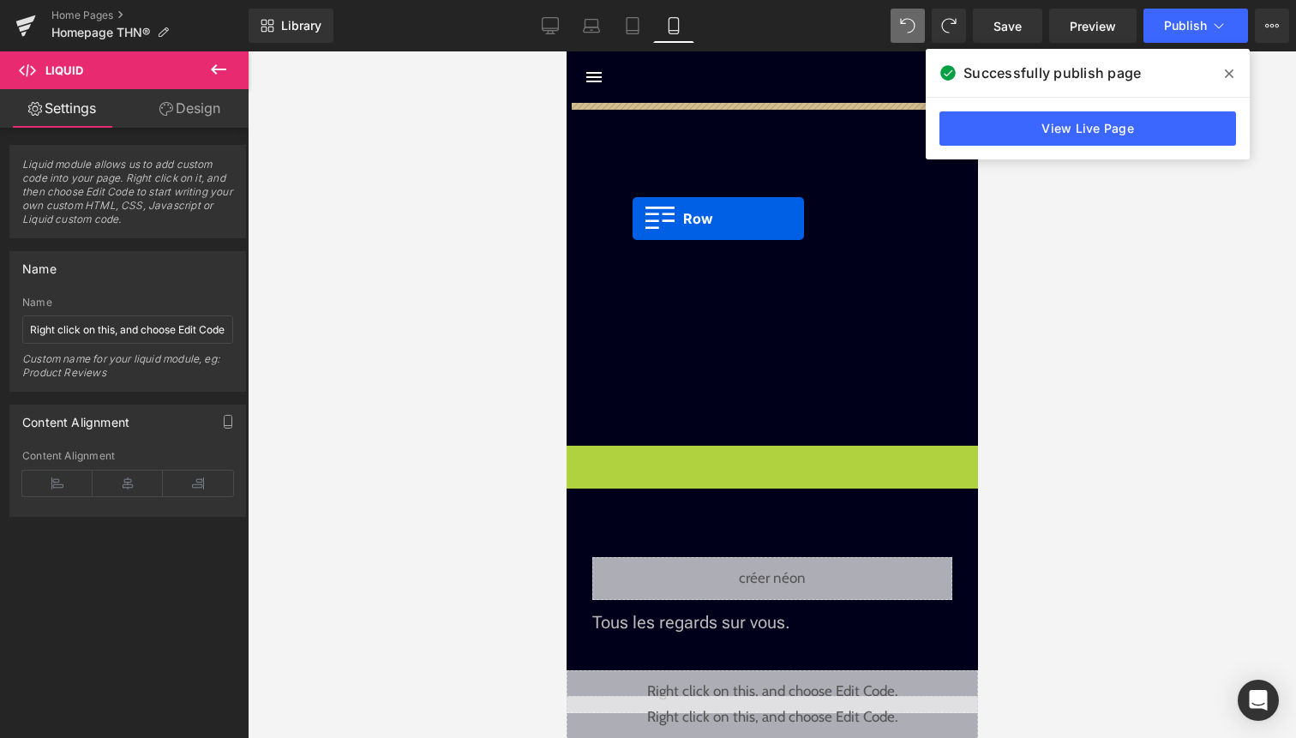
drag, startPoint x: 610, startPoint y: 450, endPoint x: 636, endPoint y: 195, distance: 256.8
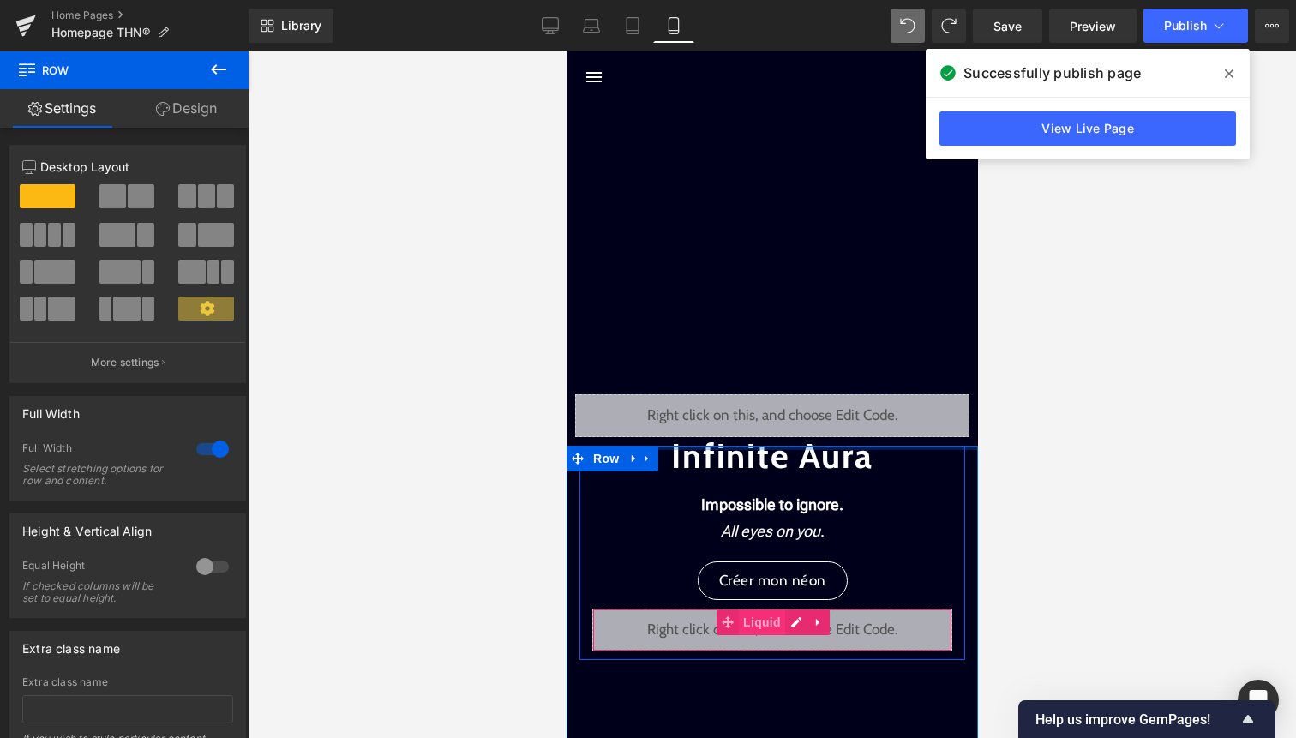
drag, startPoint x: 759, startPoint y: 467, endPoint x: 740, endPoint y: 628, distance: 162.3
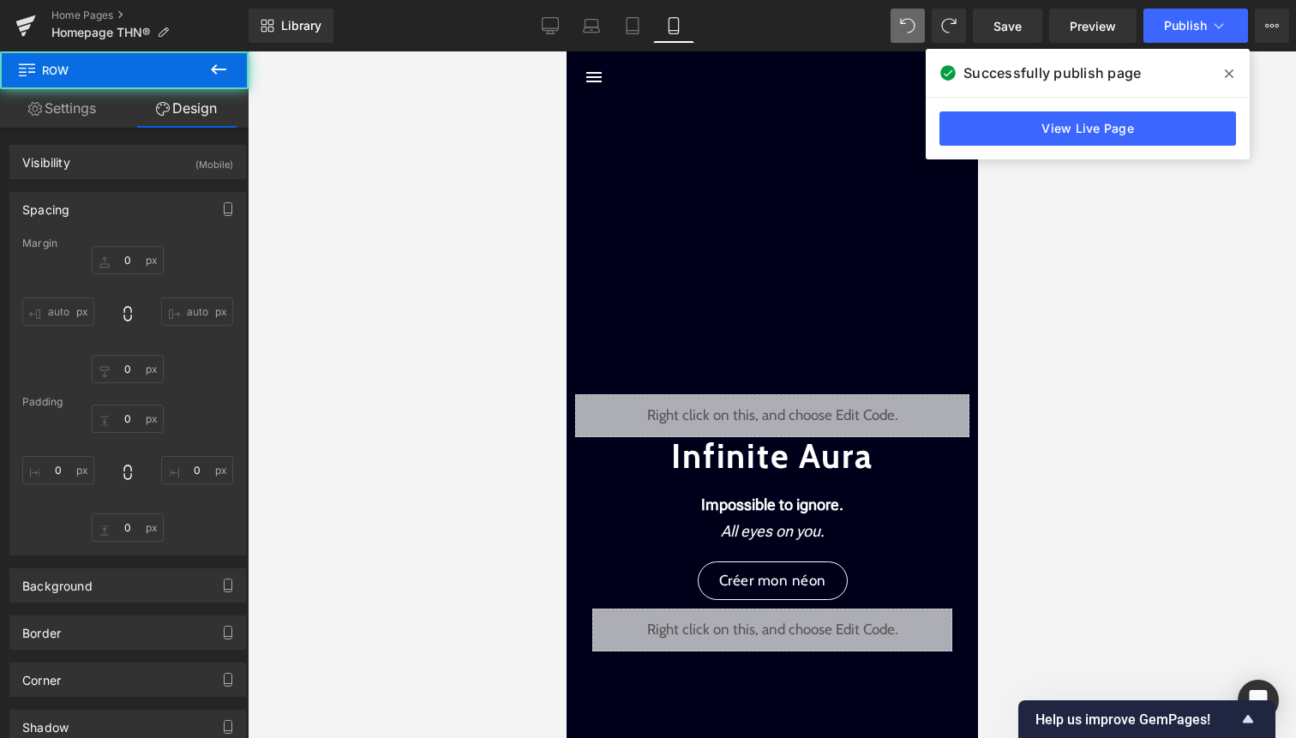
type input "400"
type input "0"
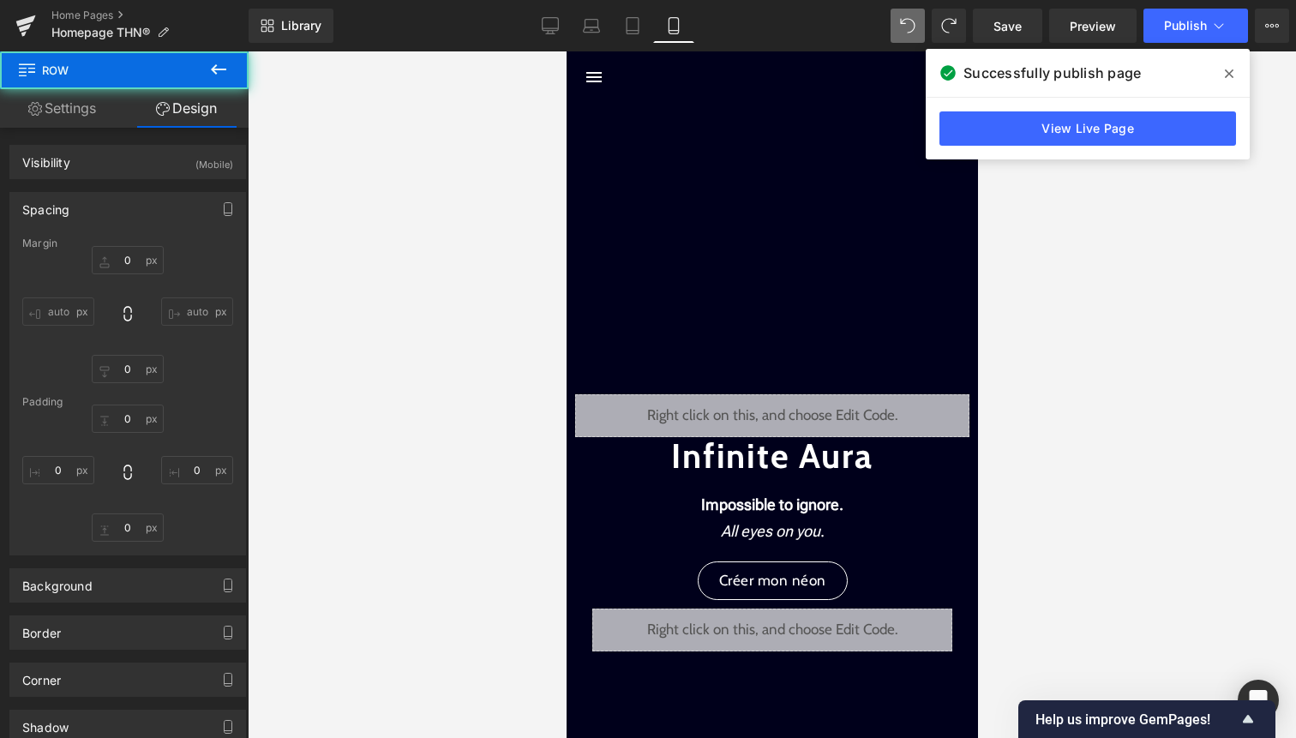
type input "0"
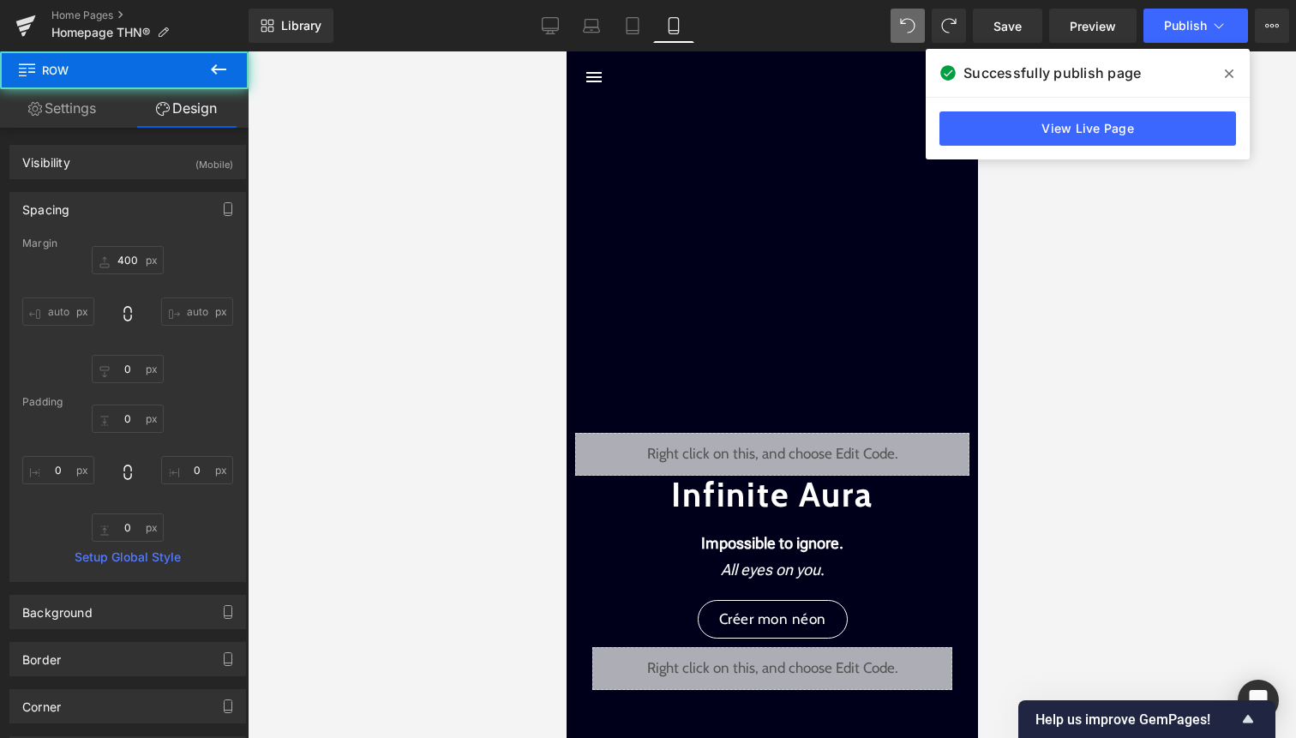
type input "400"
type input "0"
type input "45"
type input "0"
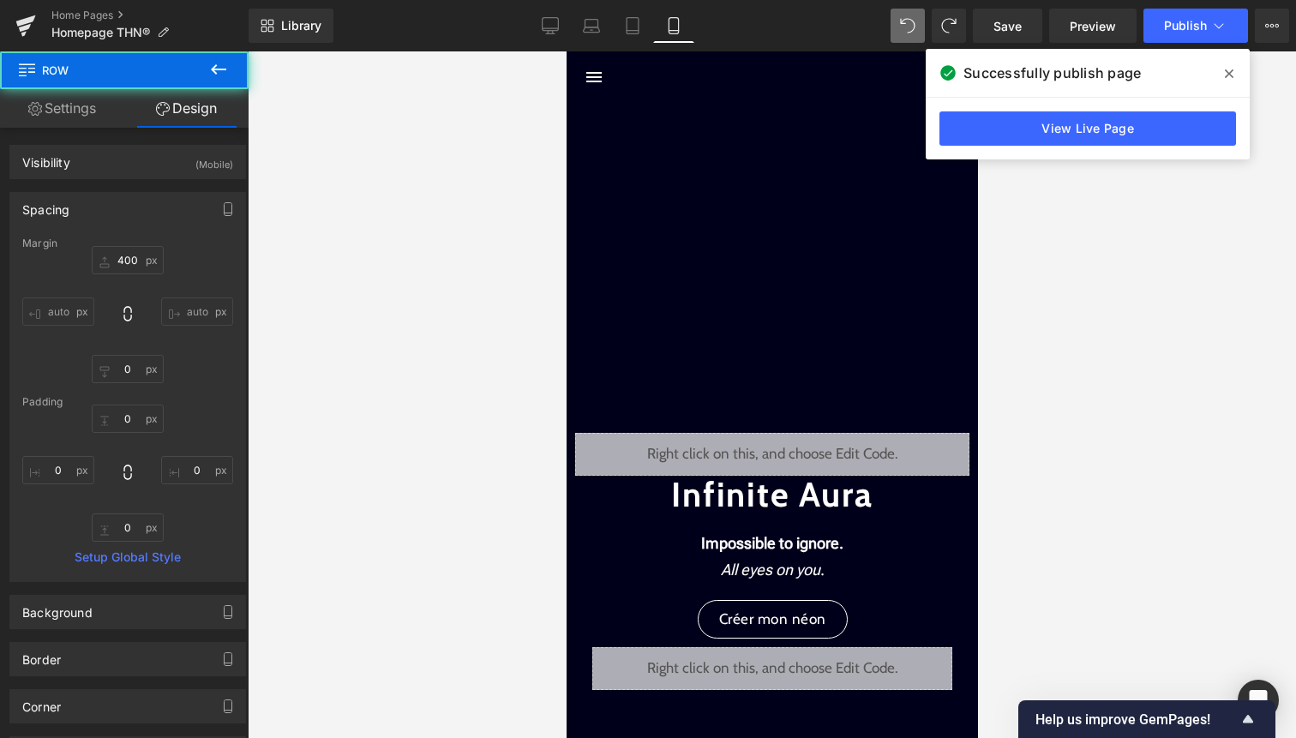
type input "0"
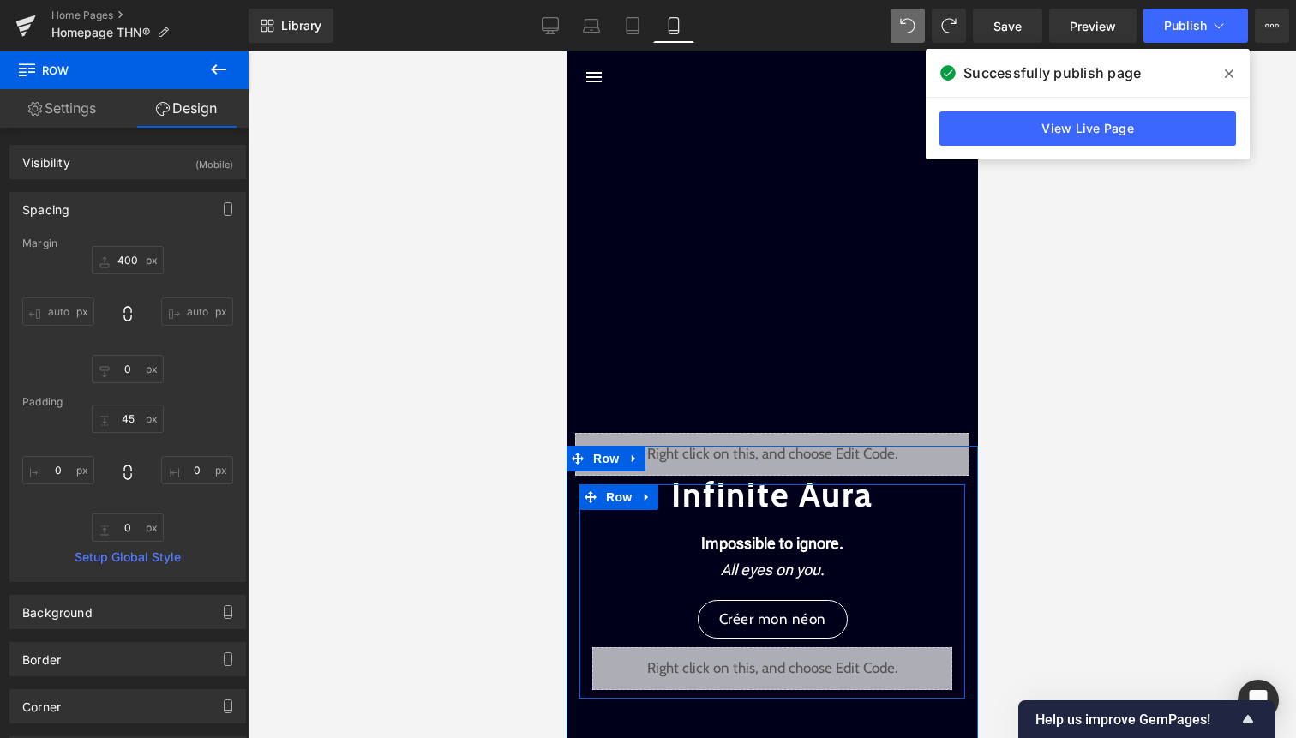
click at [631, 499] on icon at bounding box center [627, 497] width 9 height 10
click at [603, 496] on span "Row" at bounding box center [605, 497] width 34 height 26
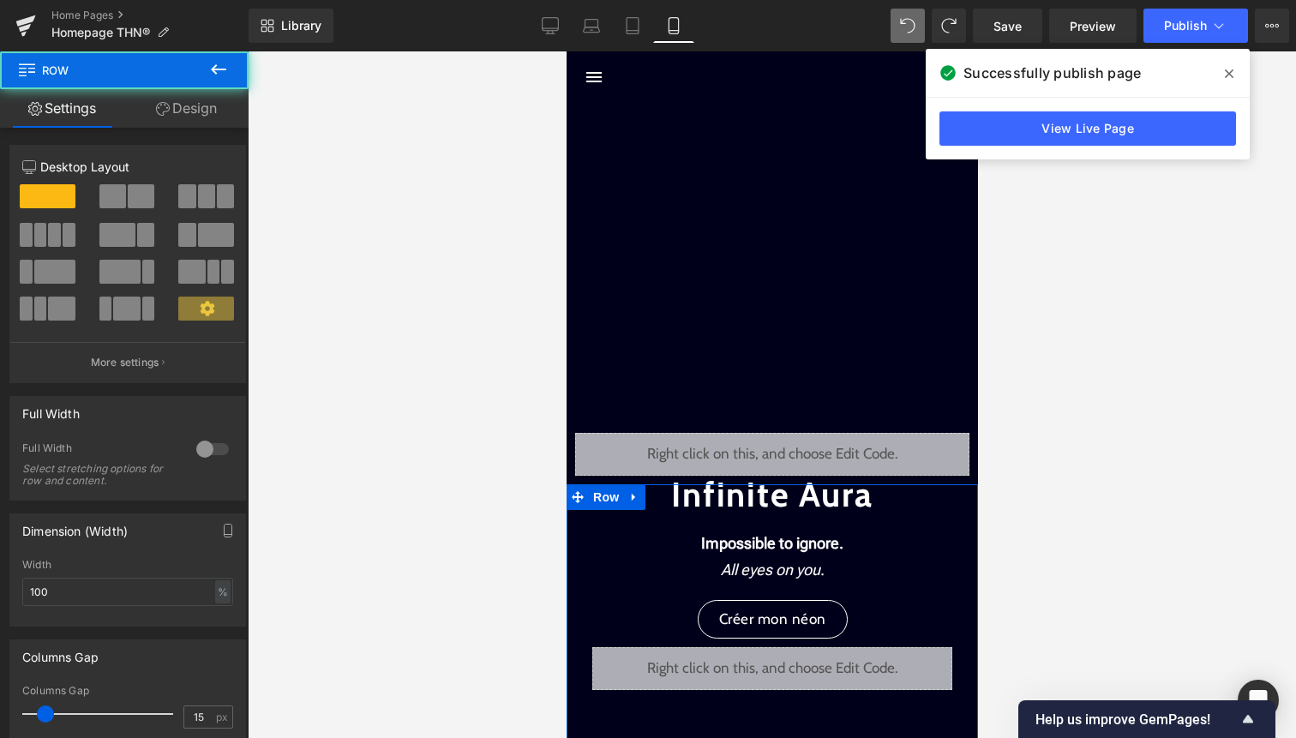
click at [200, 99] on link "Design" at bounding box center [186, 108] width 124 height 39
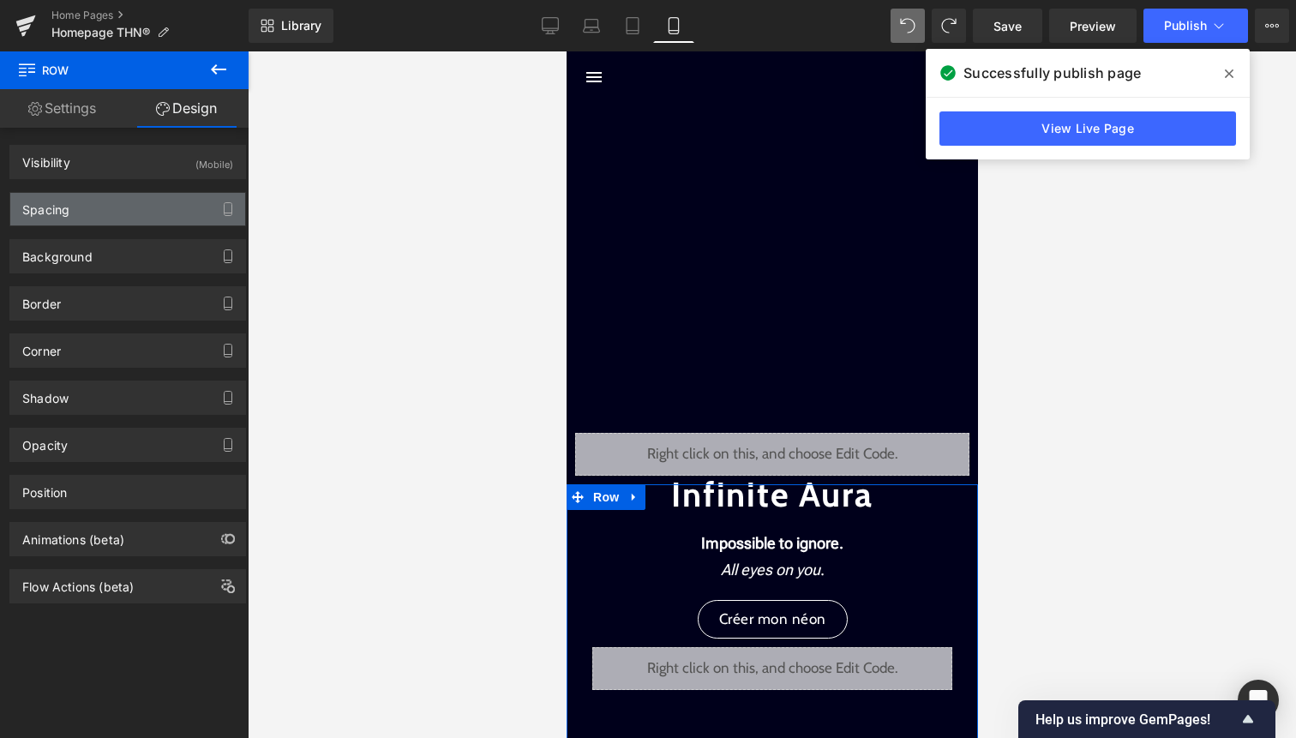
click at [162, 208] on div "Spacing" at bounding box center [127, 209] width 235 height 33
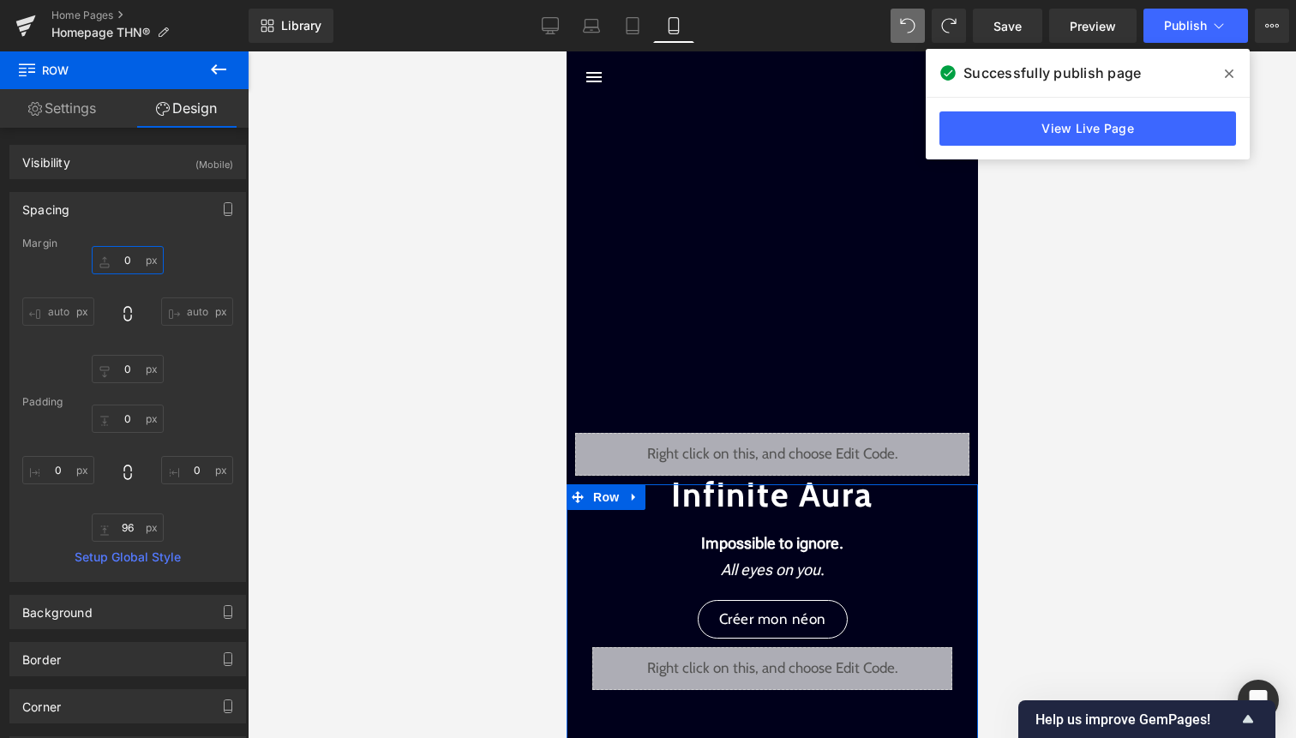
click at [132, 271] on input "0" at bounding box center [128, 260] width 72 height 28
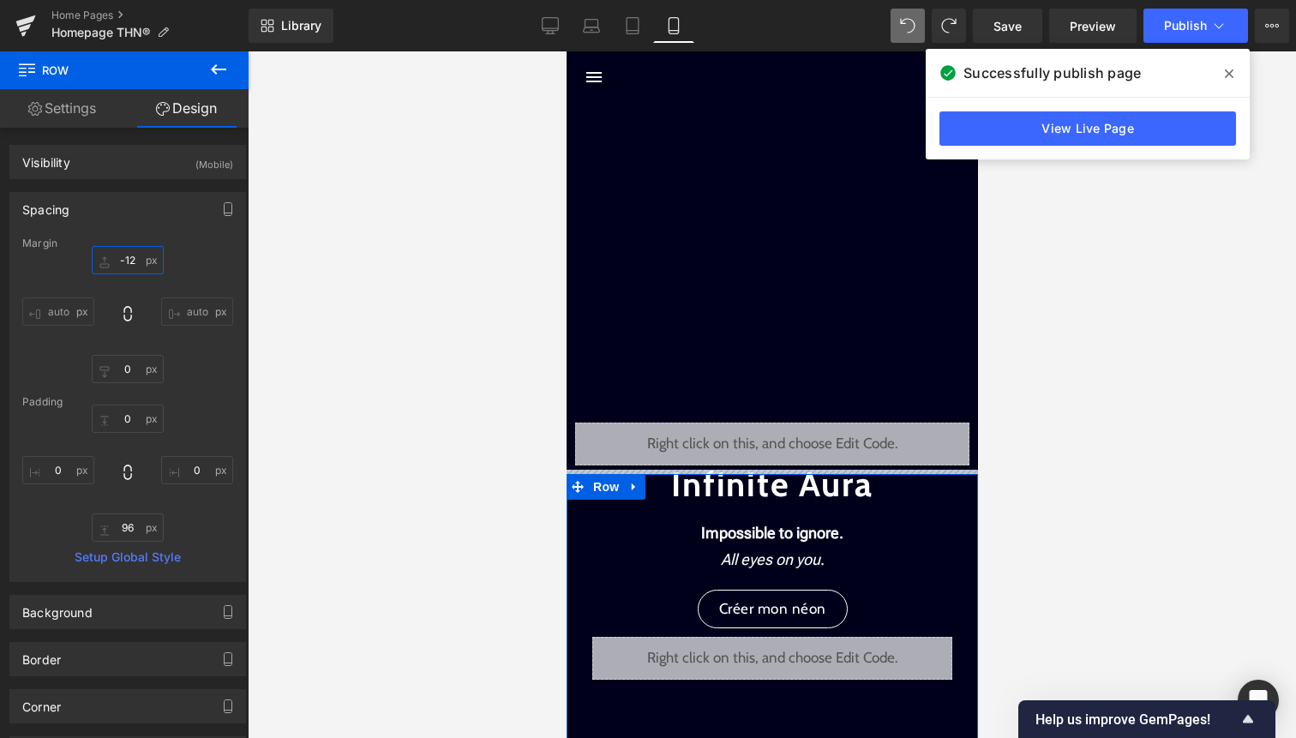
type input "-120"
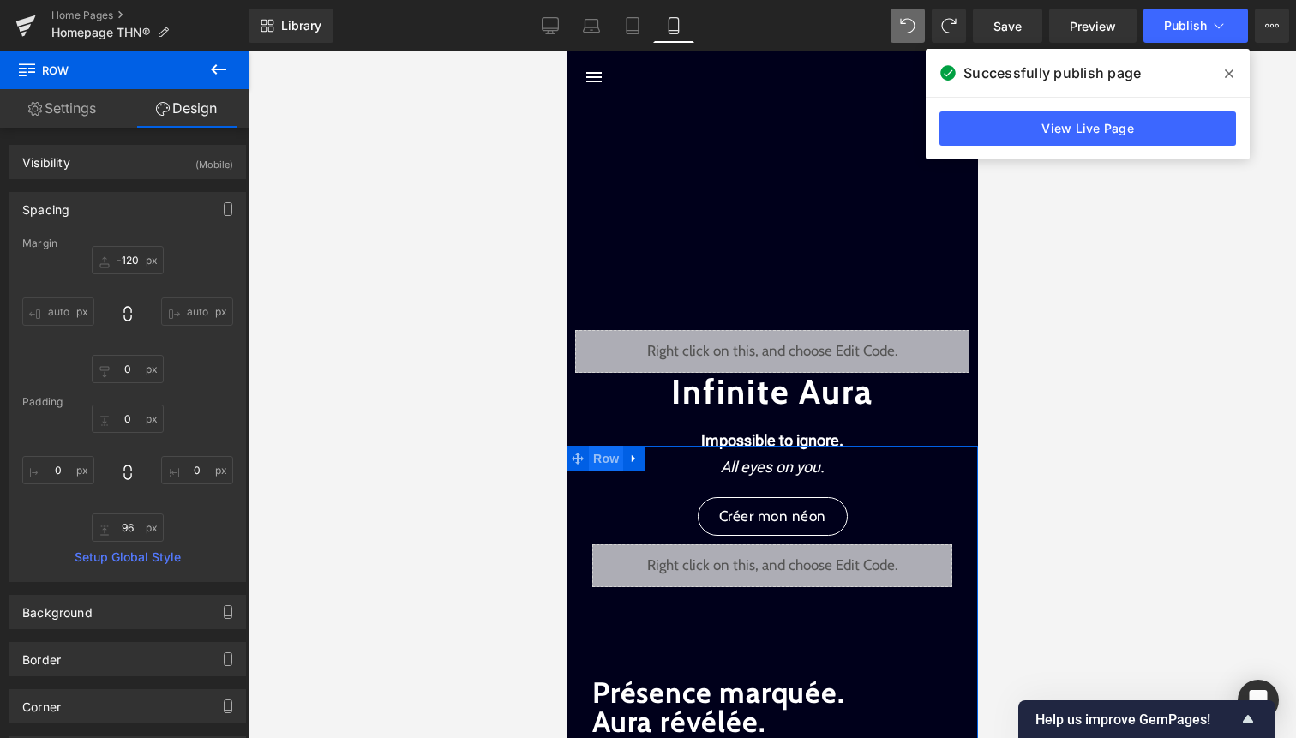
click at [613, 460] on span "Row" at bounding box center [605, 459] width 34 height 26
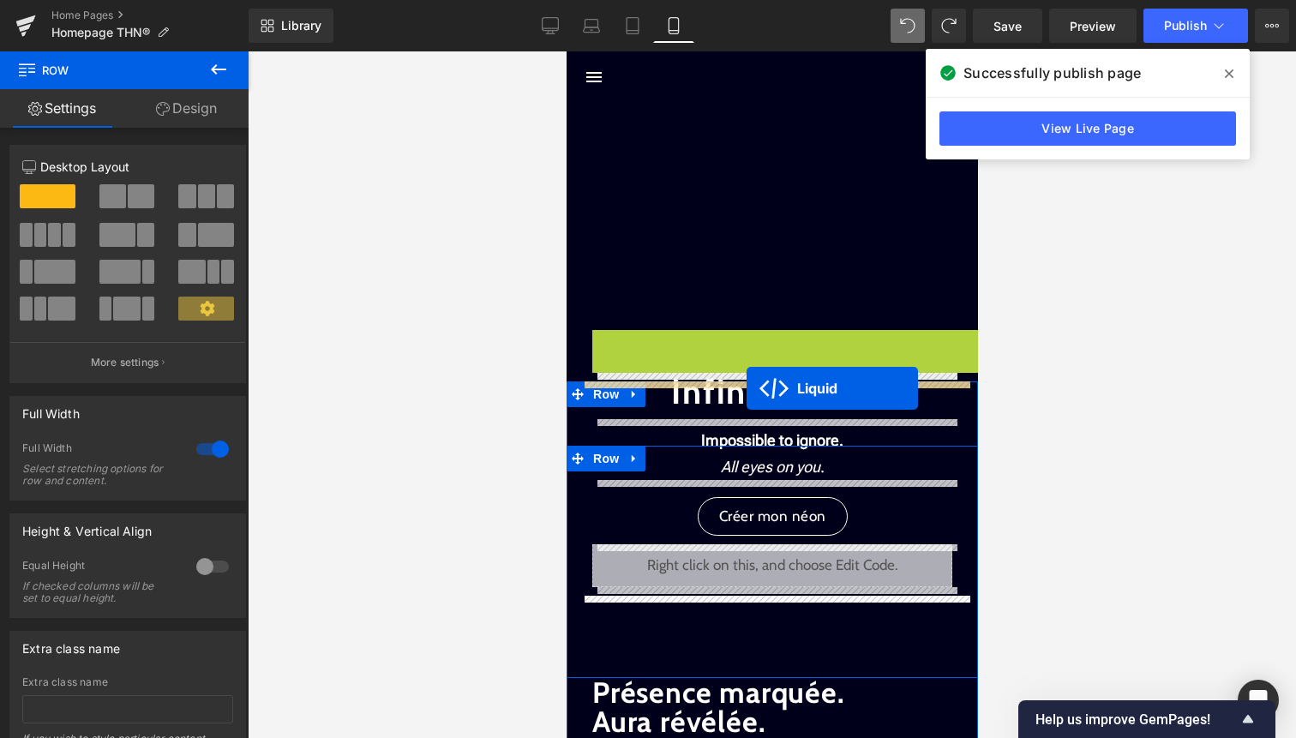
drag, startPoint x: 748, startPoint y: 341, endPoint x: 744, endPoint y: 386, distance: 44.8
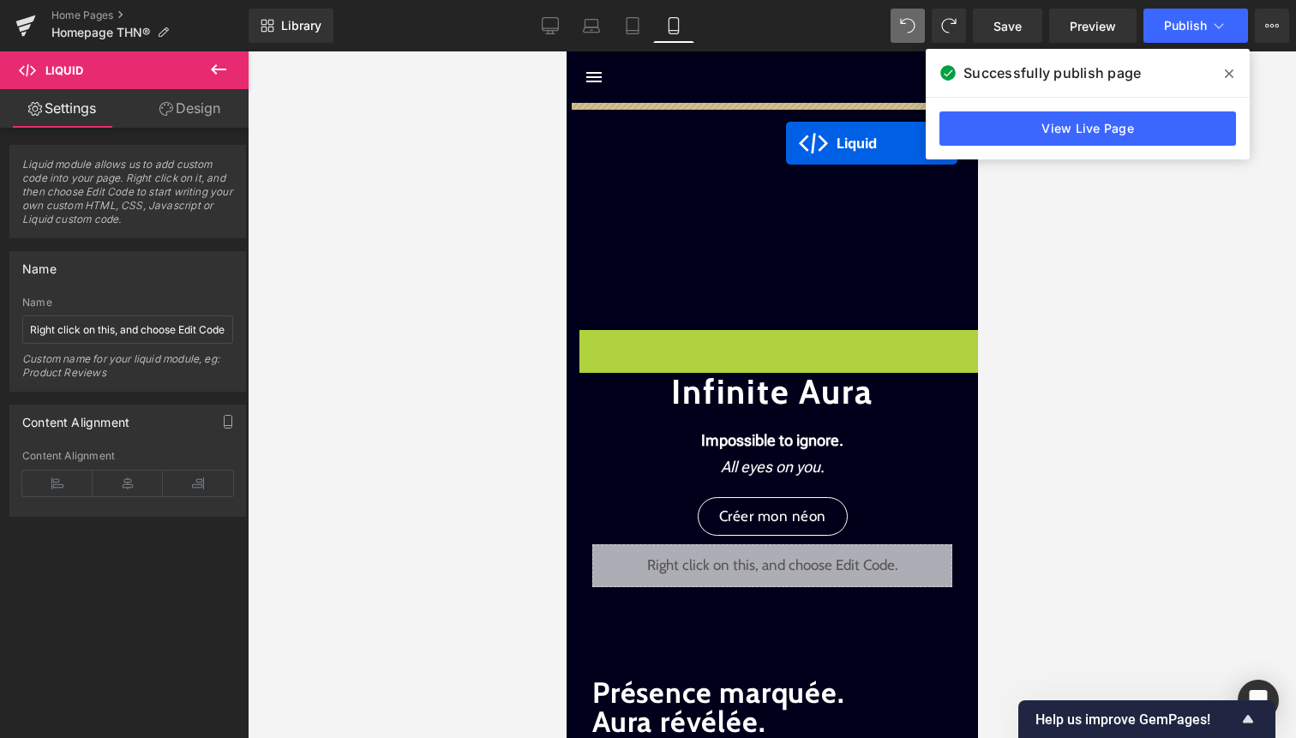
drag, startPoint x: 776, startPoint y: 345, endPoint x: 785, endPoint y: 143, distance: 201.7
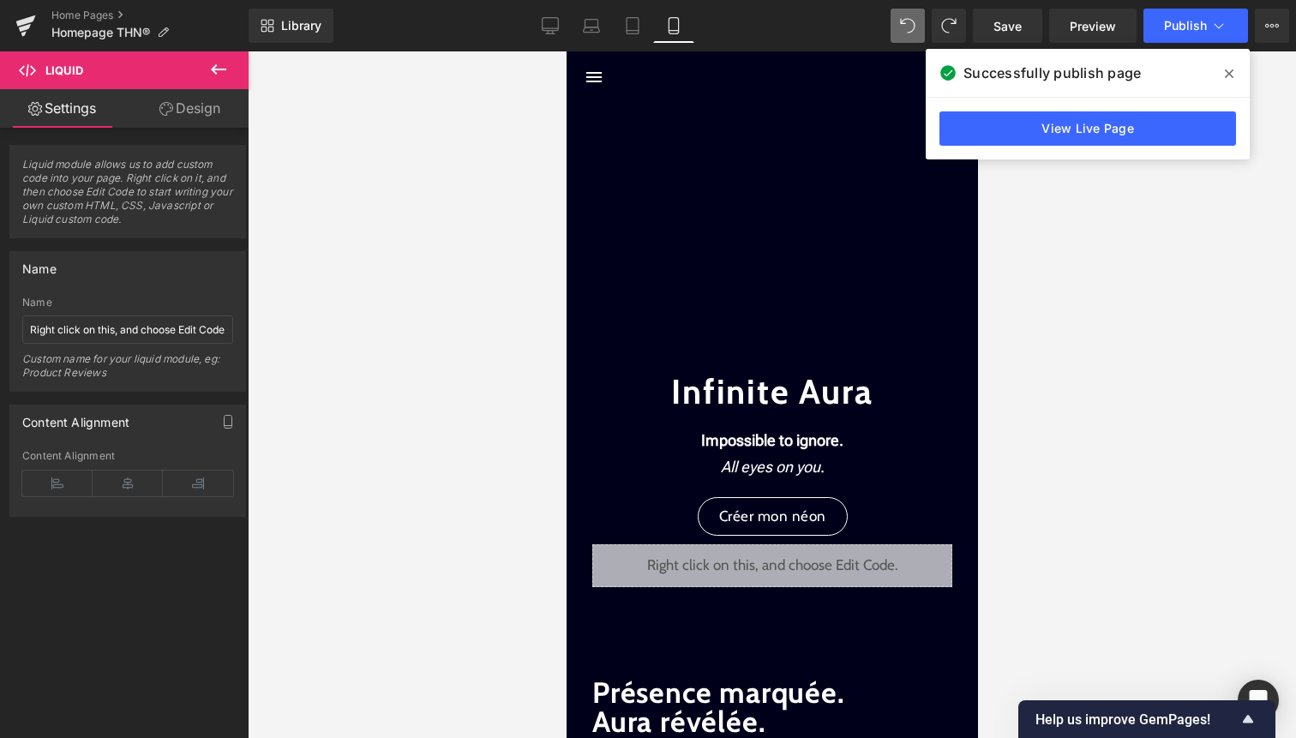
click at [910, 43] on div "Library Mobile Desktop Laptop Tablet Mobile Save Preview Publish Scheduled View…" at bounding box center [773, 25] width 1048 height 51
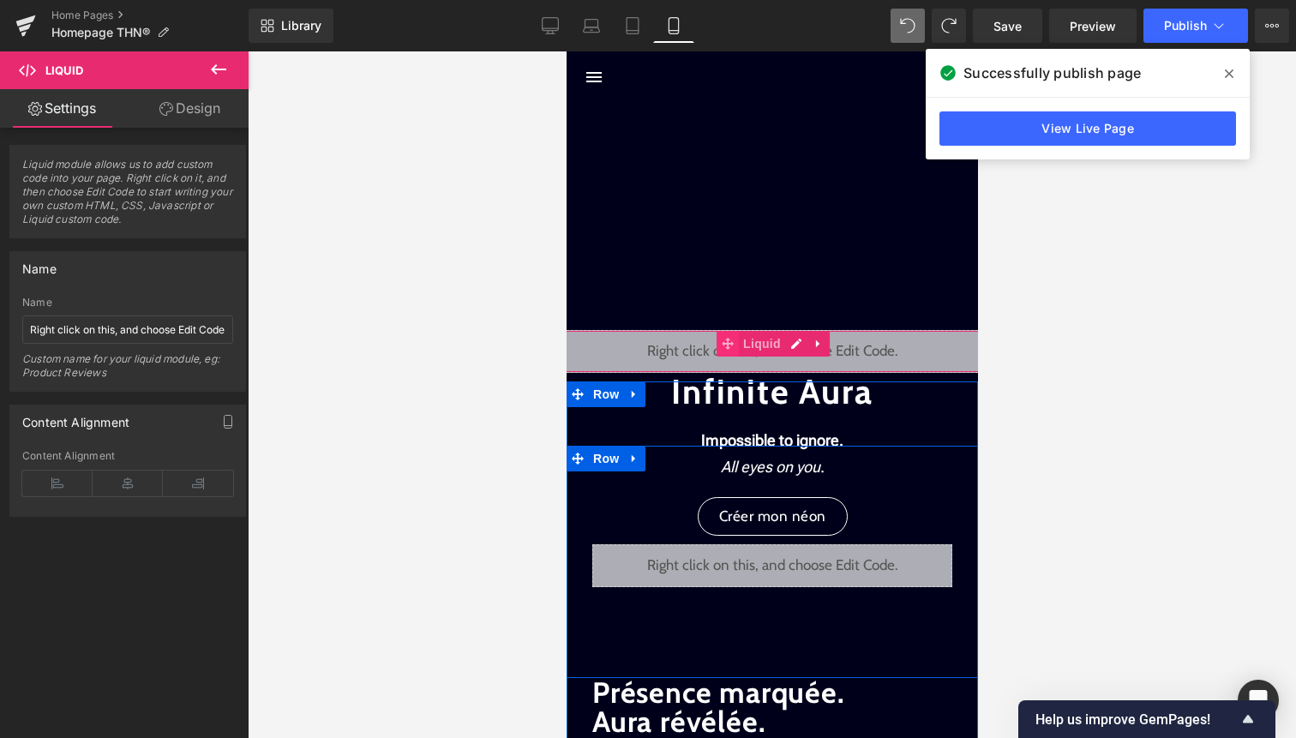
click at [736, 345] on span at bounding box center [727, 344] width 22 height 26
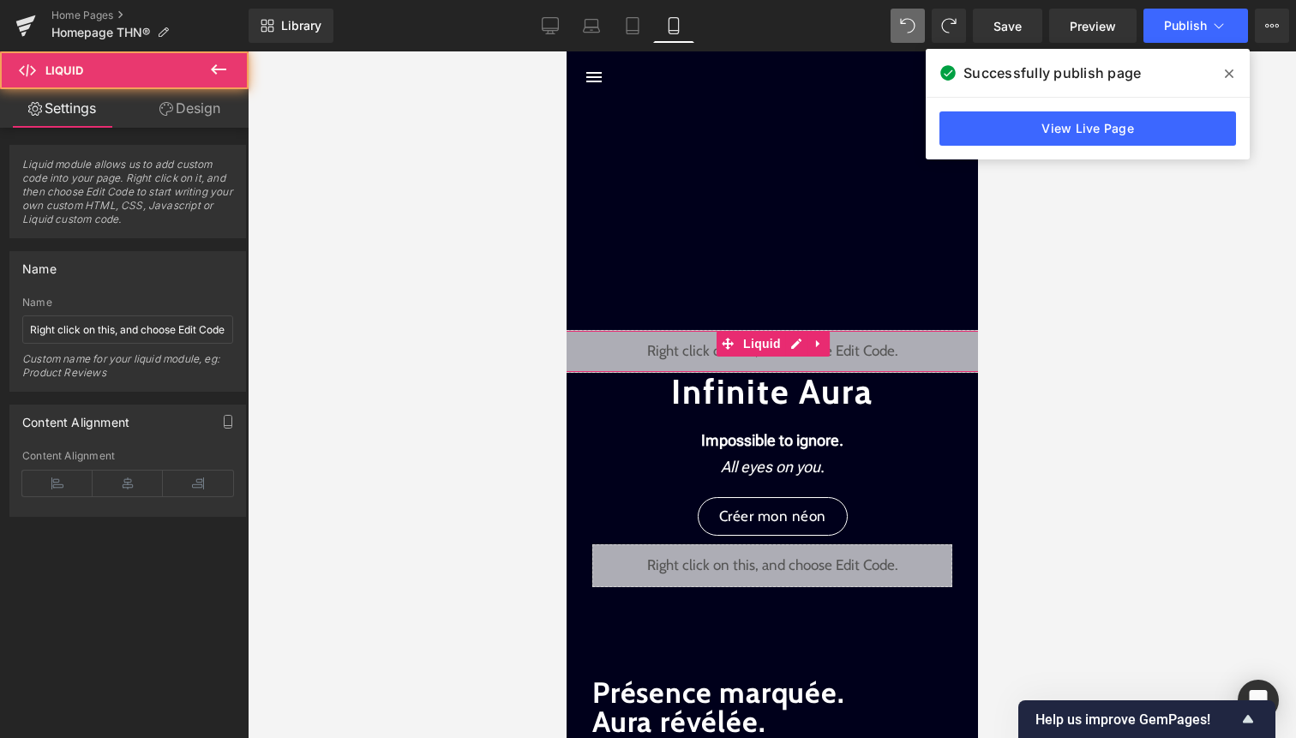
click at [231, 107] on link "Design" at bounding box center [190, 108] width 124 height 39
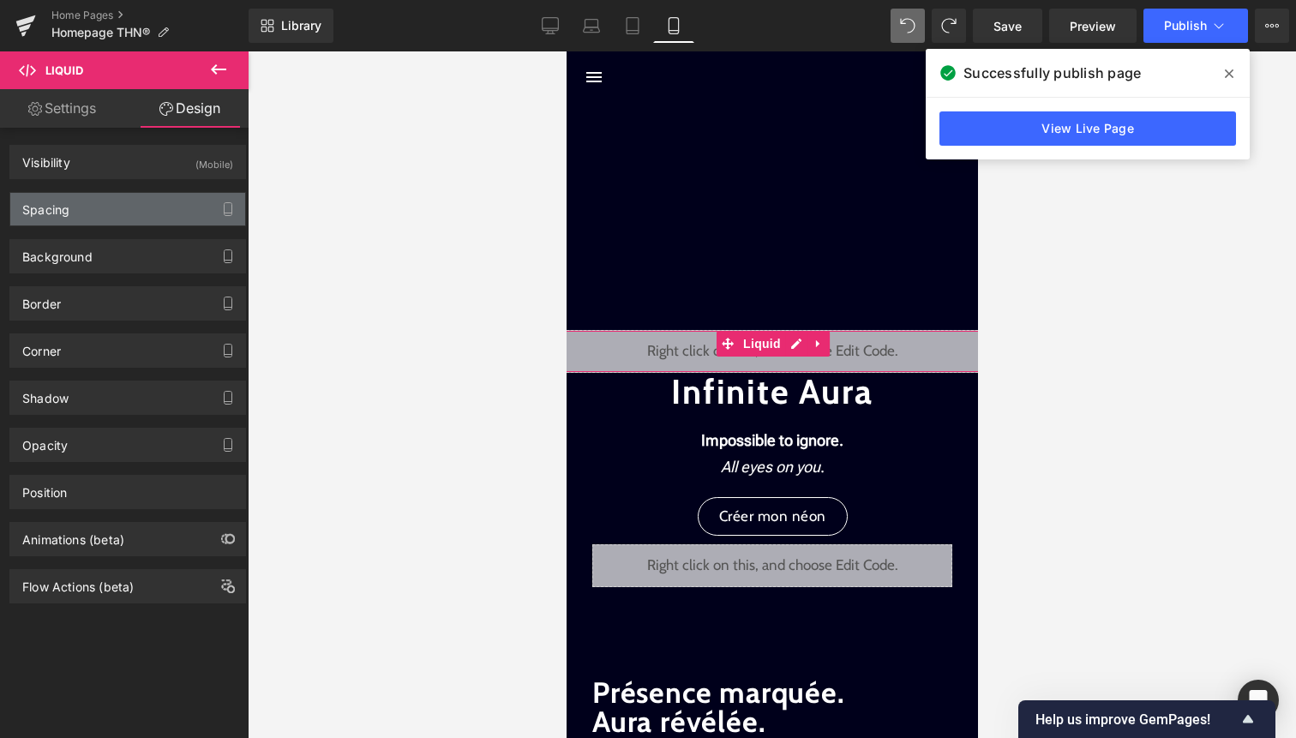
click at [171, 216] on div "Spacing" at bounding box center [127, 209] width 235 height 33
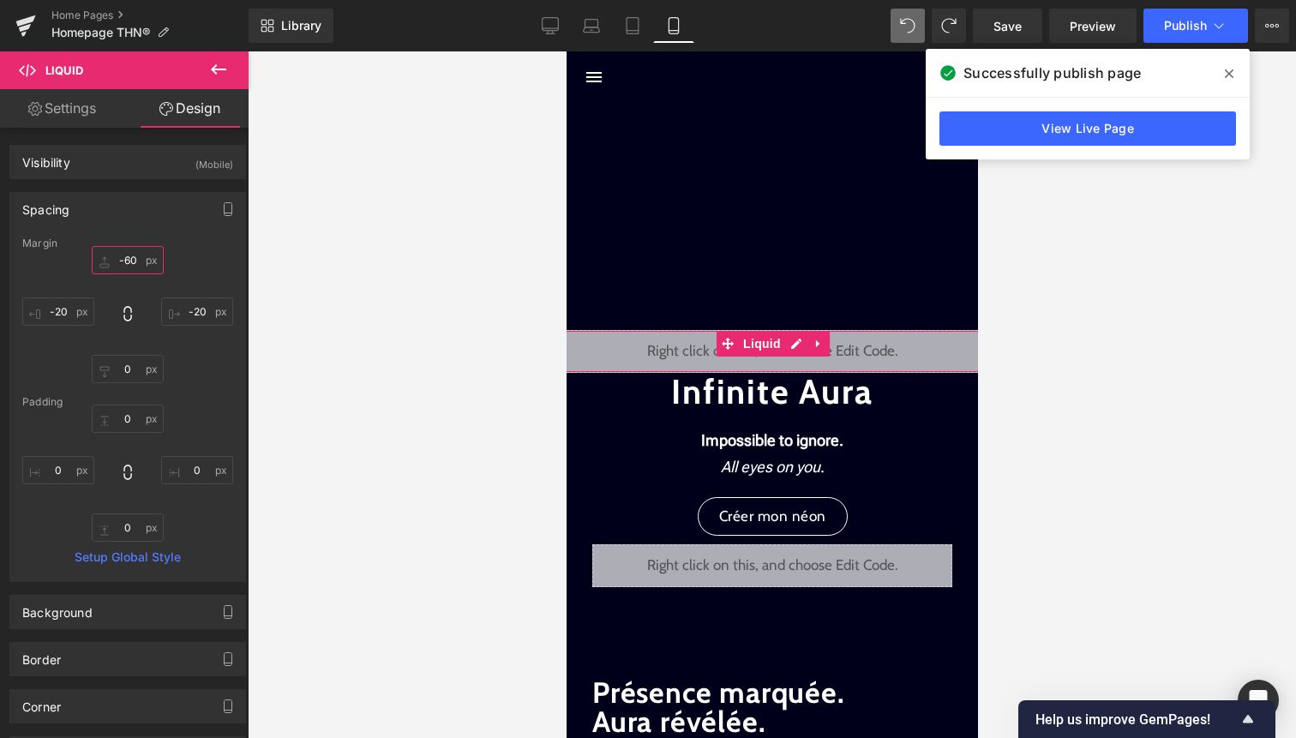
click at [133, 258] on input "-60" at bounding box center [128, 260] width 72 height 28
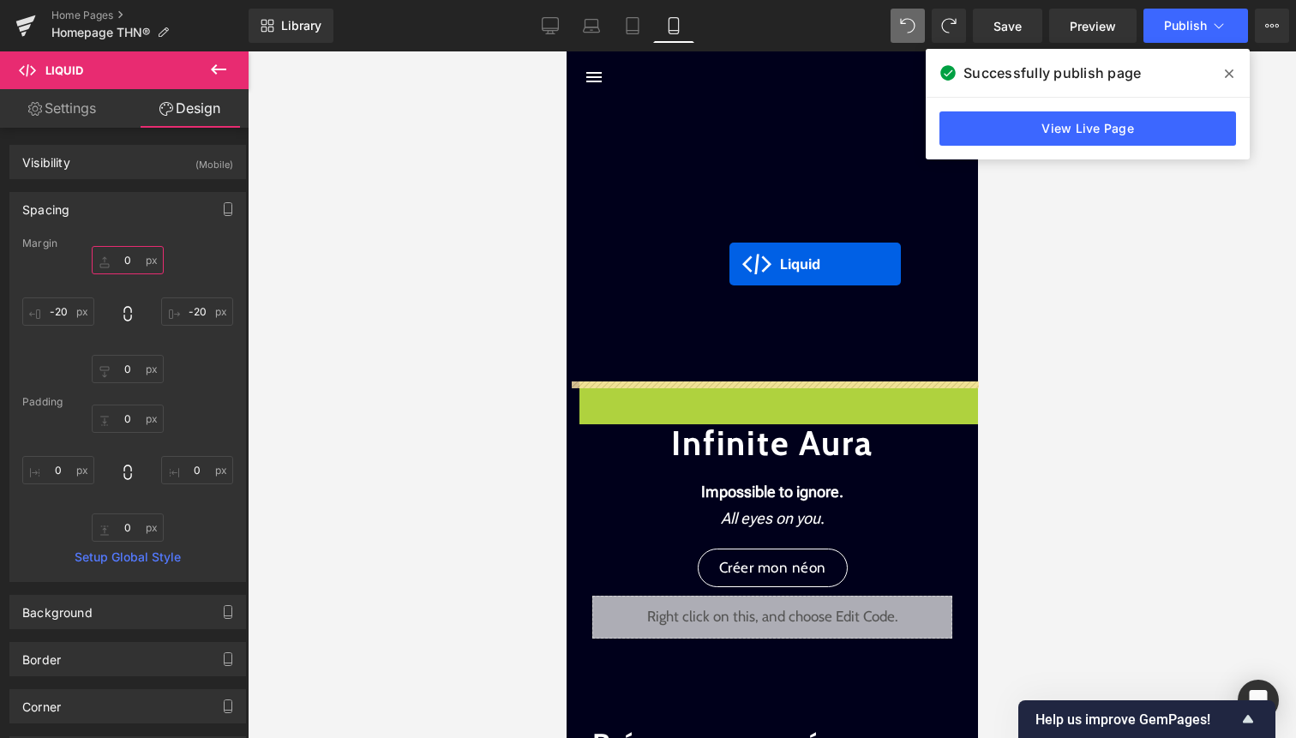
drag, startPoint x: 727, startPoint y: 398, endPoint x: 729, endPoint y: 264, distance: 133.7
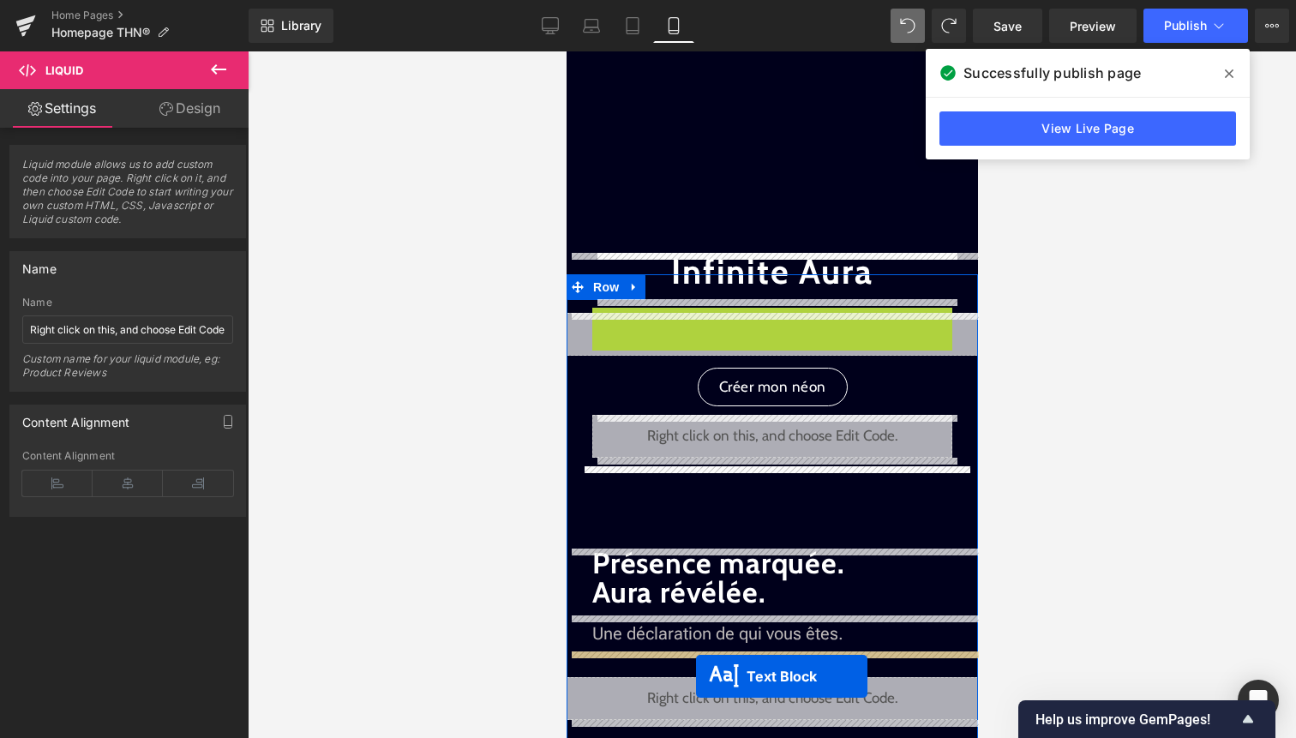
scroll to position [240, 0]
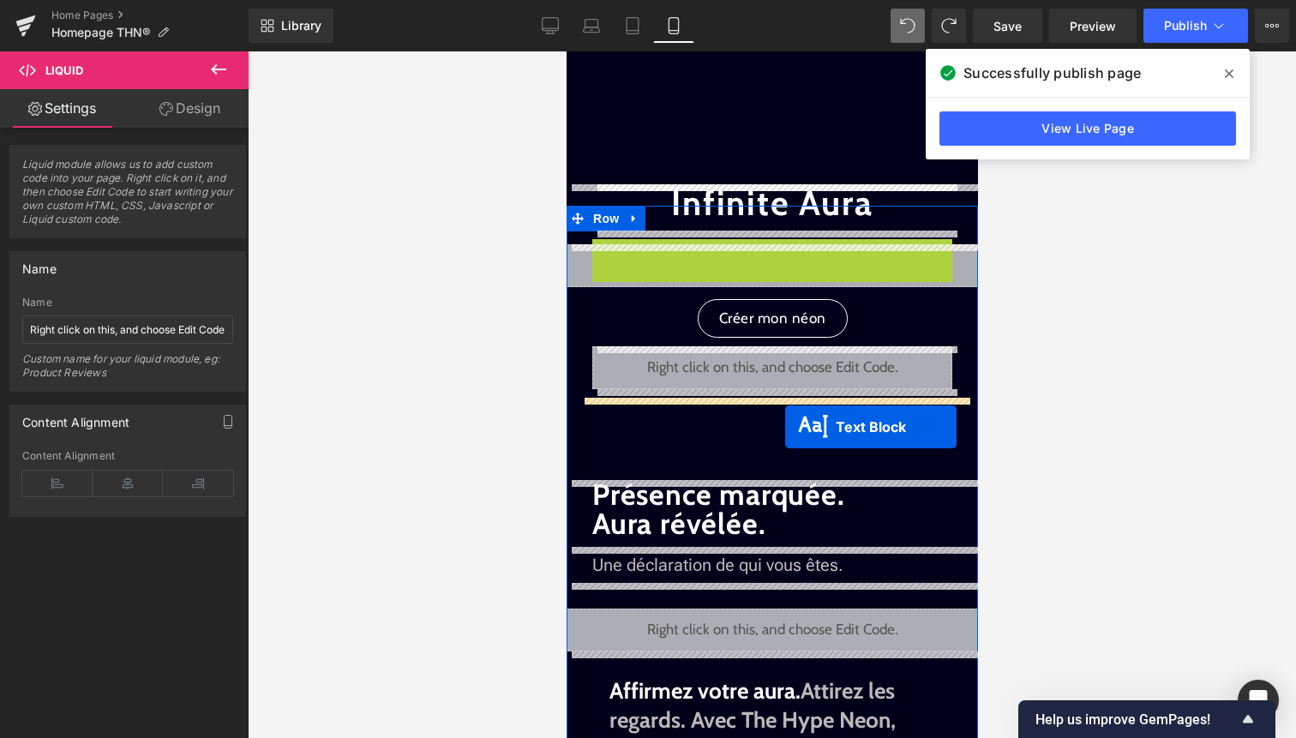
drag, startPoint x: 729, startPoint y: 510, endPoint x: 784, endPoint y: 427, distance: 100.1
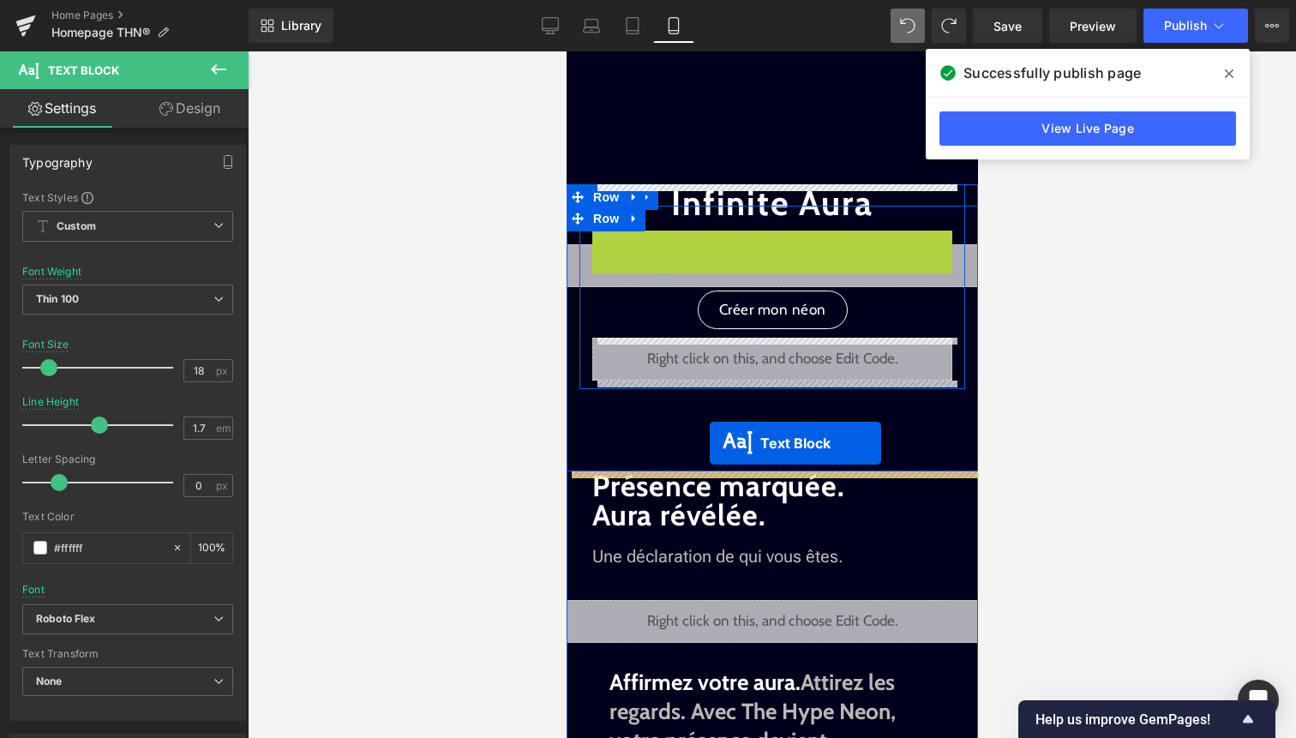
drag, startPoint x: 742, startPoint y: 253, endPoint x: 713, endPoint y: 446, distance: 195.1
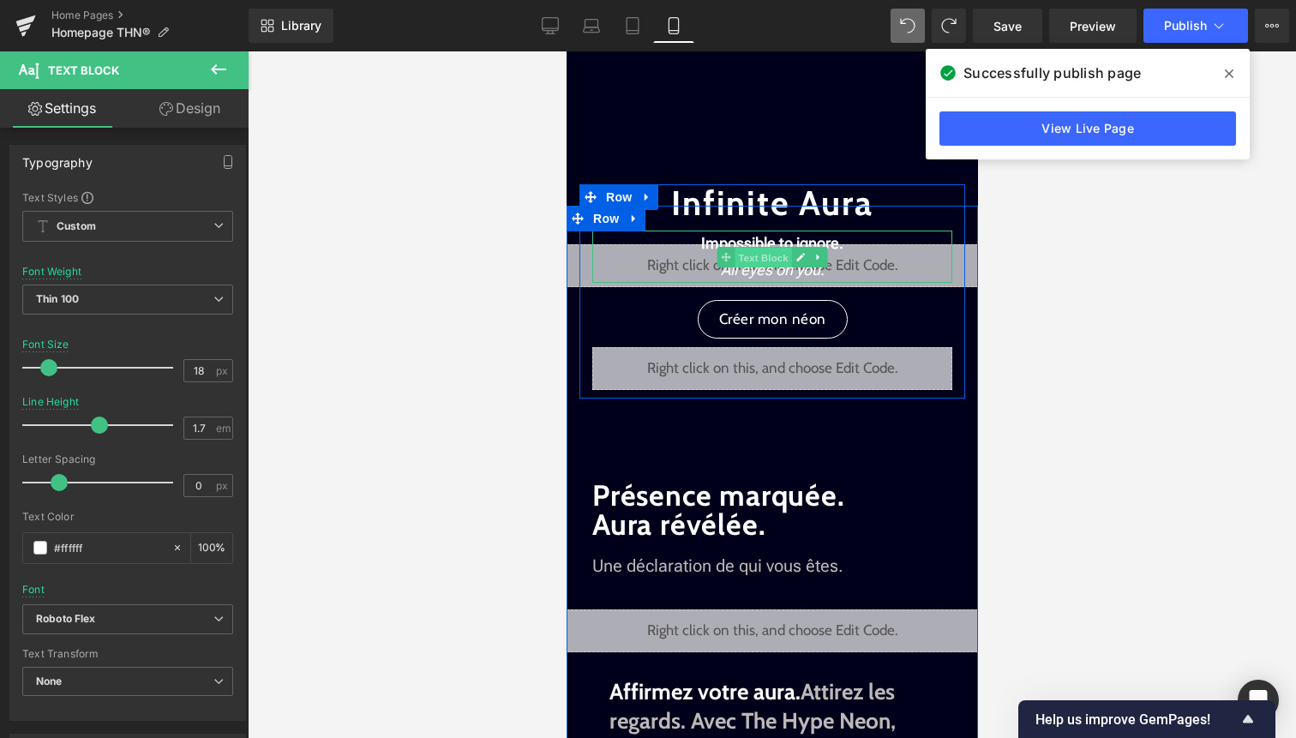
click at [739, 255] on span "Text Block" at bounding box center [762, 257] width 57 height 21
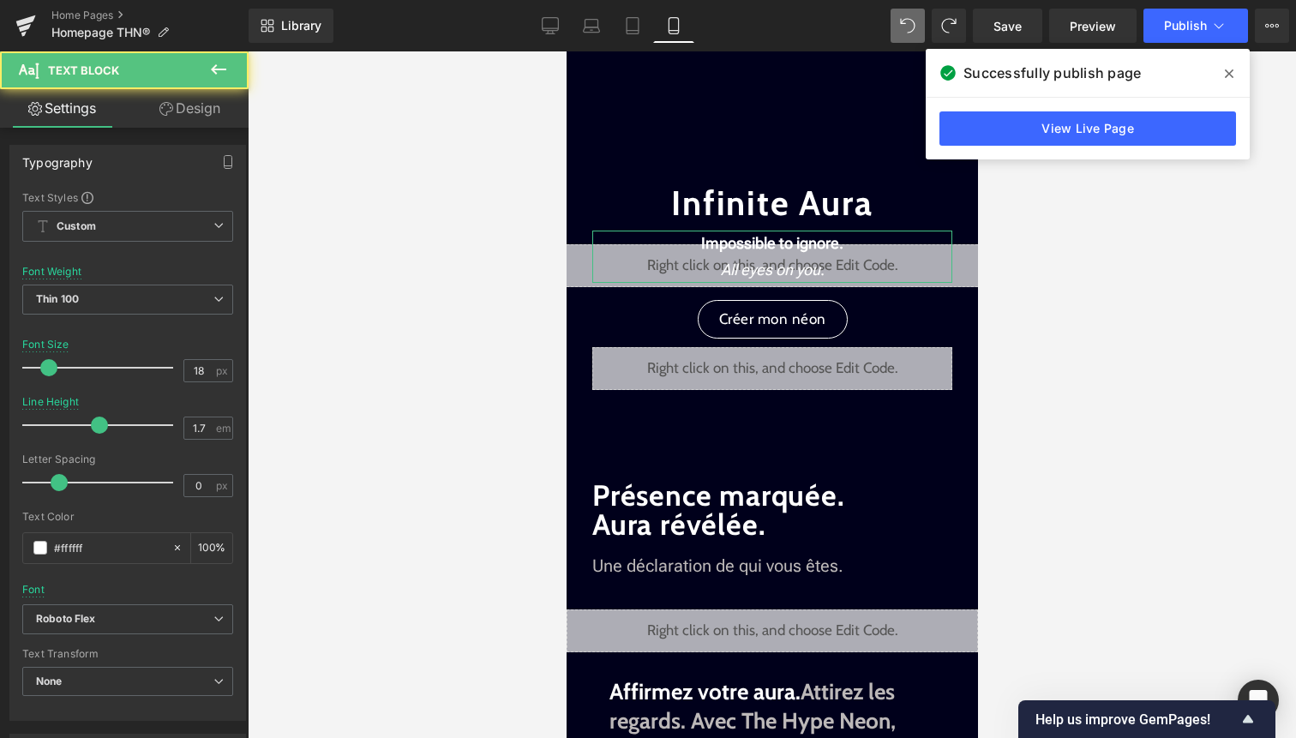
click at [177, 117] on link "Design" at bounding box center [190, 108] width 124 height 39
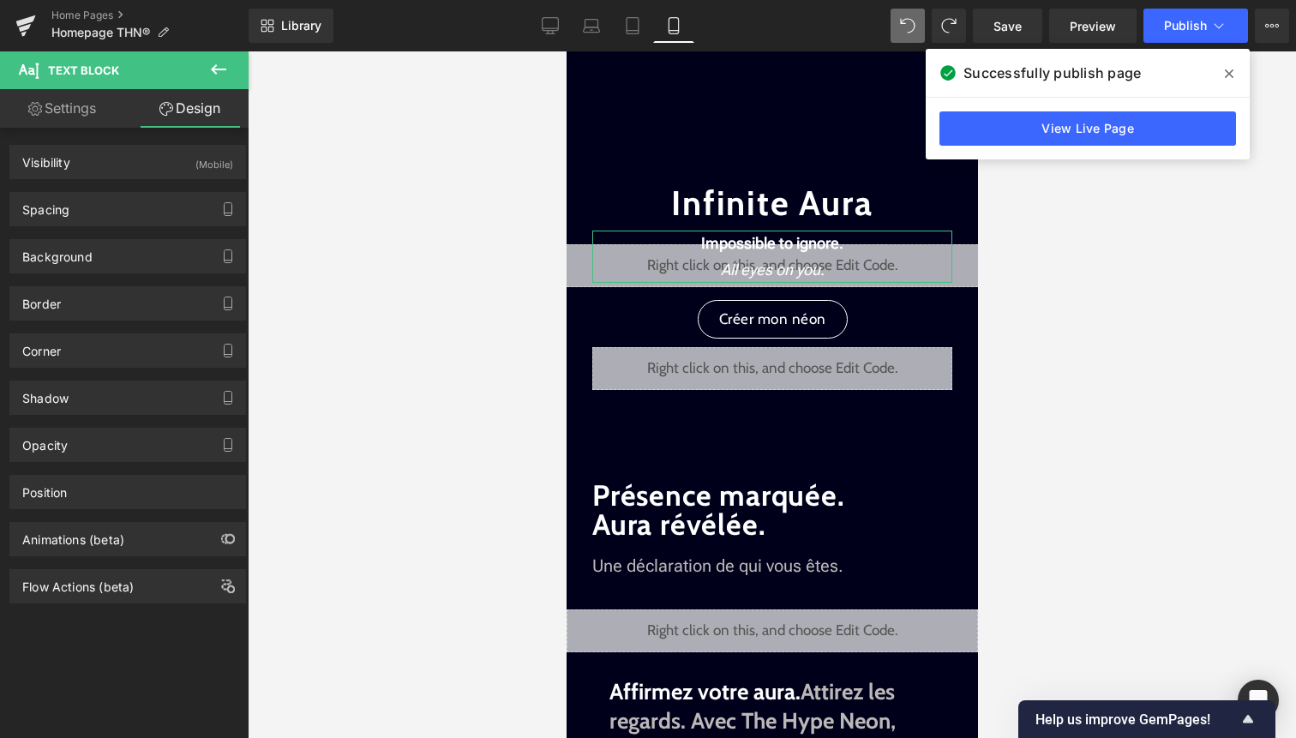
click at [165, 191] on div "Spacing Margin 10px 10 0px 0 0px 0 0px 0 Padding 0px 0 0px 0 0px 0 0px 0 Setup …" at bounding box center [128, 202] width 256 height 47
click at [161, 208] on div "Spacing" at bounding box center [127, 209] width 235 height 33
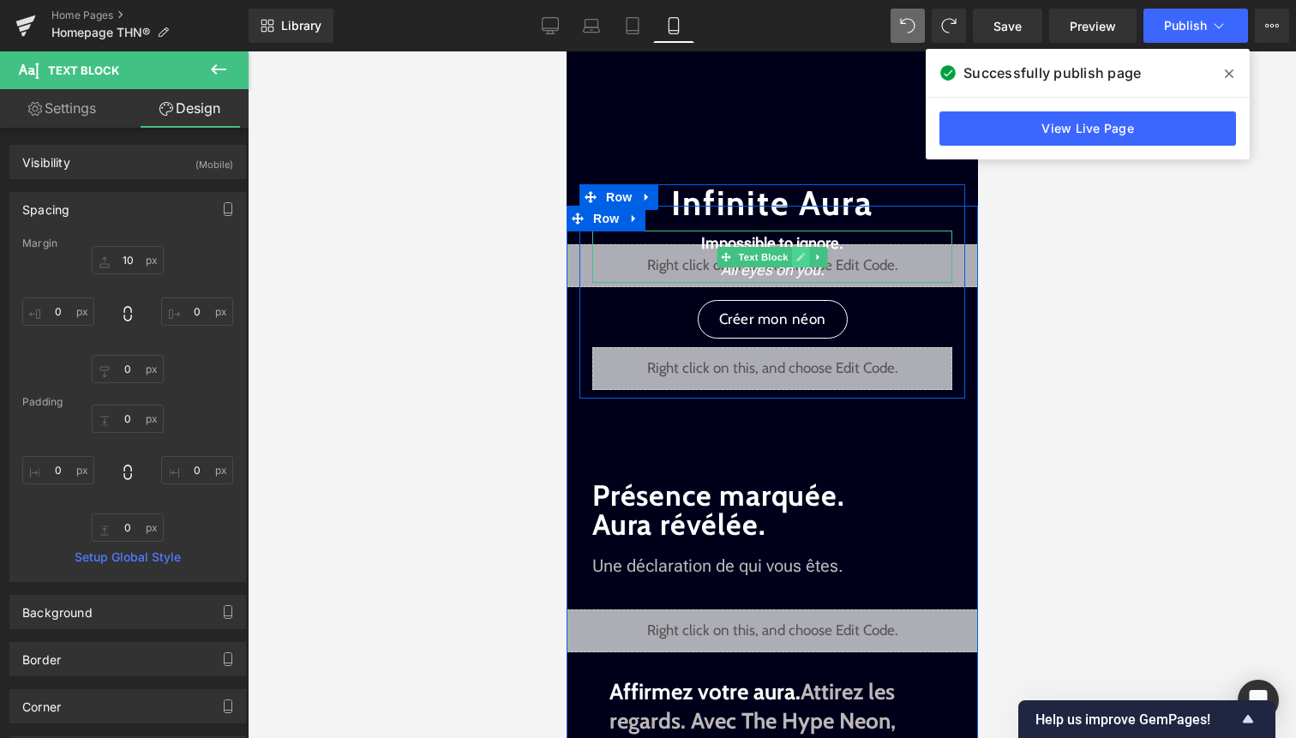
click at [800, 263] on link at bounding box center [800, 257] width 18 height 21
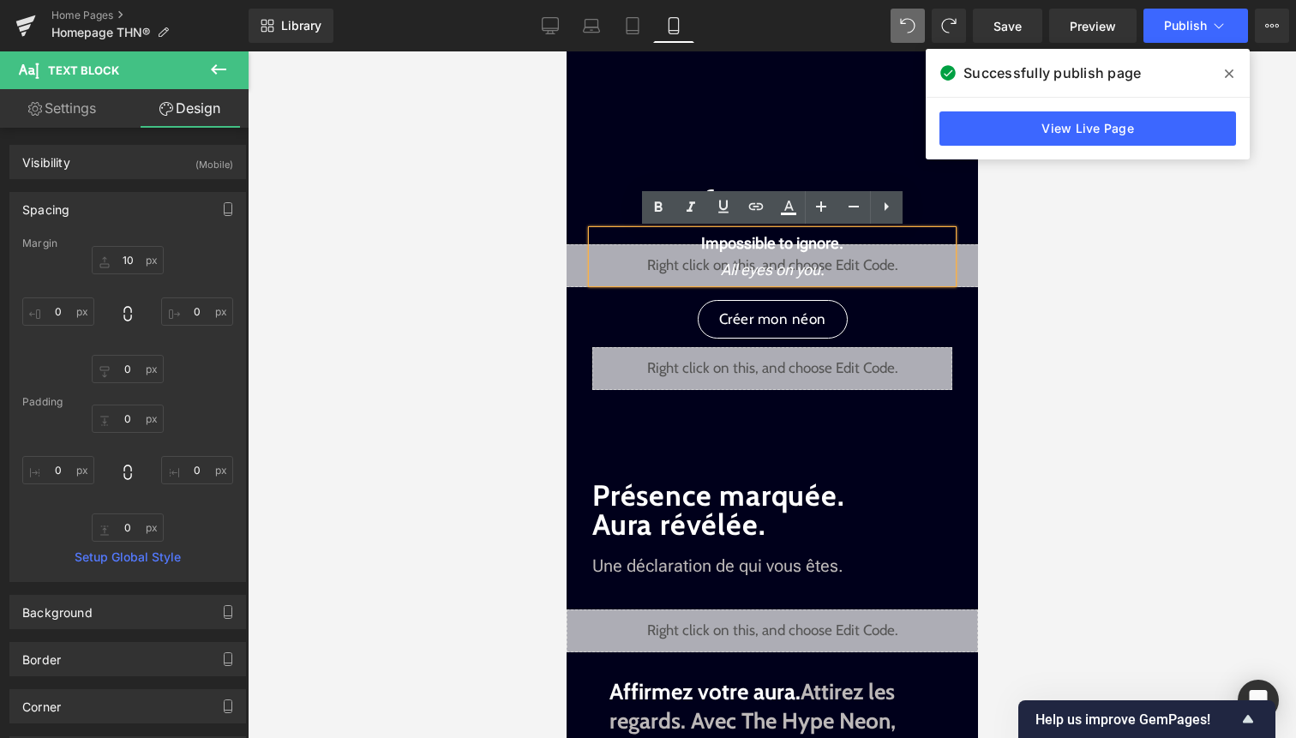
click at [1010, 319] on div at bounding box center [772, 394] width 1048 height 687
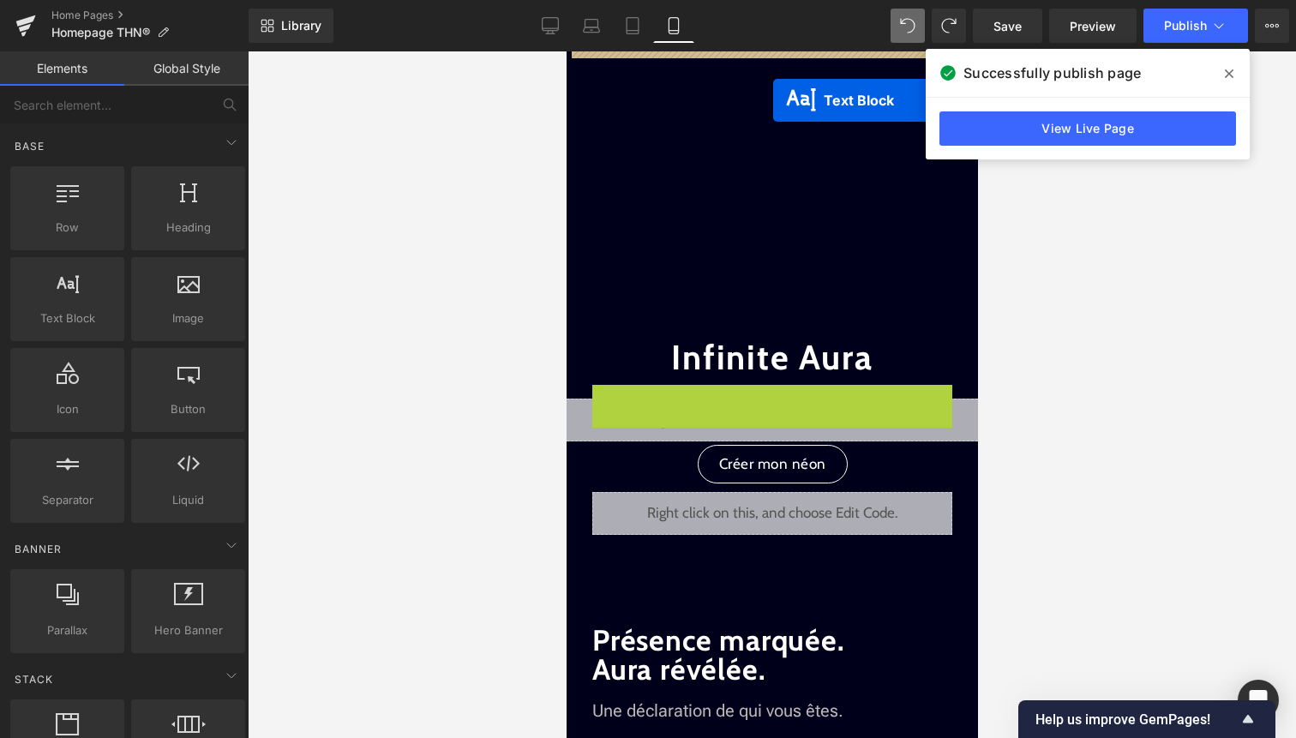
scroll to position [0, 0]
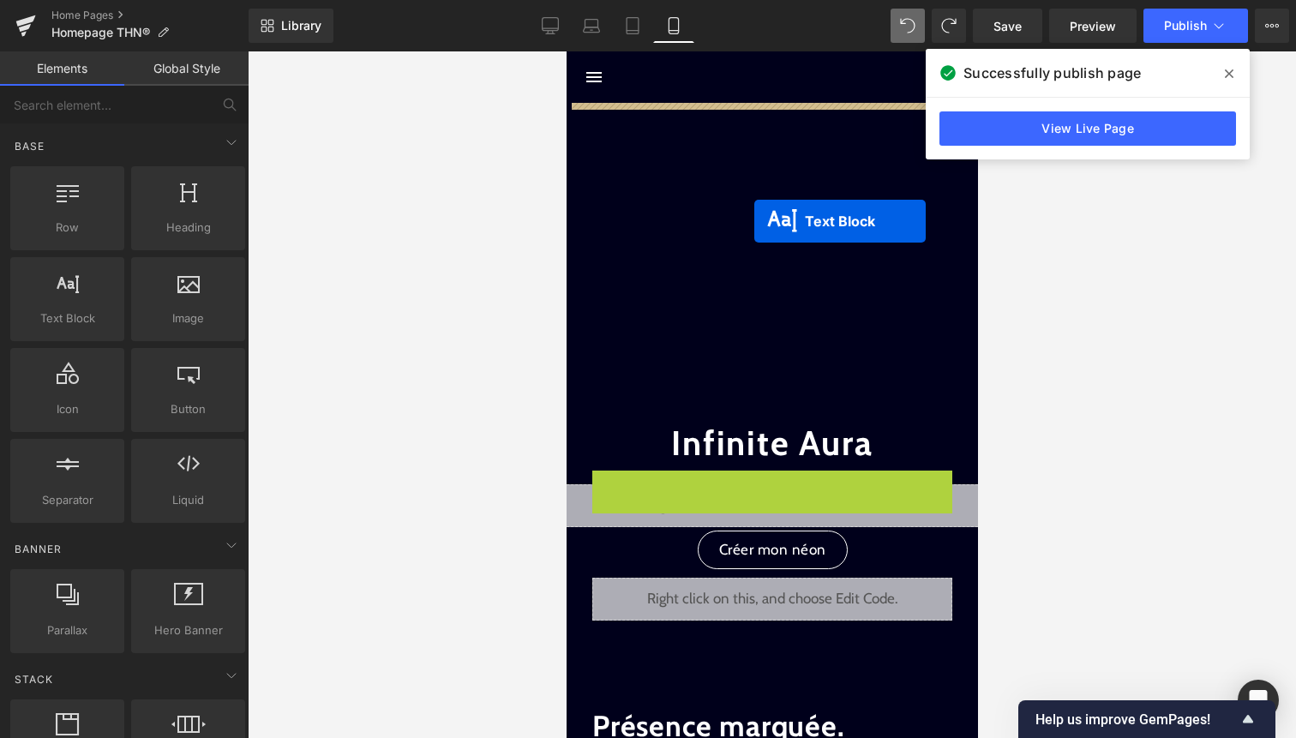
drag, startPoint x: 757, startPoint y: 257, endPoint x: 750, endPoint y: 246, distance: 13.1
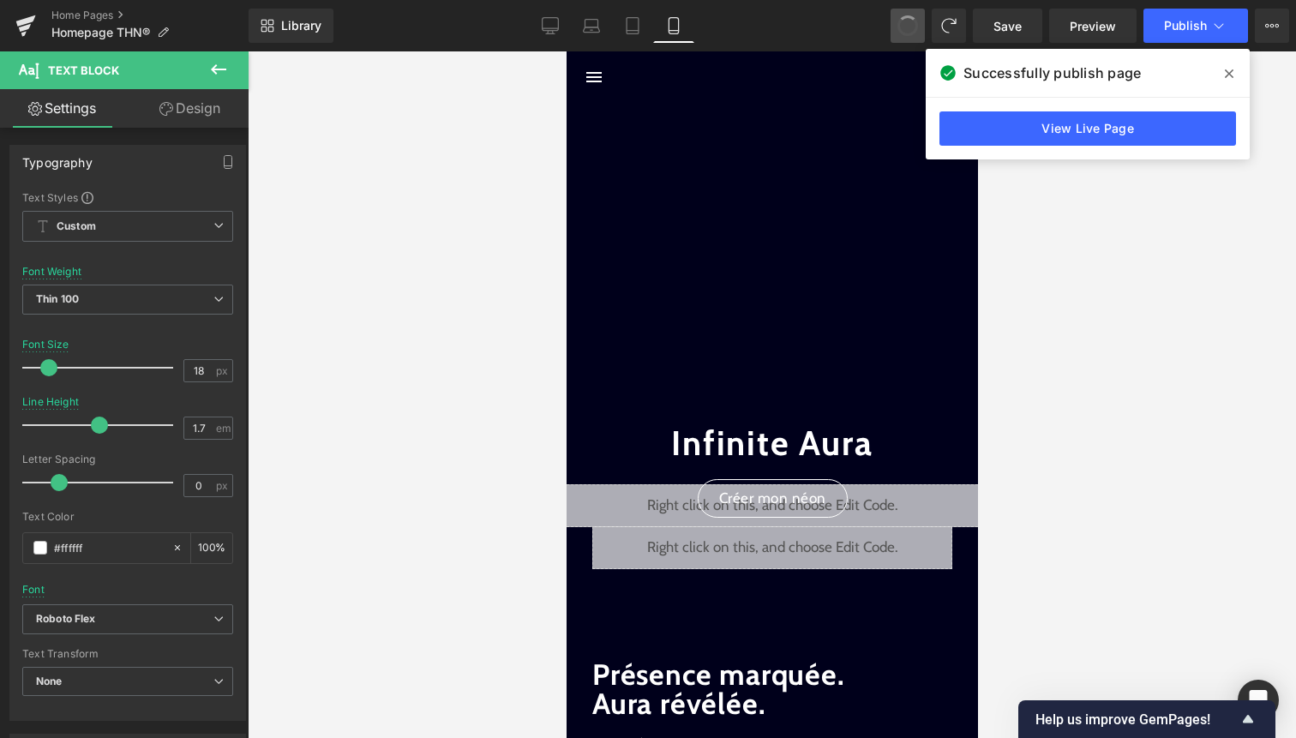
click at [916, 17] on span at bounding box center [908, 26] width 24 height 24
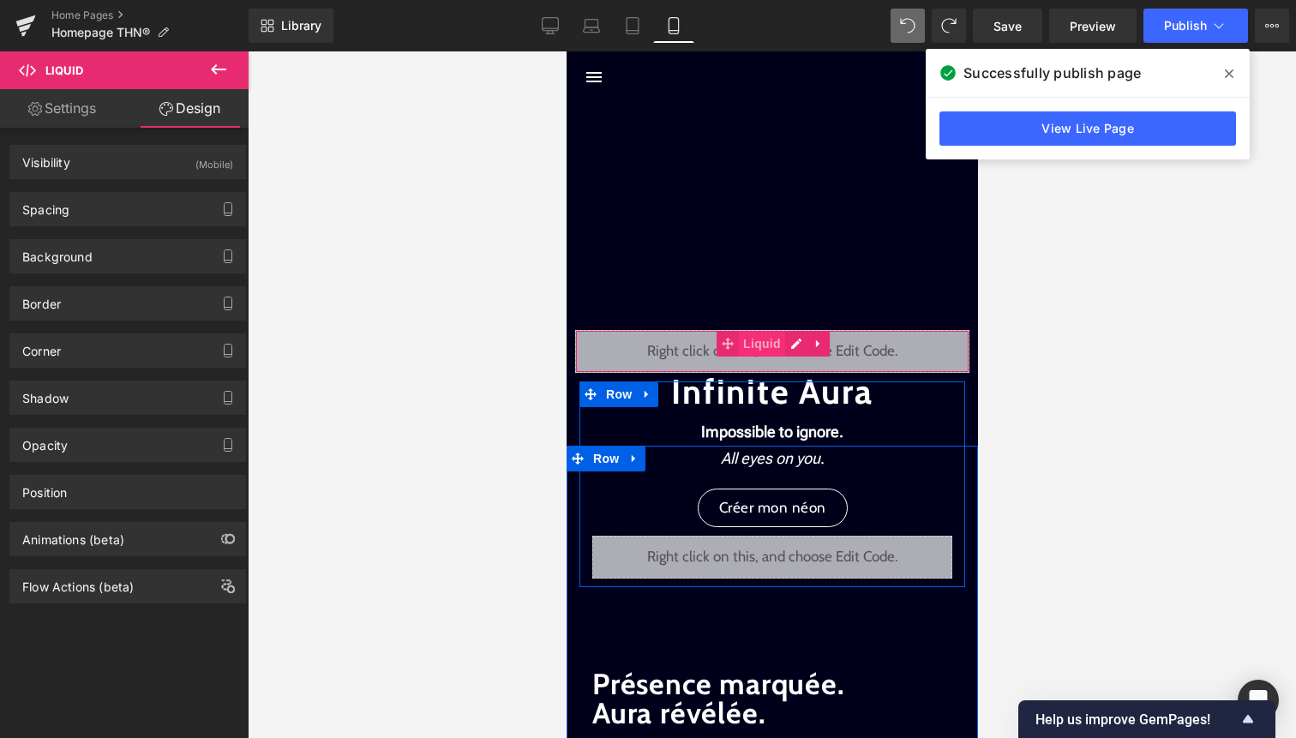
click at [766, 342] on span "Liquid" at bounding box center [761, 344] width 46 height 26
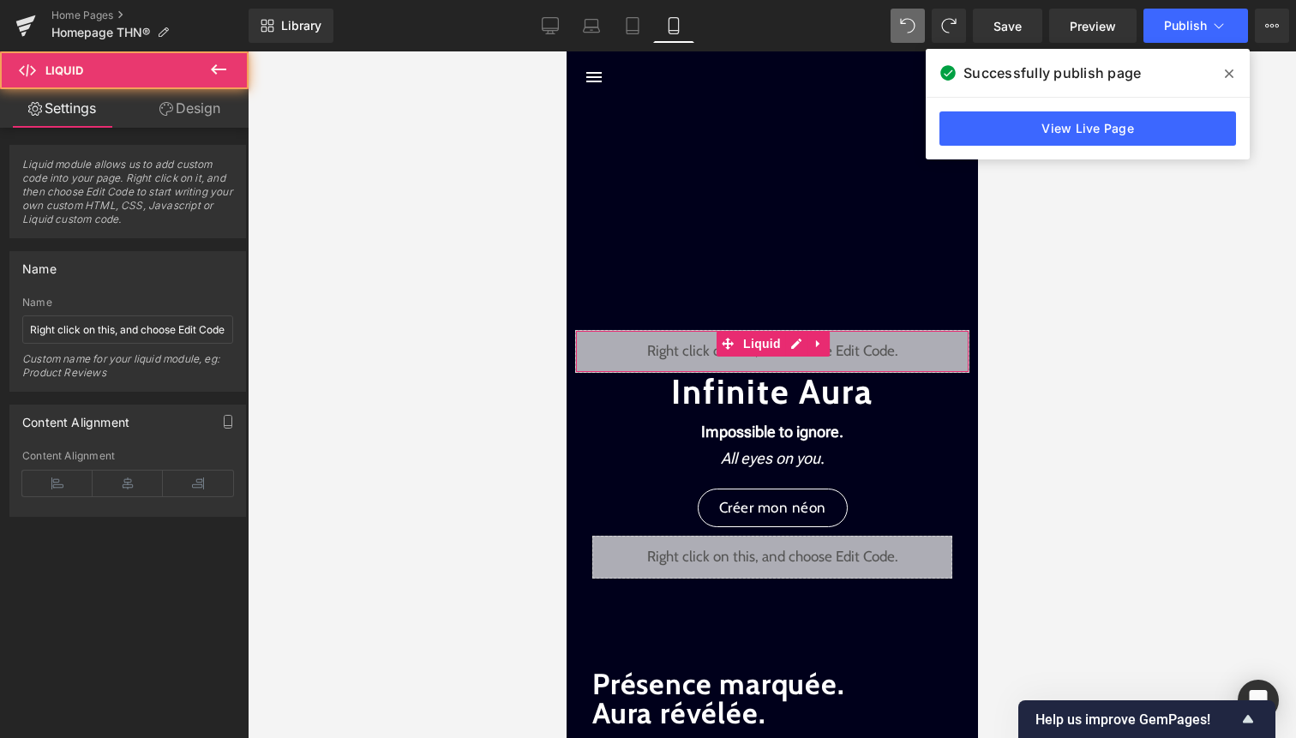
click at [219, 114] on link "Design" at bounding box center [190, 108] width 124 height 39
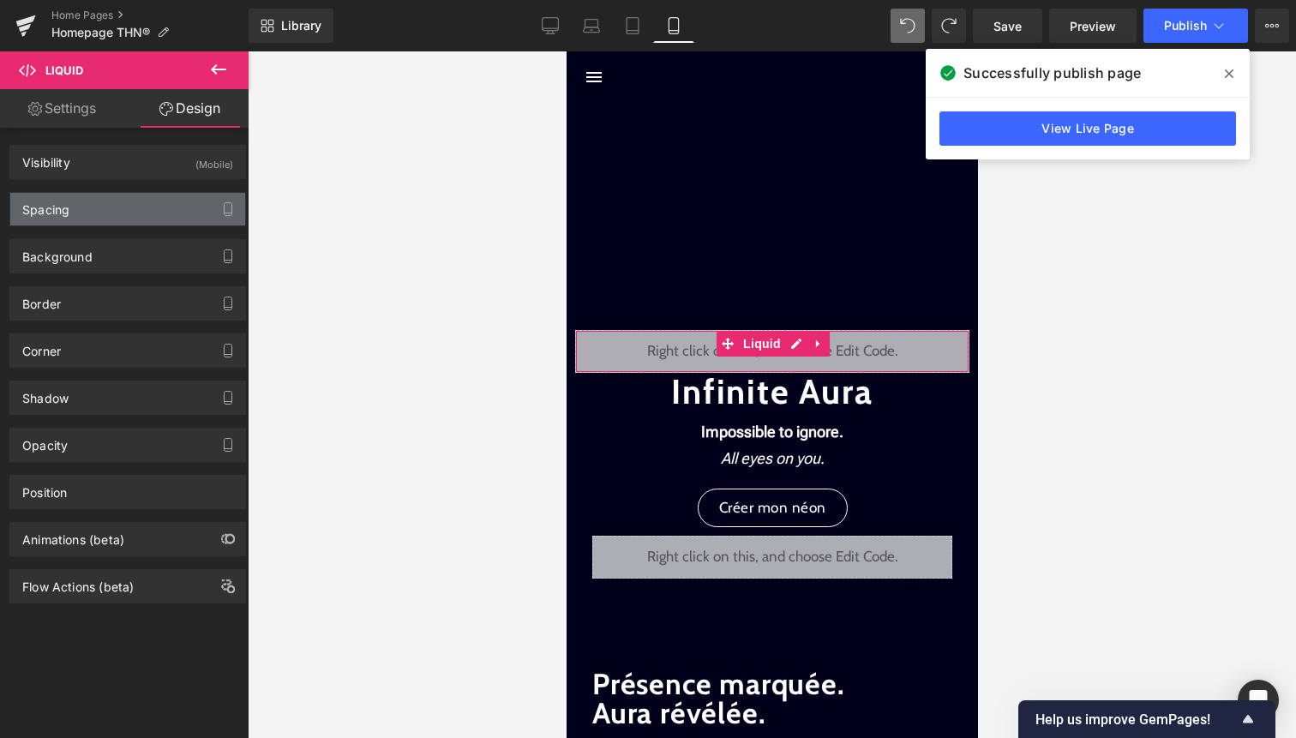
click at [170, 206] on div "Spacing" at bounding box center [127, 209] width 235 height 33
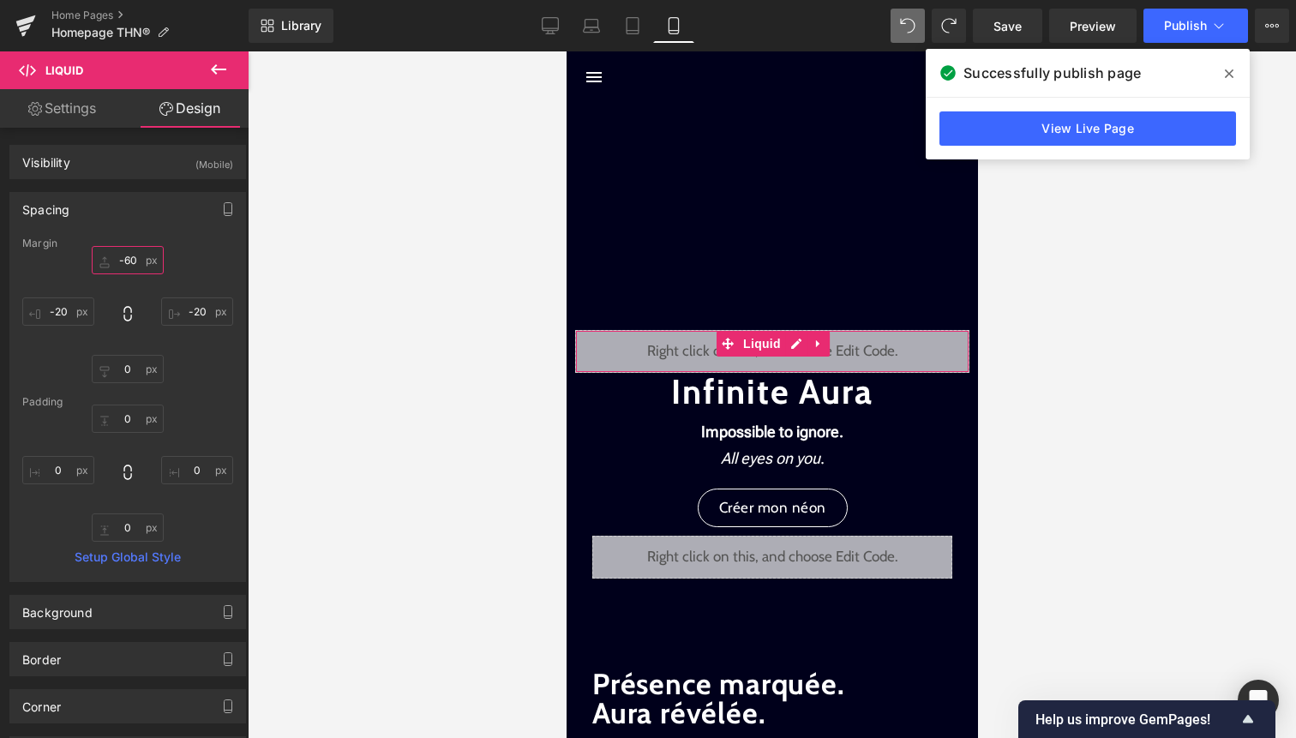
click at [131, 262] on input "-60" at bounding box center [128, 260] width 72 height 28
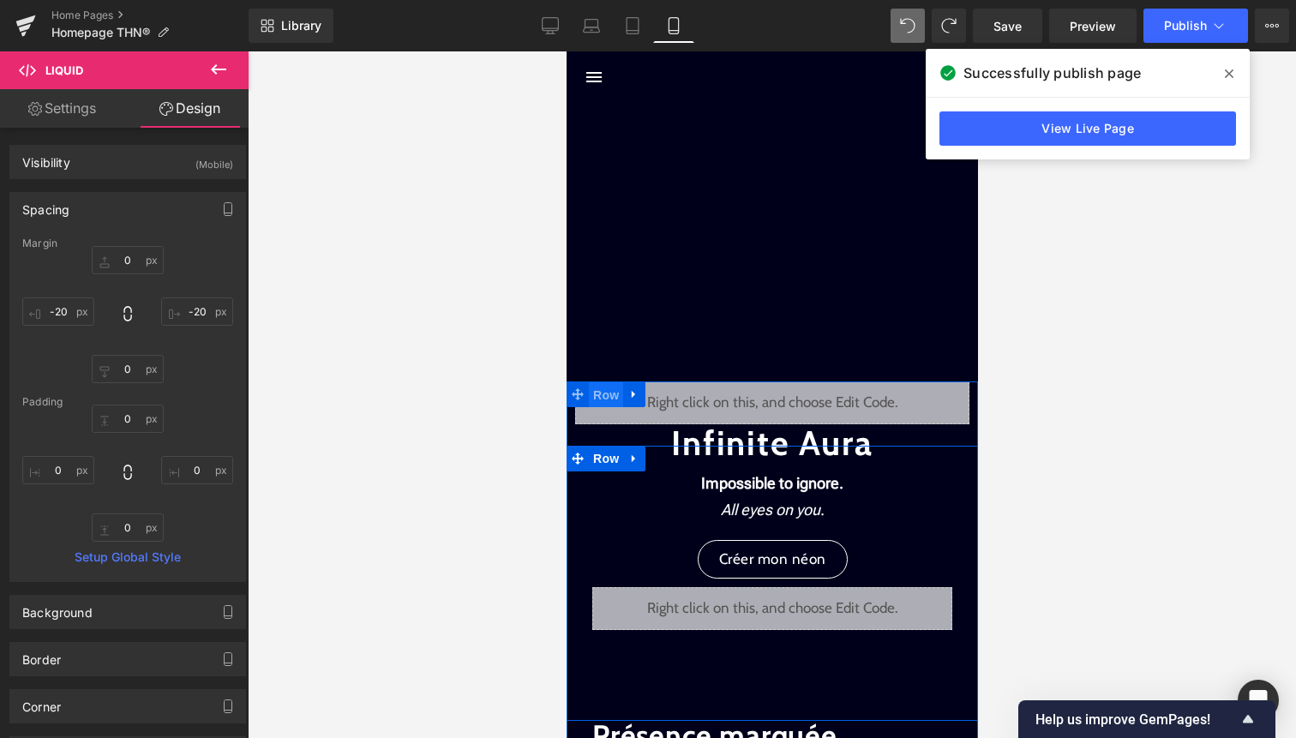
click at [620, 387] on span "Row" at bounding box center [605, 395] width 34 height 26
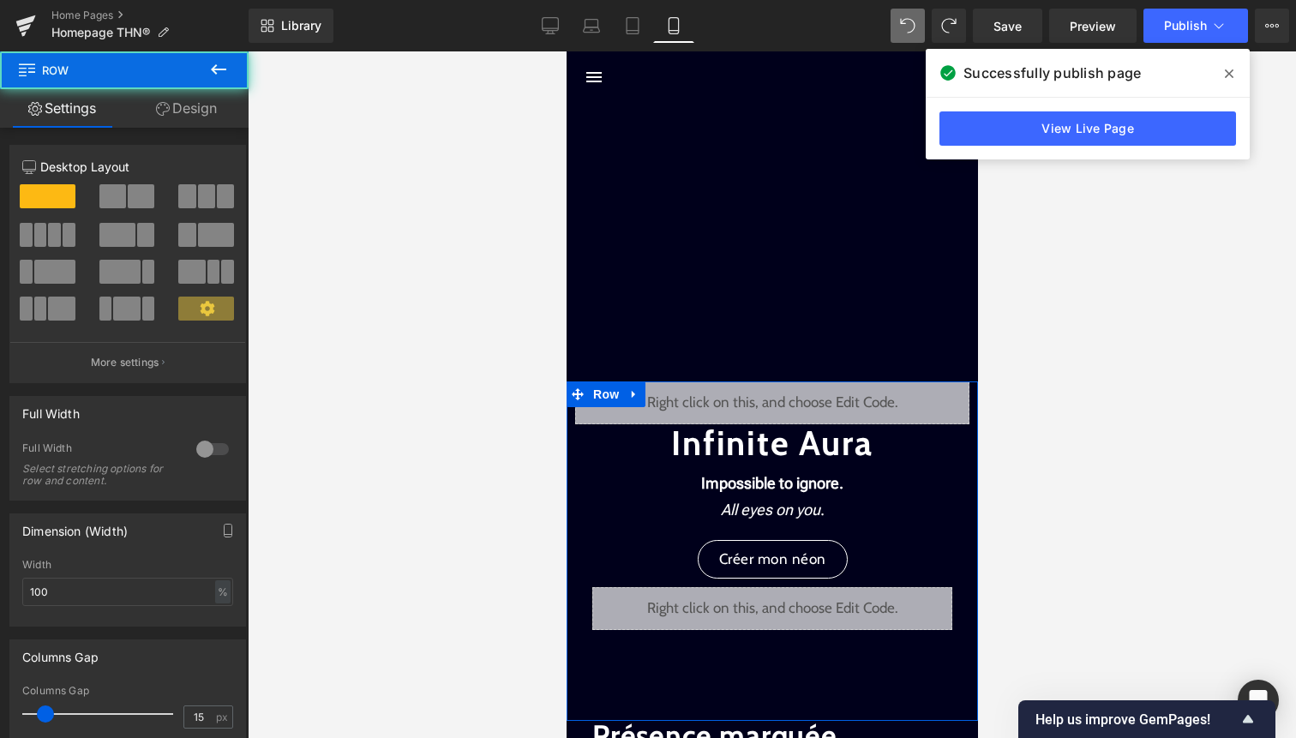
click at [210, 113] on link "Design" at bounding box center [186, 108] width 124 height 39
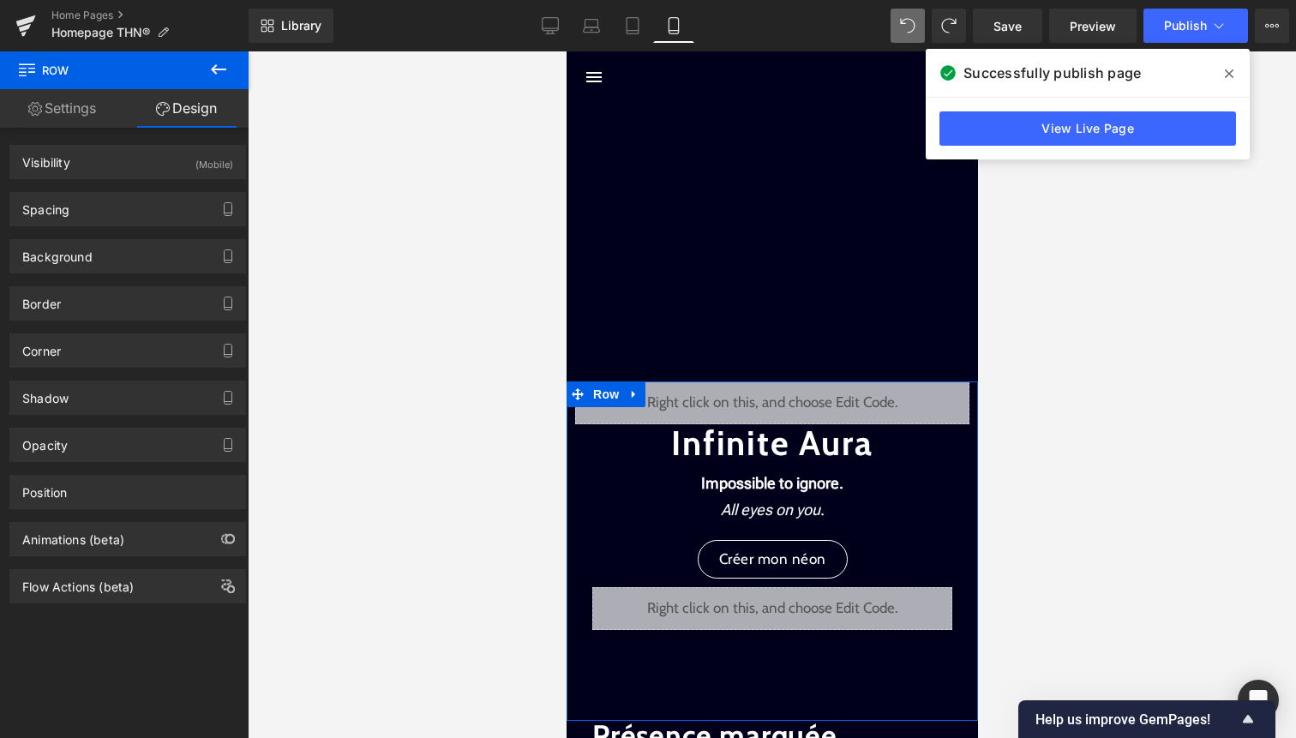
click at [163, 227] on div "Background Color & Image color transparent Color transparent 0 % Image Replace …" at bounding box center [128, 249] width 256 height 47
click at [163, 217] on div "Spacing" at bounding box center [127, 209] width 235 height 33
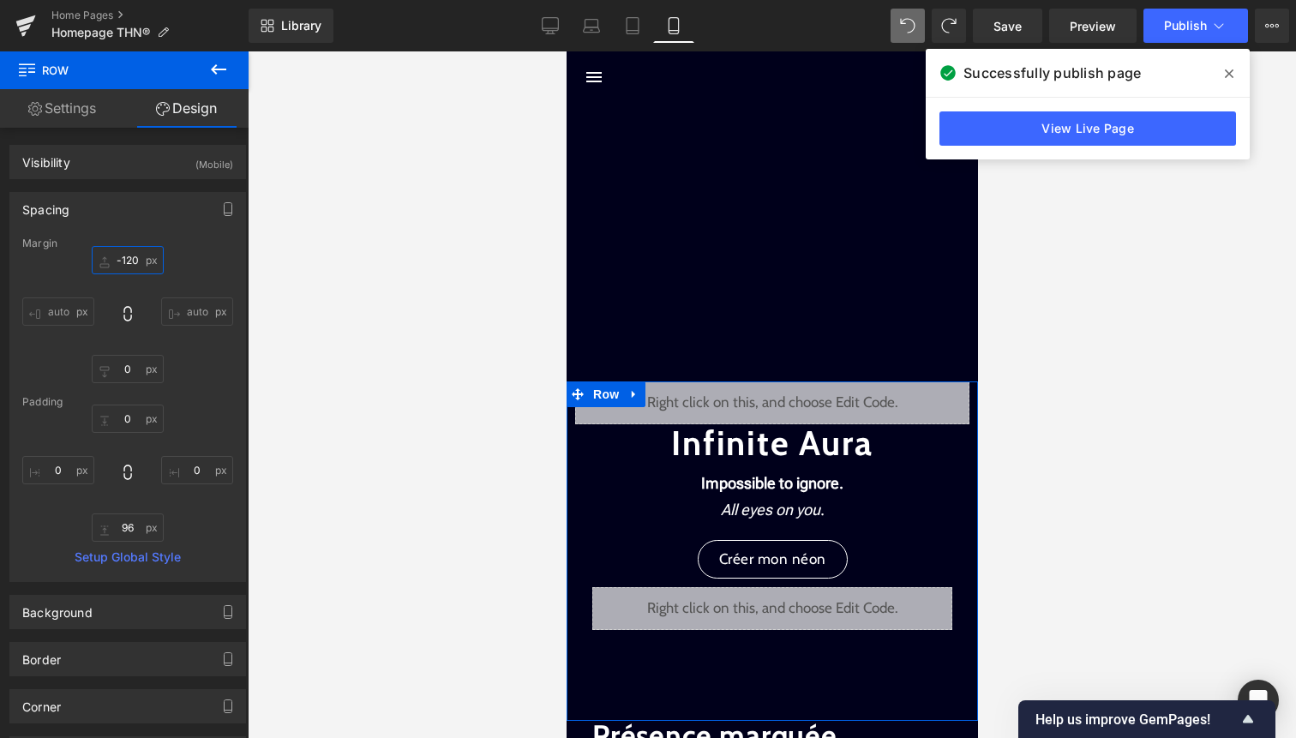
click at [131, 259] on input "-120" at bounding box center [128, 260] width 72 height 28
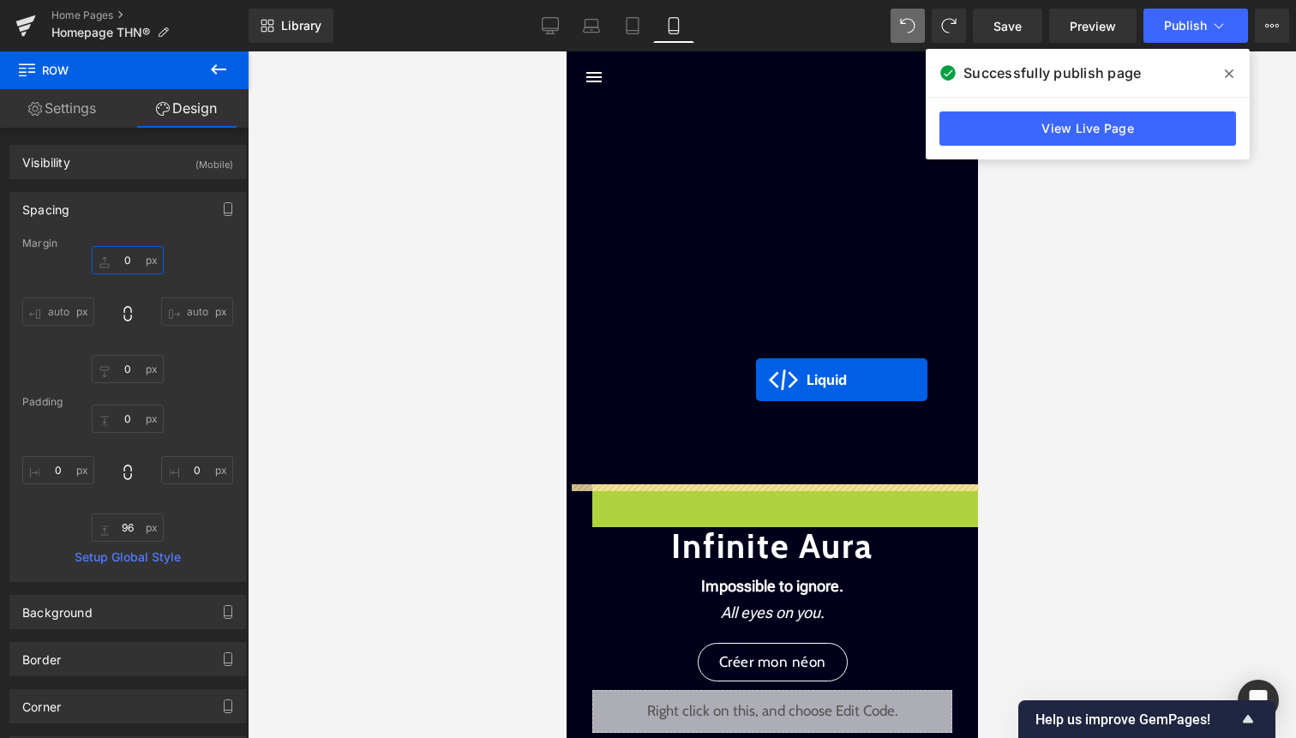
drag, startPoint x: 755, startPoint y: 504, endPoint x: 754, endPoint y: 339, distance: 164.6
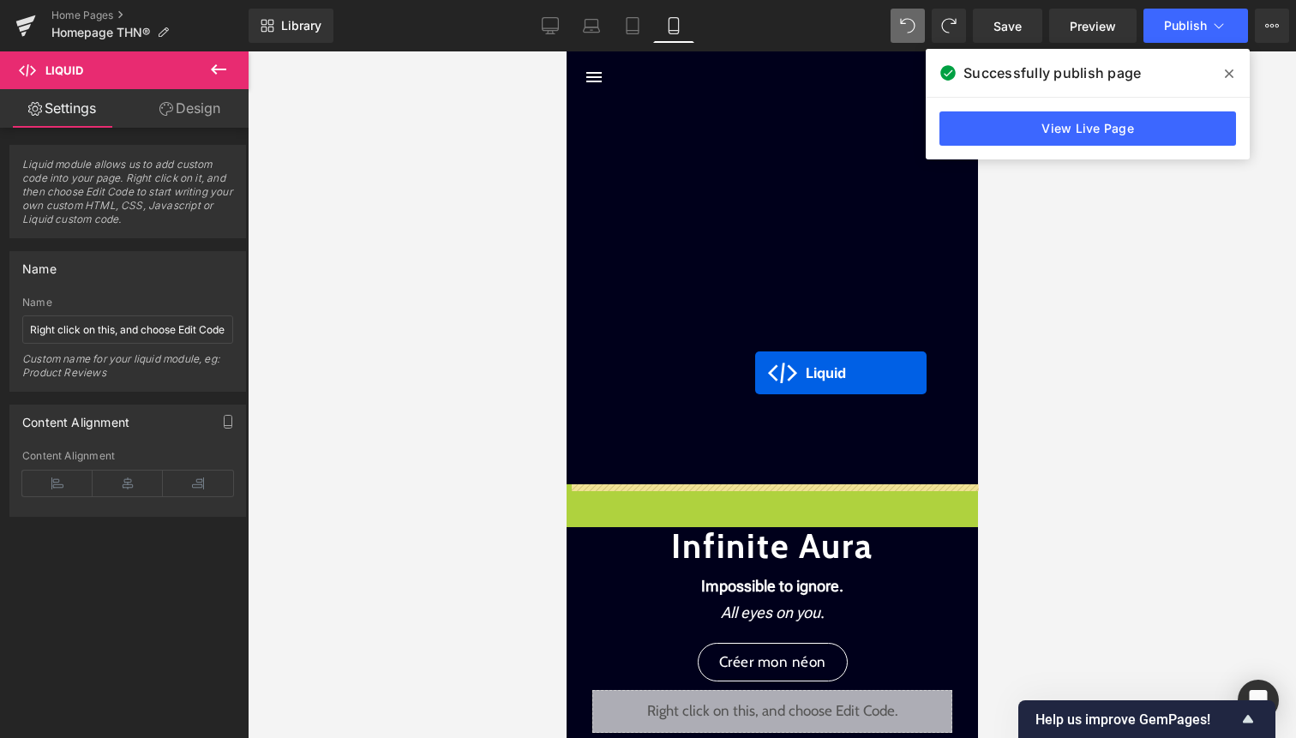
drag, startPoint x: 750, startPoint y: 500, endPoint x: 755, endPoint y: 373, distance: 127.0
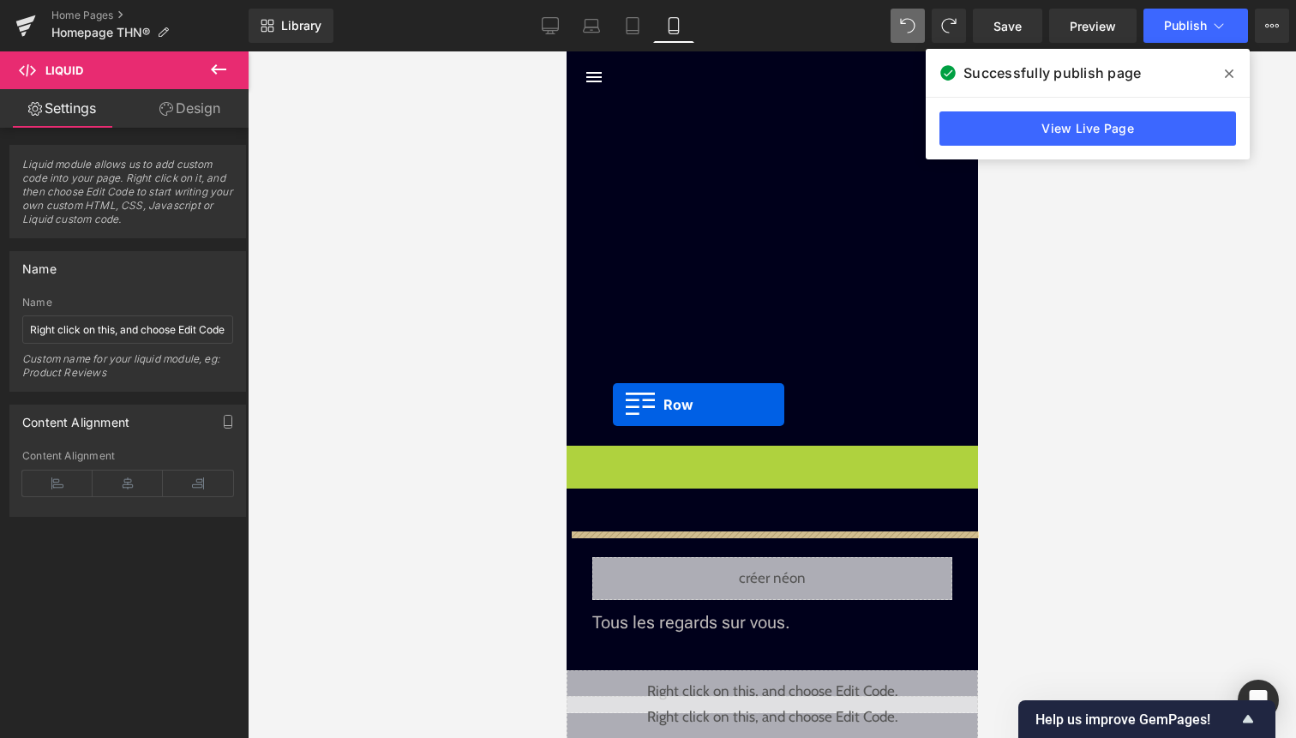
drag, startPoint x: 607, startPoint y: 462, endPoint x: 612, endPoint y: 405, distance: 57.7
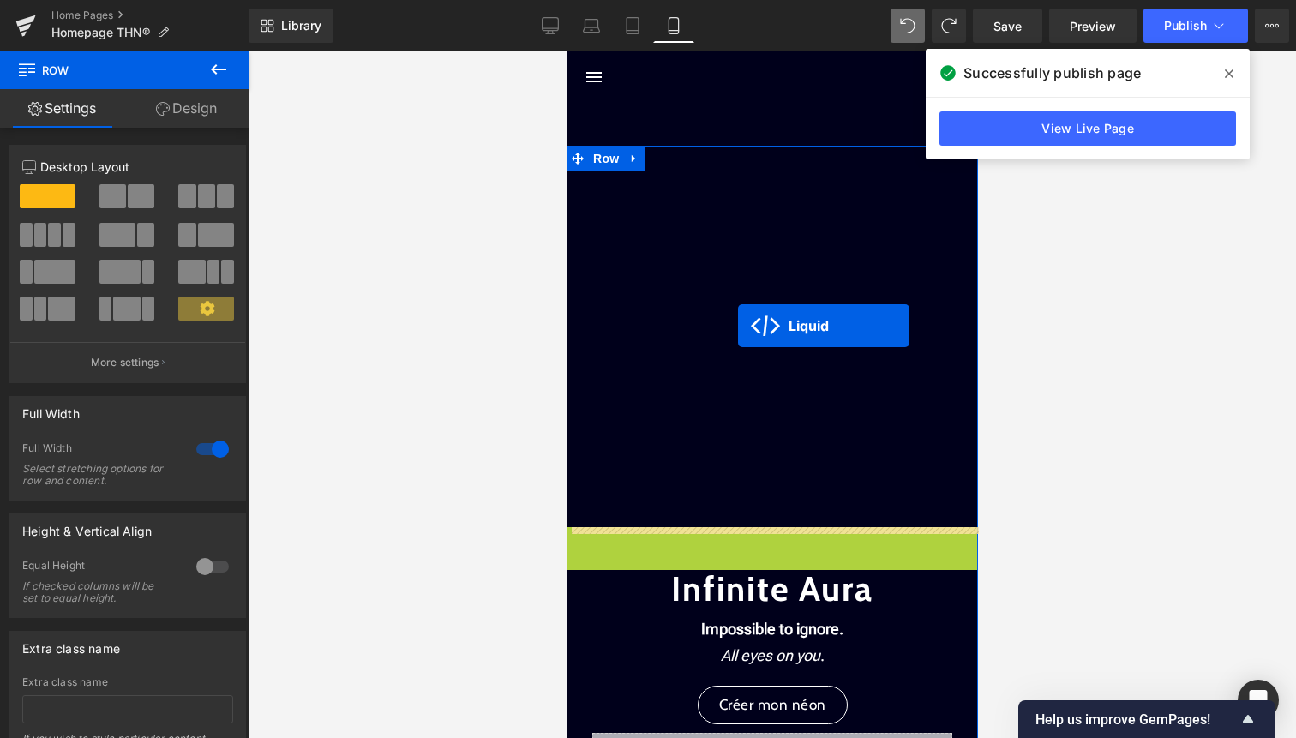
drag, startPoint x: 737, startPoint y: 541, endPoint x: 737, endPoint y: 325, distance: 216.0
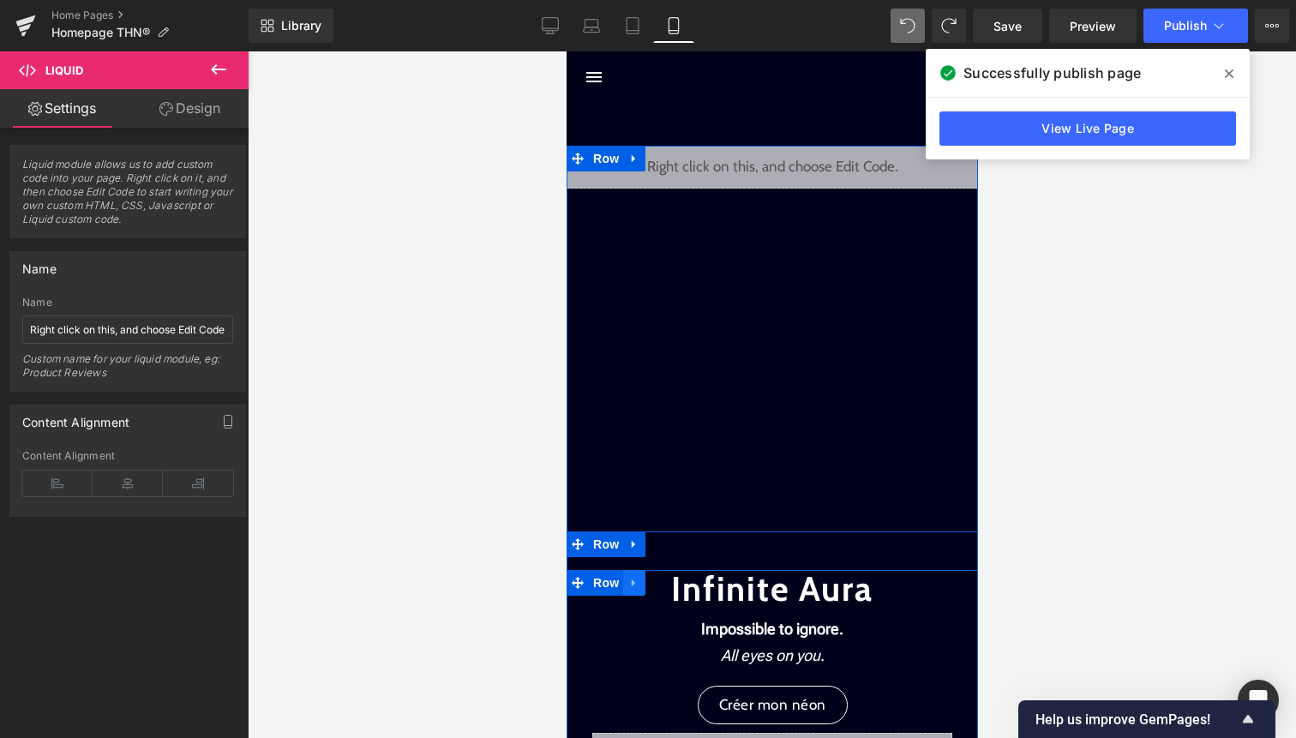
click at [635, 586] on icon at bounding box center [634, 583] width 12 height 13
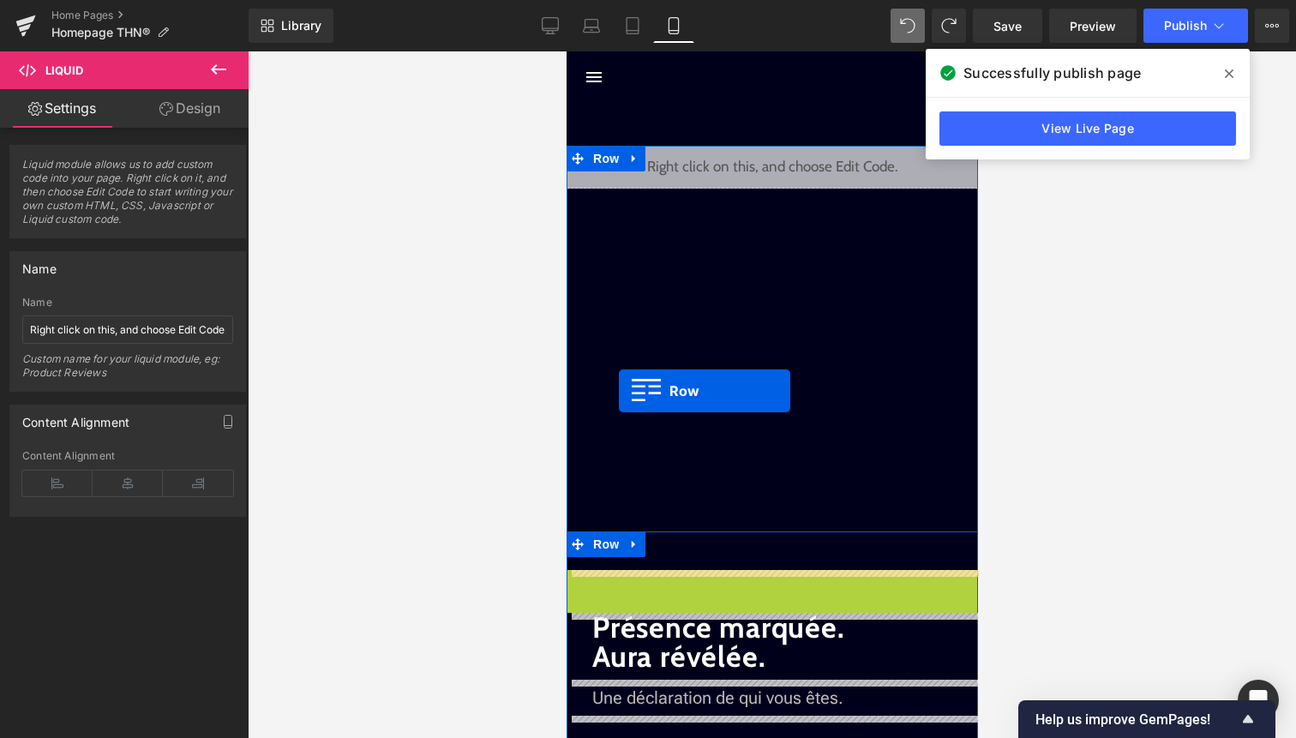
drag, startPoint x: 611, startPoint y: 584, endPoint x: 618, endPoint y: 391, distance: 193.0
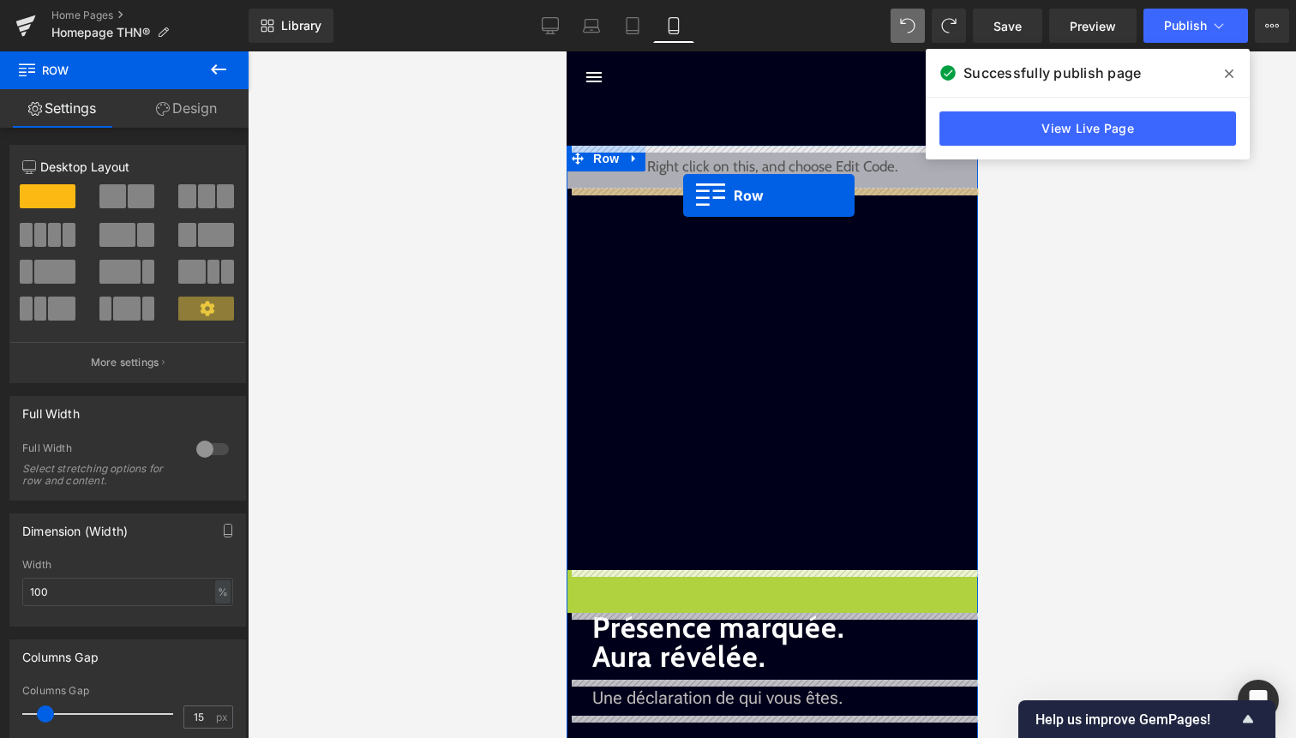
drag, startPoint x: 607, startPoint y: 369, endPoint x: 682, endPoint y: 195, distance: 189.7
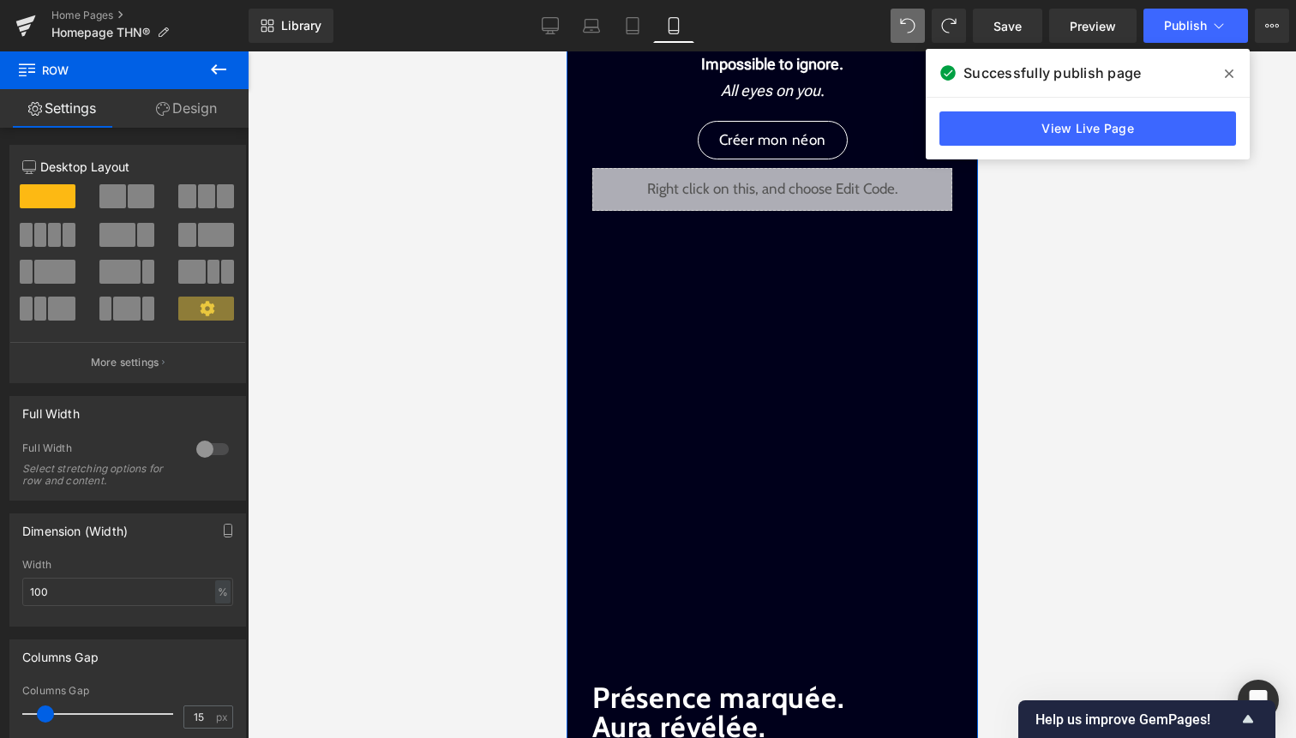
scroll to position [216, 0]
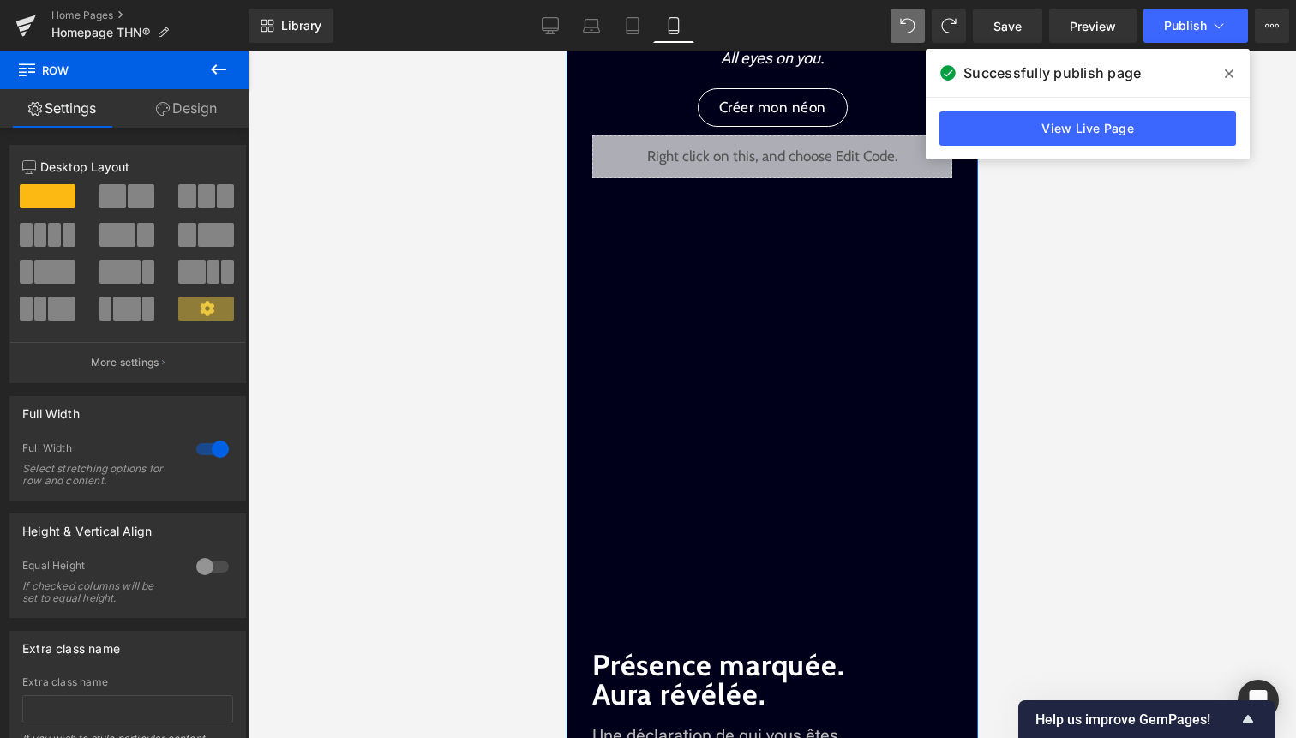
click at [566, 51] on div "45px" at bounding box center [566, 51] width 0 height 0
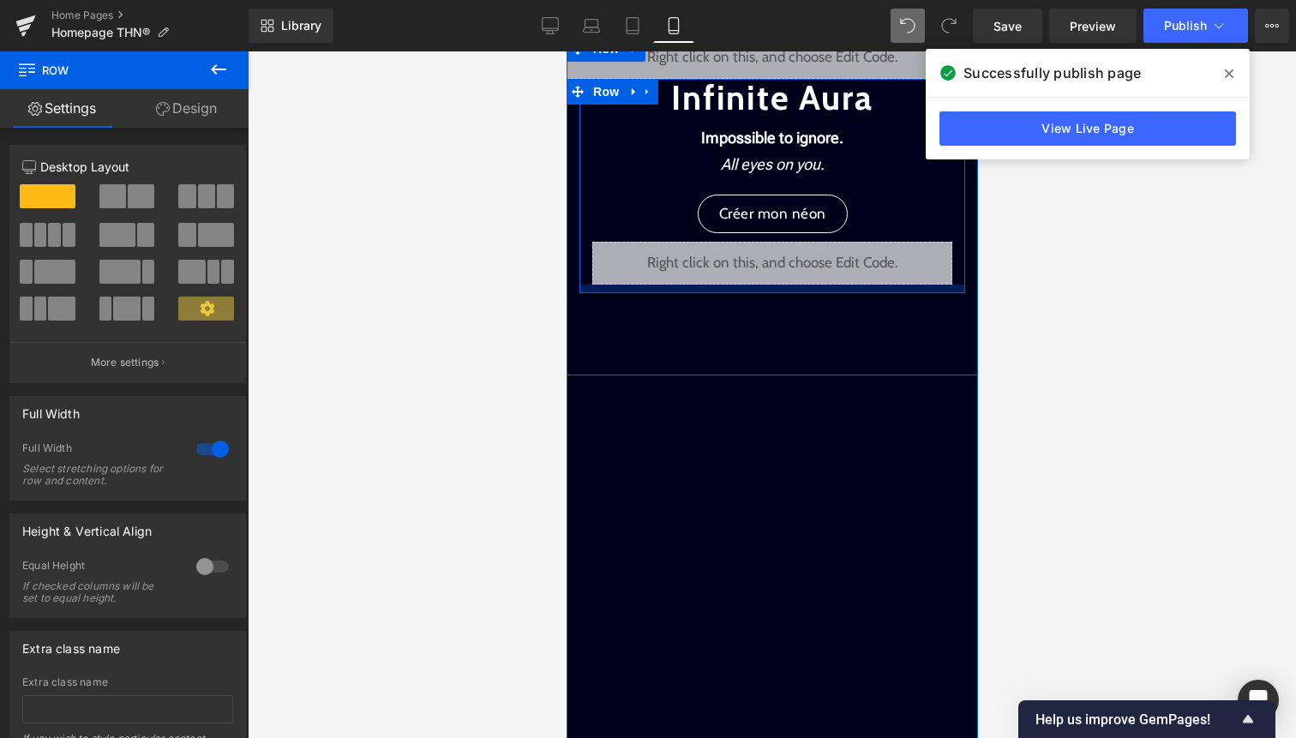
scroll to position [89, 0]
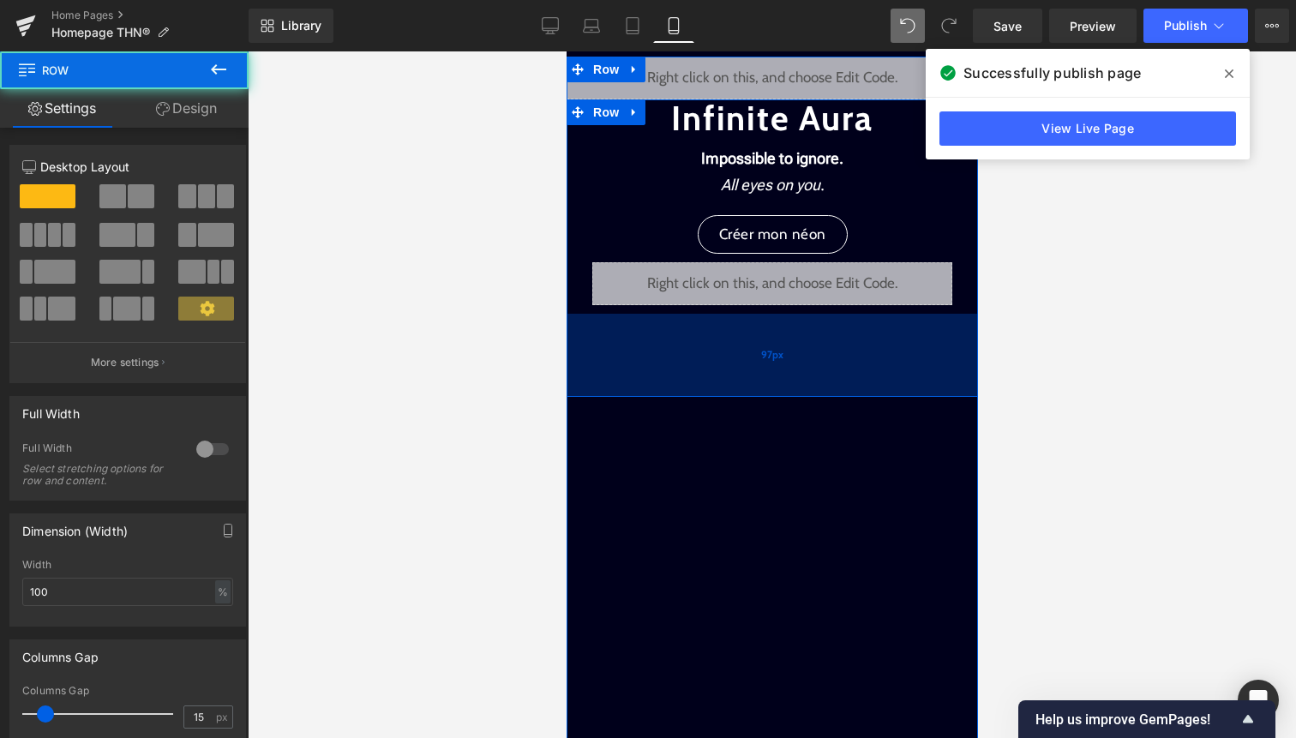
click at [701, 360] on div "97px" at bounding box center [771, 355] width 411 height 83
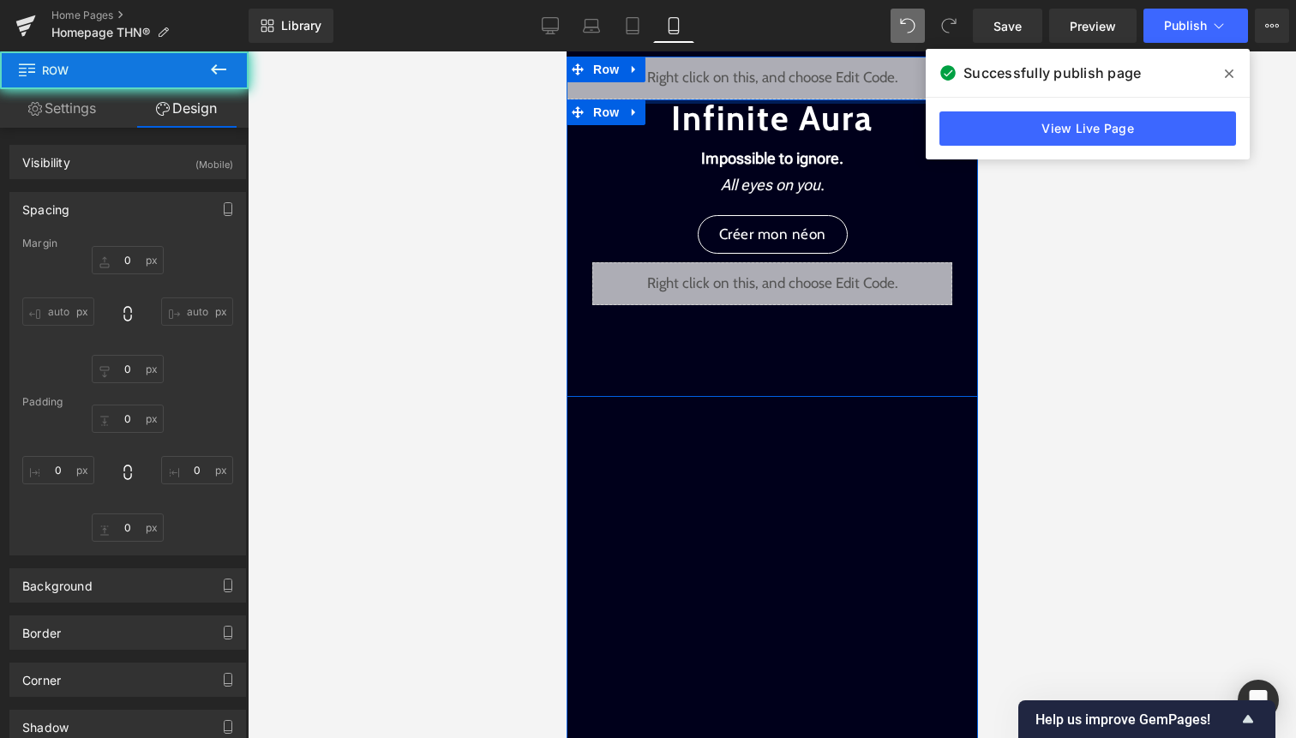
type input "0"
type input "97"
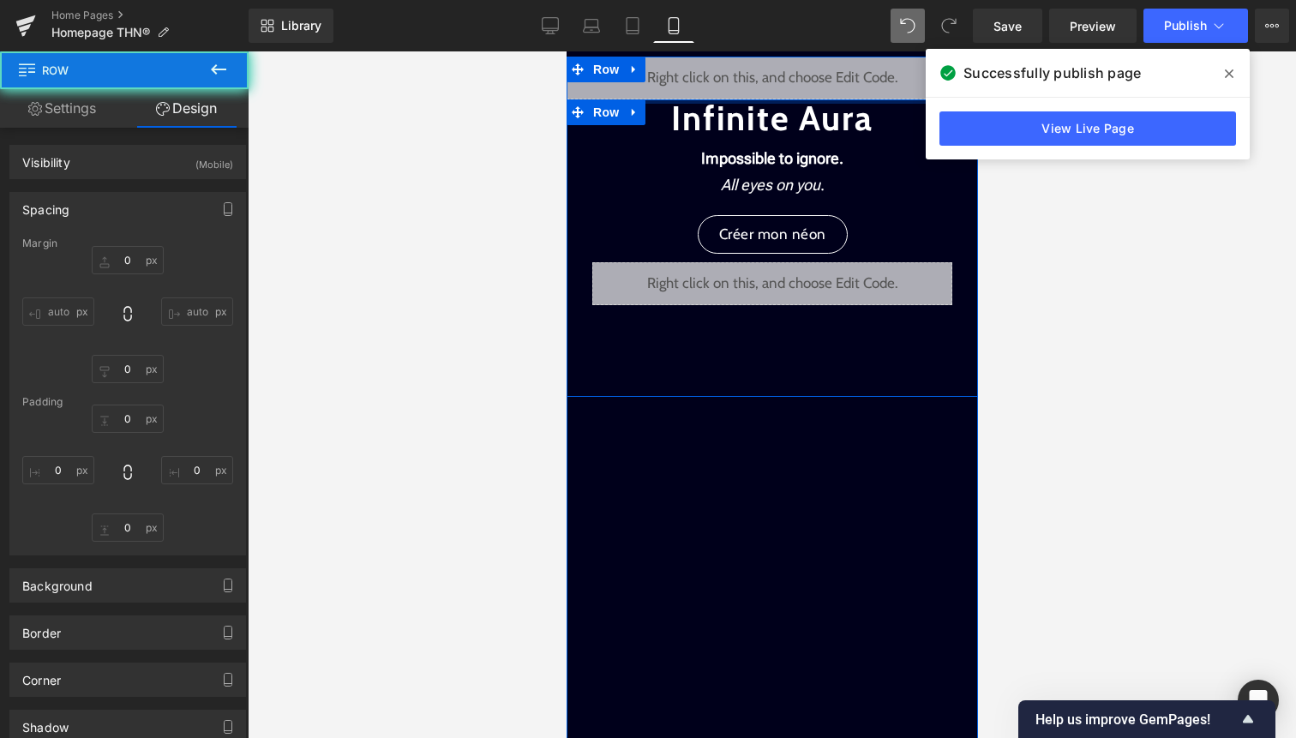
type input "0"
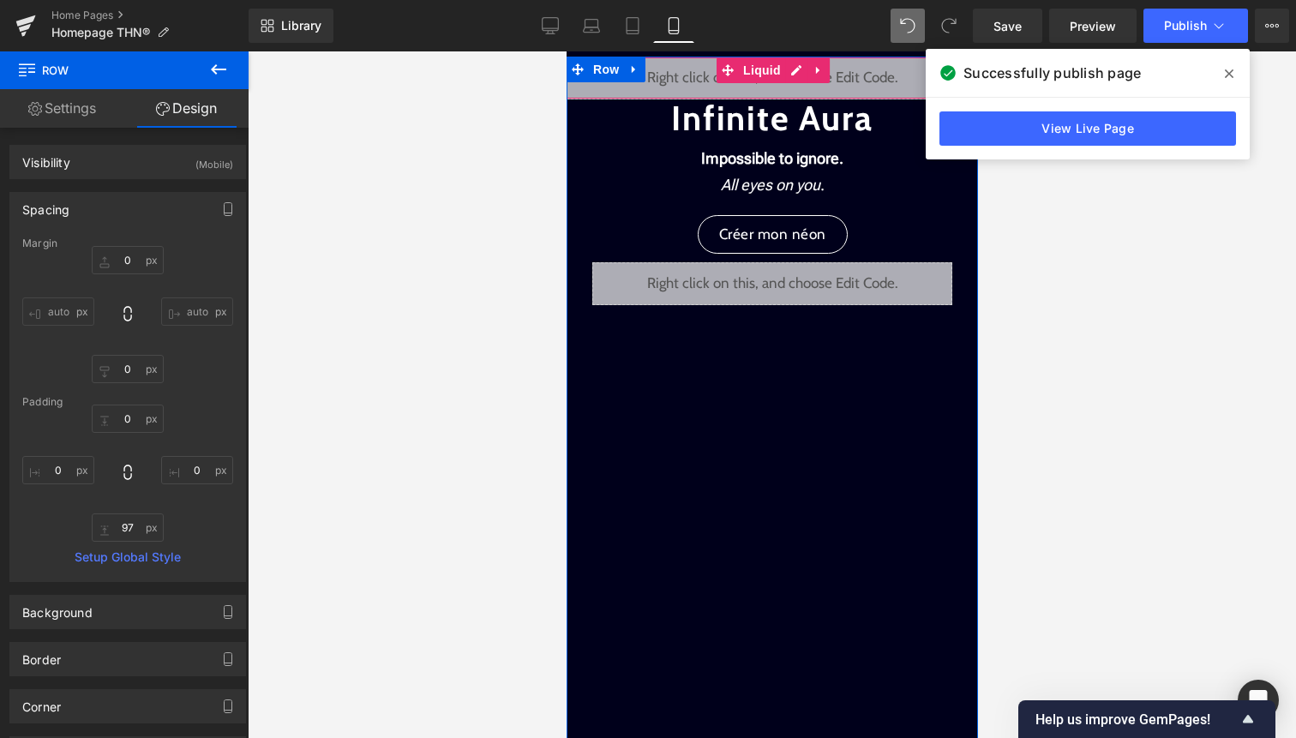
scroll to position [0, 0]
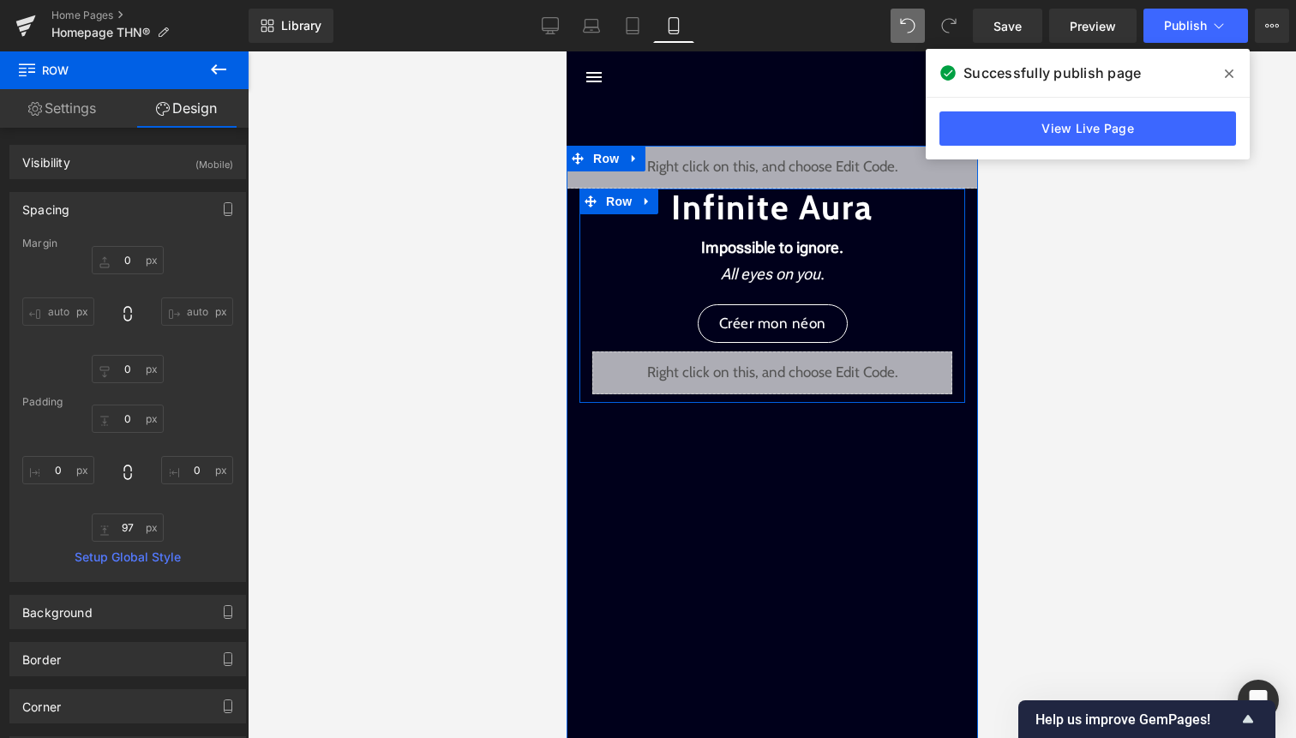
click at [619, 204] on span "Row" at bounding box center [605, 201] width 27 height 21
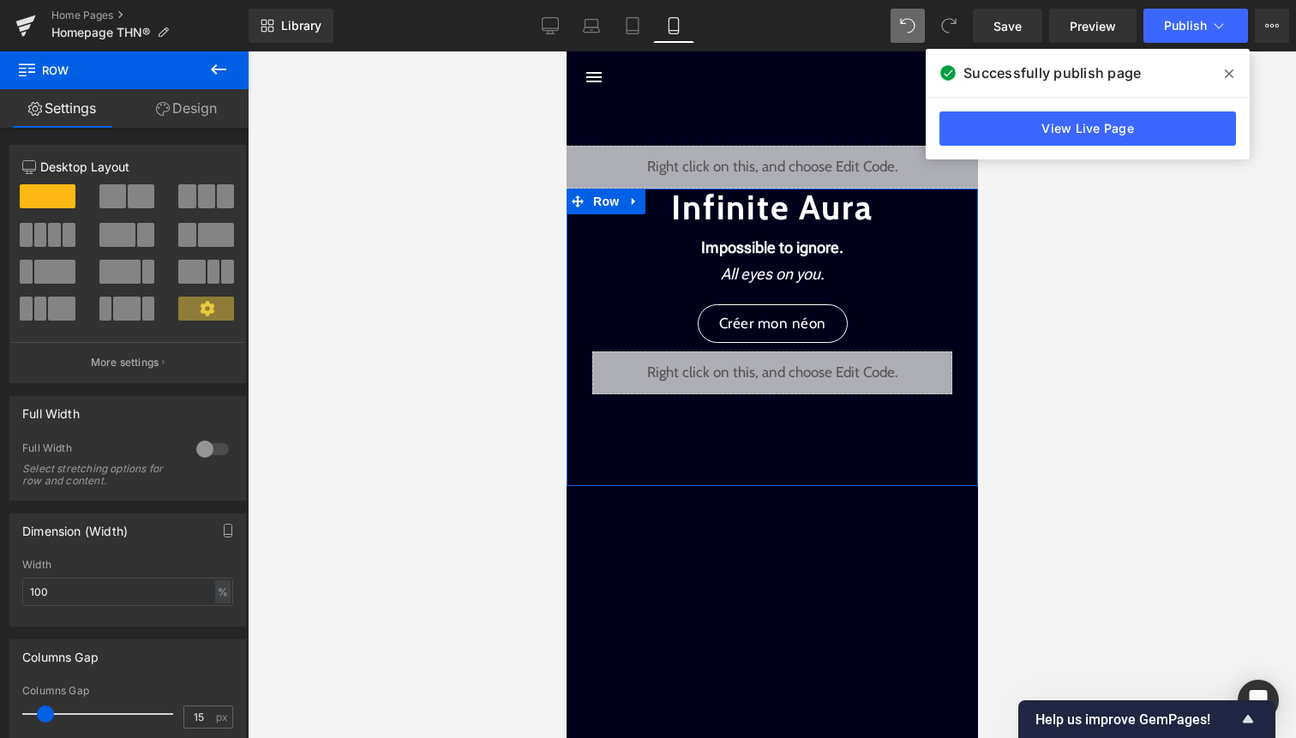
click at [184, 109] on link "Design" at bounding box center [186, 108] width 124 height 39
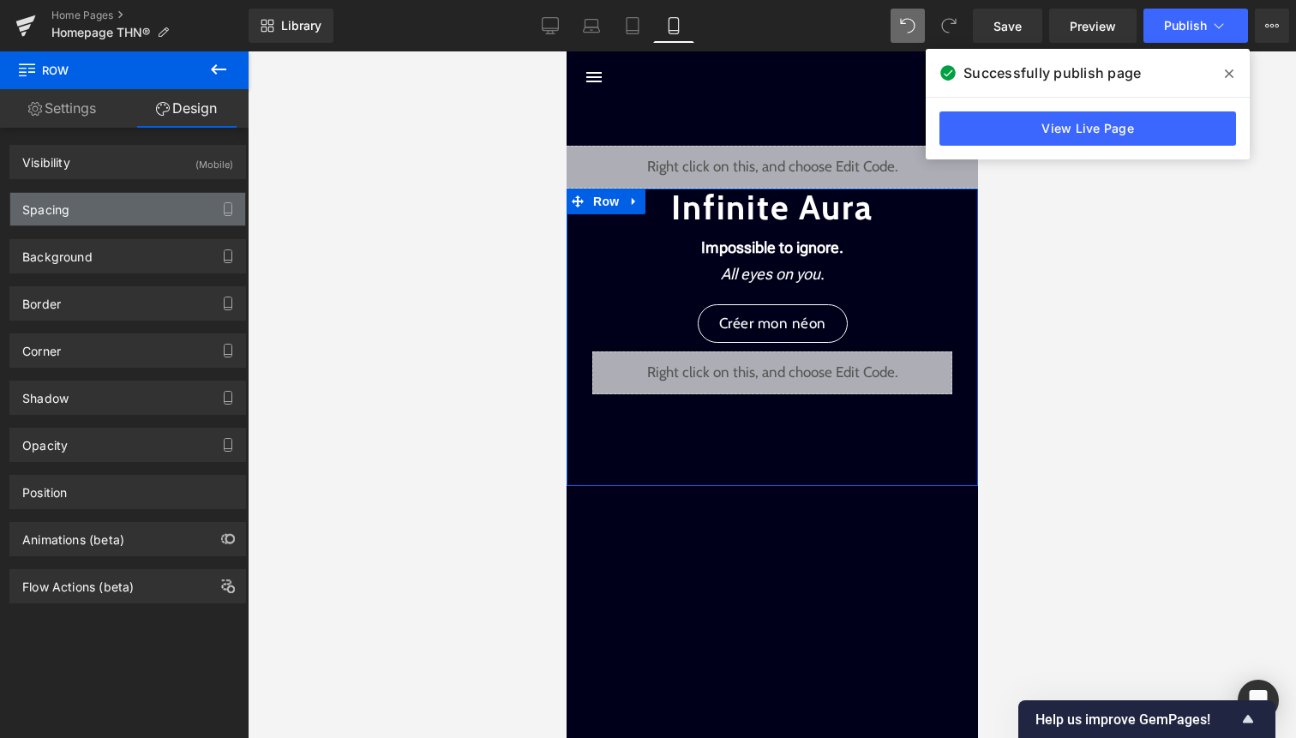
click at [114, 215] on div "Spacing" at bounding box center [127, 209] width 235 height 33
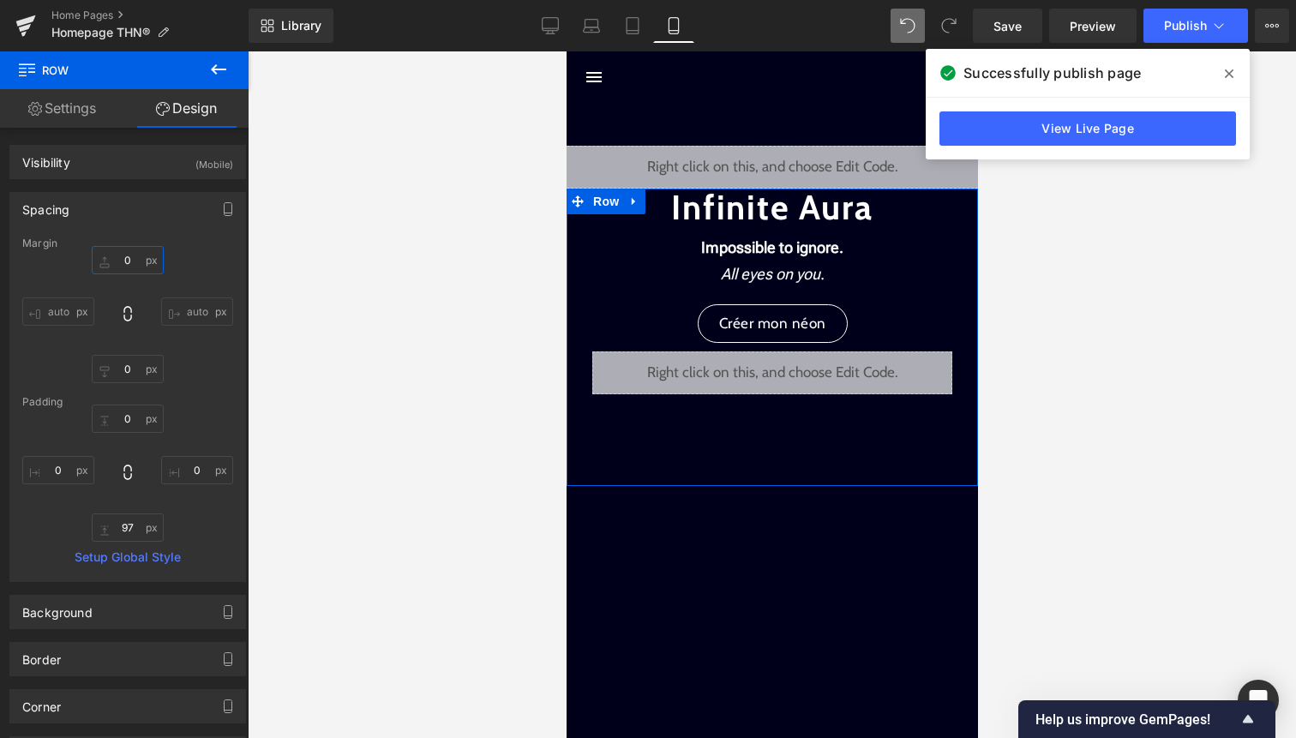
click at [114, 263] on input "0" at bounding box center [128, 260] width 72 height 28
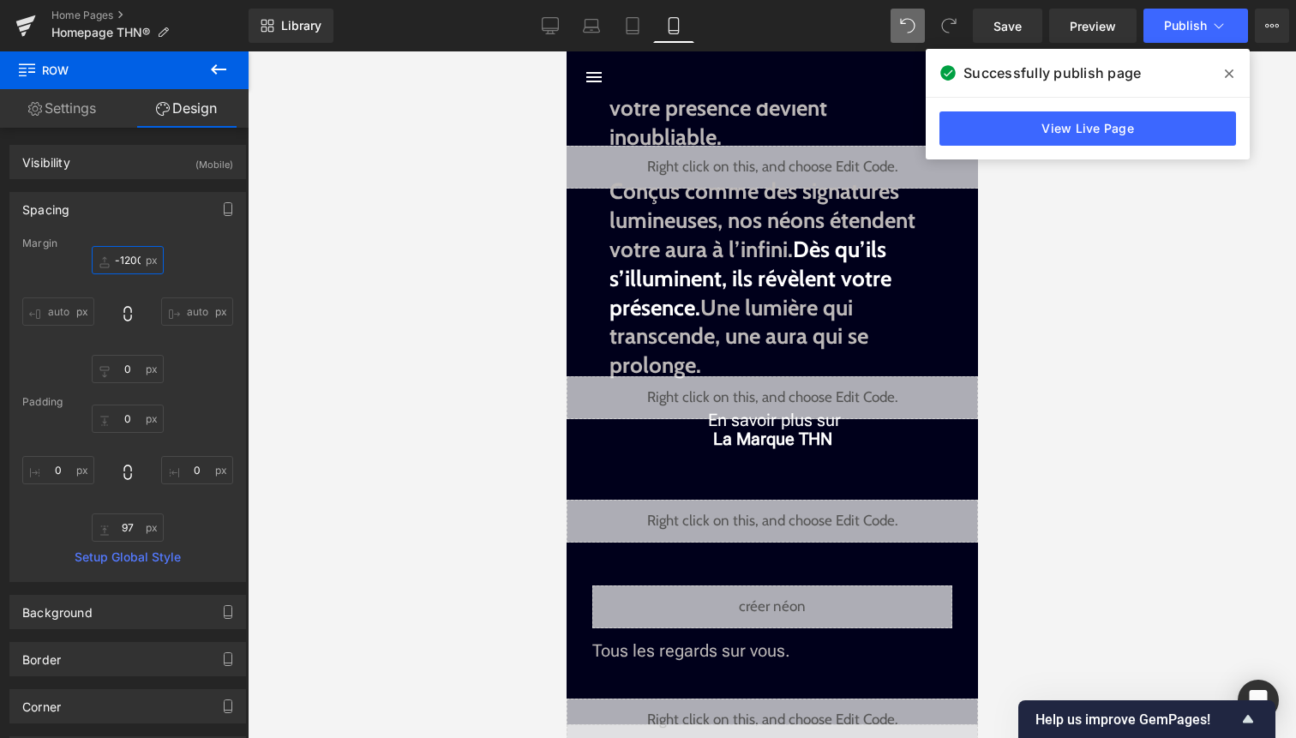
type input "-120"
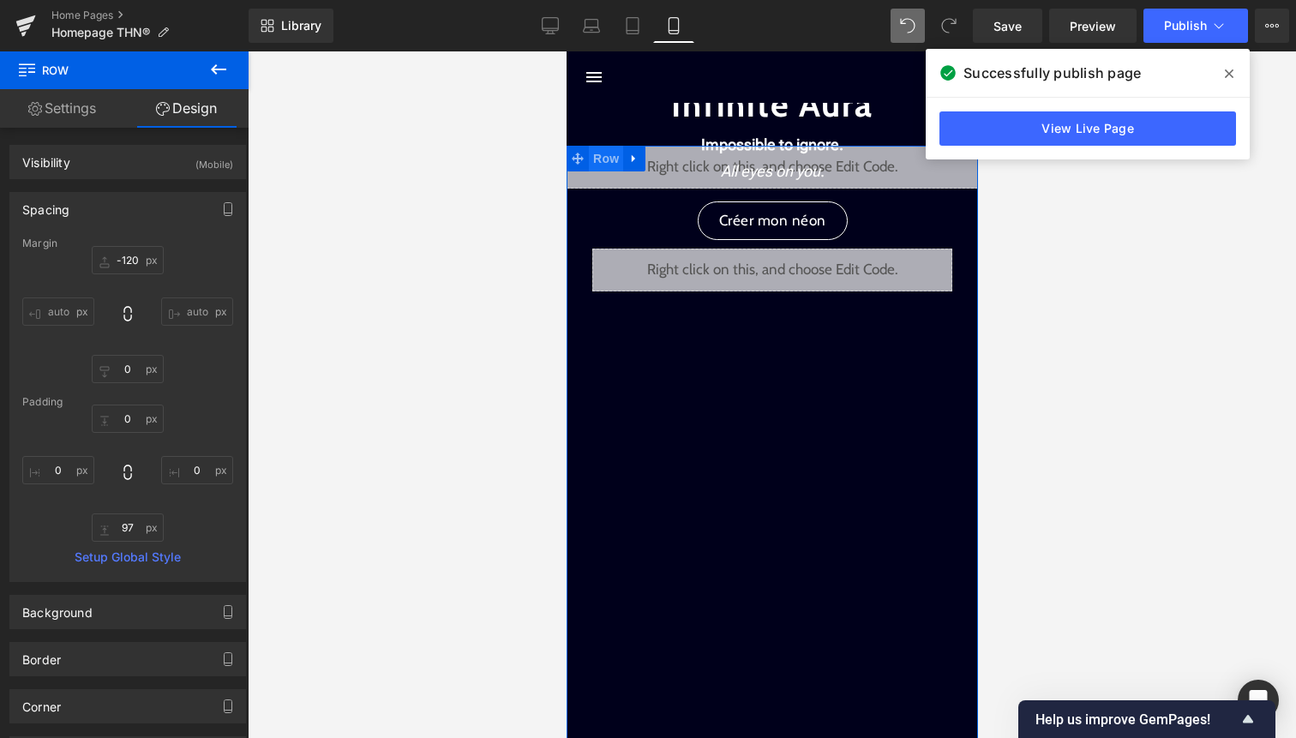
click at [588, 153] on span "Row" at bounding box center [605, 159] width 34 height 26
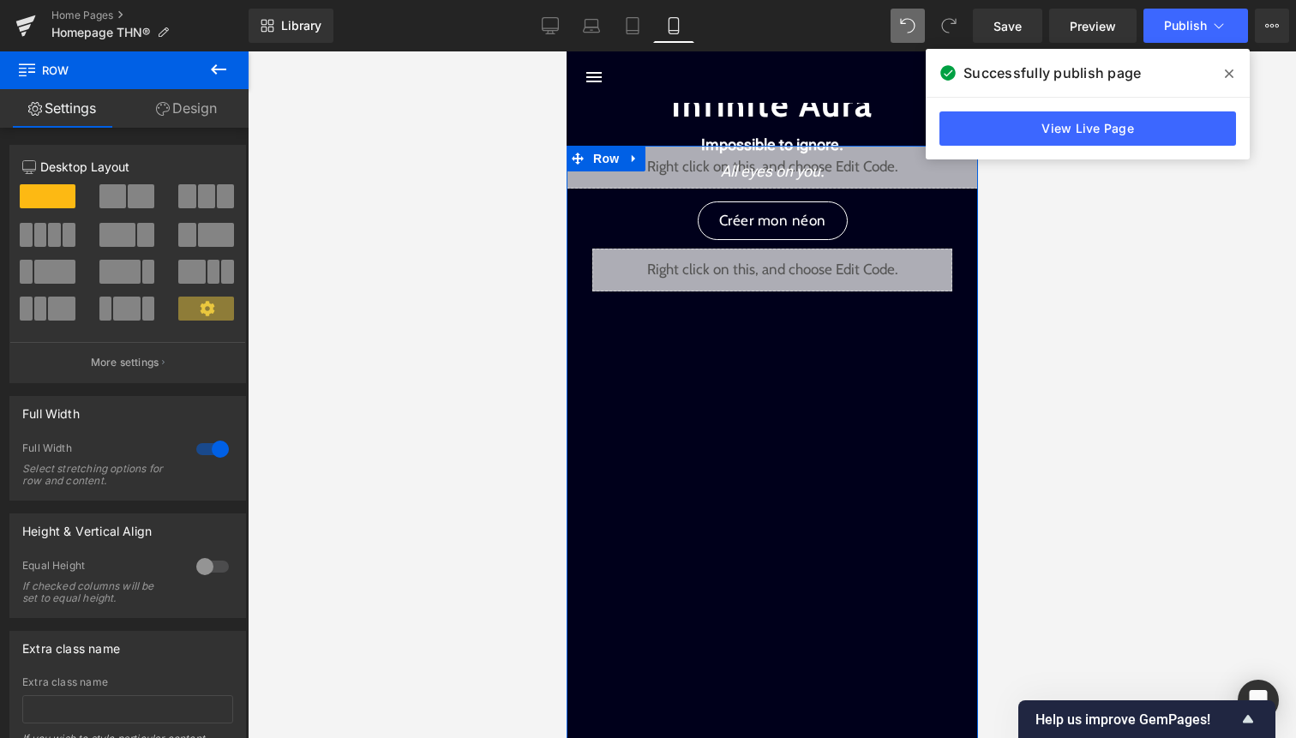
click at [211, 109] on link "Design" at bounding box center [186, 108] width 124 height 39
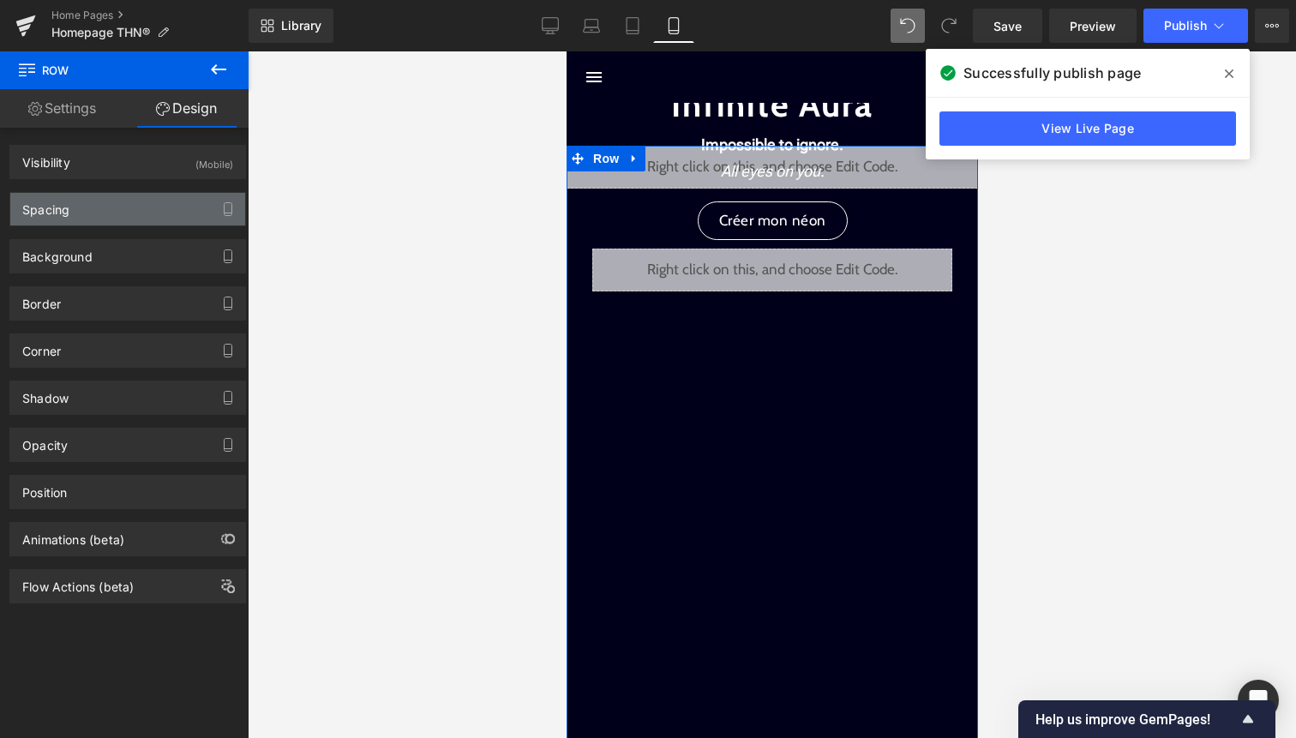
click at [152, 211] on div "Spacing" at bounding box center [127, 209] width 235 height 33
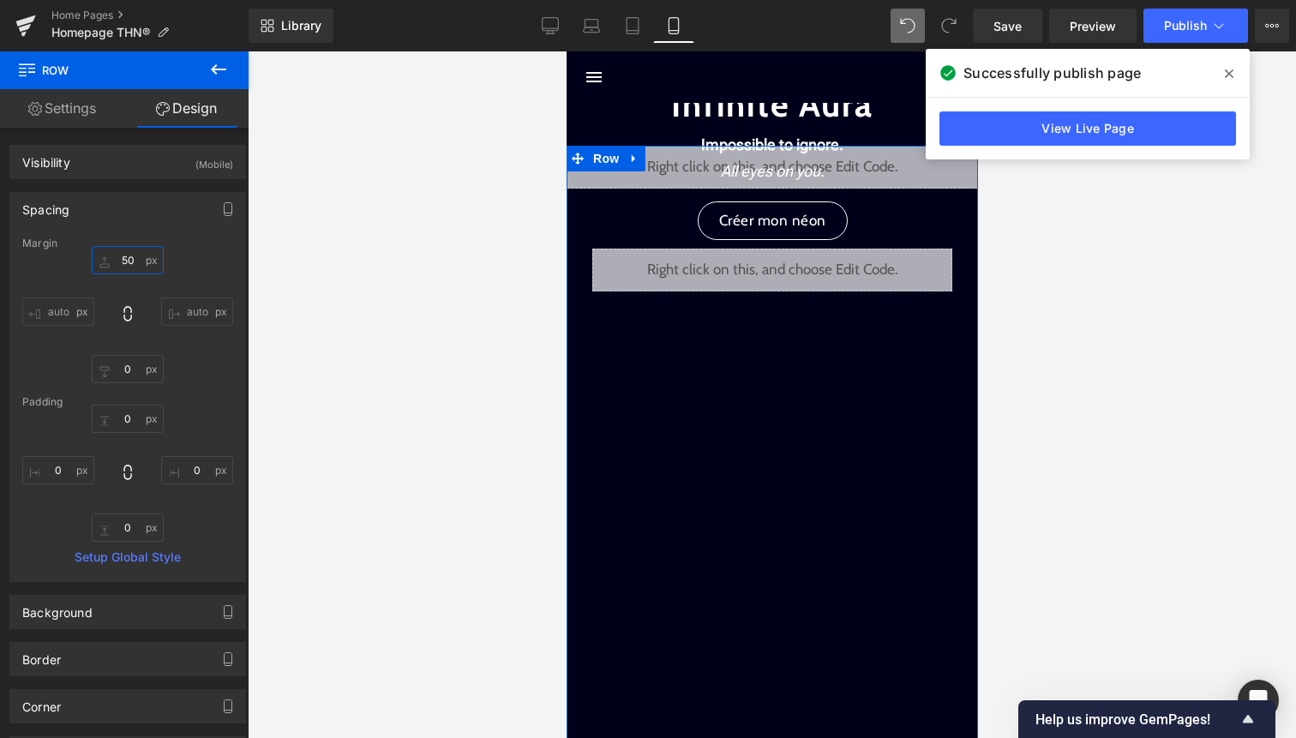
click at [125, 261] on input "50" at bounding box center [128, 260] width 72 height 28
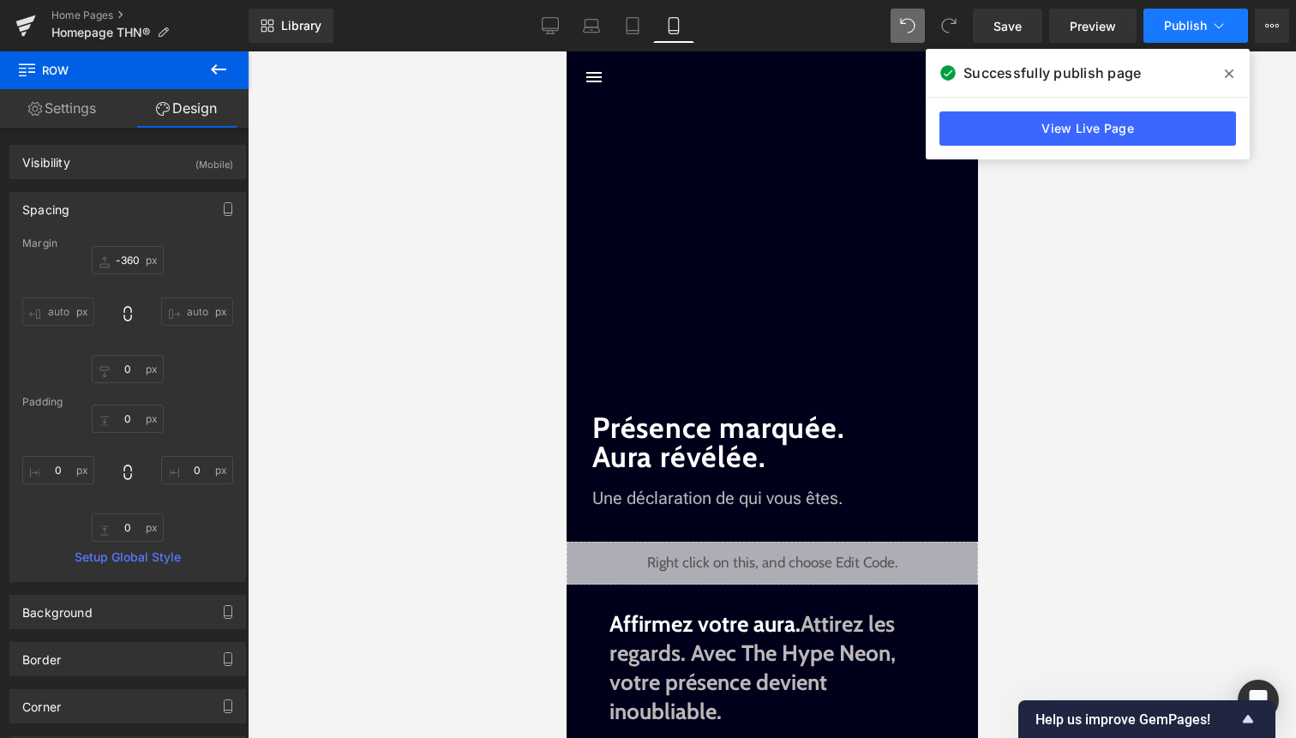
click at [1188, 33] on span "Publish" at bounding box center [1185, 26] width 43 height 14
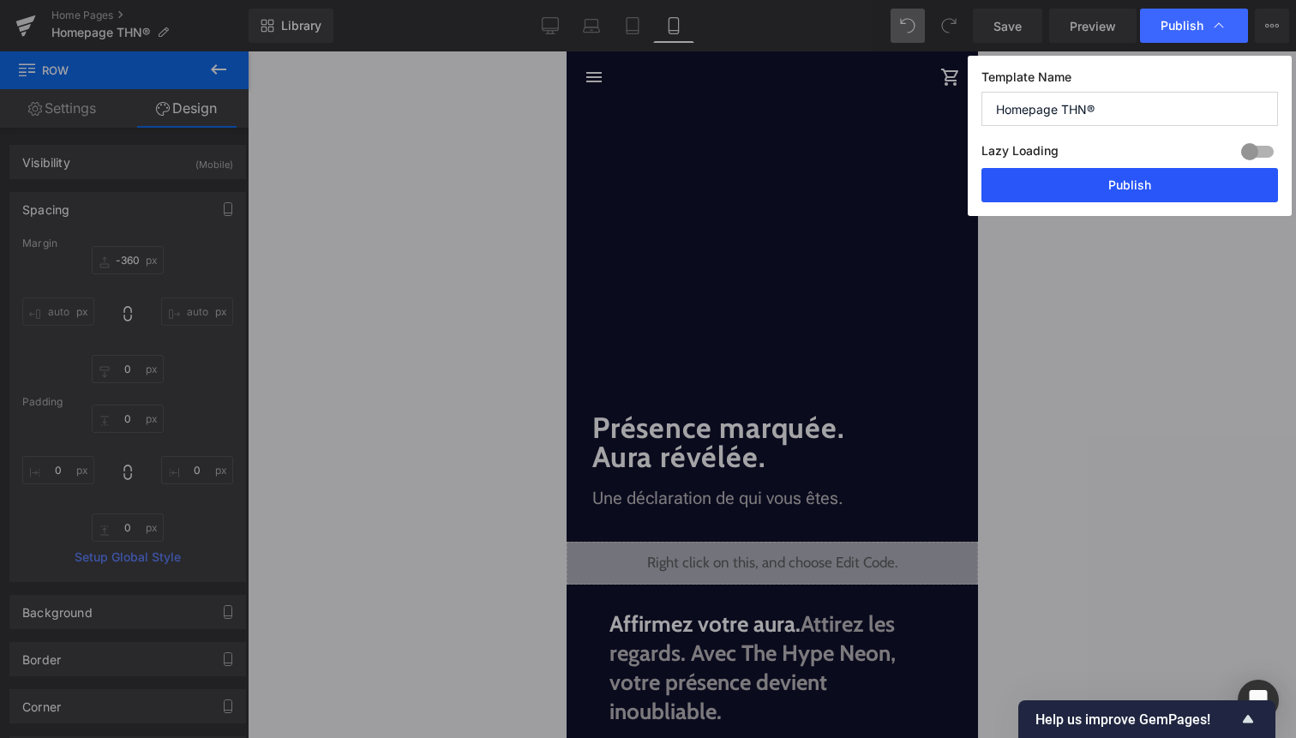
click at [1123, 189] on button "Publish" at bounding box center [1130, 185] width 297 height 34
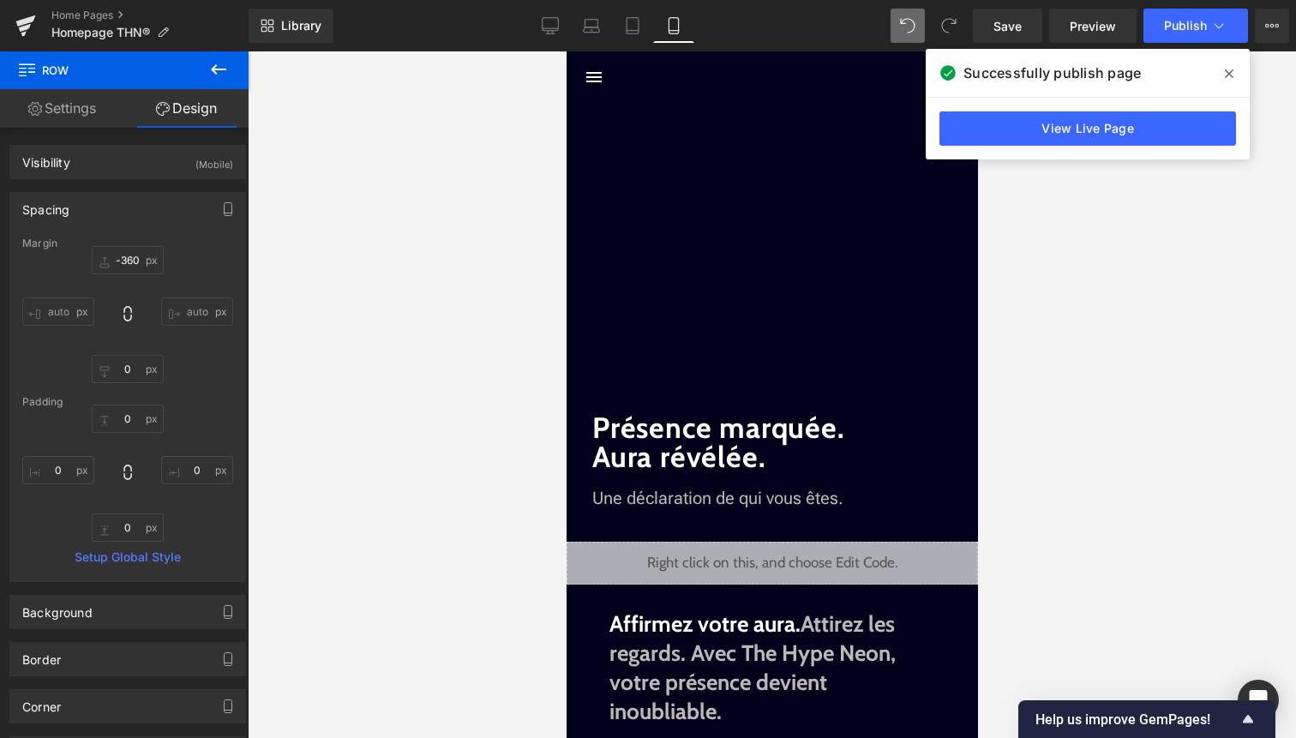
click at [962, 17] on span at bounding box center [949, 26] width 34 height 34
click at [1235, 78] on span at bounding box center [1229, 73] width 27 height 27
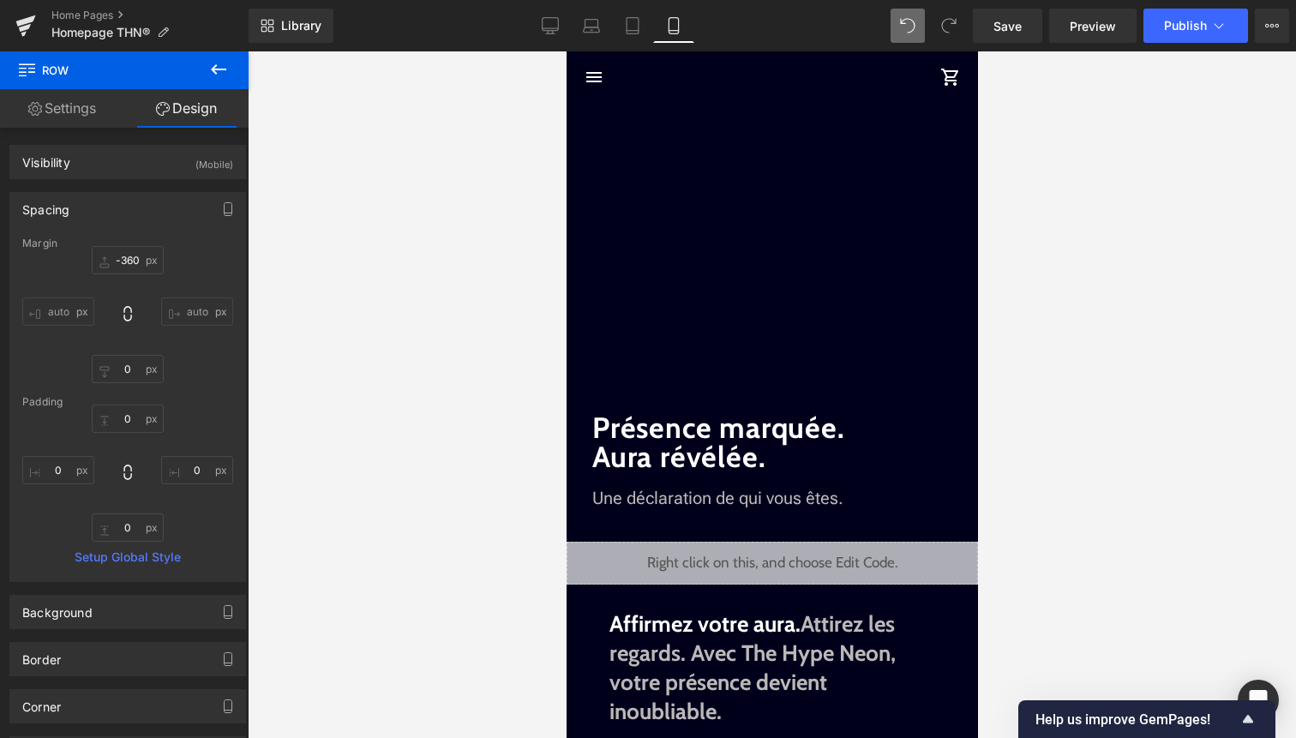
type input "50"
type input "0"
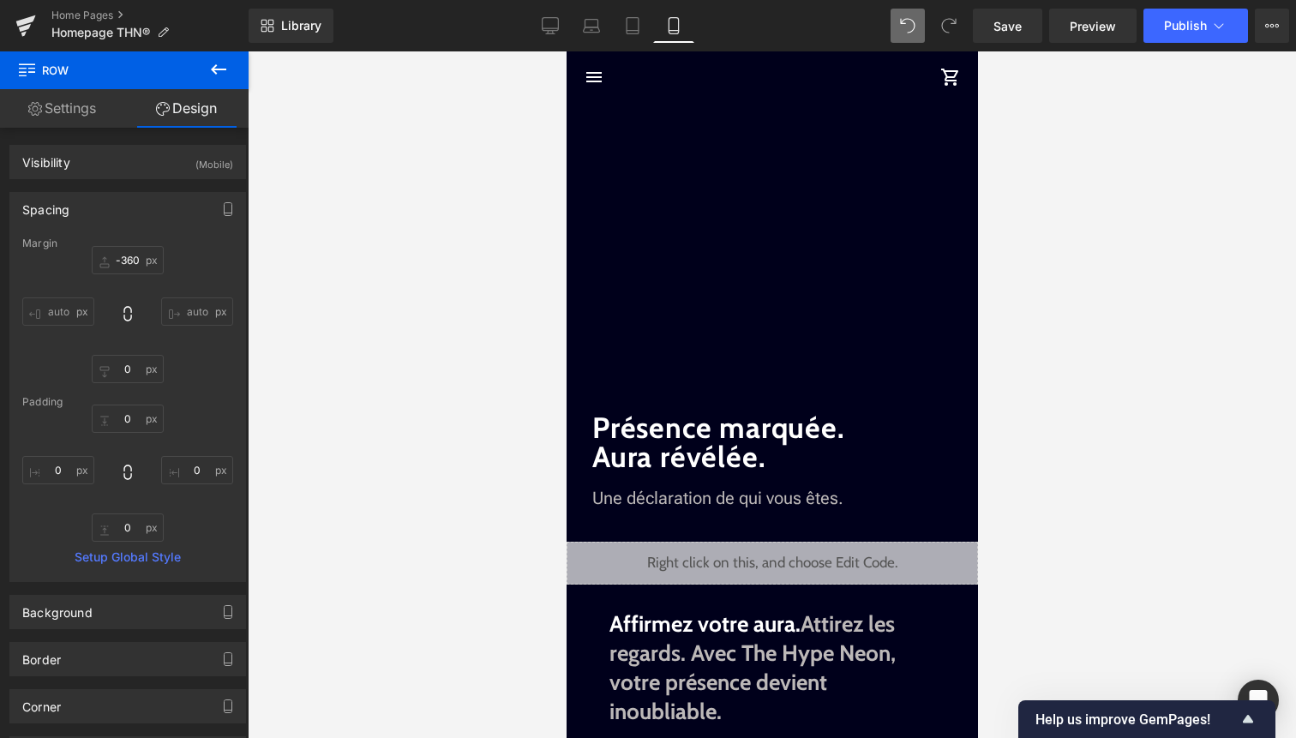
type input "0"
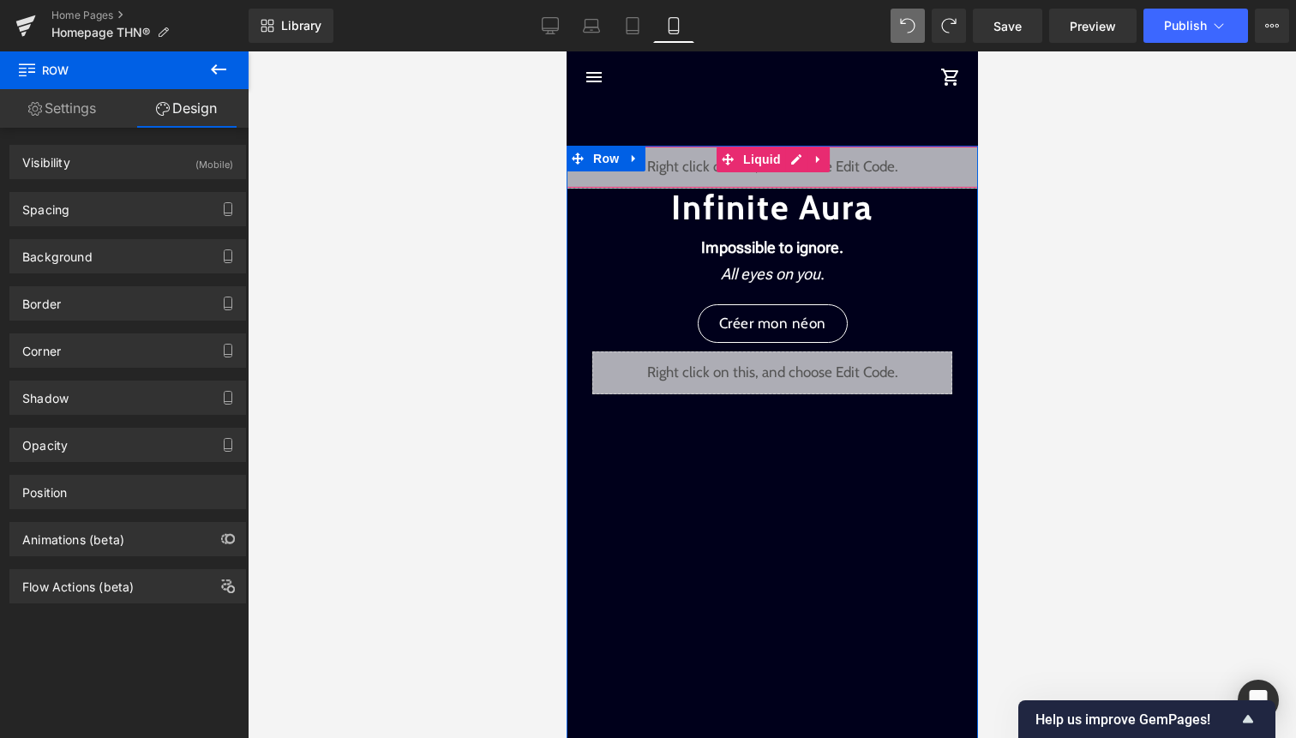
click at [794, 161] on div "Liquid" at bounding box center [772, 167] width 446 height 43
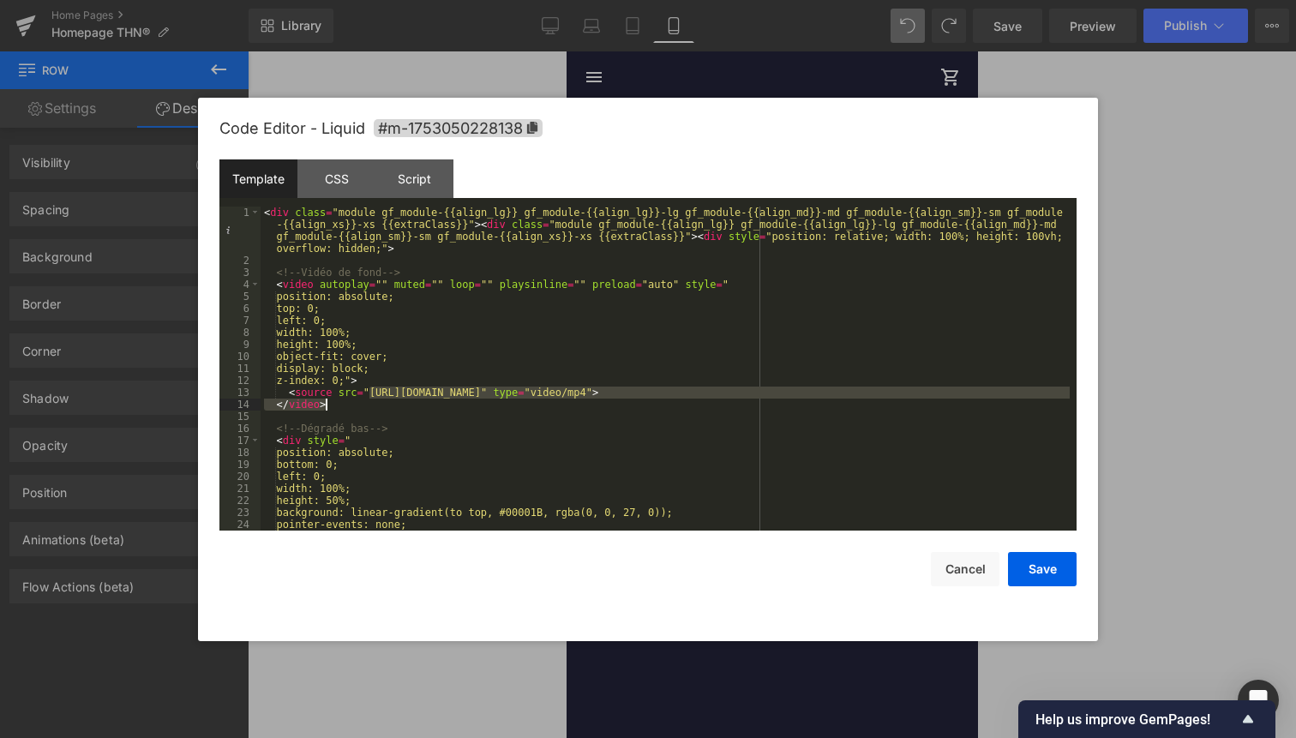
drag, startPoint x: 370, startPoint y: 393, endPoint x: 820, endPoint y: 400, distance: 449.3
click at [820, 400] on div "< div class = "module gf_module-{{align_lg}} gf_module-{{align_lg}}-lg gf_modul…" at bounding box center [665, 399] width 809 height 384
click at [826, 393] on div "< div class = "module gf_module-{{align_lg}} gf_module-{{align_lg}}-lg gf_modul…" at bounding box center [665, 369] width 809 height 324
drag, startPoint x: 823, startPoint y: 389, endPoint x: 369, endPoint y: 393, distance: 453.5
click at [369, 393] on div "< div class = "module gf_module-{{align_lg}} gf_module-{{align_lg}}-lg gf_modul…" at bounding box center [665, 399] width 809 height 384
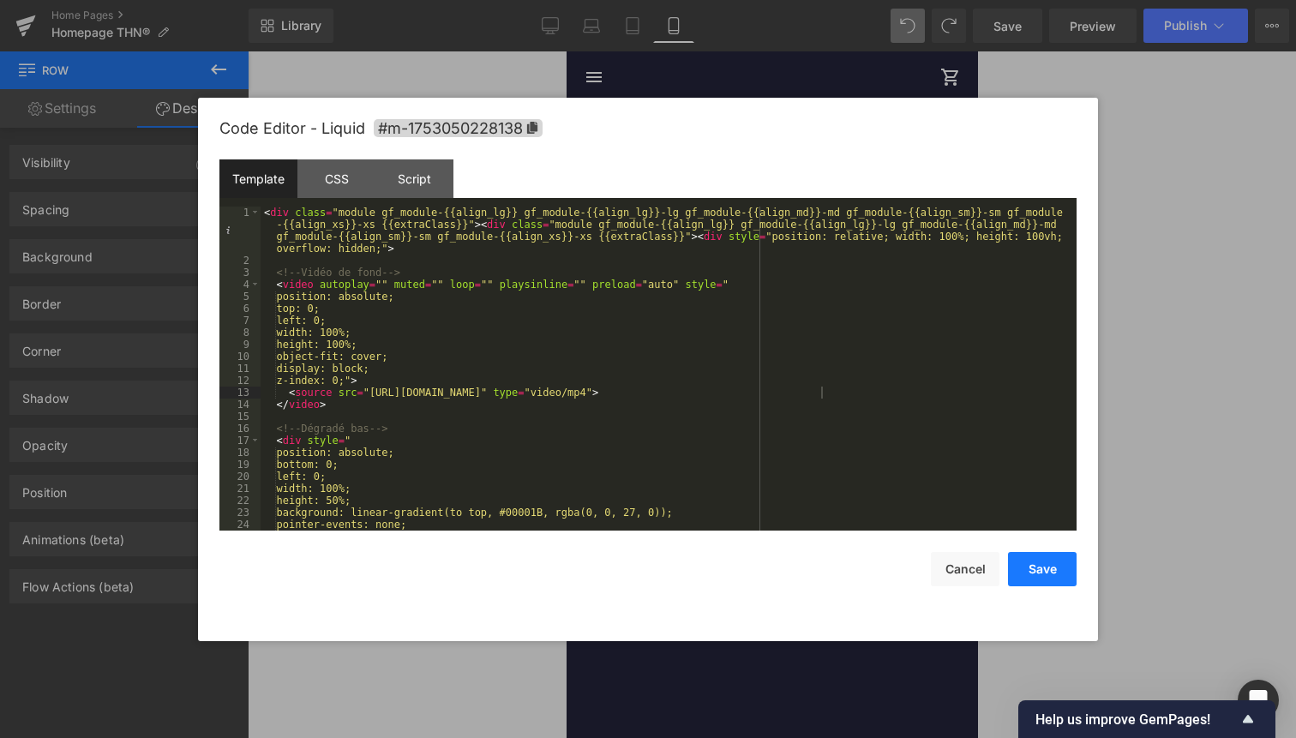
click at [1049, 567] on button "Save" at bounding box center [1042, 569] width 69 height 34
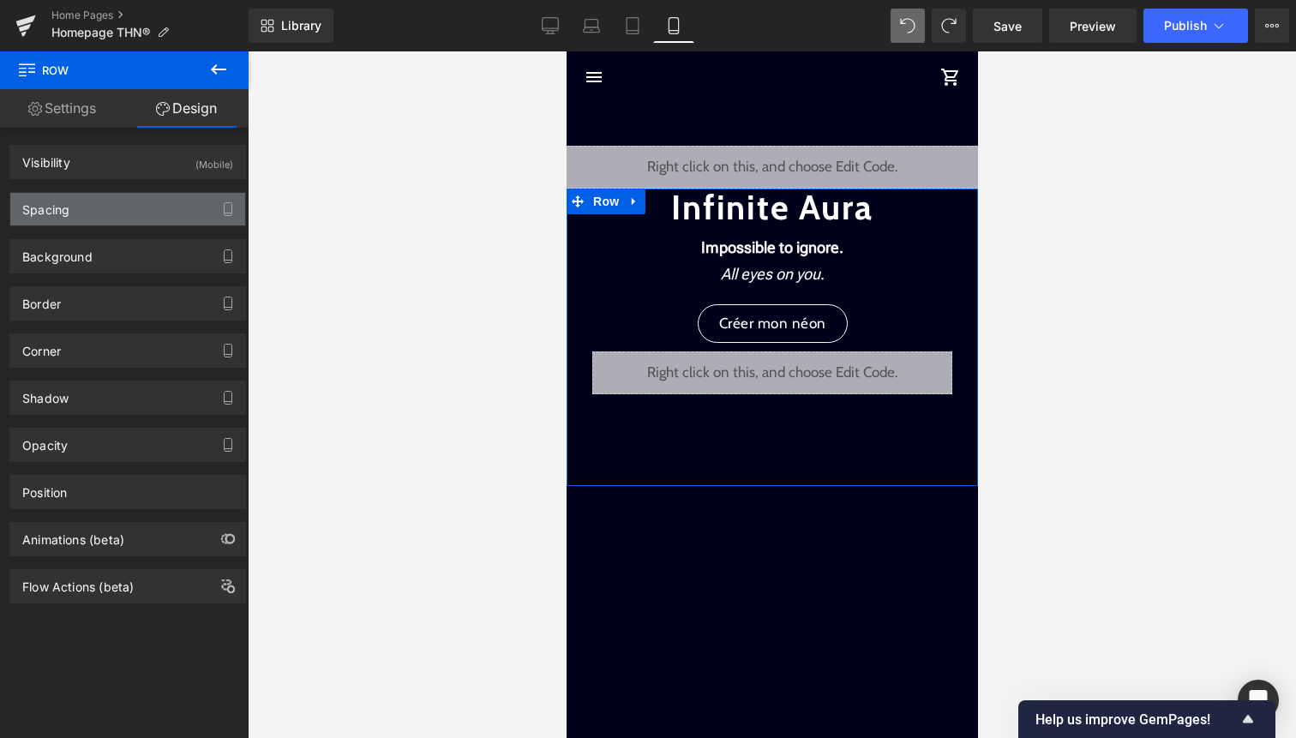
click at [173, 214] on div "Spacing" at bounding box center [127, 209] width 235 height 33
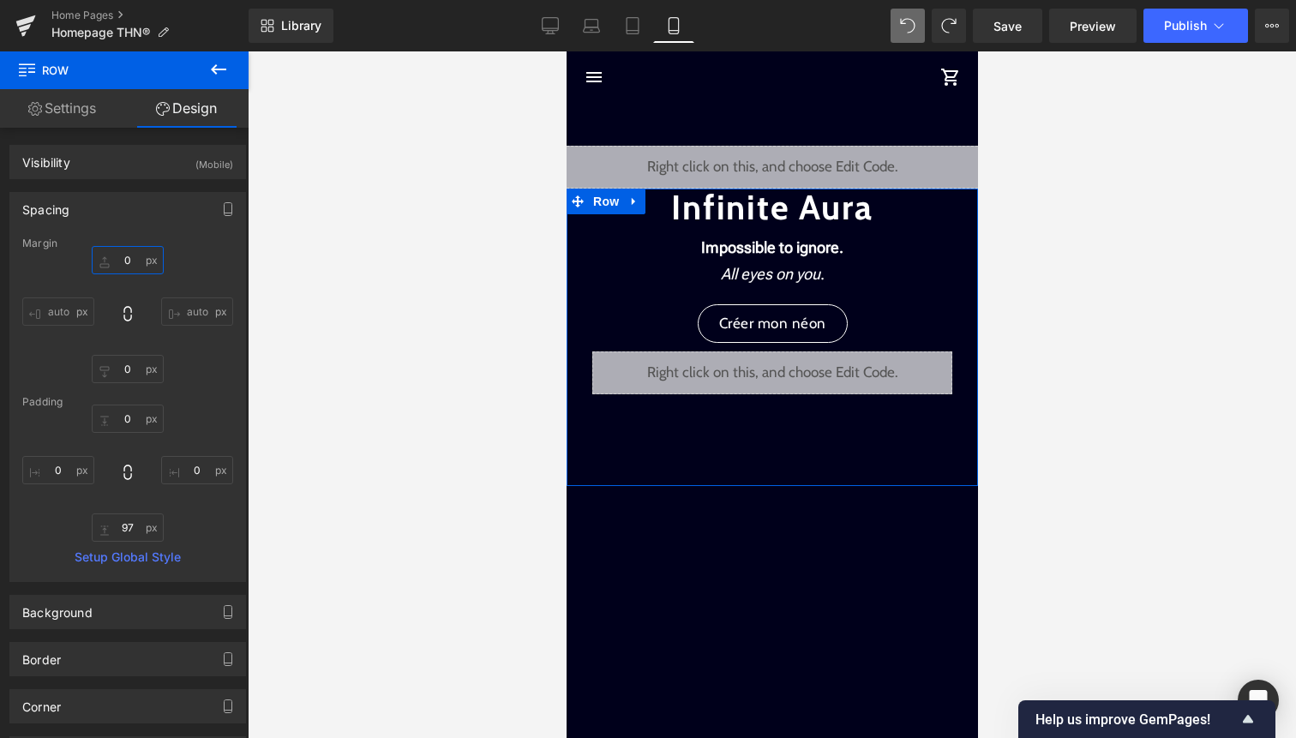
click at [135, 252] on input "0" at bounding box center [128, 260] width 72 height 28
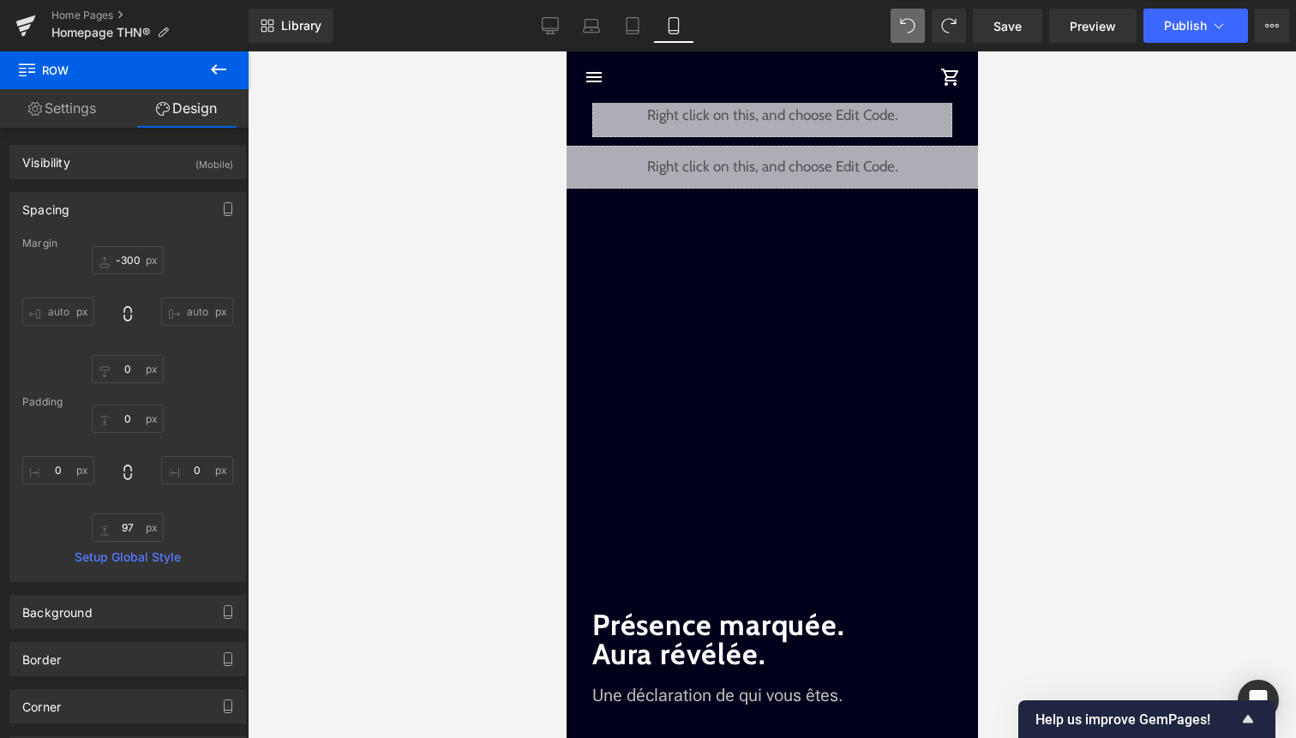
click at [910, 27] on icon at bounding box center [907, 25] width 15 height 15
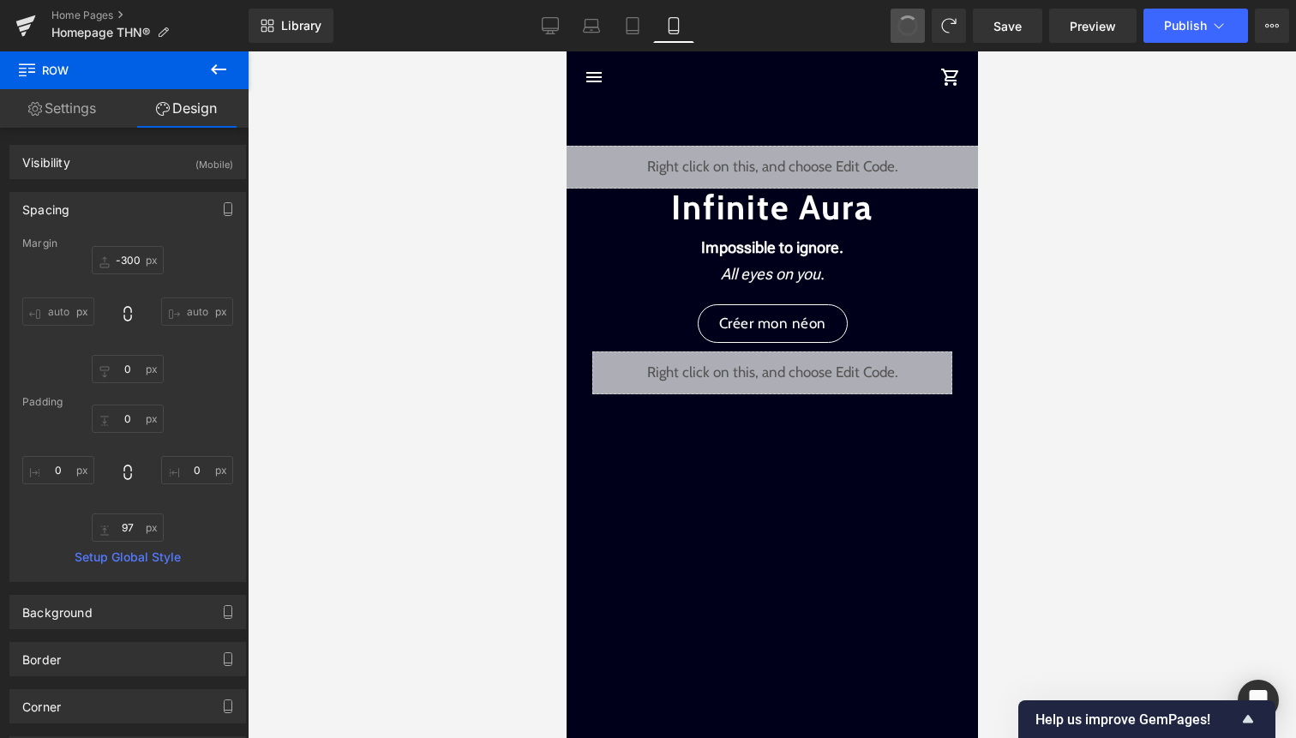
type input "0"
type input "97"
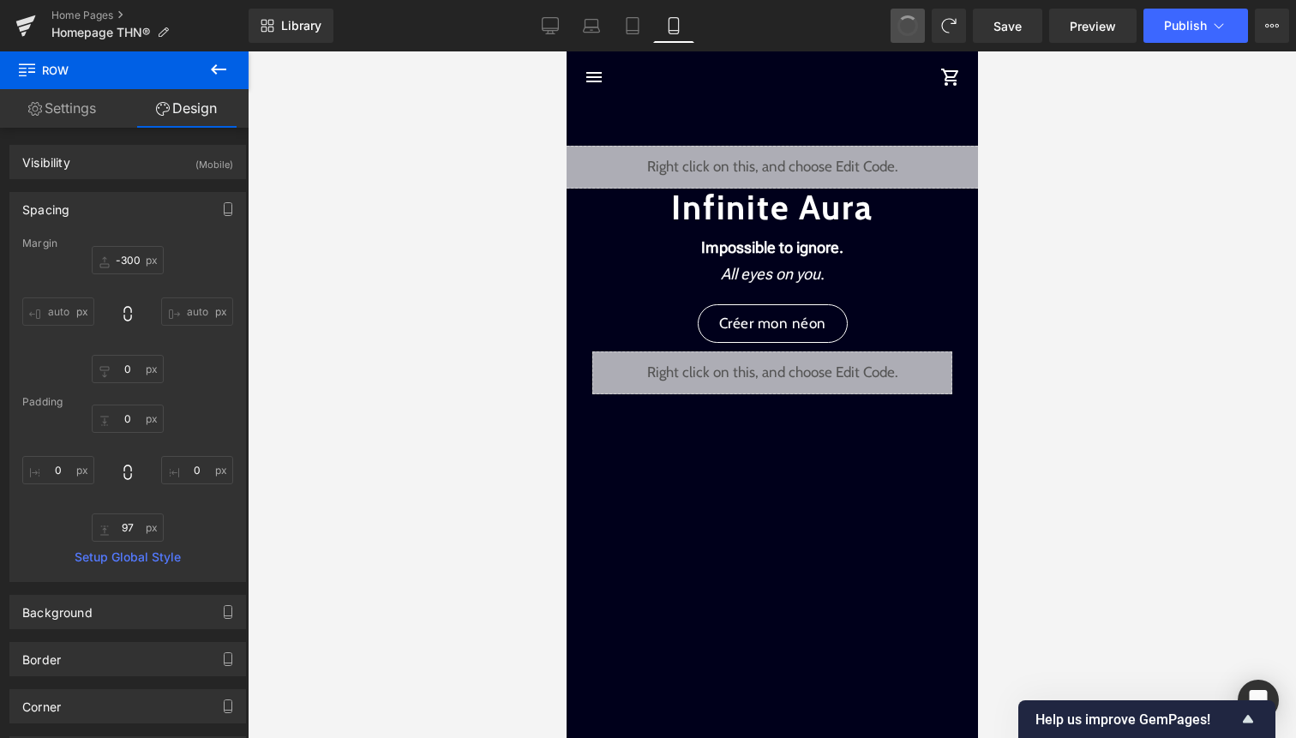
type input "0"
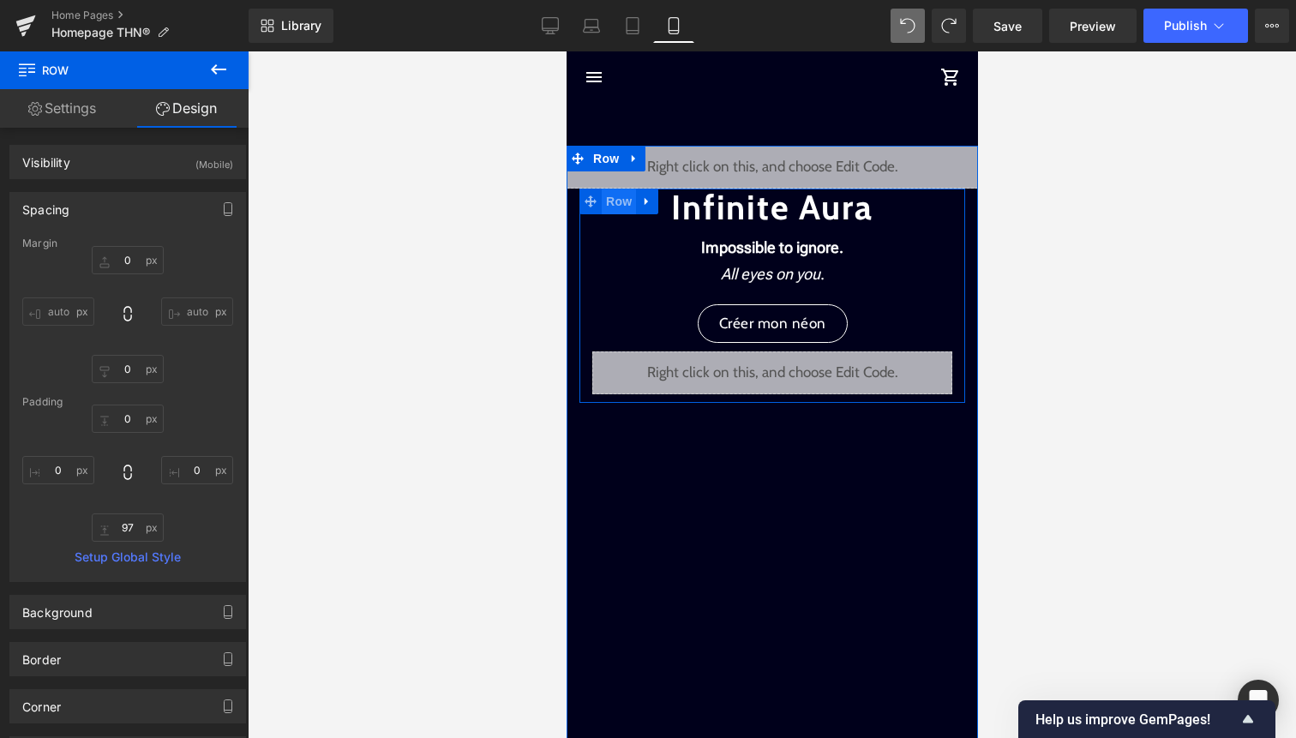
click at [624, 198] on link at bounding box center [628, 201] width 18 height 21
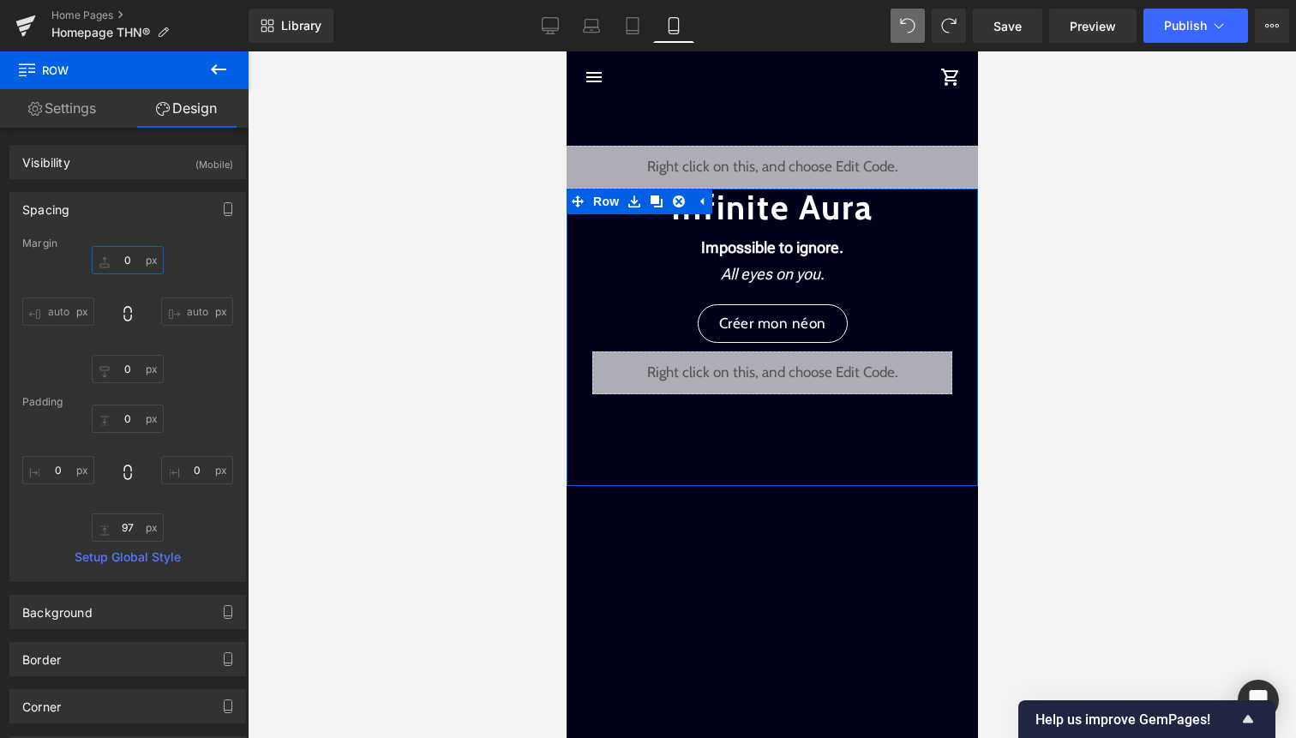
click at [135, 254] on input "0" at bounding box center [128, 260] width 72 height 28
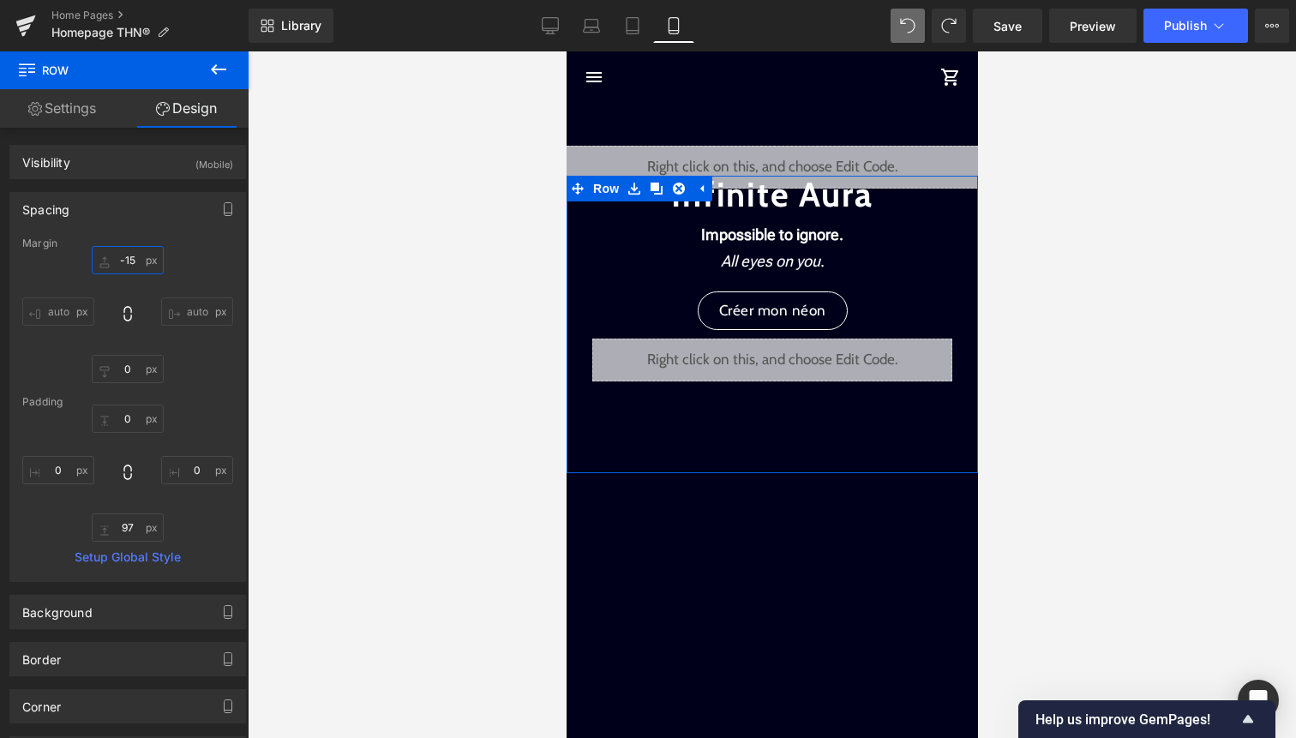
type input "-150"
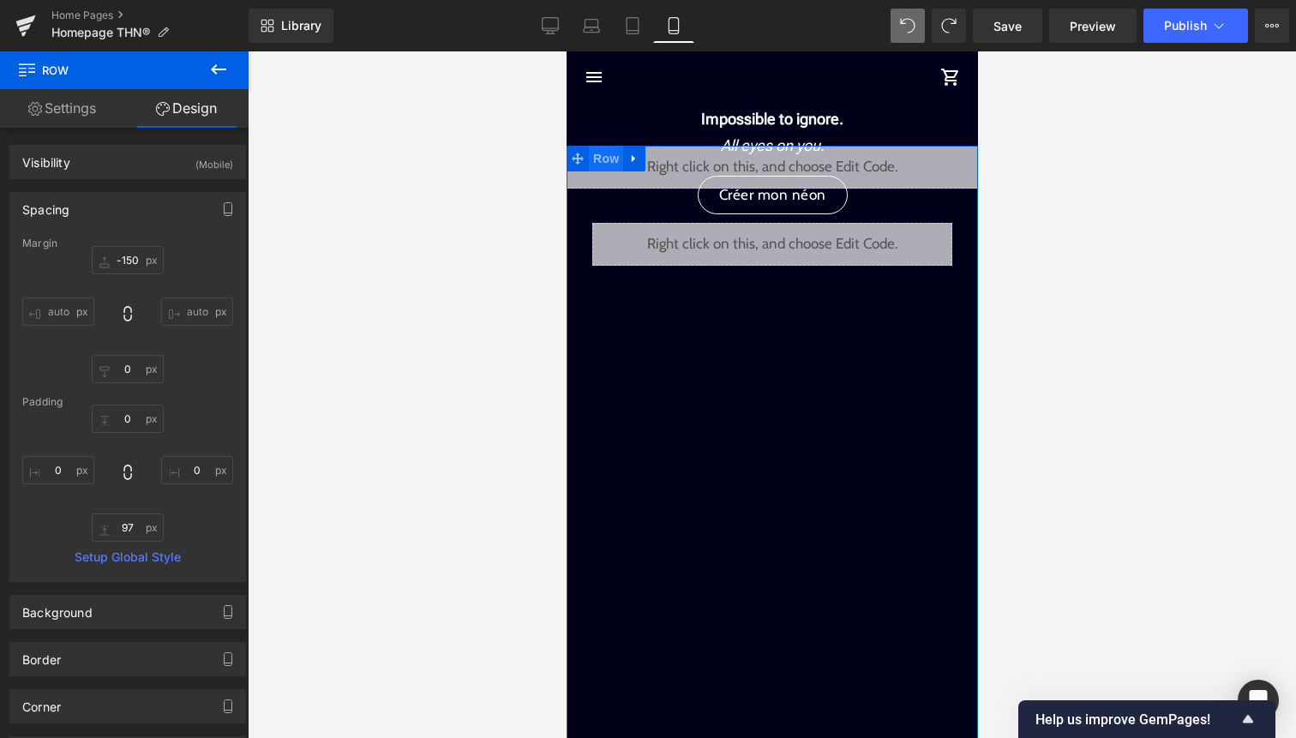
click at [604, 157] on span "Row" at bounding box center [605, 159] width 34 height 26
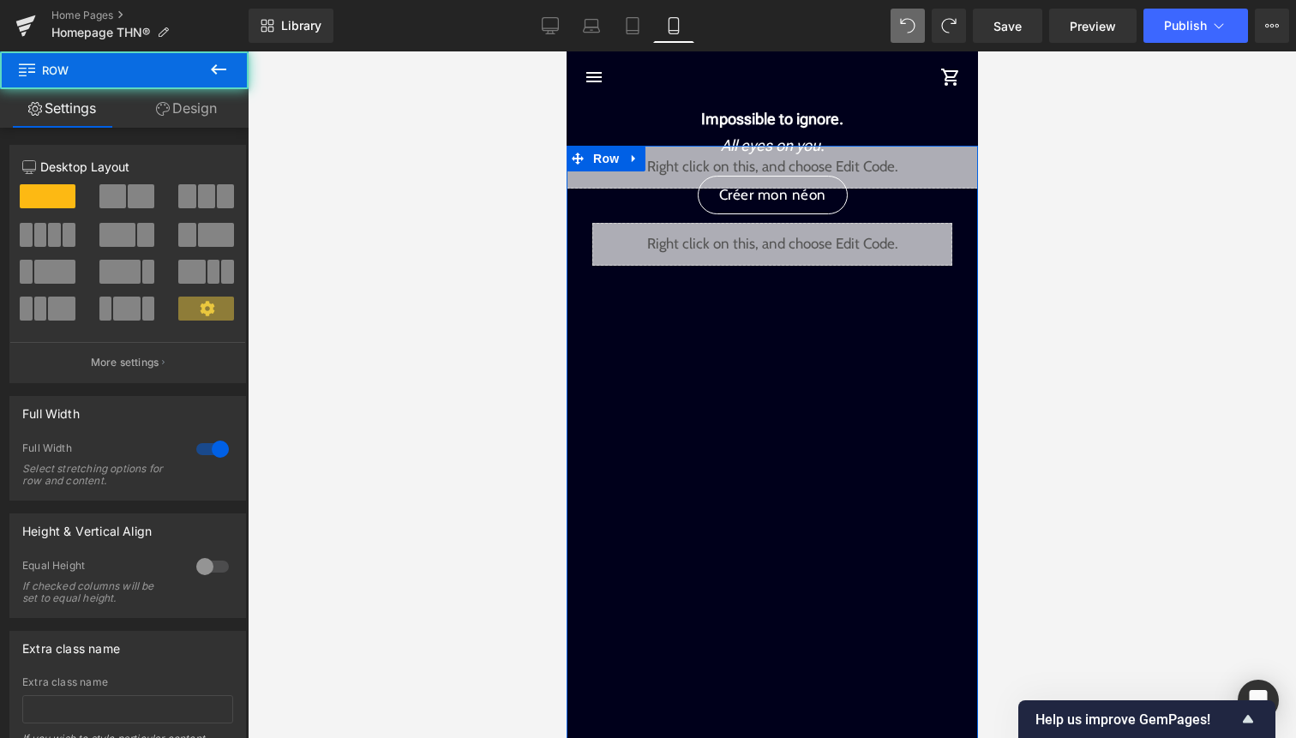
drag, startPoint x: 195, startPoint y: 117, endPoint x: 167, endPoint y: 188, distance: 76.6
click at [195, 117] on link "Design" at bounding box center [186, 108] width 124 height 39
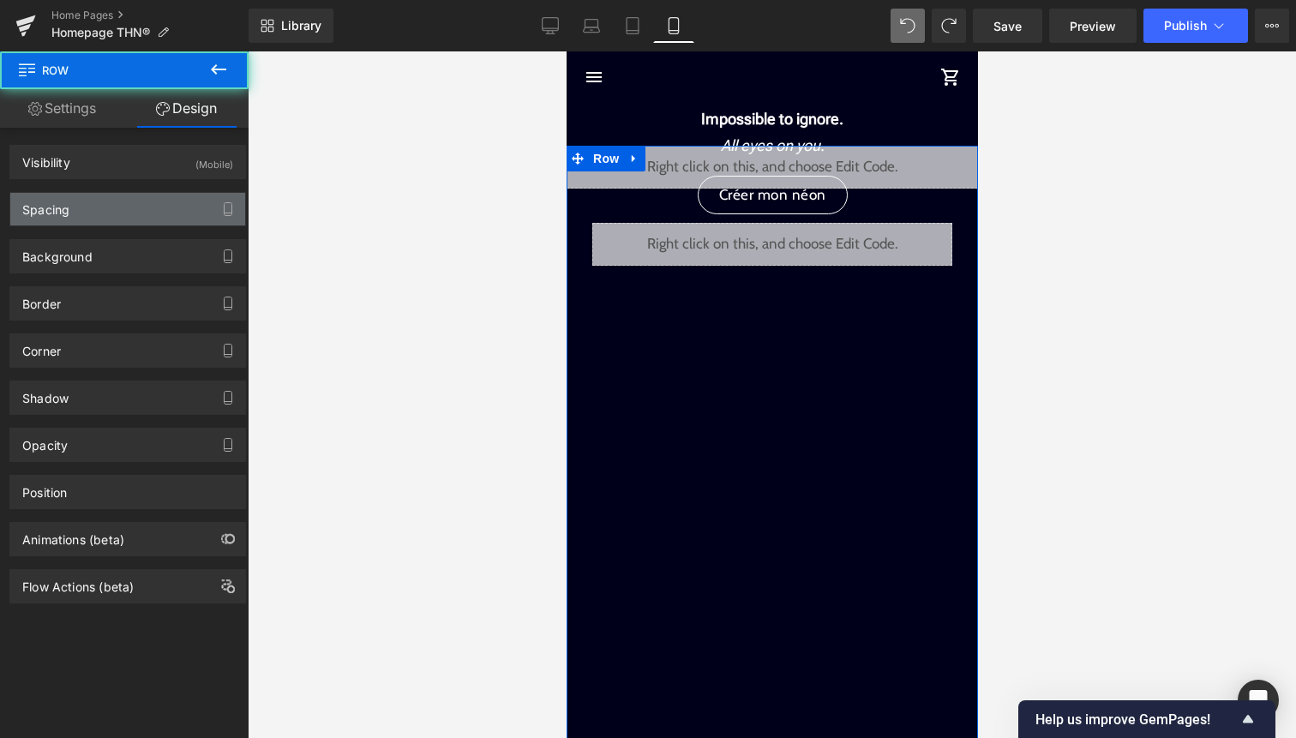
type input "50"
type input "0"
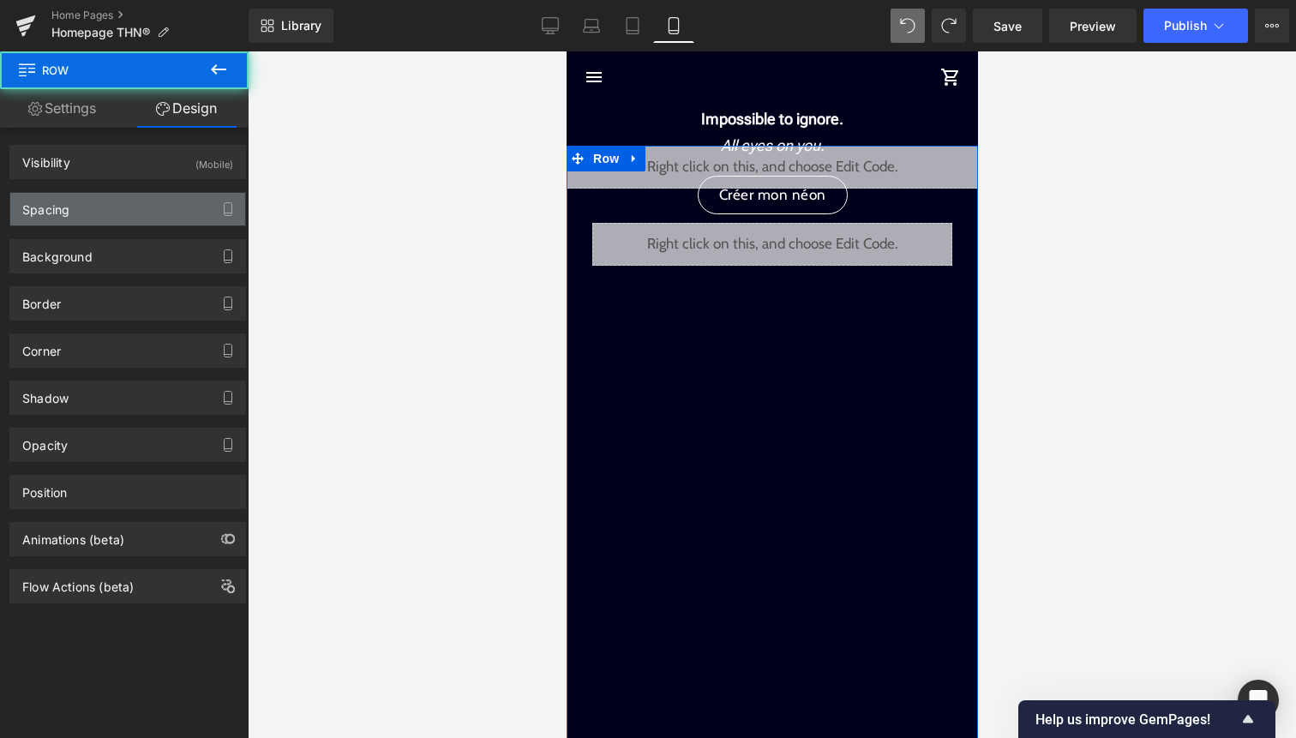
type input "0"
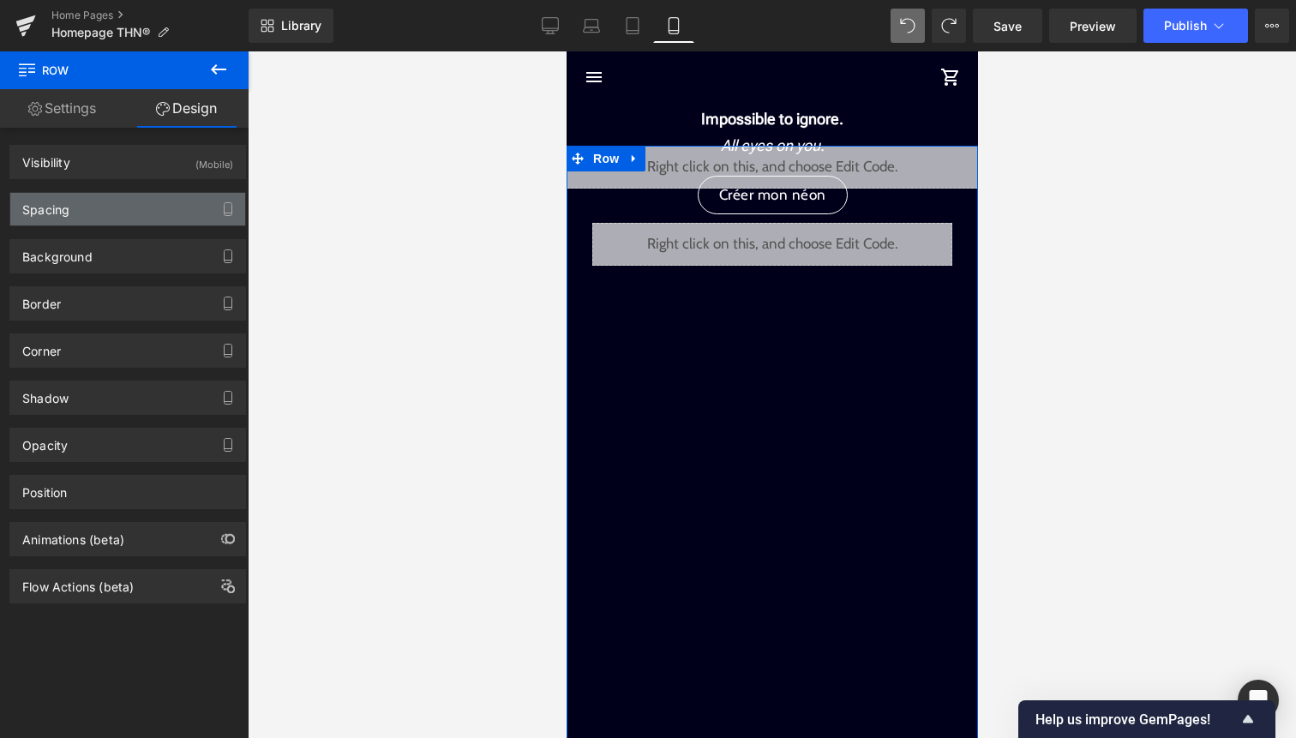
click at [153, 206] on div "Spacing" at bounding box center [127, 209] width 235 height 33
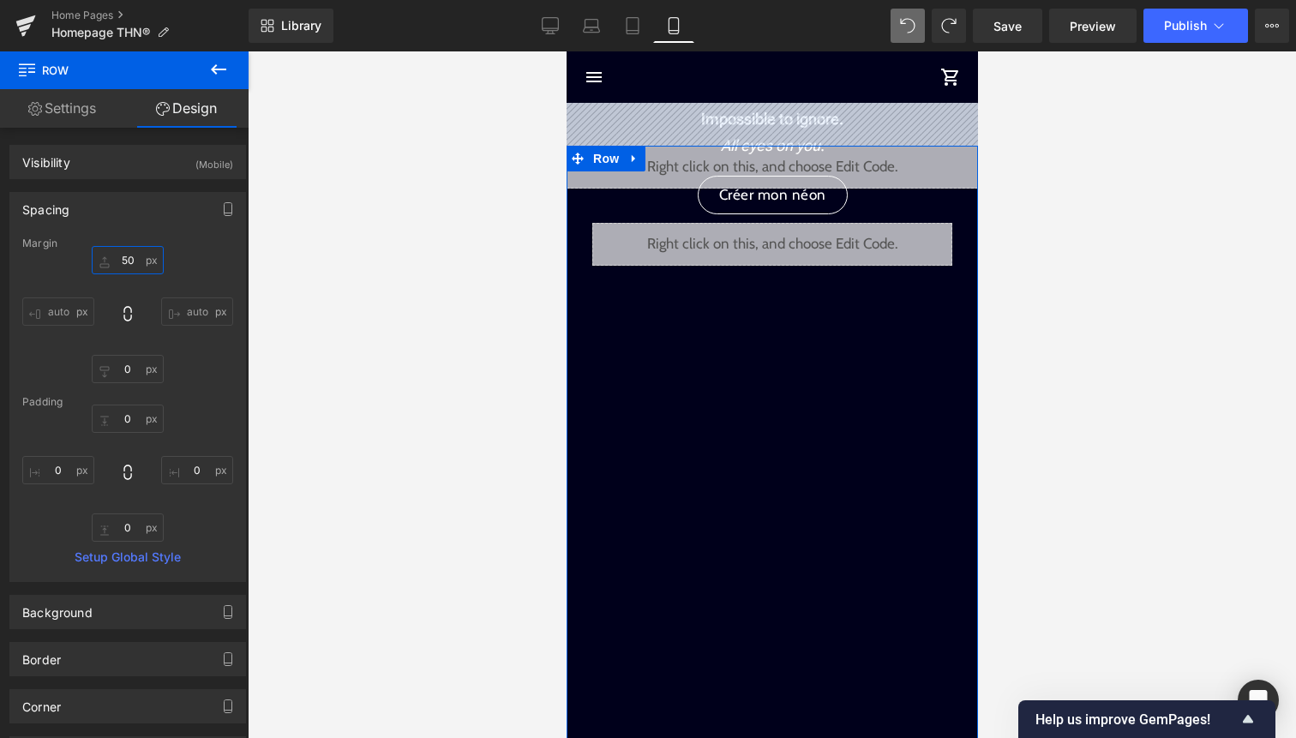
click at [129, 258] on input "50" at bounding box center [128, 260] width 72 height 28
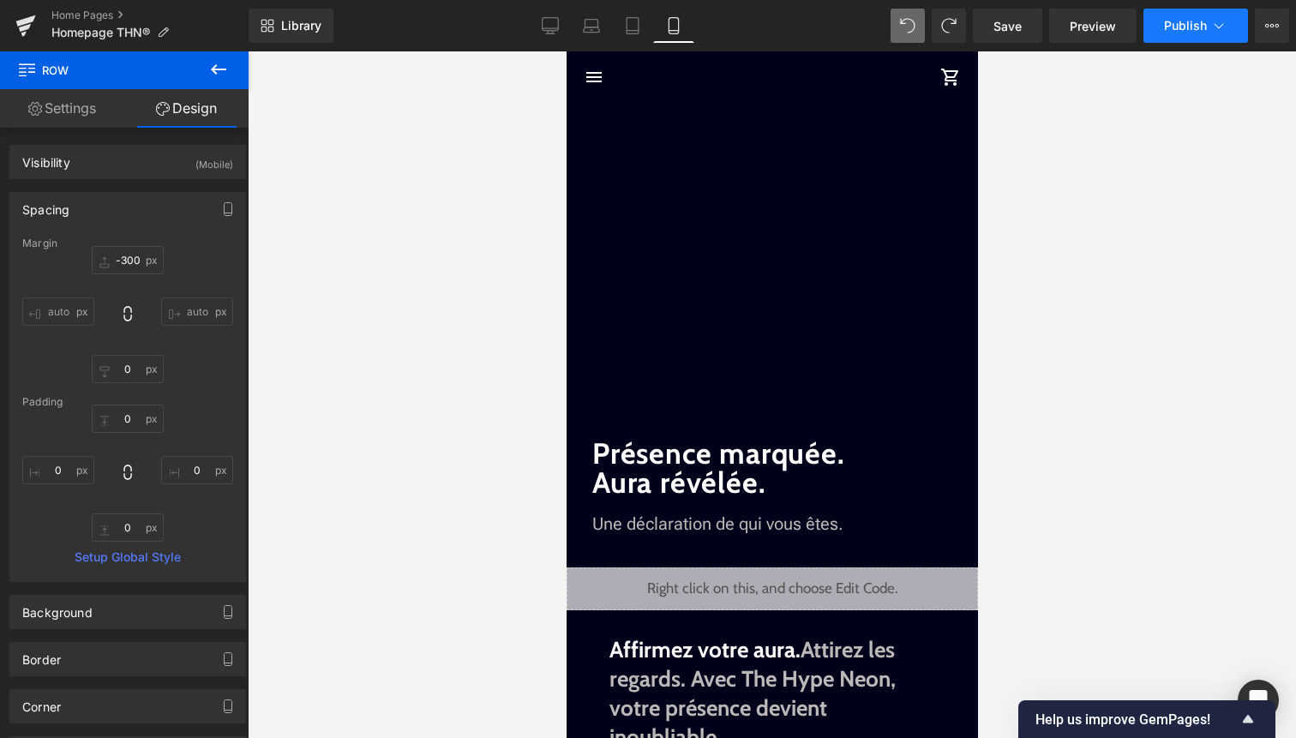
click at [1201, 31] on span "Publish" at bounding box center [1185, 26] width 43 height 14
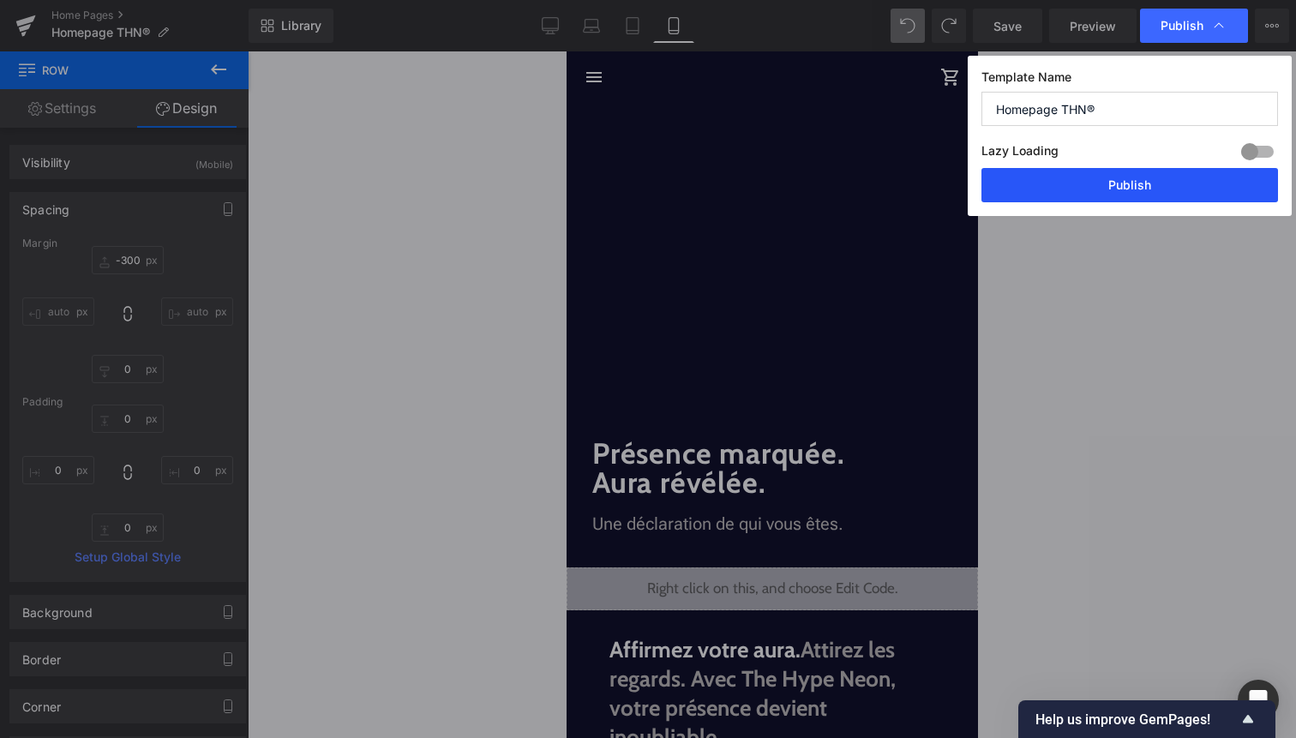
click at [1137, 171] on button "Publish" at bounding box center [1130, 185] width 297 height 34
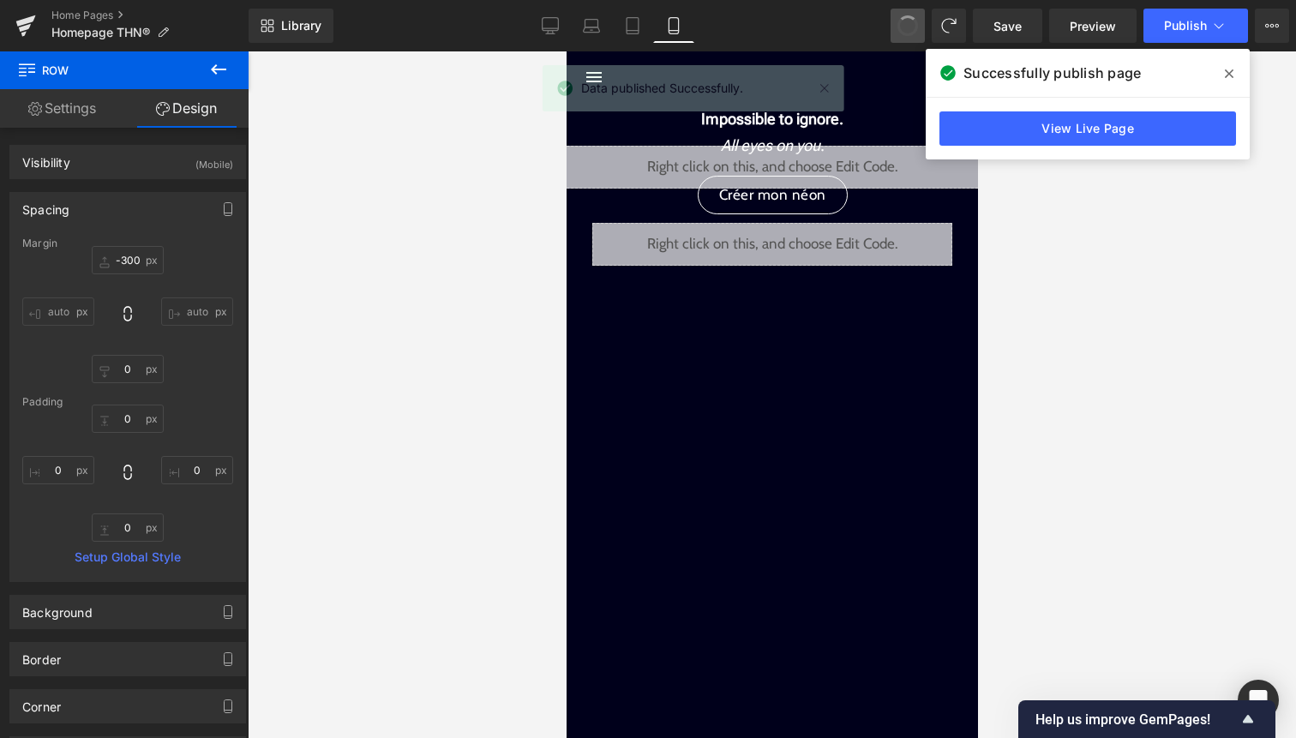
type input "50"
type input "0"
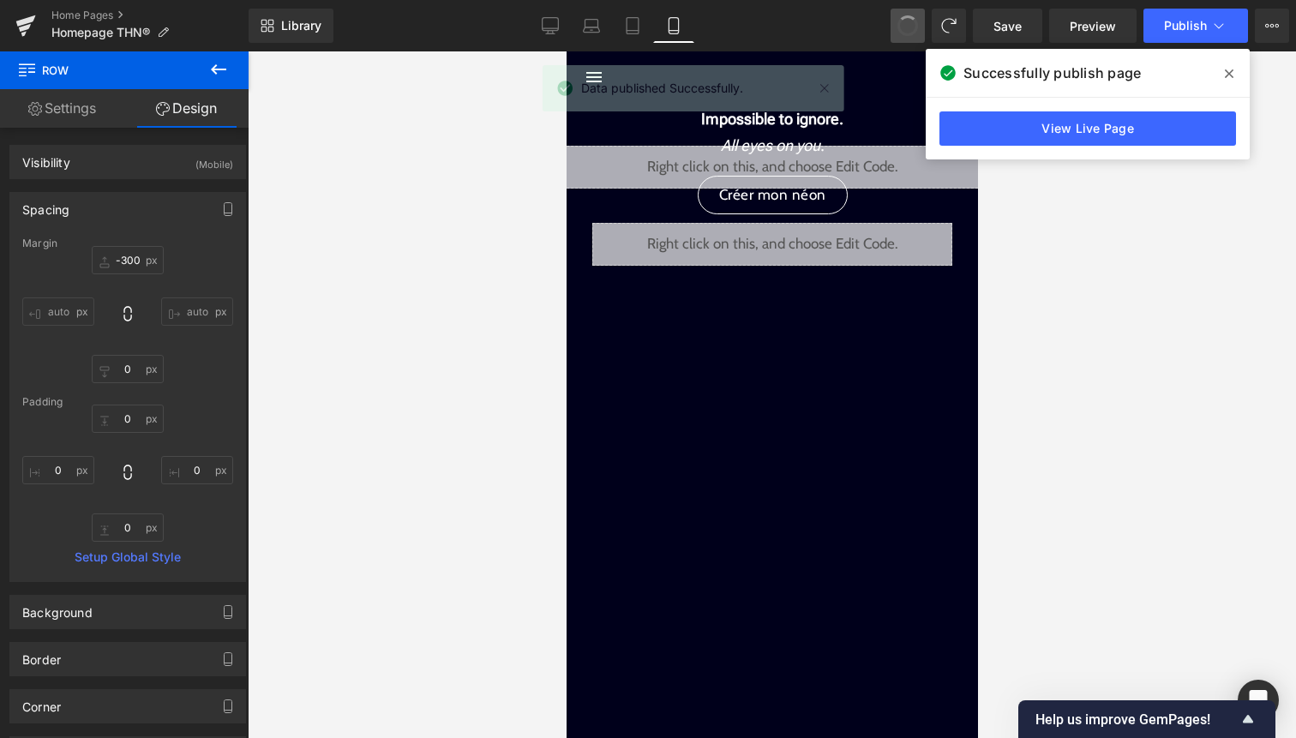
type input "0"
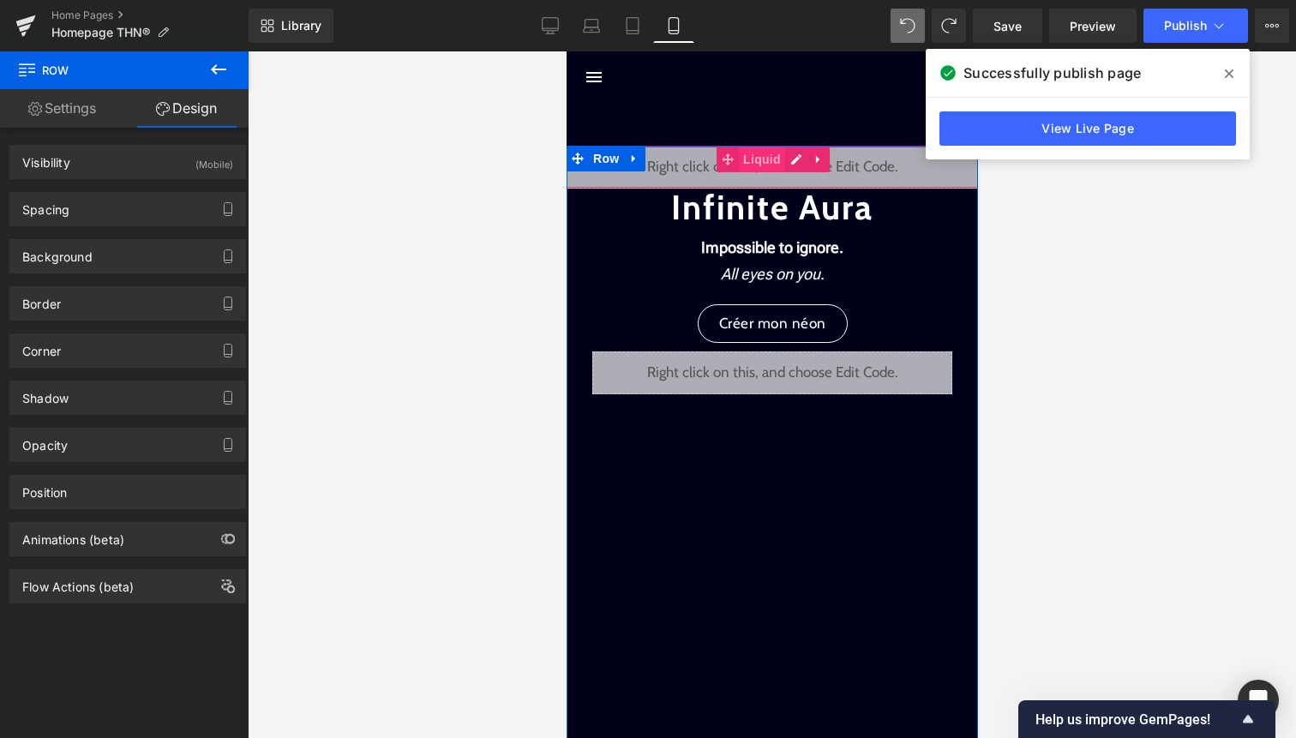
click at [772, 159] on span "Liquid" at bounding box center [761, 160] width 46 height 26
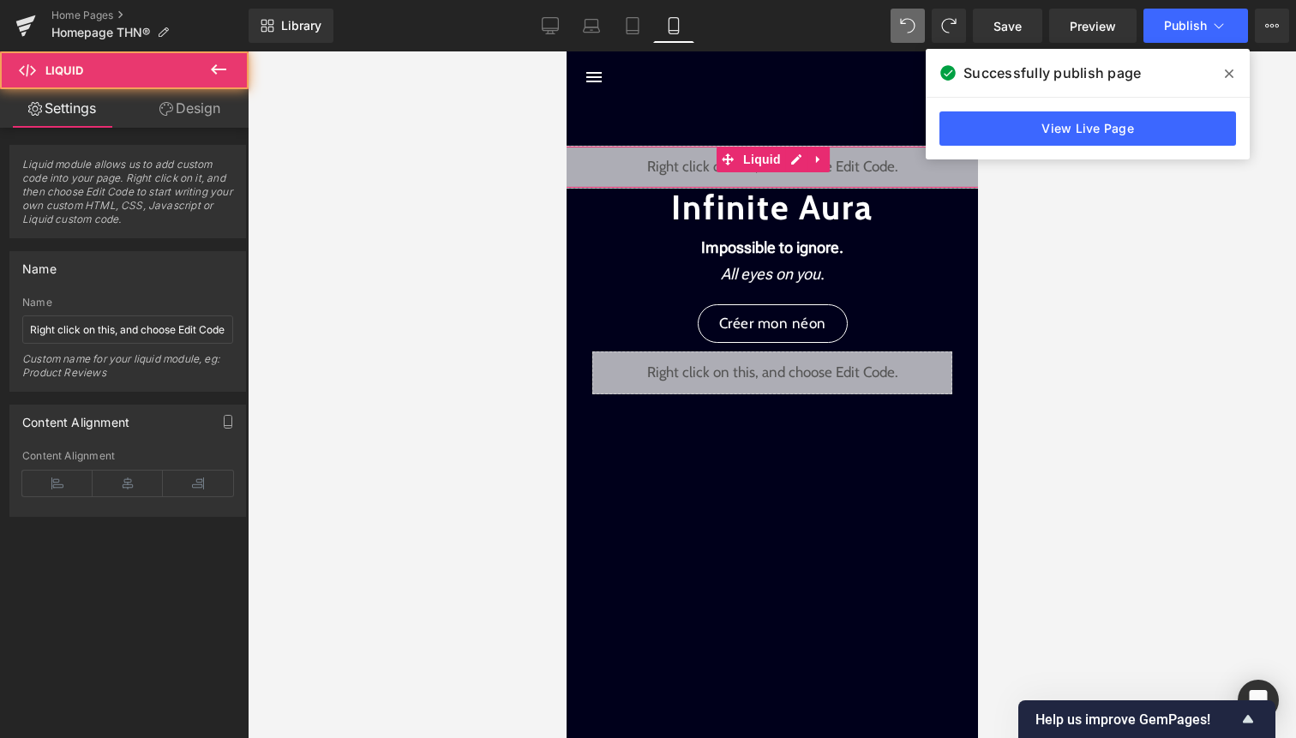
click at [213, 102] on link "Design" at bounding box center [190, 108] width 124 height 39
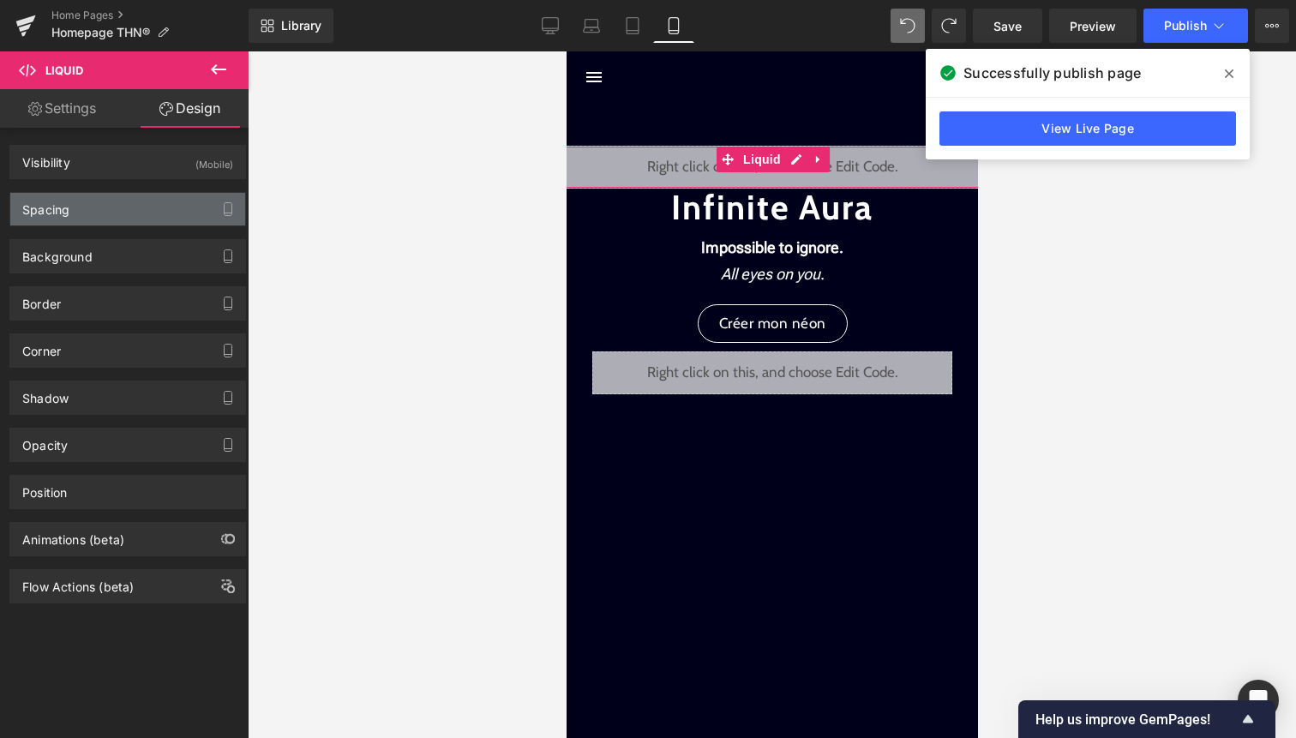
click at [161, 203] on div "Spacing" at bounding box center [127, 209] width 235 height 33
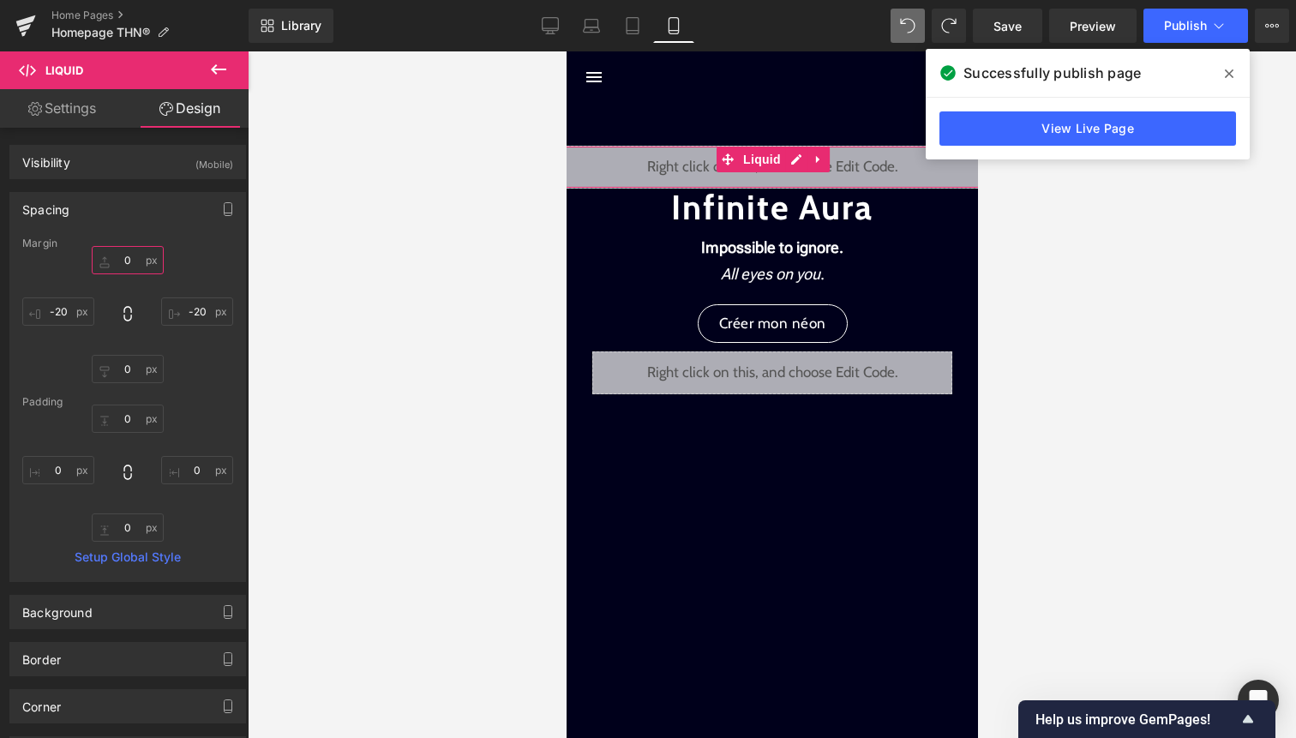
click at [127, 273] on input "0" at bounding box center [128, 260] width 72 height 28
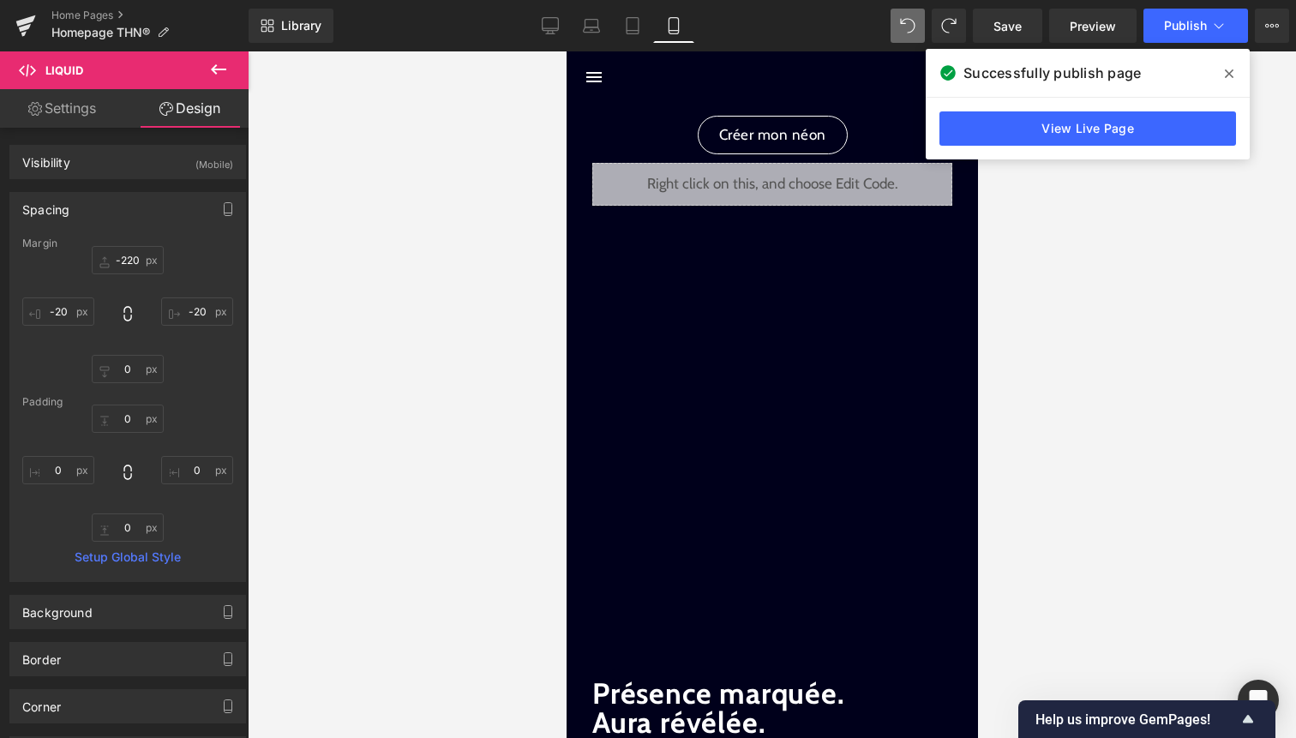
click at [915, 27] on icon at bounding box center [907, 25] width 15 height 15
type input "0"
type input "-20"
type input "0"
type input "-20"
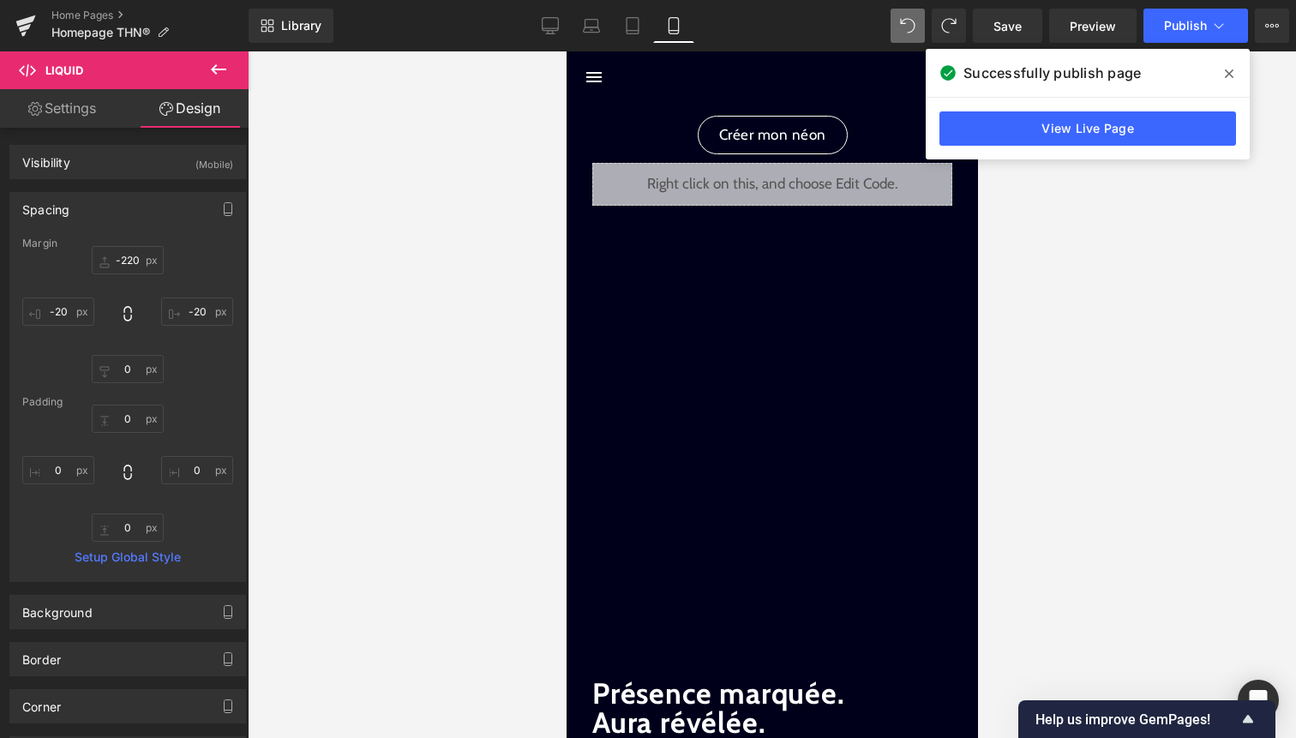
type input "0"
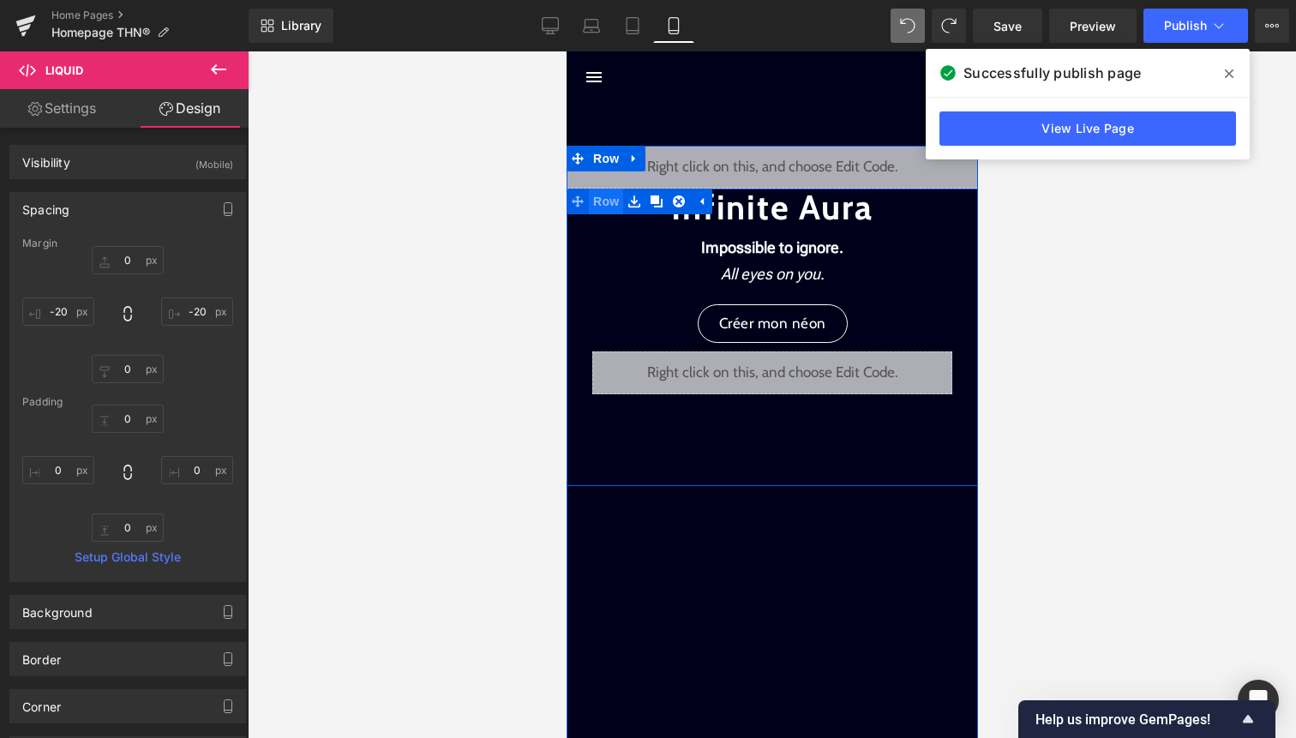
click at [606, 206] on span "Row" at bounding box center [605, 202] width 34 height 26
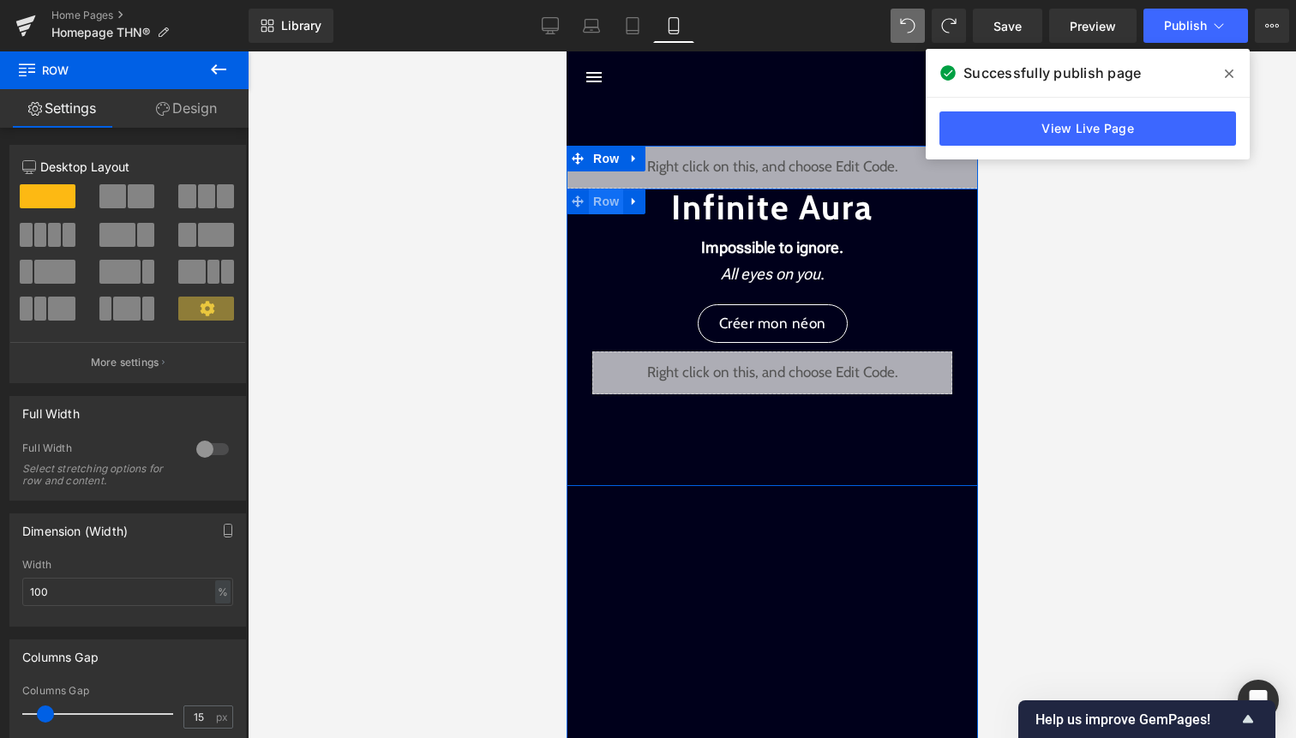
click at [600, 209] on span "Row" at bounding box center [605, 202] width 34 height 26
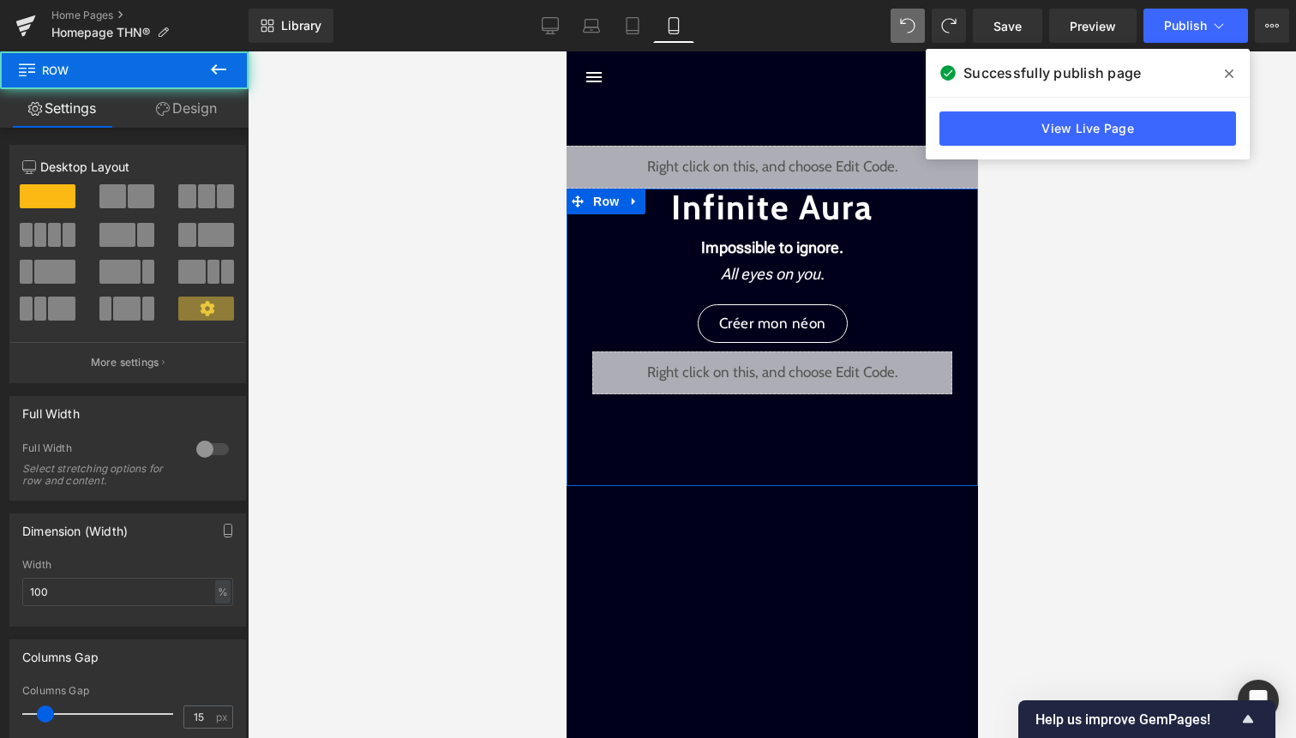
click at [200, 112] on link "Design" at bounding box center [186, 108] width 124 height 39
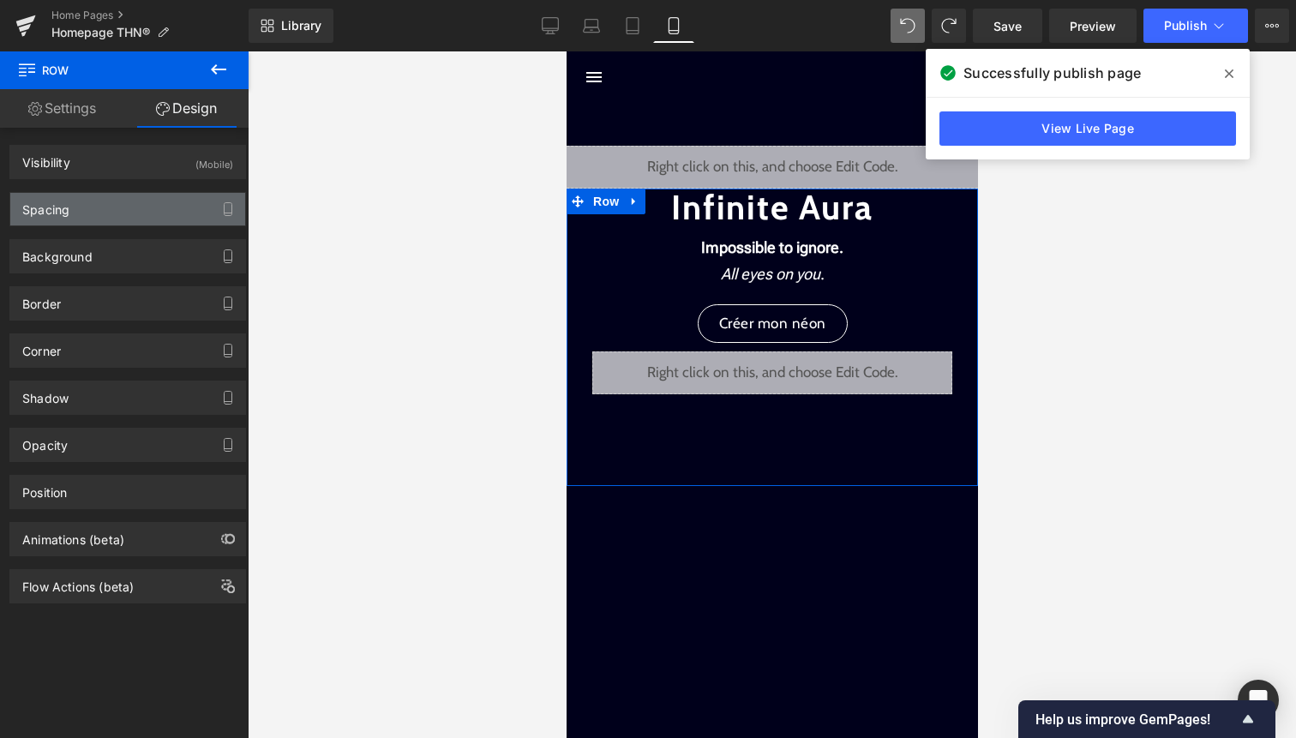
click at [166, 207] on div "Spacing" at bounding box center [127, 209] width 235 height 33
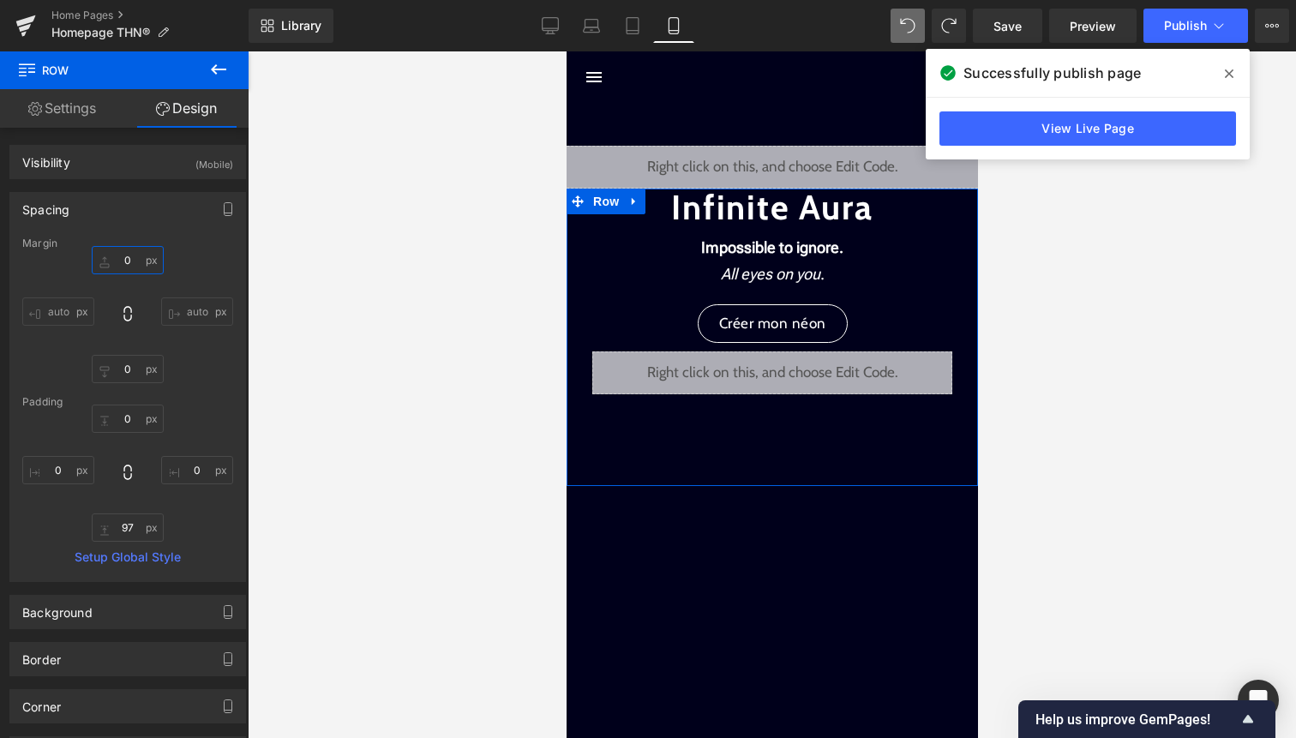
click at [123, 273] on input "0" at bounding box center [128, 260] width 72 height 28
type input "-150"
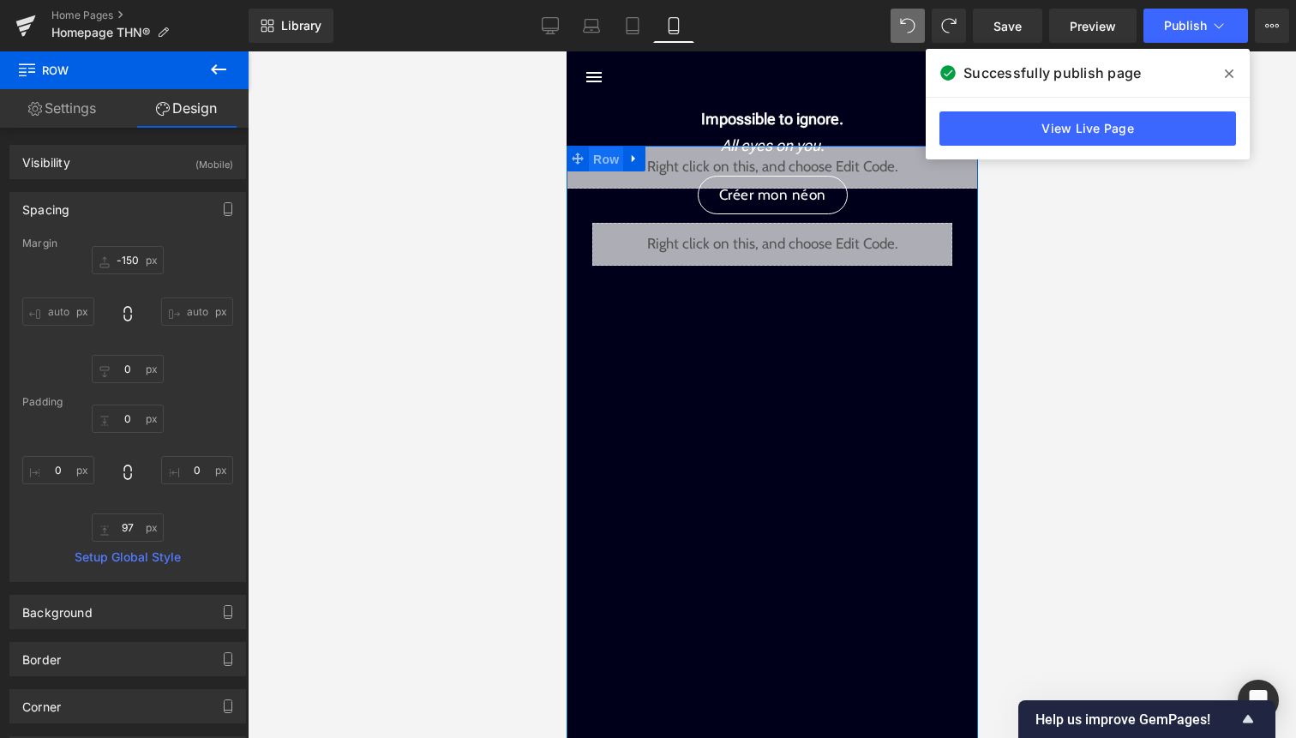
click at [592, 152] on span "Row" at bounding box center [605, 160] width 34 height 26
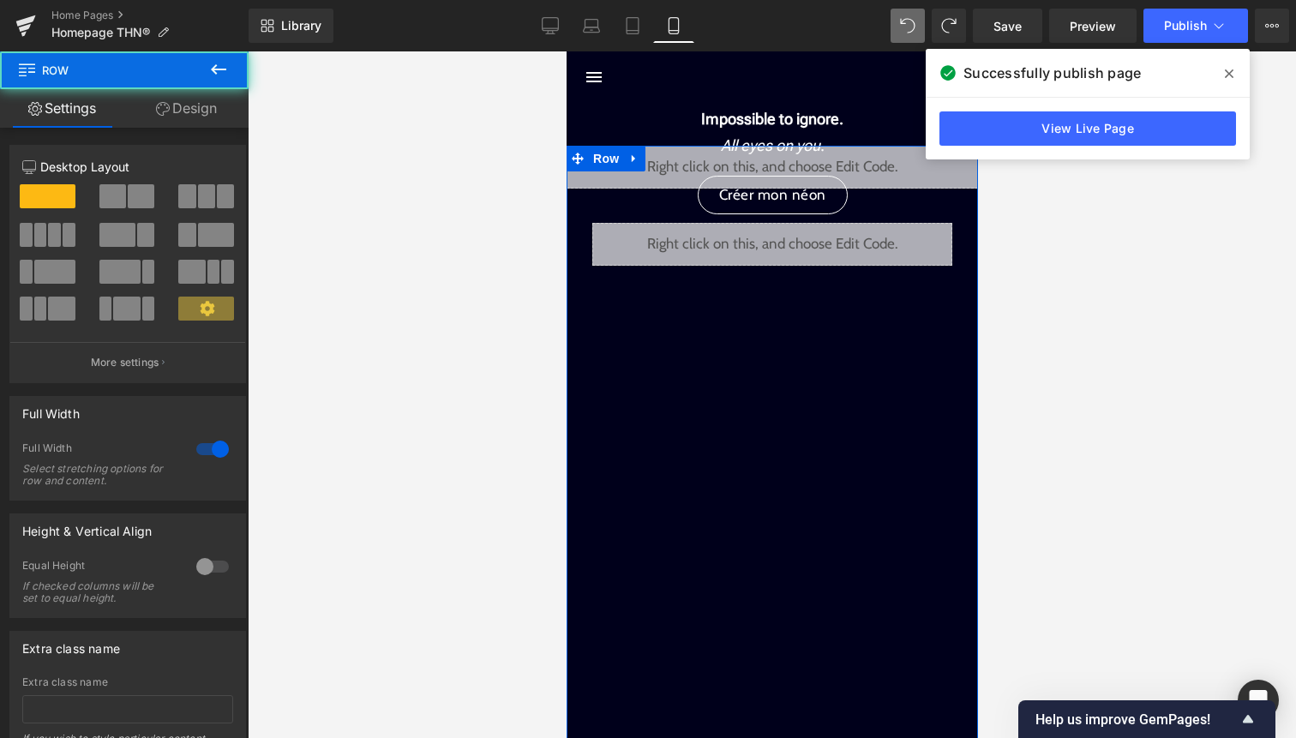
click at [200, 130] on div "12 12 12 Column Size Customizer 12 Desktop Layout Laptop Layout Tablet Layout M…" at bounding box center [128, 463] width 256 height 671
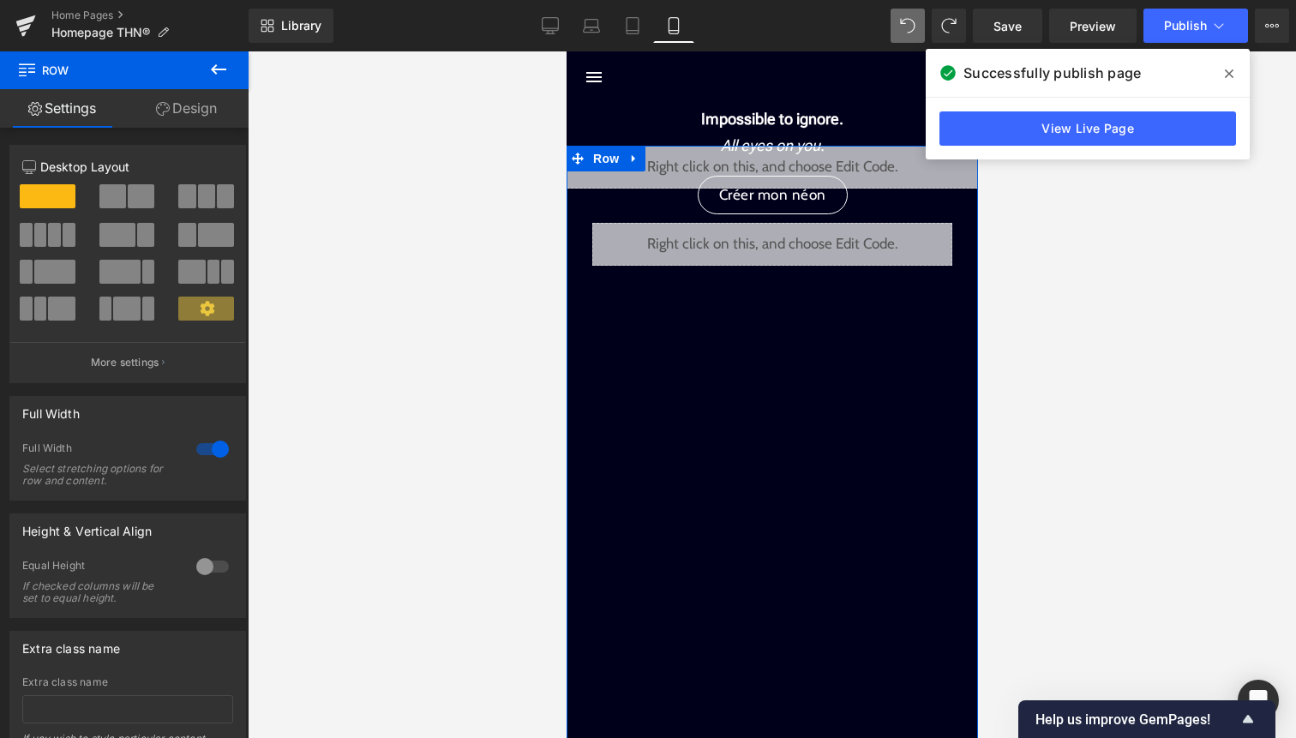
drag, startPoint x: 213, startPoint y: 110, endPoint x: 188, endPoint y: 161, distance: 57.1
click at [213, 109] on link "Design" at bounding box center [186, 108] width 124 height 39
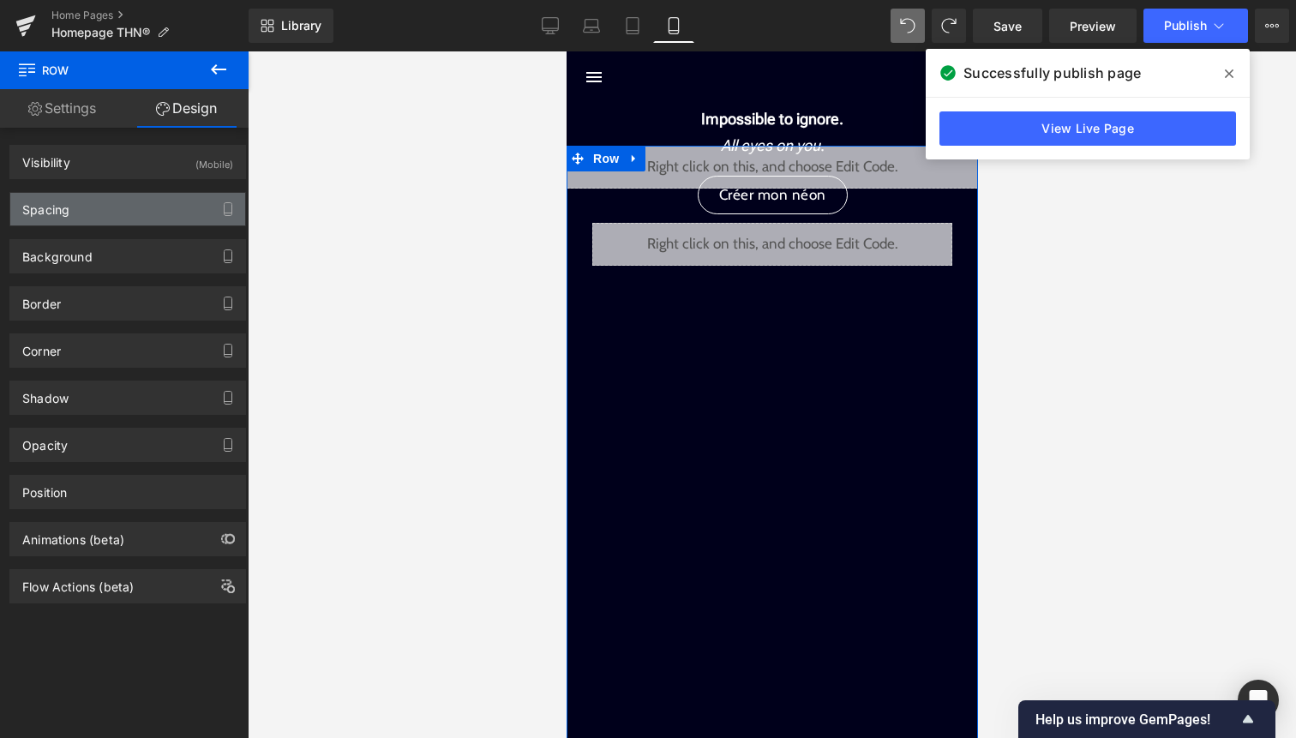
click at [154, 197] on div "Spacing" at bounding box center [127, 209] width 235 height 33
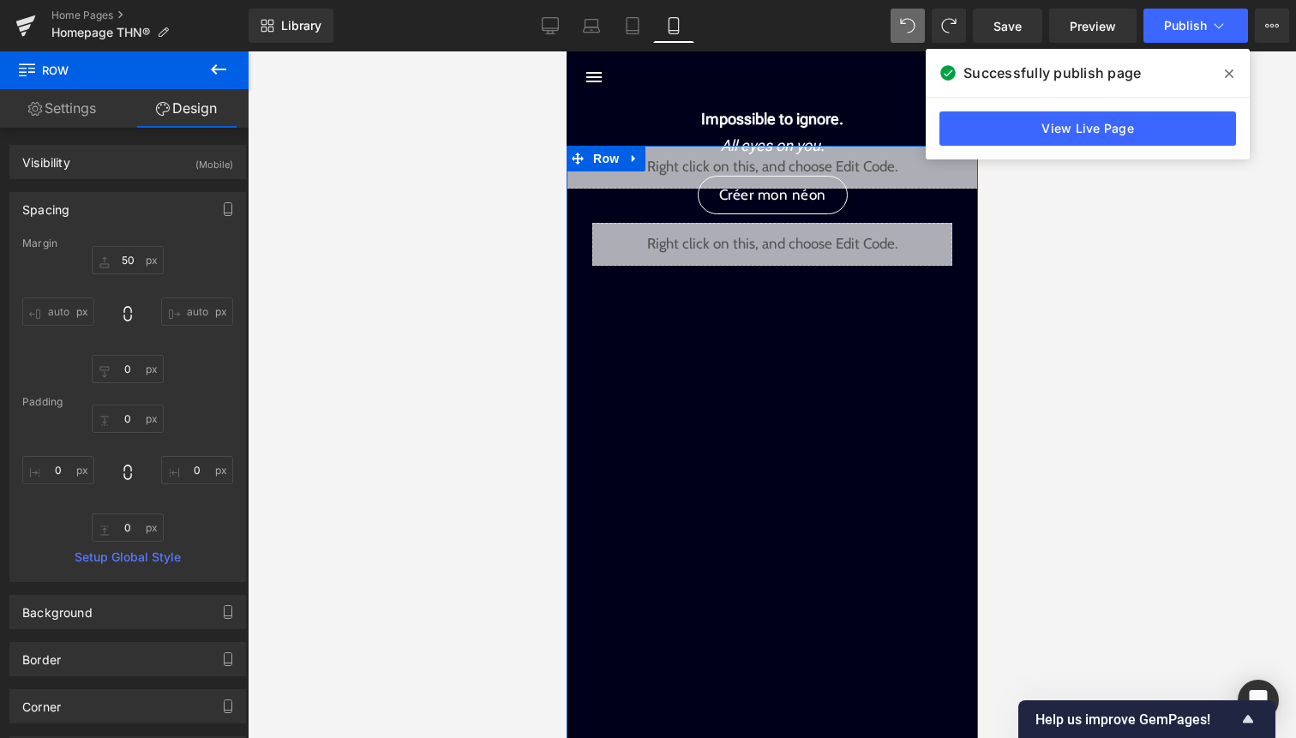
click at [132, 247] on div "Margin" at bounding box center [127, 243] width 211 height 12
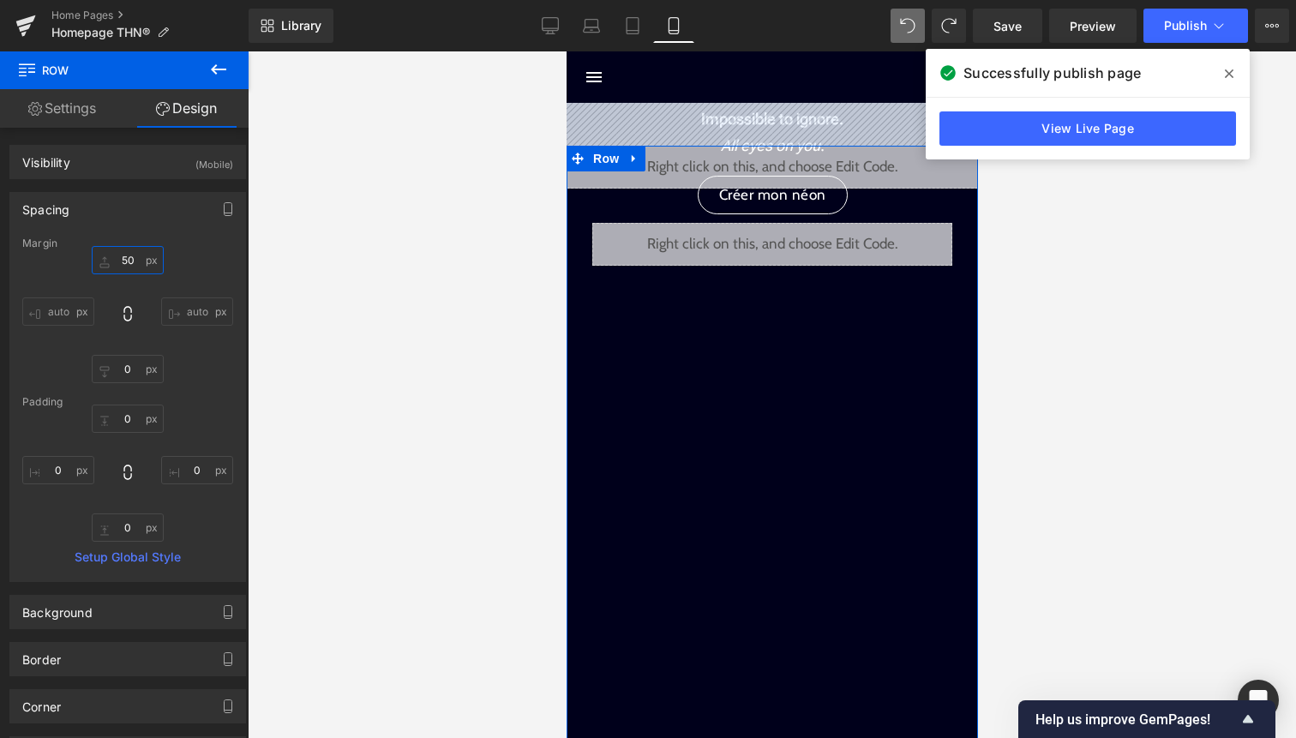
click at [131, 256] on input "50" at bounding box center [128, 260] width 72 height 28
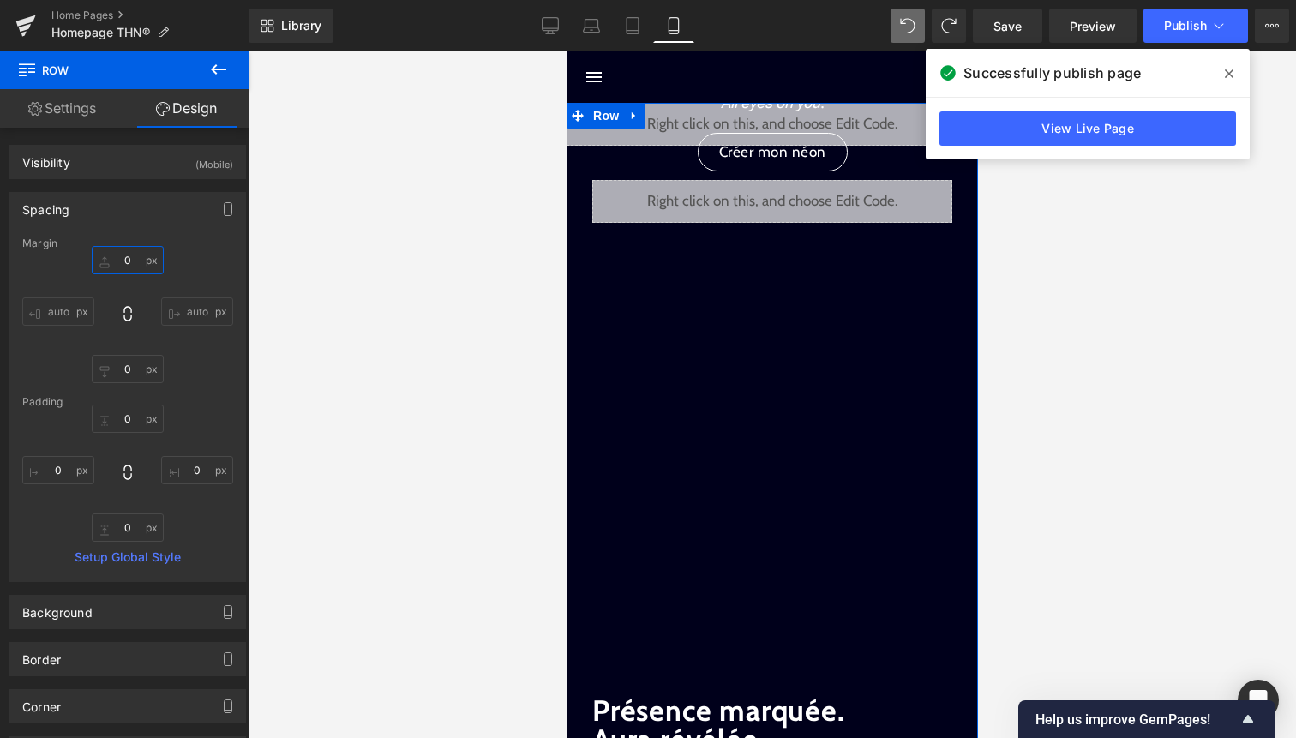
type input "_"
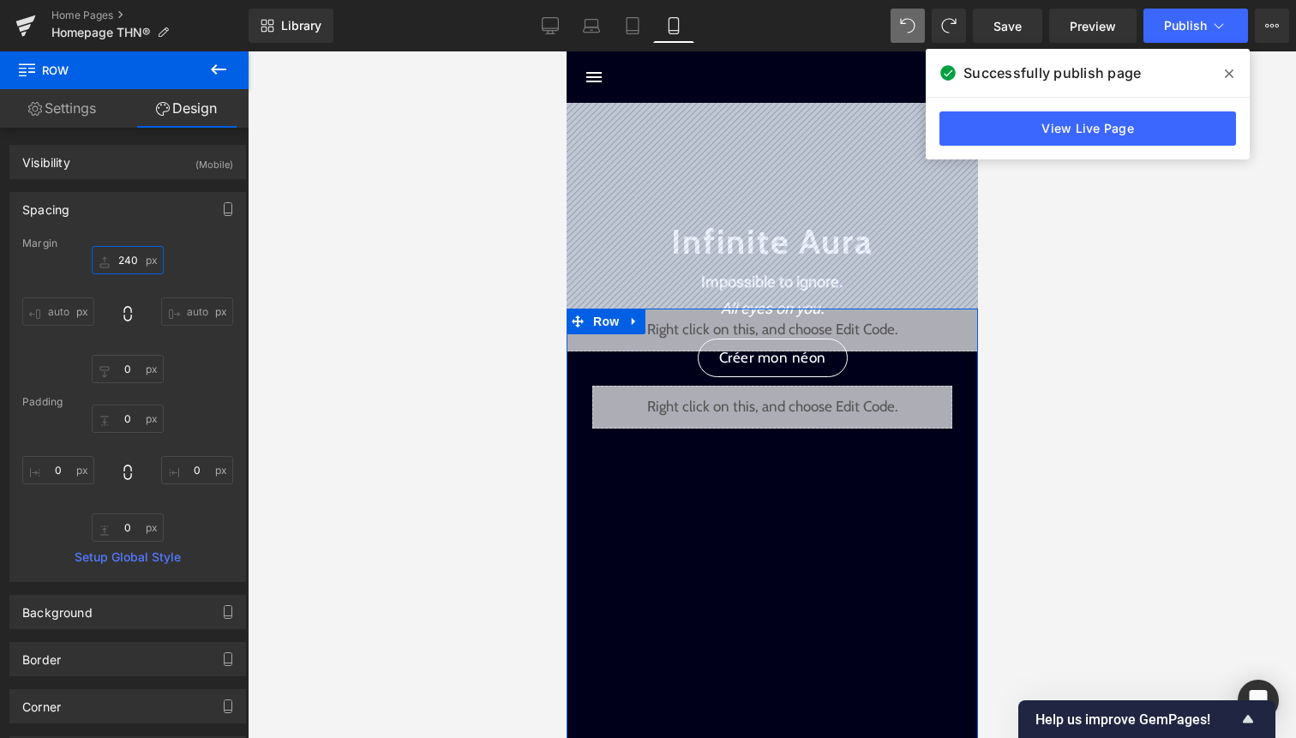
click at [113, 261] on input "240" at bounding box center [128, 260] width 72 height 28
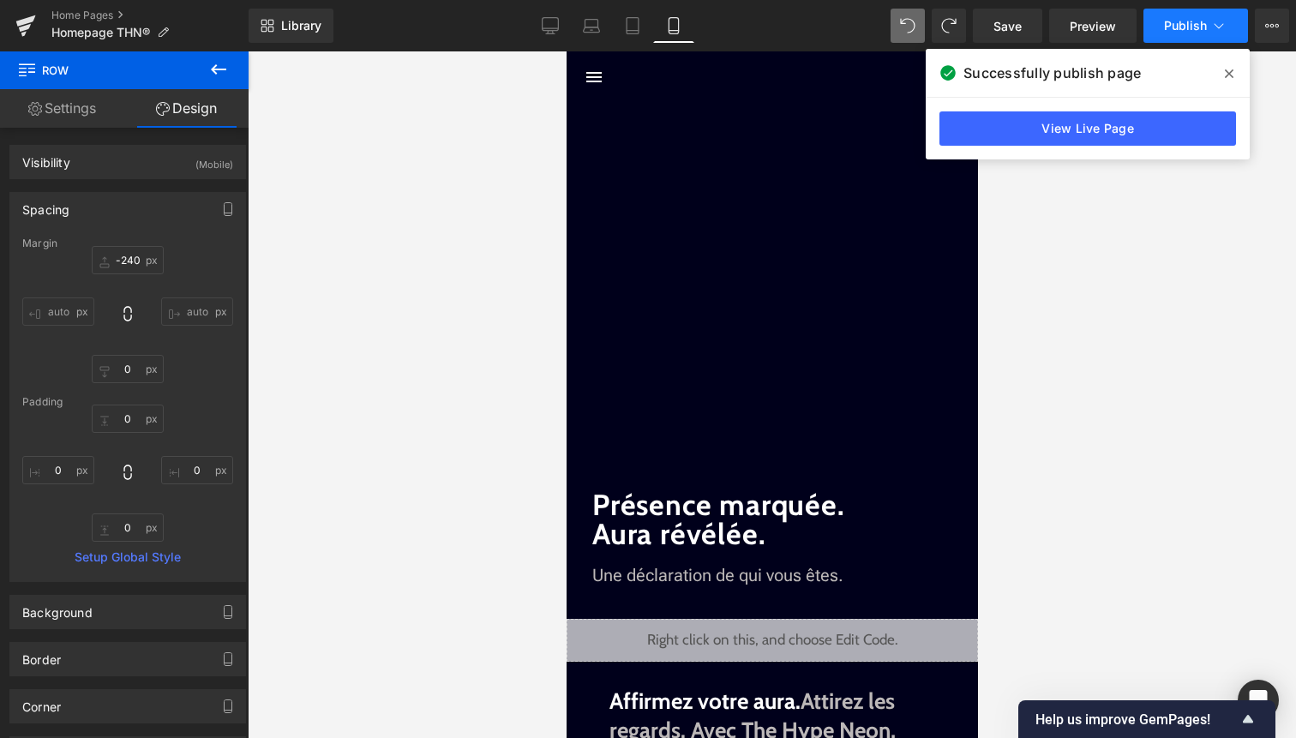
click at [1170, 22] on span "Publish" at bounding box center [1185, 26] width 43 height 14
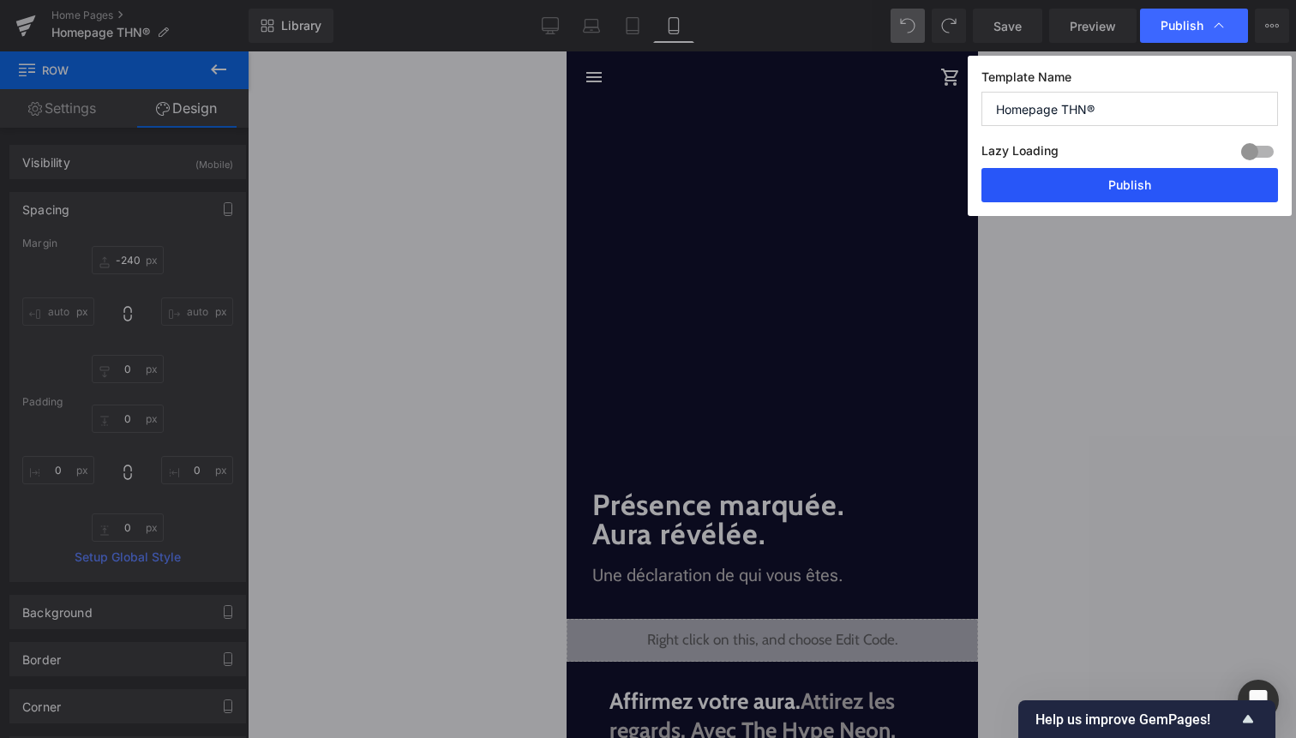
click at [1126, 189] on button "Publish" at bounding box center [1130, 185] width 297 height 34
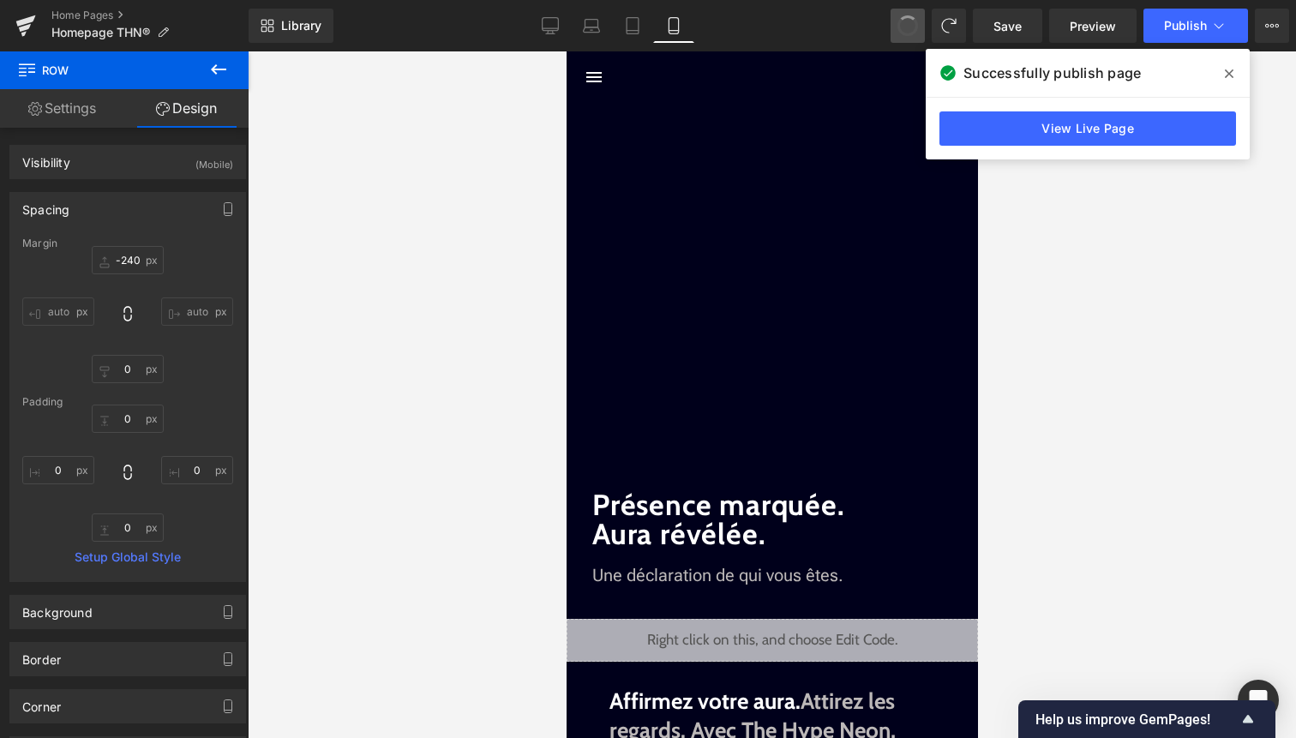
type input "50"
type input "0"
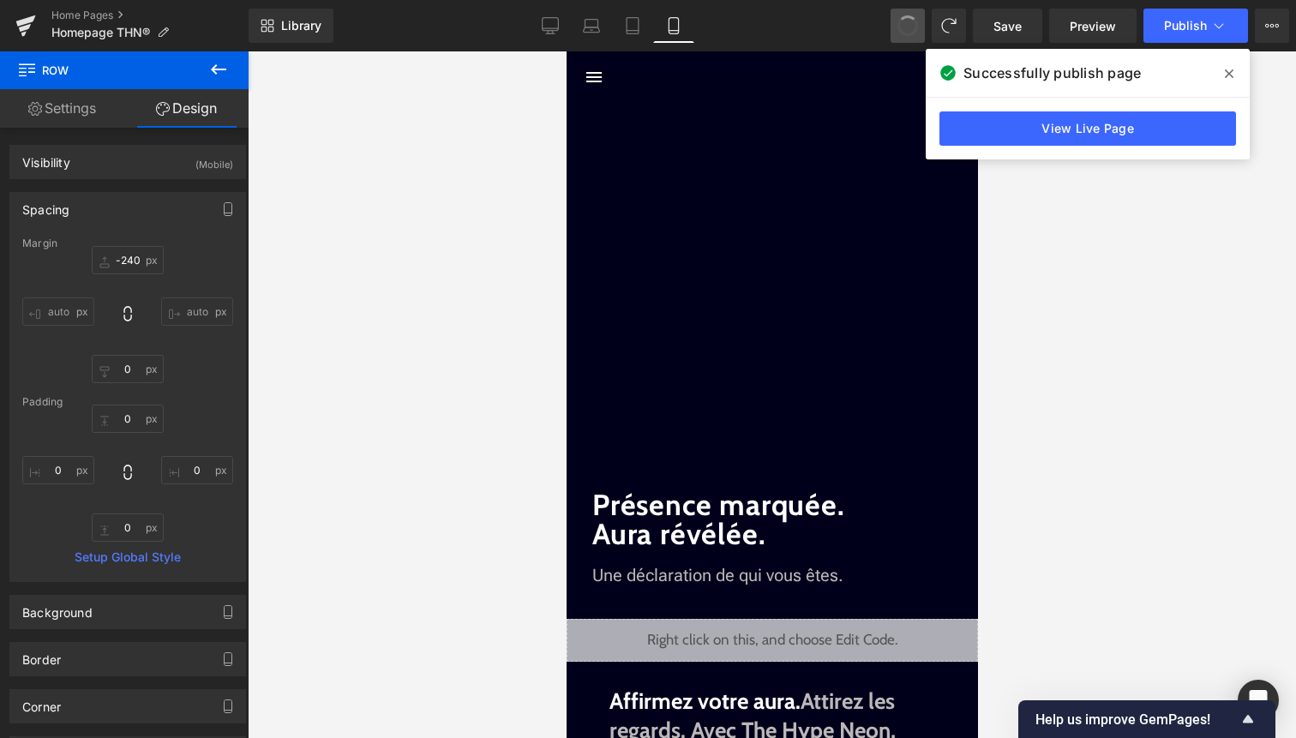
type input "0"
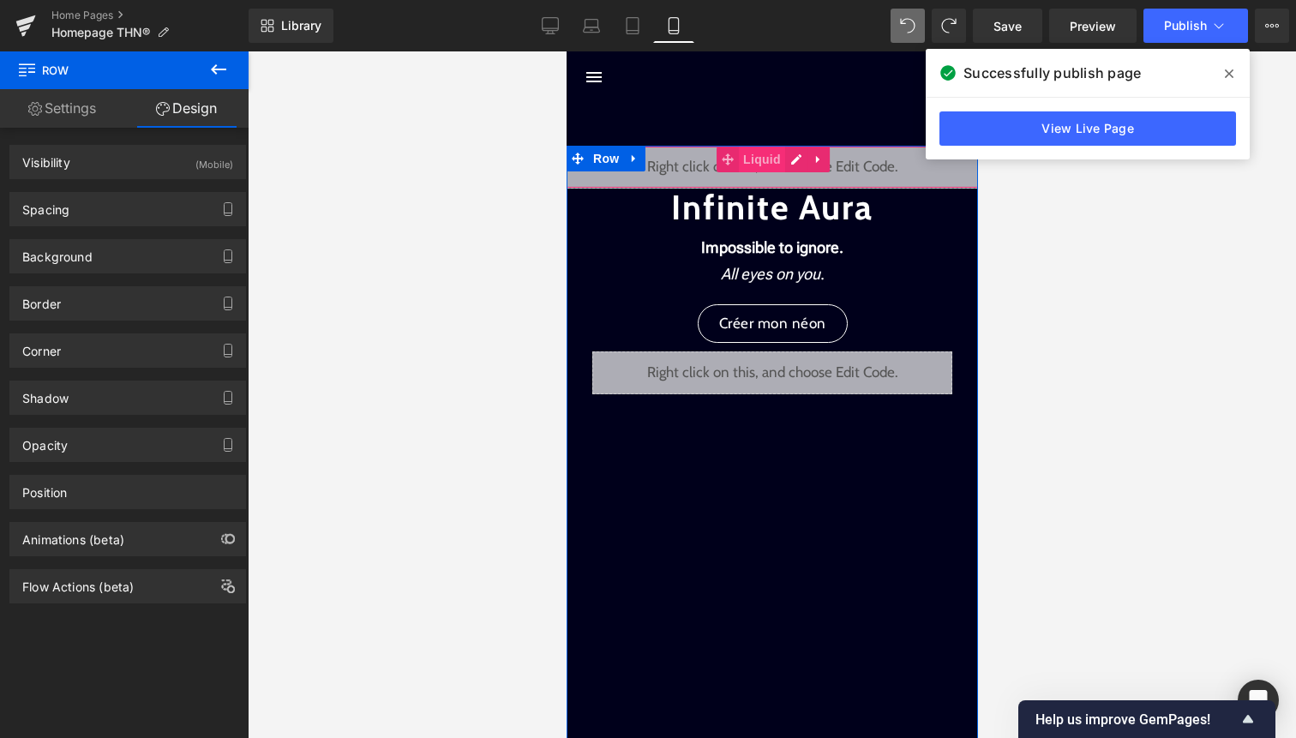
click at [741, 160] on span "Liquid" at bounding box center [761, 160] width 46 height 26
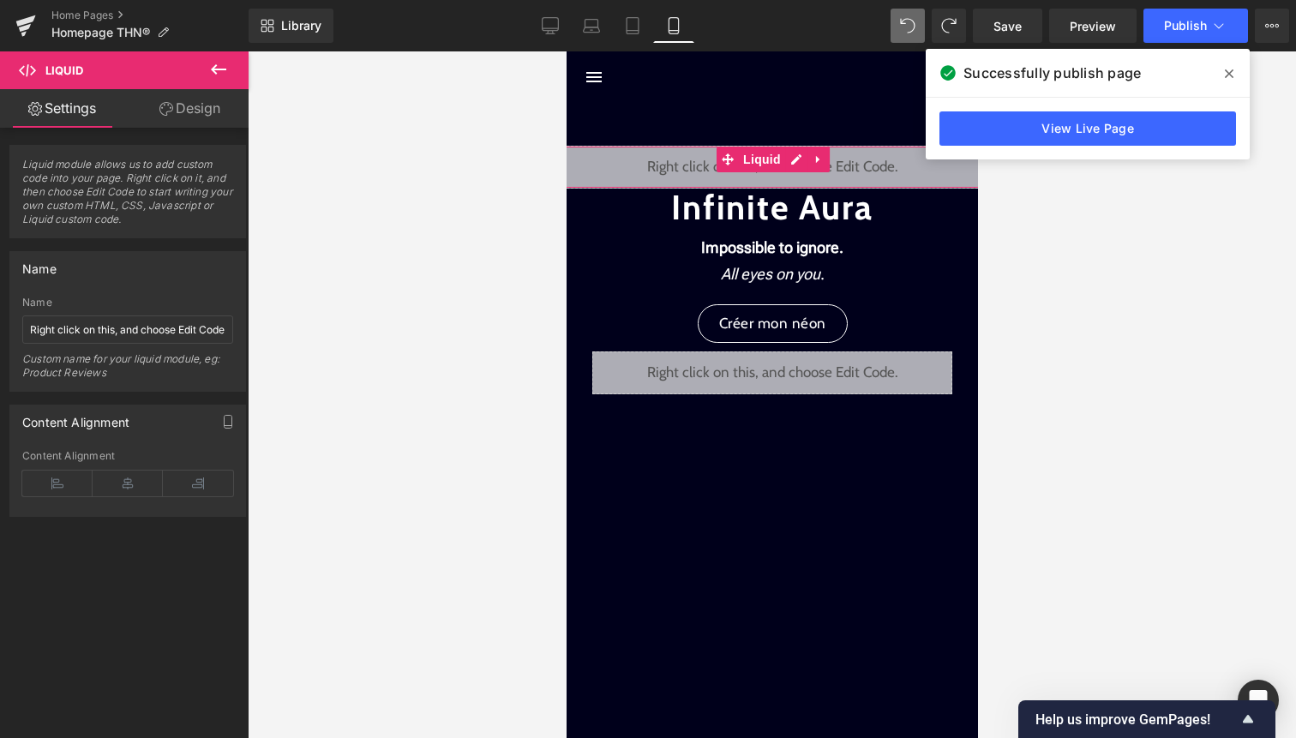
drag, startPoint x: 195, startPoint y: 117, endPoint x: 167, endPoint y: 170, distance: 60.2
click at [195, 117] on link "Design" at bounding box center [190, 108] width 124 height 39
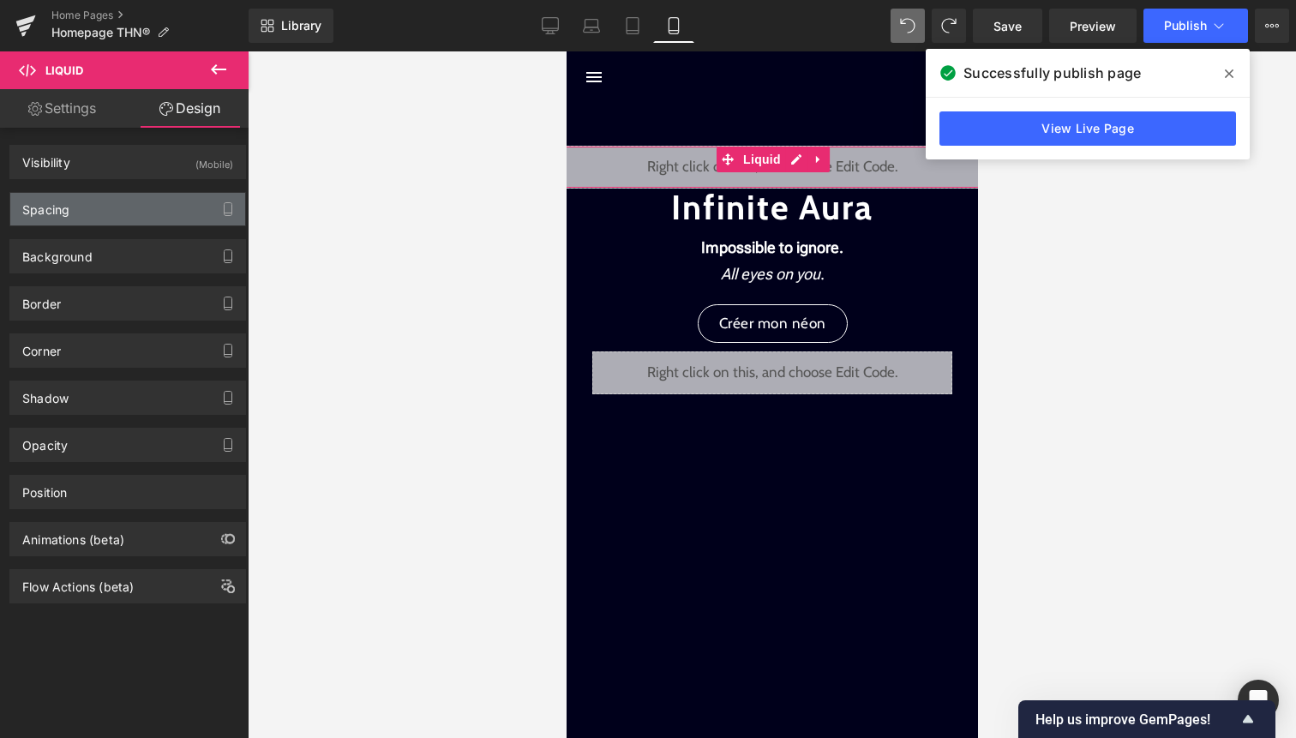
type input "0"
type input "-20"
type input "0"
type input "-20"
type input "0"
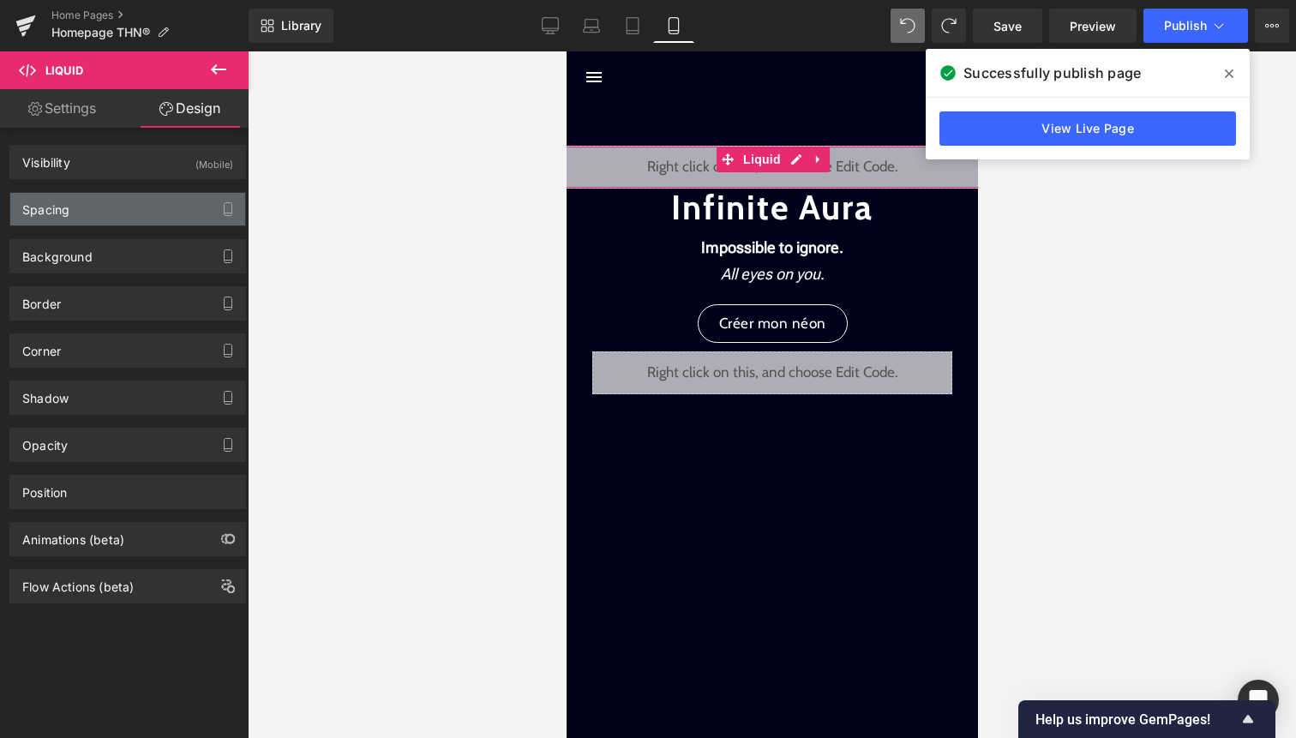
type input "0"
click at [157, 194] on div "Spacing" at bounding box center [127, 209] width 235 height 33
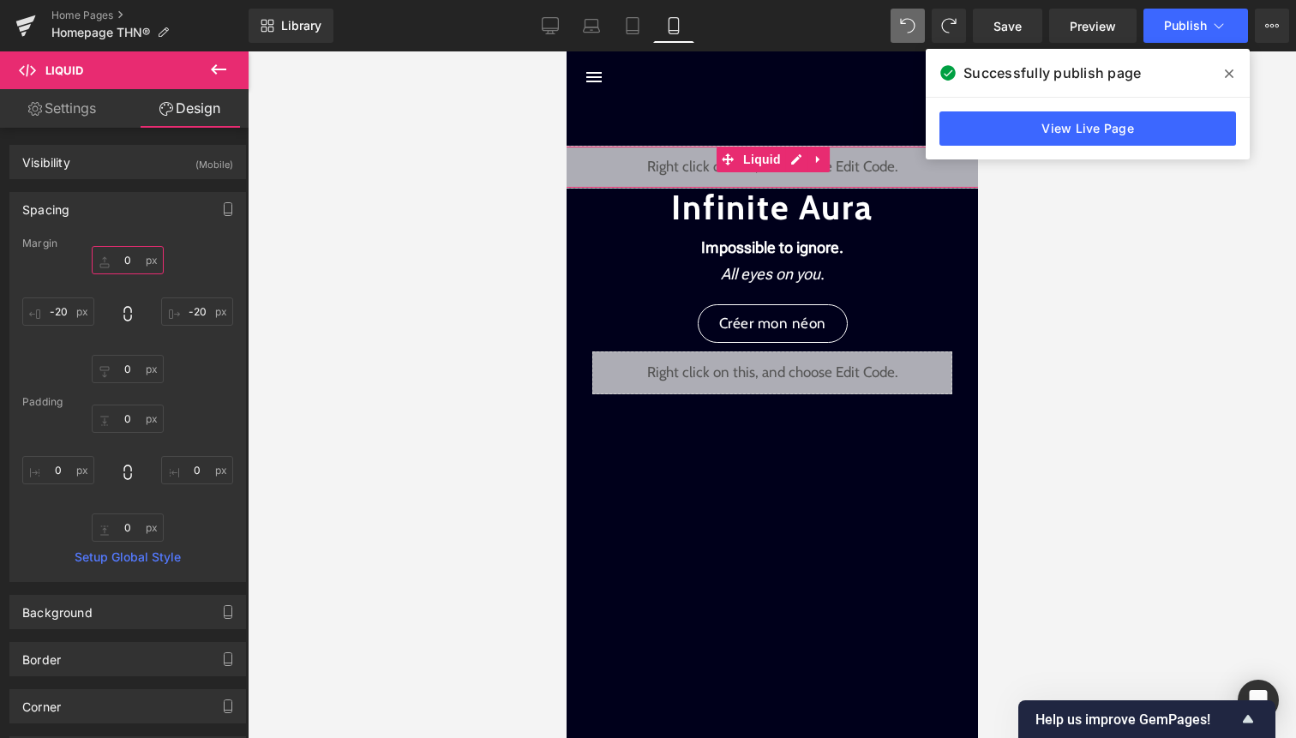
click at [131, 251] on input "0" at bounding box center [128, 260] width 72 height 28
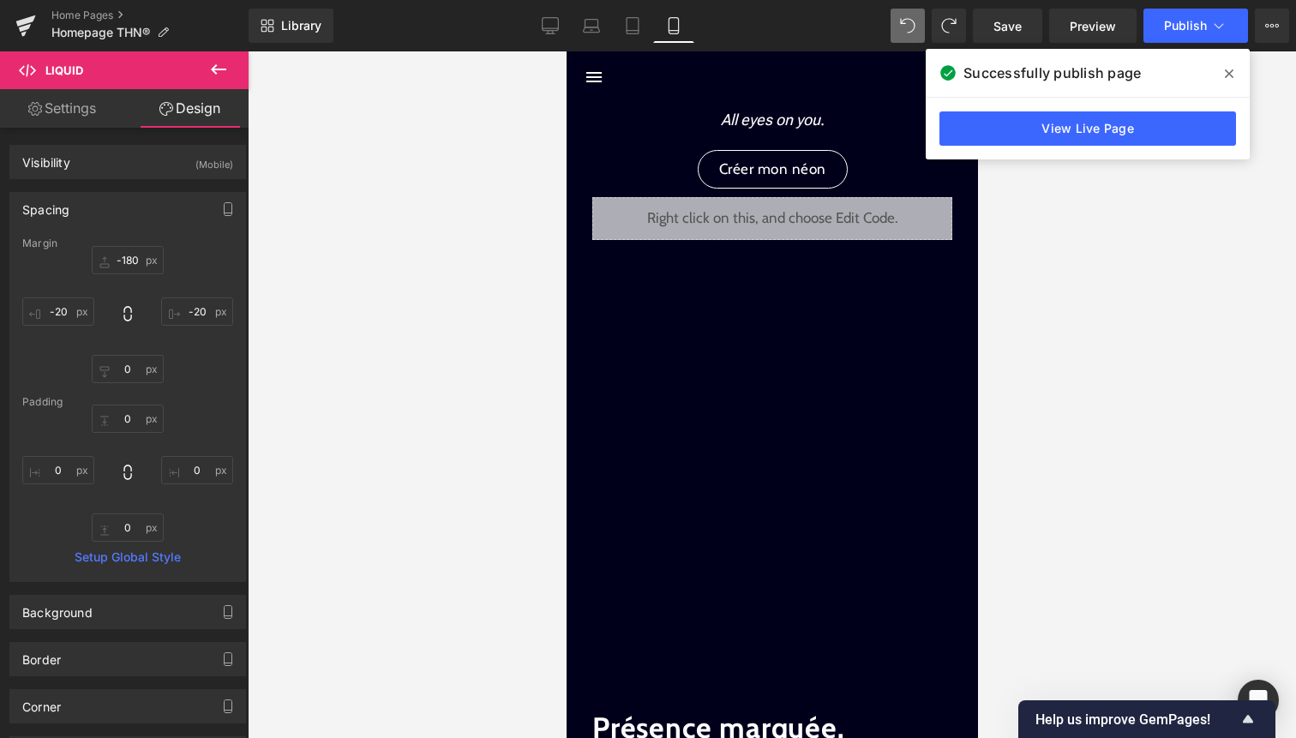
click at [909, 31] on icon at bounding box center [907, 25] width 15 height 15
type input "0"
type input "-20"
type input "0"
type input "-20"
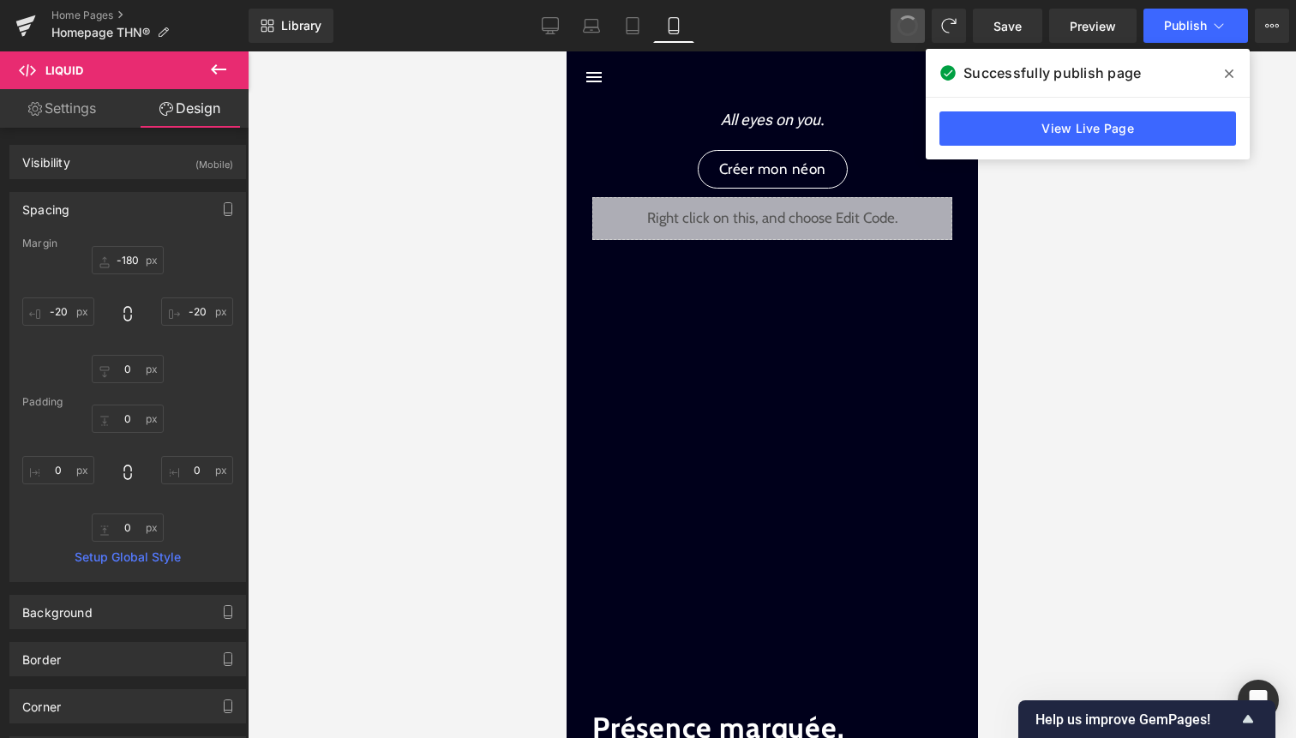
type input "0"
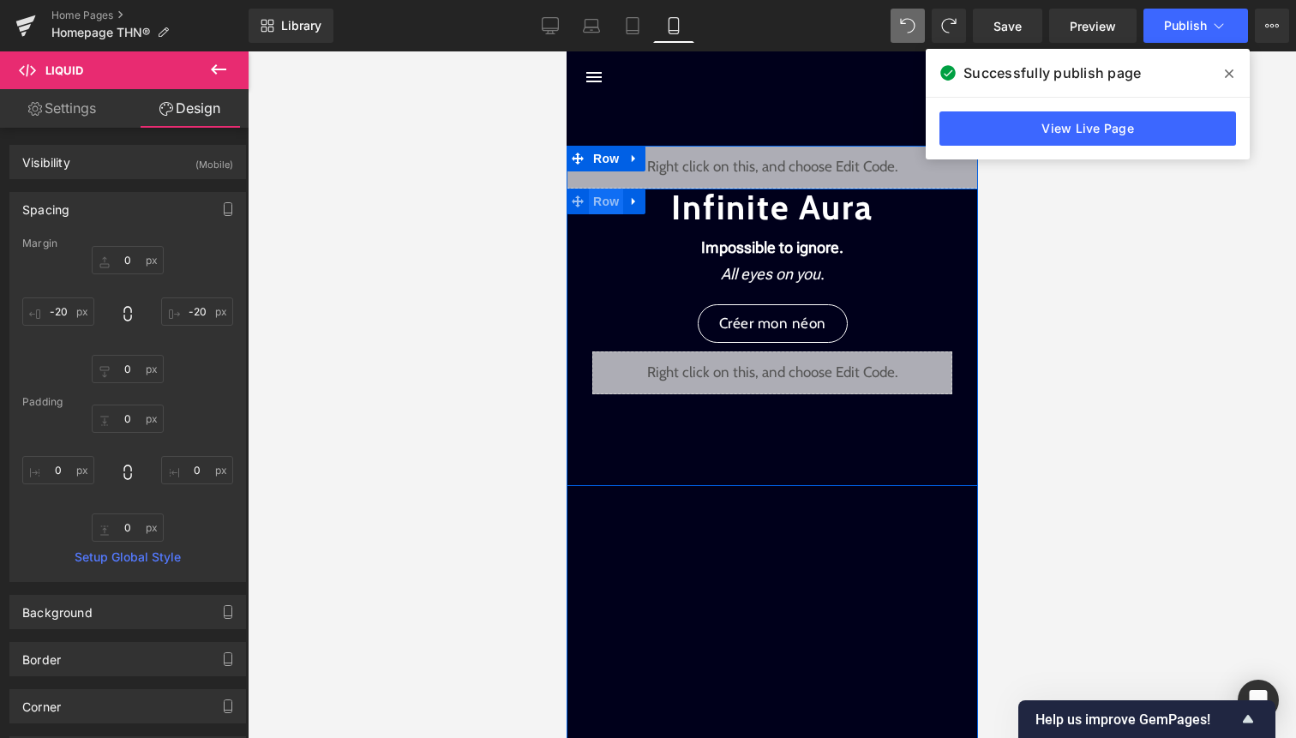
click at [618, 208] on span "Row" at bounding box center [605, 202] width 34 height 26
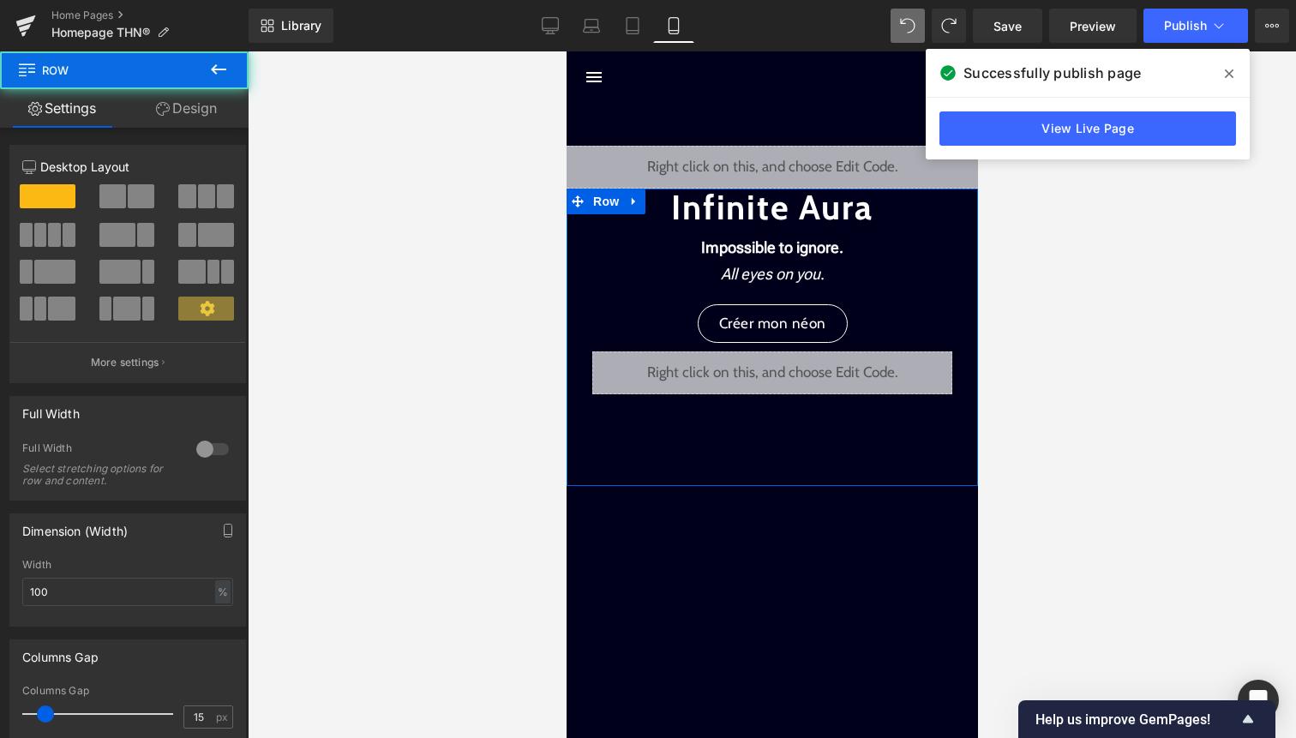
drag, startPoint x: 203, startPoint y: 123, endPoint x: 196, endPoint y: 135, distance: 13.1
click at [203, 123] on link "Design" at bounding box center [186, 108] width 124 height 39
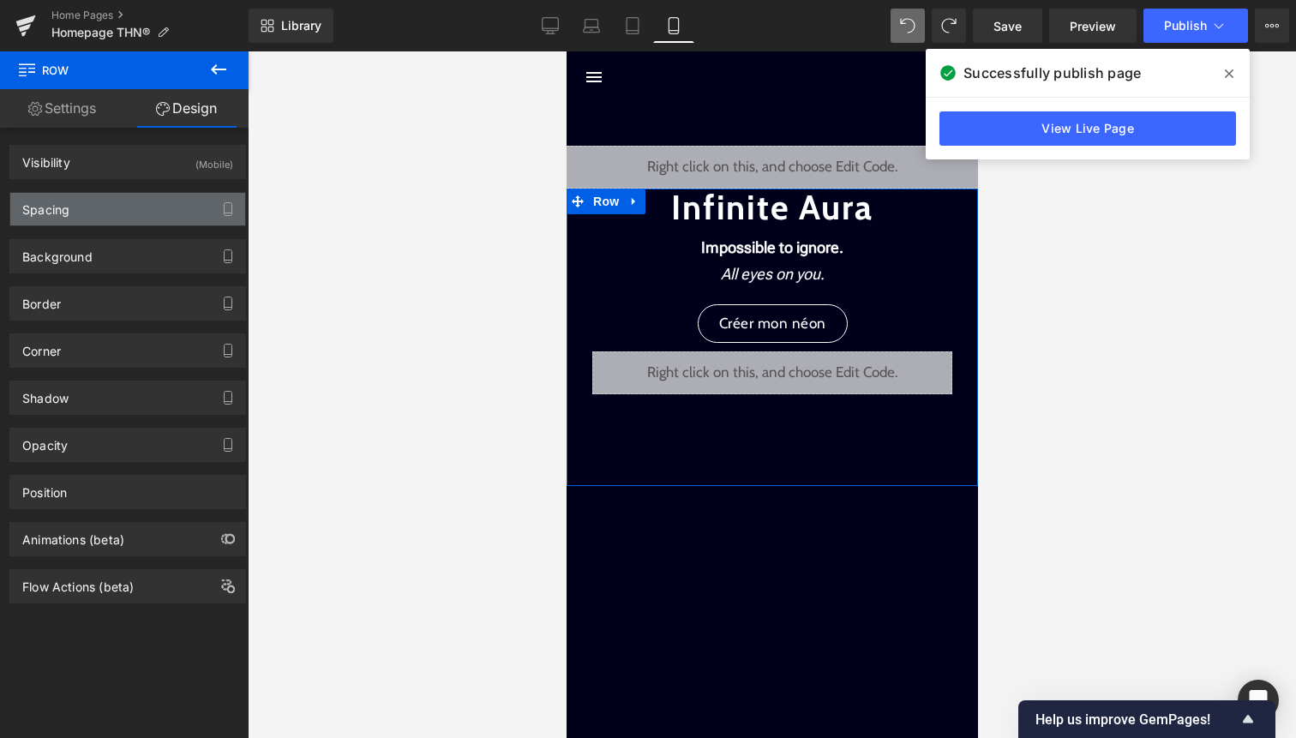
click at [141, 208] on div "Spacing" at bounding box center [127, 209] width 235 height 33
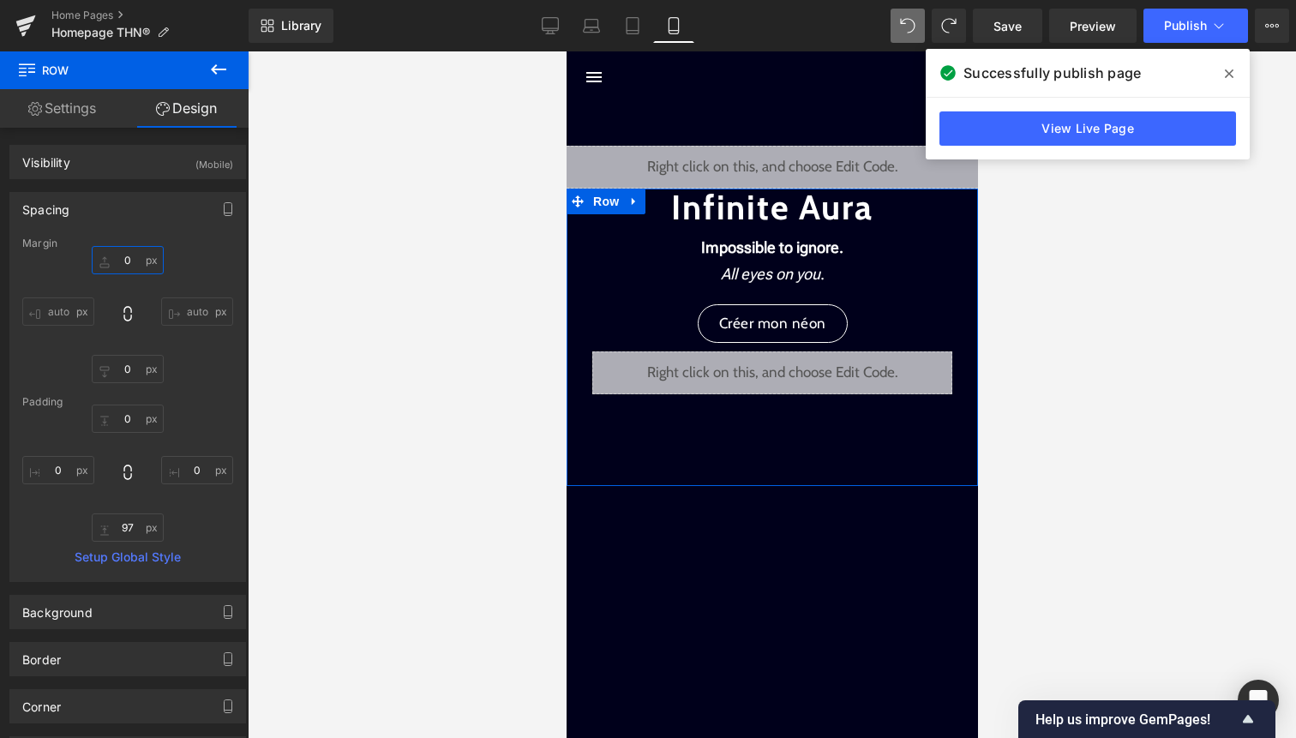
click at [125, 256] on input "0" at bounding box center [128, 260] width 72 height 28
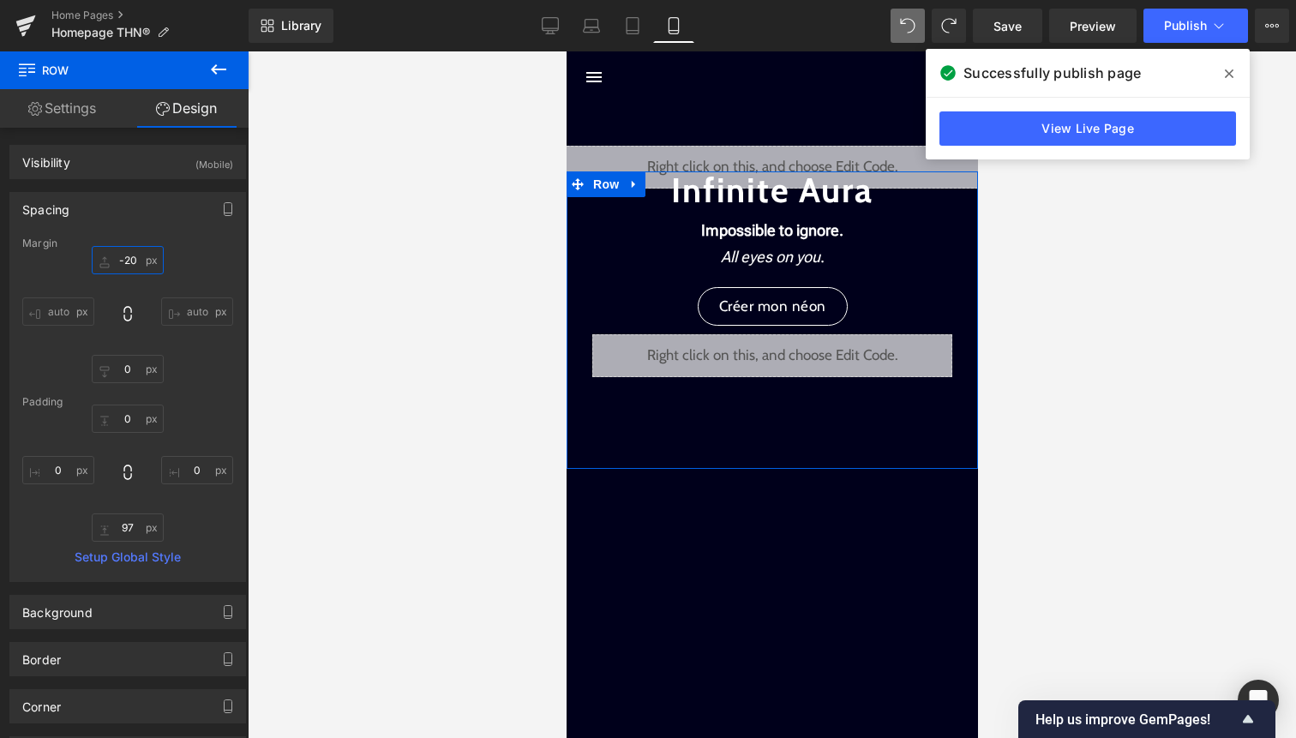
type input "-200"
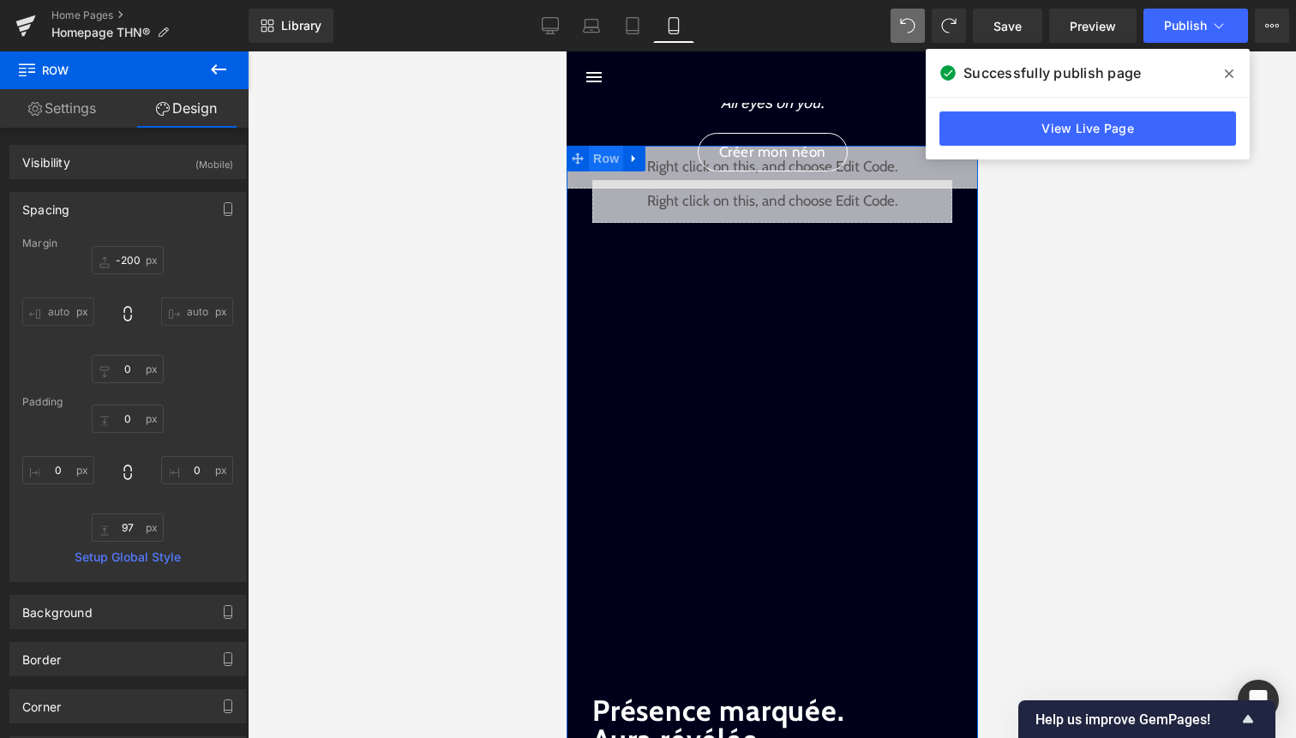
click at [598, 157] on span "Row" at bounding box center [605, 159] width 34 height 26
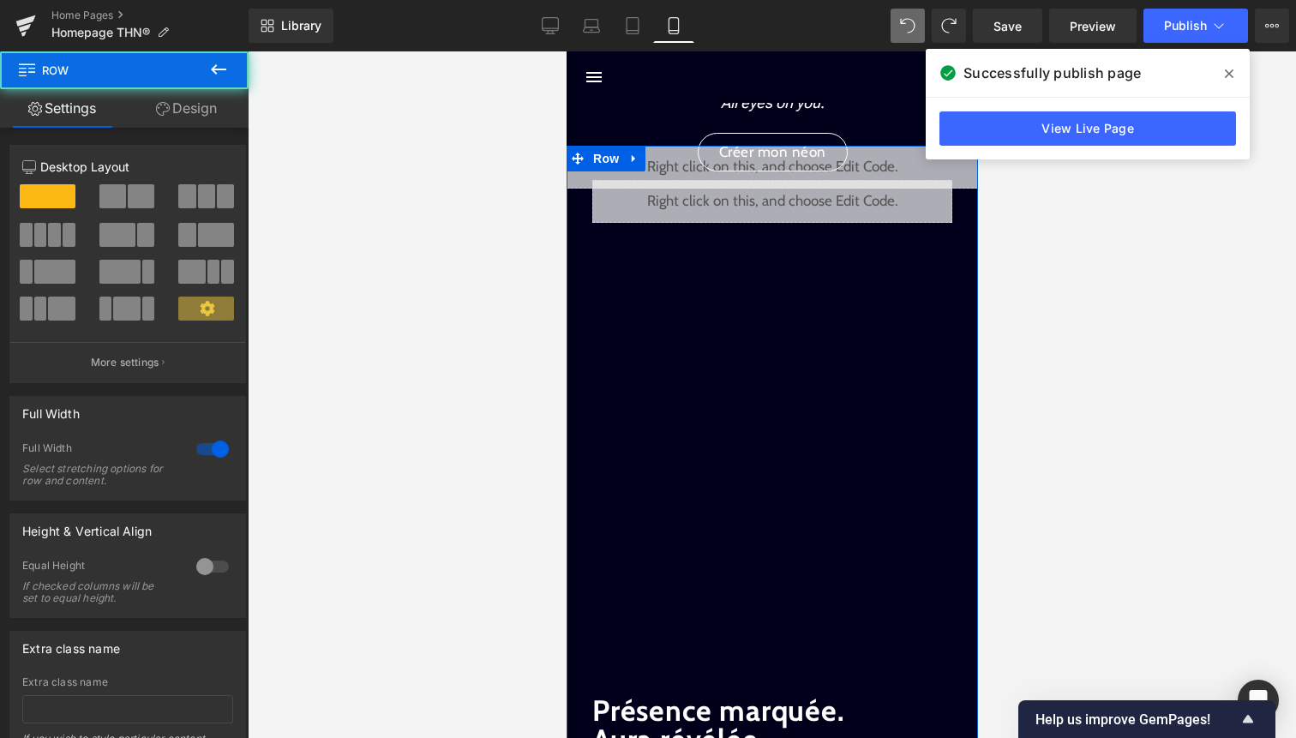
click at [193, 116] on link "Design" at bounding box center [186, 108] width 124 height 39
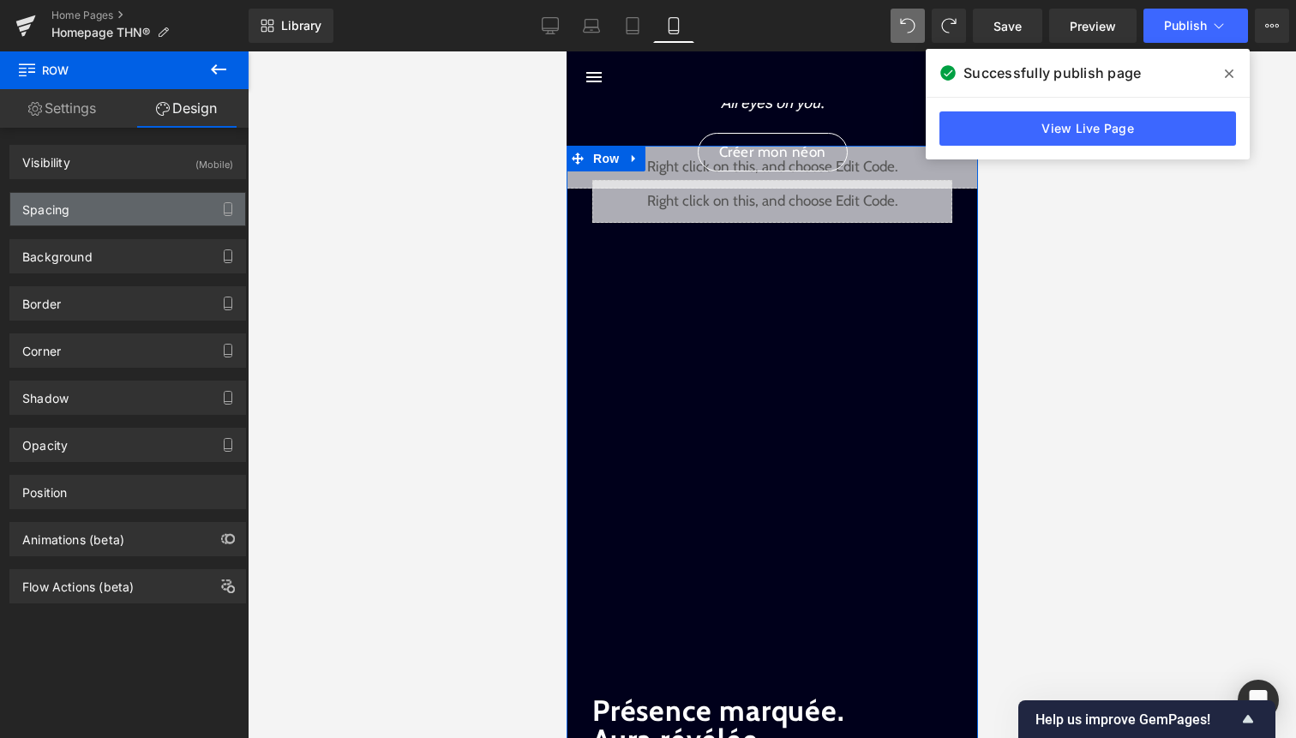
click at [148, 197] on div "Spacing" at bounding box center [127, 209] width 235 height 33
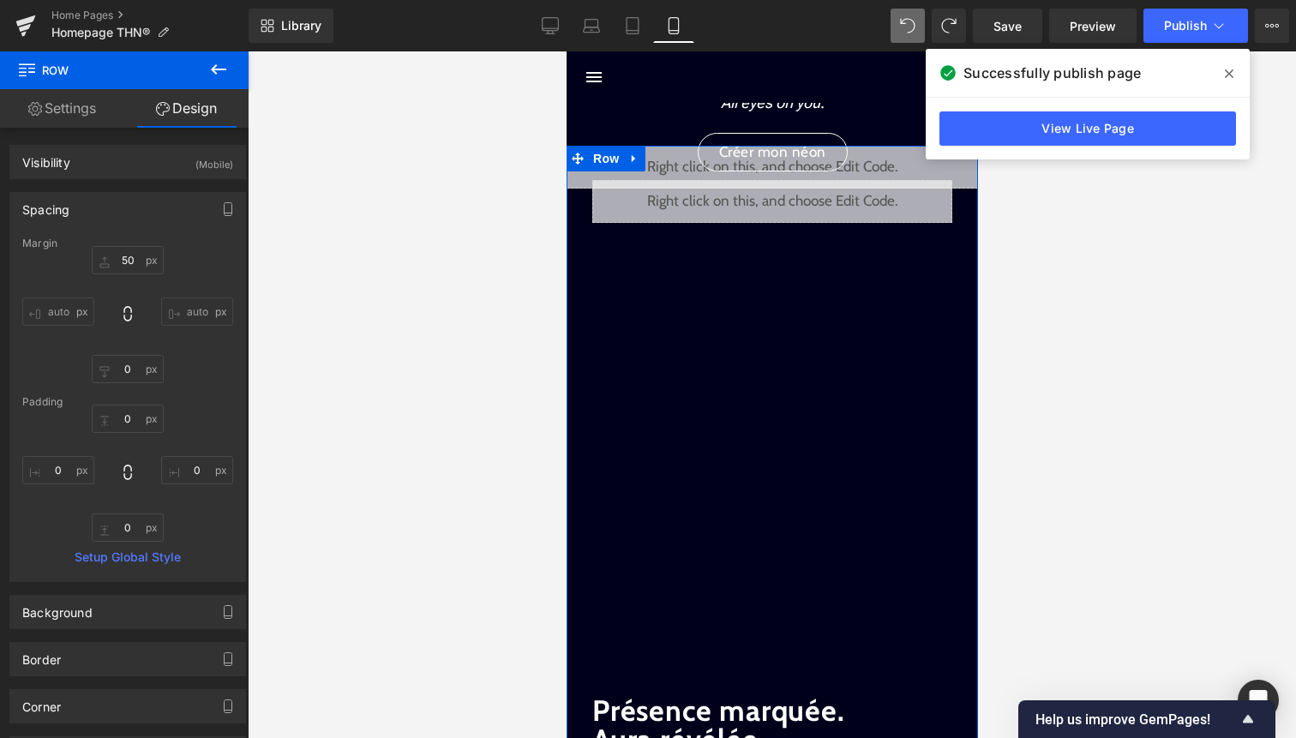
click at [136, 249] on div "Margin" at bounding box center [127, 243] width 211 height 12
click at [129, 262] on input "50" at bounding box center [128, 260] width 72 height 28
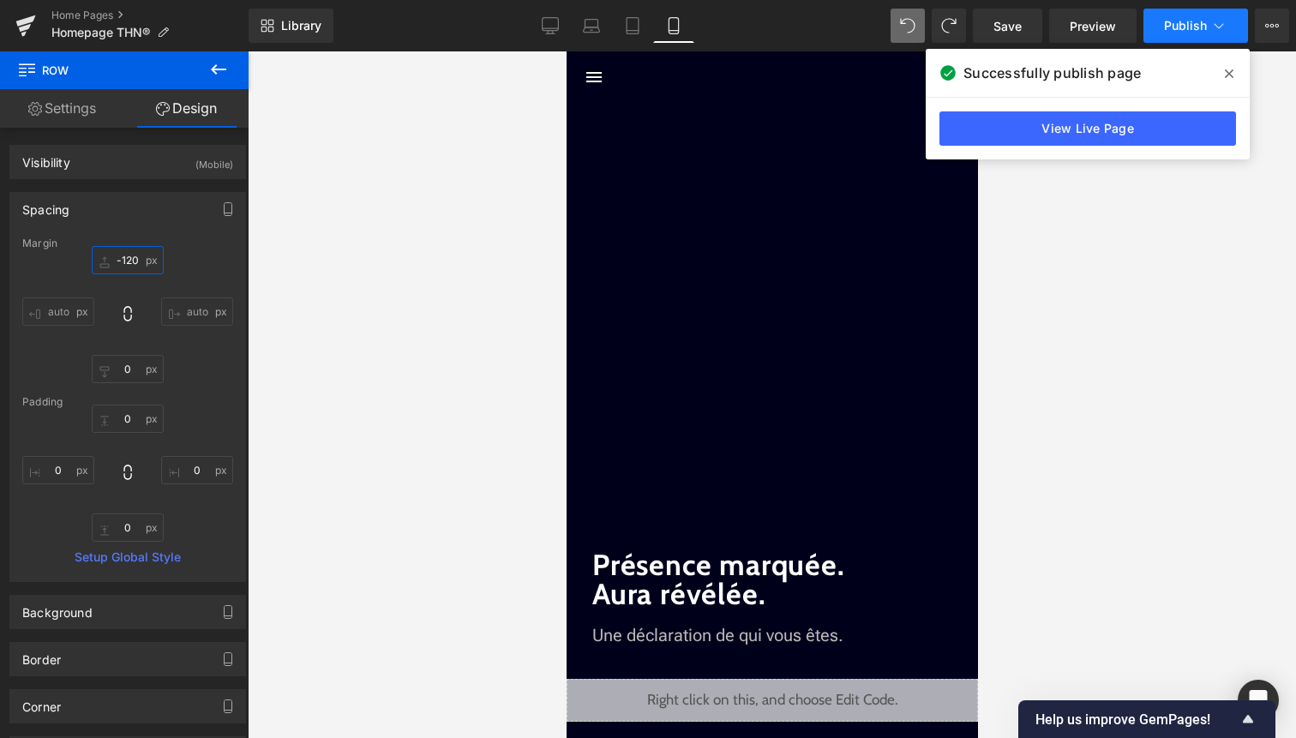
type input "-120"
click at [1168, 21] on span "Publish" at bounding box center [1185, 26] width 43 height 14
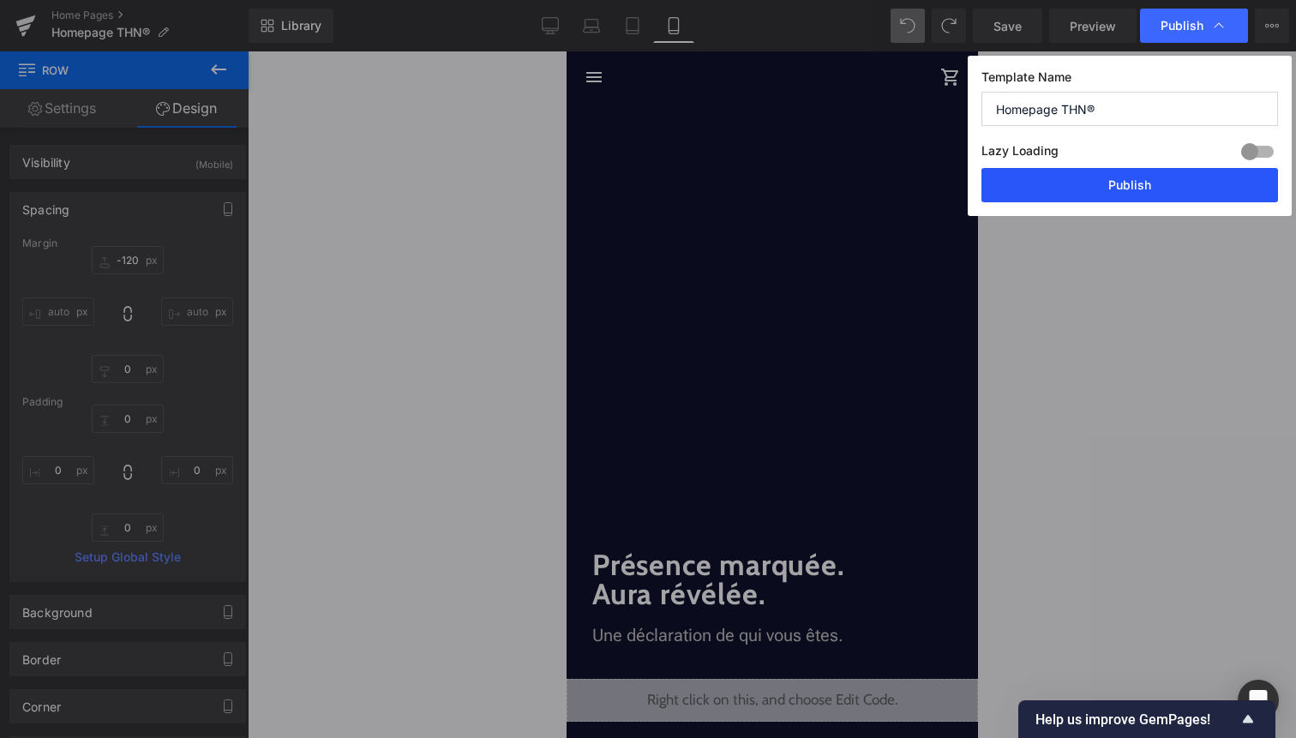
click at [1120, 201] on button "Publish" at bounding box center [1130, 185] width 297 height 34
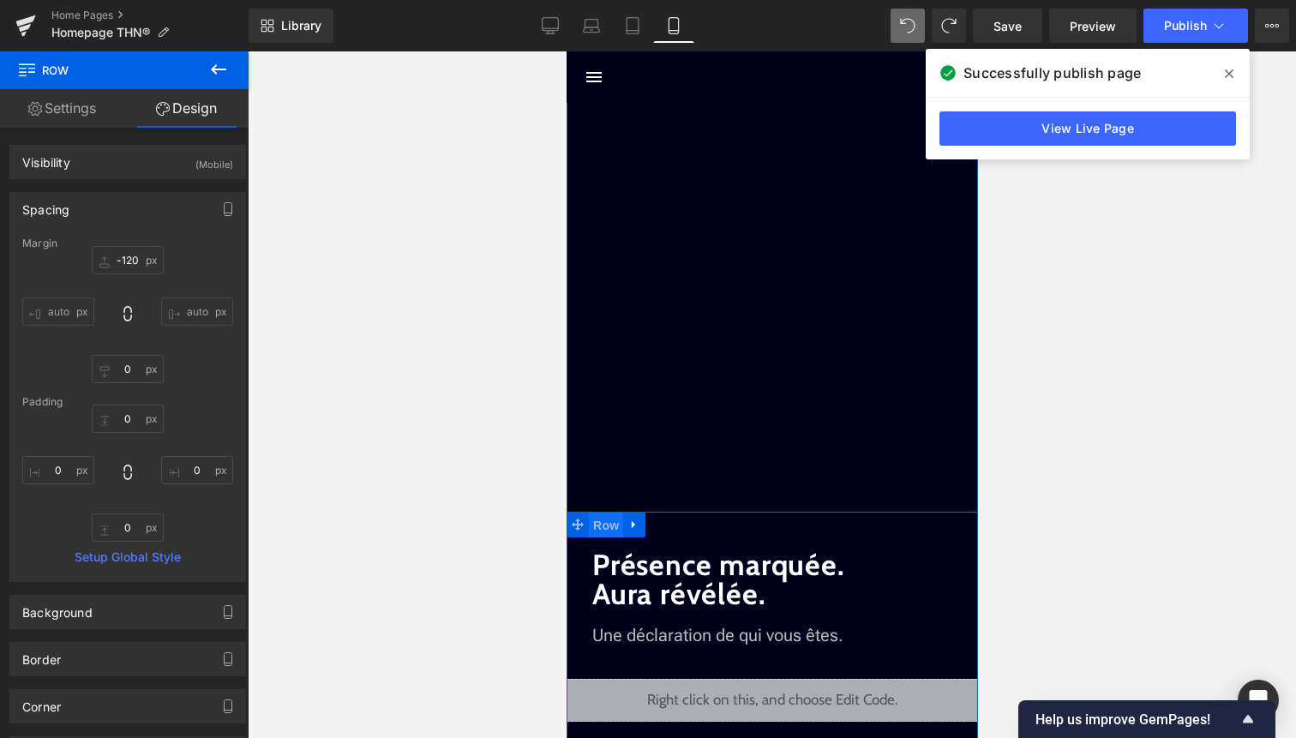
click at [607, 531] on span "Row" at bounding box center [605, 526] width 34 height 26
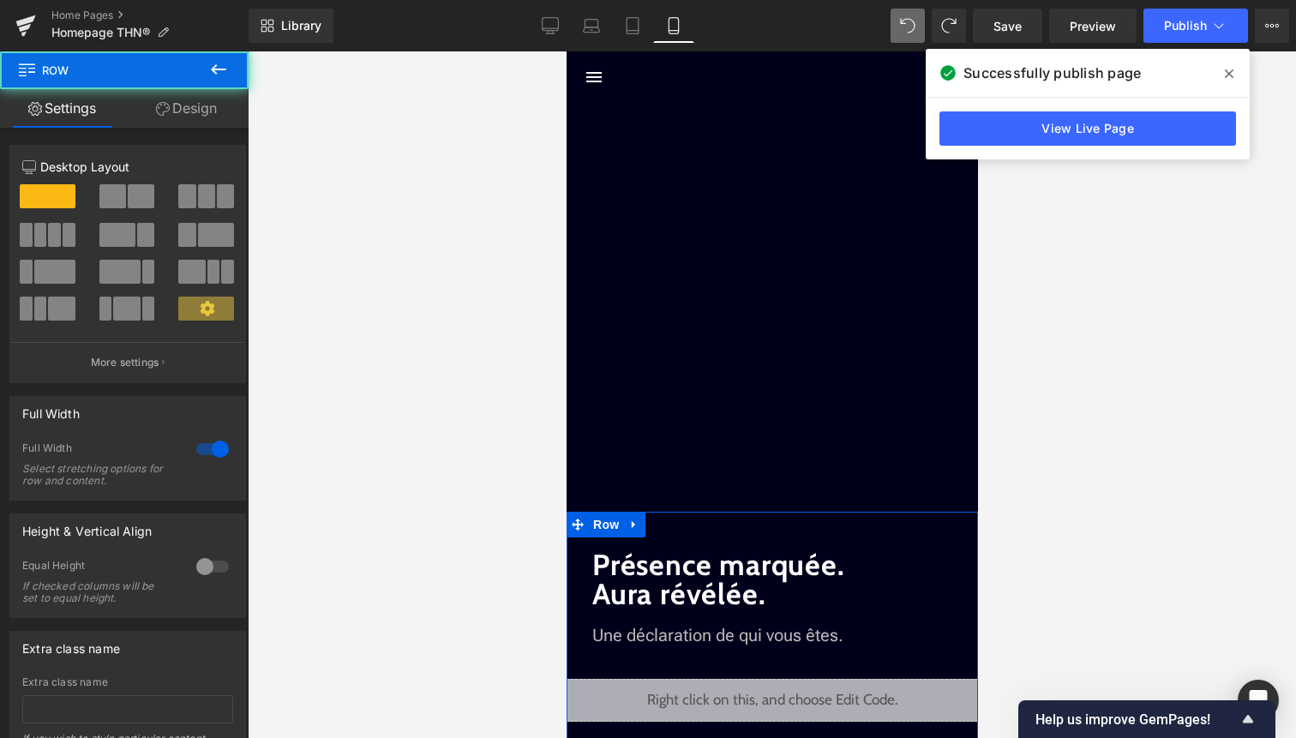
click at [208, 107] on link "Design" at bounding box center [186, 108] width 124 height 39
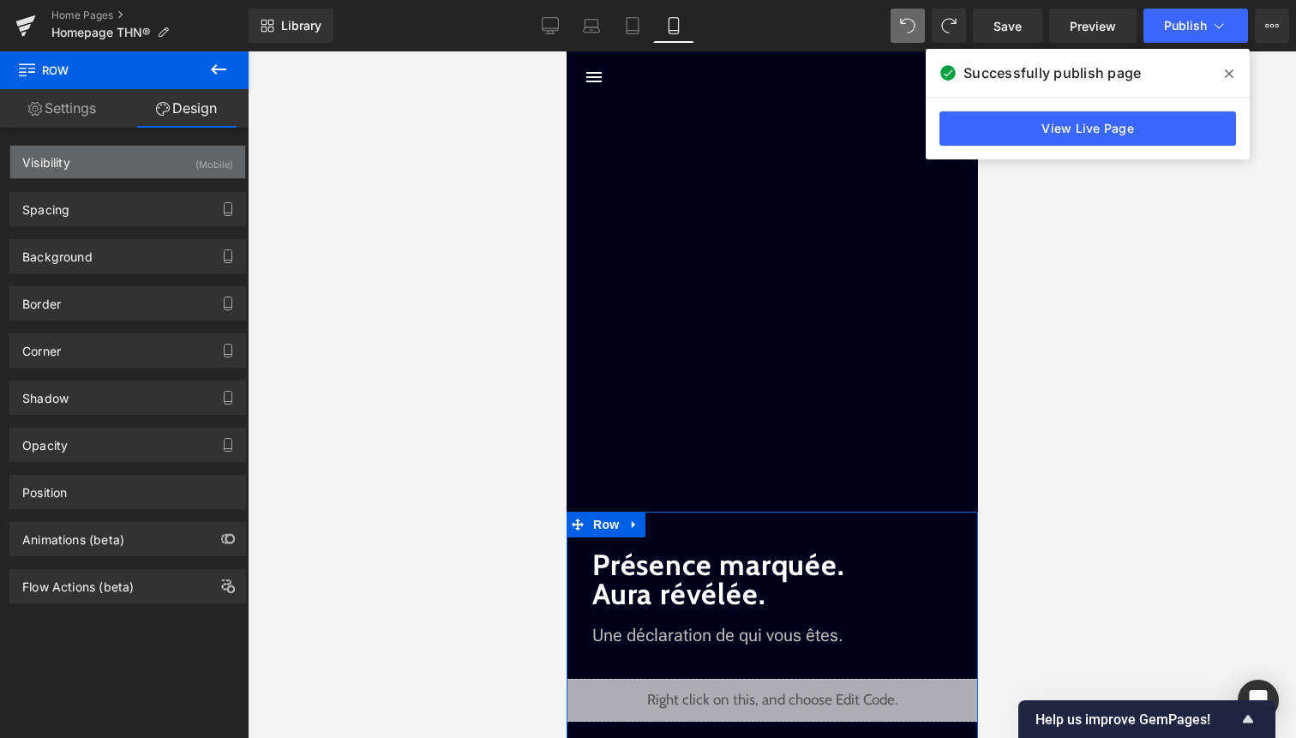
type input "400"
type input "0"
type input "45"
type input "0"
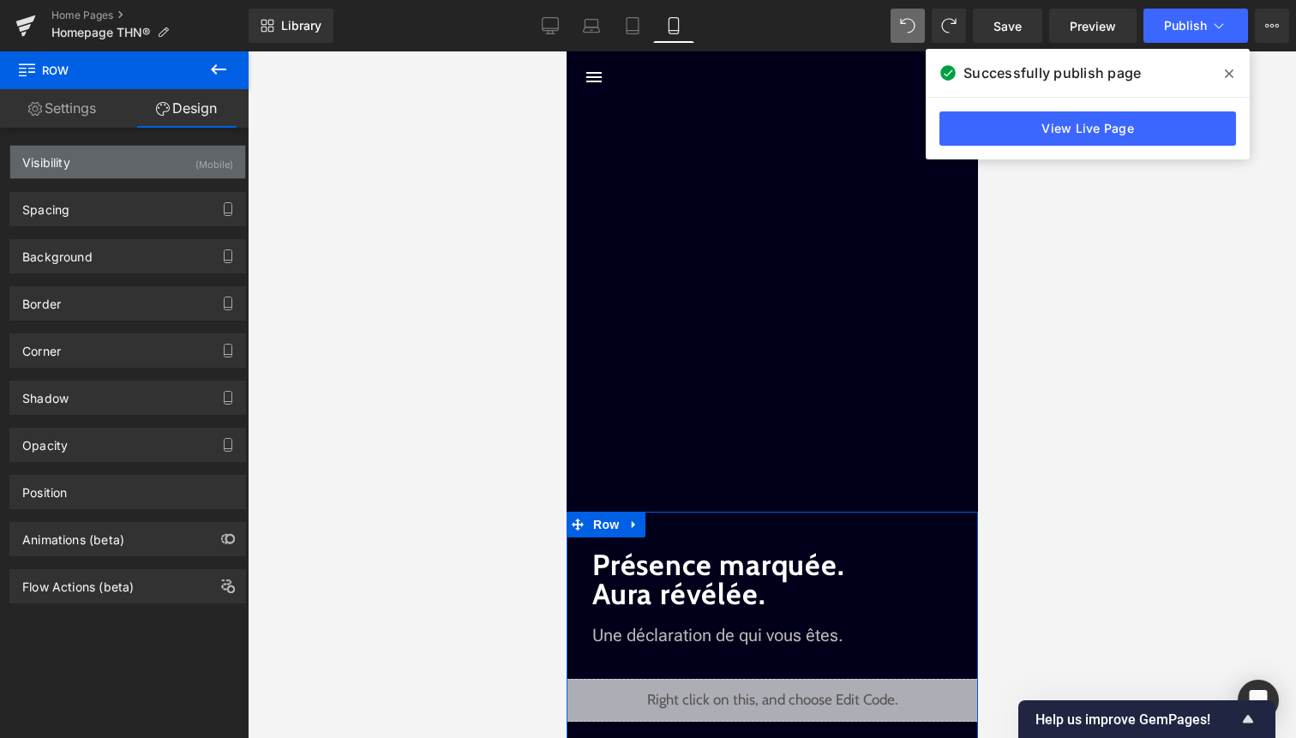
type input "0"
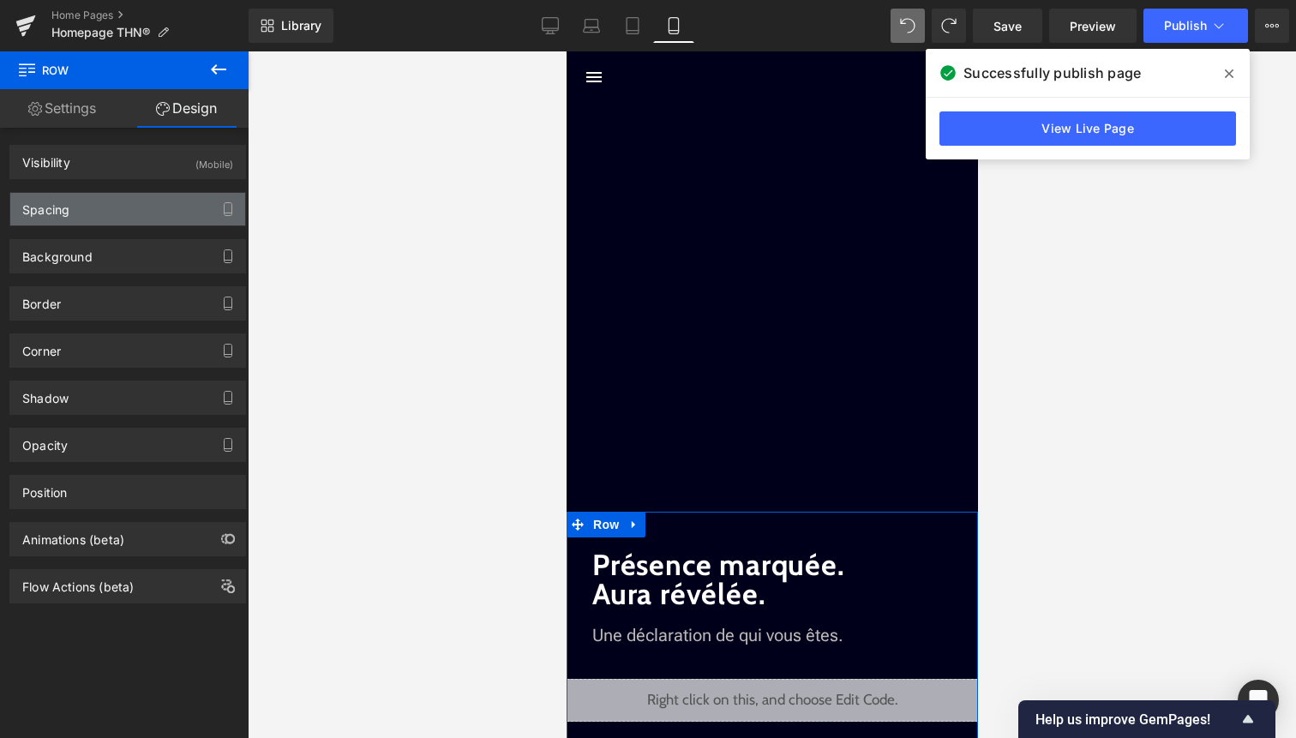
click at [183, 213] on div "Spacing" at bounding box center [127, 209] width 235 height 33
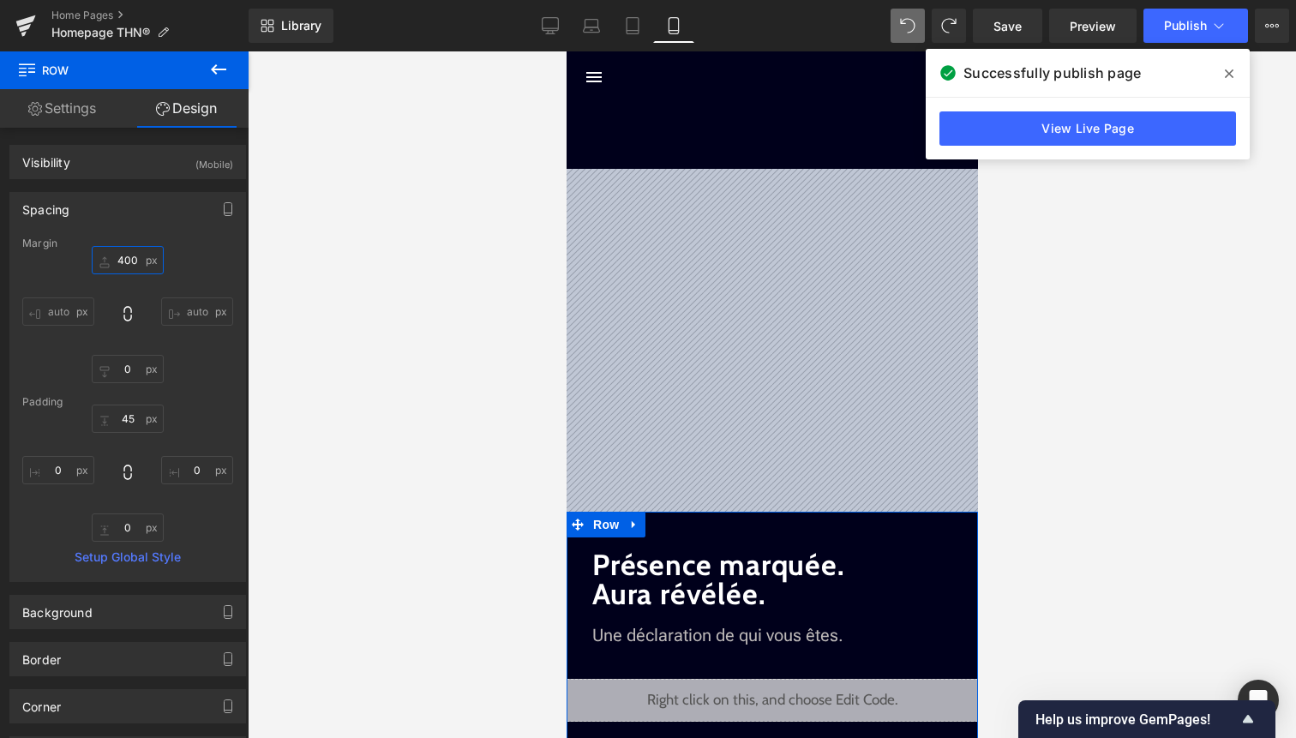
click at [127, 268] on input "400" at bounding box center [128, 260] width 72 height 28
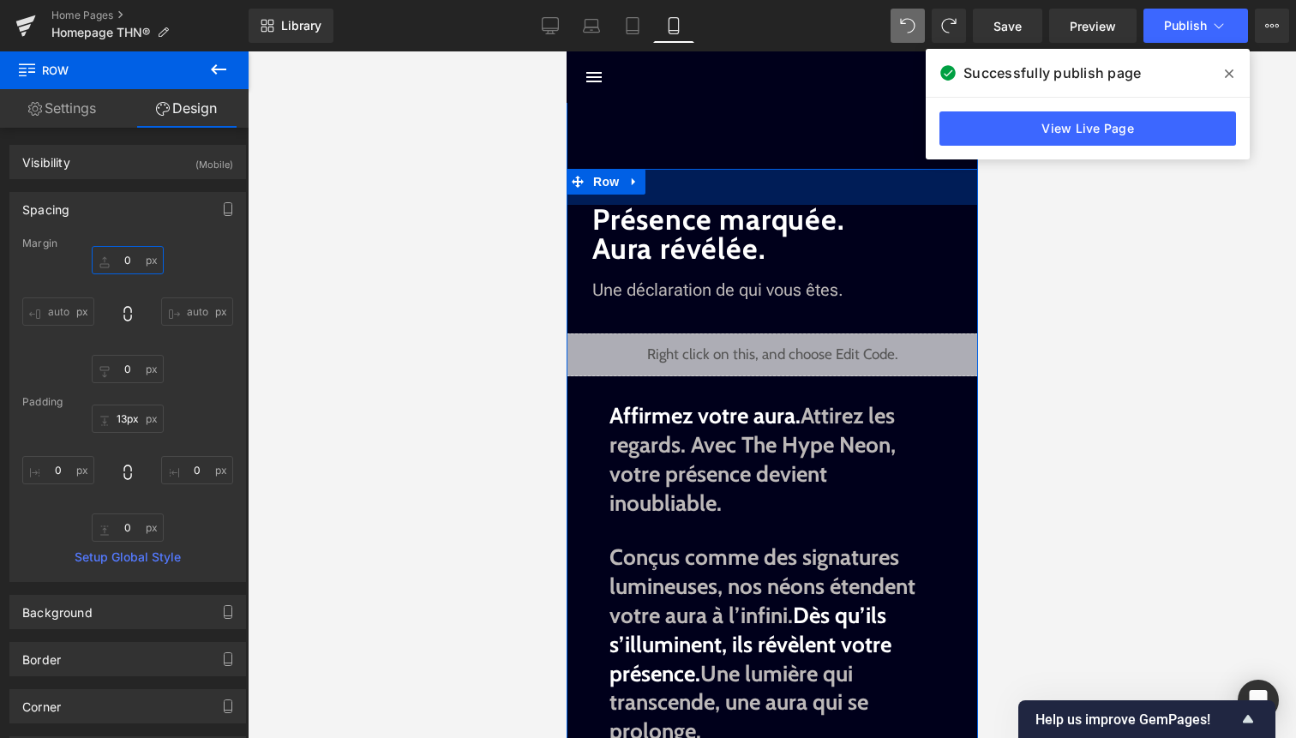
type input "12px"
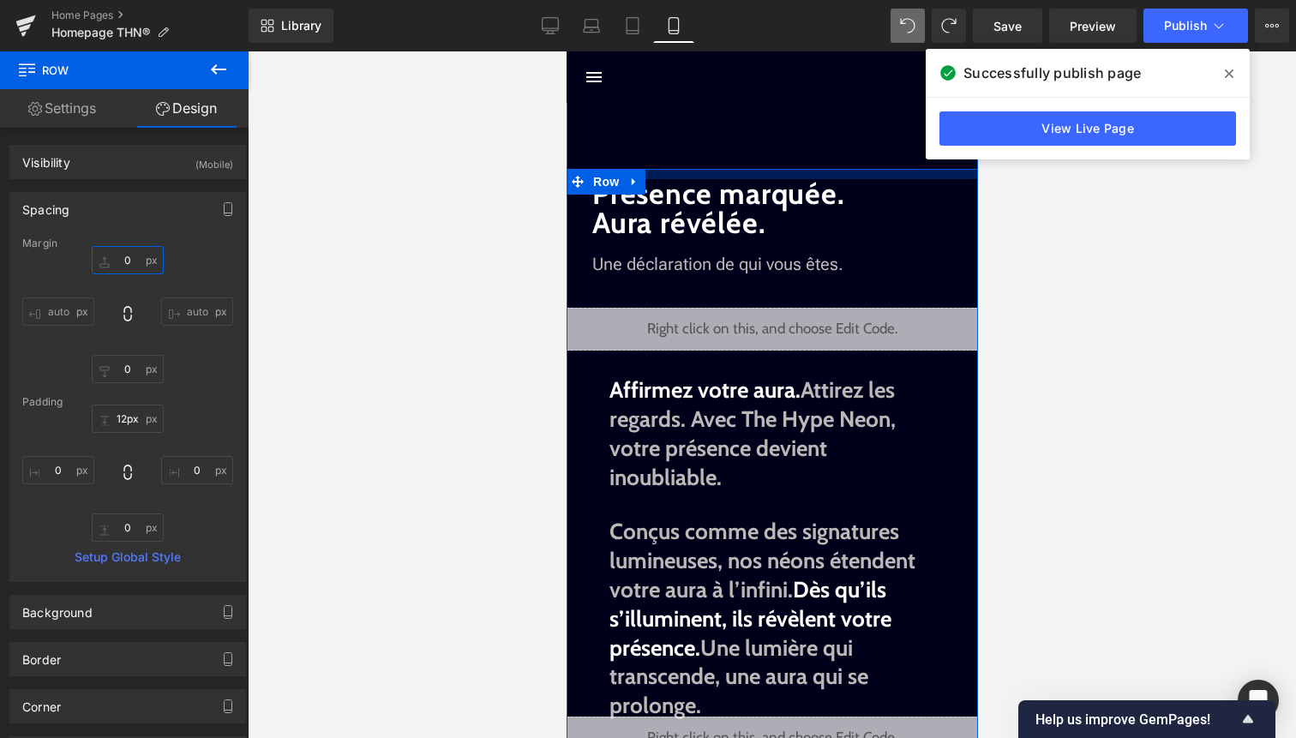
drag, startPoint x: 802, startPoint y: 182, endPoint x: 802, endPoint y: 153, distance: 28.3
click at [802, 153] on div "Liquid Infinite Aura Text Block Impossible to ignore. All eyes on you . Text Bl…" at bounding box center [771, 554] width 411 height 1108
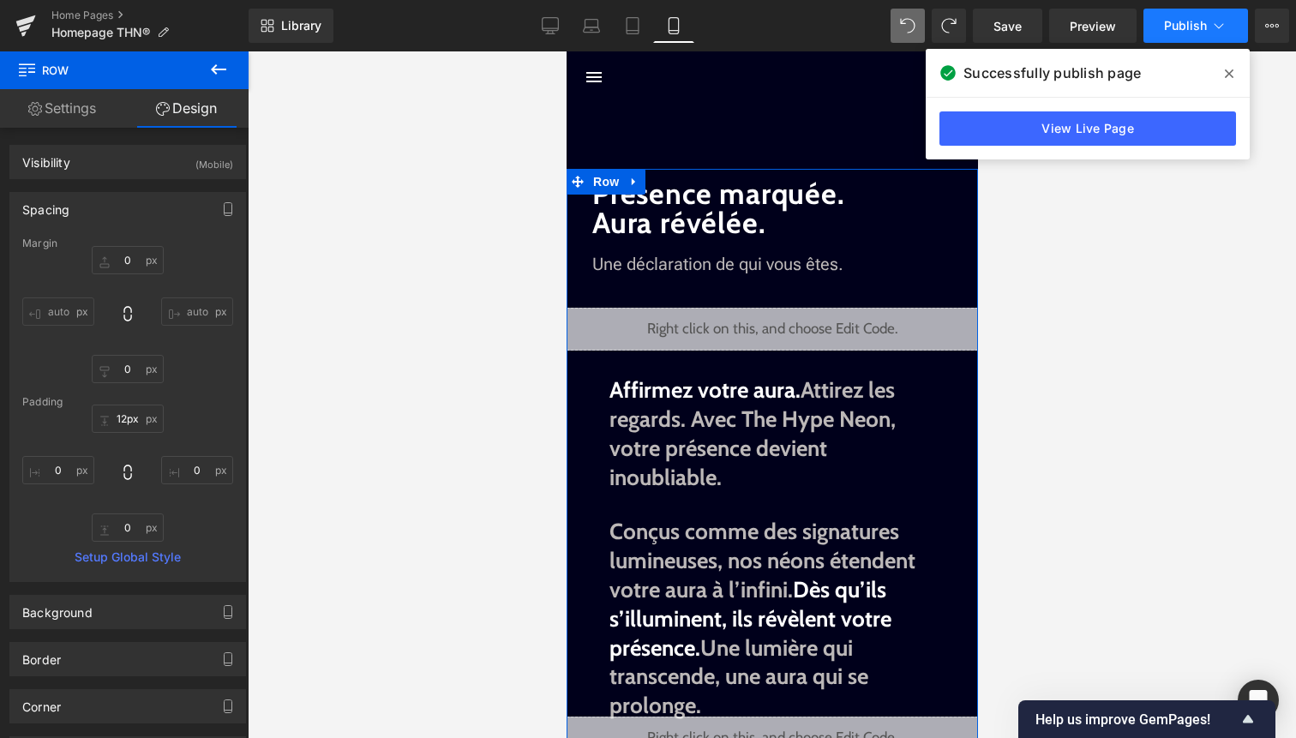
click at [1185, 15] on button "Publish" at bounding box center [1196, 26] width 105 height 34
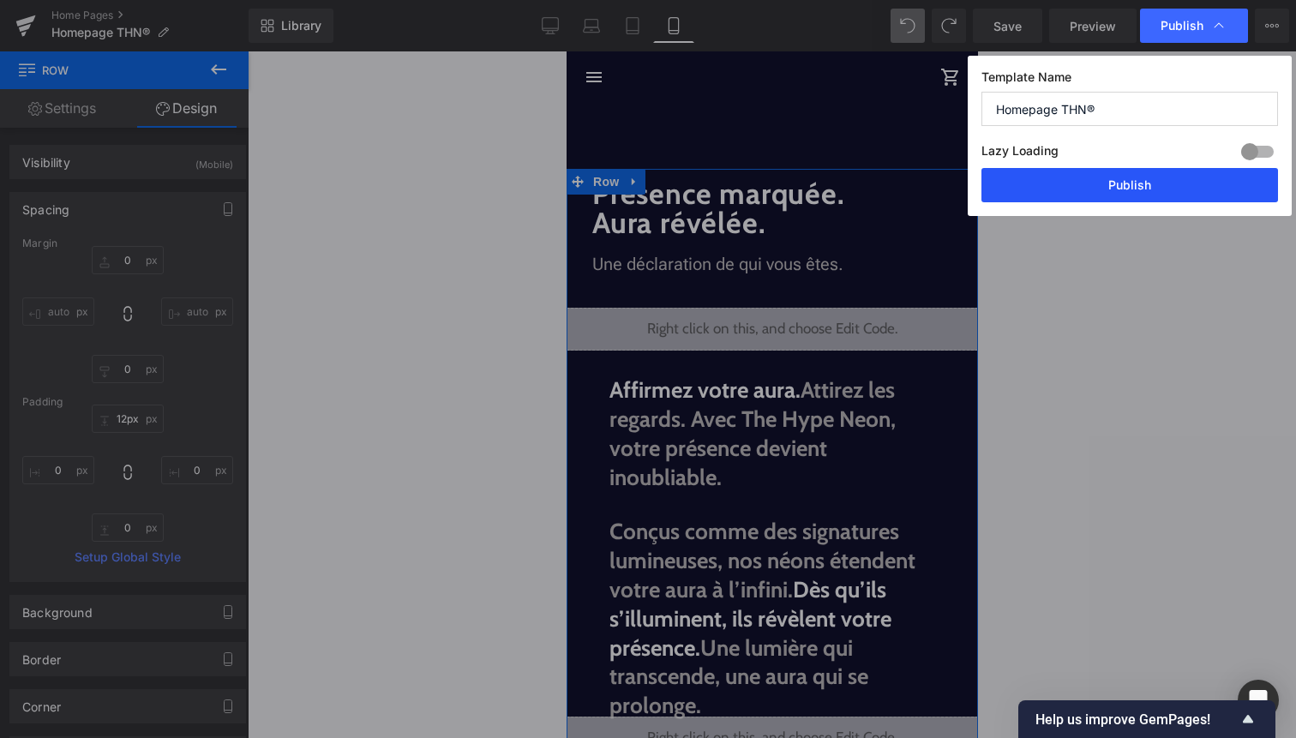
click at [1138, 189] on button "Publish" at bounding box center [1130, 185] width 297 height 34
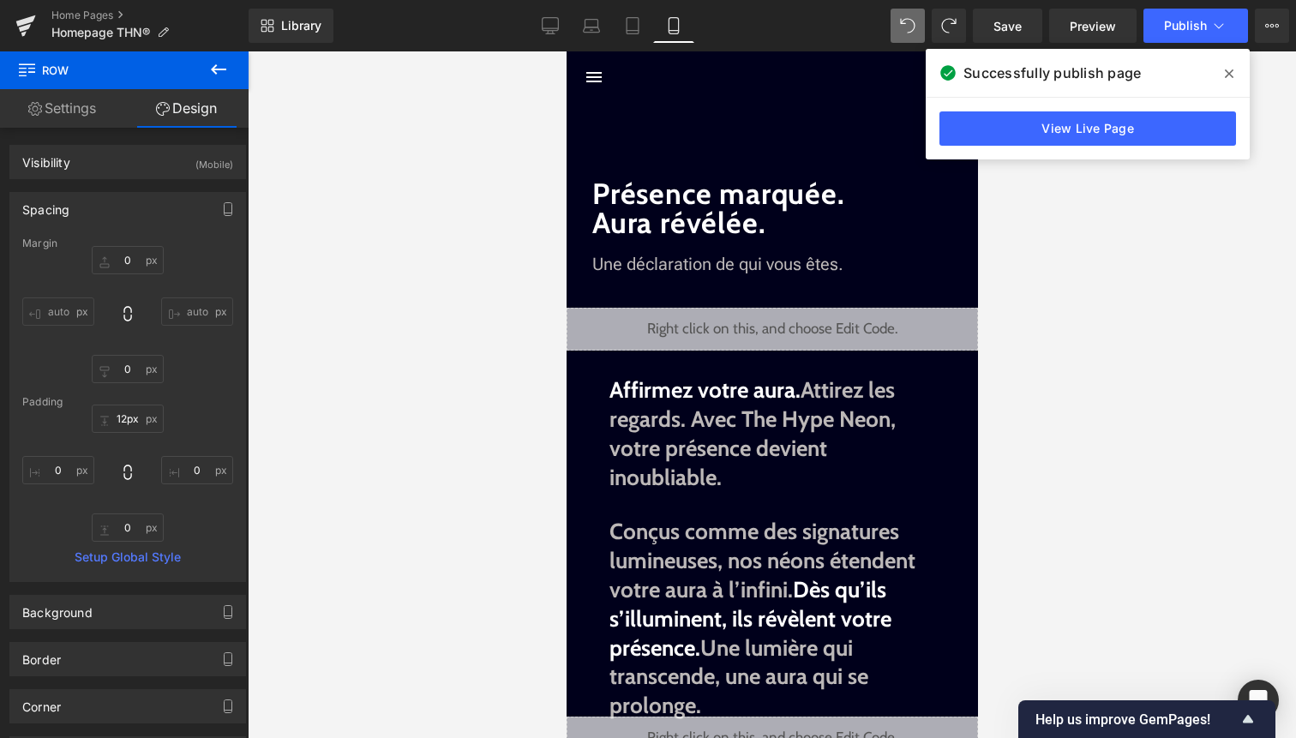
click at [1229, 73] on icon at bounding box center [1229, 73] width 9 height 9
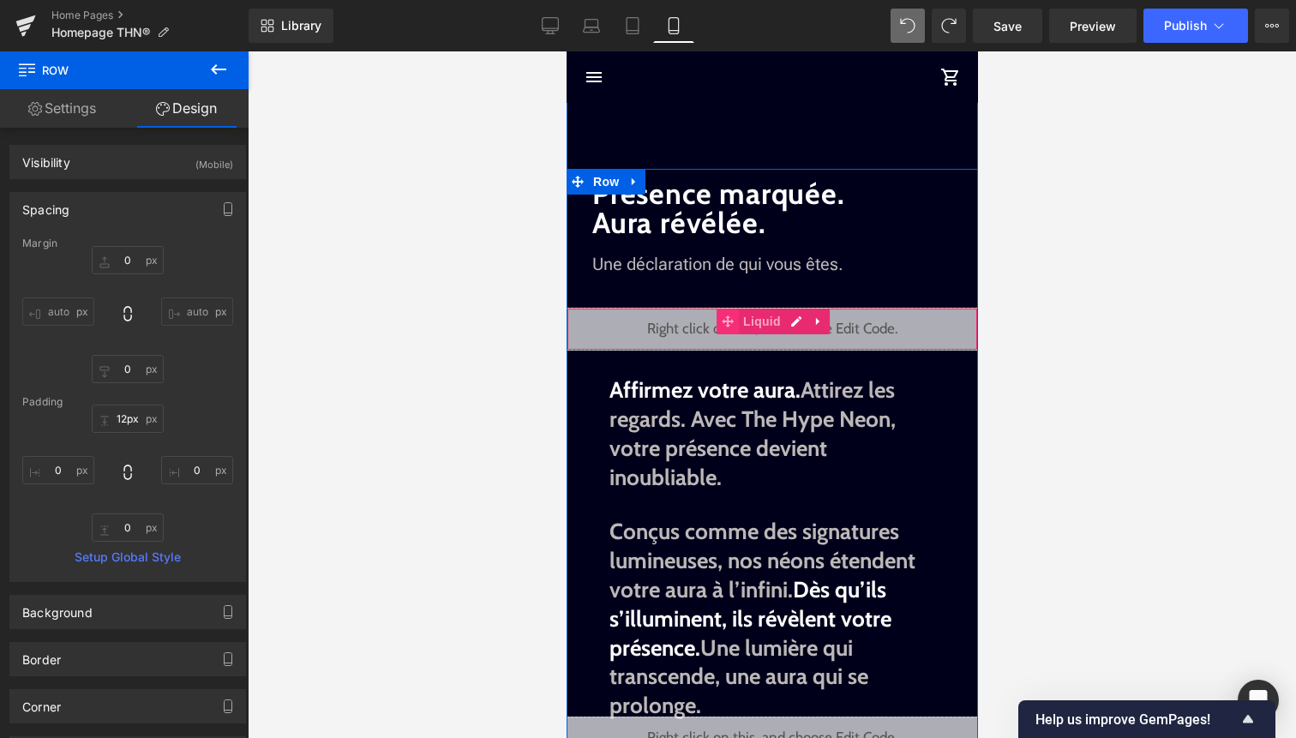
click at [728, 320] on icon at bounding box center [727, 321] width 12 height 12
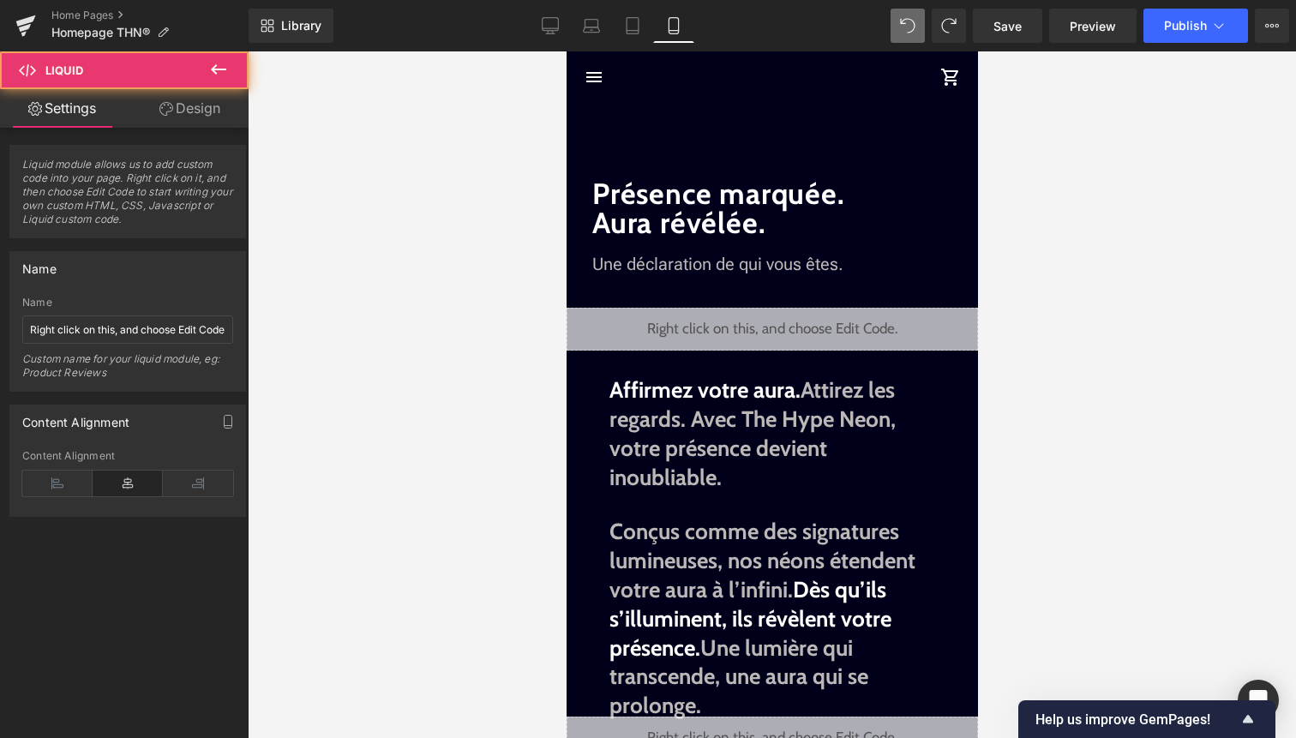
click at [1078, 337] on div at bounding box center [772, 394] width 1048 height 687
